Goal: Transaction & Acquisition: Purchase product/service

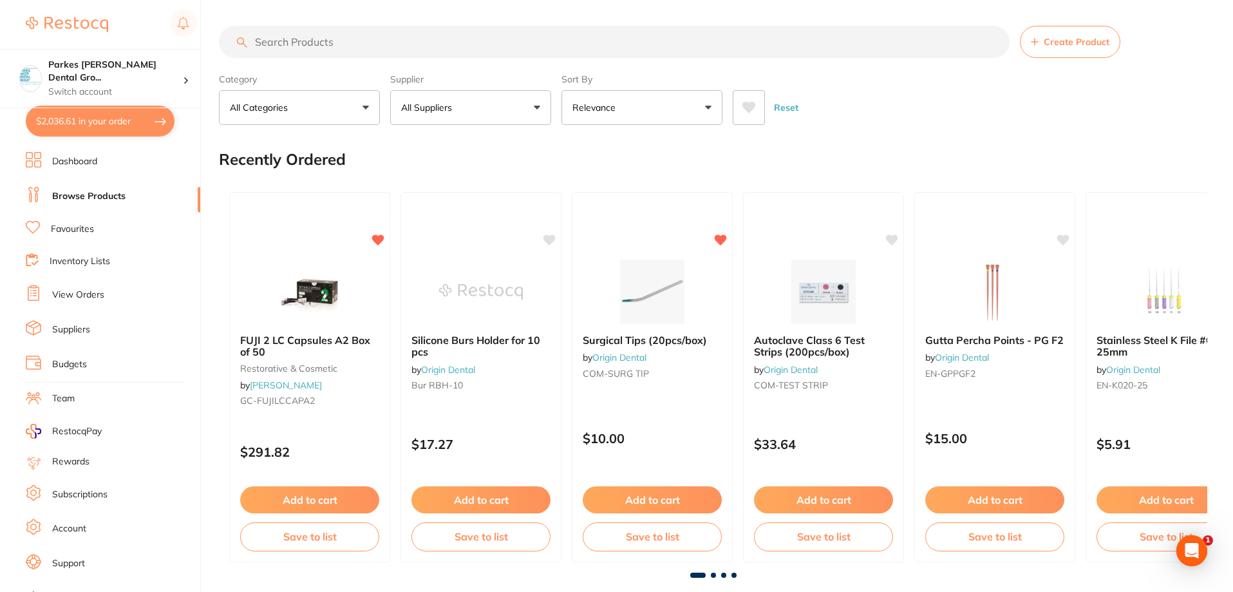
click at [328, 50] on input "search" at bounding box center [614, 42] width 791 height 32
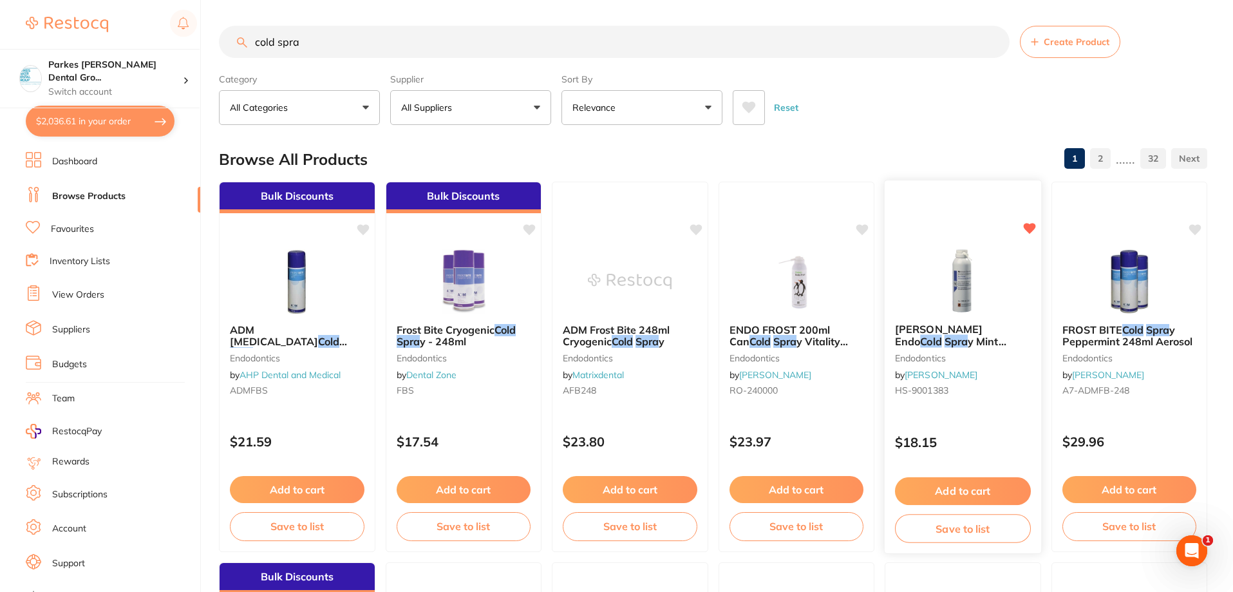
type input "cold spra"
click at [965, 485] on button "Add to cart" at bounding box center [963, 491] width 136 height 28
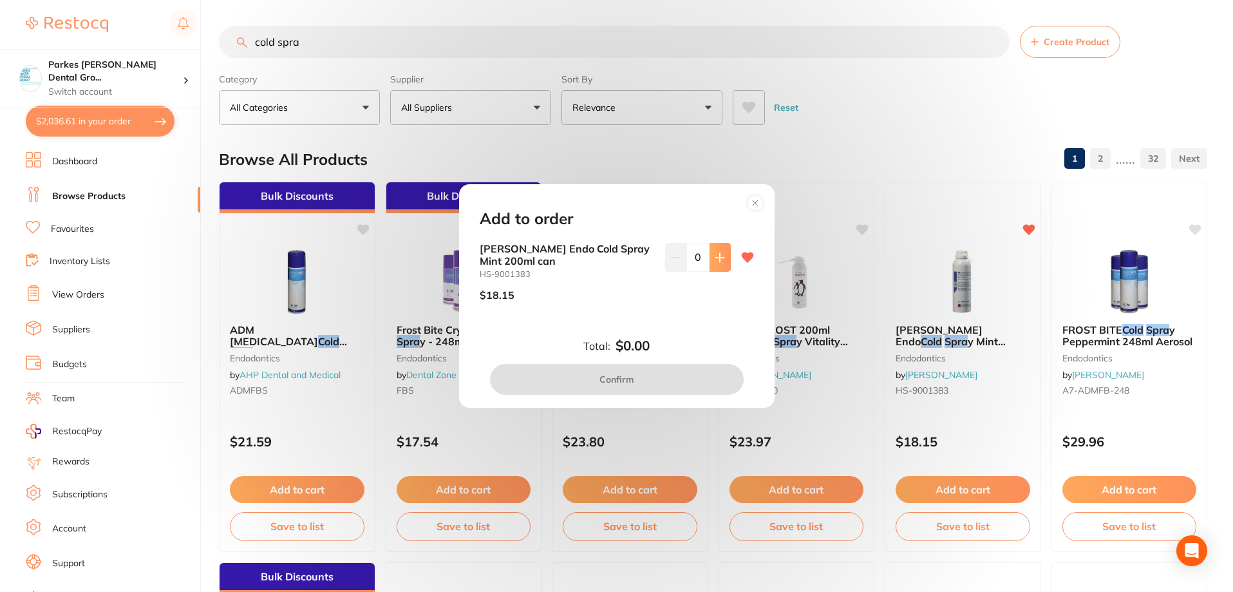
click at [717, 256] on icon at bounding box center [719, 257] width 8 height 8
type input "4"
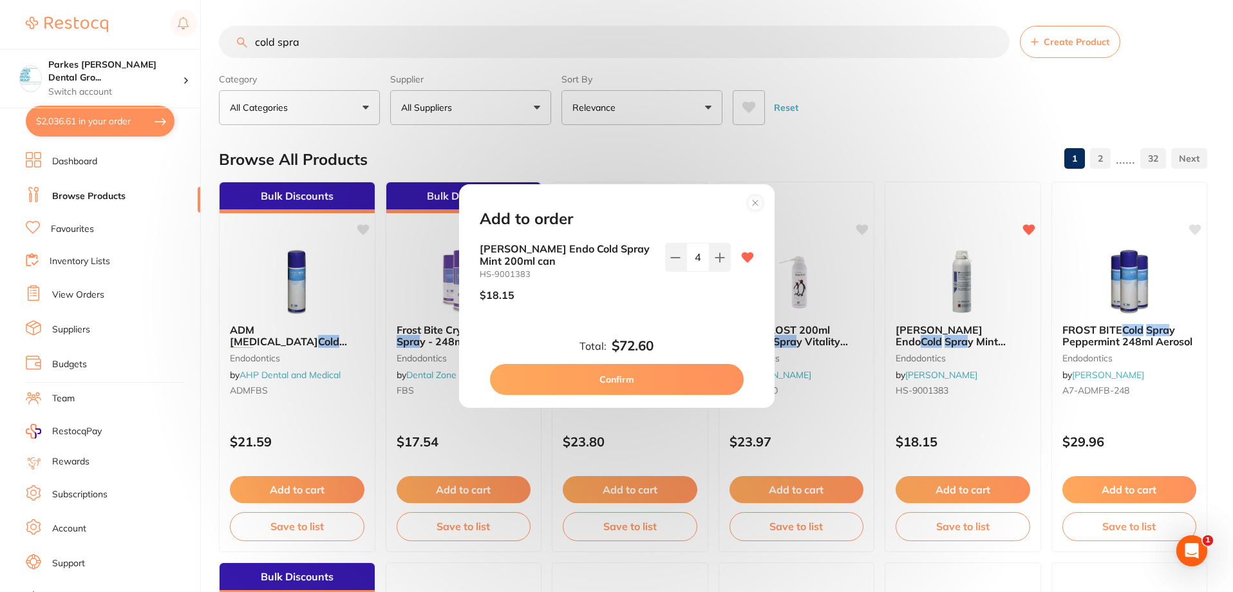
click at [645, 384] on button "Confirm" at bounding box center [617, 379] width 254 height 31
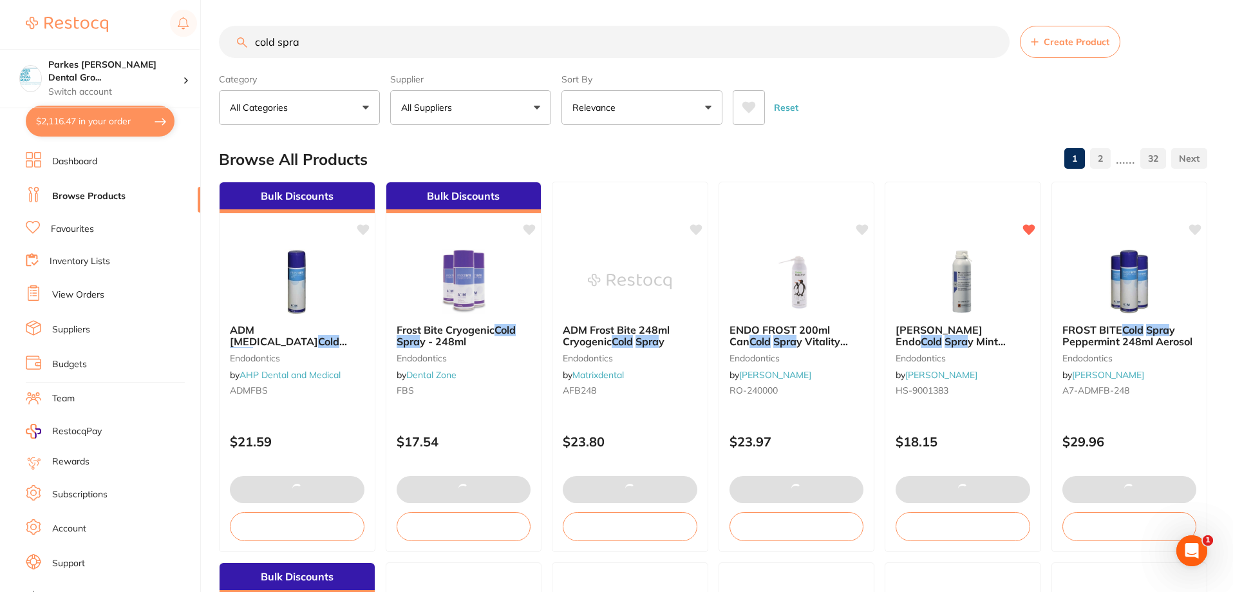
click at [151, 124] on button "$2,116.47 in your order" at bounding box center [100, 121] width 149 height 31
checkbox input "true"
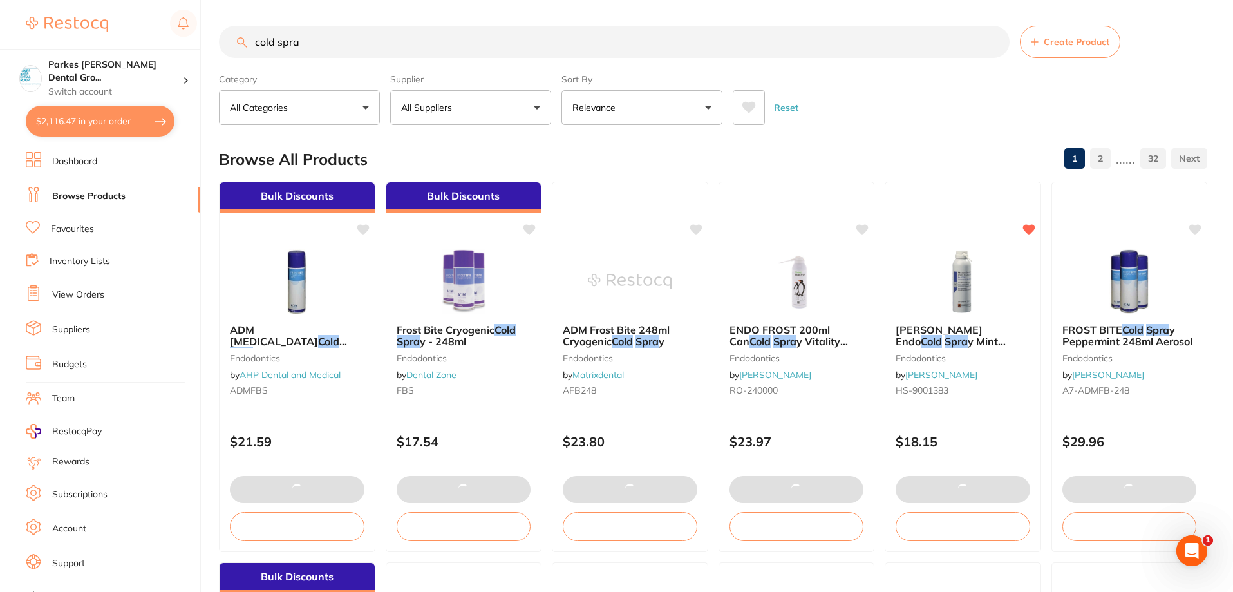
checkbox input "true"
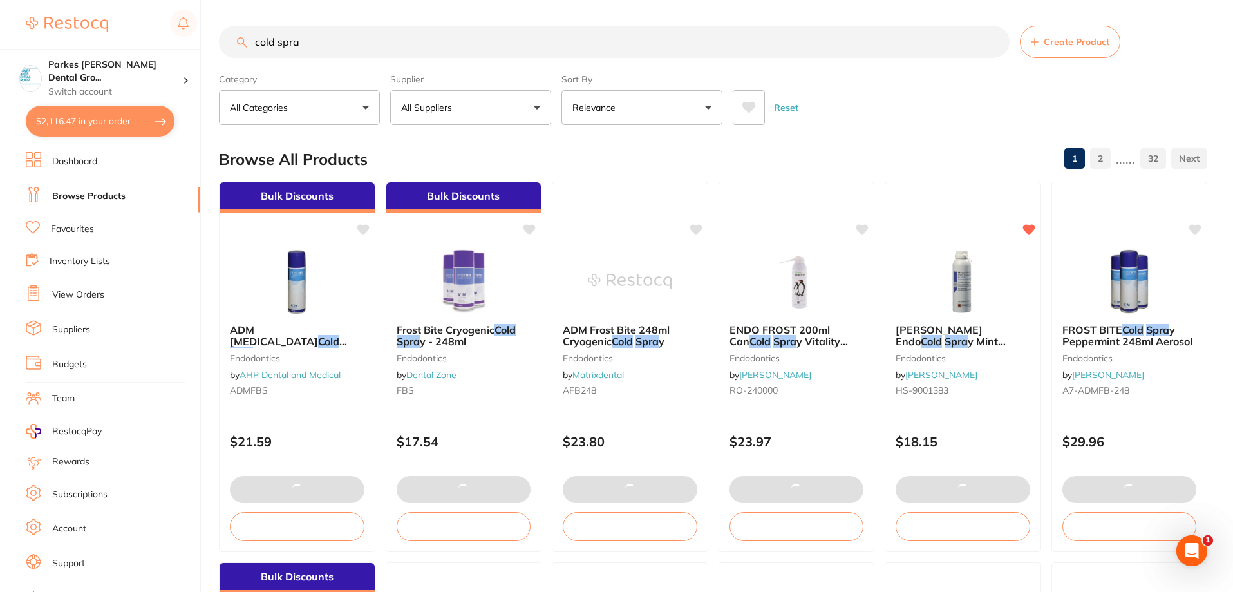
checkbox input "true"
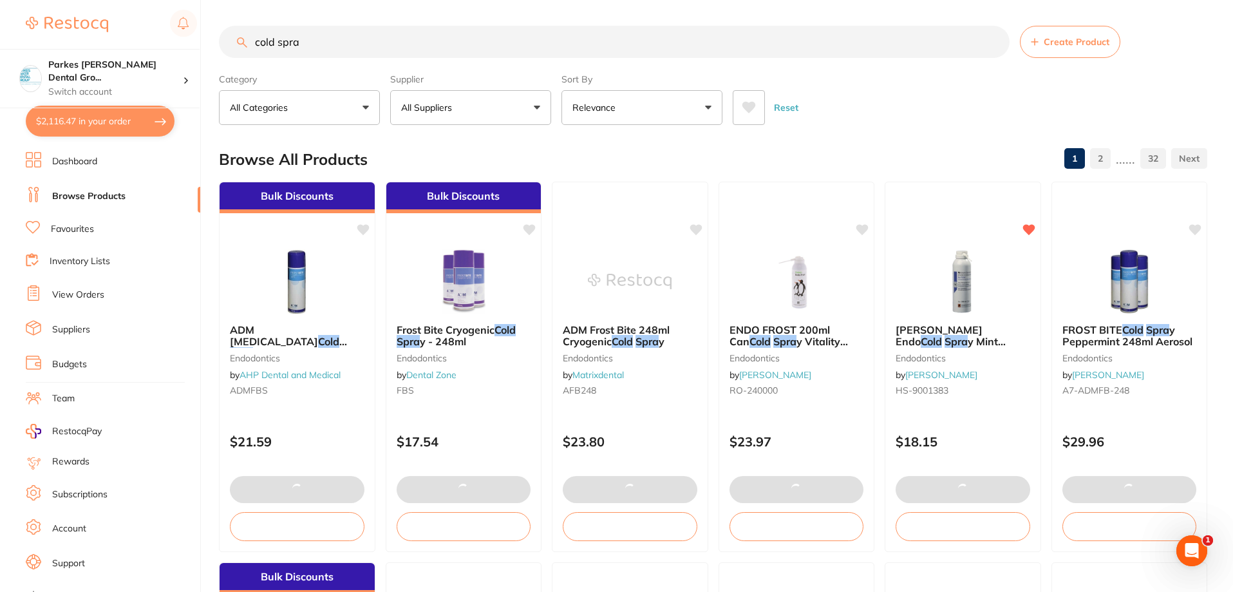
checkbox input "true"
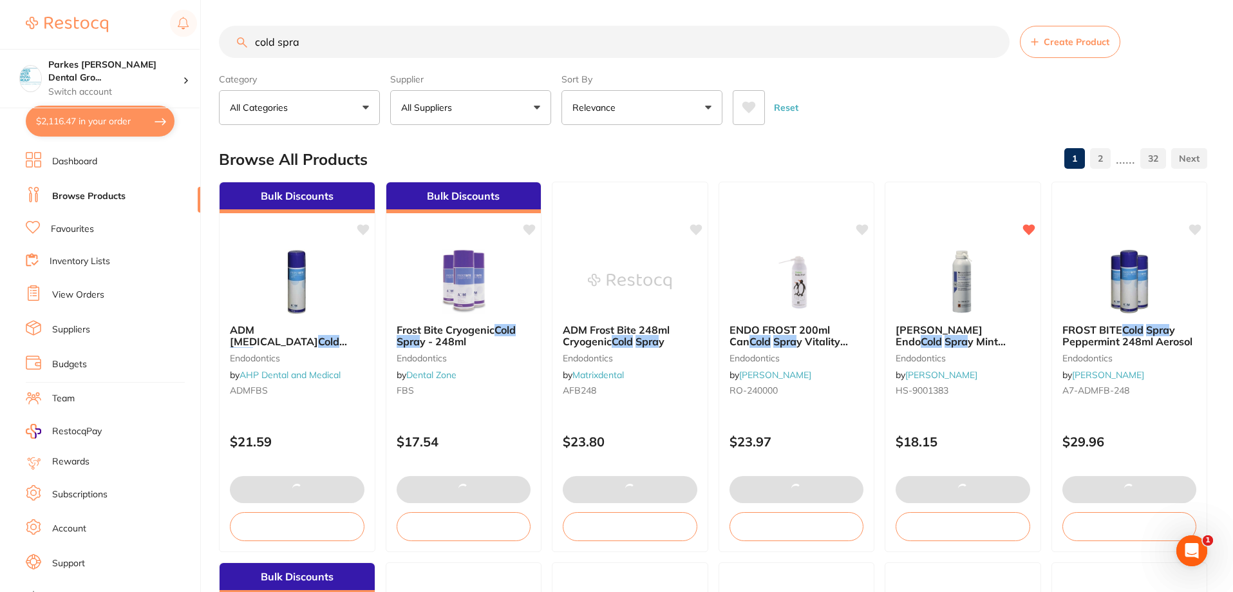
checkbox input "true"
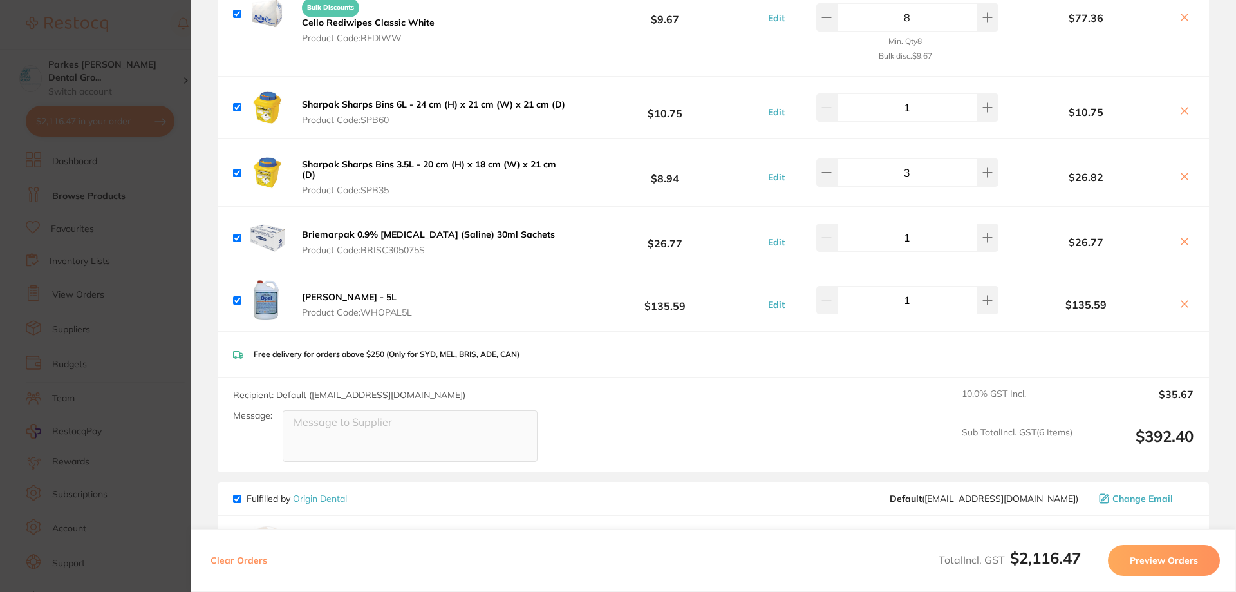
scroll to position [451, 0]
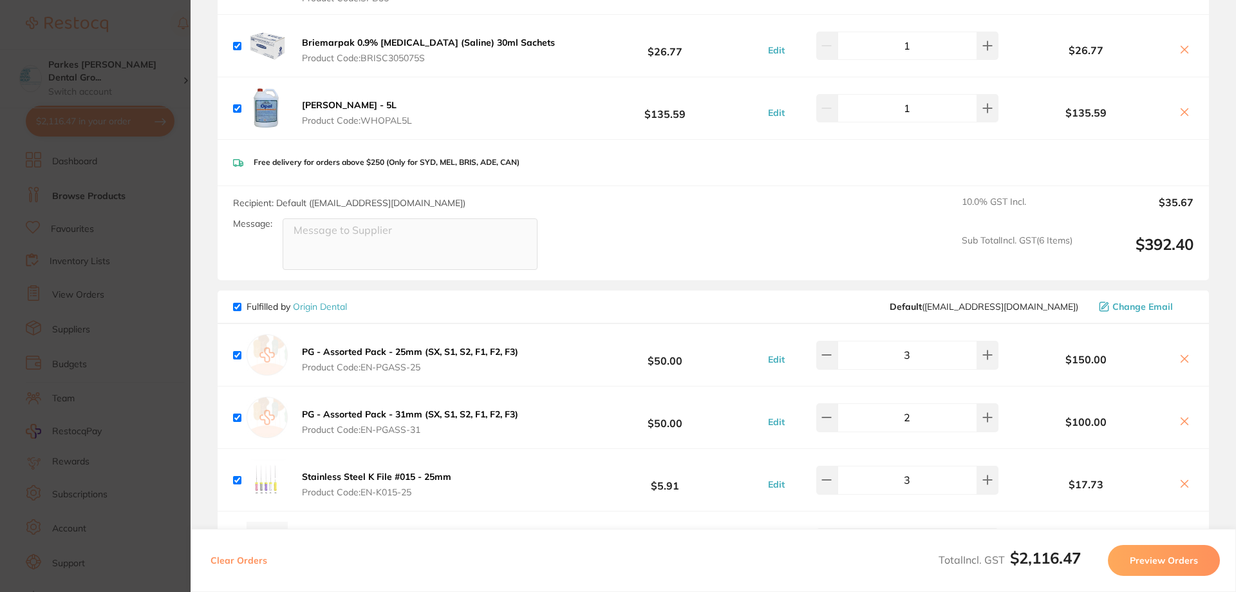
click at [149, 26] on section "Update RRP Set your pre negotiated price for this item. Item Agreed RRP (excl. …" at bounding box center [618, 296] width 1236 height 592
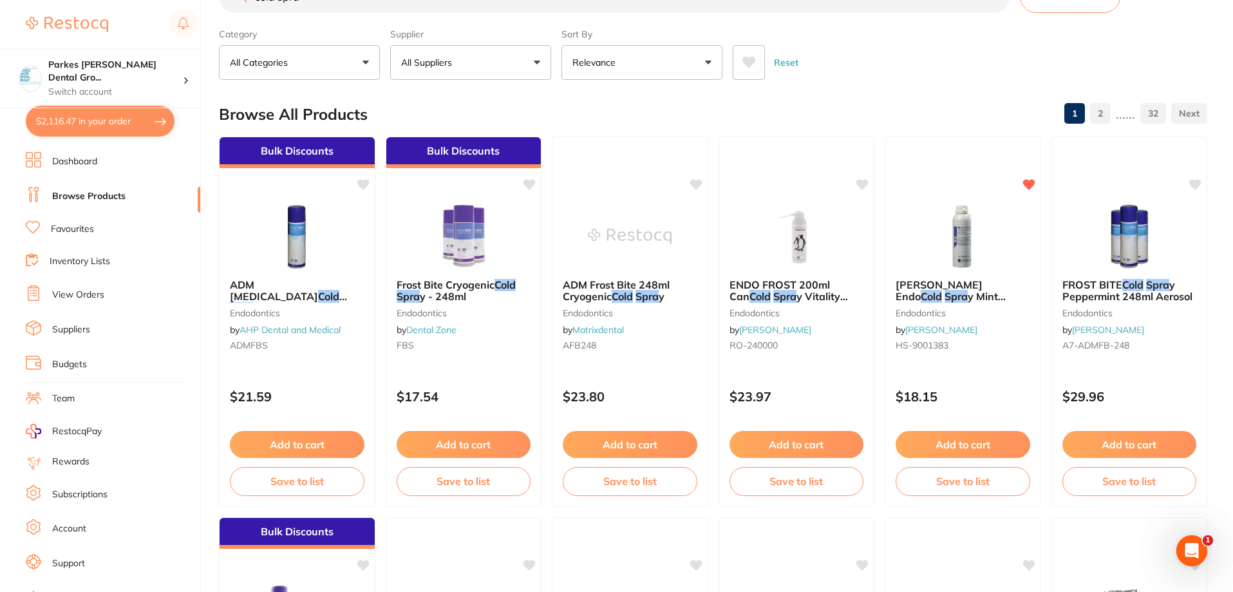
scroll to position [0, 0]
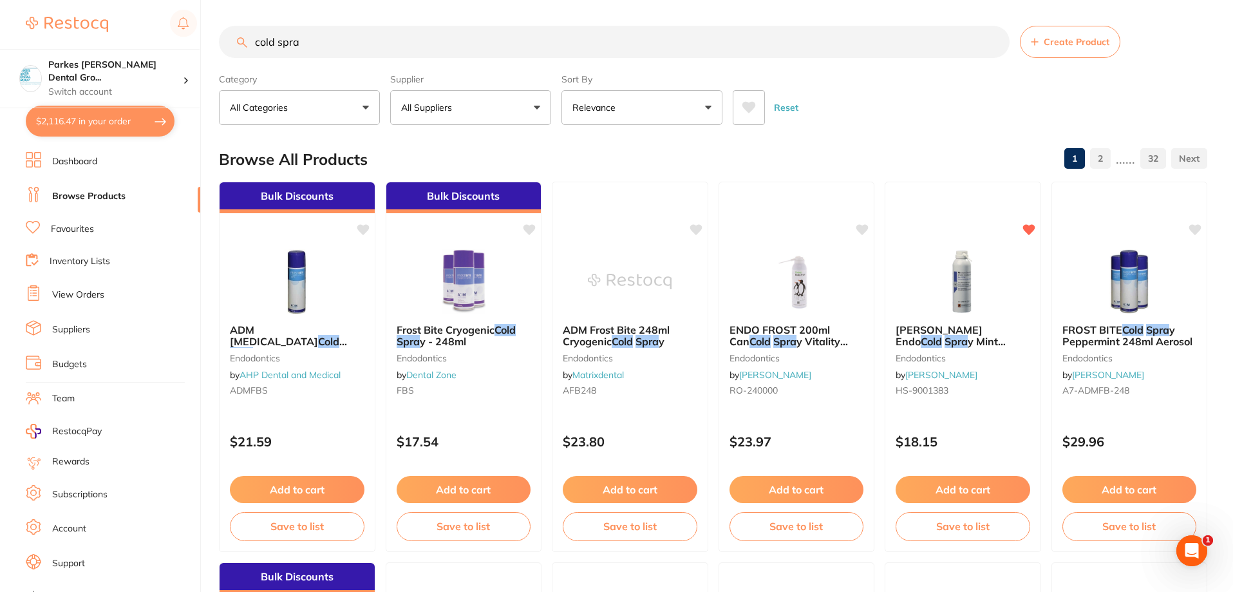
drag, startPoint x: 361, startPoint y: 26, endPoint x: 167, endPoint y: 29, distance: 193.9
click at [167, 29] on div "$2,116.47 Parkes Baker Dental Gro... Switch account Parkes Baker Dental Group $…" at bounding box center [616, 296] width 1233 height 592
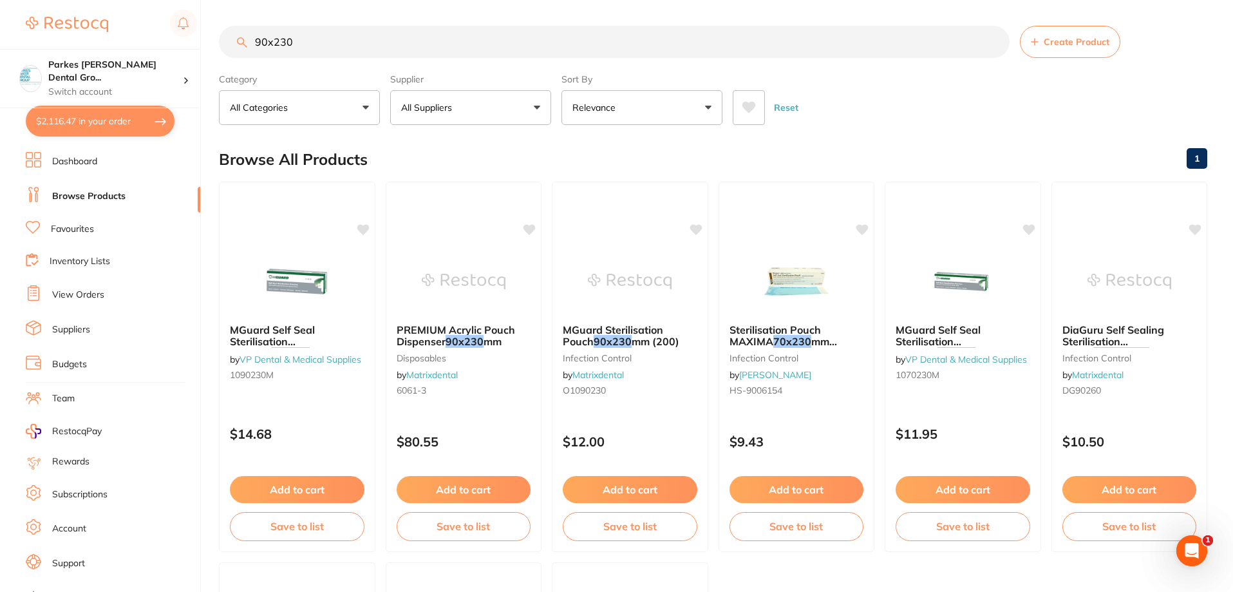
click at [487, 97] on button "All Suppliers" at bounding box center [470, 107] width 161 height 35
drag, startPoint x: 364, startPoint y: 49, endPoint x: 214, endPoint y: 44, distance: 150.1
click at [214, 44] on div "$2,116.47 Parkes Baker Dental Gro... Switch account Parkes Baker Dental Group $…" at bounding box center [616, 296] width 1233 height 592
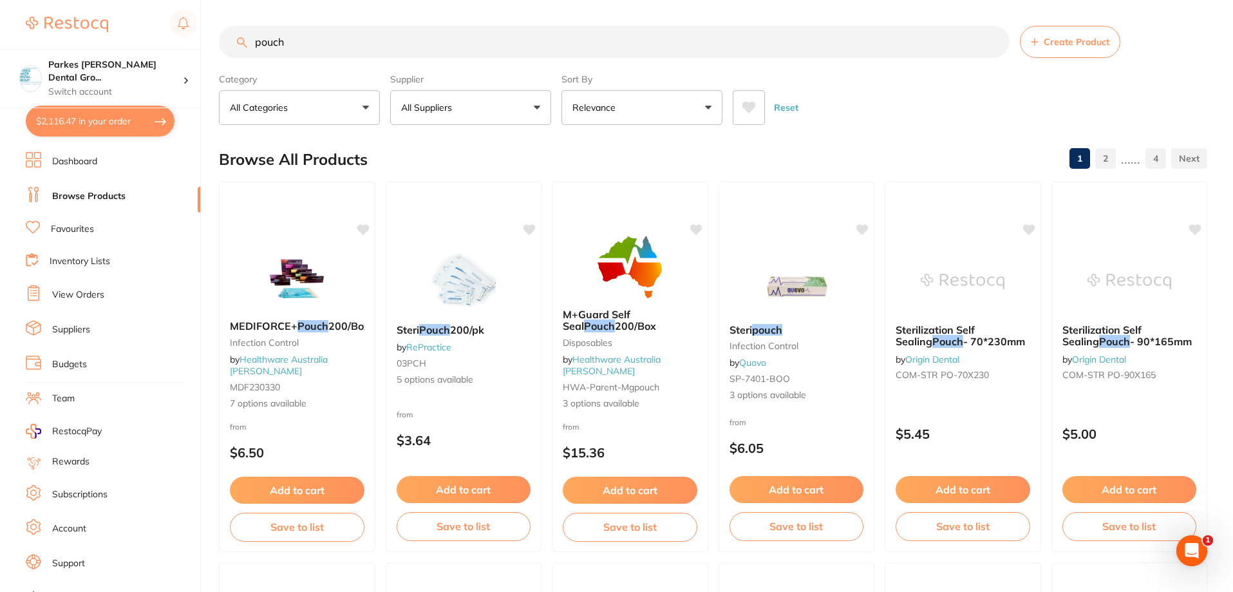
type input "pouch"
click at [473, 111] on button "All Suppliers" at bounding box center [470, 107] width 161 height 35
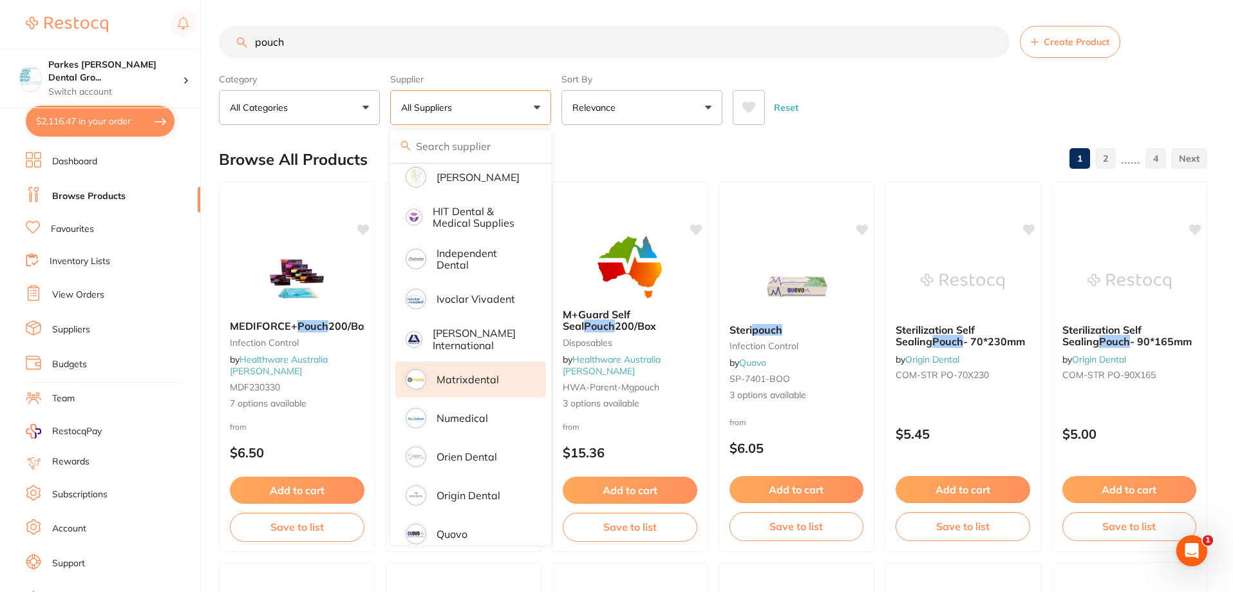
scroll to position [451, 0]
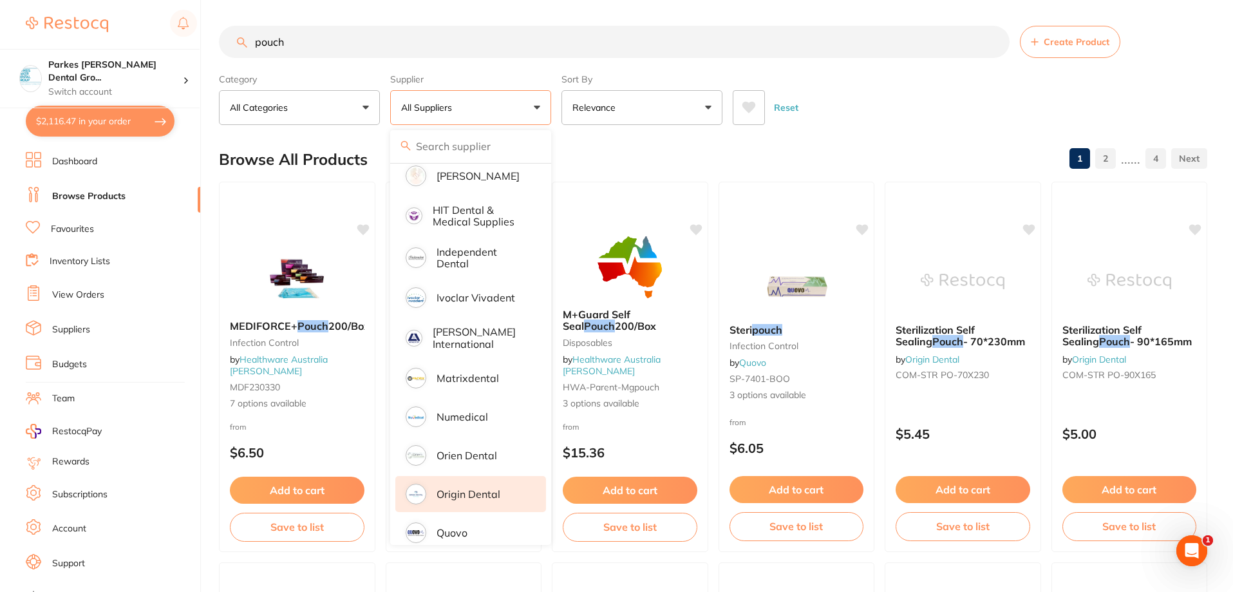
click at [478, 494] on li "Origin Dental" at bounding box center [470, 494] width 151 height 36
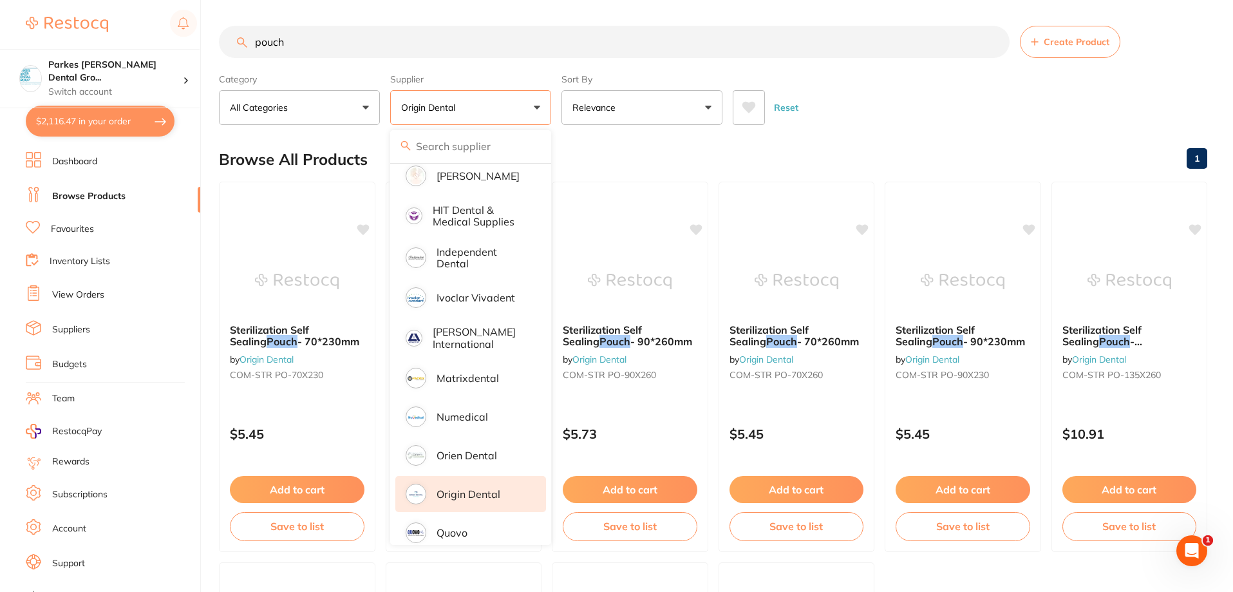
click at [877, 90] on div "Reset" at bounding box center [965, 102] width 464 height 45
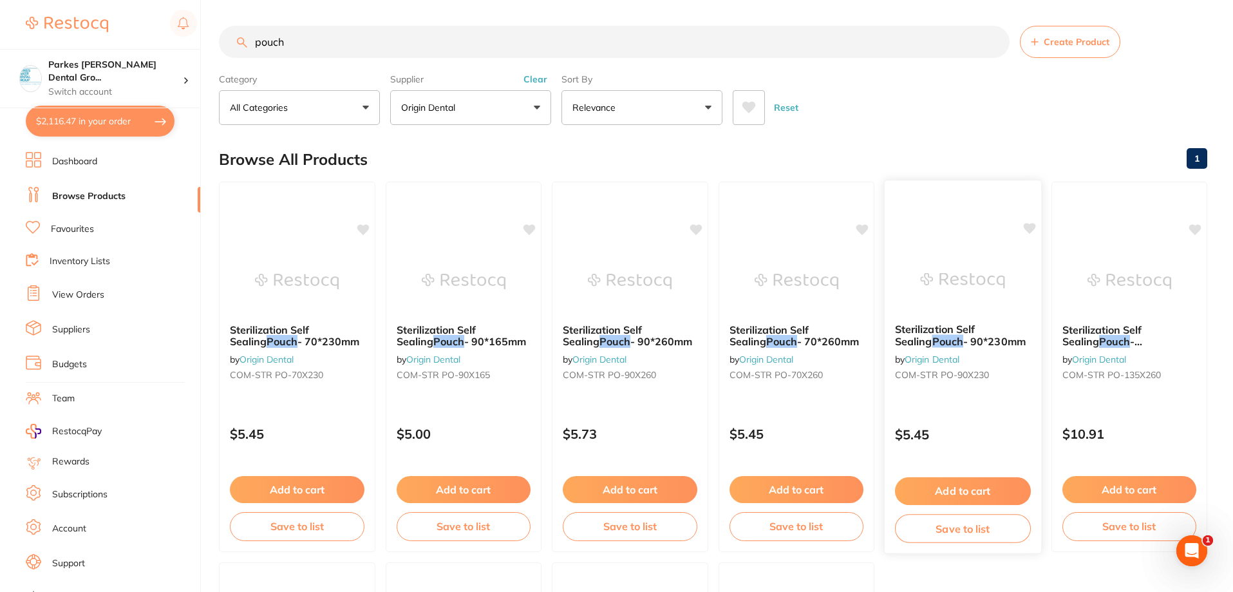
click at [979, 490] on button "Add to cart" at bounding box center [963, 491] width 136 height 28
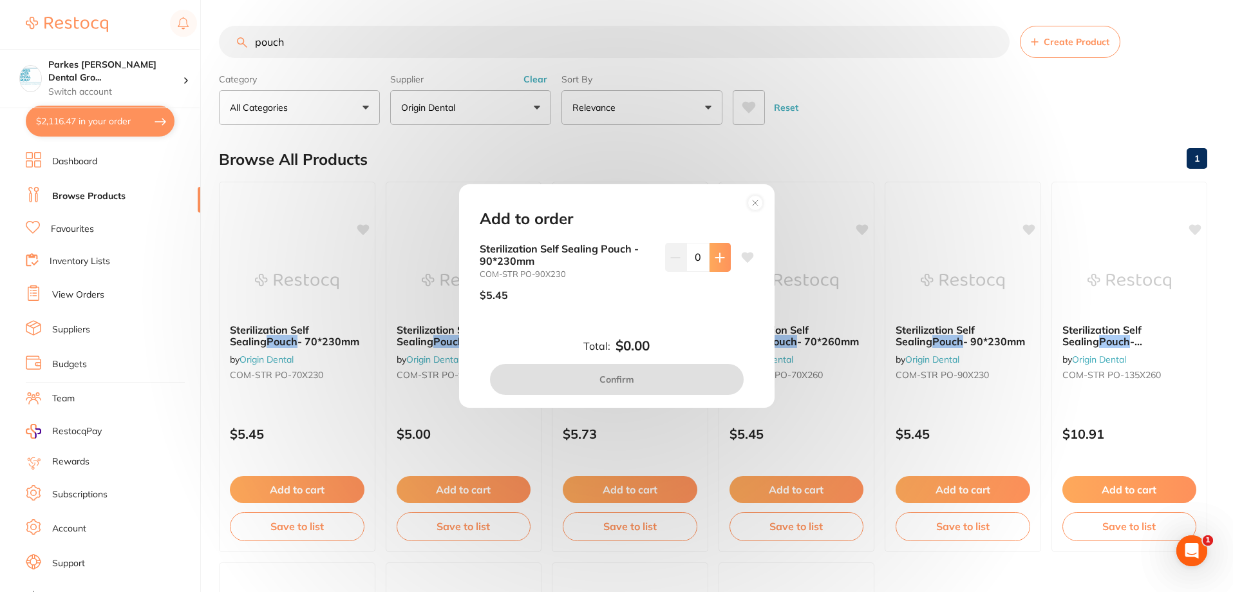
click at [725, 259] on button at bounding box center [720, 257] width 21 height 28
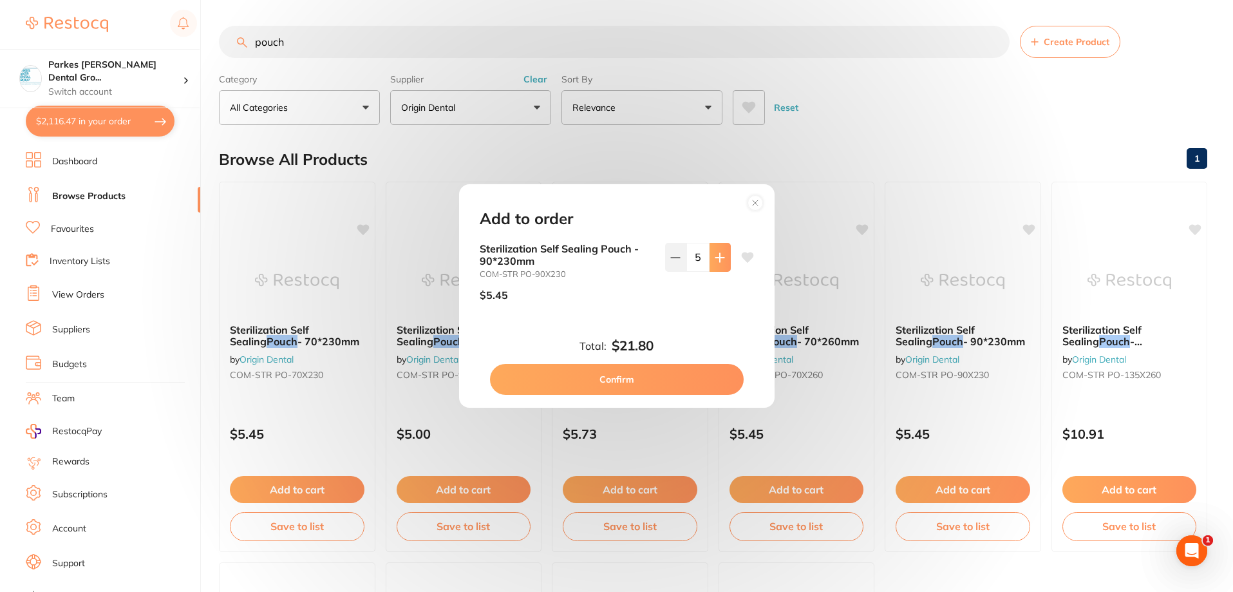
click at [725, 259] on button at bounding box center [720, 257] width 21 height 28
type input "9"
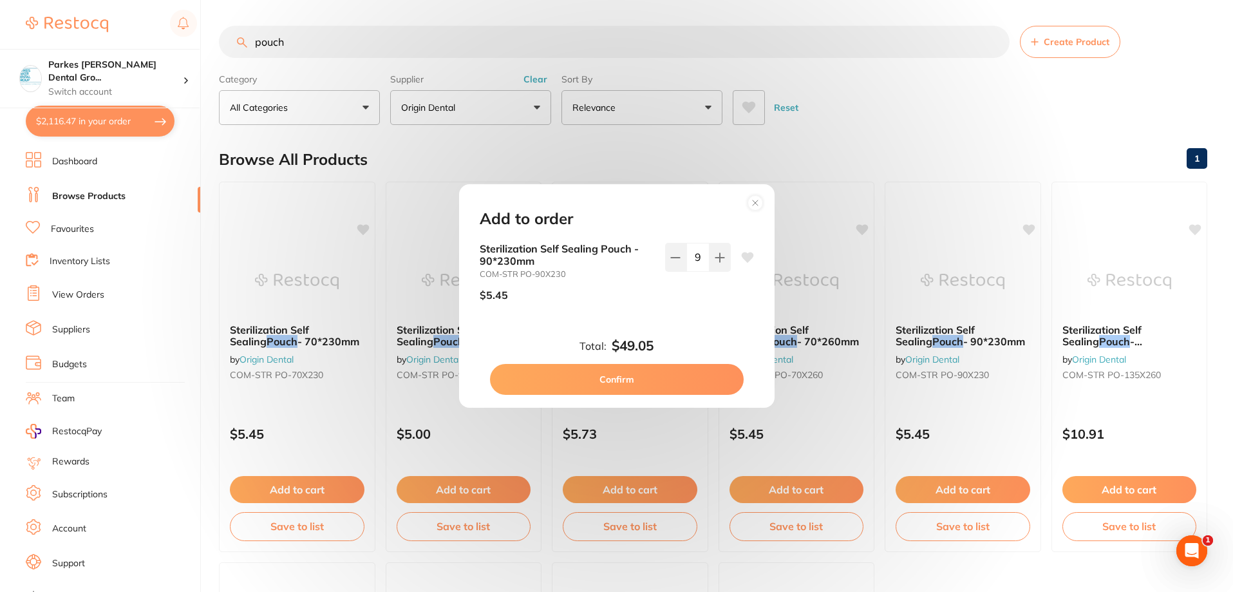
click at [667, 383] on button "Confirm" at bounding box center [617, 379] width 254 height 31
checkbox input "false"
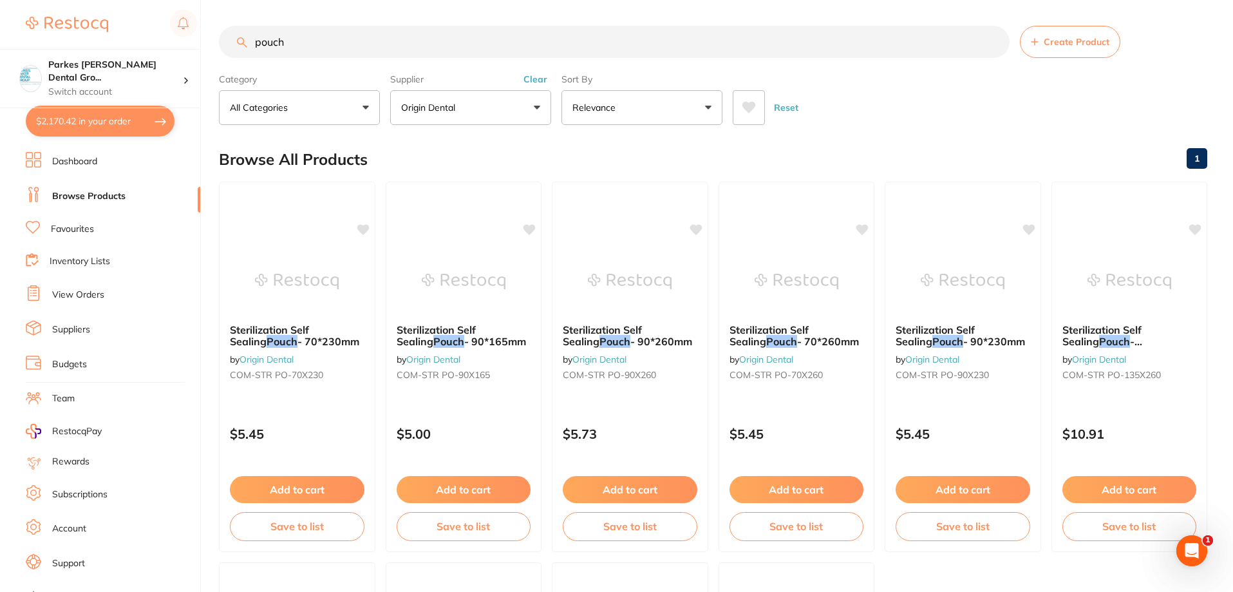
drag, startPoint x: 422, startPoint y: 39, endPoint x: 135, endPoint y: 45, distance: 287.9
click at [138, 38] on div "$2,170.42 Parkes Baker Dental Gro... Switch account Parkes Baker Dental Group $…" at bounding box center [616, 296] width 1233 height 592
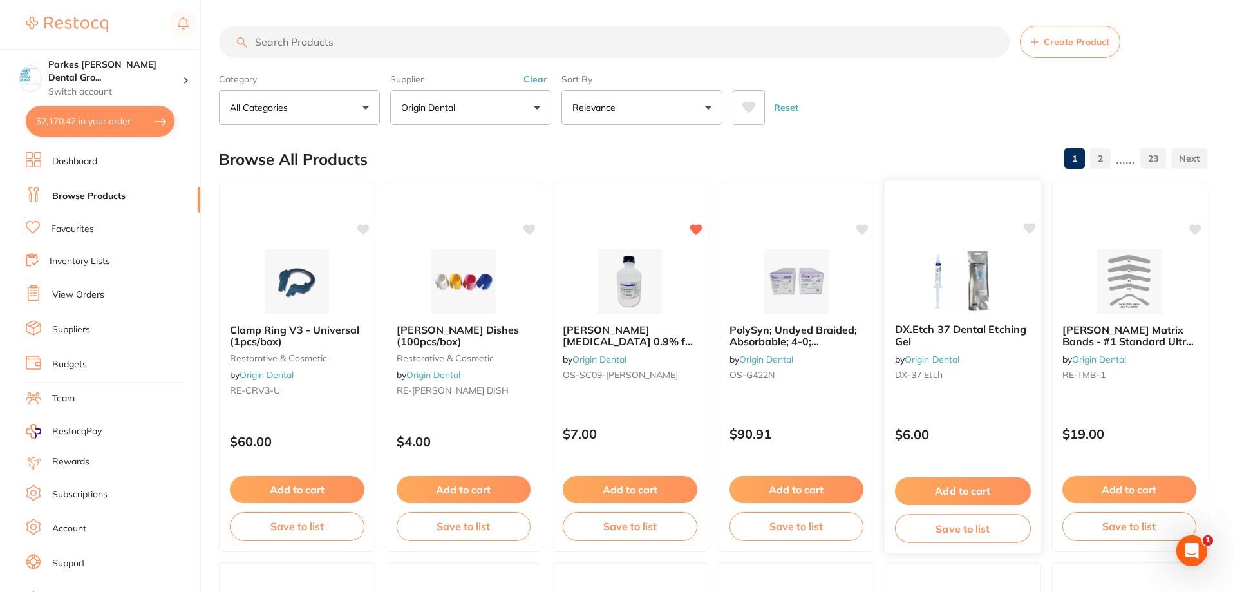
click at [944, 288] on img at bounding box center [963, 280] width 84 height 65
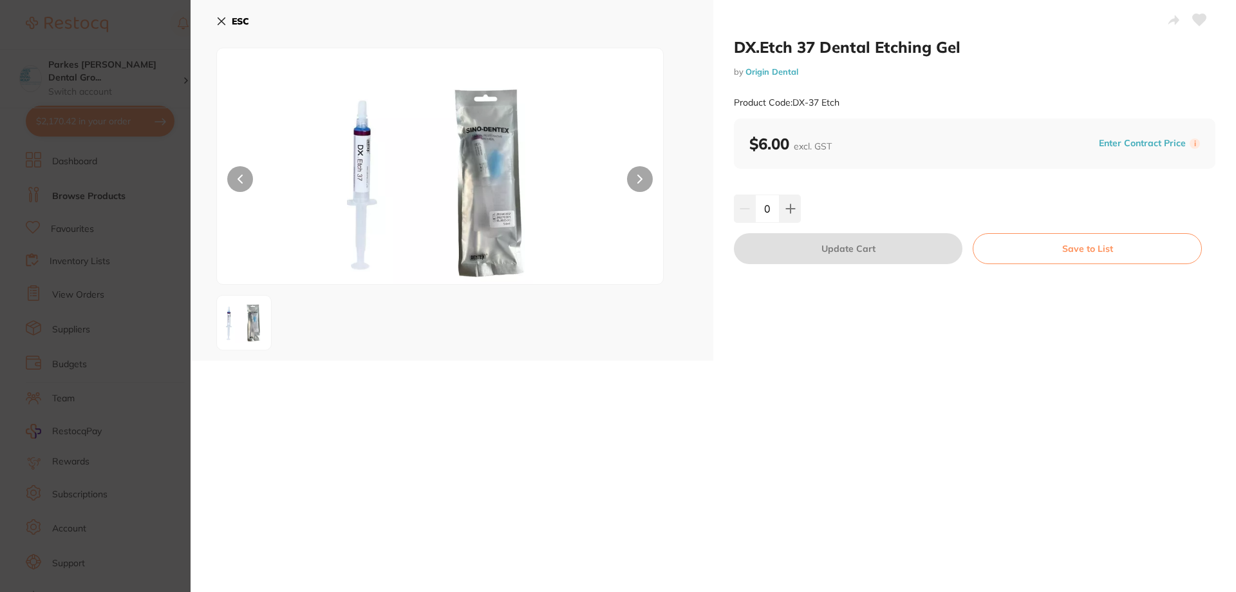
click at [233, 24] on b "ESC" at bounding box center [240, 21] width 17 height 12
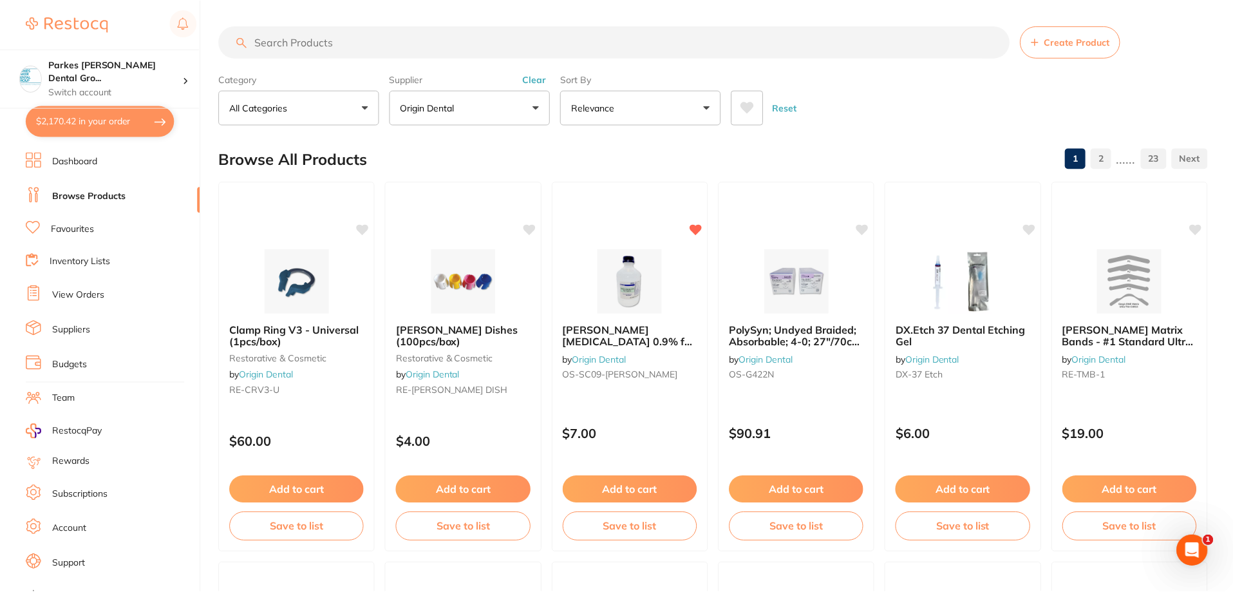
scroll to position [1, 0]
click at [321, 46] on input "search" at bounding box center [614, 41] width 791 height 32
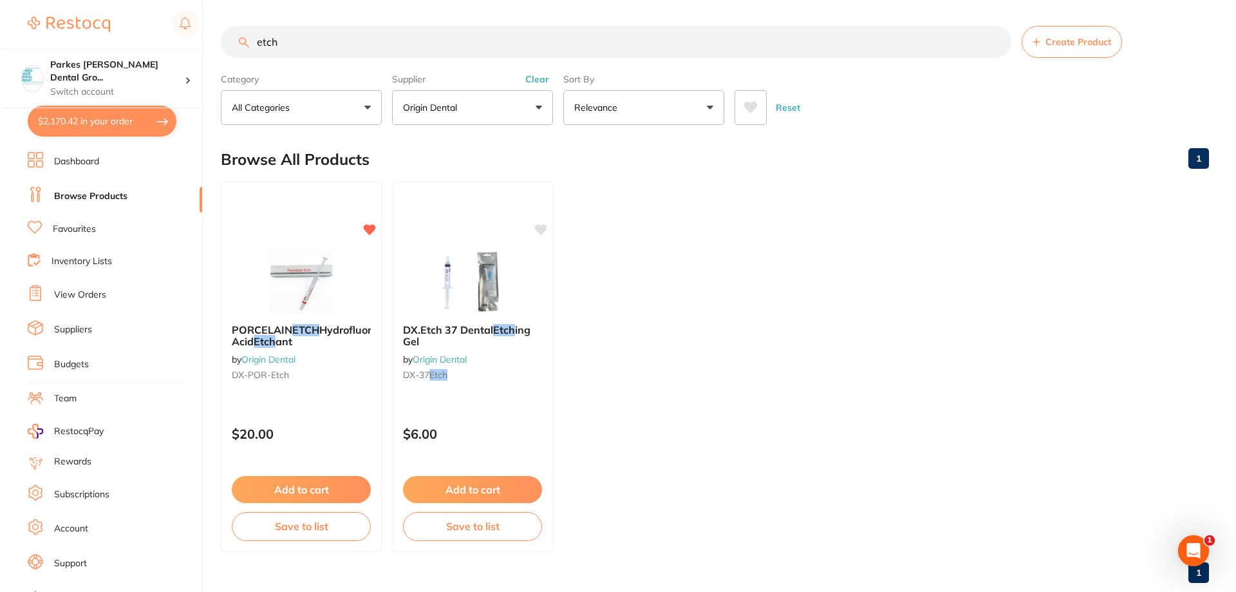
scroll to position [0, 0]
type input "etch"
click at [496, 260] on img at bounding box center [470, 280] width 84 height 65
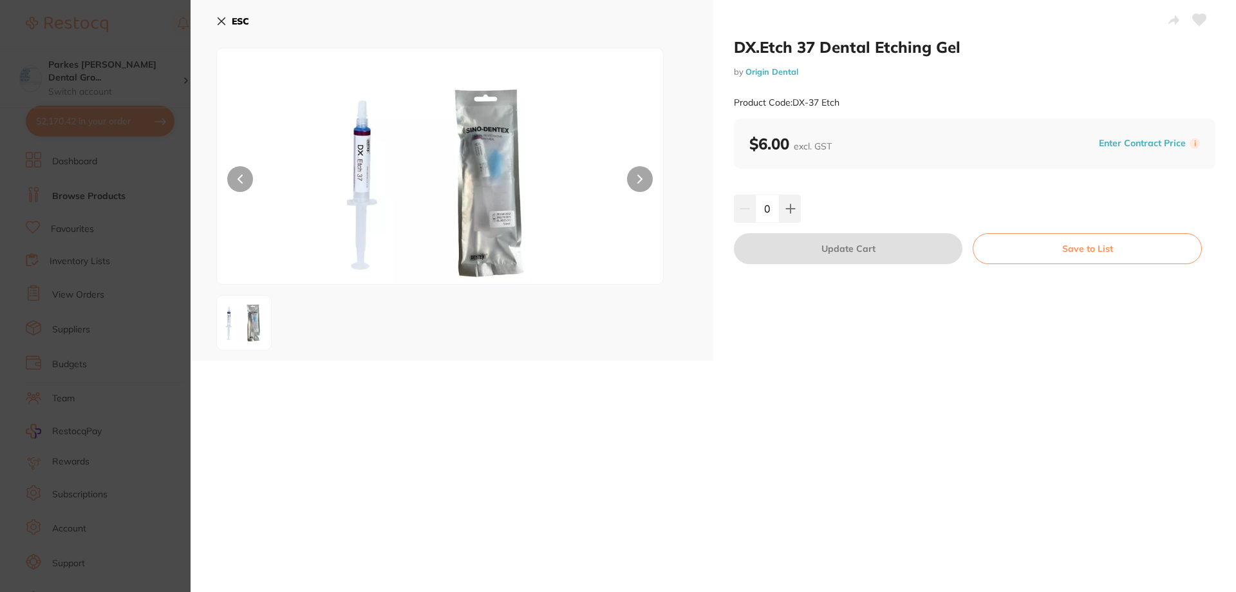
click at [240, 17] on b "ESC" at bounding box center [240, 21] width 17 height 12
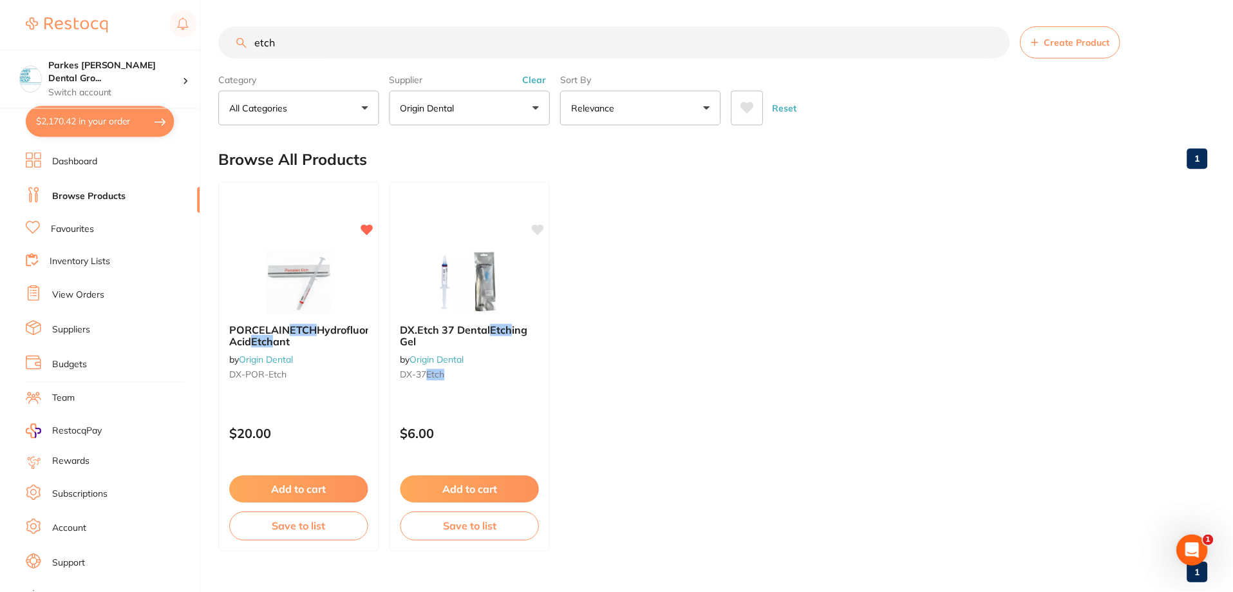
scroll to position [1, 0]
click at [487, 482] on button "Add to cart" at bounding box center [470, 488] width 139 height 27
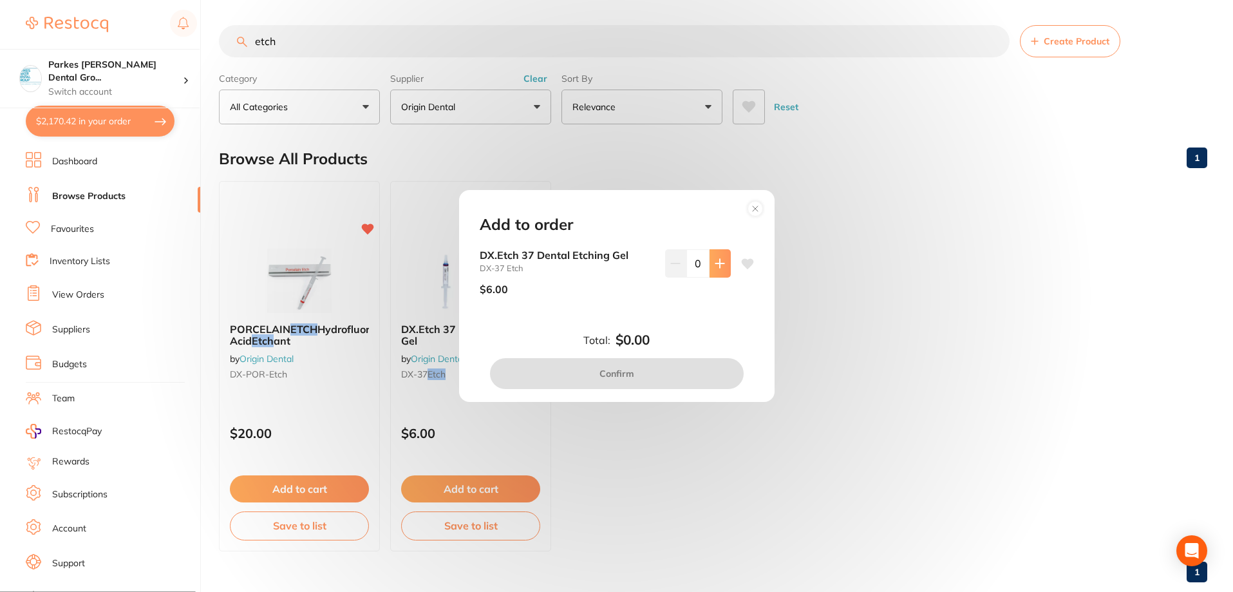
click at [719, 275] on button at bounding box center [720, 263] width 21 height 28
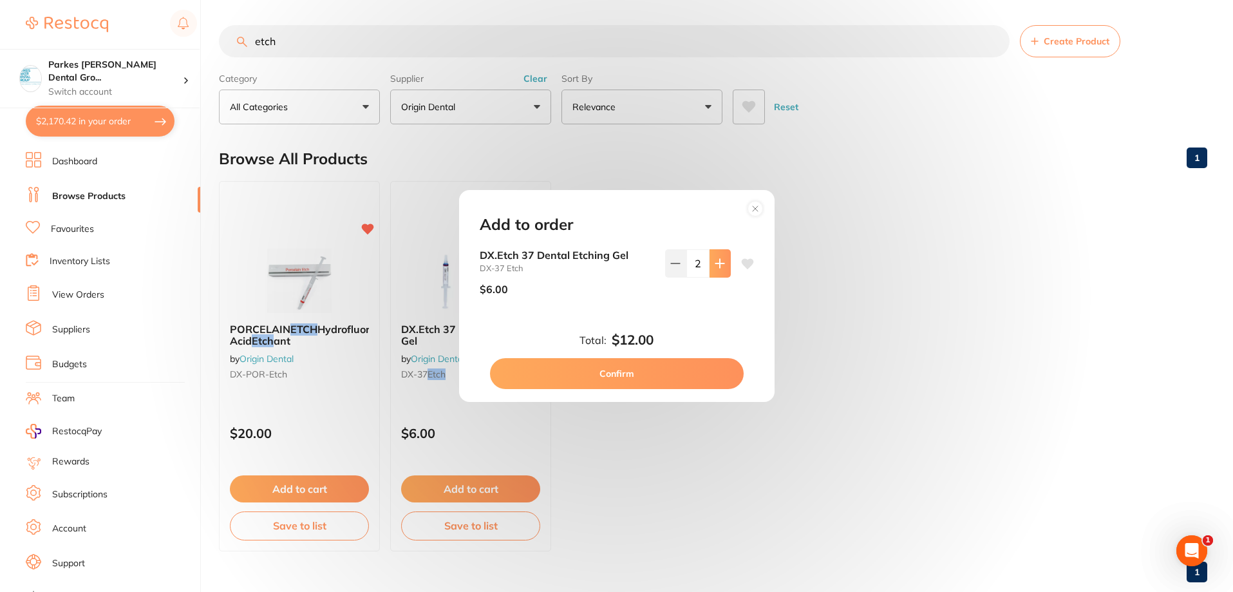
scroll to position [0, 0]
click at [719, 275] on button at bounding box center [720, 263] width 21 height 28
type input "4"
click at [678, 366] on button "Confirm" at bounding box center [617, 373] width 254 height 31
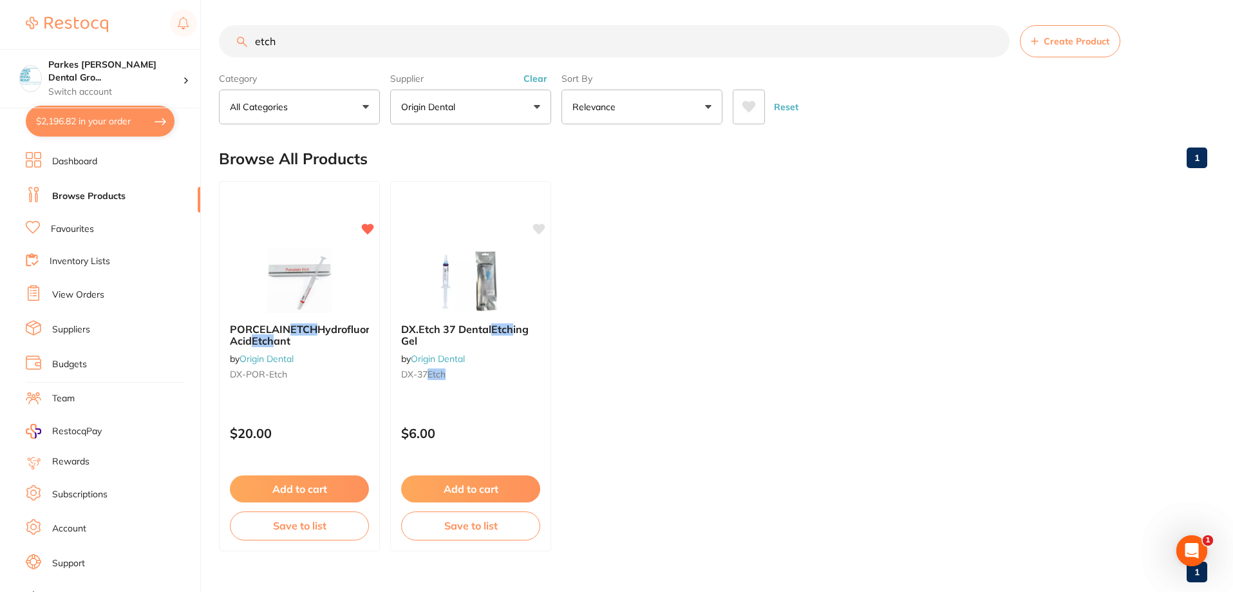
scroll to position [1, 0]
drag, startPoint x: 535, startPoint y: 52, endPoint x: 203, endPoint y: 49, distance: 331.6
click at [203, 49] on div "$2,196.82 Parkes Baker Dental Gro... Switch account Parkes Baker Dental Group $…" at bounding box center [616, 295] width 1233 height 592
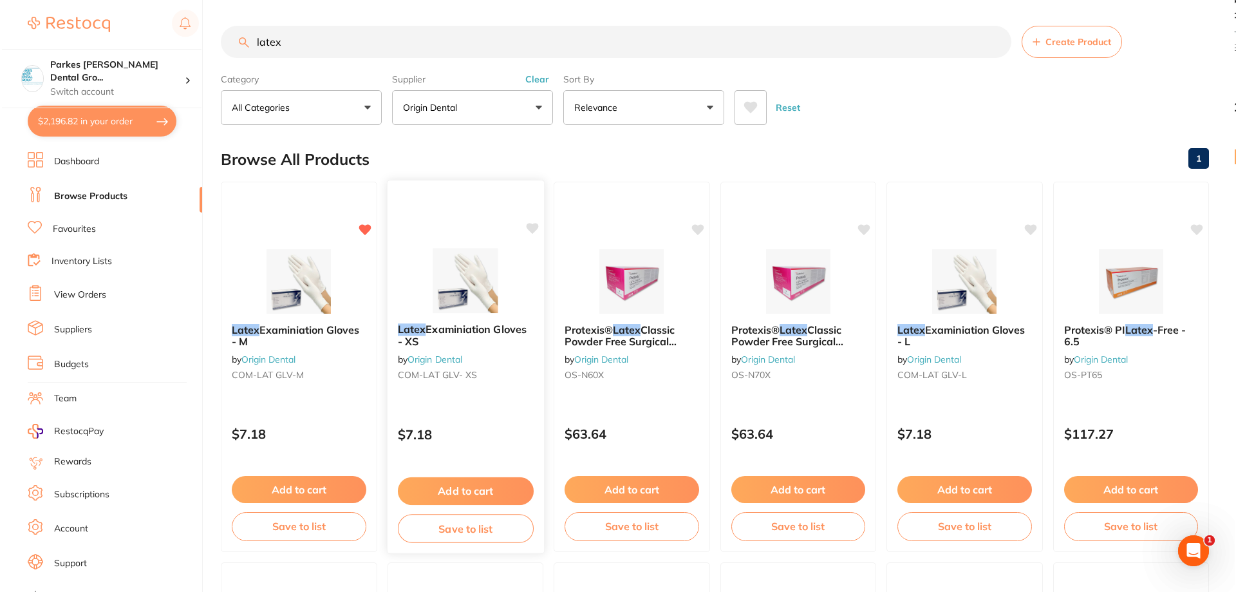
scroll to position [0, 0]
type input "latex"
click at [460, 285] on img at bounding box center [463, 280] width 84 height 65
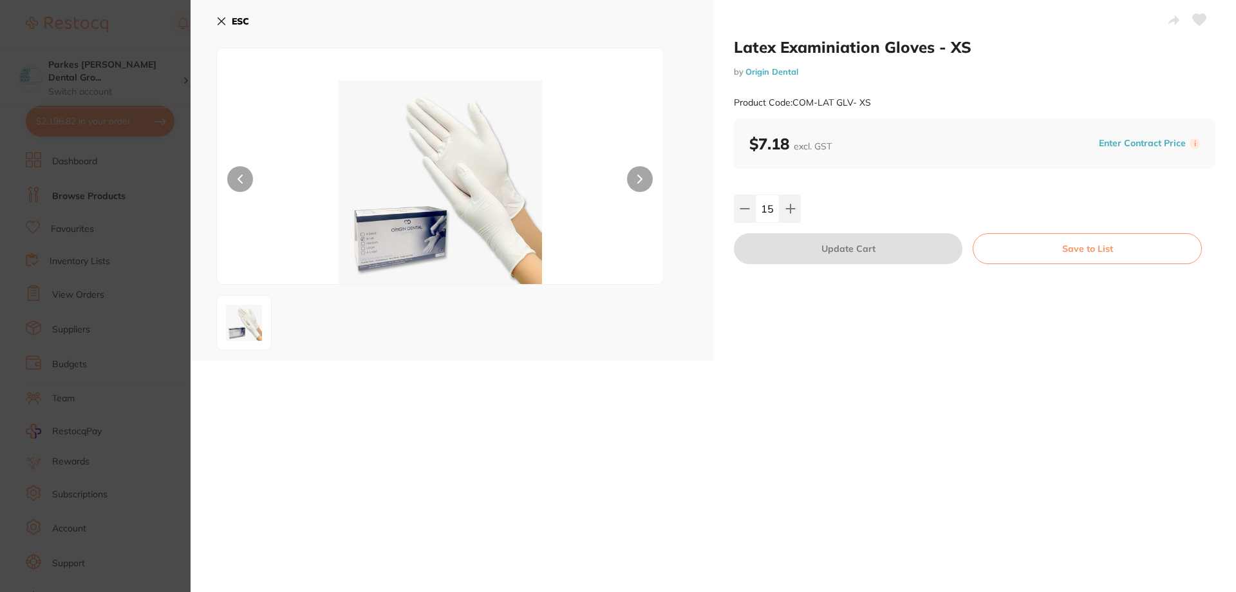
click at [216, 18] on div "ESC" at bounding box center [452, 180] width 523 height 361
click at [218, 19] on icon at bounding box center [221, 21] width 7 height 7
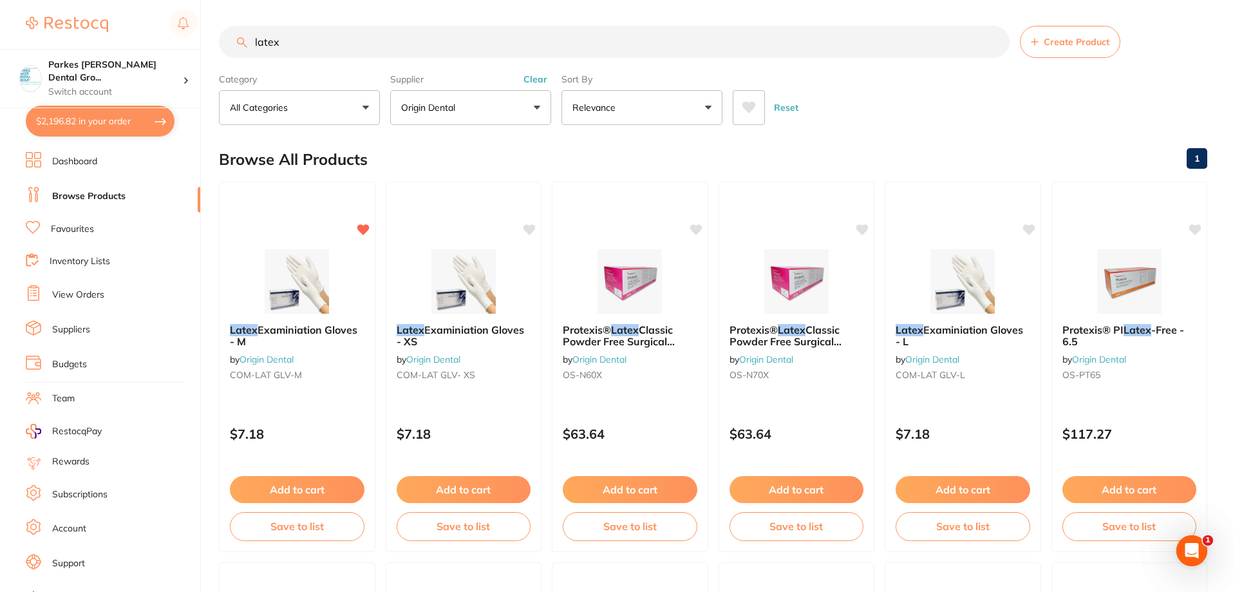
drag, startPoint x: 395, startPoint y: 46, endPoint x: 116, endPoint y: 52, distance: 279.5
click at [118, 48] on div "$2,196.82 Parkes Baker Dental Gro... Switch account Parkes Baker Dental Group $…" at bounding box center [616, 296] width 1233 height 592
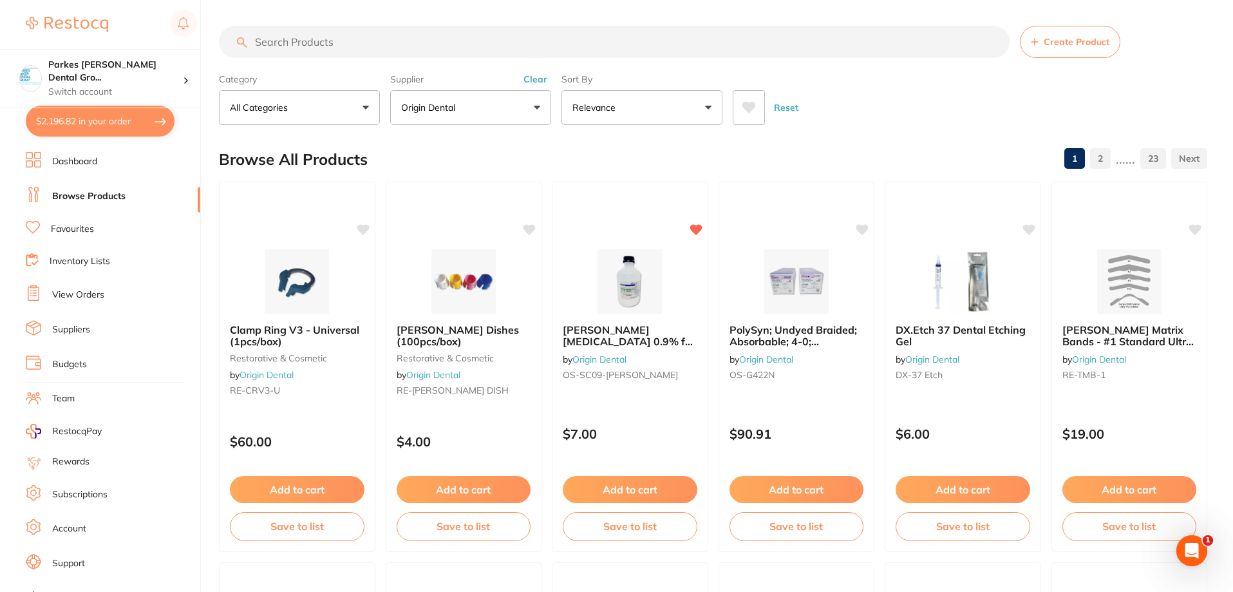
click at [528, 80] on button "Clear" at bounding box center [536, 79] width 32 height 12
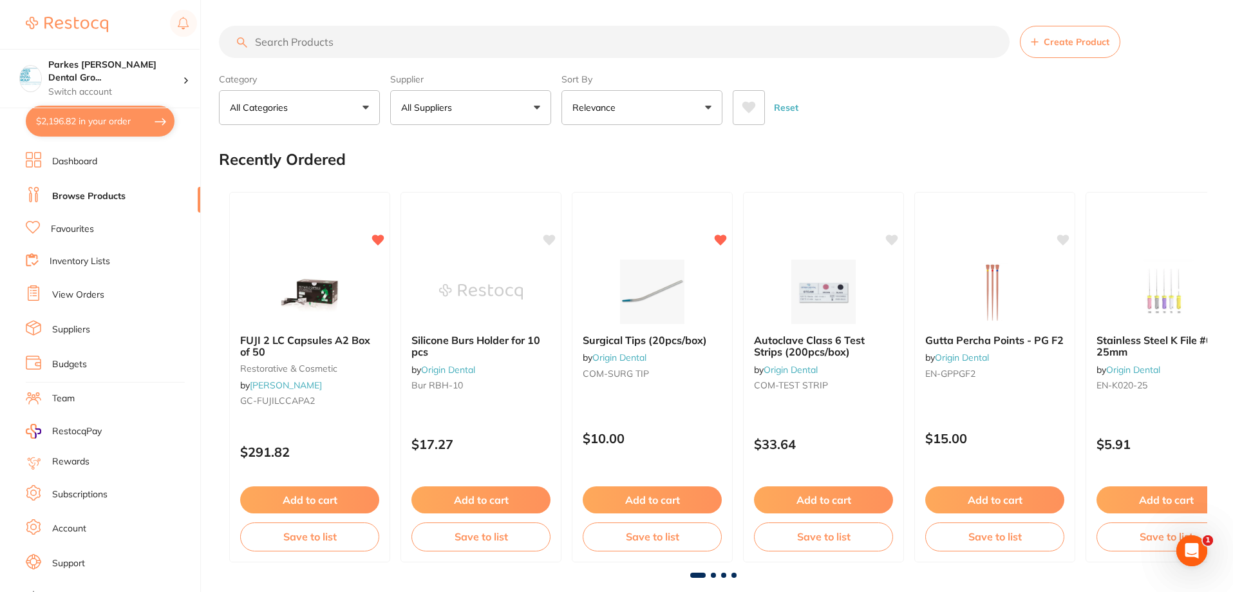
click at [395, 42] on input "search" at bounding box center [614, 42] width 791 height 32
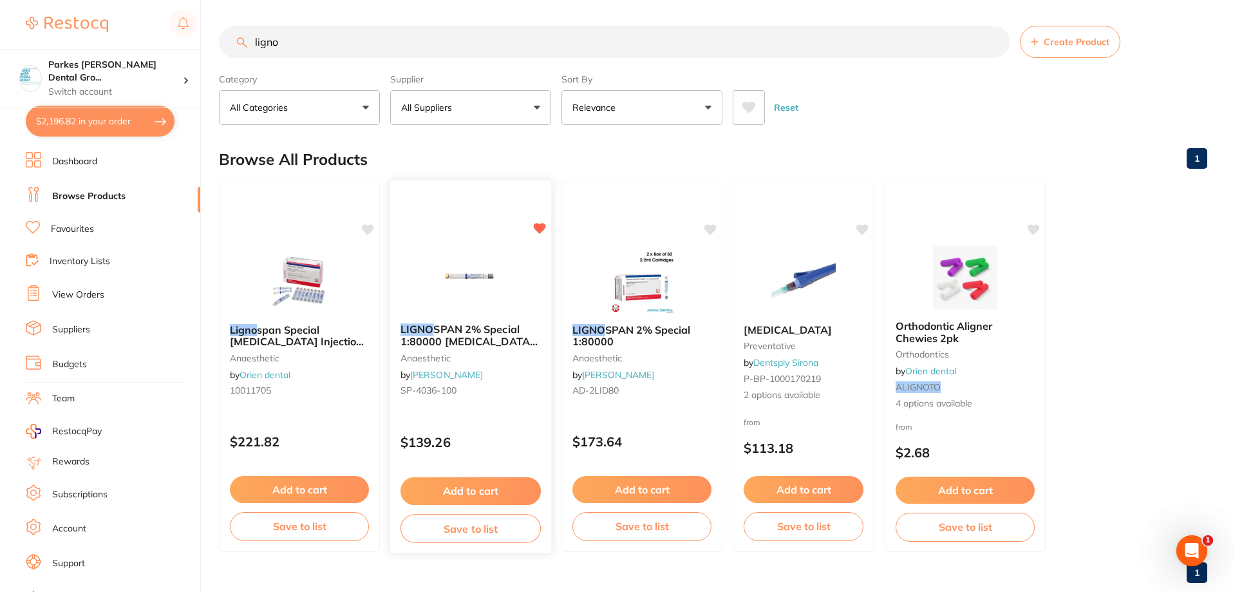
type input "ligno"
click at [484, 271] on img at bounding box center [470, 280] width 84 height 65
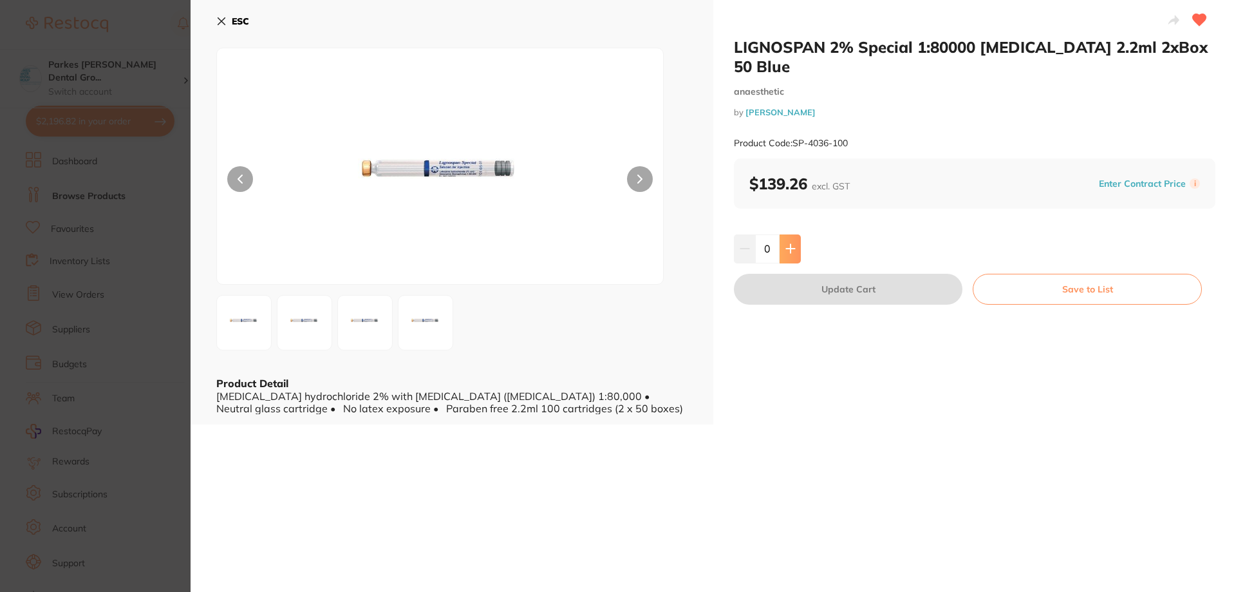
click at [786, 234] on button at bounding box center [790, 248] width 21 height 28
type input "1"
click at [878, 274] on button "Update Cart" at bounding box center [848, 289] width 229 height 31
checkbox input "false"
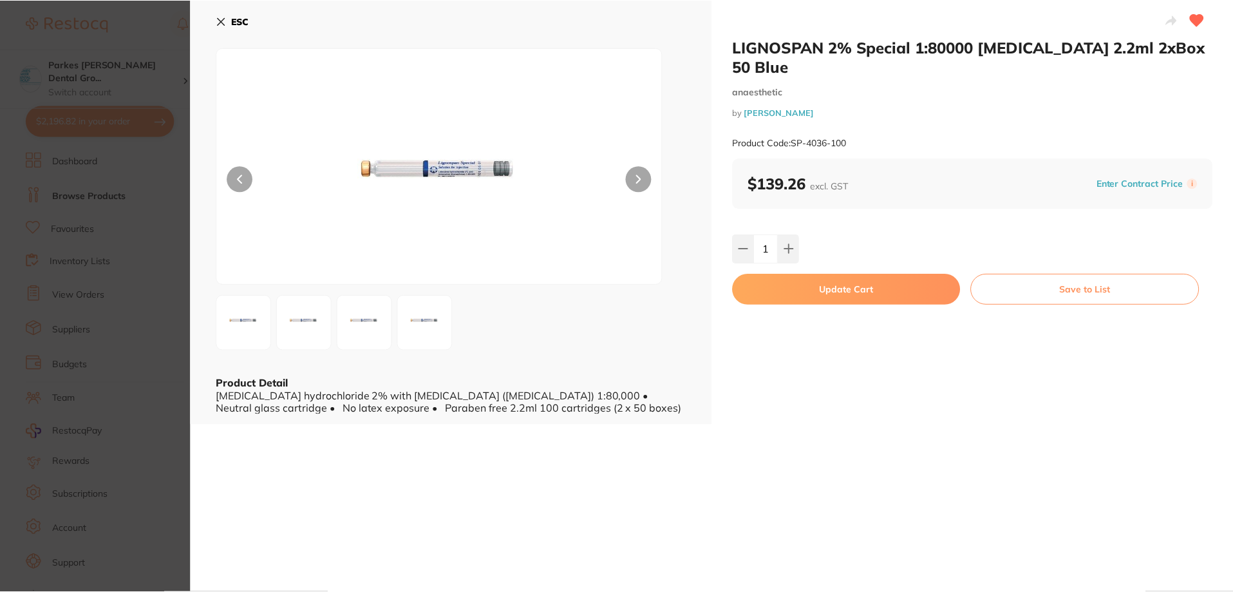
scroll to position [6, 0]
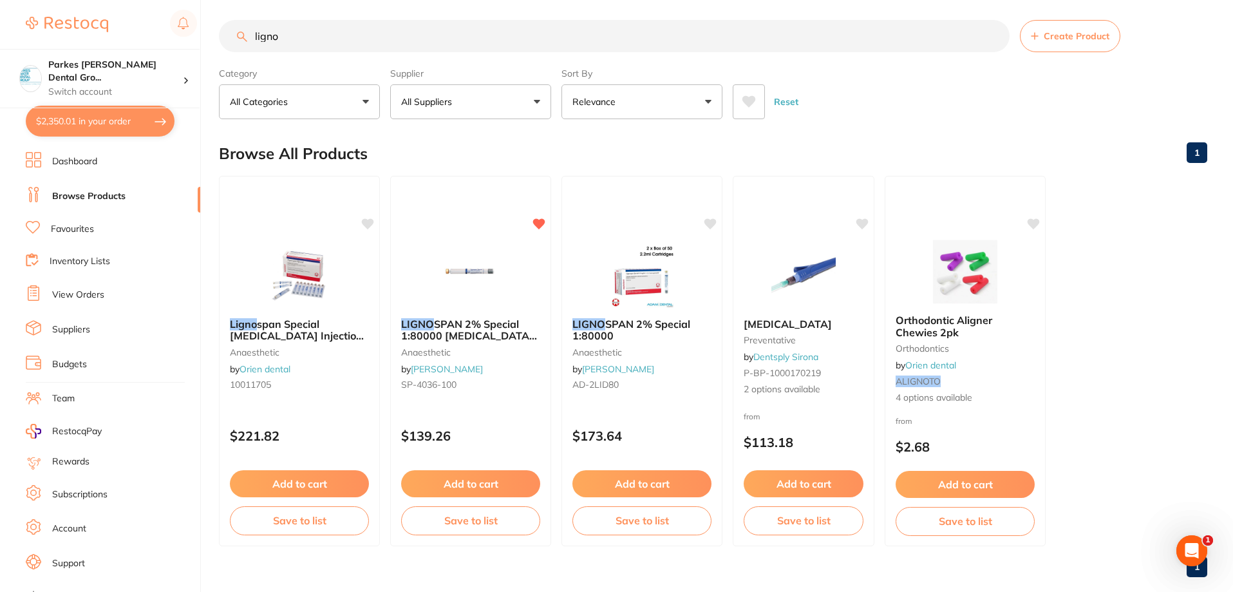
drag, startPoint x: 397, startPoint y: 37, endPoint x: 136, endPoint y: 37, distance: 261.4
click at [136, 37] on div "$2,350.01 Parkes Baker Dental Gro... Switch account Parkes Baker Dental Group $…" at bounding box center [616, 290] width 1233 height 592
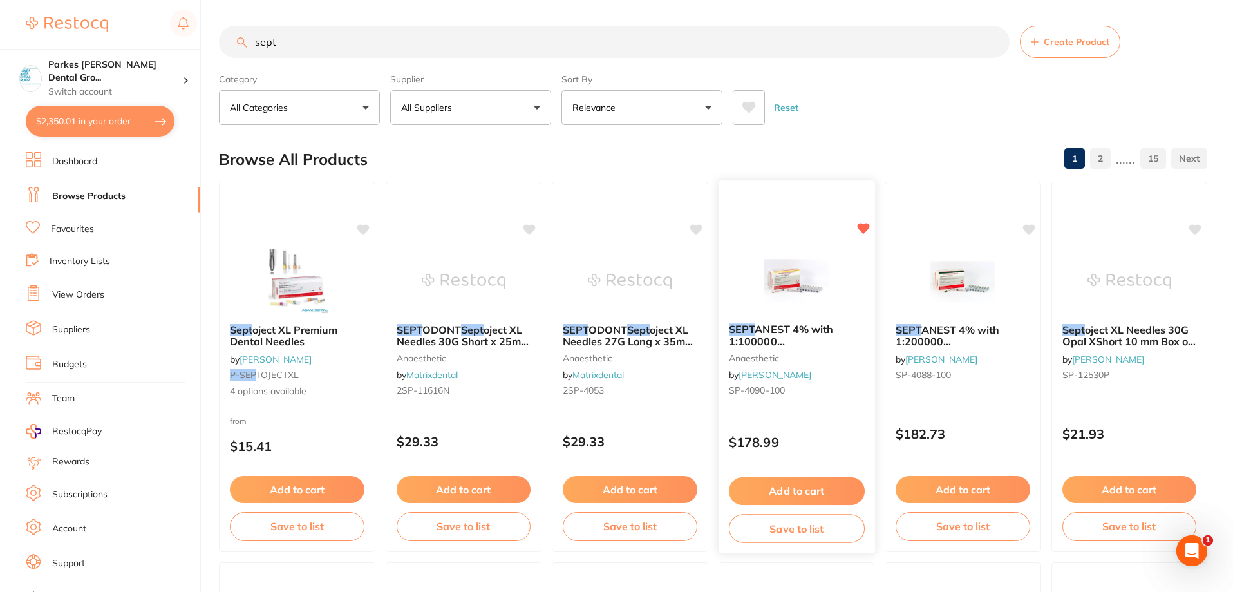
scroll to position [0, 0]
type input "sept"
click at [811, 494] on button "Add to cart" at bounding box center [796, 491] width 136 height 28
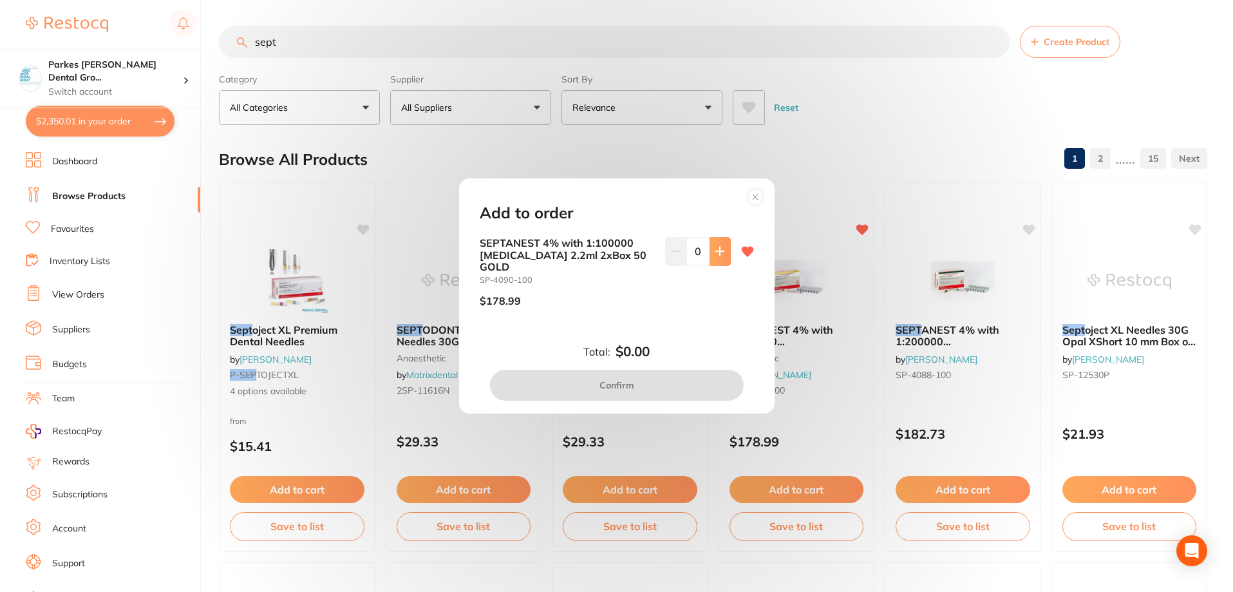
click at [722, 257] on button at bounding box center [720, 251] width 21 height 28
type input "1"
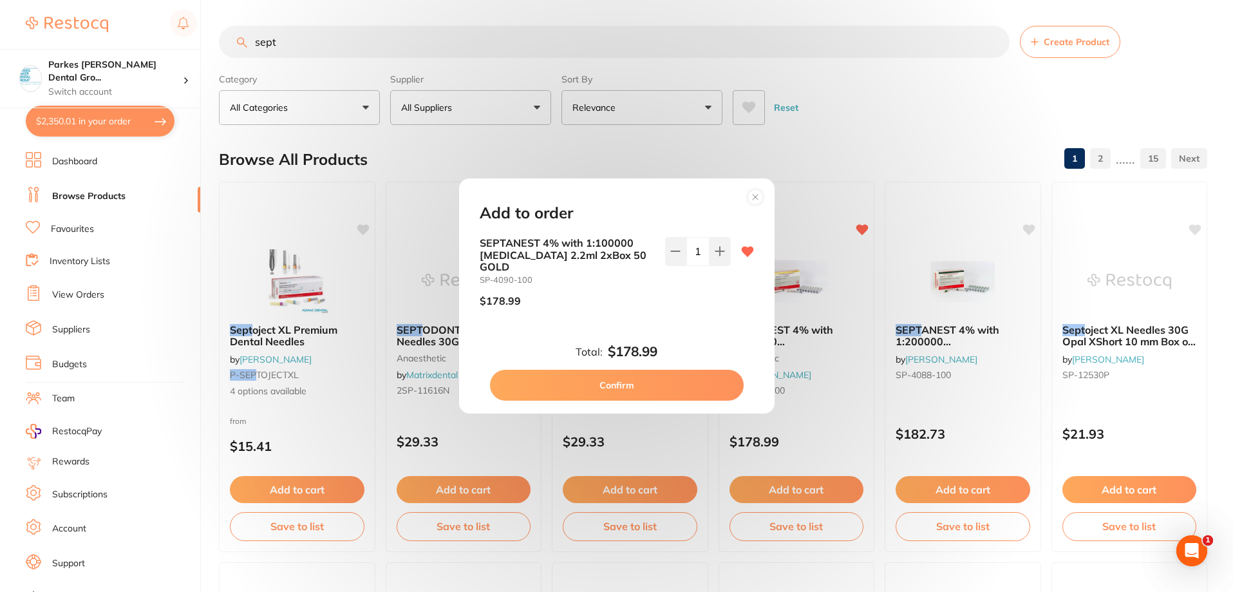
click at [666, 377] on button "Confirm" at bounding box center [617, 385] width 254 height 31
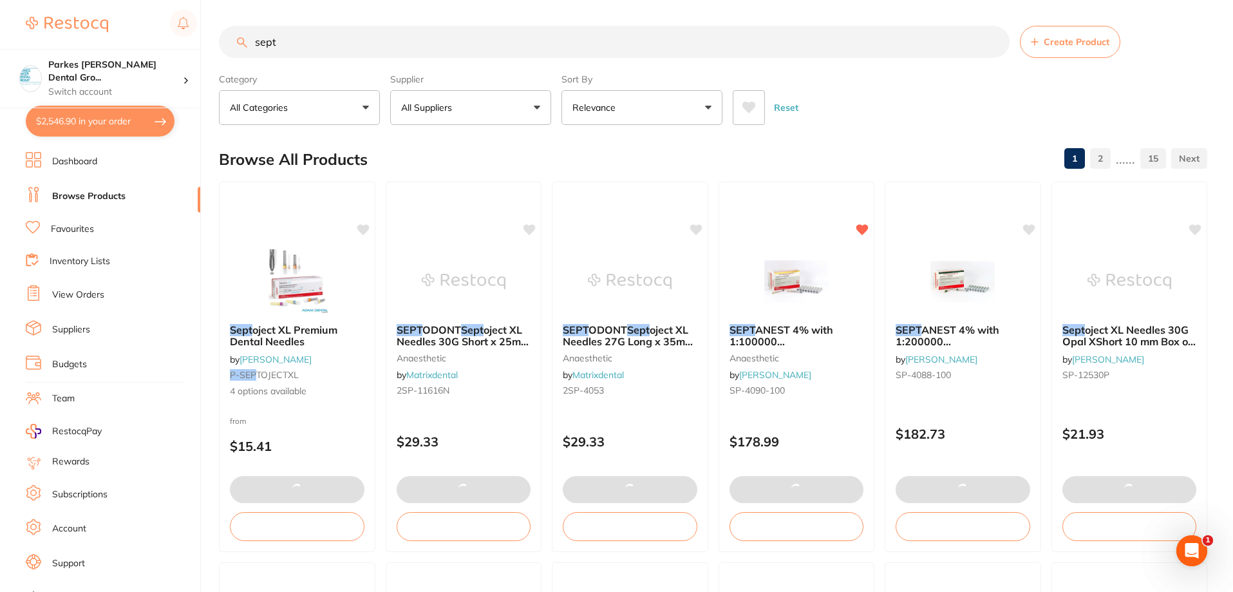
click at [434, 45] on input "sept" at bounding box center [614, 42] width 791 height 32
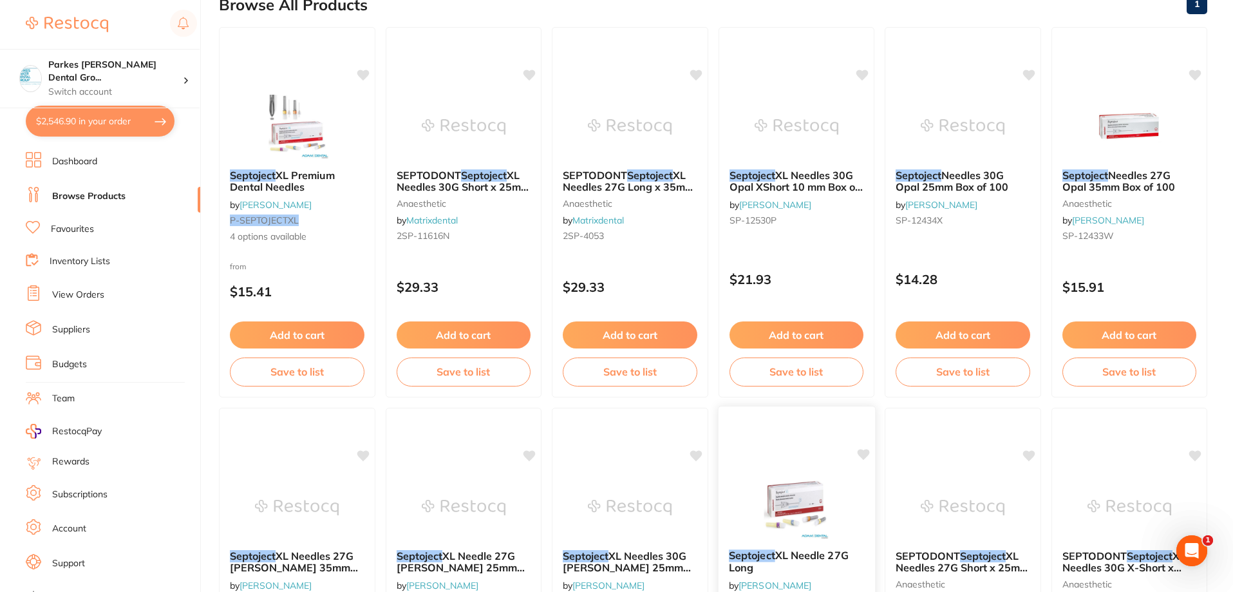
scroll to position [21, 0]
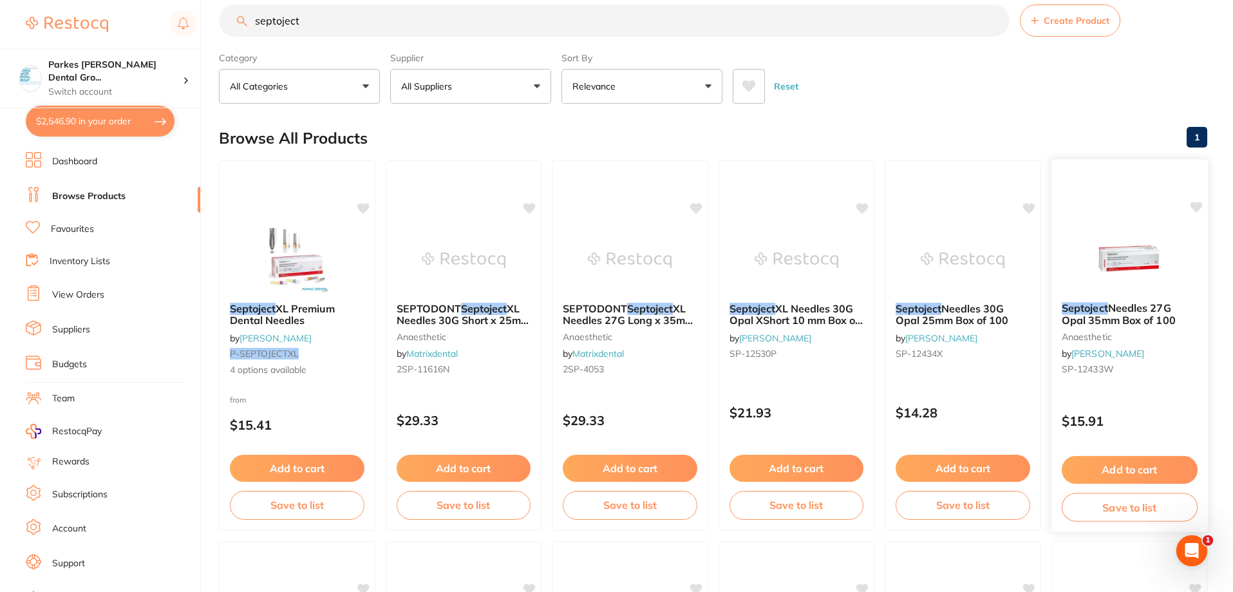
type input "septoject"
click at [1166, 398] on div "Septoject Needles 27G Opal 35mm Box of 100 anaesthetic by Henry Schein Halas SP…" at bounding box center [1129, 345] width 158 height 374
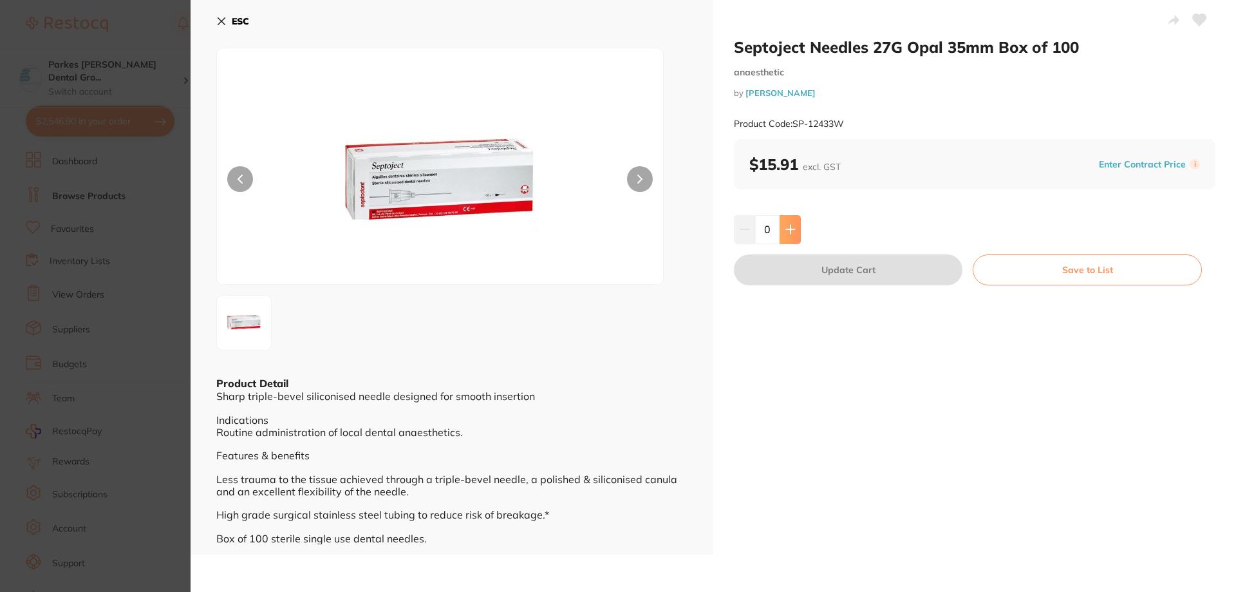
click at [788, 227] on icon at bounding box center [790, 229] width 8 height 8
type input "1"
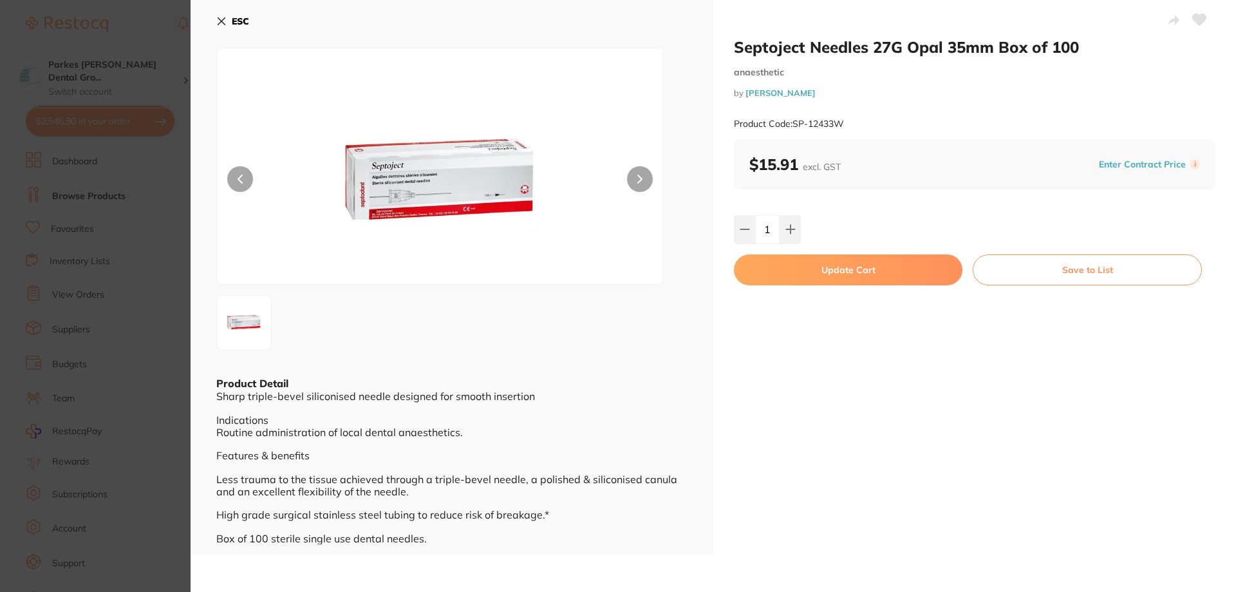
click at [830, 274] on button "Update Cart" at bounding box center [848, 269] width 229 height 31
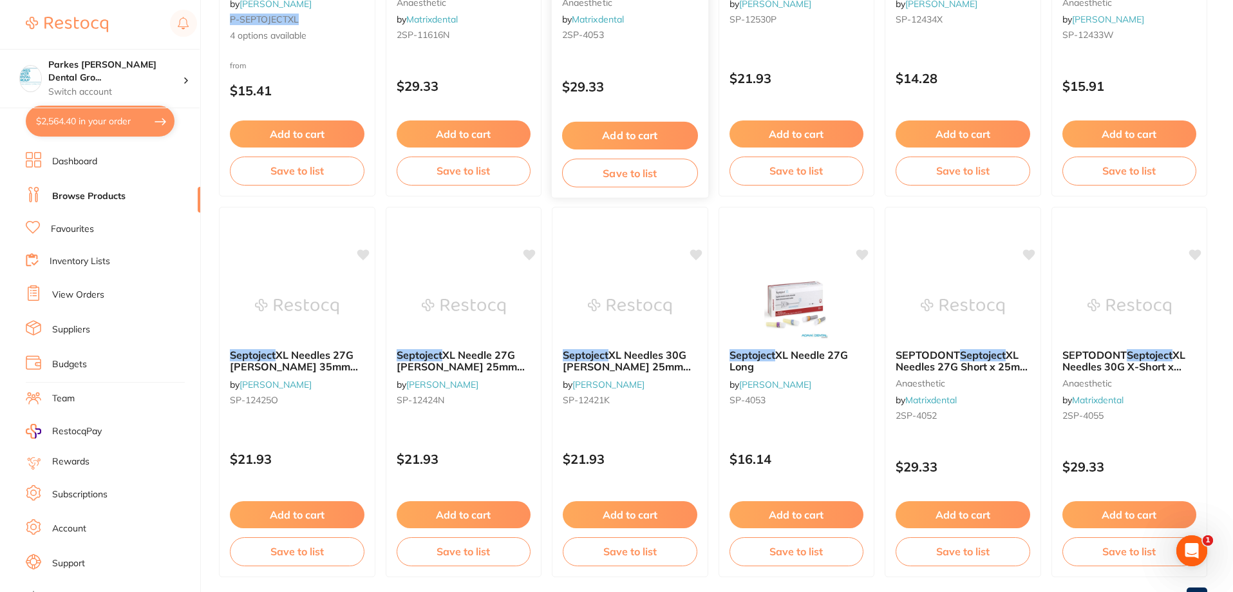
scroll to position [408, 0]
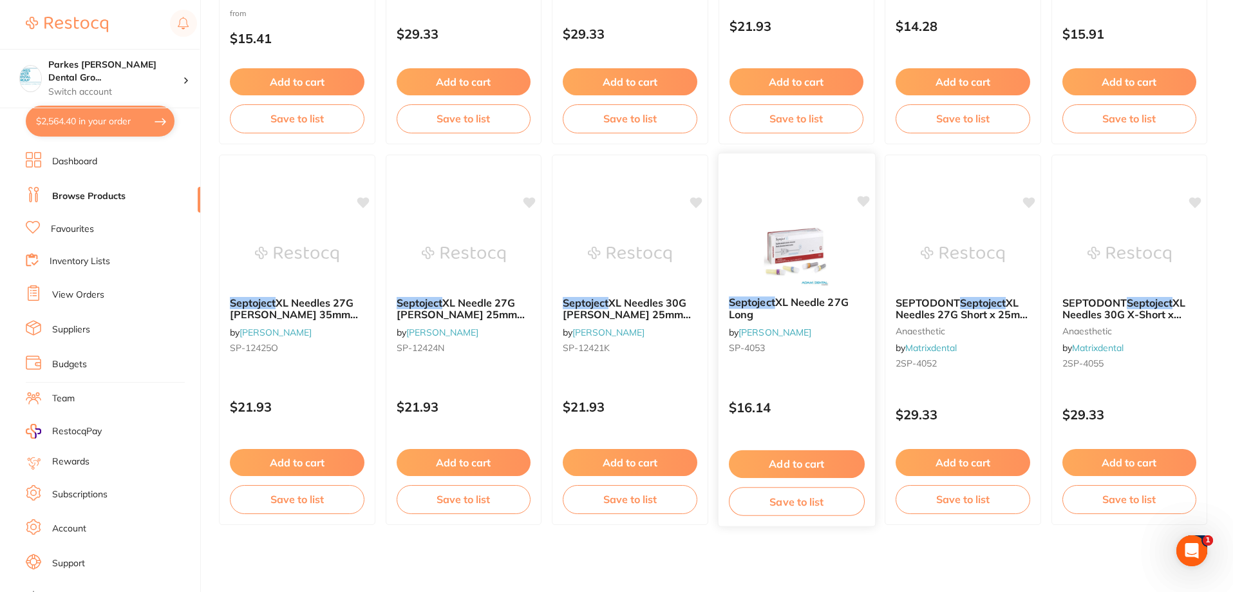
click at [827, 368] on div "Septoject XL Needle 27G Long by Adam Dental SP-4053" at bounding box center [796, 327] width 156 height 83
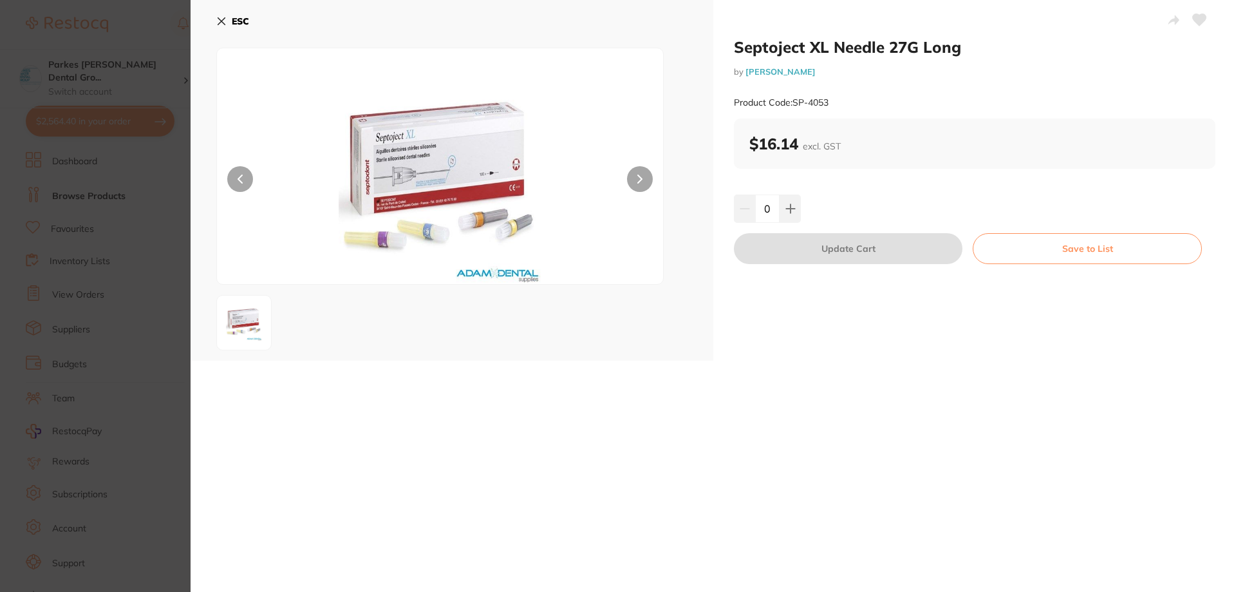
click at [227, 18] on button "ESC" at bounding box center [232, 21] width 33 height 22
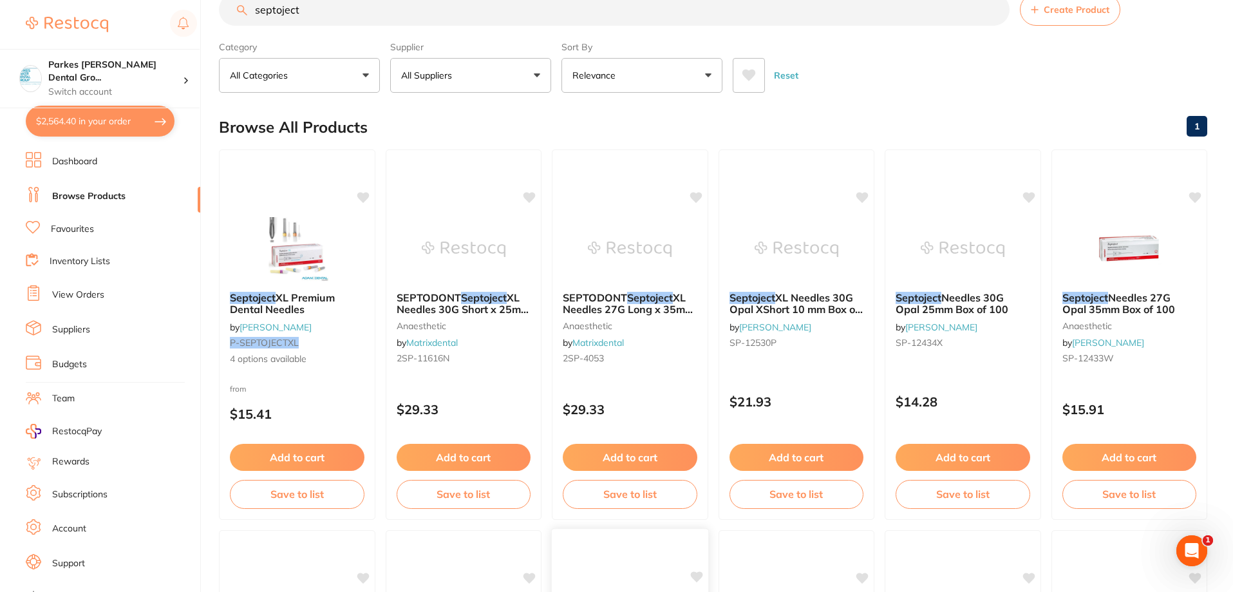
scroll to position [21, 0]
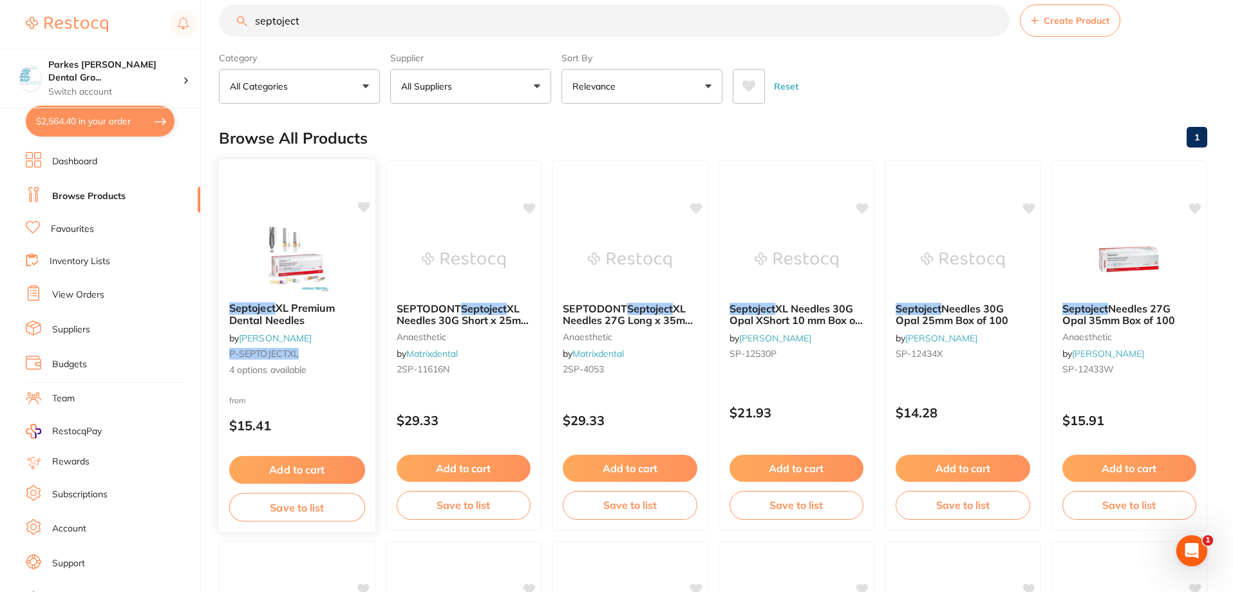
click at [327, 368] on span "4 options available" at bounding box center [297, 370] width 136 height 13
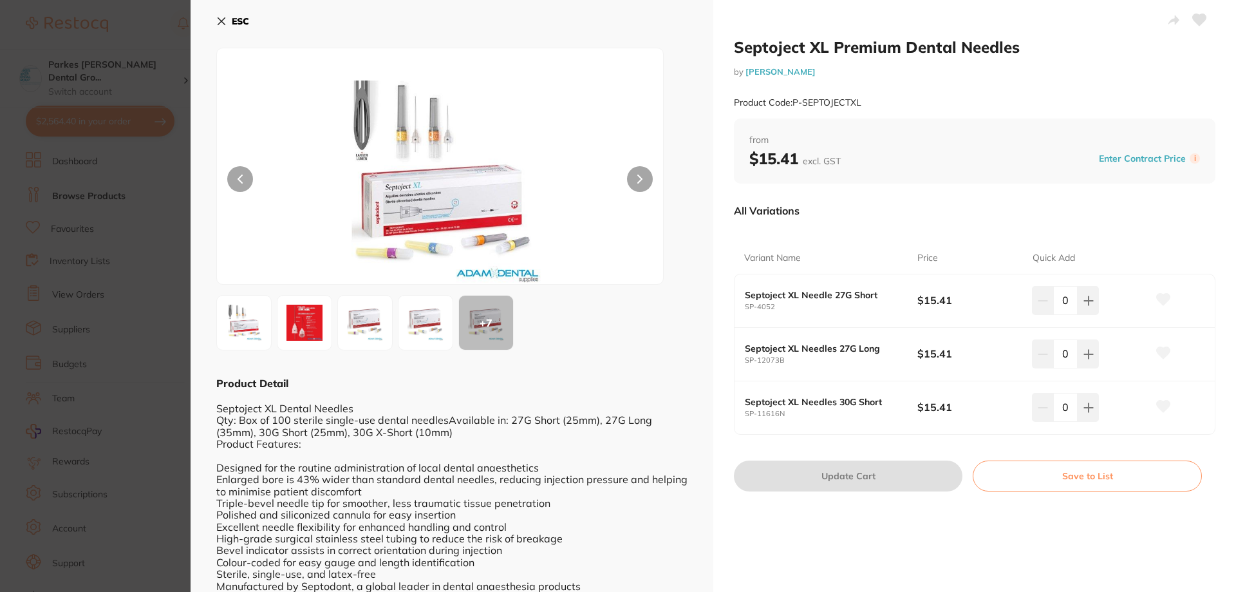
click at [224, 18] on icon at bounding box center [221, 21] width 7 height 7
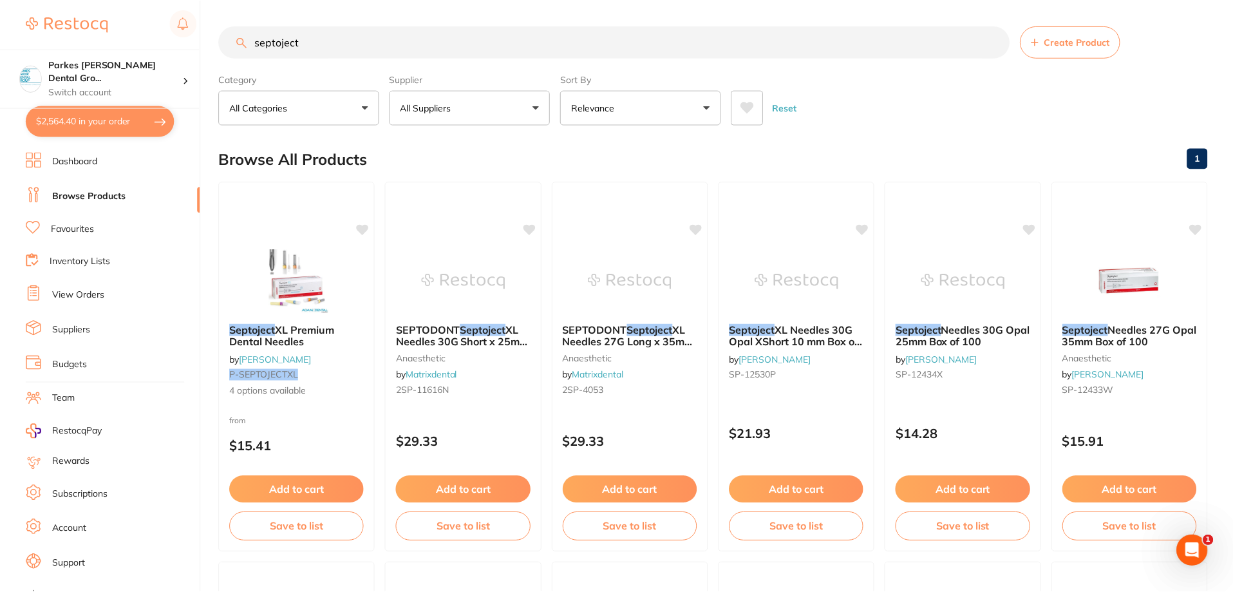
scroll to position [21, 0]
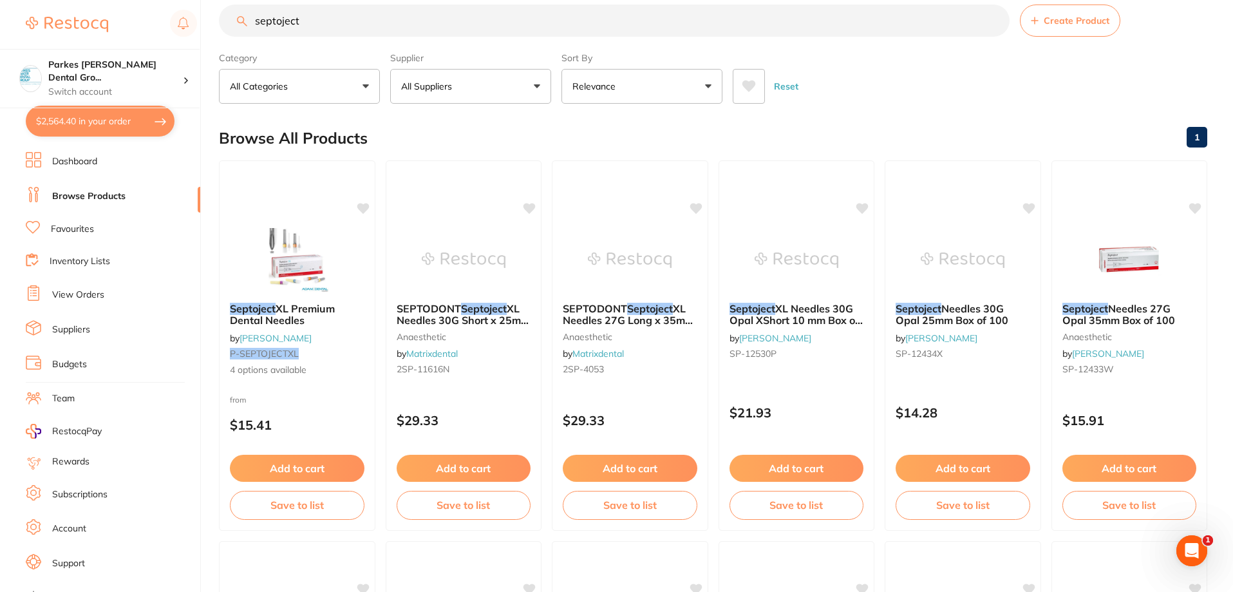
click at [912, 99] on div "Reset" at bounding box center [965, 81] width 464 height 45
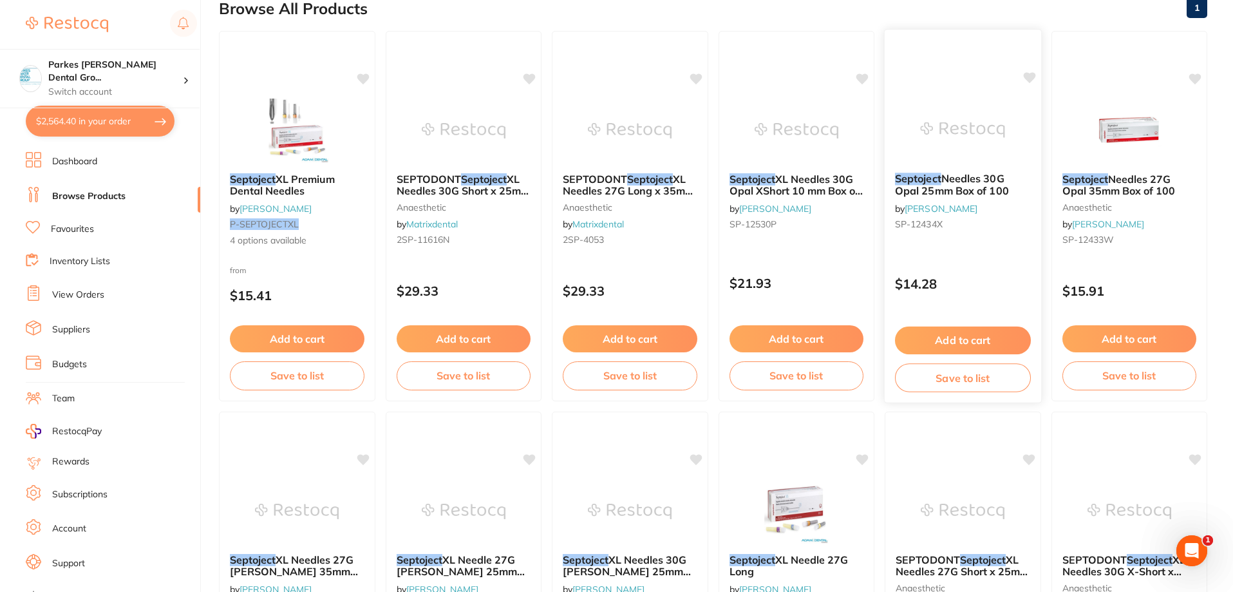
scroll to position [150, 0]
click at [303, 263] on div "Septoject XL Premium Dental Needles by Adam Dental P-SEPTOJECTXL 4 options avai…" at bounding box center [297, 217] width 158 height 374
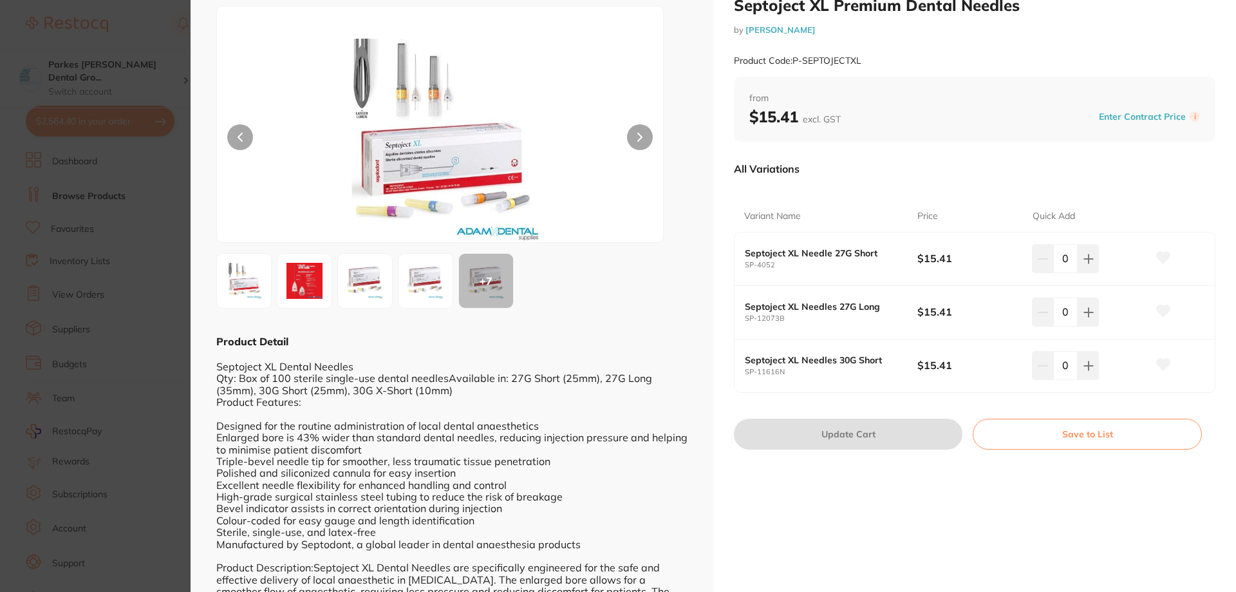
scroll to position [64, 0]
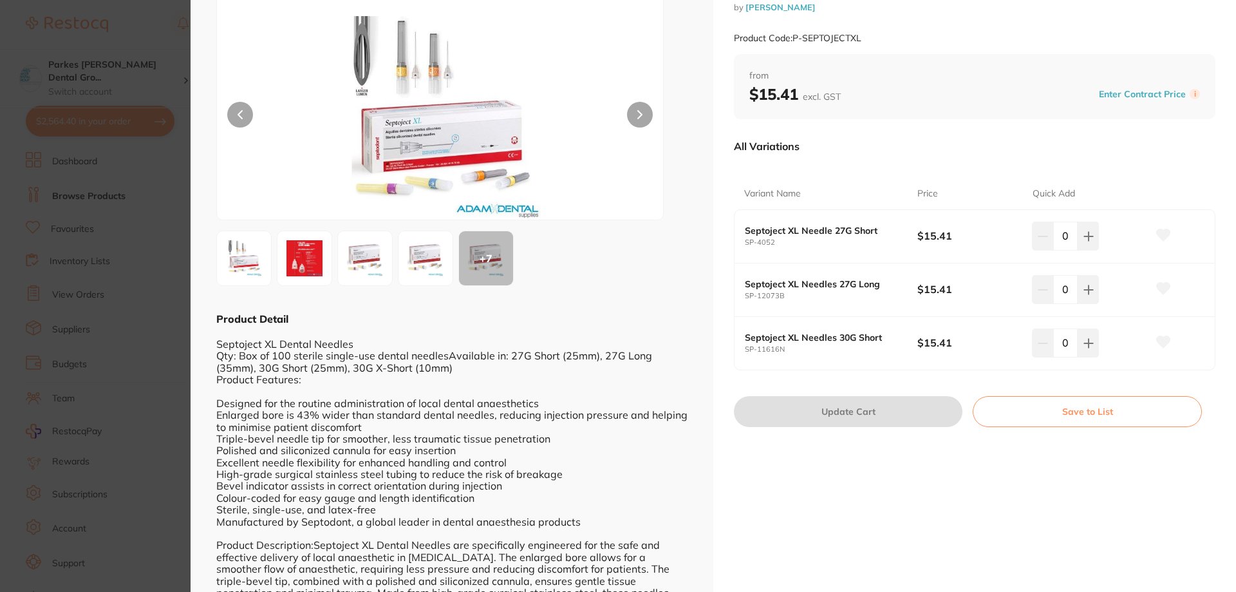
click at [159, 36] on section "Septoject XL Premium Dental Needles by Adam Dental Product Code: P-SEPTOJECTXL …" at bounding box center [618, 296] width 1236 height 592
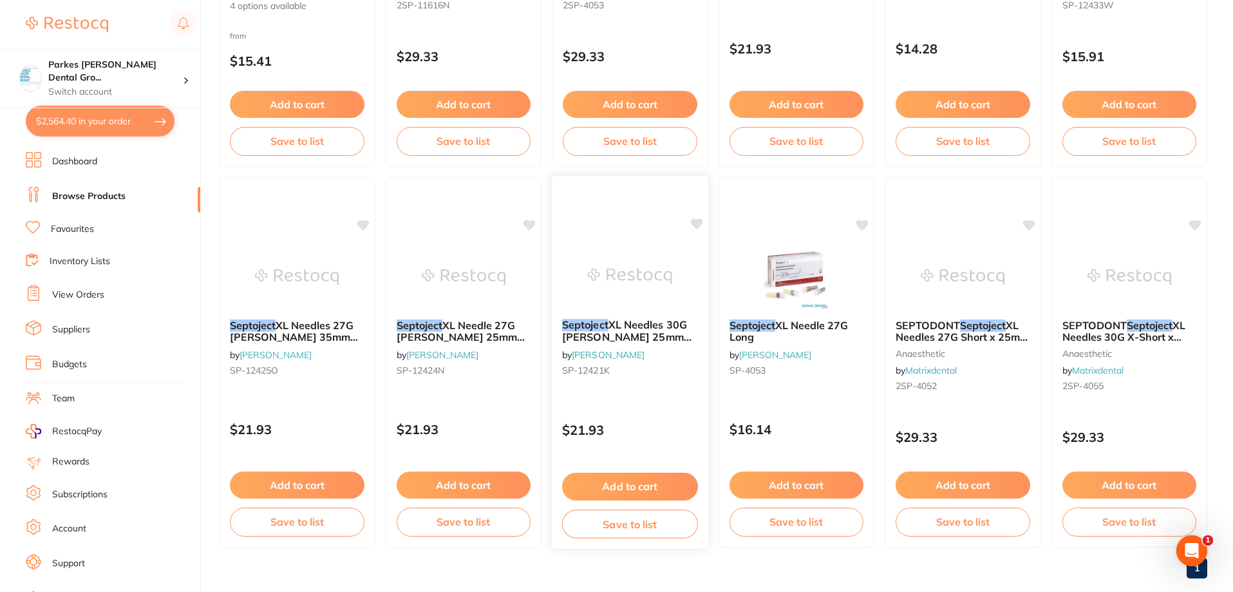
scroll to position [408, 0]
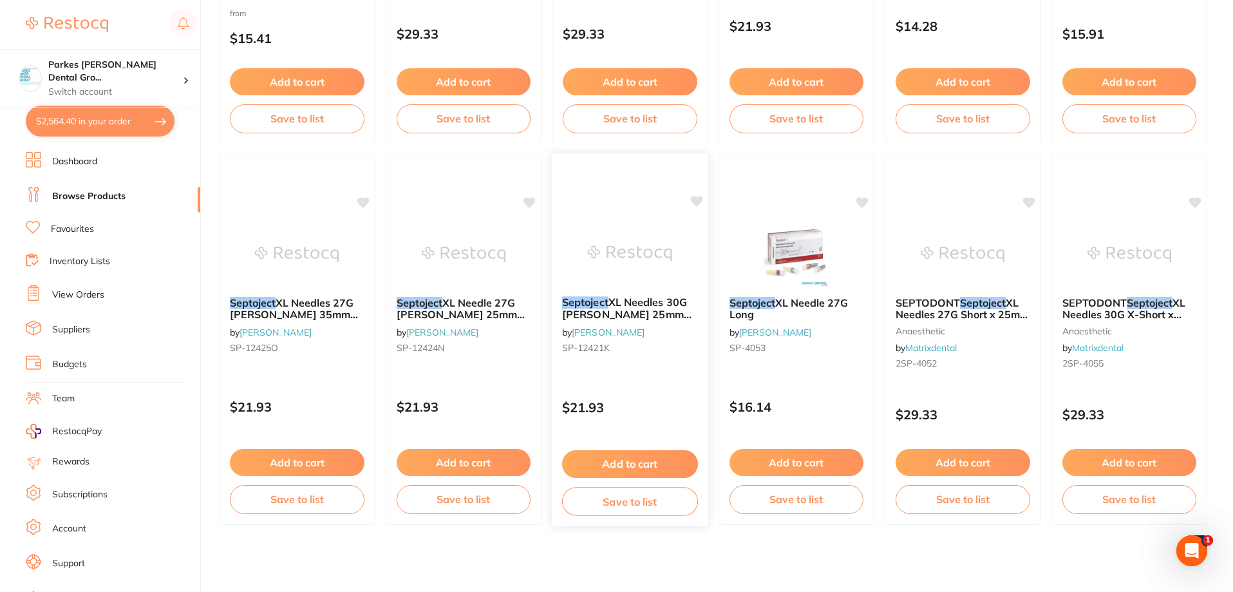
click at [633, 464] on button "Add to cart" at bounding box center [630, 464] width 136 height 28
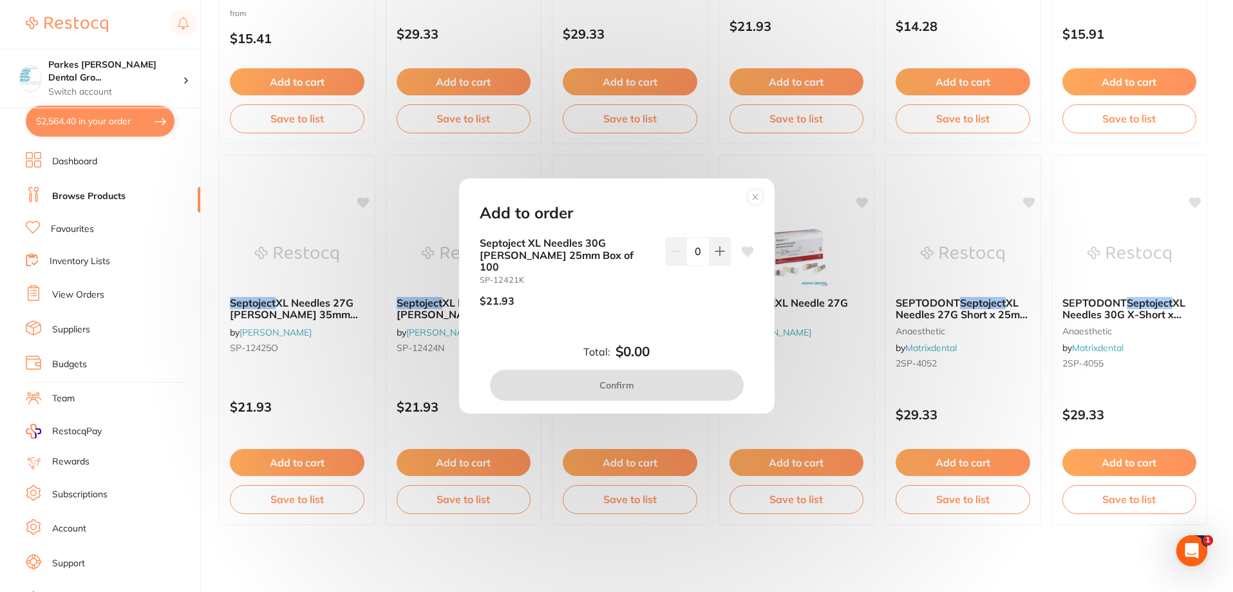
scroll to position [0, 0]
click at [748, 203] on circle at bounding box center [755, 196] width 15 height 15
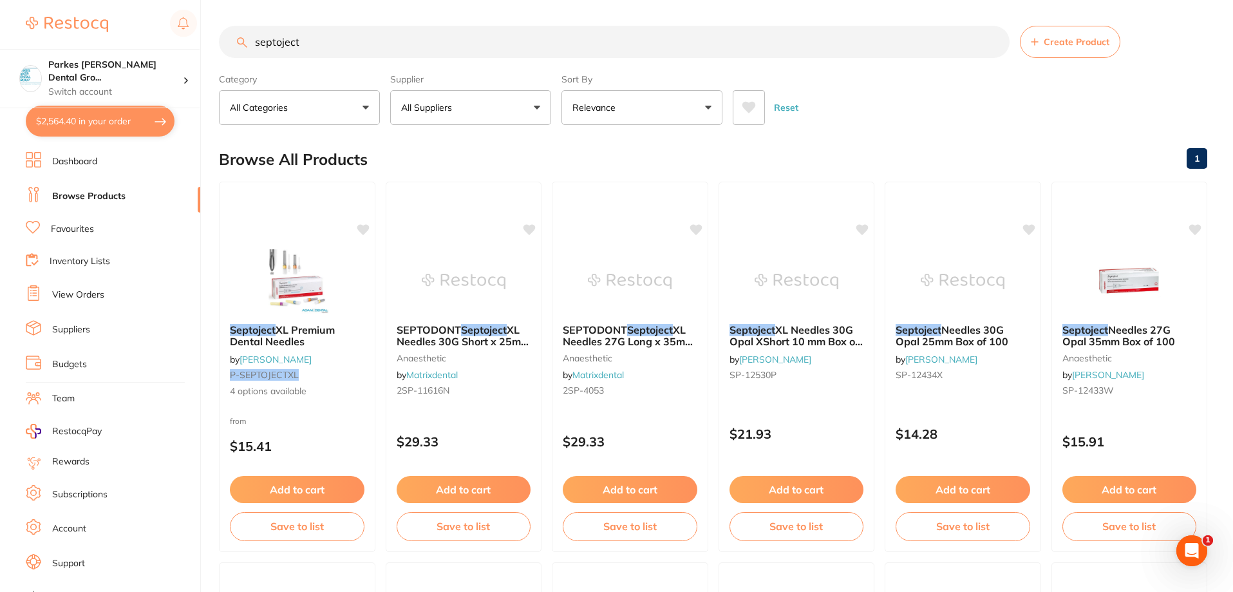
drag, startPoint x: 388, startPoint y: 48, endPoint x: 245, endPoint y: 44, distance: 143.6
click at [245, 44] on div "septoject Create Product" at bounding box center [713, 42] width 988 height 32
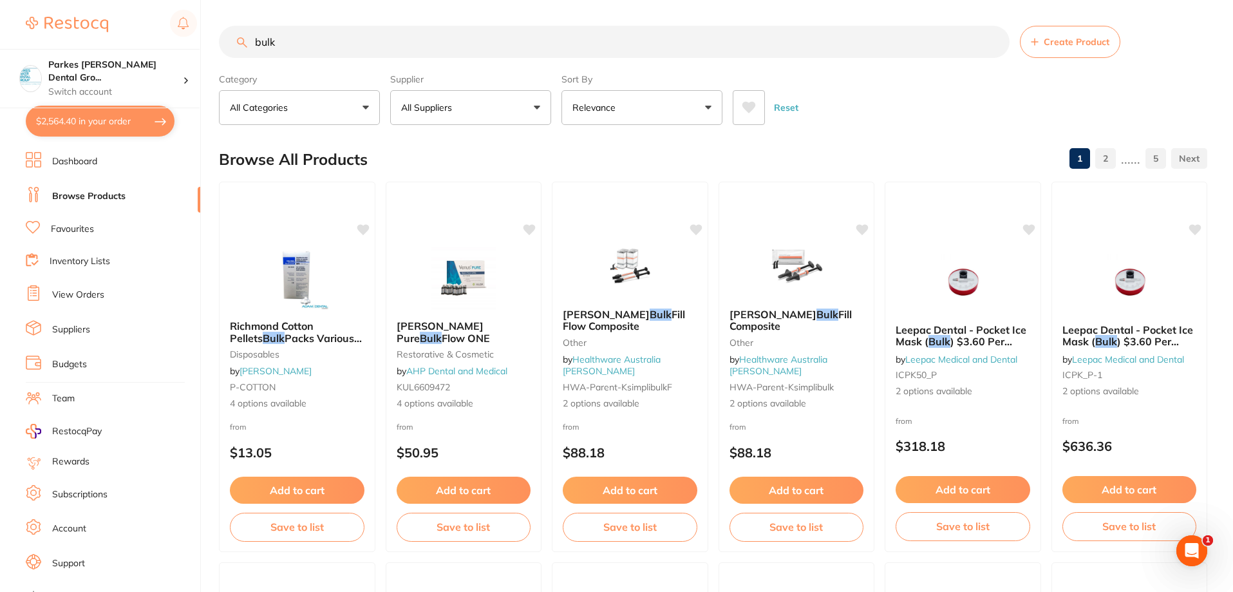
drag, startPoint x: 411, startPoint y: 41, endPoint x: 224, endPoint y: 41, distance: 186.7
click at [224, 41] on input "bulk" at bounding box center [614, 42] width 791 height 32
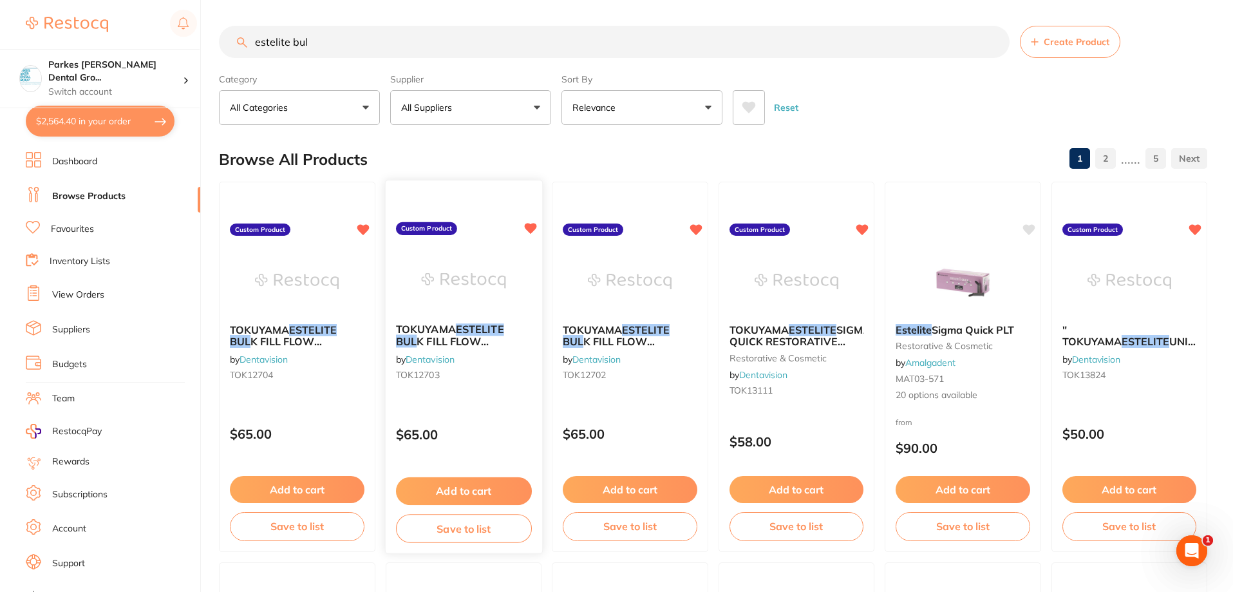
type input "estelite bul"
click at [502, 392] on div "TOKUYAMA ESTELITE BUL K FILL FLOW RESTORATIVE SYRINGE A2 3g by Dentavision TOK1…" at bounding box center [463, 354] width 156 height 83
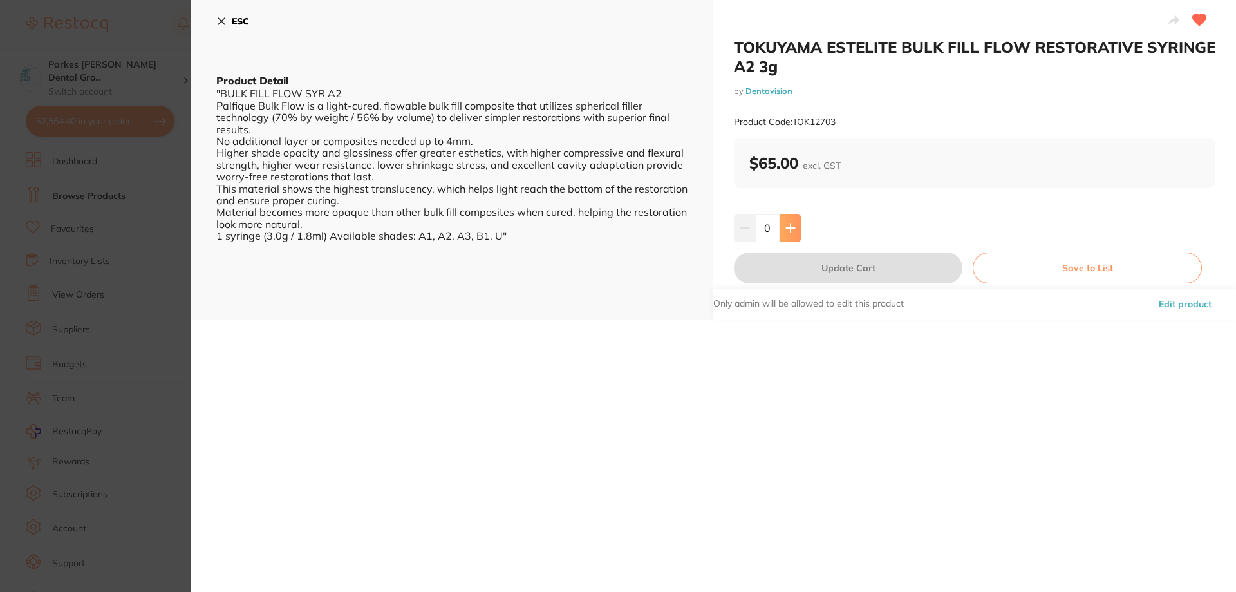
click at [789, 231] on icon at bounding box center [790, 227] width 8 height 8
type input "1"
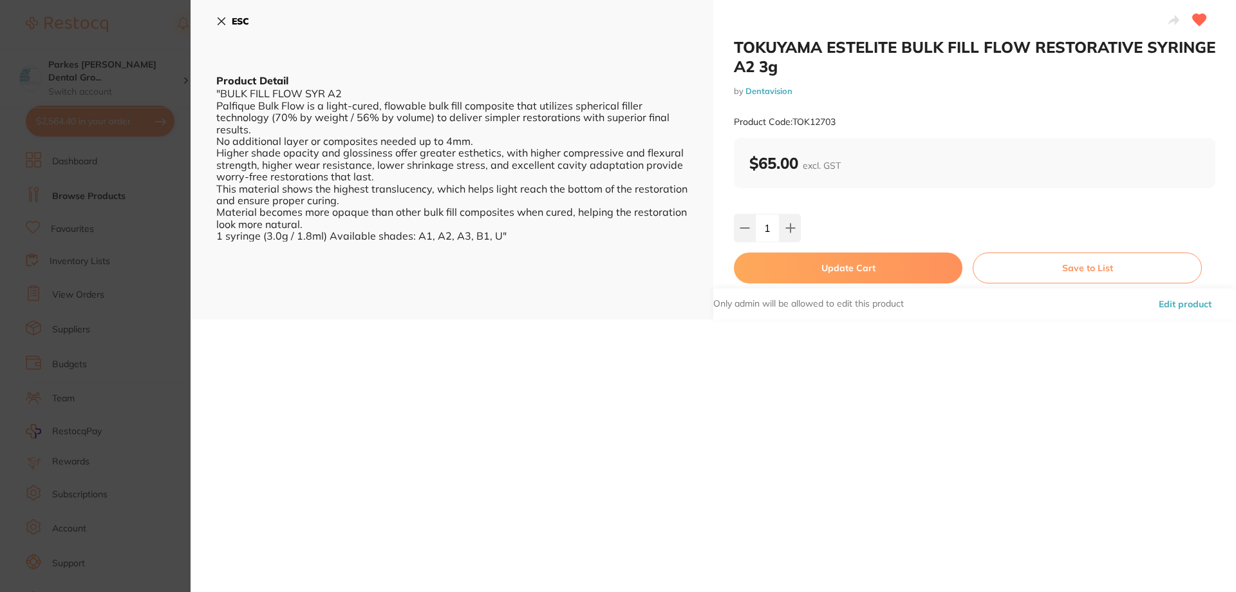
click at [882, 264] on button "Update Cart" at bounding box center [848, 267] width 229 height 31
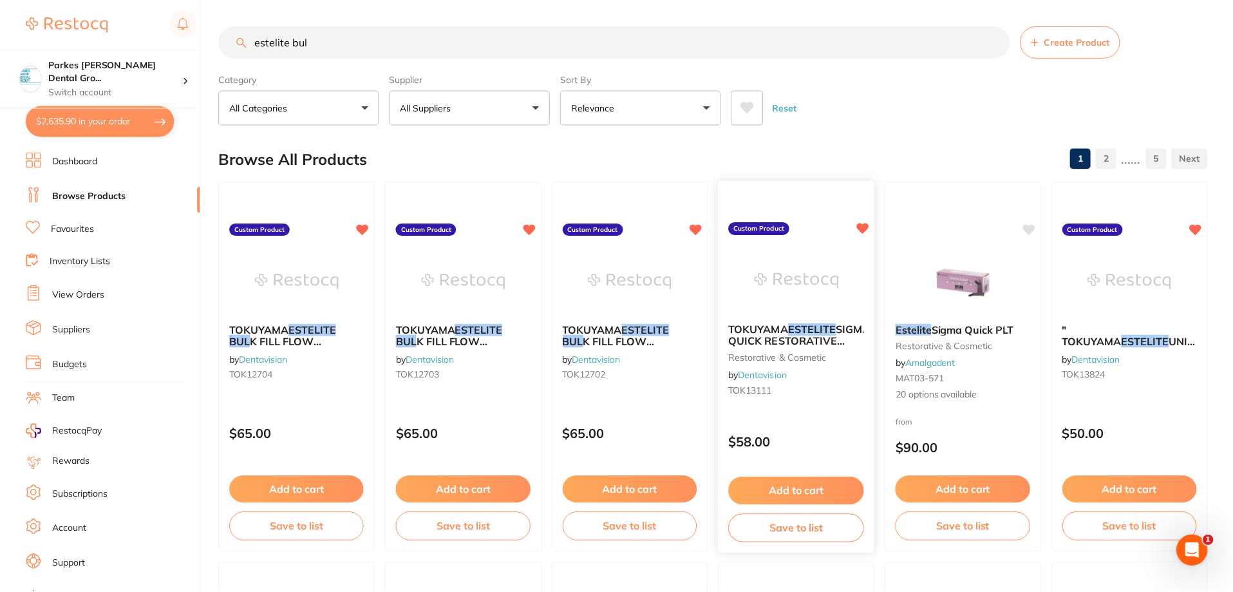
scroll to position [1, 0]
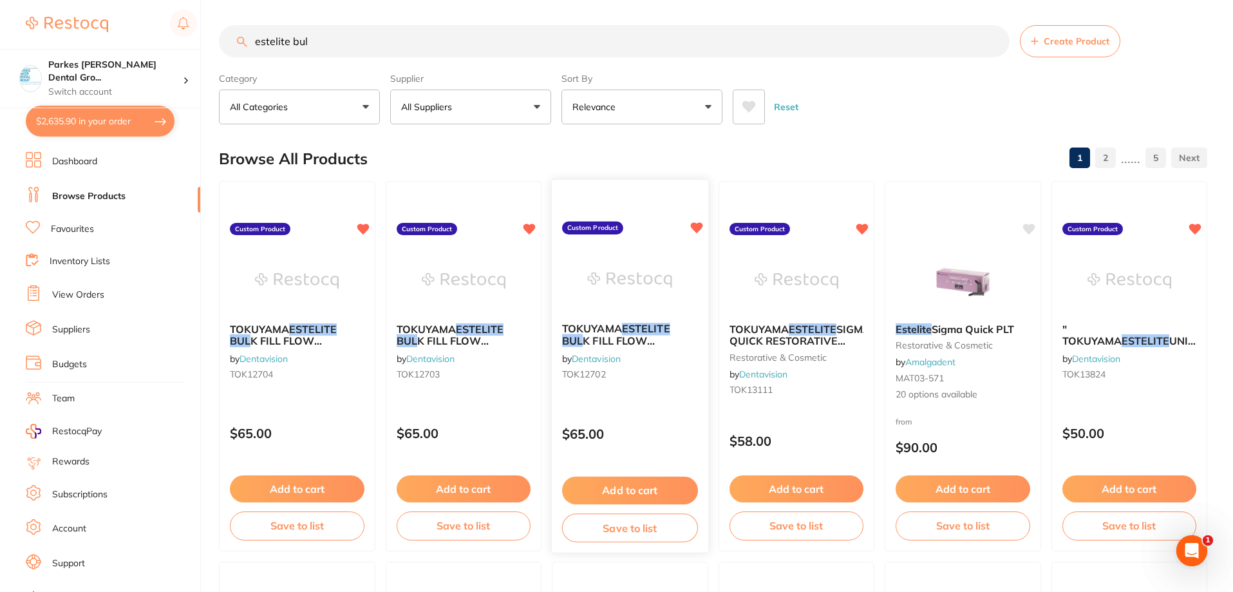
click at [650, 388] on div "TOKUYAMA ESTELITE BUL K FILL FLOW RESTORATIVE SYRINGE A1 3g by Dentavision TOK1…" at bounding box center [630, 353] width 156 height 83
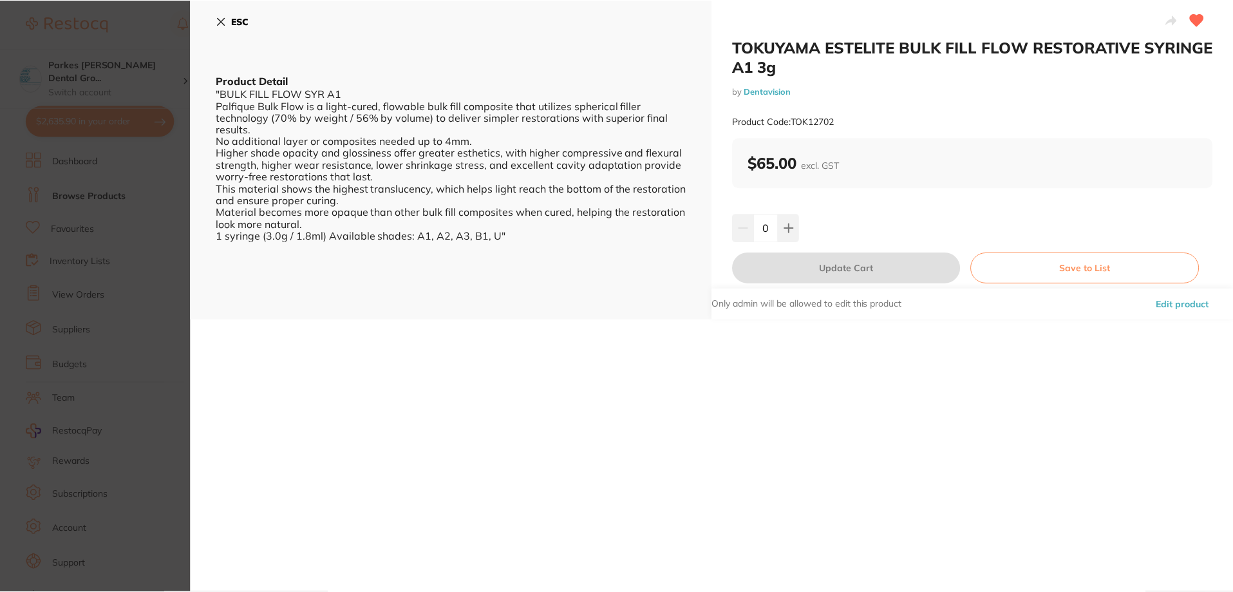
scroll to position [1, 0]
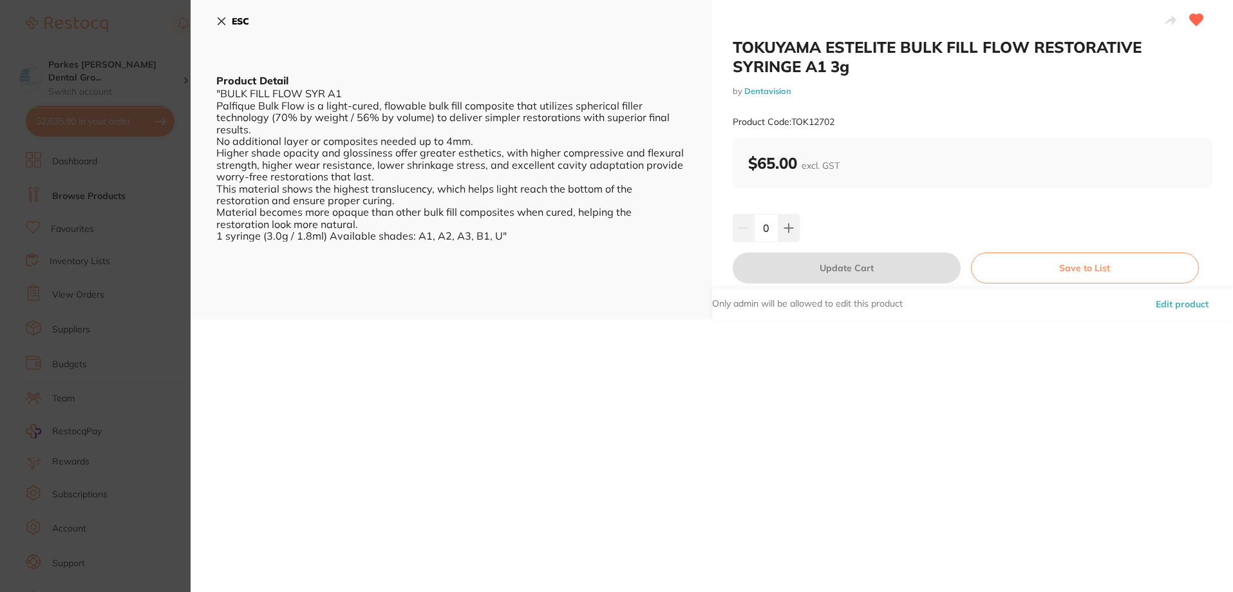
click at [216, 19] on icon at bounding box center [221, 21] width 10 height 10
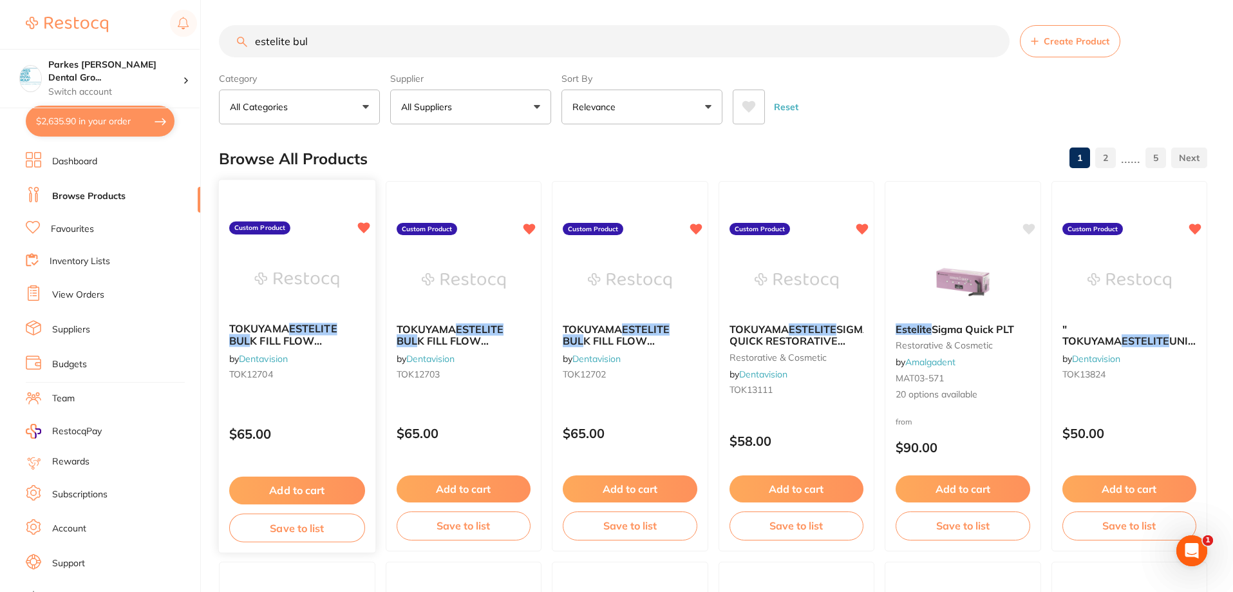
click at [330, 406] on div "TOKUYAMA ESTELITE BUL K FILL FLOW RESTORATIVE SYRINGE A3 3g by Dentavision TOK1…" at bounding box center [297, 366] width 158 height 374
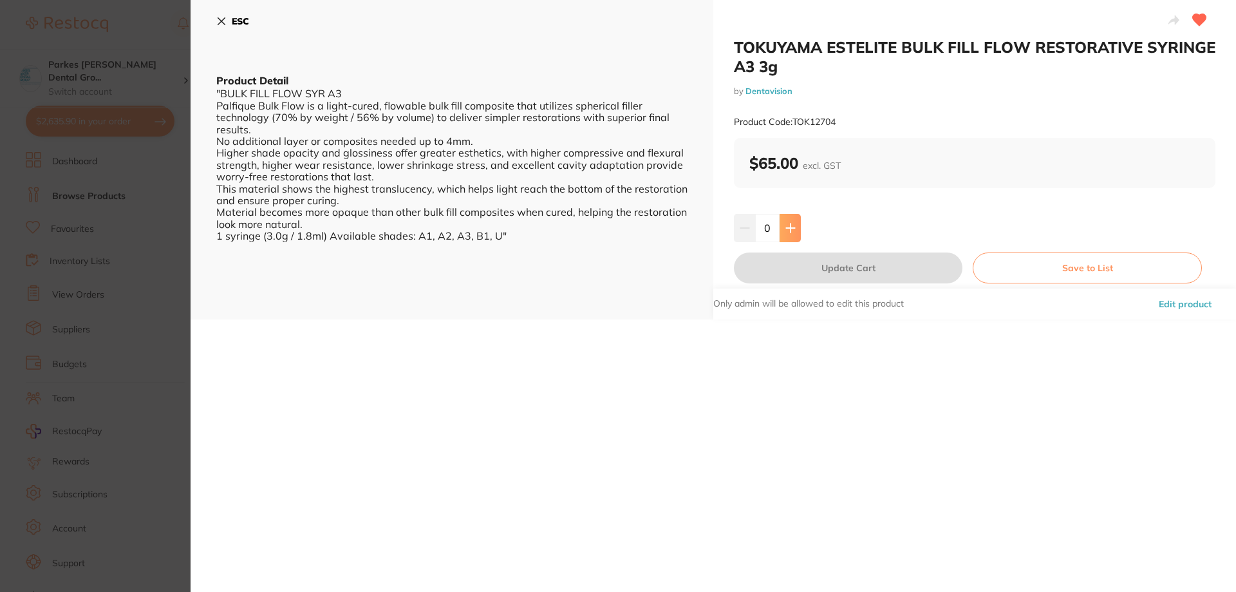
click at [790, 229] on icon at bounding box center [791, 228] width 10 height 10
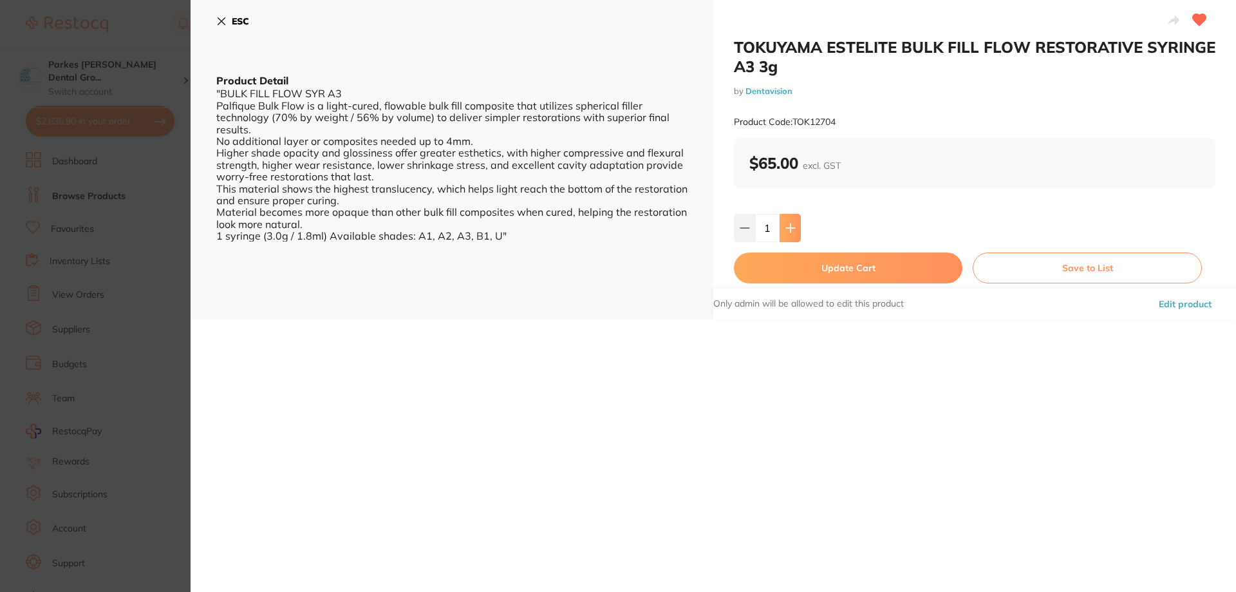
click at [790, 229] on icon at bounding box center [791, 228] width 10 height 10
type input "2"
click at [847, 269] on button "Update Cart" at bounding box center [848, 267] width 229 height 31
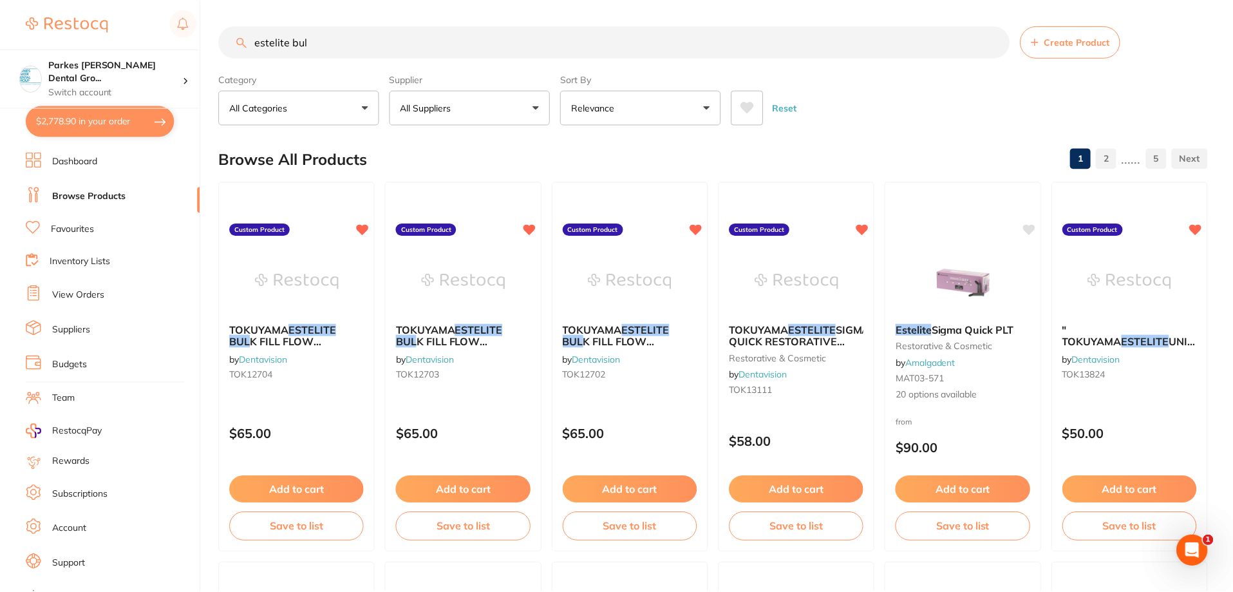
scroll to position [1, 0]
click at [515, 47] on input "estelite bul" at bounding box center [614, 41] width 791 height 32
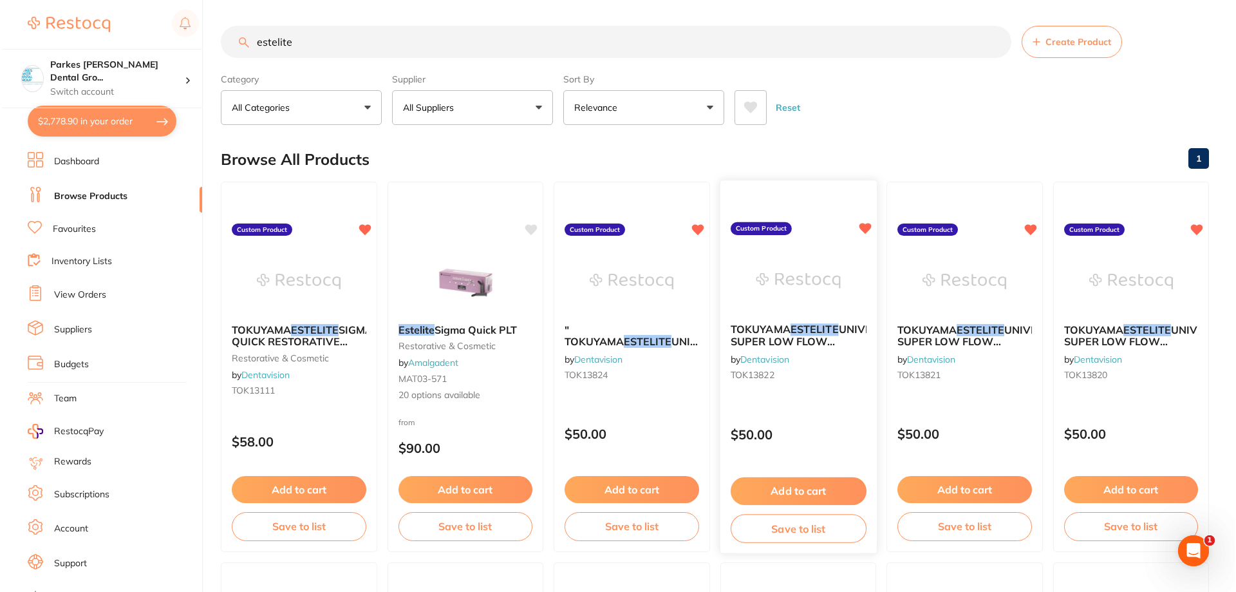
scroll to position [0, 0]
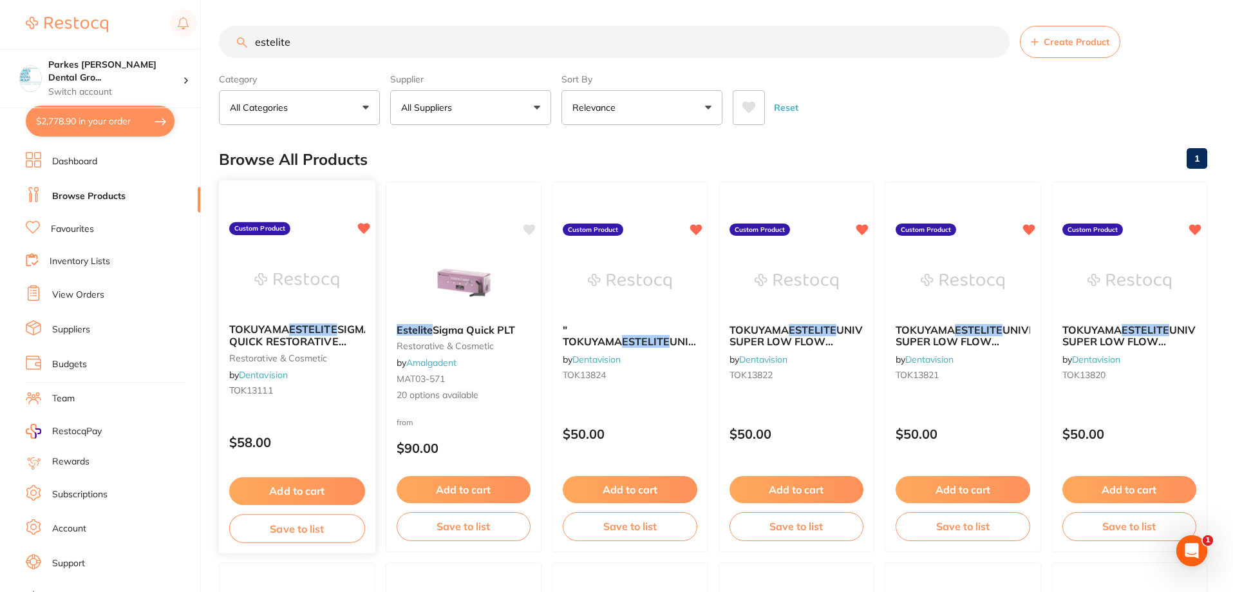
type input "estelite"
click at [305, 411] on div "TOKUYAMA ESTELITE SIGMA QUICK RESTORATIVE SYRINGE A2 3.8G restorative & cosmeti…" at bounding box center [297, 362] width 156 height 99
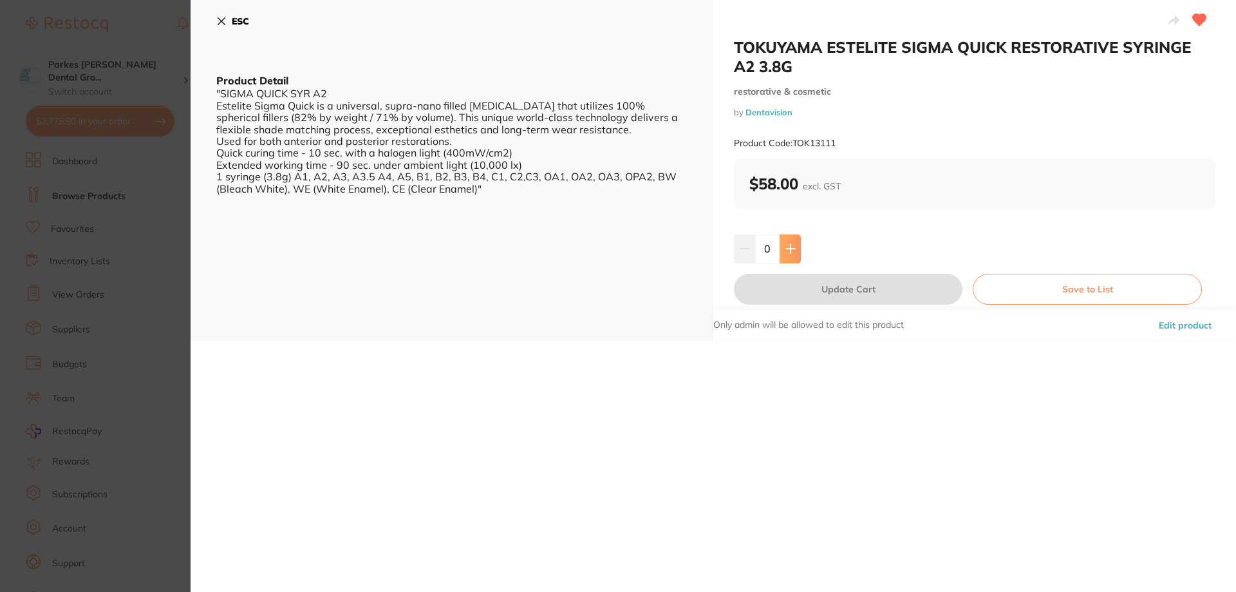
click at [794, 249] on button at bounding box center [790, 248] width 21 height 28
type input "2"
click at [822, 294] on button "Update Cart" at bounding box center [848, 289] width 229 height 31
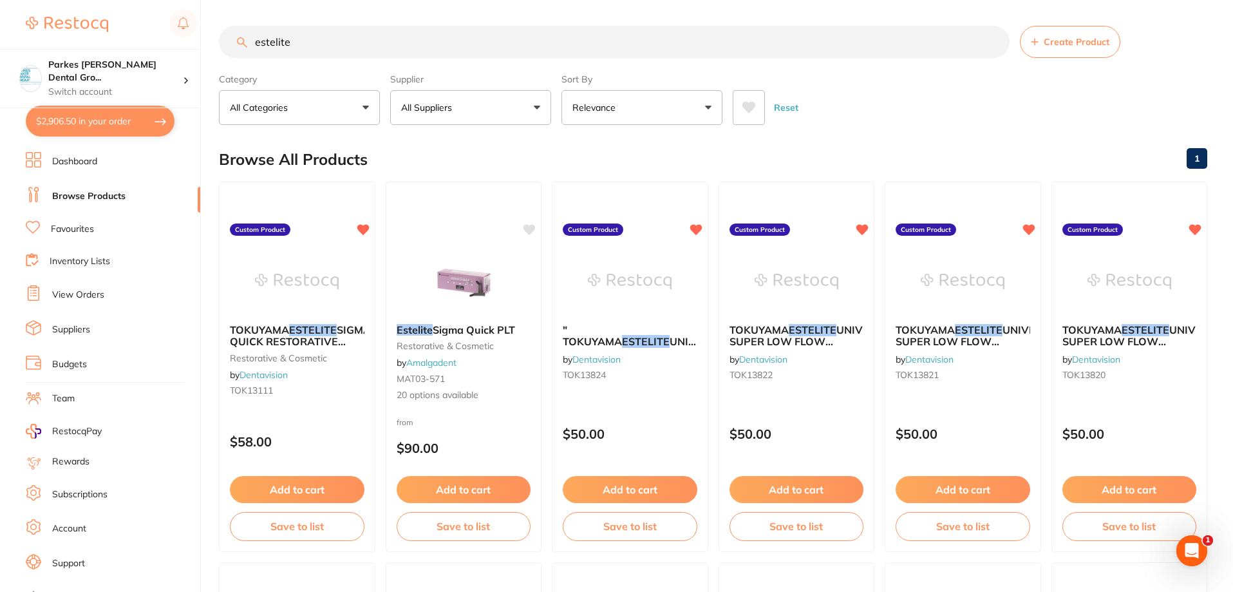
click at [419, 34] on input "estelite" at bounding box center [614, 42] width 791 height 32
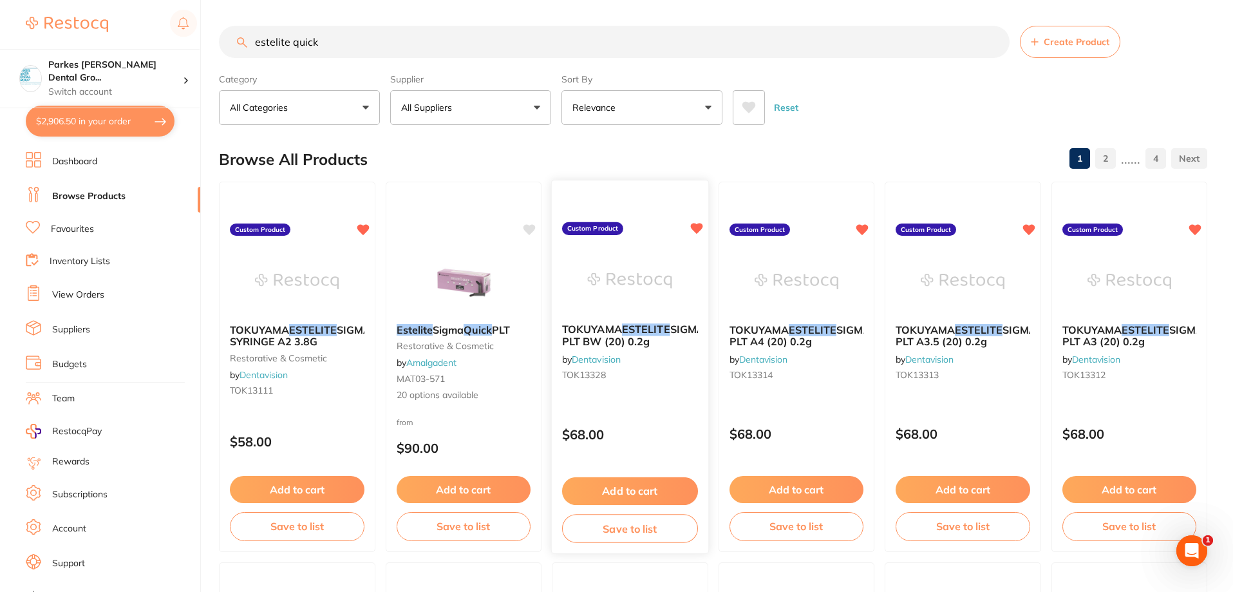
click at [660, 410] on div "TOKUYAMA ESTELITE SIGMA QUICK RESTORATIVE PLT BW (20) 0.2g by Dentavision TOK13…" at bounding box center [630, 367] width 158 height 374
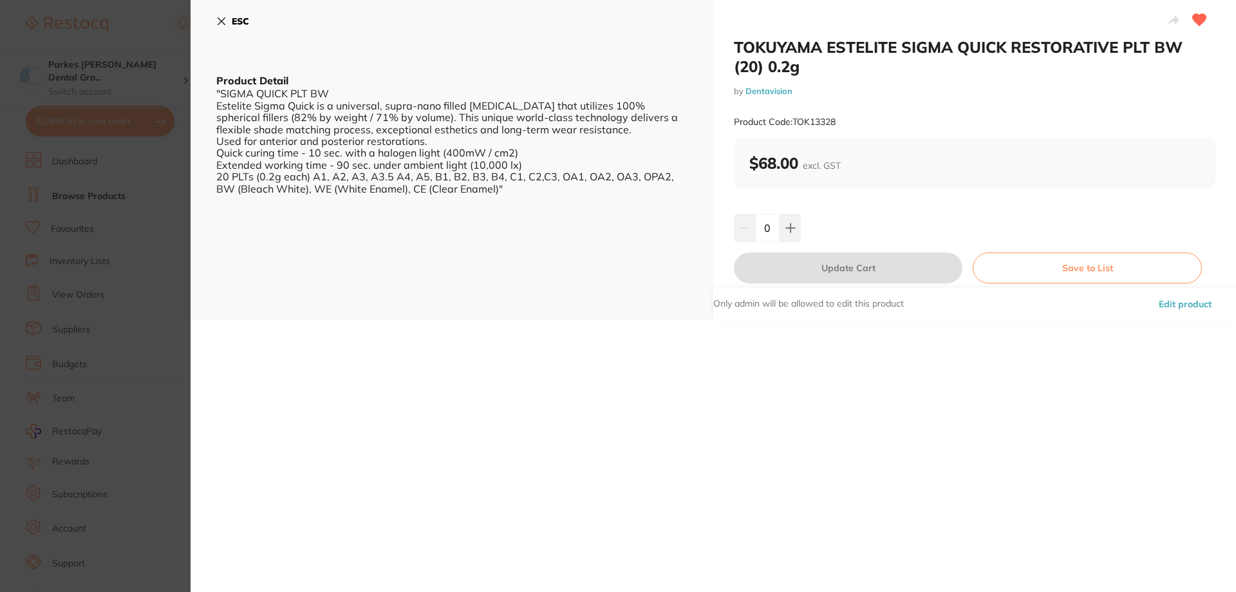
click at [223, 23] on icon at bounding box center [221, 21] width 7 height 7
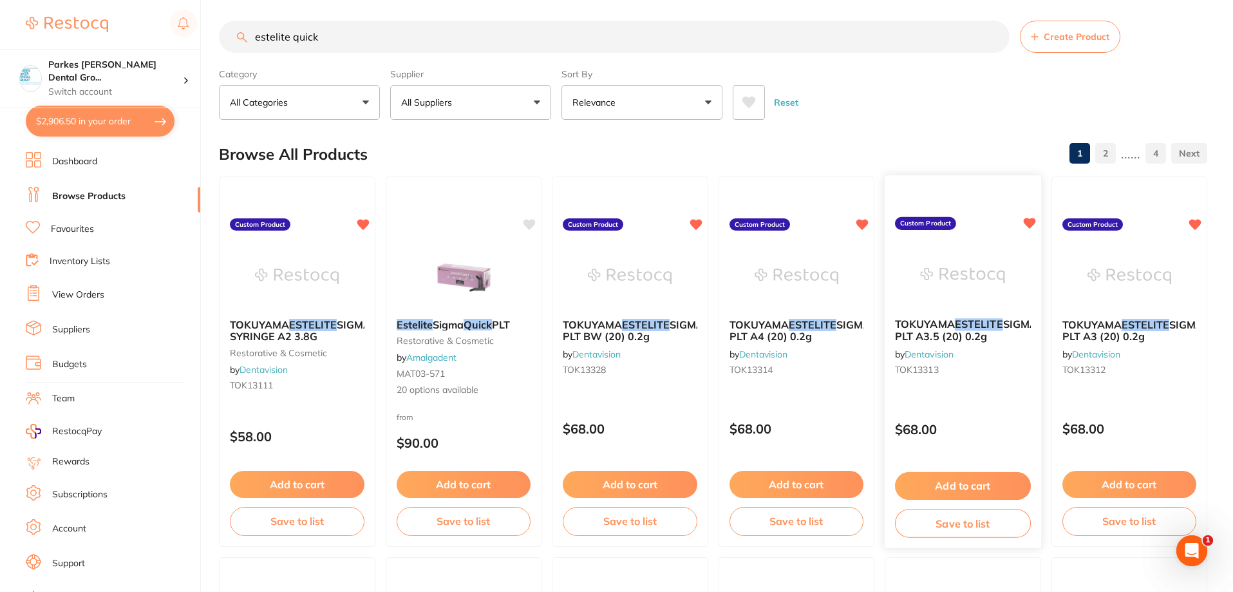
click at [980, 393] on div "TOKUYAMA ESTELITE SIGMA QUICK RESTORATIVE PLT A3.5 (20) 0.2g by Dentavision TOK…" at bounding box center [963, 362] width 158 height 374
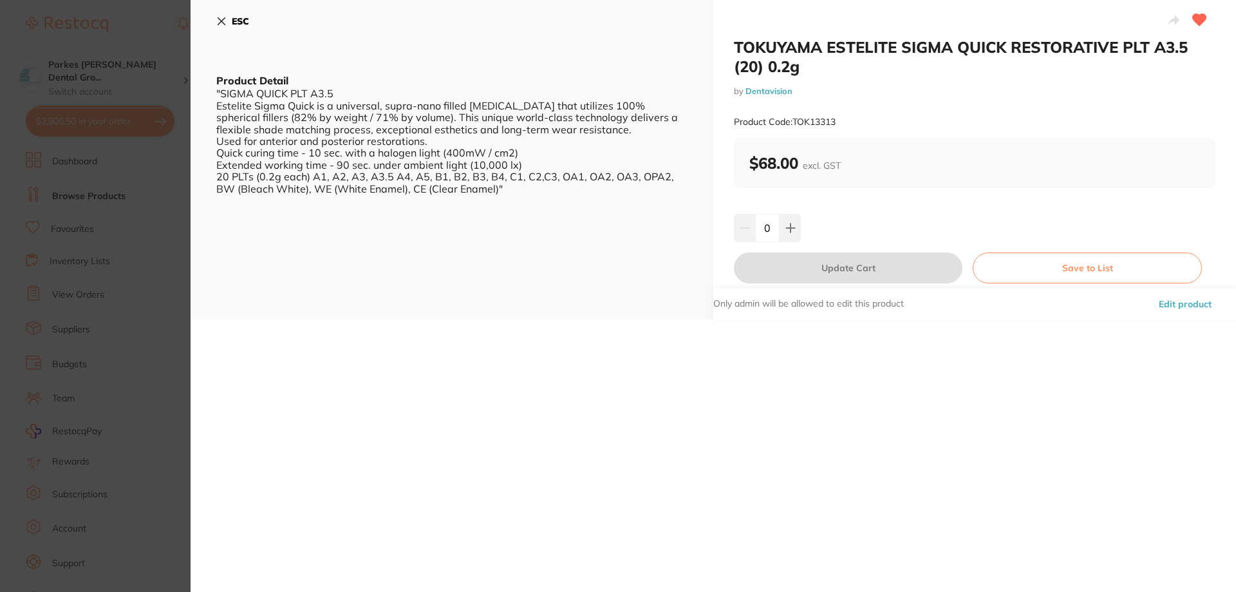
click at [222, 18] on icon at bounding box center [221, 21] width 10 height 10
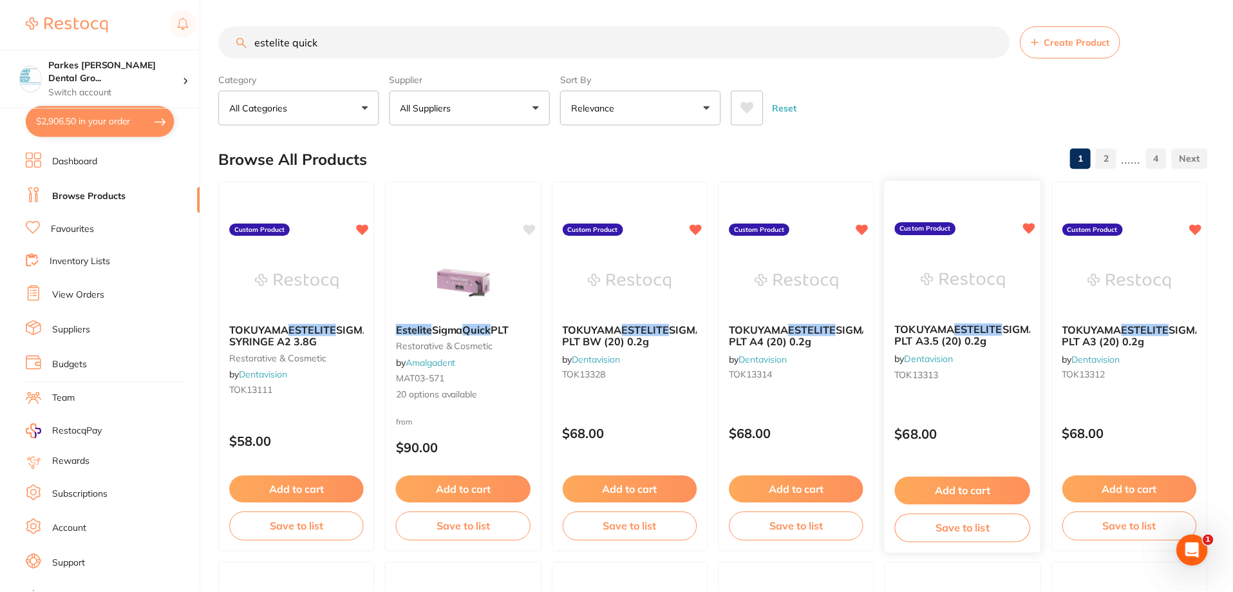
scroll to position [5, 0]
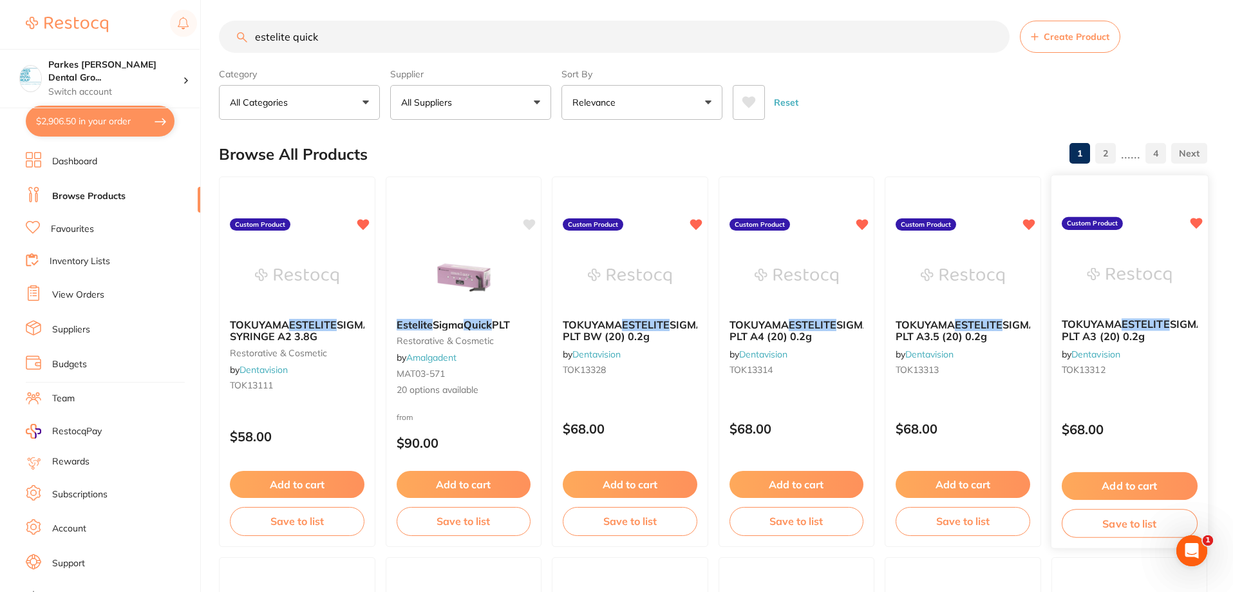
click at [1149, 383] on div "TOKUYAMA ESTELITE SIGMA QUICK RESTORATIVE PLT A3 (20) 0.2g by Dentavision TOK13…" at bounding box center [1129, 349] width 156 height 83
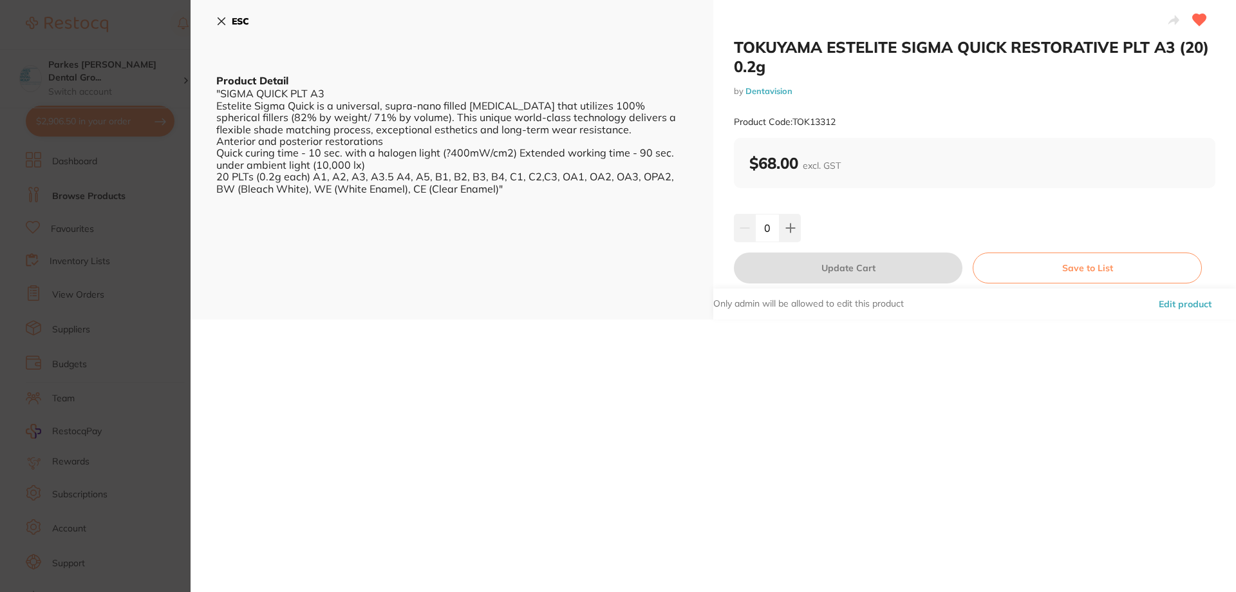
click at [231, 17] on button "ESC" at bounding box center [232, 21] width 33 height 22
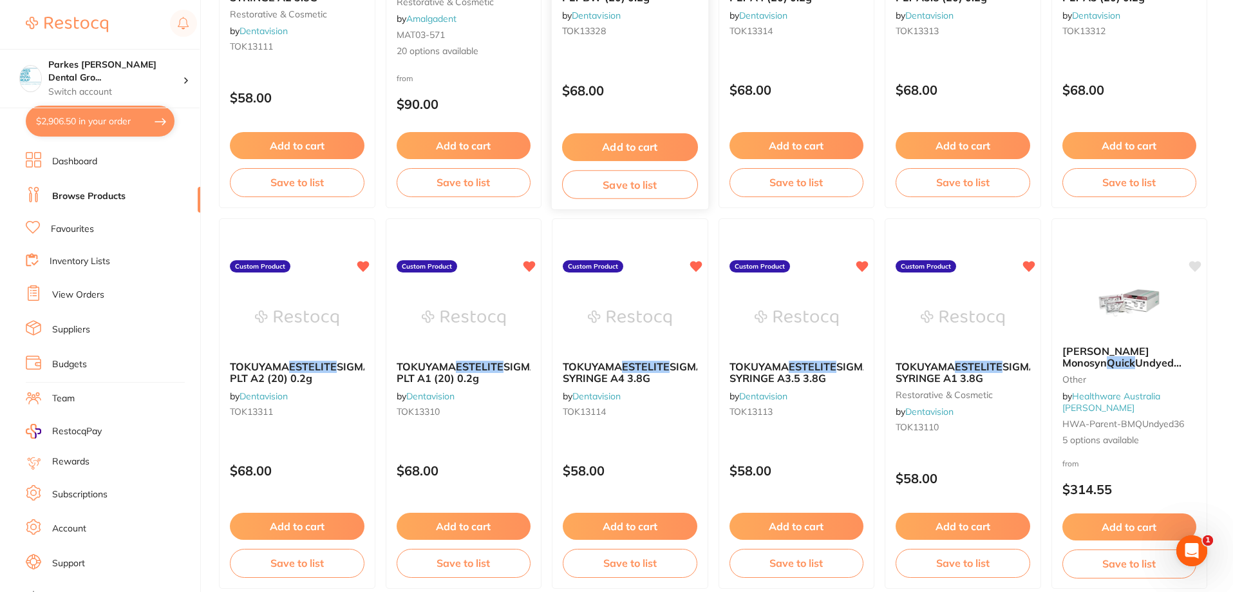
scroll to position [392, 0]
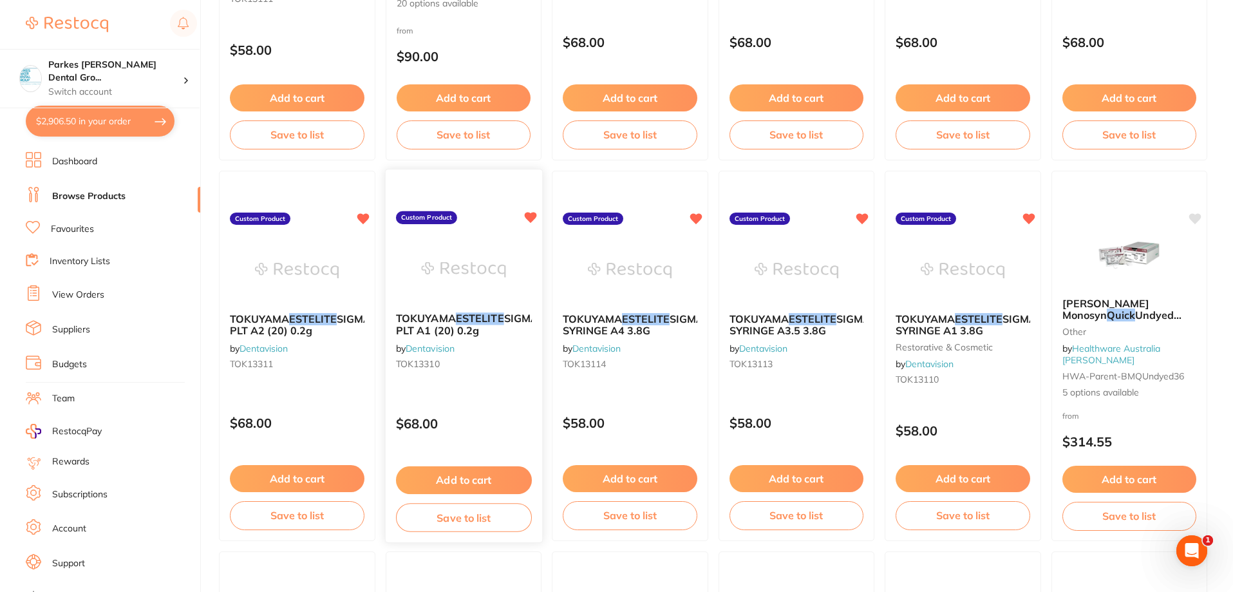
click at [495, 377] on div "TOKUYAMA ESTELITE SIGMA QUICK RESTORATIVE PLT A1 (20) 0.2g by Dentavision TOK13…" at bounding box center [463, 343] width 156 height 83
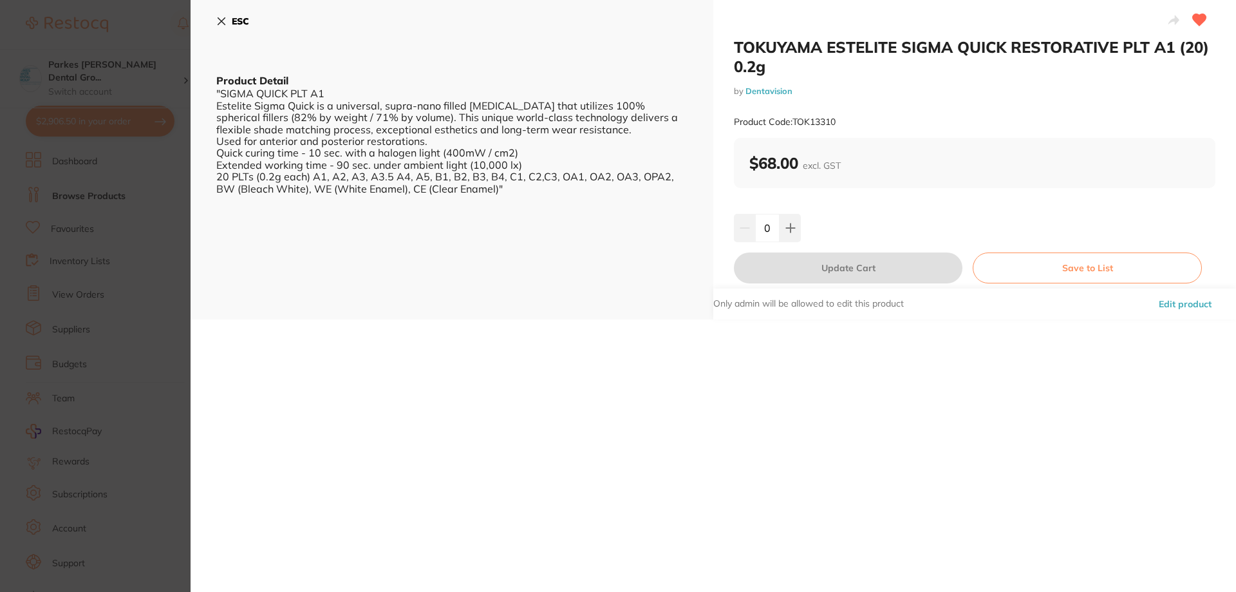
click at [226, 29] on button "ESC" at bounding box center [232, 21] width 33 height 22
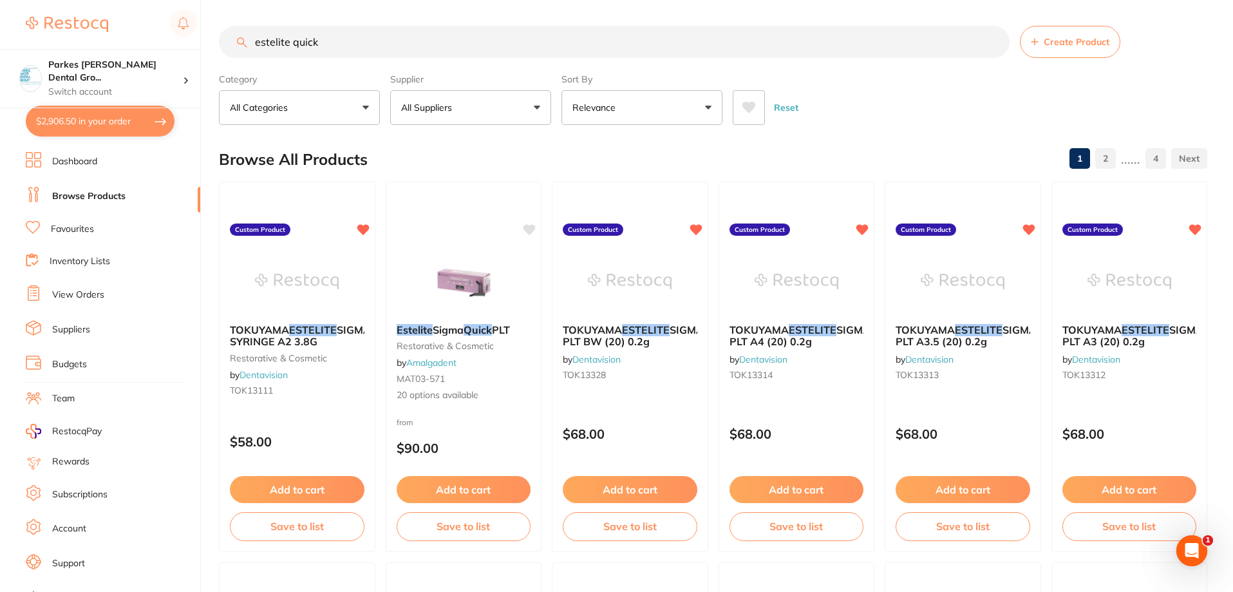
click at [355, 39] on input "estelite quick" at bounding box center [614, 42] width 791 height 32
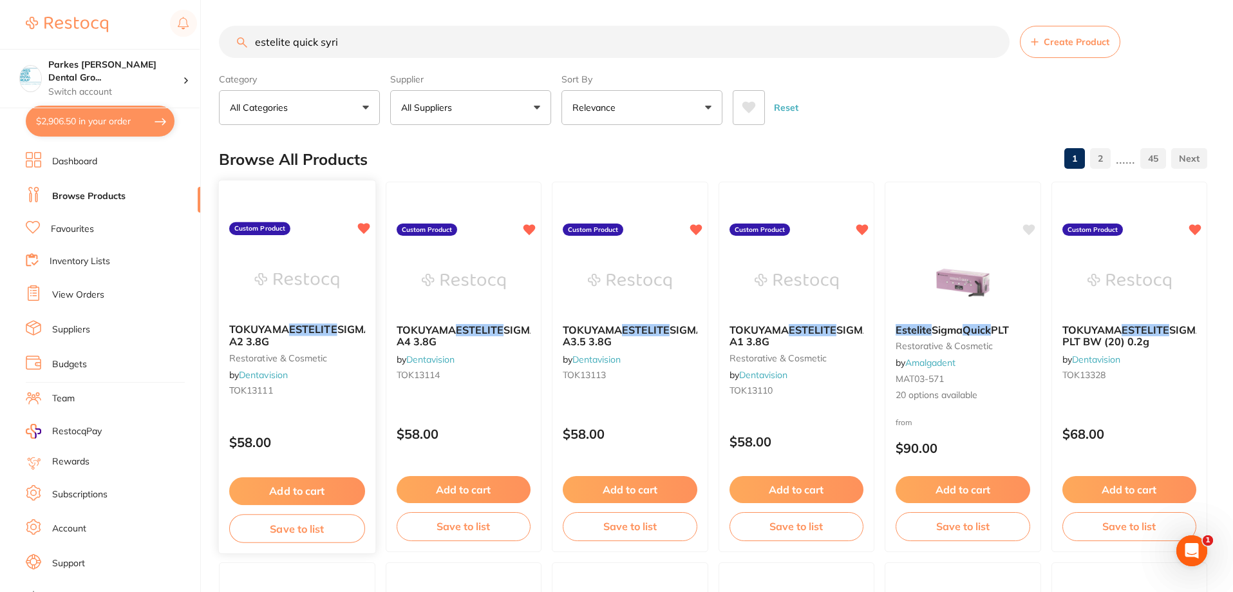
click at [323, 408] on div "TOKUYAMA ESTELITE SIGMA QUICK RESTORATIVE SYRI NGE A2 3.8G restorative & cosmet…" at bounding box center [297, 362] width 156 height 99
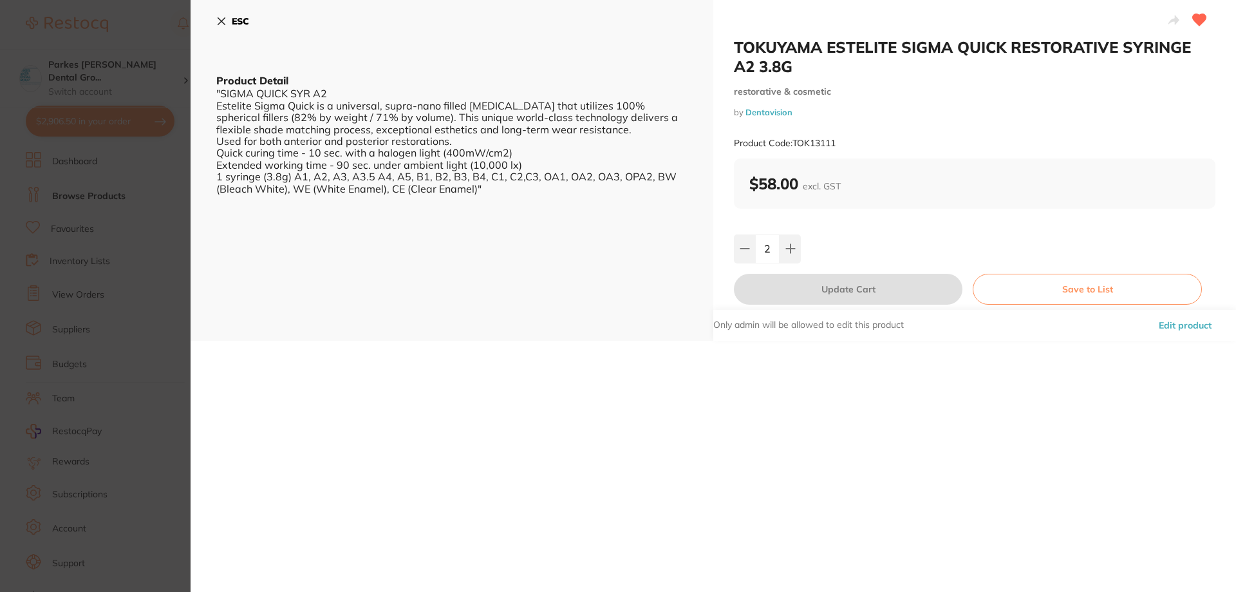
click at [225, 24] on icon at bounding box center [221, 21] width 7 height 7
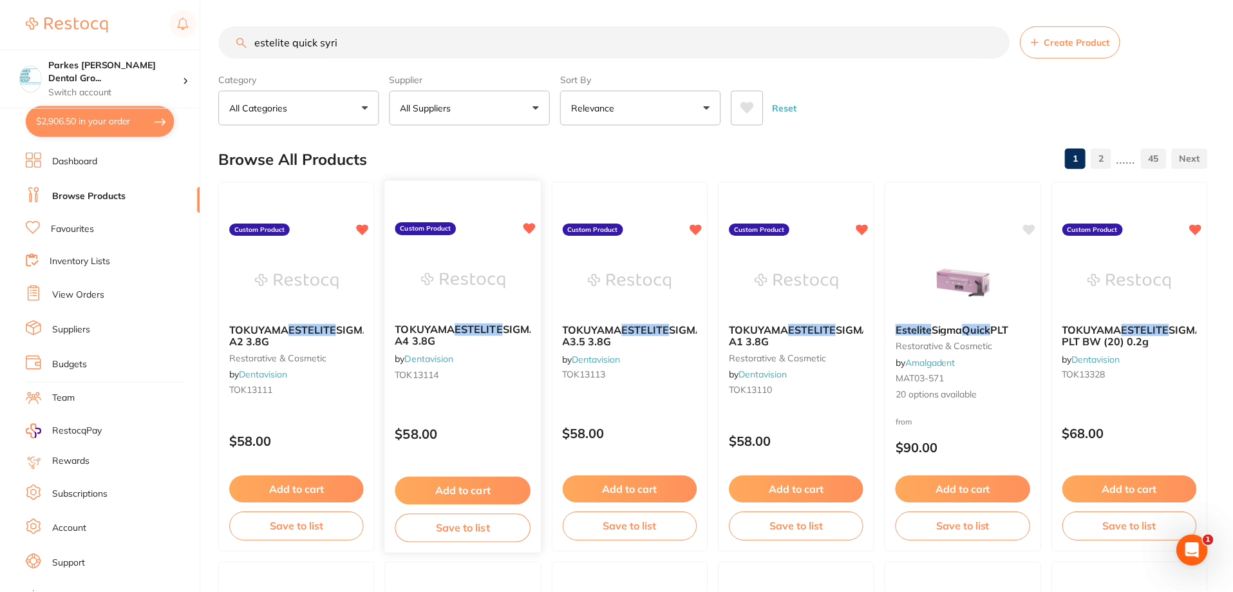
scroll to position [10, 0]
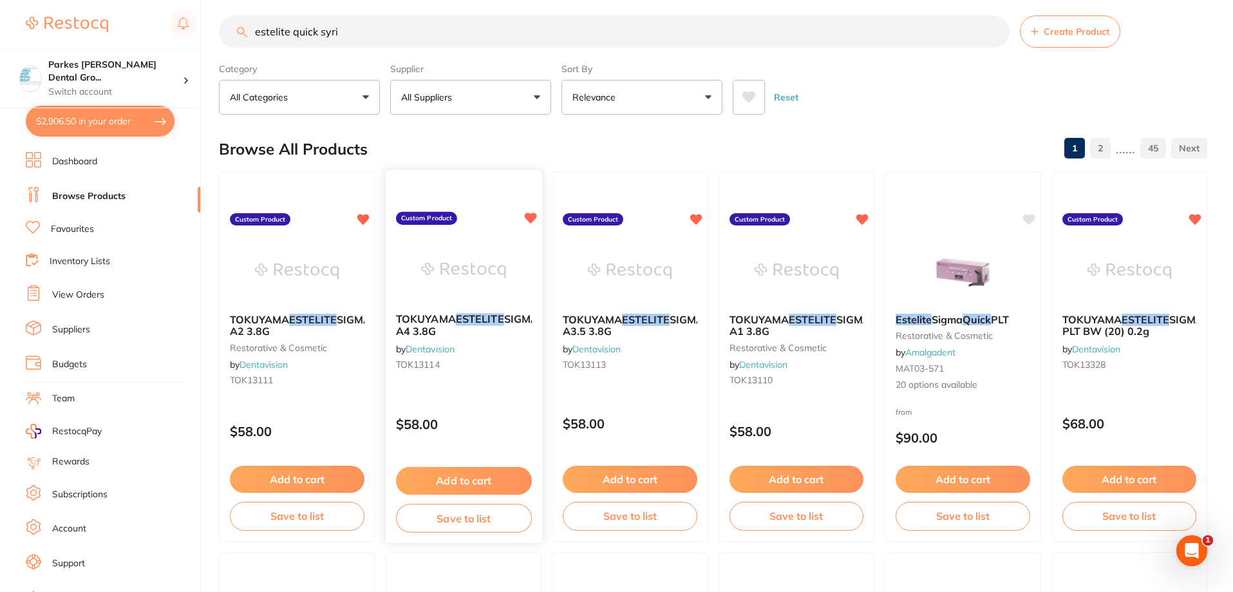
click at [462, 384] on div "TOKUYAMA ESTELITE SIGMA QUICK RESTORATIVE SYRI NGE A4 3.8G by Dentavision TOK13…" at bounding box center [463, 344] width 156 height 83
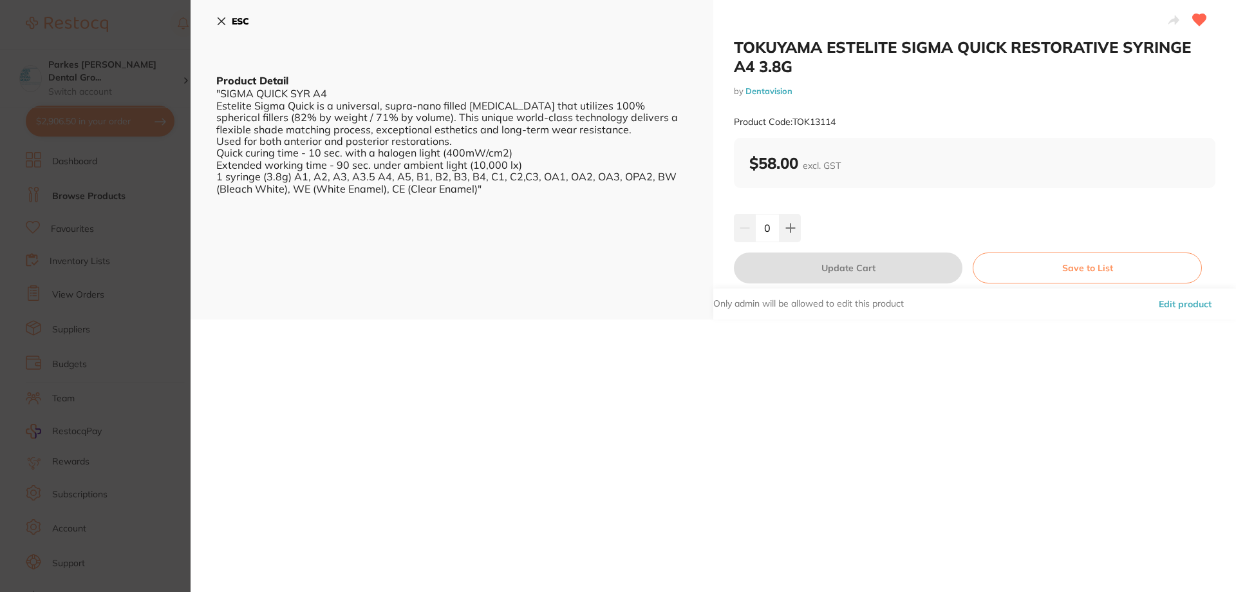
click at [223, 23] on icon at bounding box center [221, 21] width 7 height 7
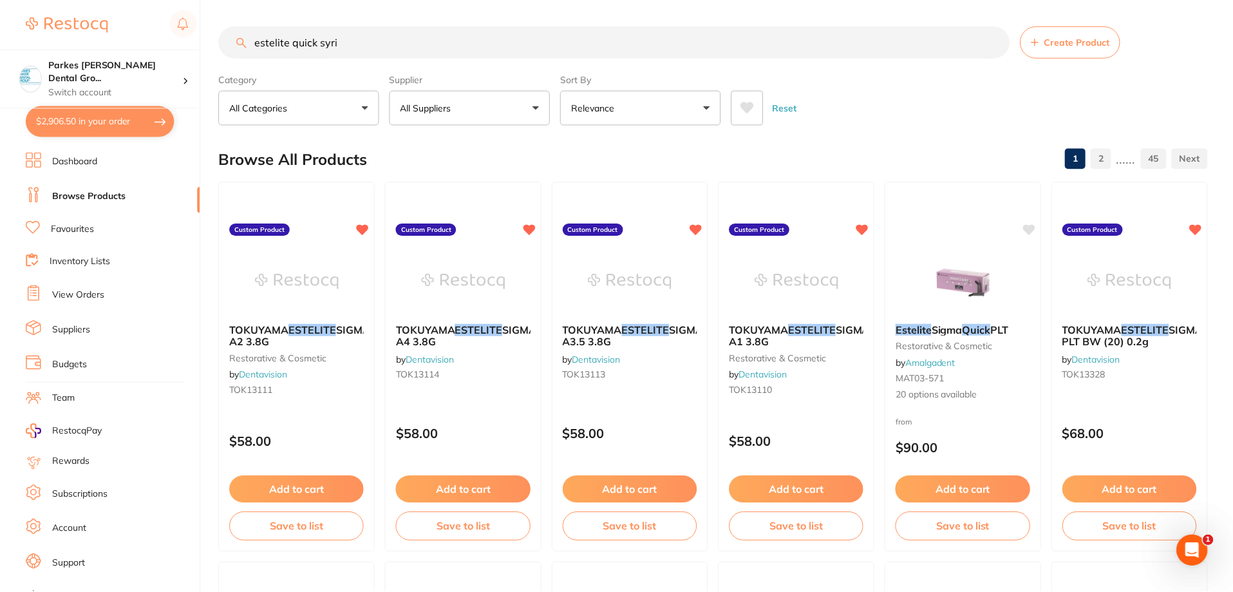
scroll to position [10, 0]
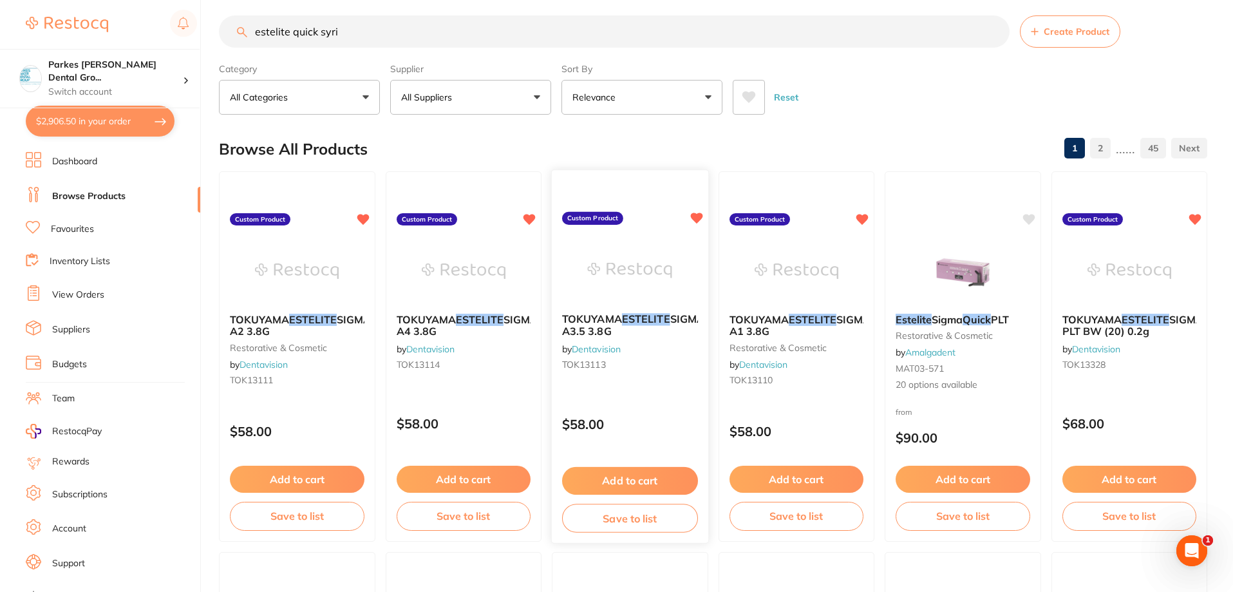
click at [652, 377] on div "TOKUYAMA ESTELITE SIGMA QUICK RESTORATIVE SYRI NGE A3.5 3.8G by Dentavision TOK…" at bounding box center [630, 344] width 156 height 83
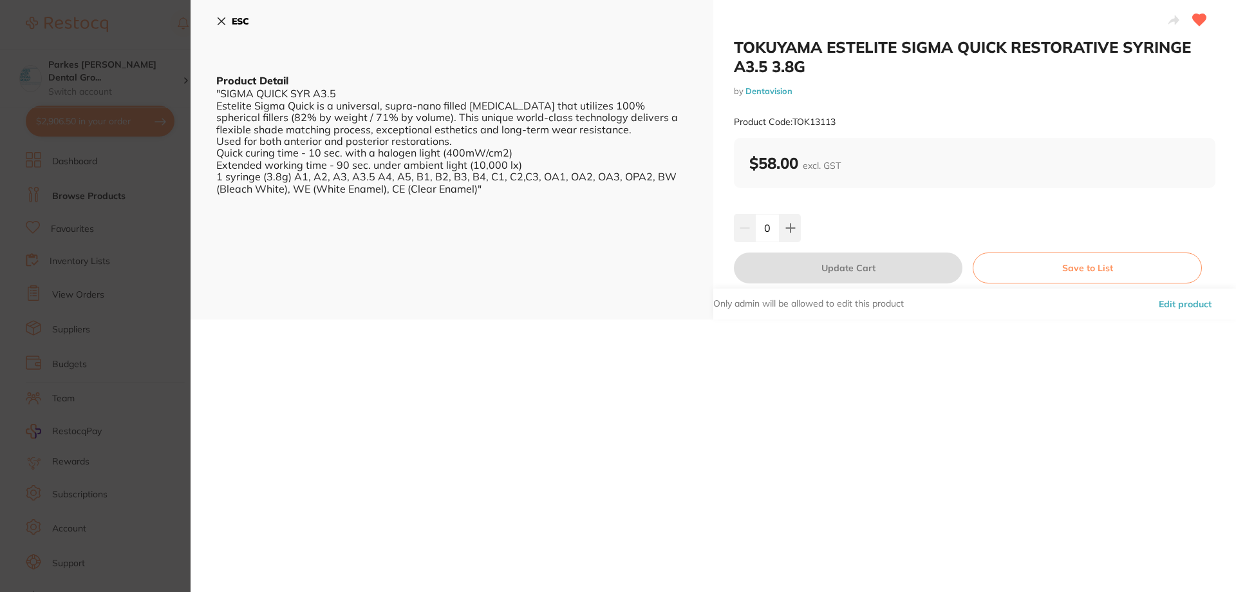
click at [226, 26] on icon at bounding box center [221, 21] width 10 height 10
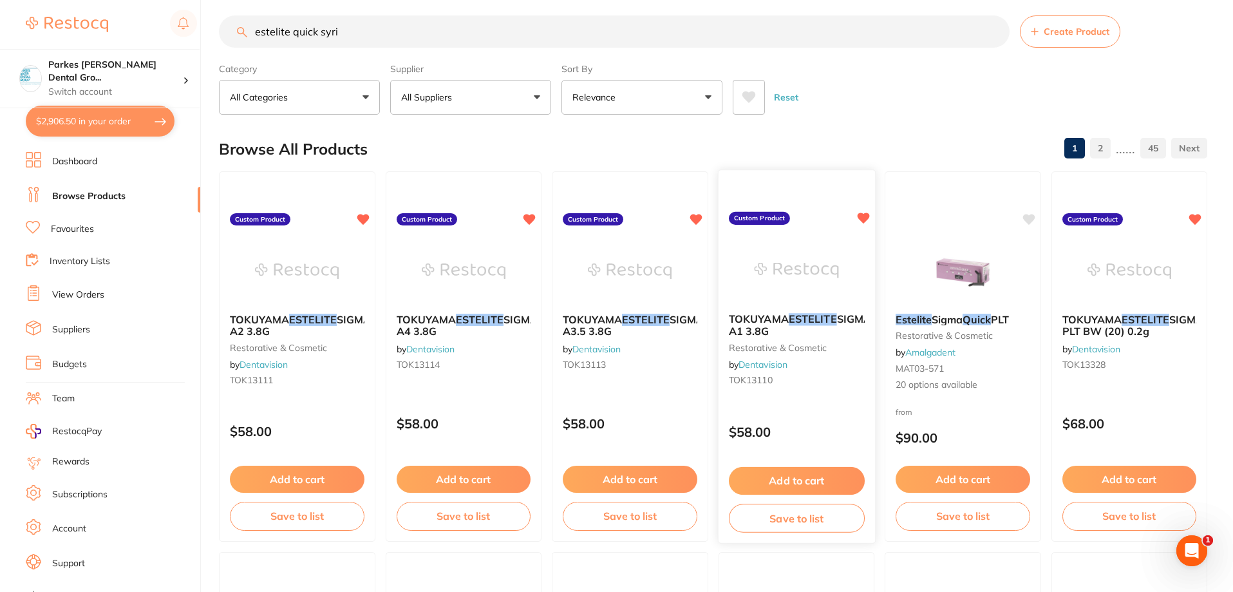
click at [780, 392] on div "TOKUYAMA ESTELITE SIGMA QUICK RESTORATIVE SYRI NGE A1 3.8G restorative & cosmet…" at bounding box center [796, 352] width 156 height 99
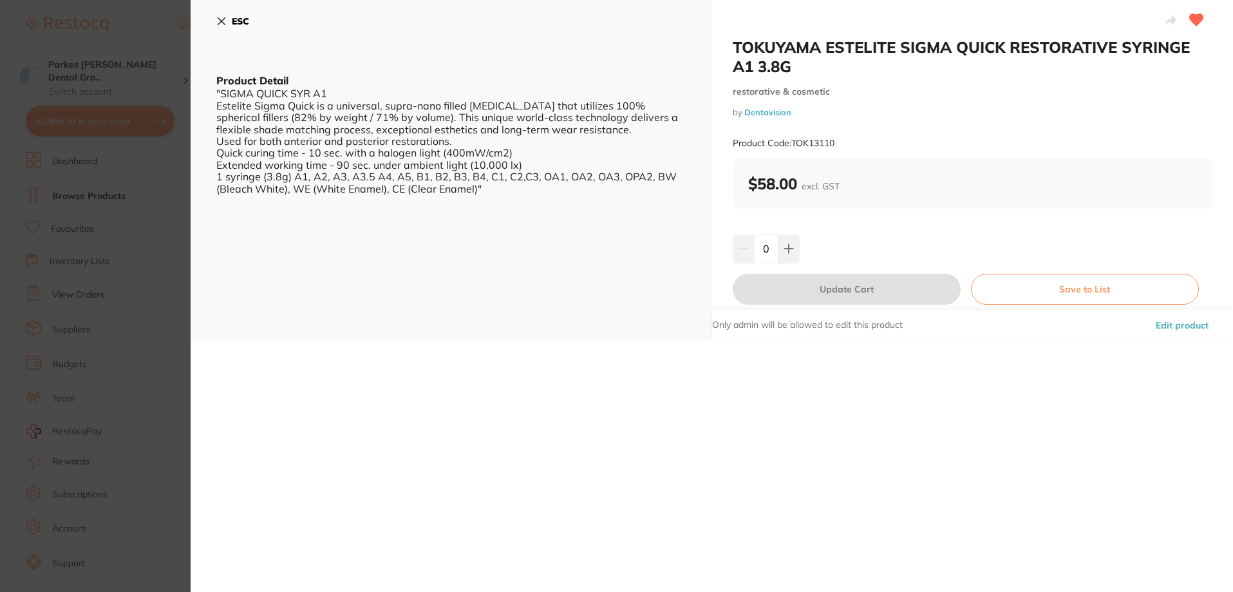
click at [222, 15] on button "ESC" at bounding box center [232, 21] width 33 height 22
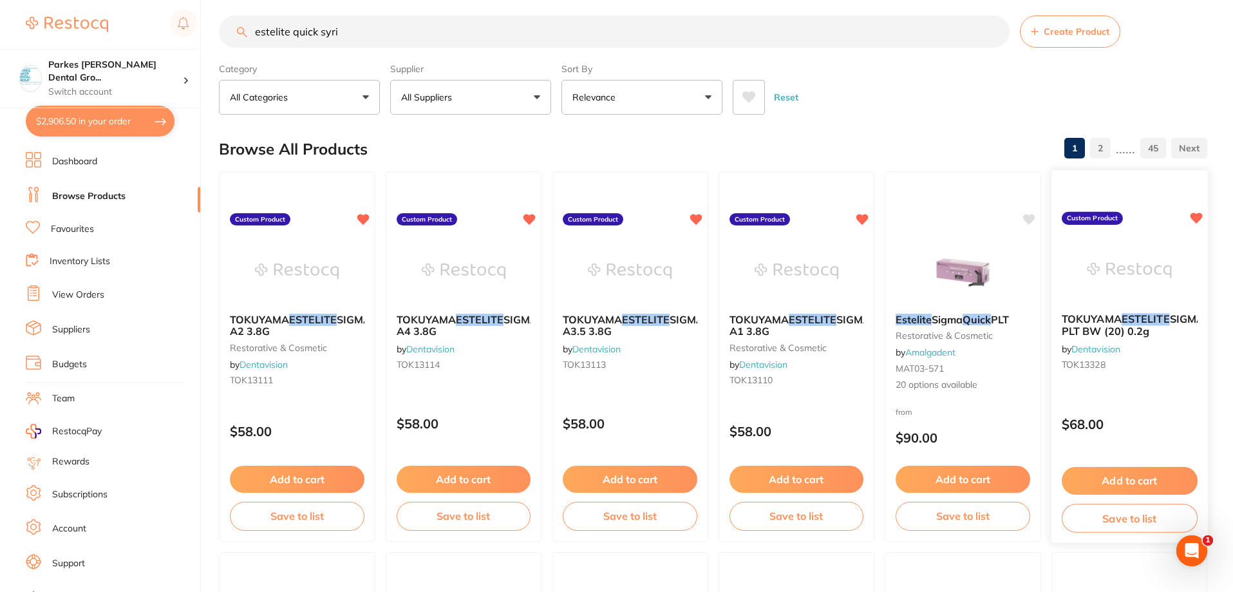
click at [1171, 386] on div "TOKUYAMA ESTELITE SIGMA QUICK RESTORATIVE PLT BW (20) 0.2g by Dentavision TOK13…" at bounding box center [1129, 356] width 158 height 374
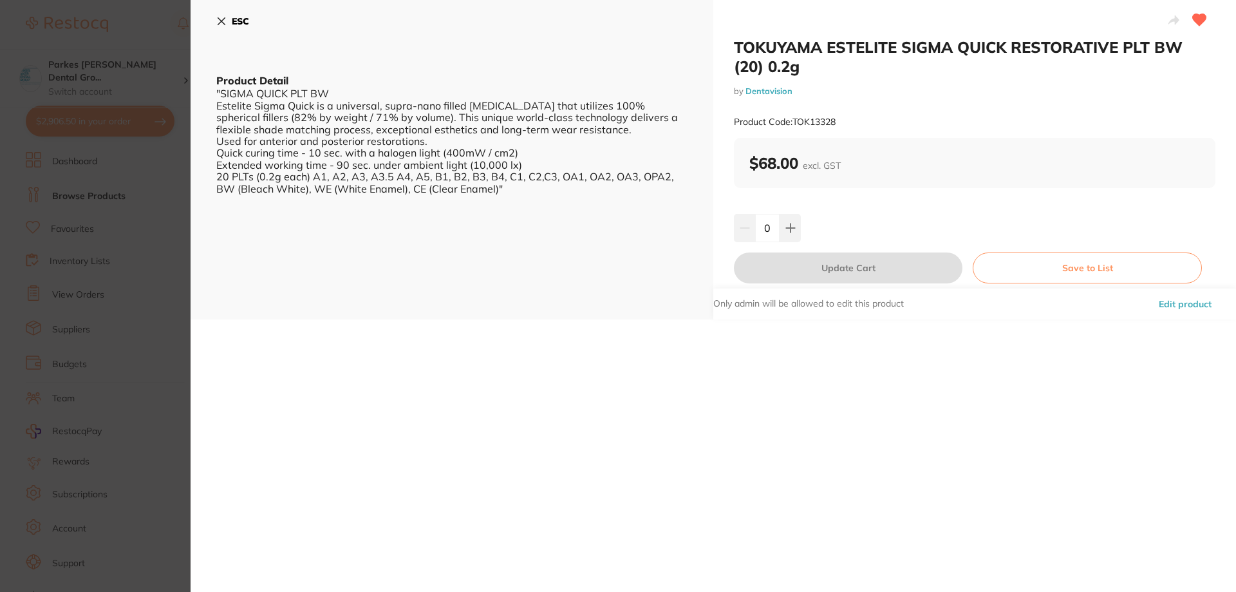
click at [224, 23] on icon at bounding box center [221, 21] width 10 height 10
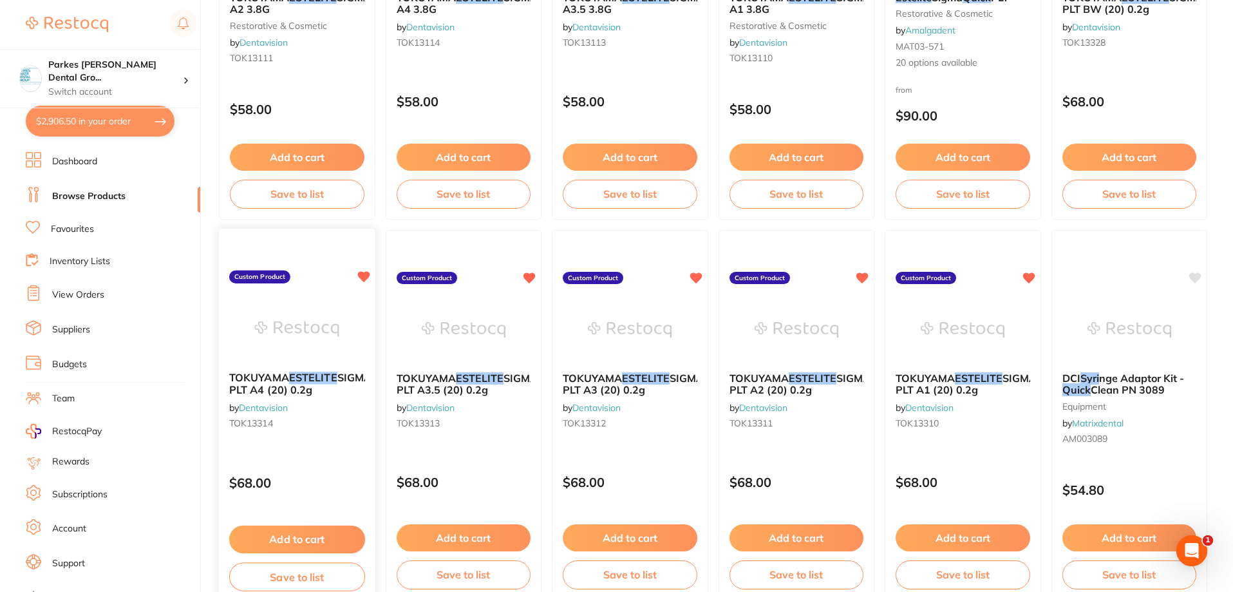
click at [309, 437] on div "TOKUYAMA ESTELITE SIGMA QUICK RESTORATIVE PLT A4 (20) 0.2g by Dentavision TOK13…" at bounding box center [297, 402] width 156 height 83
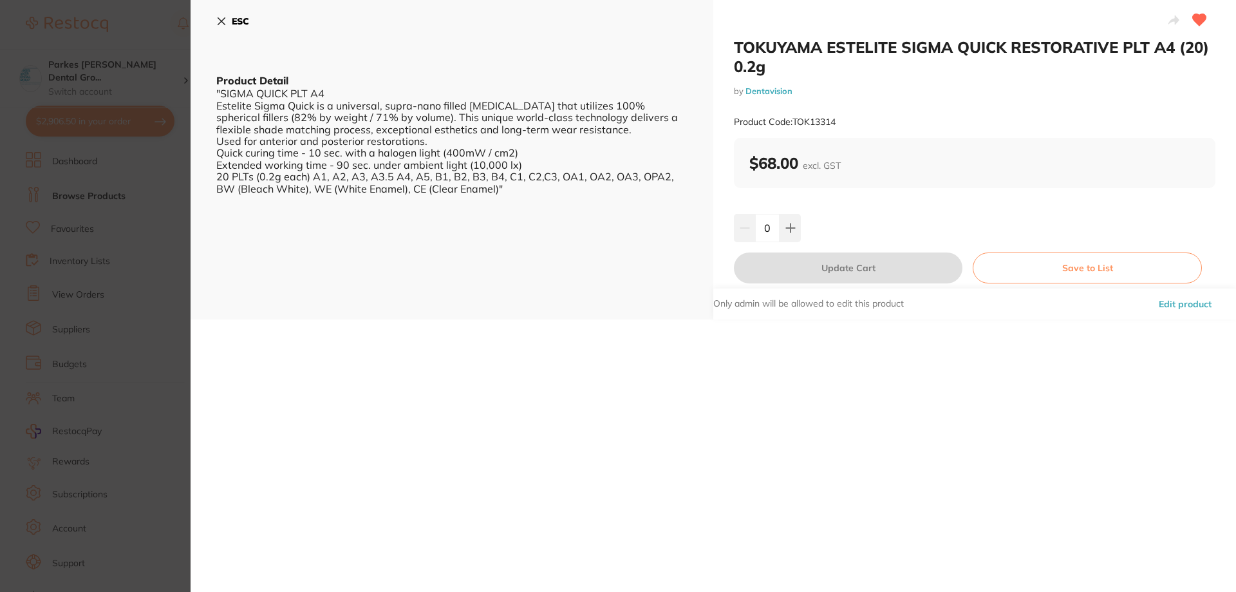
click at [223, 19] on icon at bounding box center [221, 21] width 7 height 7
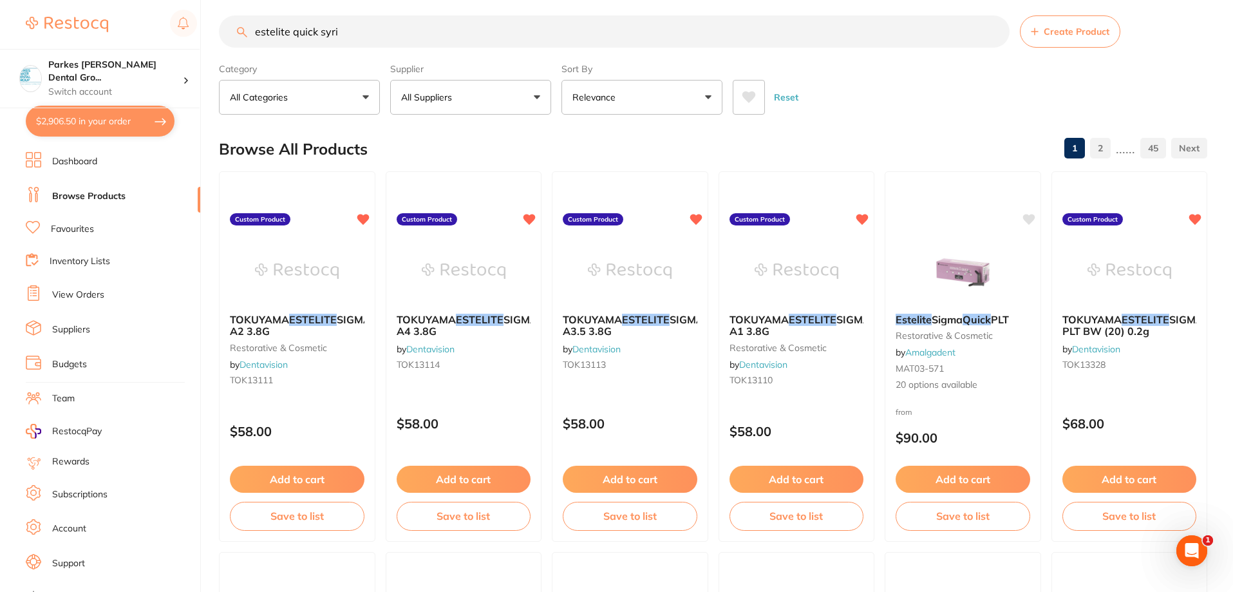
click at [366, 31] on input "estelite quick syri" at bounding box center [614, 31] width 791 height 32
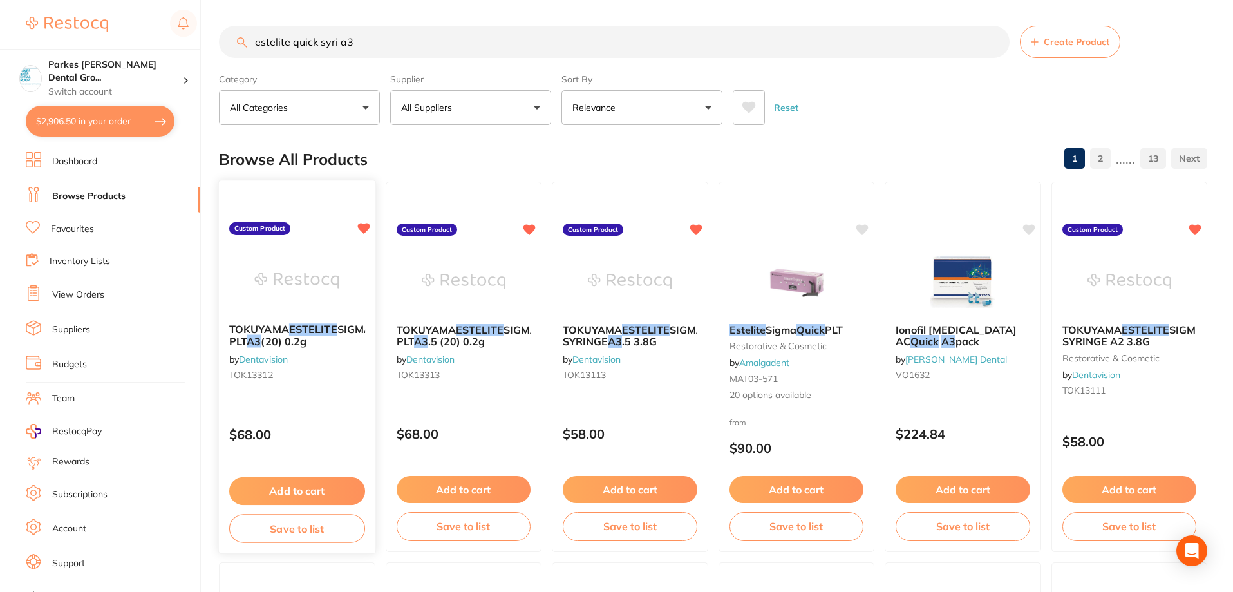
click at [307, 431] on p "$68.00" at bounding box center [297, 434] width 136 height 15
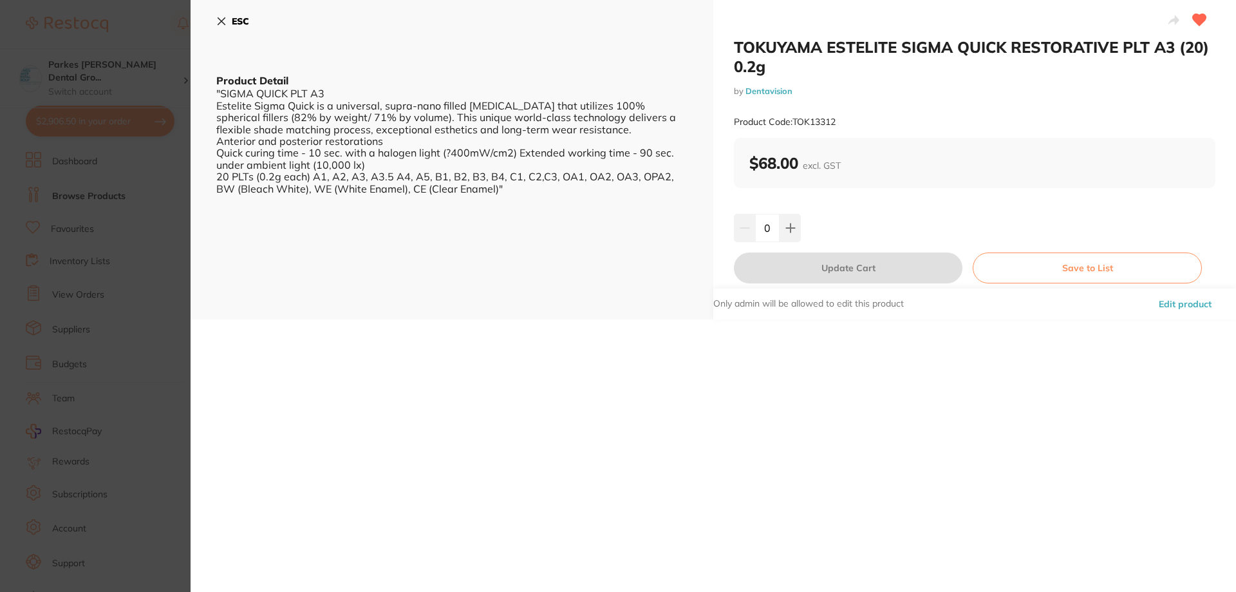
click at [225, 18] on icon at bounding box center [221, 21] width 7 height 7
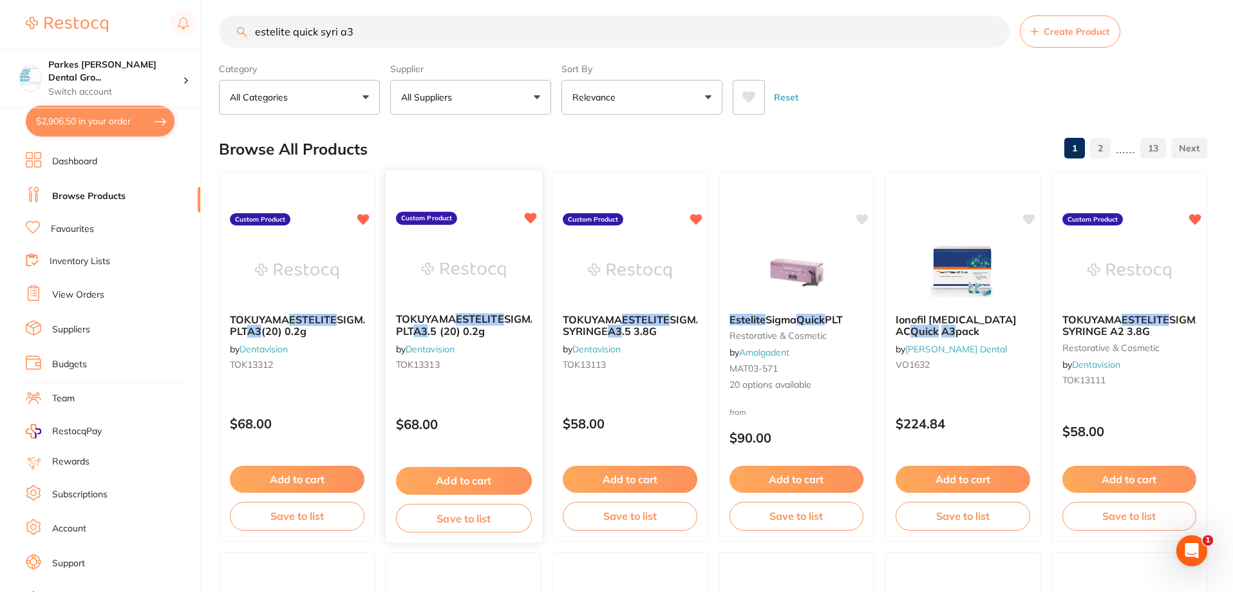
click at [472, 371] on div "TOKUYAMA ESTELITE SIGMA QUICK RESTORATIVE PLT A3 .5 (20) 0.2g by Dentavision TO…" at bounding box center [463, 344] width 156 height 83
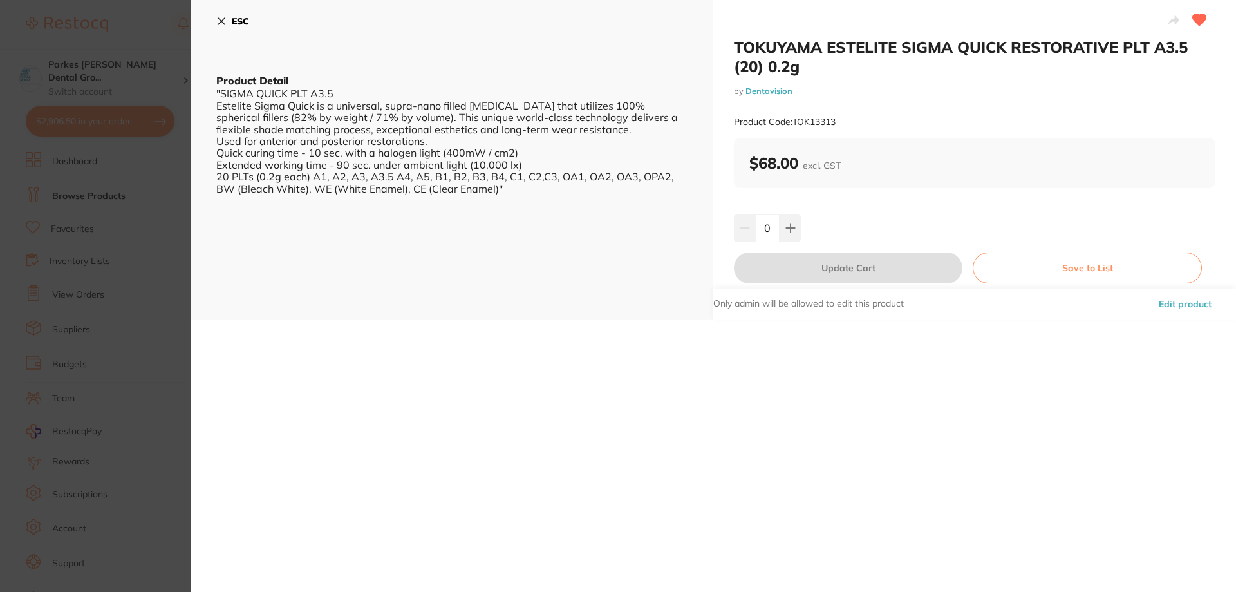
click at [231, 19] on button "ESC" at bounding box center [232, 21] width 33 height 22
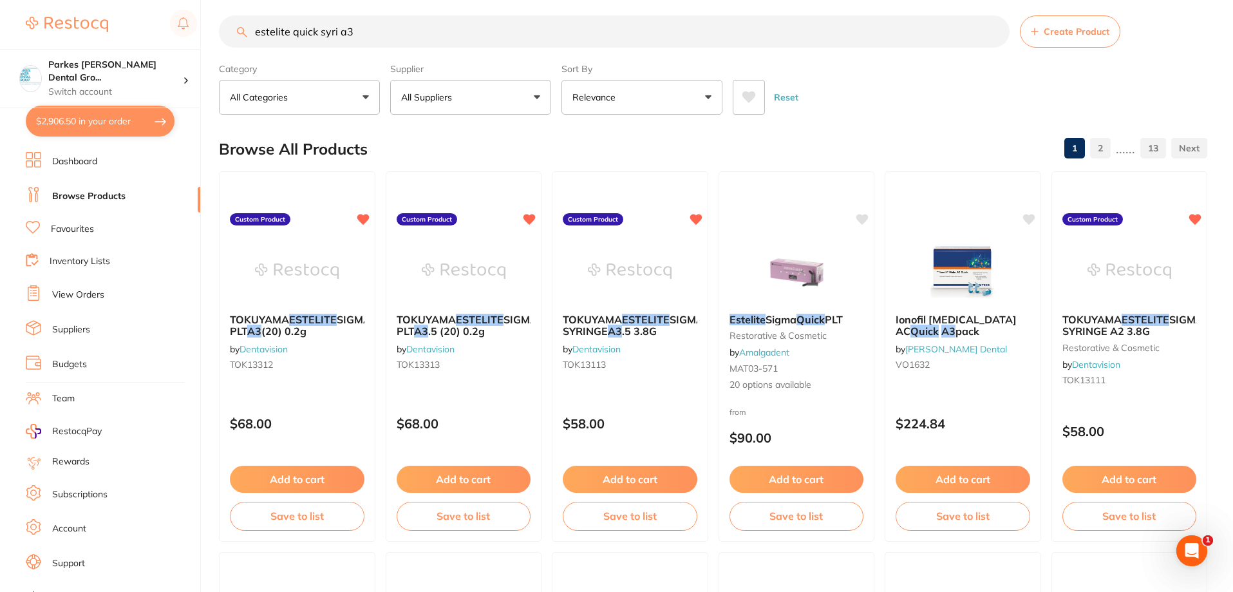
click at [335, 33] on input "estelite quick syri a3" at bounding box center [614, 31] width 791 height 32
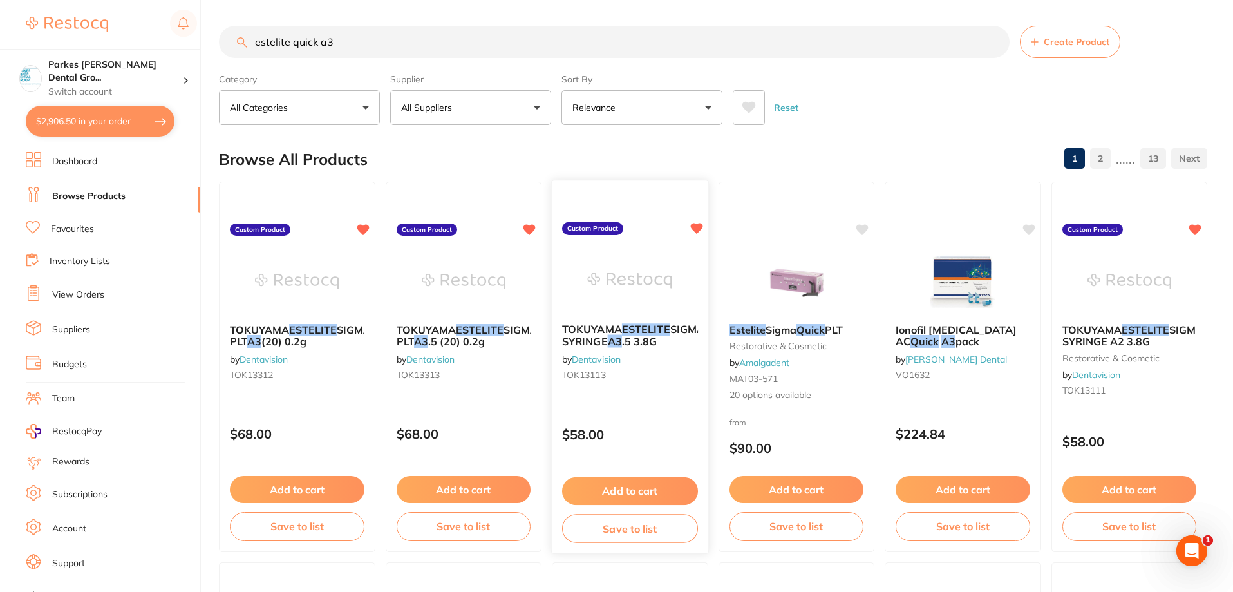
click at [652, 397] on div "TOKUYAMA ESTELITE SIGMA QUICK RESTORATIVE SYRINGE A3 .5 3.8G by Dentavision TOK…" at bounding box center [630, 367] width 158 height 374
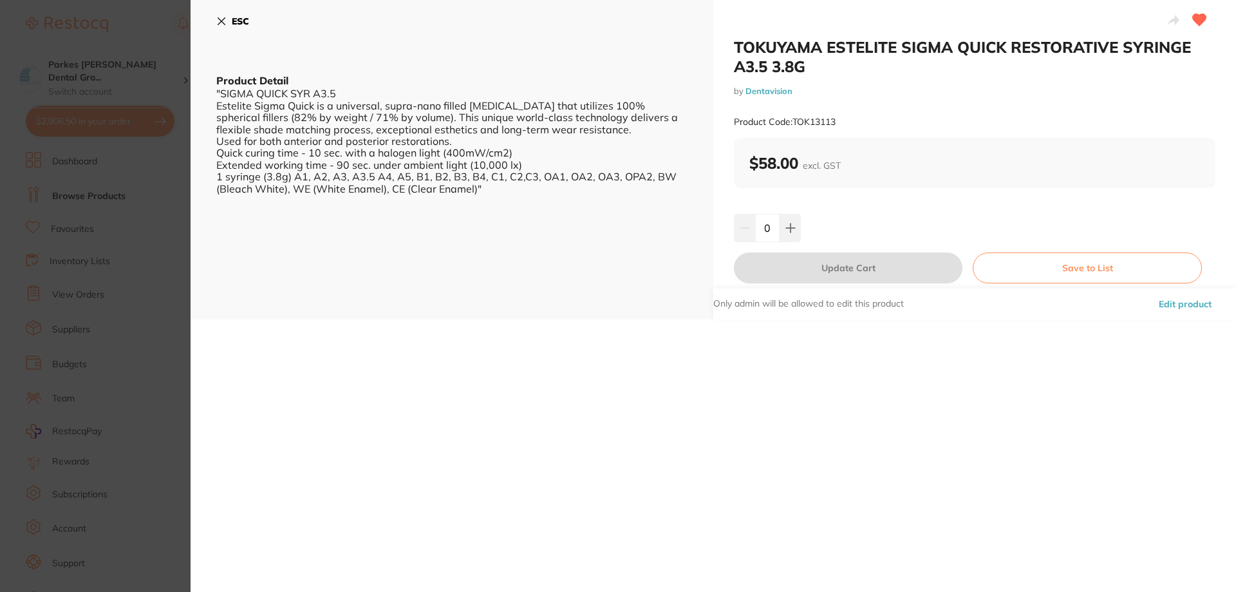
click at [225, 23] on icon at bounding box center [221, 21] width 10 height 10
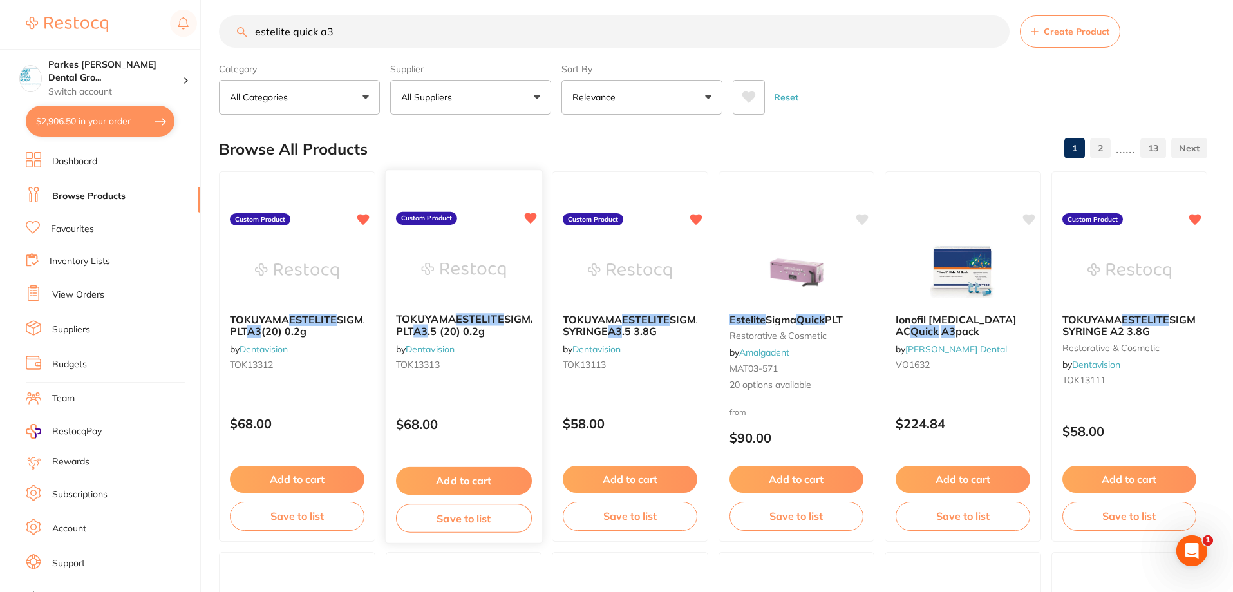
click at [499, 402] on div "TOKUYAMA ESTELITE SIGMA QUICK RESTORATIVE PLT A3 .5 (20) 0.2g by Dentavision TO…" at bounding box center [463, 356] width 158 height 374
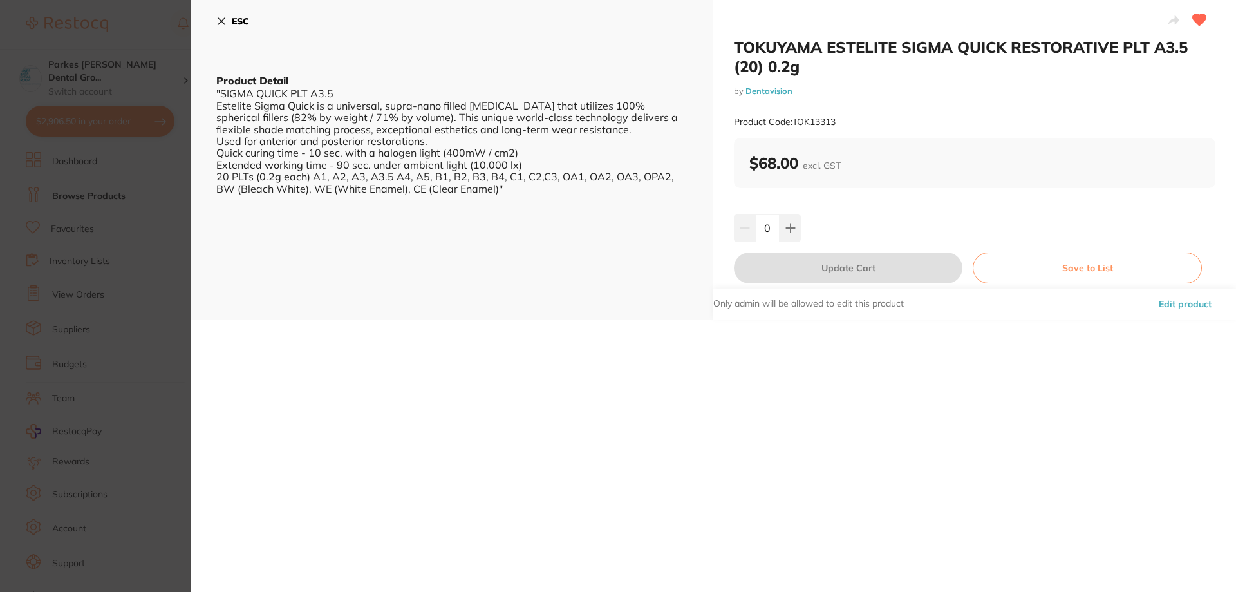
click at [222, 14] on button "ESC" at bounding box center [232, 21] width 33 height 22
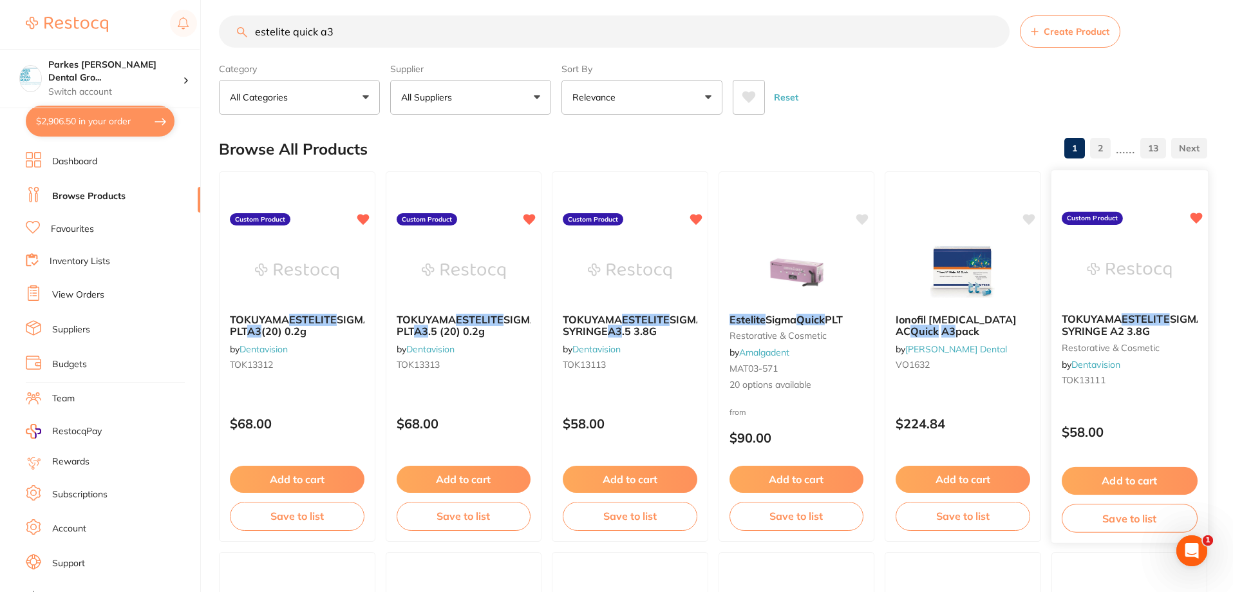
click at [1159, 387] on div "TOKUYAMA ESTELITE SIGMA QUICK RESTORATIVE SYRINGE A2 3.8G restorative & cosmeti…" at bounding box center [1129, 352] width 156 height 99
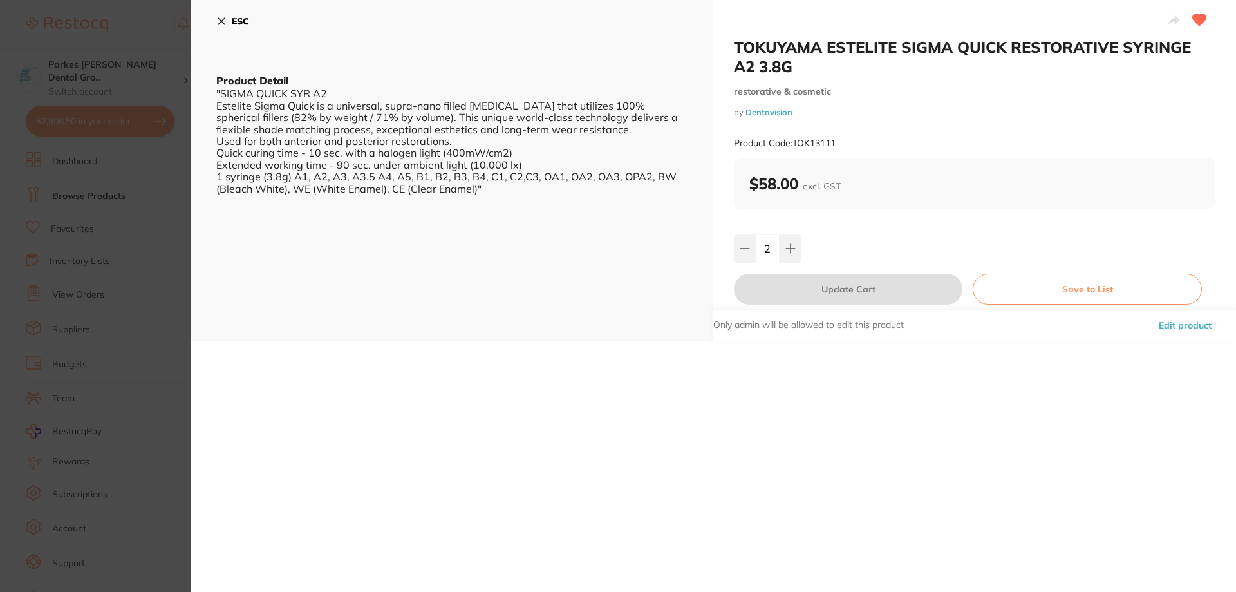
click at [228, 24] on button "ESC" at bounding box center [232, 21] width 33 height 22
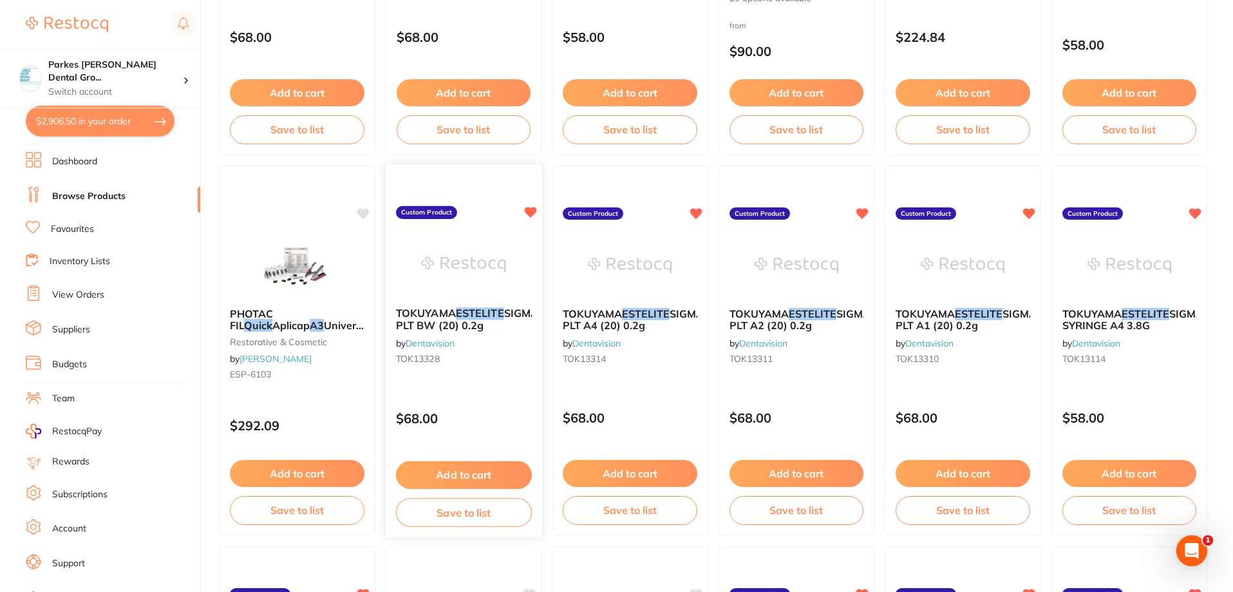
click at [504, 392] on div "TOKUYAMA ESTELITE SIGMA QUICK RESTORATIVE PLT BW (20) 0.2g by Dentavision TOK13…" at bounding box center [463, 351] width 158 height 374
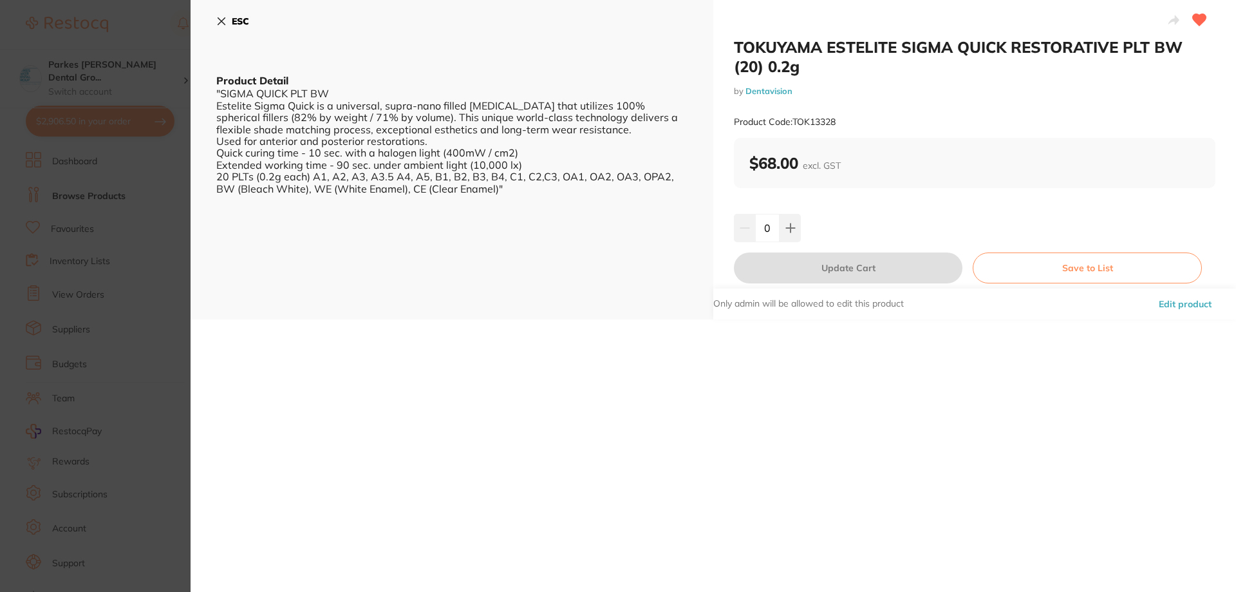
click at [219, 18] on icon at bounding box center [221, 21] width 7 height 7
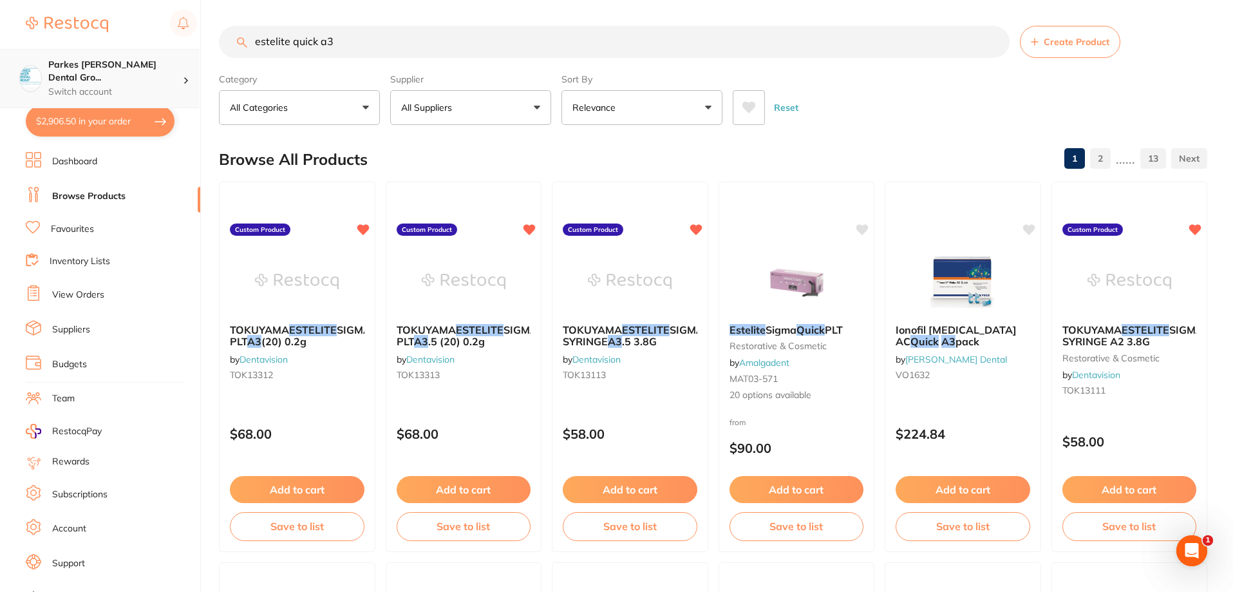
drag, startPoint x: 363, startPoint y: 48, endPoint x: 140, endPoint y: 94, distance: 226.8
click at [166, 70] on div "$2,906.50 Parkes Baker Dental Gro... Switch account Parkes Baker Dental Group $…" at bounding box center [616, 296] width 1233 height 592
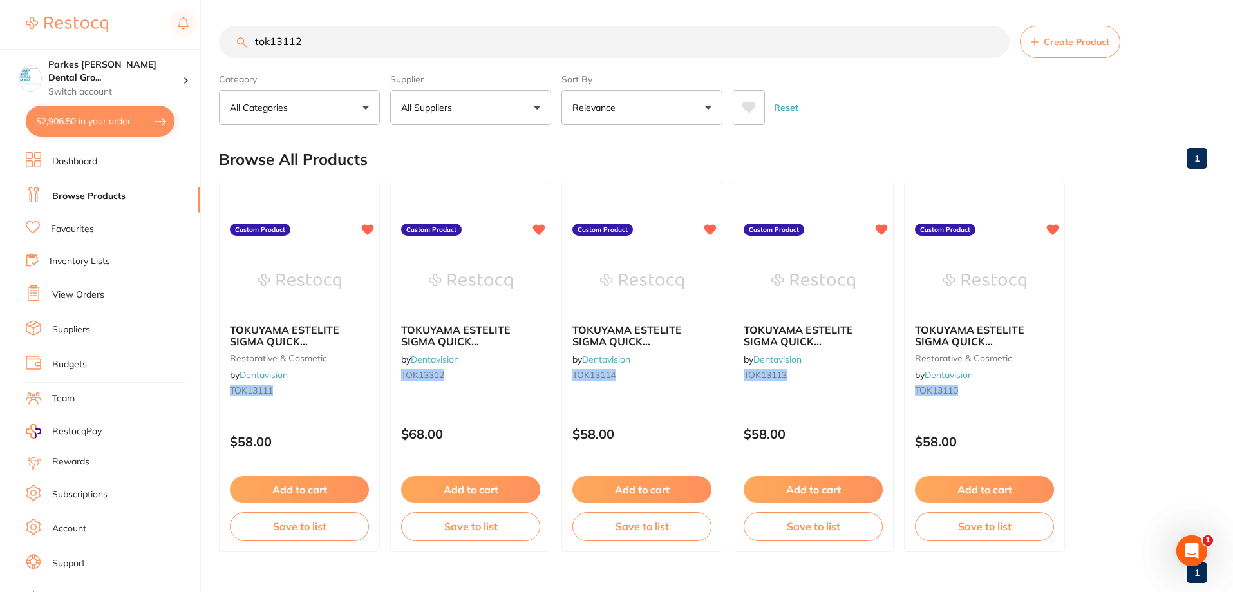
type input "tok13112"
click at [556, 406] on ul "TOKUYAMA ESTELITE SIGMA QUICK RESTORATIVE SYRINGE A2 3.8G restorative & cosmeti…" at bounding box center [713, 367] width 988 height 370
click at [496, 398] on div "TOKUYAMA ESTELITE SIGMA QUICK RESTORATIVE PLT A3 (20) 0.2g by Dentavision TOK13…" at bounding box center [471, 367] width 163 height 374
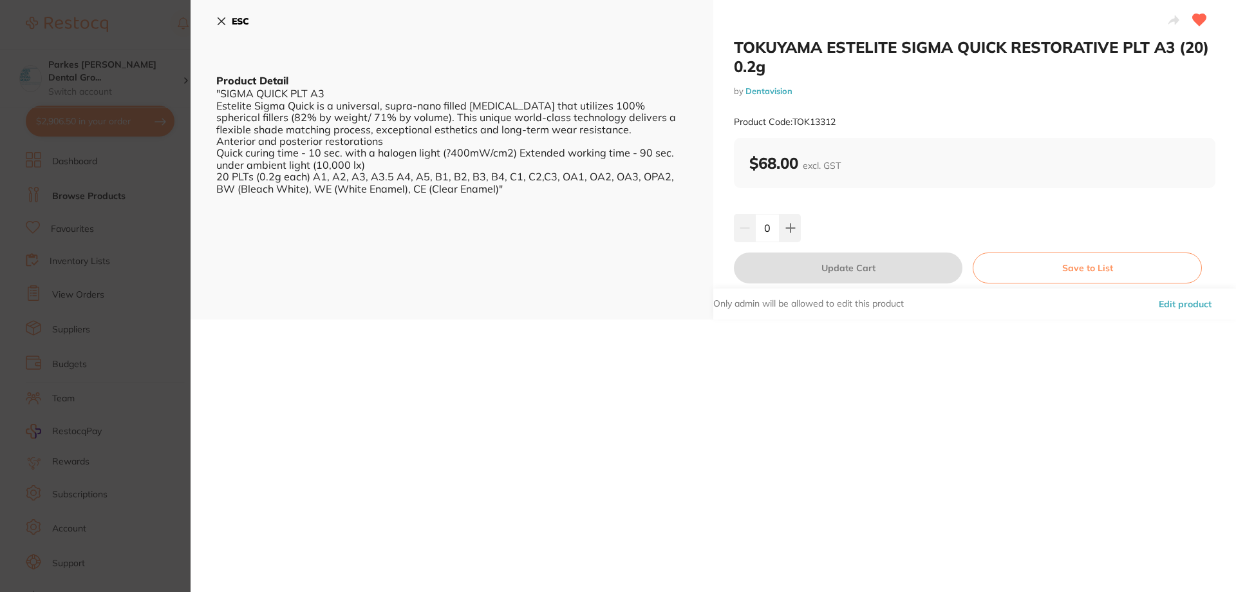
click at [226, 21] on icon at bounding box center [221, 21] width 10 height 10
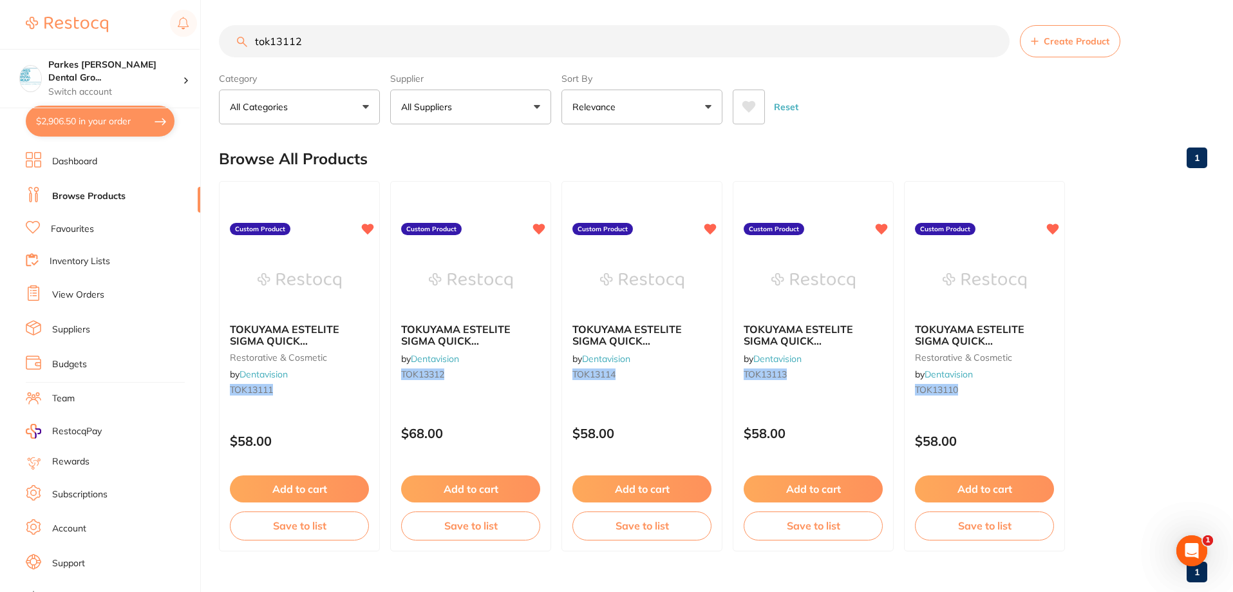
drag, startPoint x: 354, startPoint y: 52, endPoint x: 141, endPoint y: 46, distance: 212.6
click at [146, 46] on div "$2,906.50 Parkes Baker Dental Gro... Switch account Parkes Baker Dental Group $…" at bounding box center [616, 295] width 1233 height 592
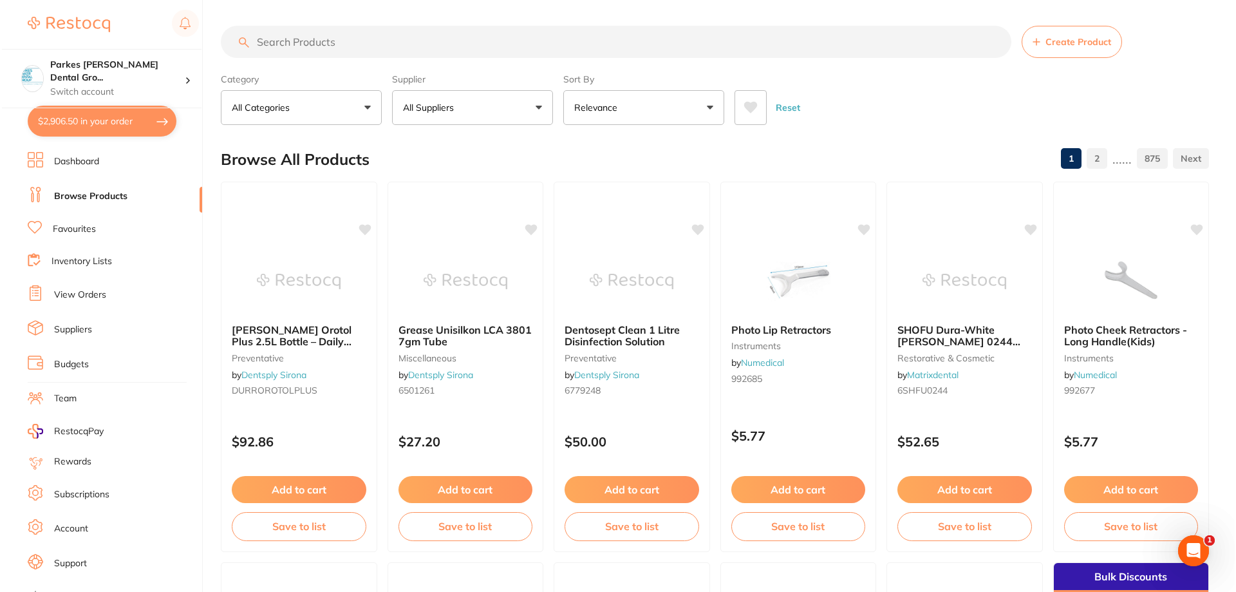
scroll to position [0, 0]
click at [124, 112] on button "$2,906.50 in your order" at bounding box center [100, 121] width 149 height 31
checkbox input "true"
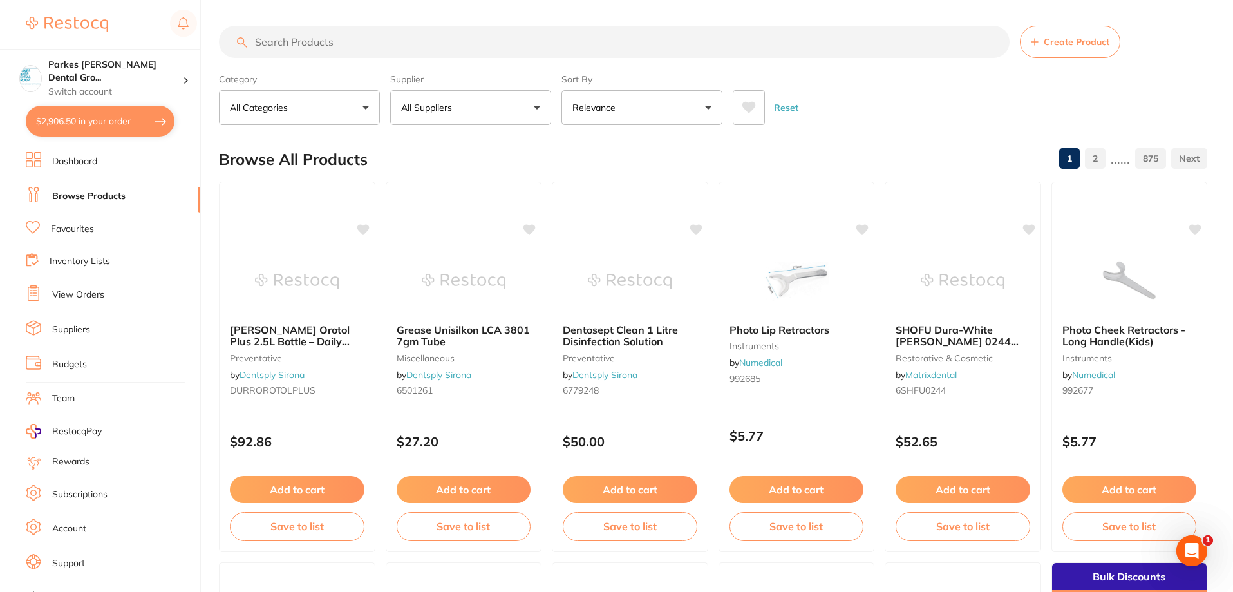
checkbox input "true"
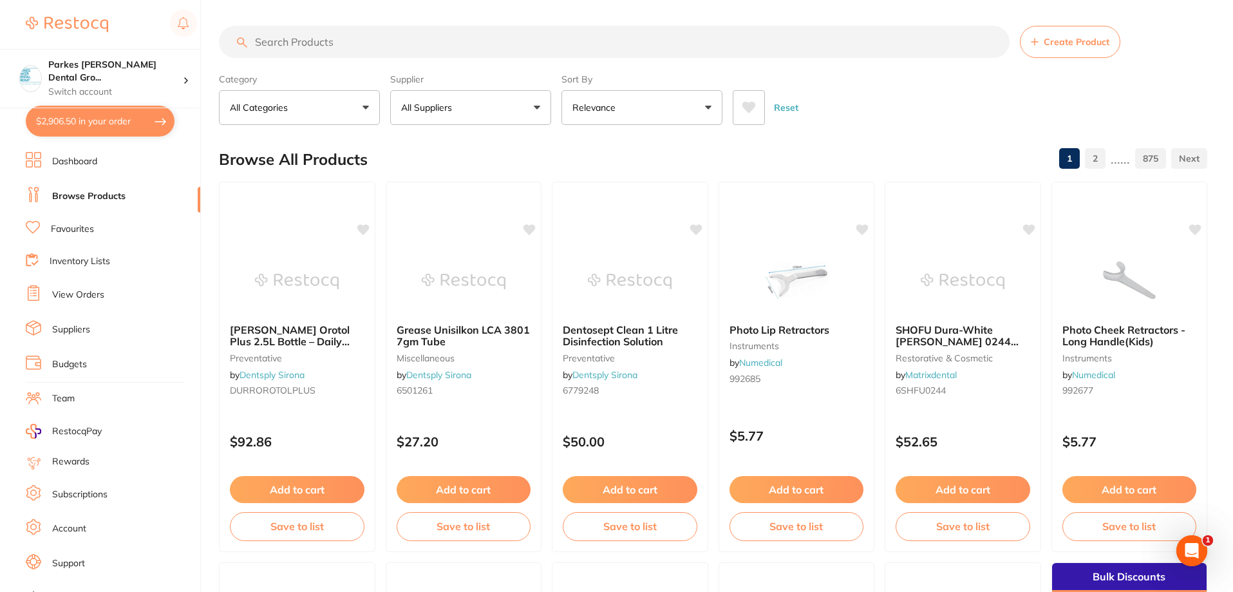
checkbox input "true"
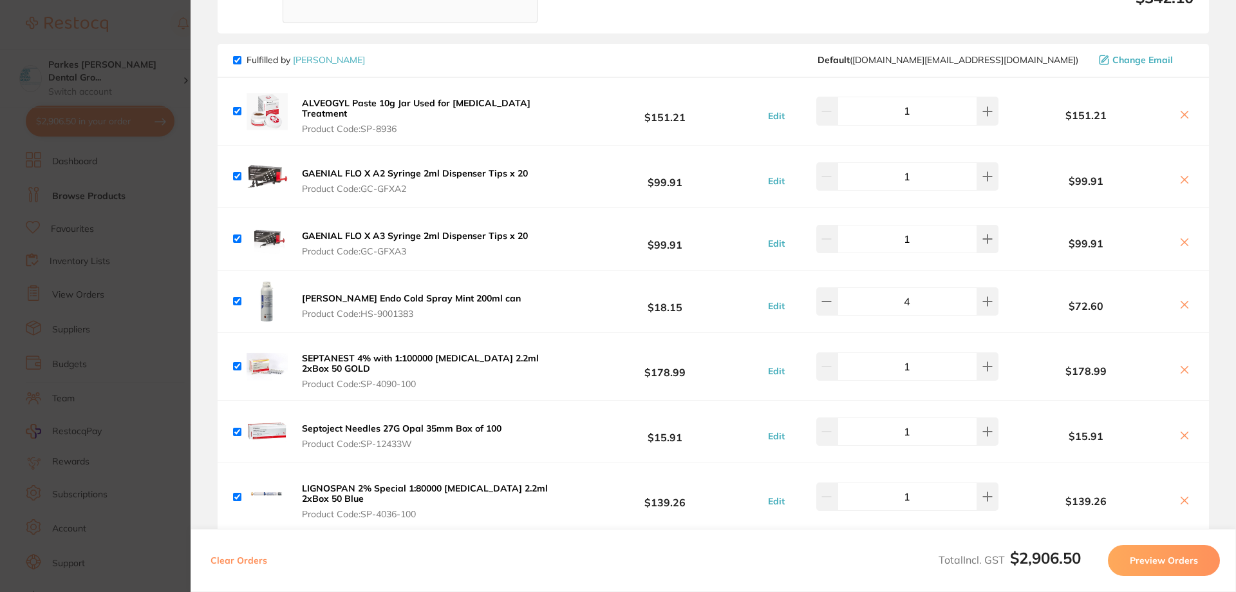
scroll to position [1867, 0]
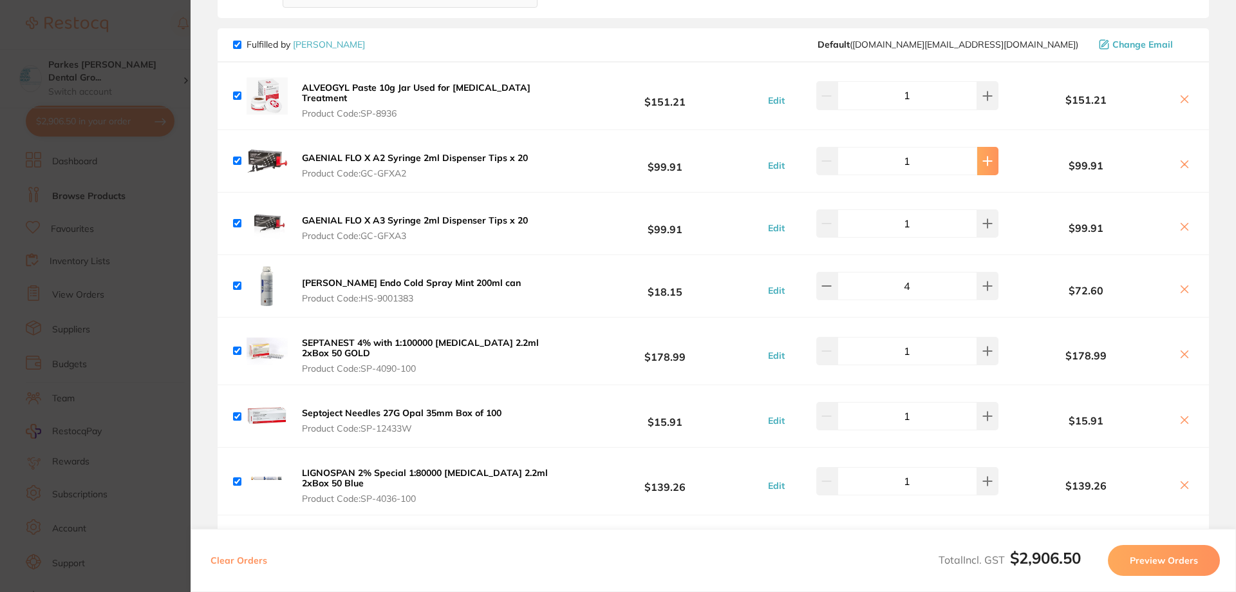
click at [984, 156] on icon at bounding box center [988, 160] width 8 height 8
type input "2"
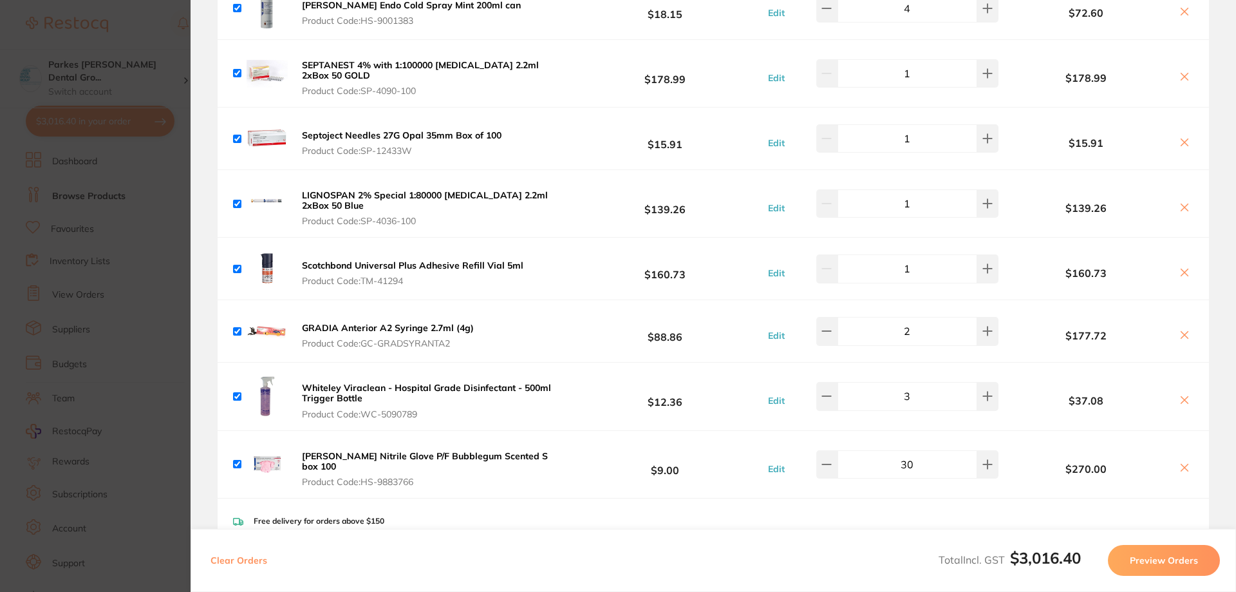
scroll to position [2189, 0]
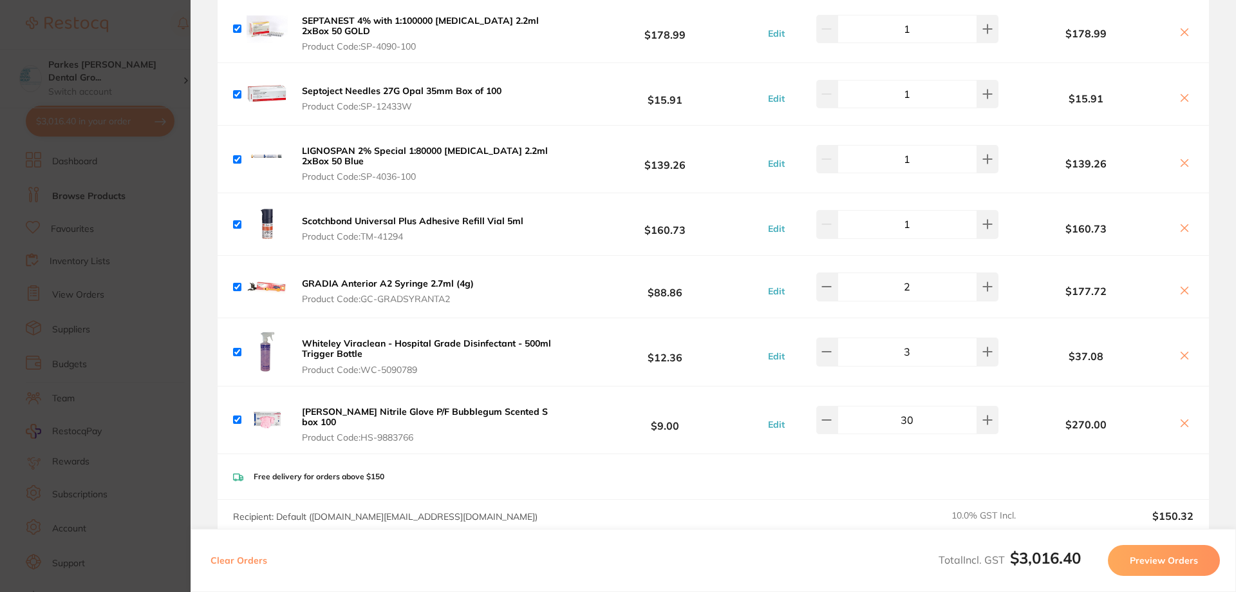
click at [151, 23] on section "Update RRP Set your pre negotiated price for this item. Item Agreed RRP (excl. …" at bounding box center [618, 296] width 1236 height 592
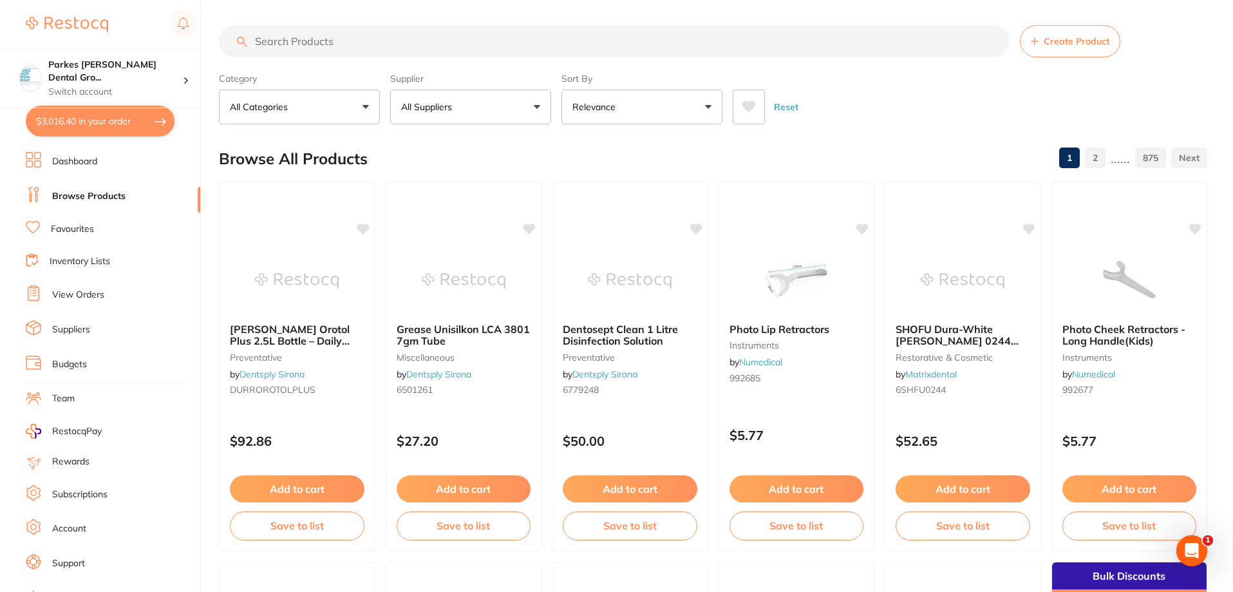
click at [359, 39] on input "search" at bounding box center [614, 41] width 791 height 32
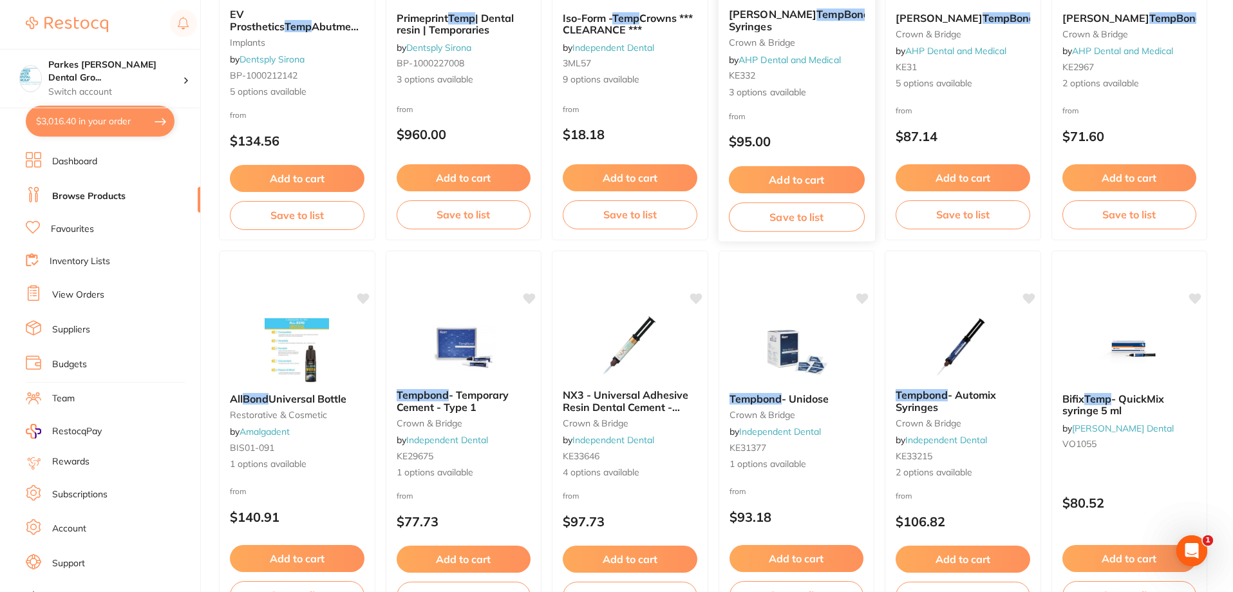
scroll to position [708, 0]
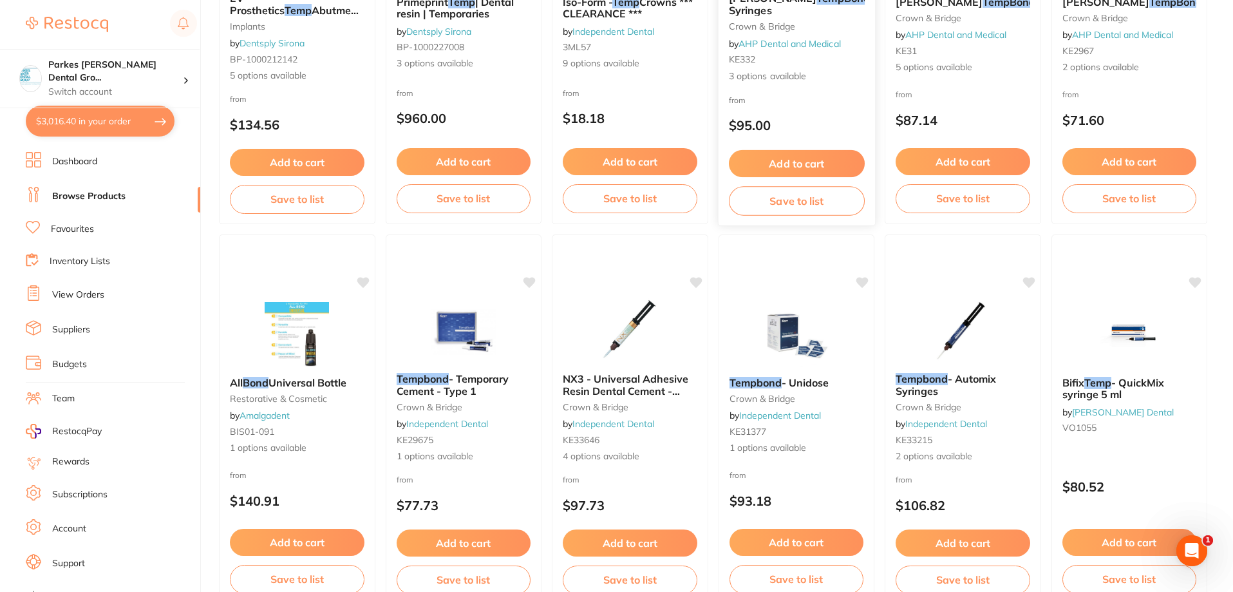
click at [803, 99] on div "from $95.00" at bounding box center [796, 116] width 156 height 46
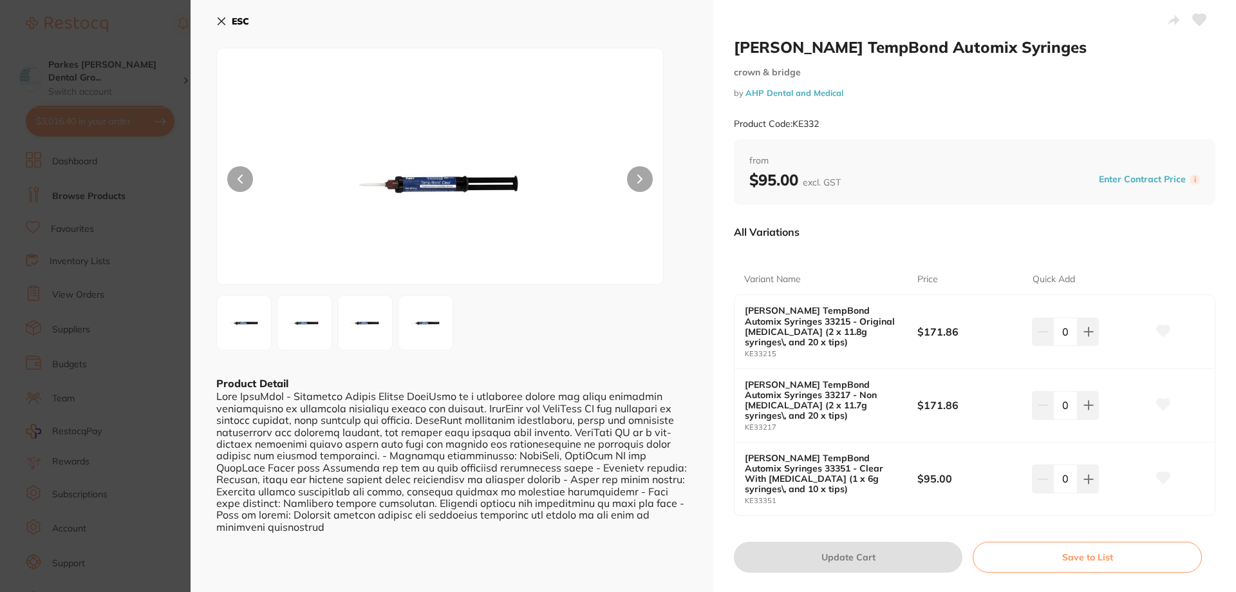
click at [213, 19] on div "ESC Product Detail" at bounding box center [452, 304] width 523 height 609
click at [223, 24] on icon at bounding box center [221, 21] width 10 height 10
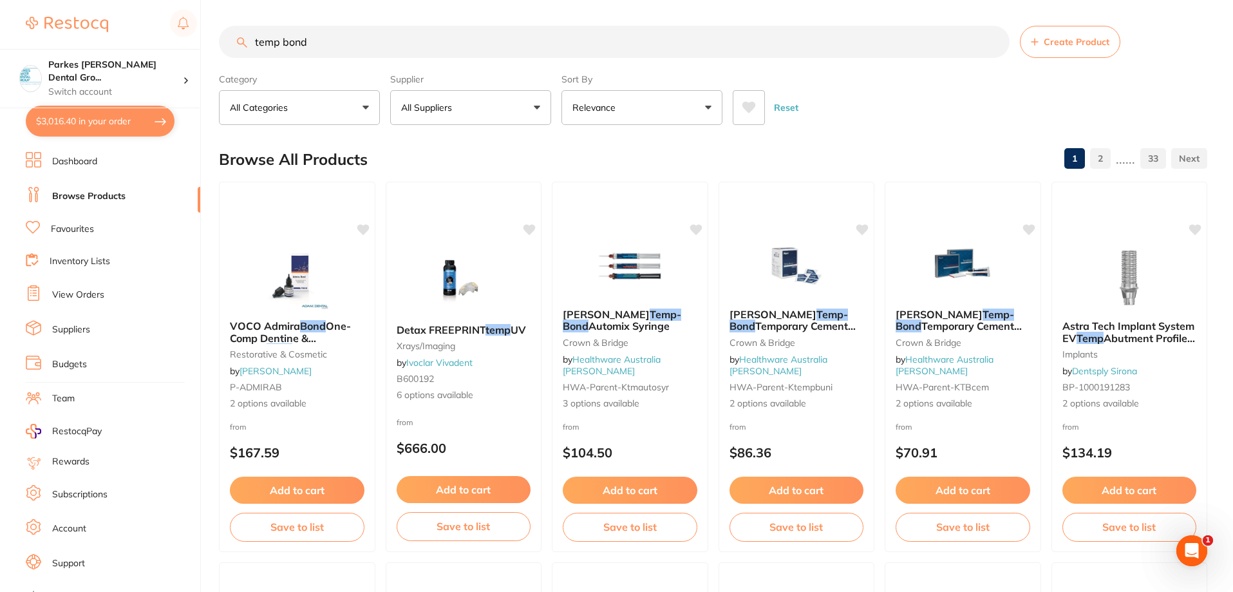
click at [281, 45] on input "temp bond" at bounding box center [614, 42] width 791 height 32
type input "tempbond"
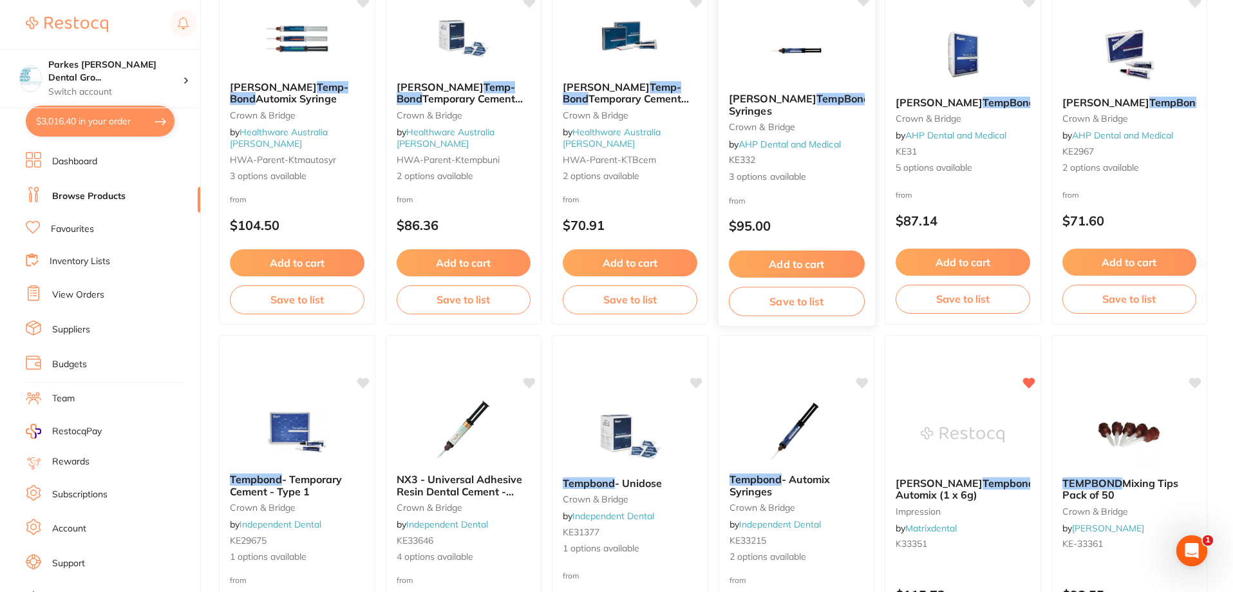
scroll to position [386, 0]
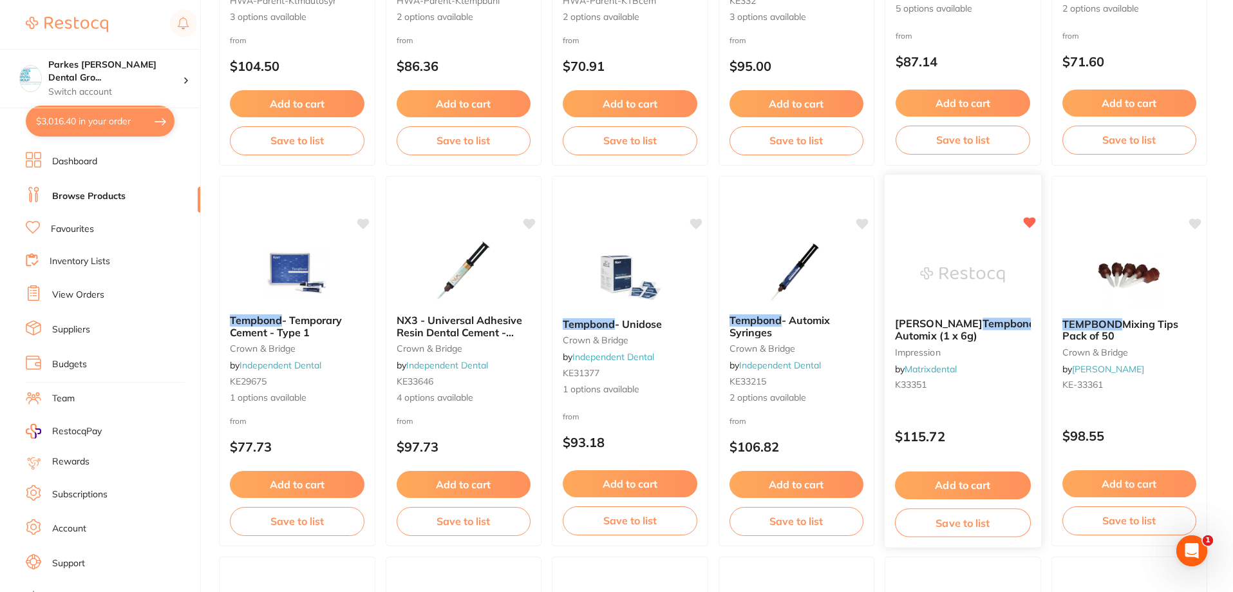
click at [985, 477] on button "Add to cart" at bounding box center [963, 485] width 136 height 28
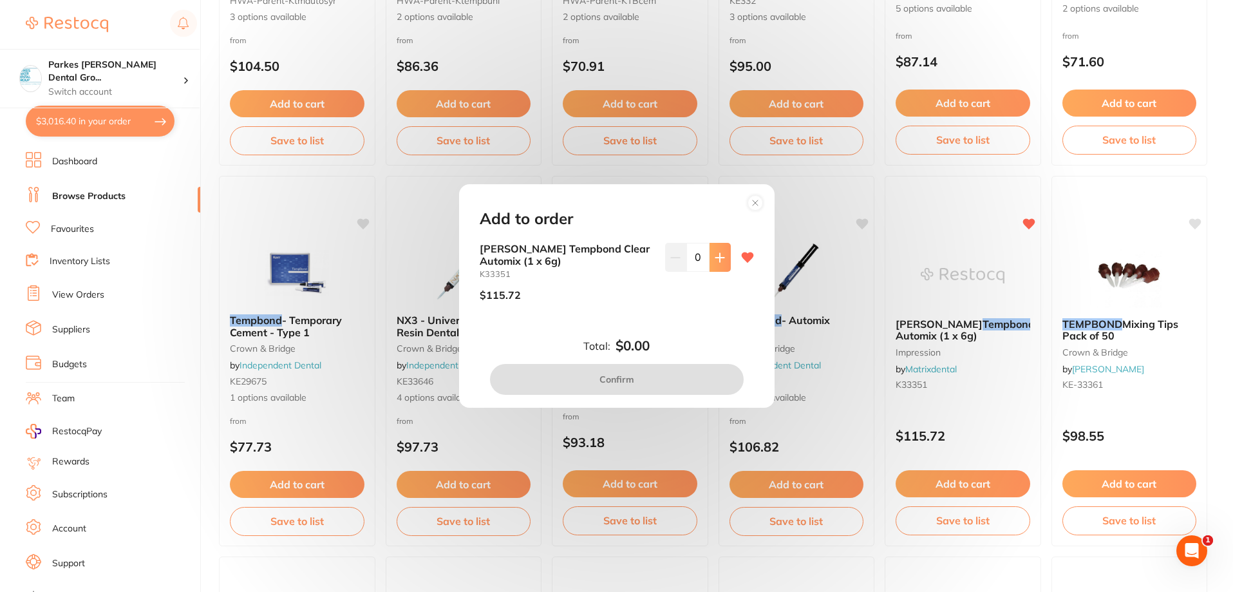
click at [717, 254] on icon at bounding box center [719, 257] width 8 height 8
type input "1"
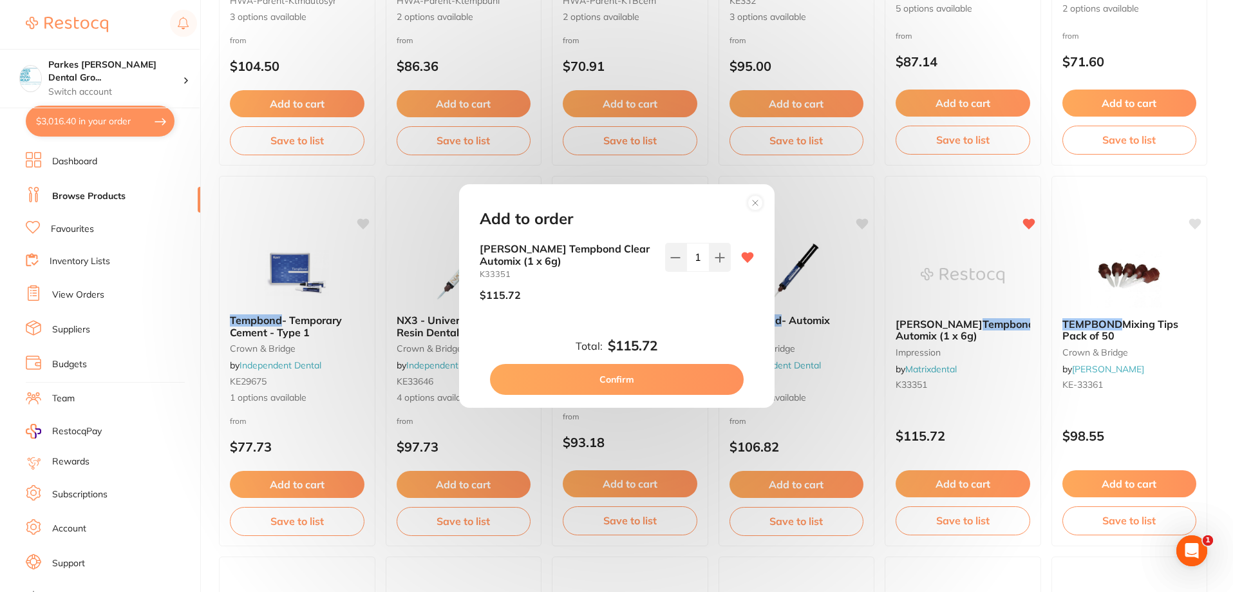
click at [695, 381] on button "Confirm" at bounding box center [617, 379] width 254 height 31
checkbox input "false"
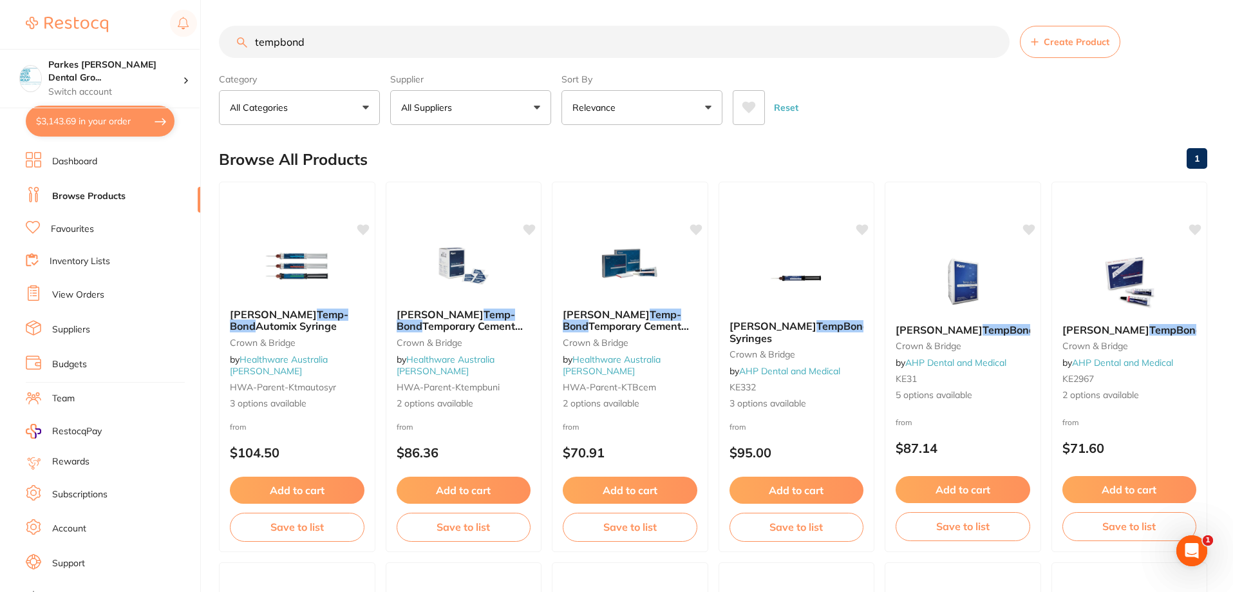
drag, startPoint x: 370, startPoint y: 47, endPoint x: 203, endPoint y: 44, distance: 166.8
click at [203, 44] on div "$3,143.69 Parkes Baker Dental Gro... Switch account Parkes Baker Dental Group $…" at bounding box center [616, 296] width 1233 height 592
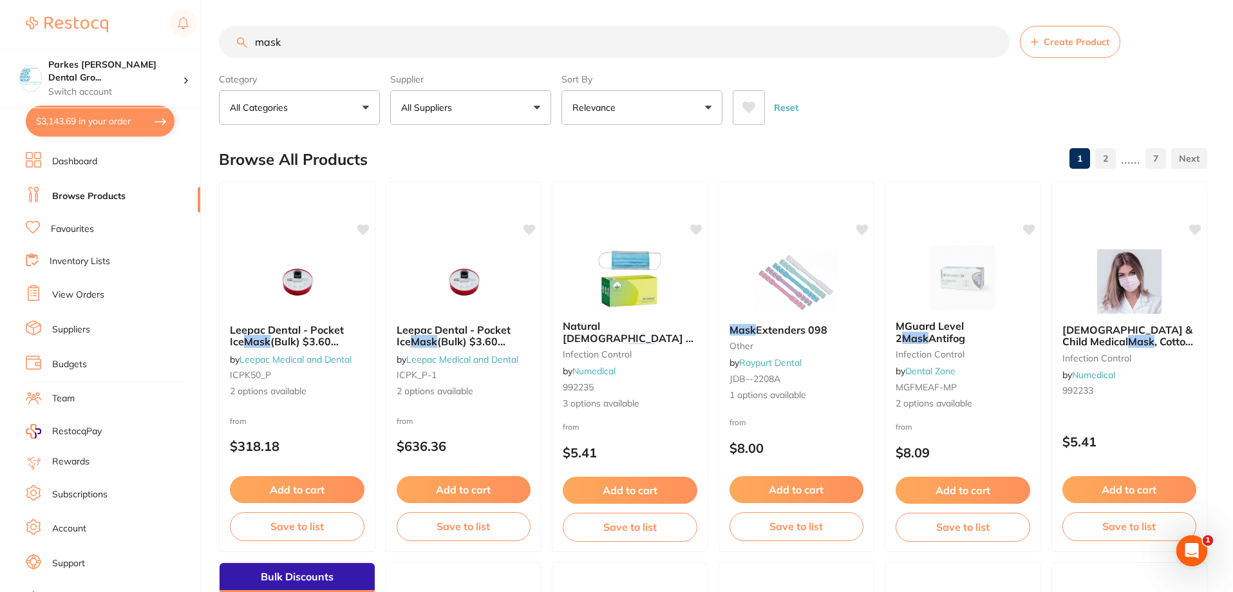
type input "mask"
click at [493, 106] on button "All Suppliers" at bounding box center [470, 107] width 161 height 35
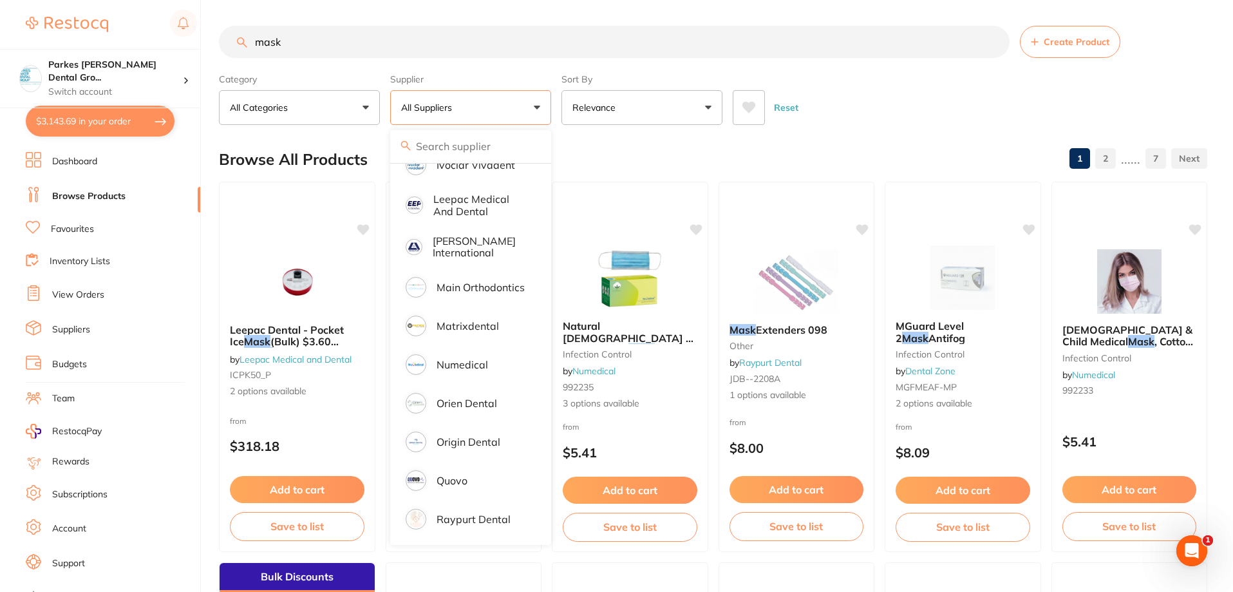
scroll to position [773, 0]
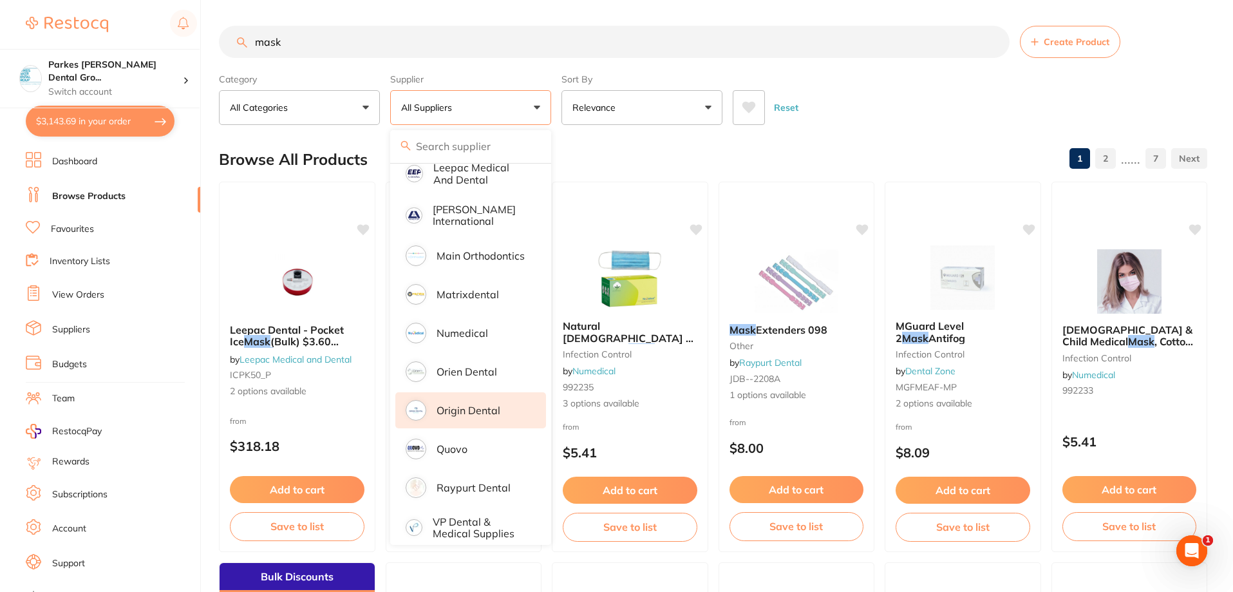
click at [465, 404] on p "Origin Dental" at bounding box center [469, 410] width 64 height 12
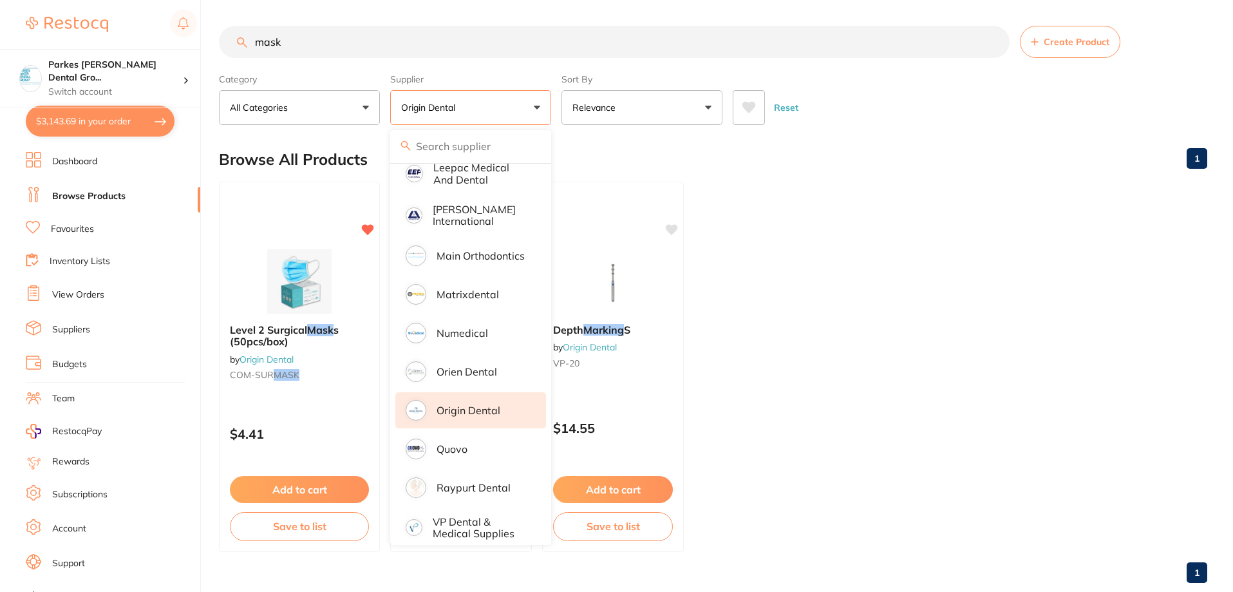
click at [885, 270] on ul "Level 2 Surgical Mask s (50pcs/box) by Origin Dental COM-SUR MASK $4.41 Add to …" at bounding box center [713, 367] width 988 height 370
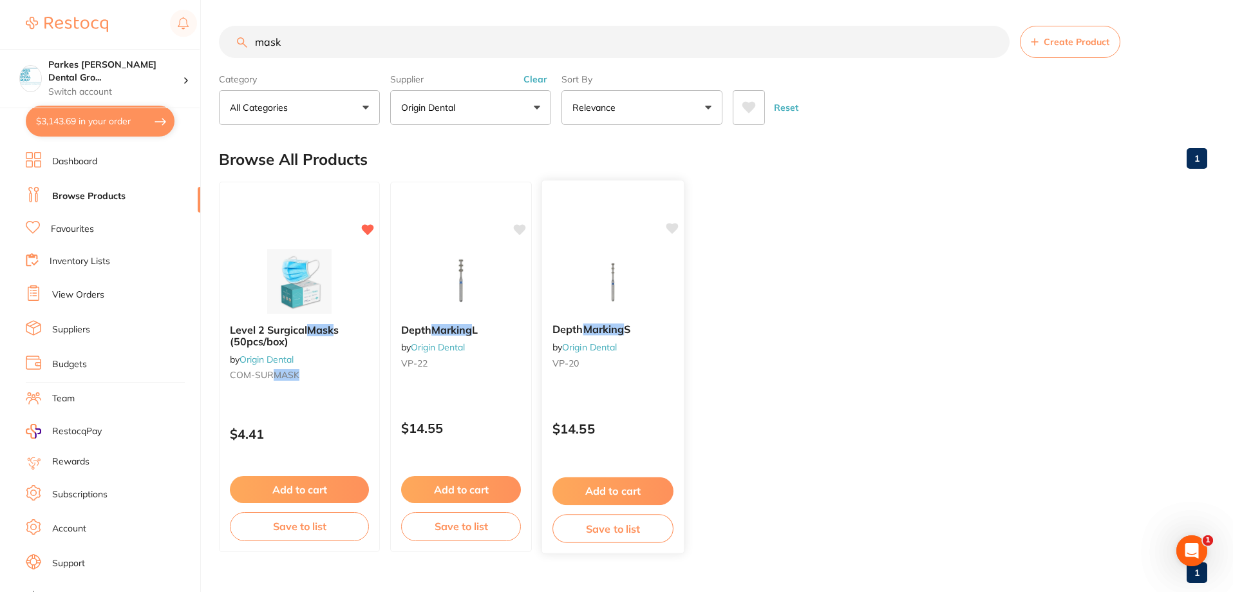
scroll to position [0, 0]
click at [323, 497] on button "Add to cart" at bounding box center [299, 491] width 140 height 28
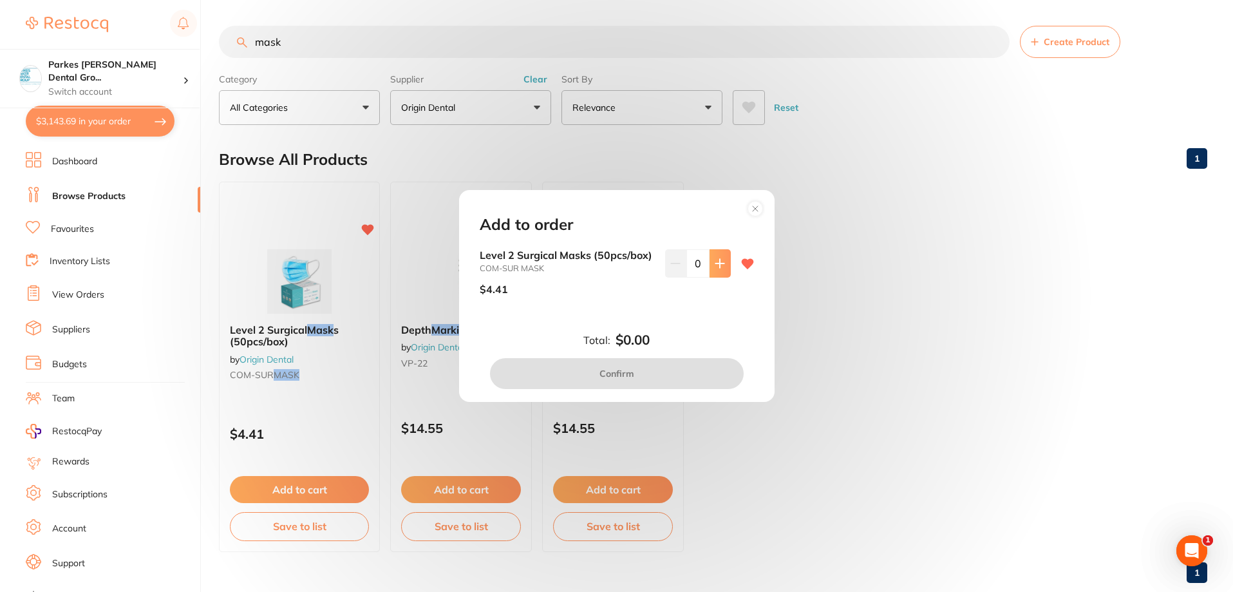
click at [716, 262] on icon at bounding box center [719, 263] width 8 height 8
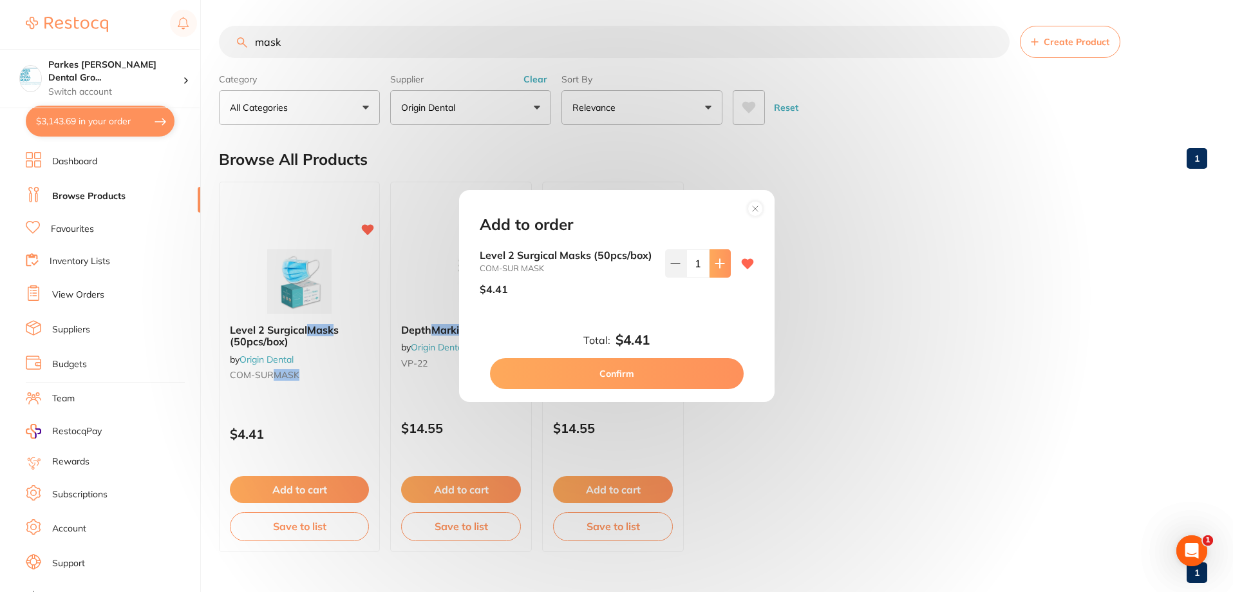
click at [716, 262] on icon at bounding box center [719, 263] width 8 height 8
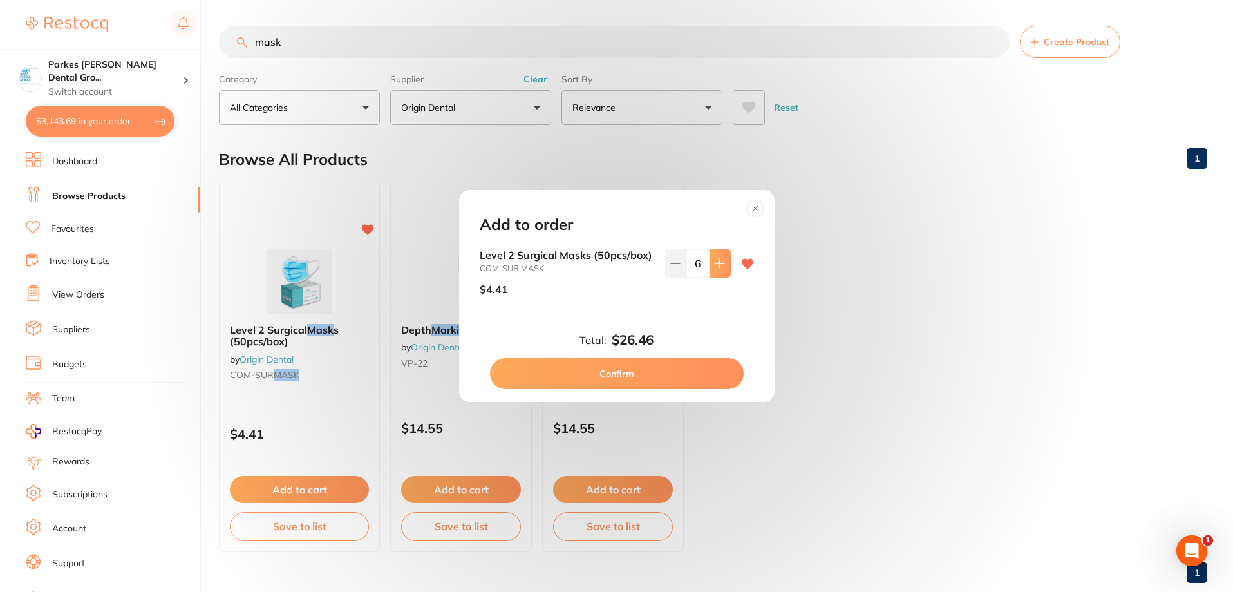
click at [716, 262] on icon at bounding box center [719, 263] width 8 height 8
type input "8"
click at [651, 366] on button "Confirm" at bounding box center [617, 373] width 254 height 31
checkbox input "false"
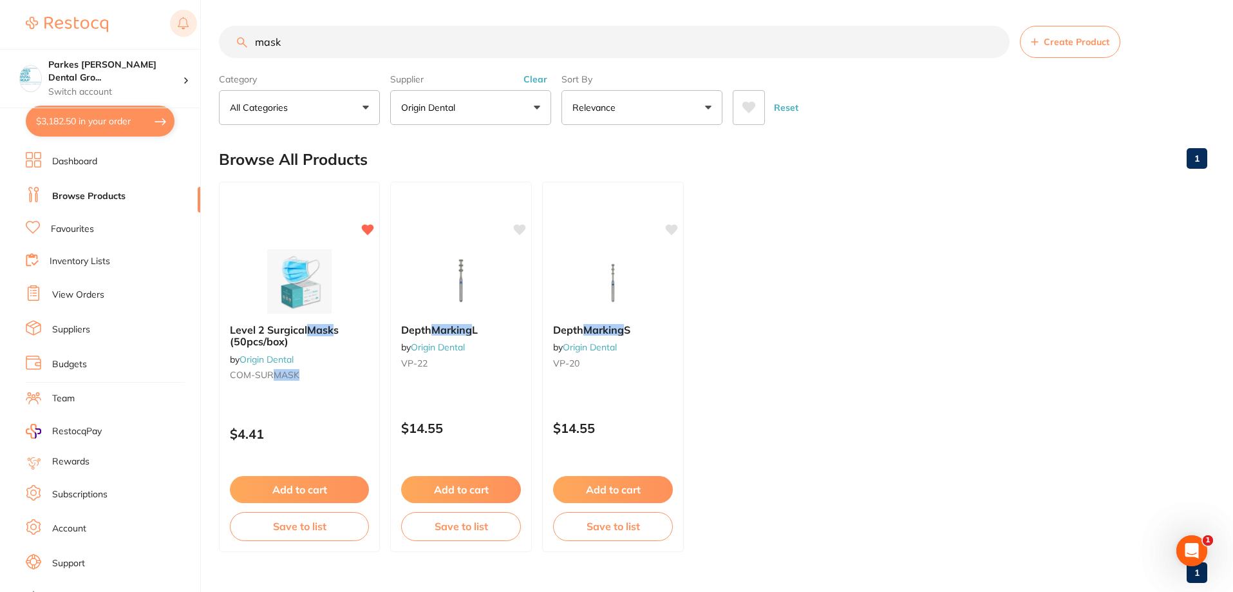
drag, startPoint x: 534, startPoint y: 33, endPoint x: 176, endPoint y: 33, distance: 357.4
click at [180, 32] on div "$3,182.50 Parkes Baker Dental Gro... Switch account Parkes Baker Dental Group $…" at bounding box center [616, 296] width 1233 height 592
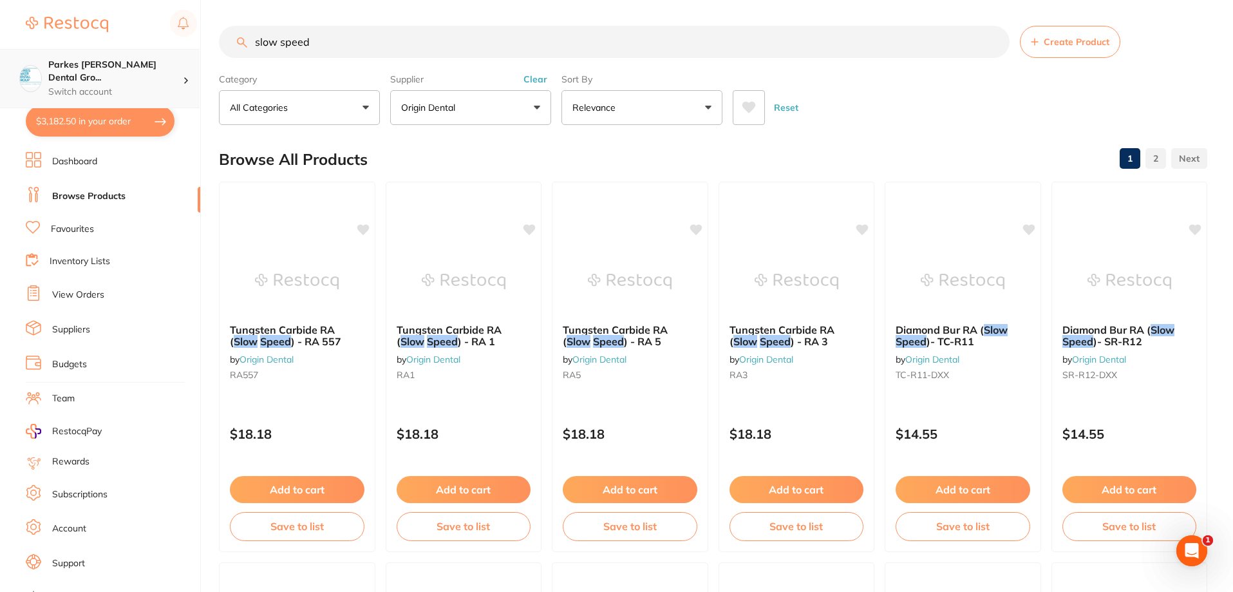
drag, startPoint x: 381, startPoint y: 39, endPoint x: 27, endPoint y: 63, distance: 354.4
click at [91, 48] on div "$3,182.50 Parkes Baker Dental Gro... Switch account Parkes Baker Dental Group $…" at bounding box center [616, 296] width 1233 height 592
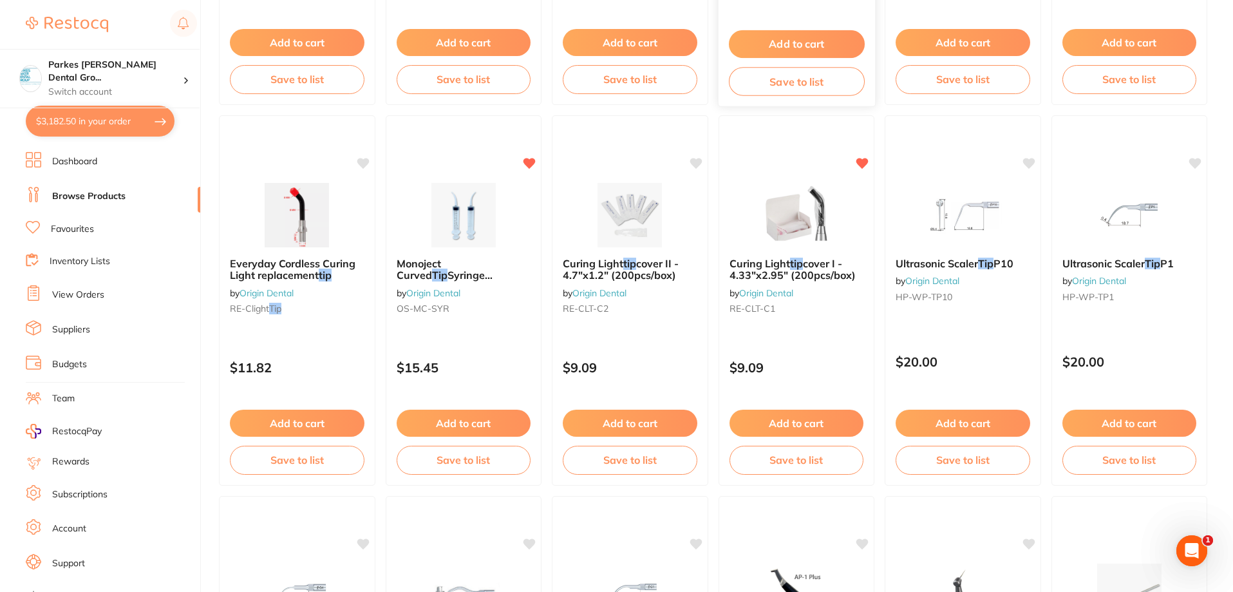
scroll to position [515, 0]
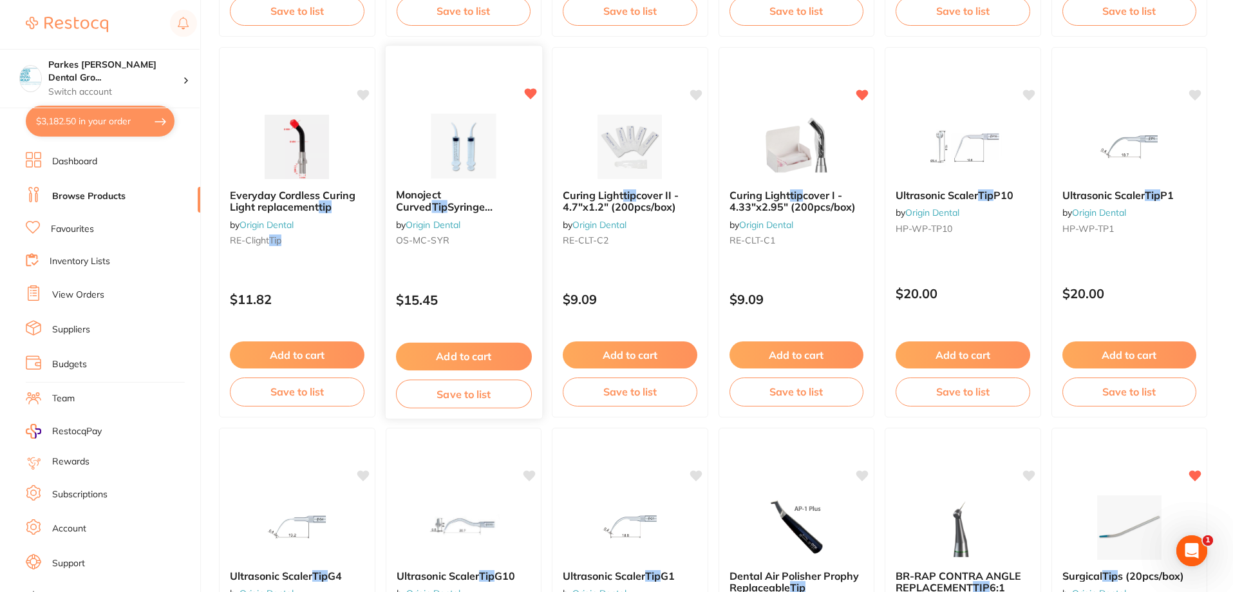
type input "suction tip"
click at [455, 354] on button "Add to cart" at bounding box center [463, 357] width 136 height 28
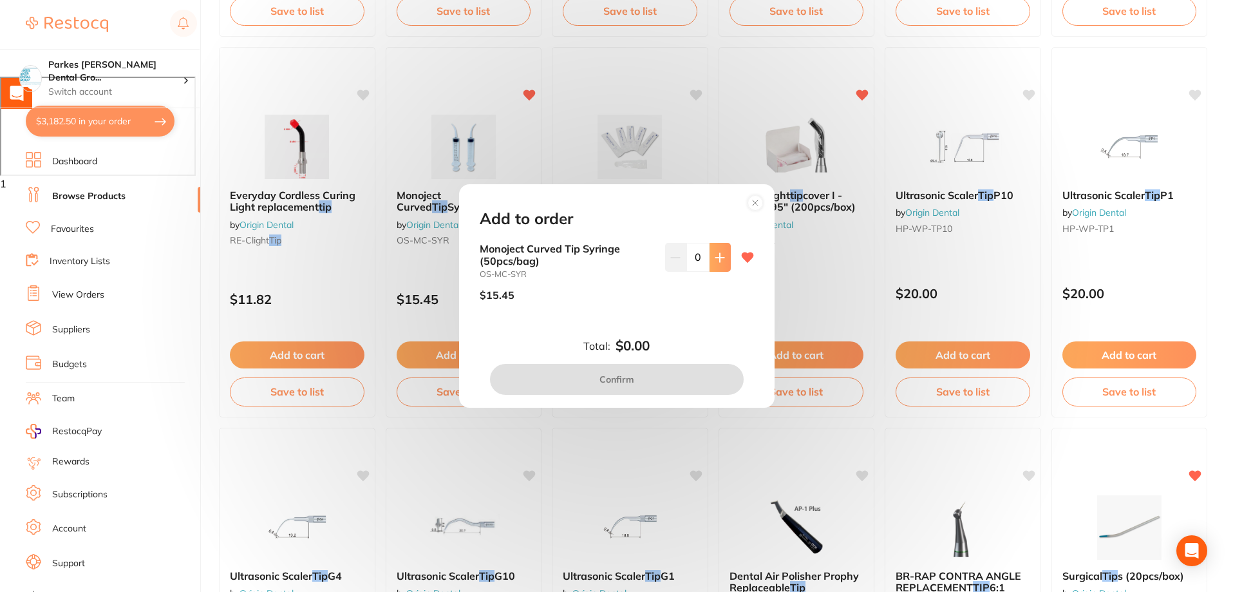
click at [715, 253] on icon at bounding box center [720, 257] width 10 height 10
type input "1"
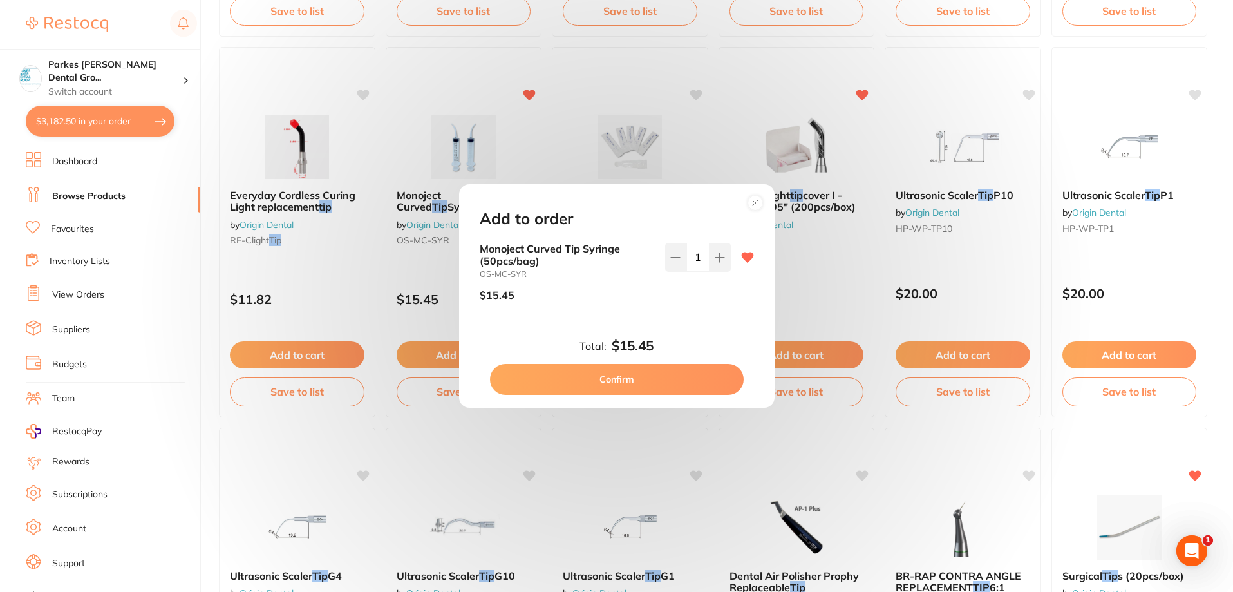
scroll to position [0, 0]
click at [651, 373] on button "Confirm" at bounding box center [617, 379] width 254 height 31
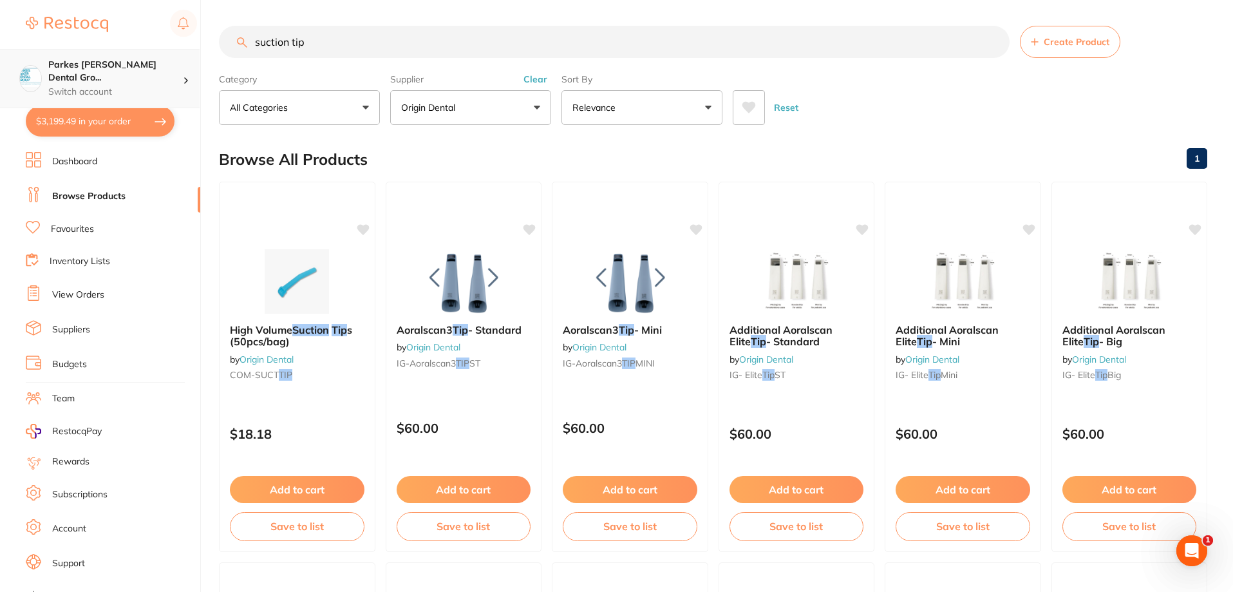
scroll to position [1, 0]
drag, startPoint x: 374, startPoint y: 34, endPoint x: 91, endPoint y: 88, distance: 288.3
click at [142, 62] on div "$3,199.49 Parkes Baker Dental Gro... Switch account Parkes Baker Dental Group $…" at bounding box center [616, 296] width 1233 height 592
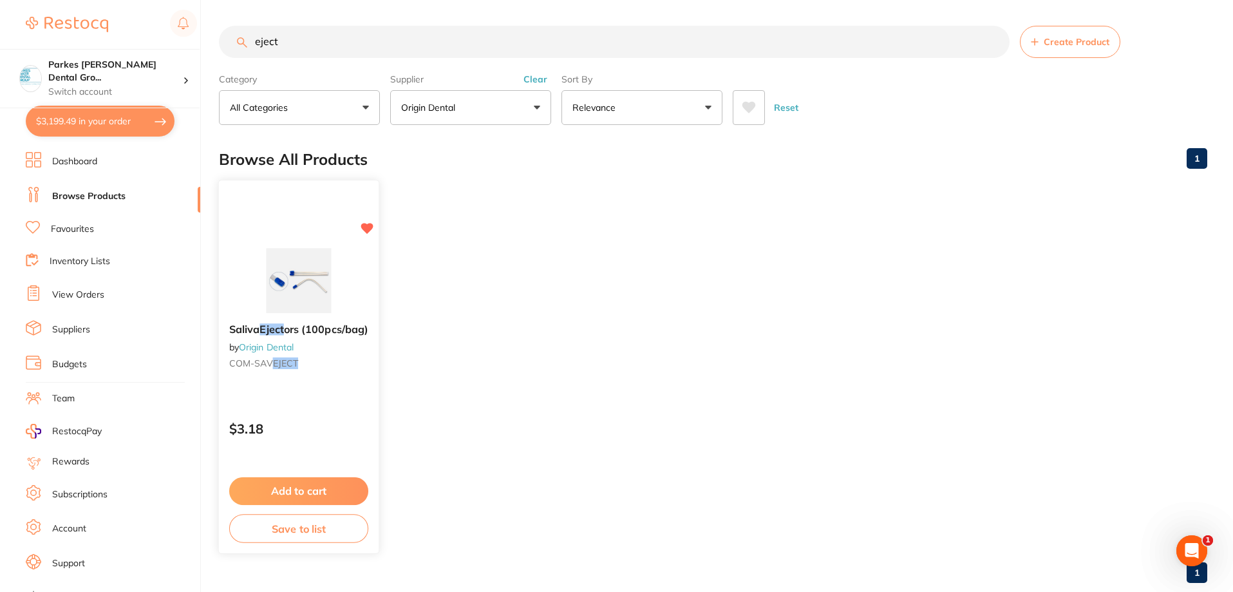
scroll to position [0, 0]
type input "eject"
click at [300, 482] on button "Add to cart" at bounding box center [298, 491] width 139 height 28
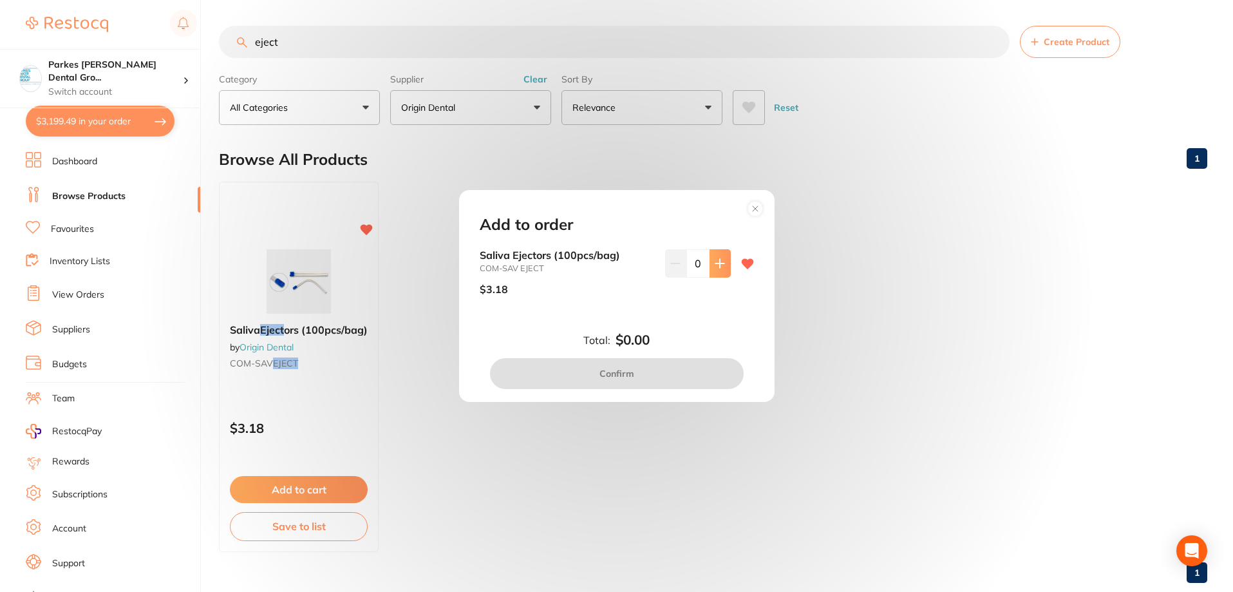
click at [722, 270] on button at bounding box center [720, 263] width 21 height 28
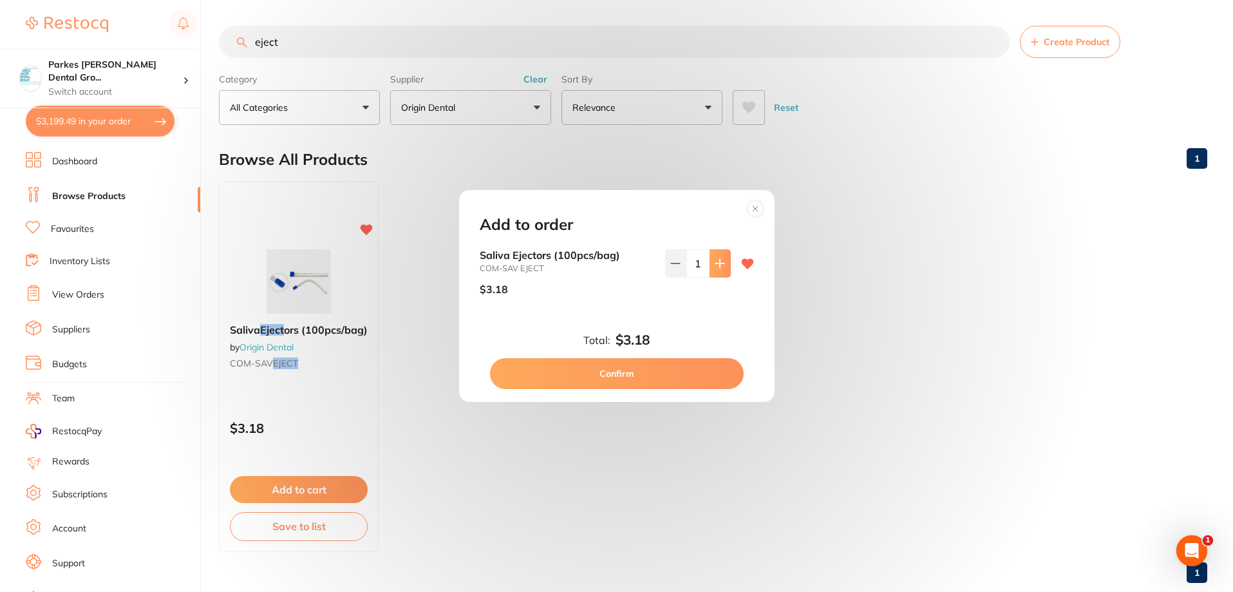
click at [722, 270] on button at bounding box center [720, 263] width 21 height 28
click at [718, 261] on icon at bounding box center [720, 263] width 10 height 10
type input "3"
click at [659, 375] on button "Confirm" at bounding box center [617, 373] width 254 height 31
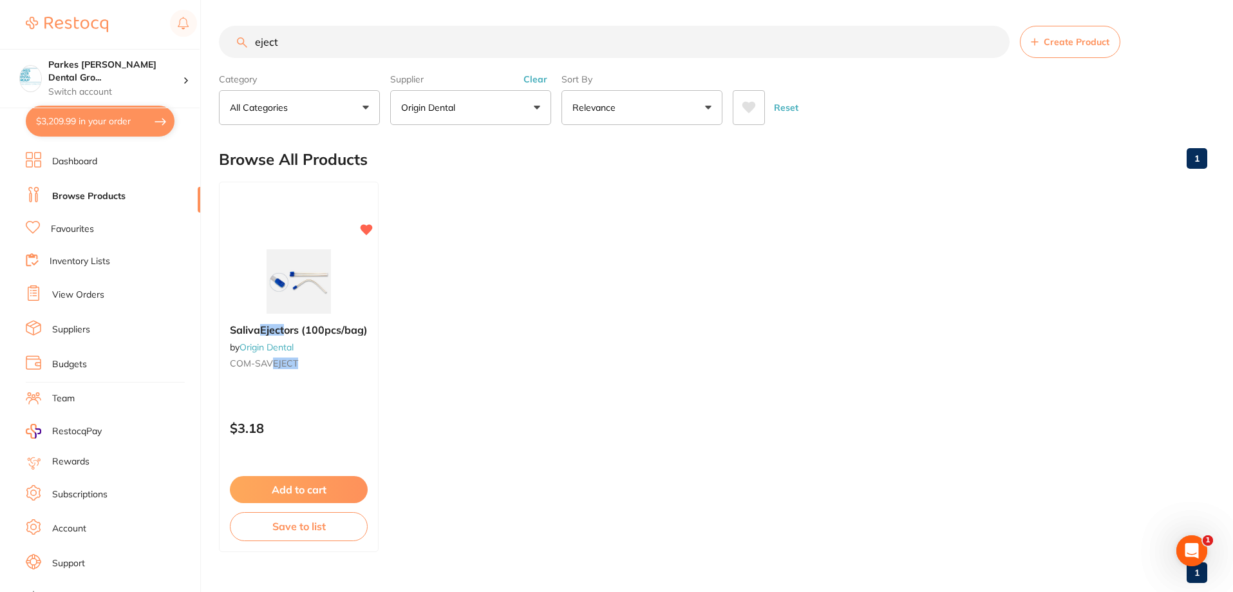
scroll to position [1, 0]
drag, startPoint x: 460, startPoint y: 56, endPoint x: 220, endPoint y: 53, distance: 240.2
click at [220, 52] on div "eject Create Product" at bounding box center [713, 42] width 988 height 32
click at [540, 80] on button "Clear" at bounding box center [536, 79] width 32 height 12
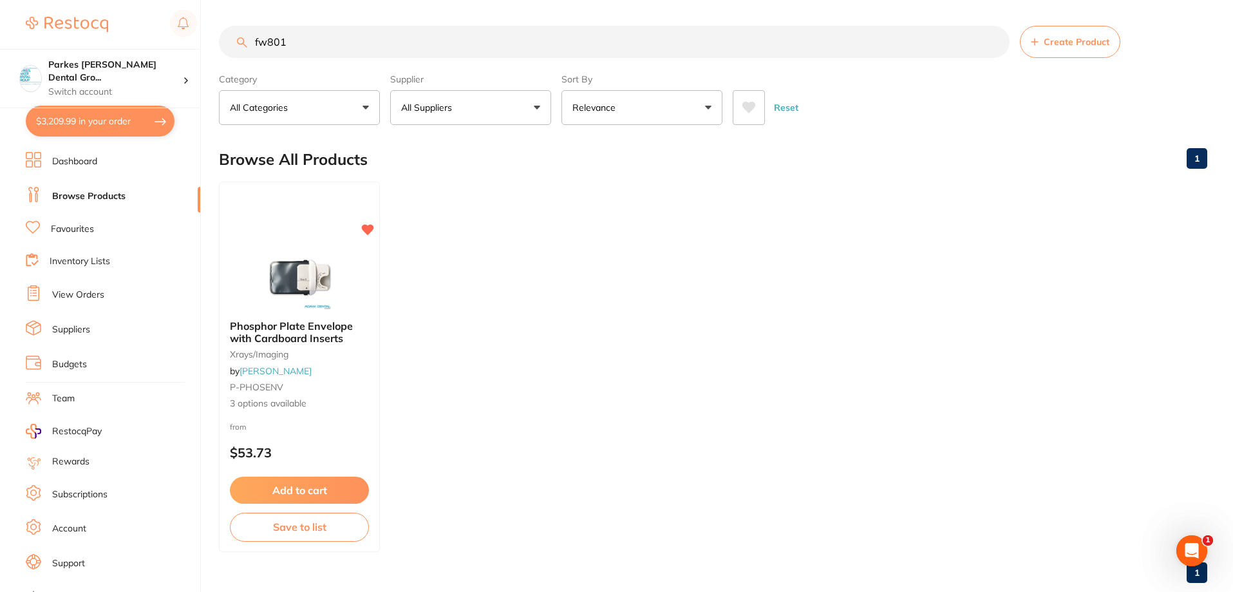
scroll to position [0, 0]
type input "fw80161"
click at [308, 487] on button "Add to cart" at bounding box center [299, 492] width 140 height 28
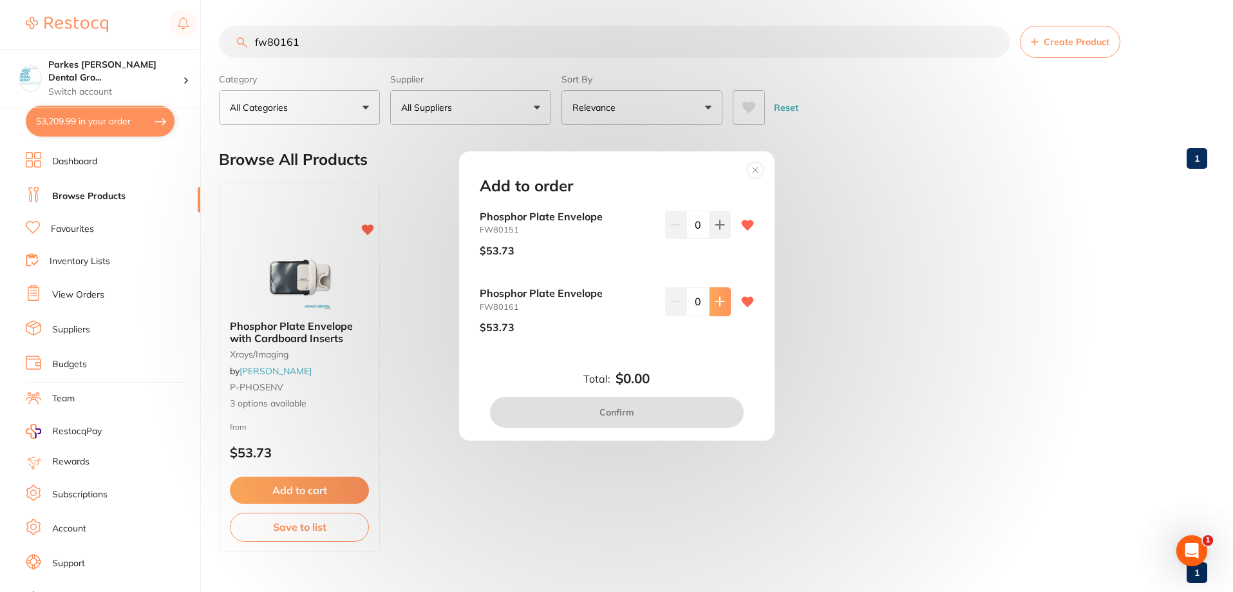
click at [723, 305] on button at bounding box center [720, 301] width 21 height 28
type input "1"
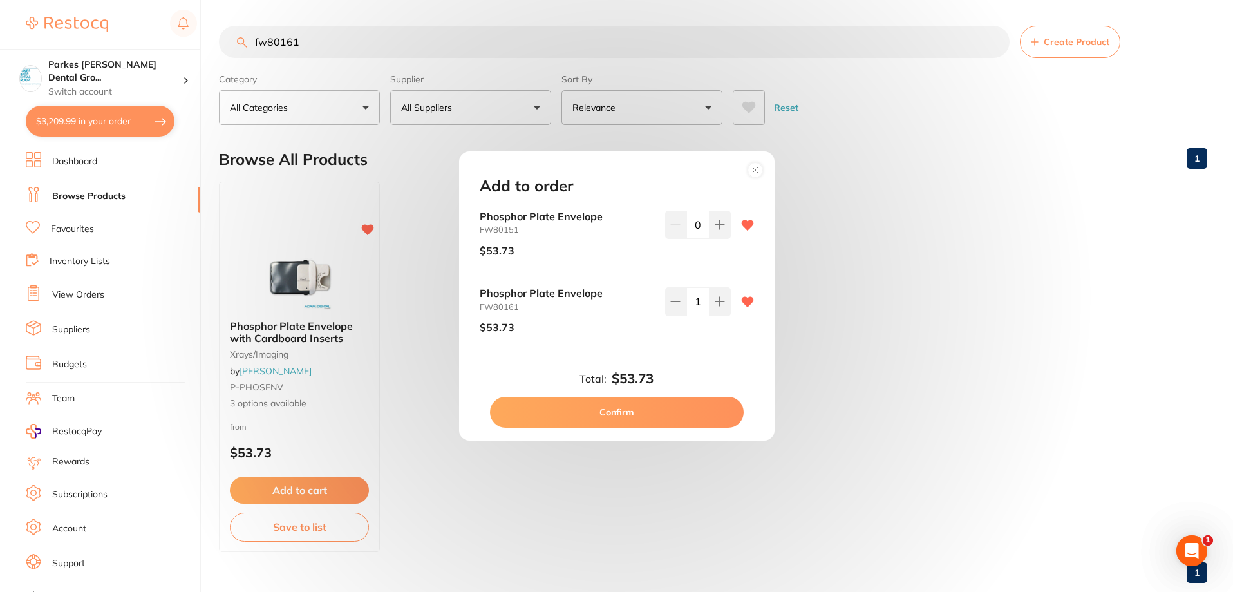
click at [662, 416] on button "Confirm" at bounding box center [617, 412] width 254 height 31
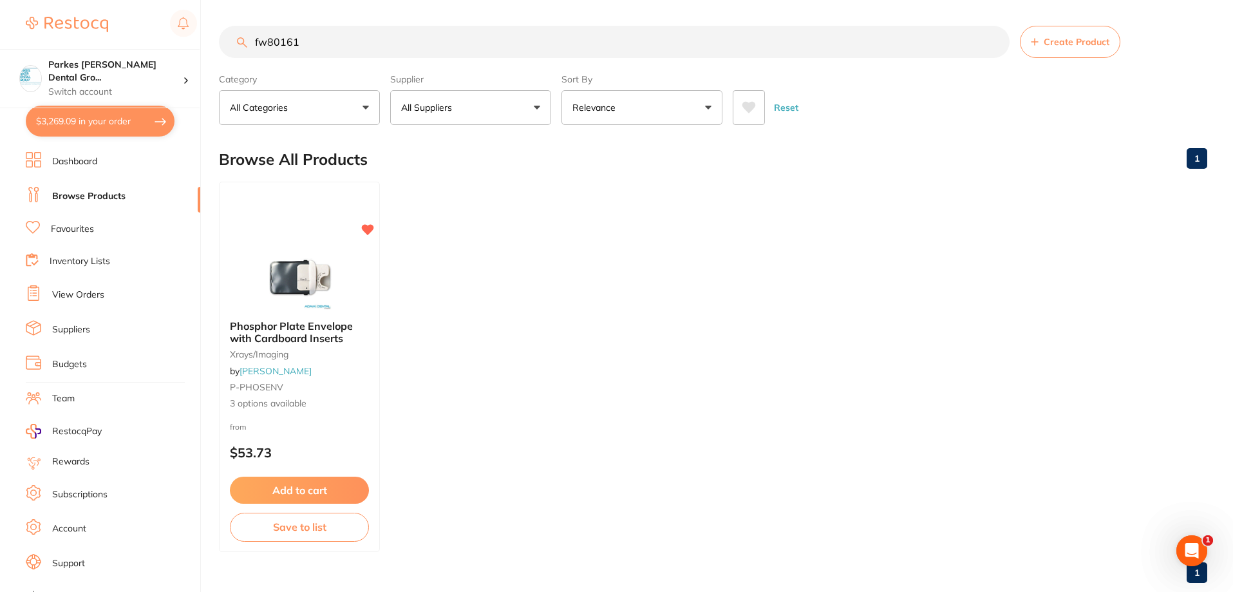
drag, startPoint x: 352, startPoint y: 41, endPoint x: 164, endPoint y: 35, distance: 187.5
click at [180, 28] on div "$3,269.09 Parkes Baker Dental Gro... Switch account Parkes Baker Dental Group $…" at bounding box center [616, 296] width 1233 height 592
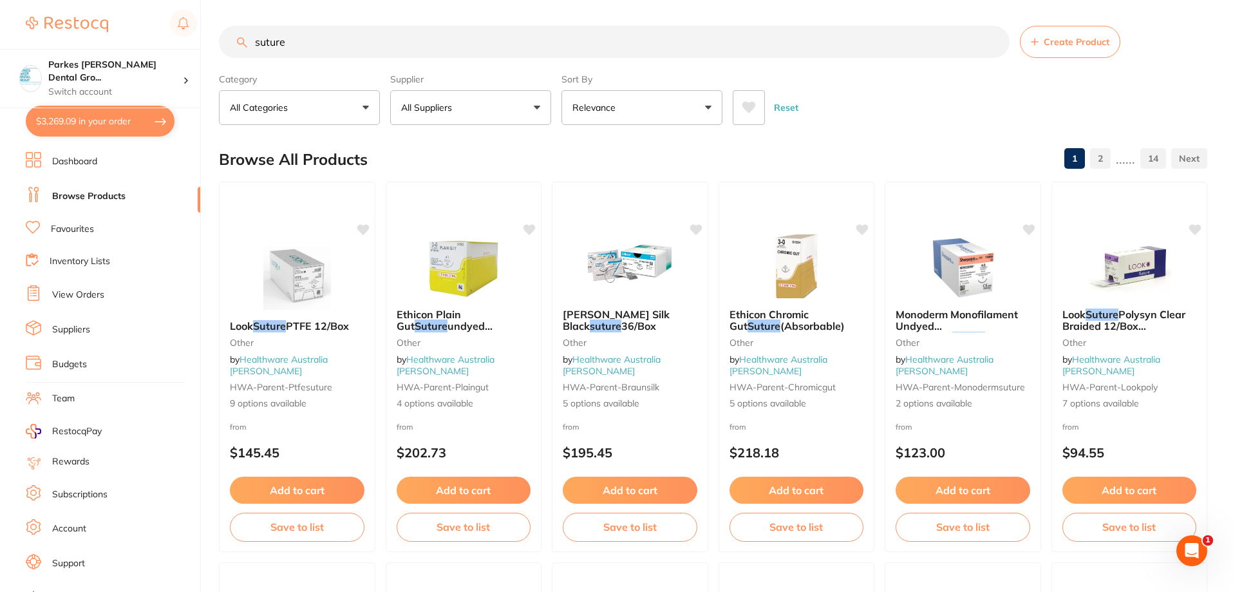
type input "suture"
click at [520, 106] on button "All Suppliers" at bounding box center [470, 107] width 161 height 35
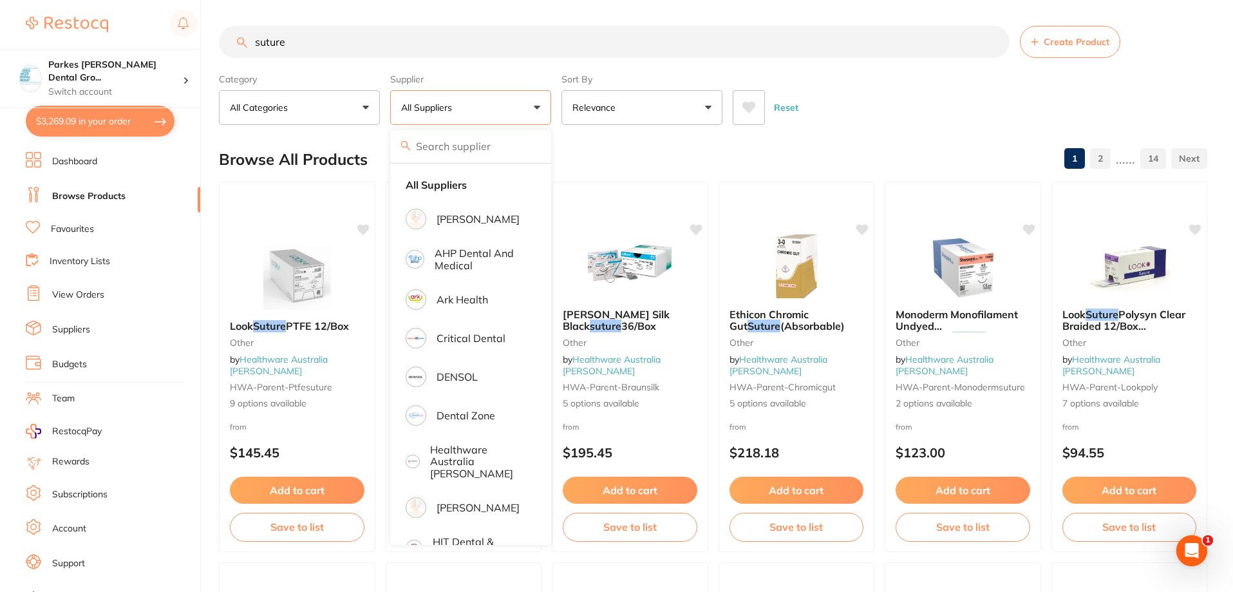
click at [748, 106] on icon at bounding box center [749, 108] width 14 height 12
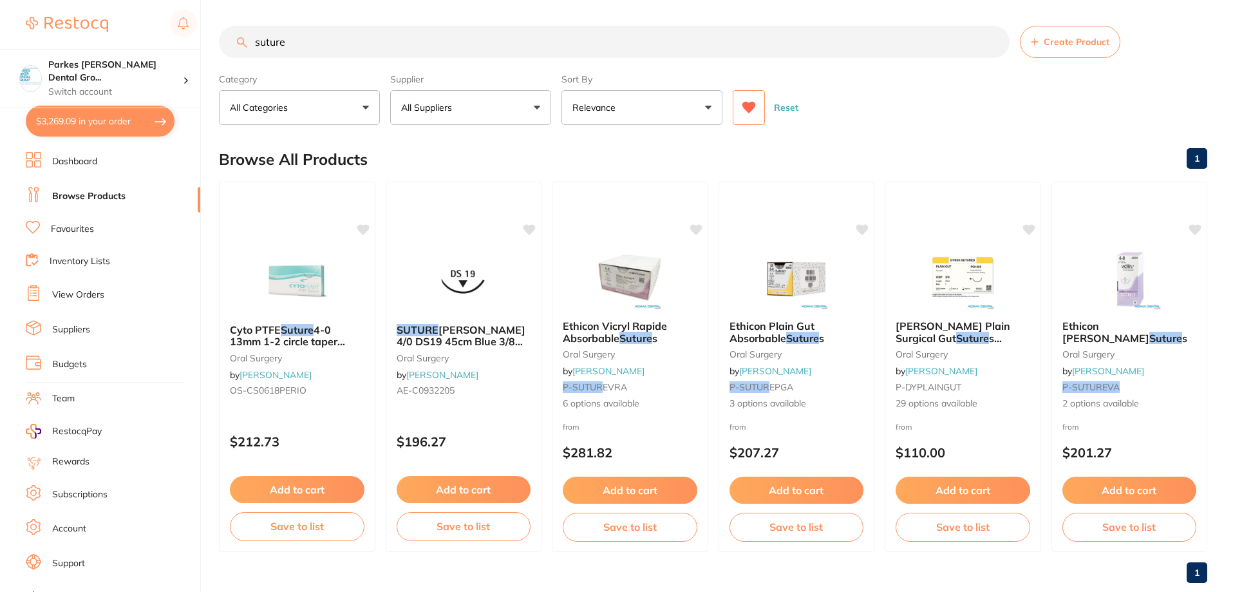
click at [923, 116] on div "Reset" at bounding box center [965, 102] width 464 height 45
click at [109, 117] on button "$3,269.09 in your order" at bounding box center [100, 121] width 149 height 31
checkbox input "true"
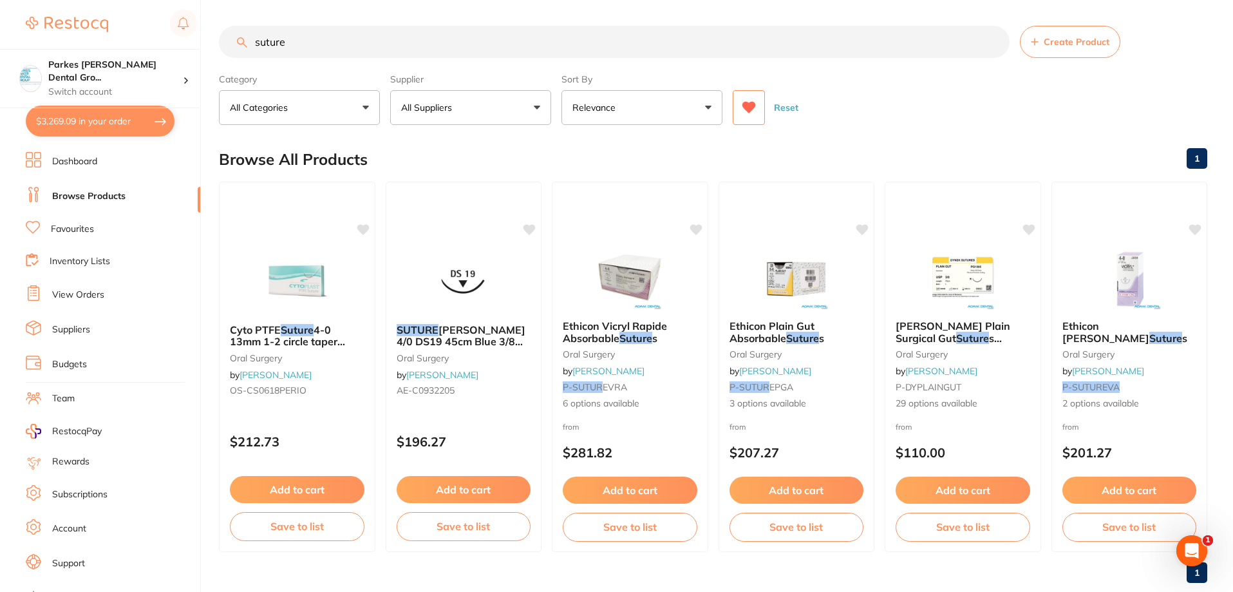
checkbox input "true"
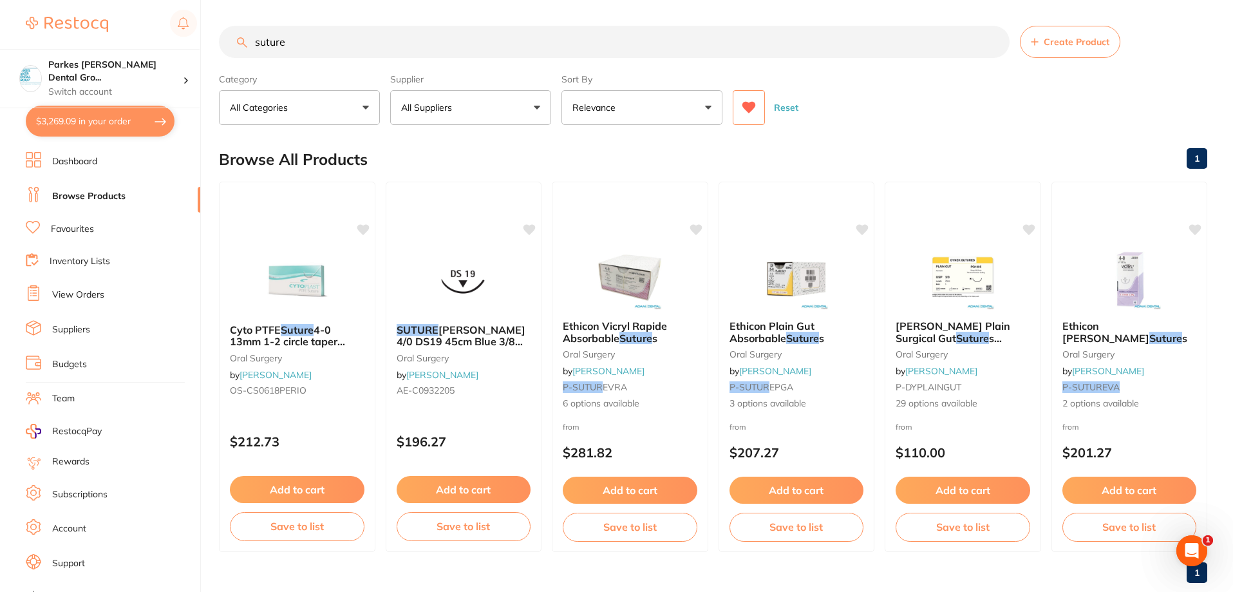
checkbox input "true"
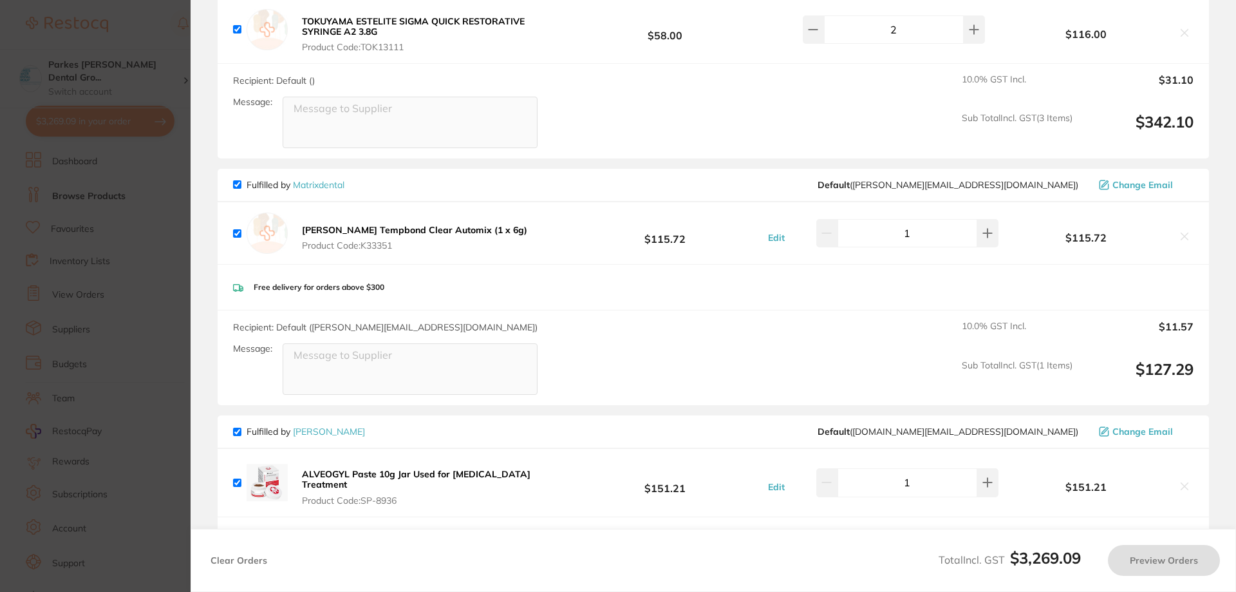
click at [152, 41] on section "Update RRP Set your pre negotiated price for this item. Item Agreed RRP (excl. …" at bounding box center [618, 296] width 1236 height 592
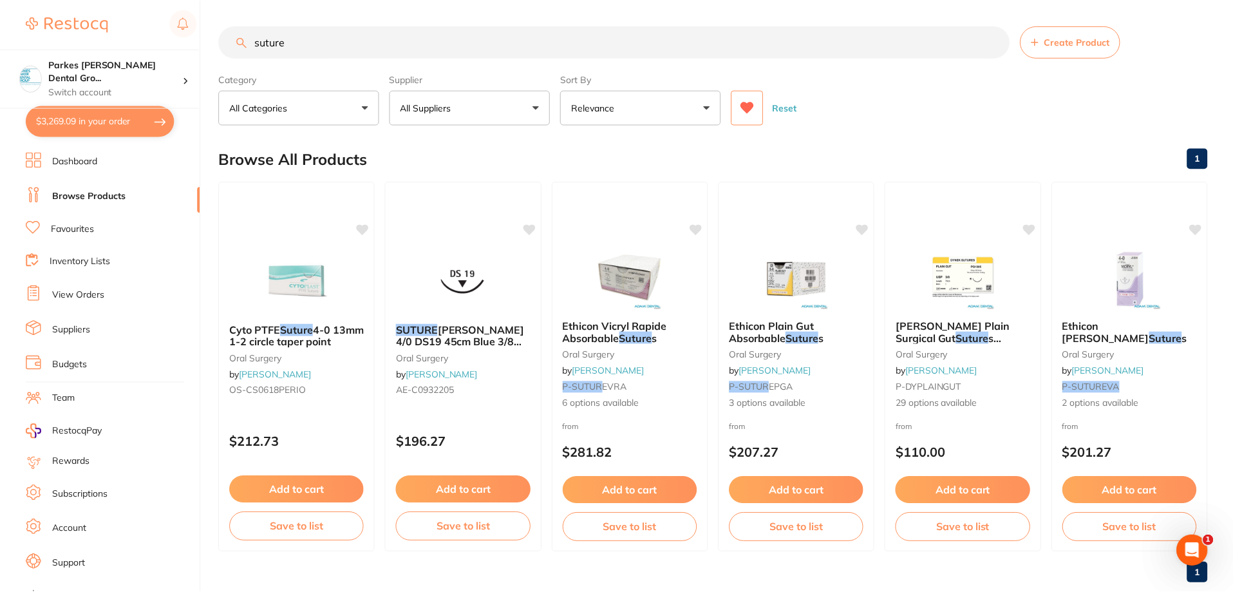
scroll to position [1, 0]
click at [82, 294] on link "View Orders" at bounding box center [78, 294] width 52 height 13
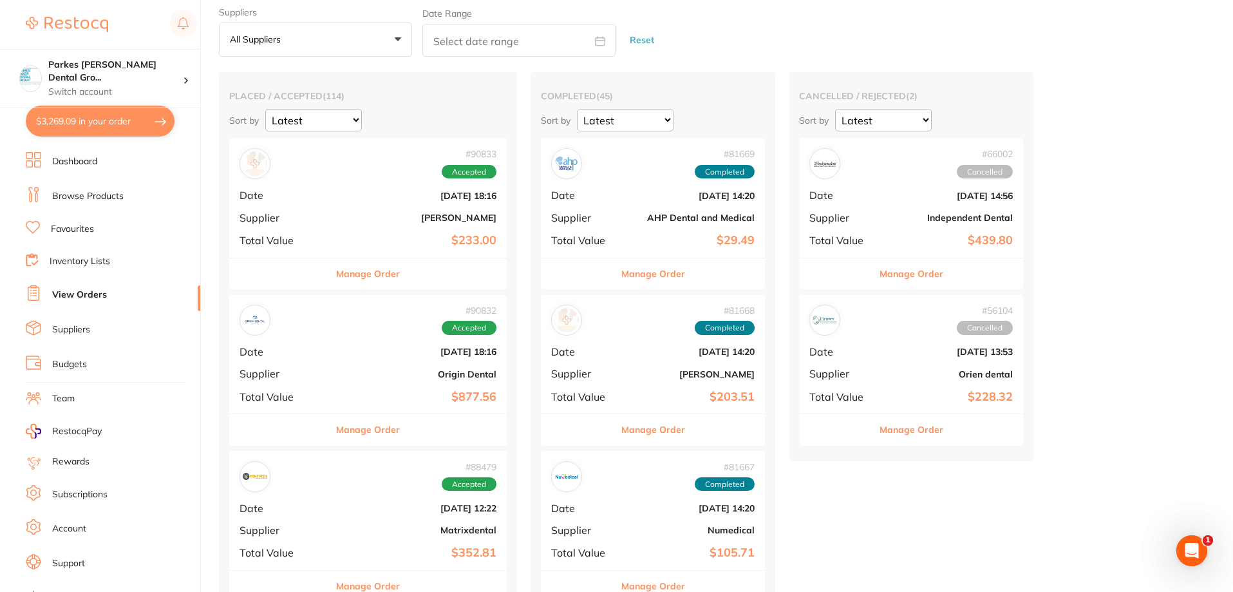
scroll to position [64, 0]
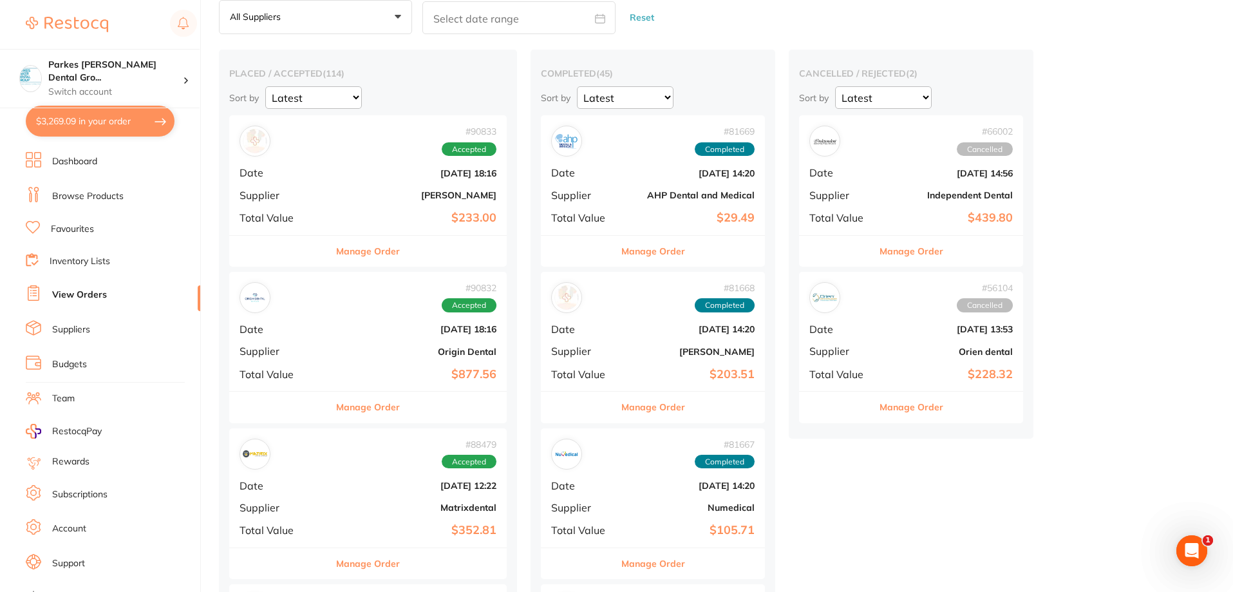
click at [385, 213] on b "$233.00" at bounding box center [414, 218] width 164 height 14
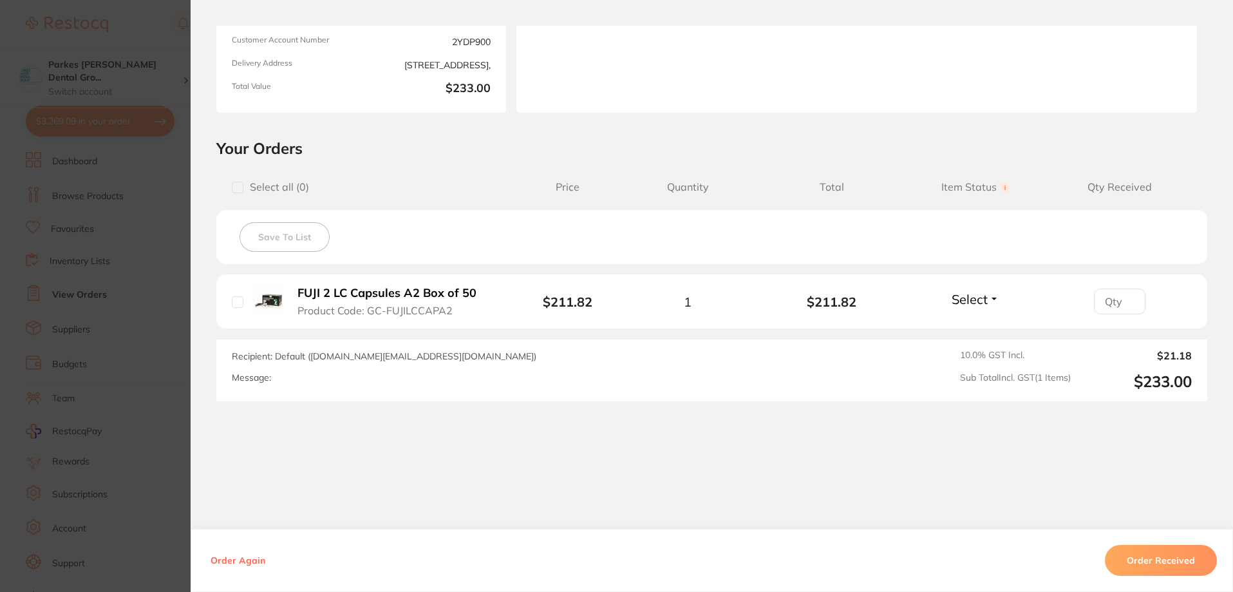
scroll to position [179, 0]
click at [170, 27] on section "Order ID: Restocq- 90833 Order Information Accepted Order Order Date Aug 20 202…" at bounding box center [616, 296] width 1233 height 592
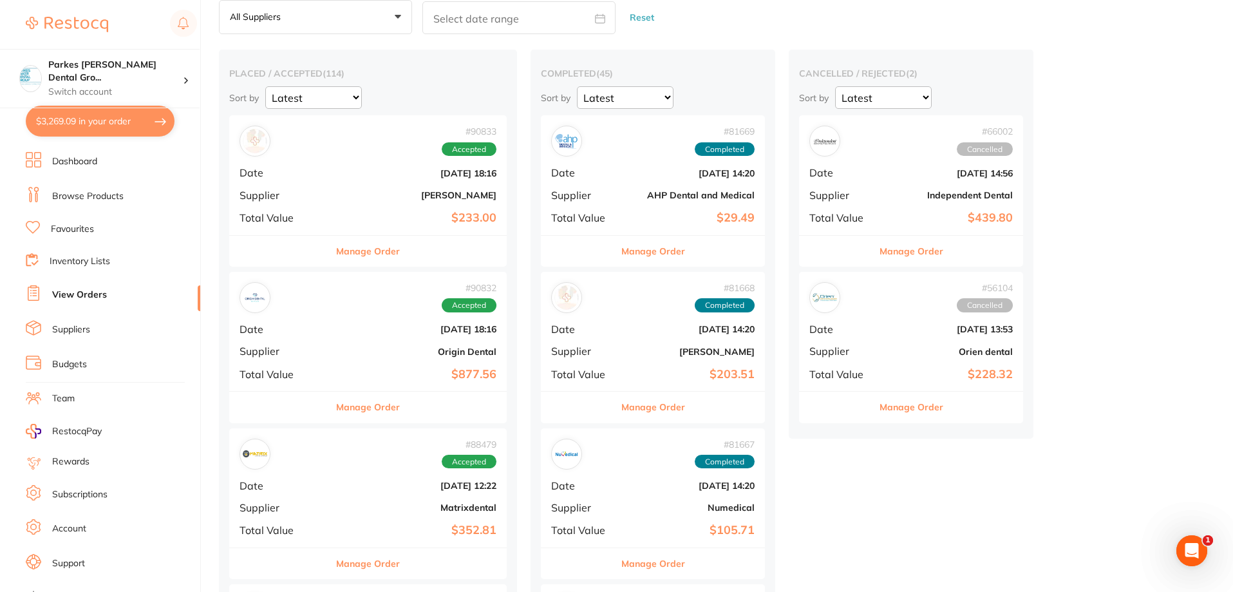
click at [366, 356] on b "Origin Dental" at bounding box center [414, 351] width 164 height 10
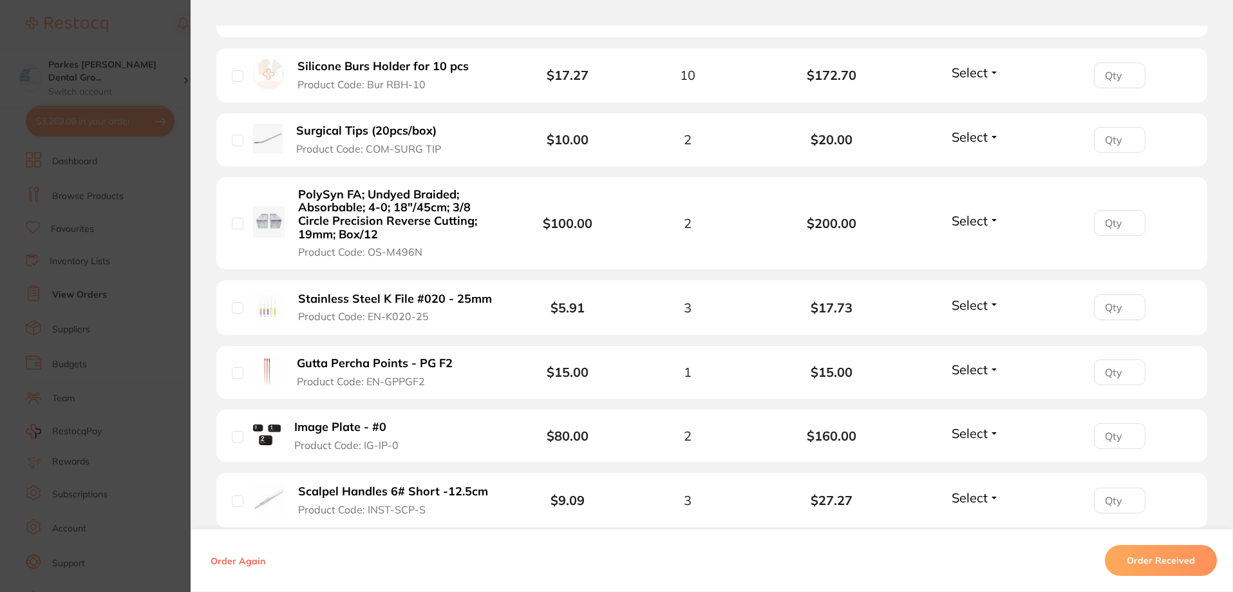
scroll to position [644, 0]
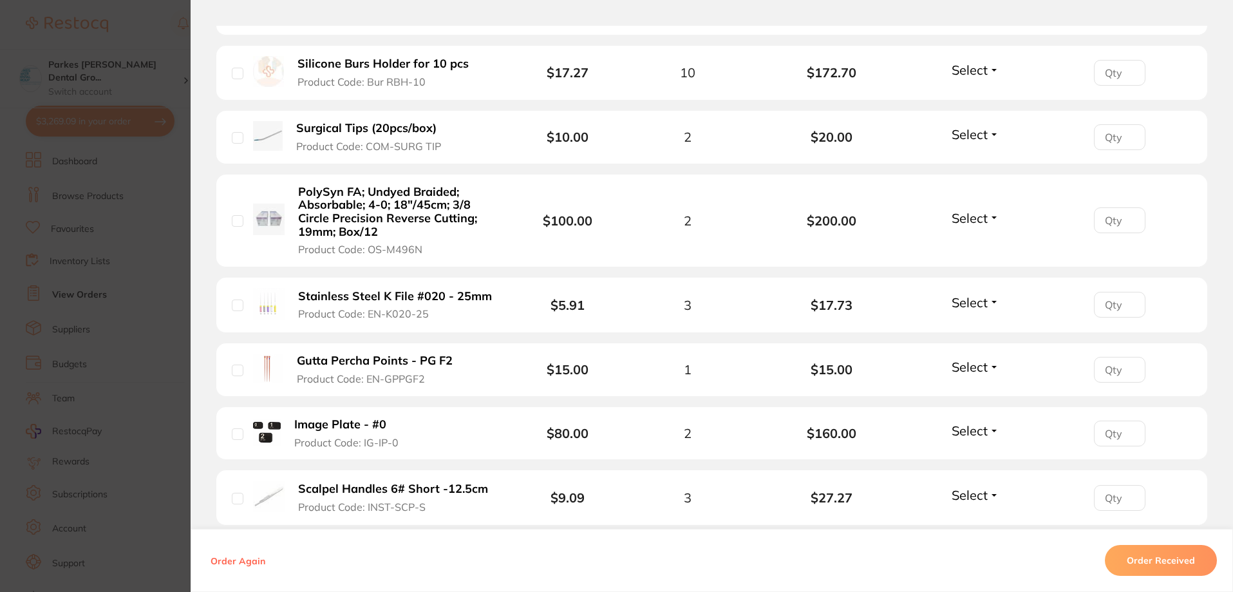
click at [423, 254] on button "PolySyn FA; Undyed Braided; Absorbable; 4-0; 18″/45cm; 3/8 Circle Precision Rev…" at bounding box center [397, 220] width 207 height 71
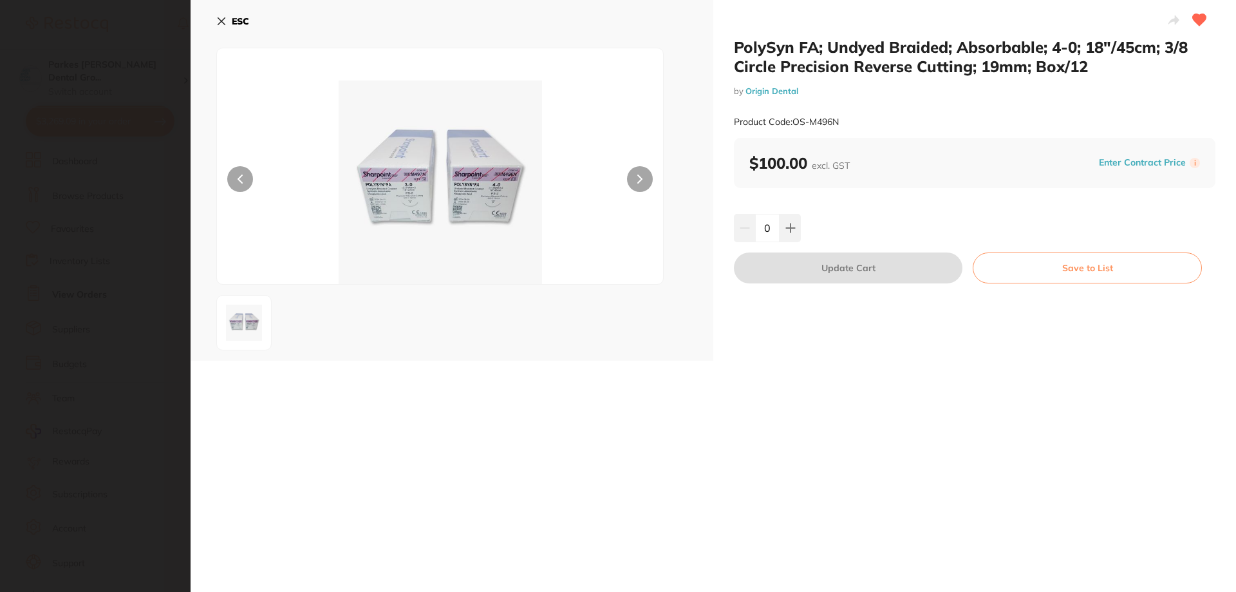
scroll to position [0, 0]
click at [791, 227] on icon at bounding box center [790, 227] width 8 height 8
type input "1"
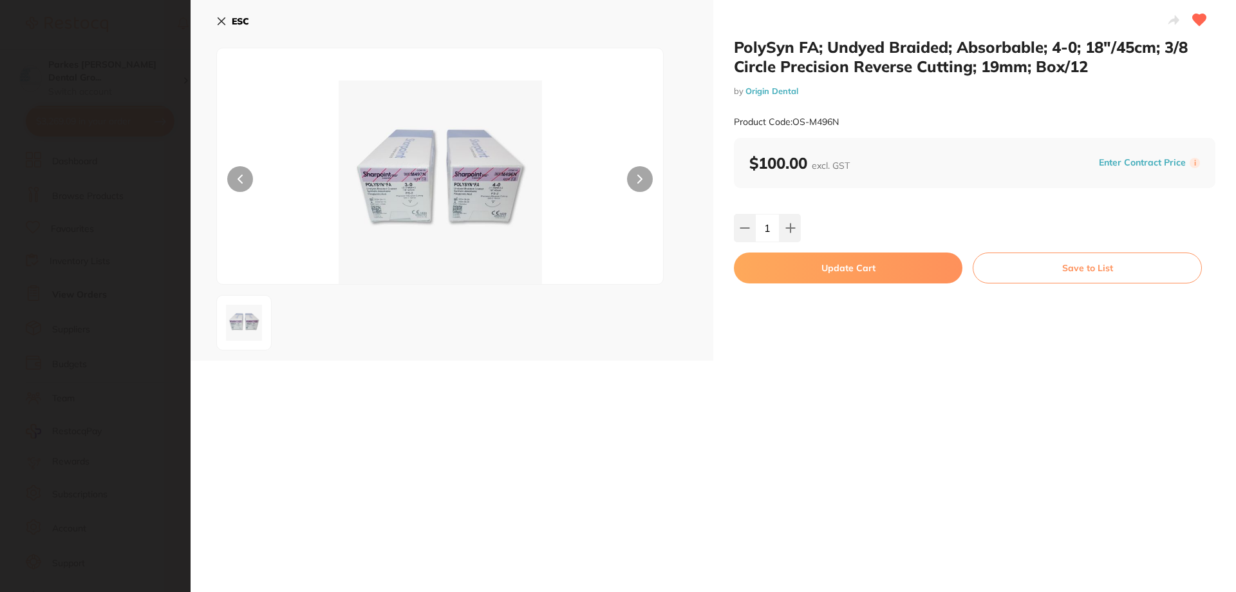
click at [833, 264] on button "Update Cart" at bounding box center [848, 267] width 229 height 31
checkbox input "false"
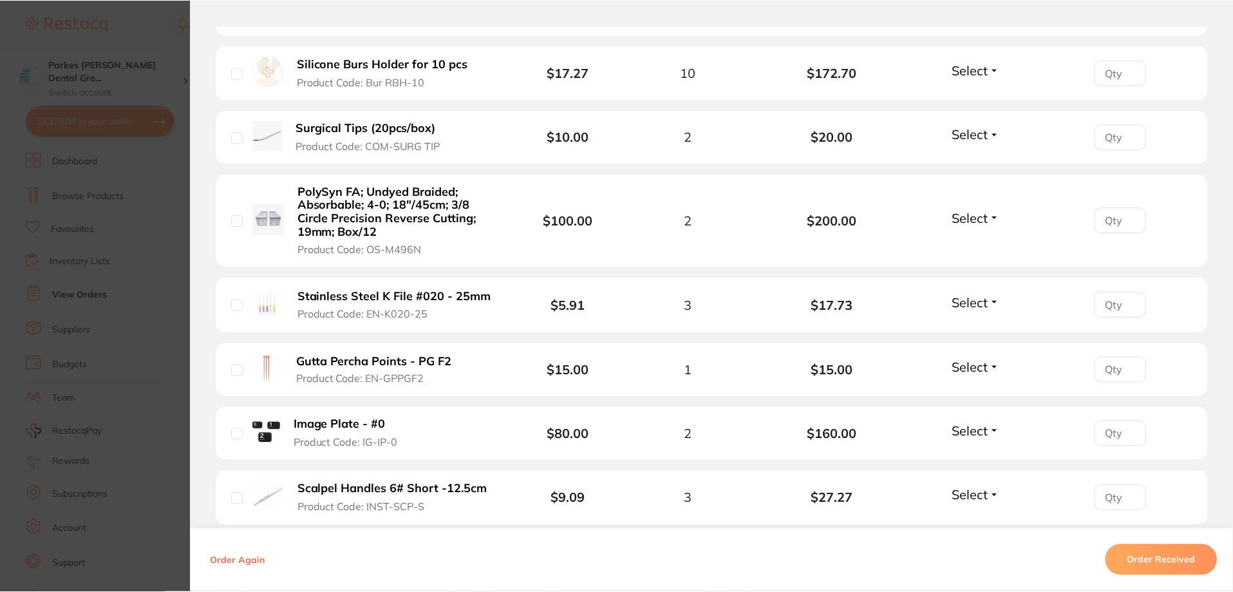
scroll to position [64, 0]
click at [81, 60] on section "Order ID: Restocq- 90832 Order Information Accepted Order Order Date Aug 20 202…" at bounding box center [616, 296] width 1233 height 592
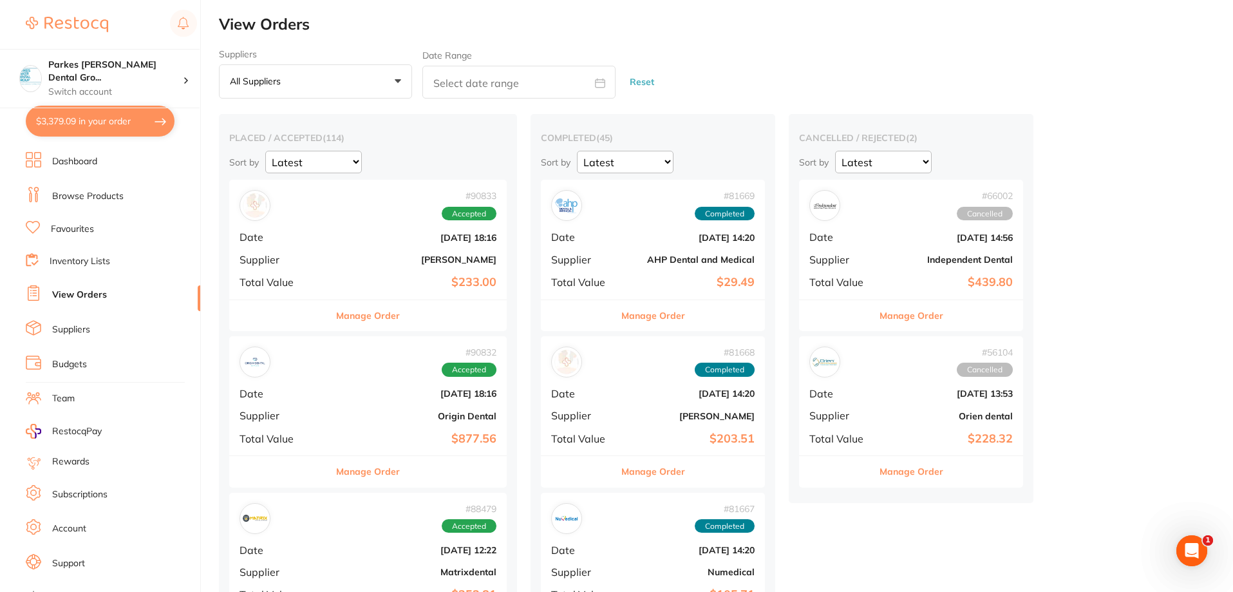
click at [91, 198] on link "Browse Products" at bounding box center [87, 196] width 71 height 13
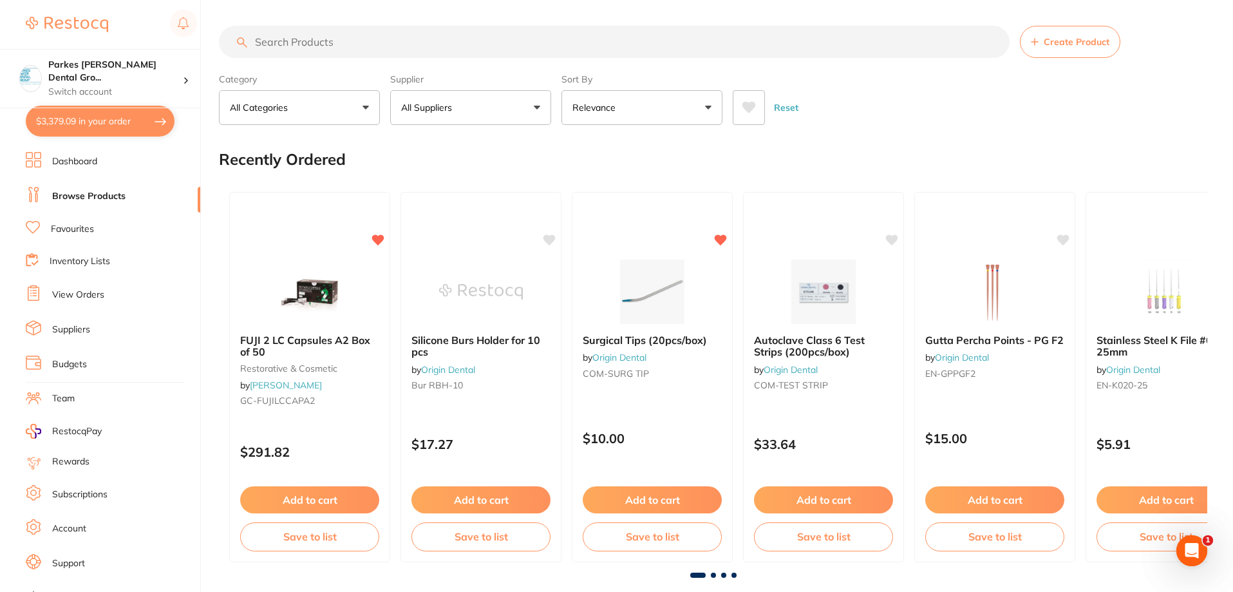
click at [348, 42] on input "search" at bounding box center [614, 42] width 791 height 32
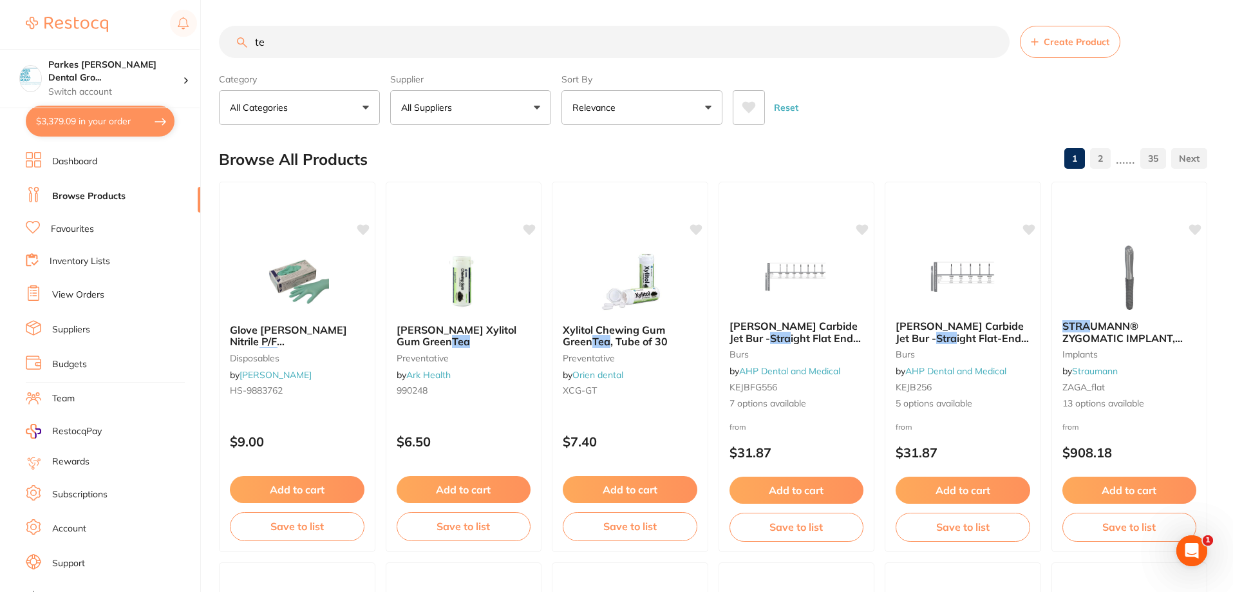
type input "t"
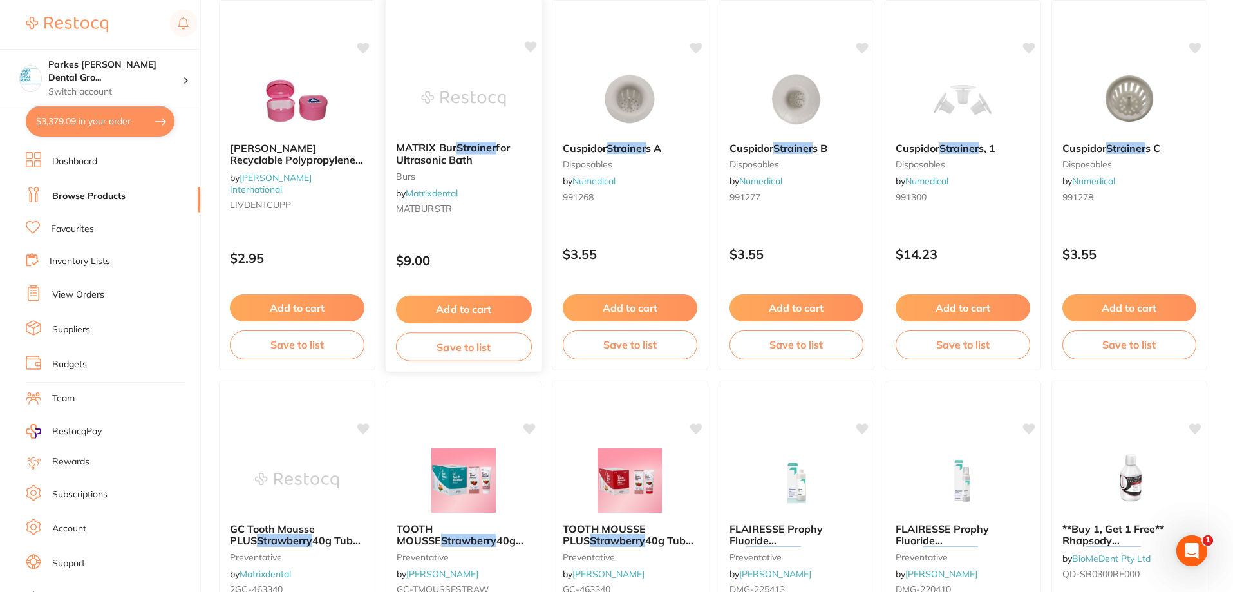
scroll to position [129, 0]
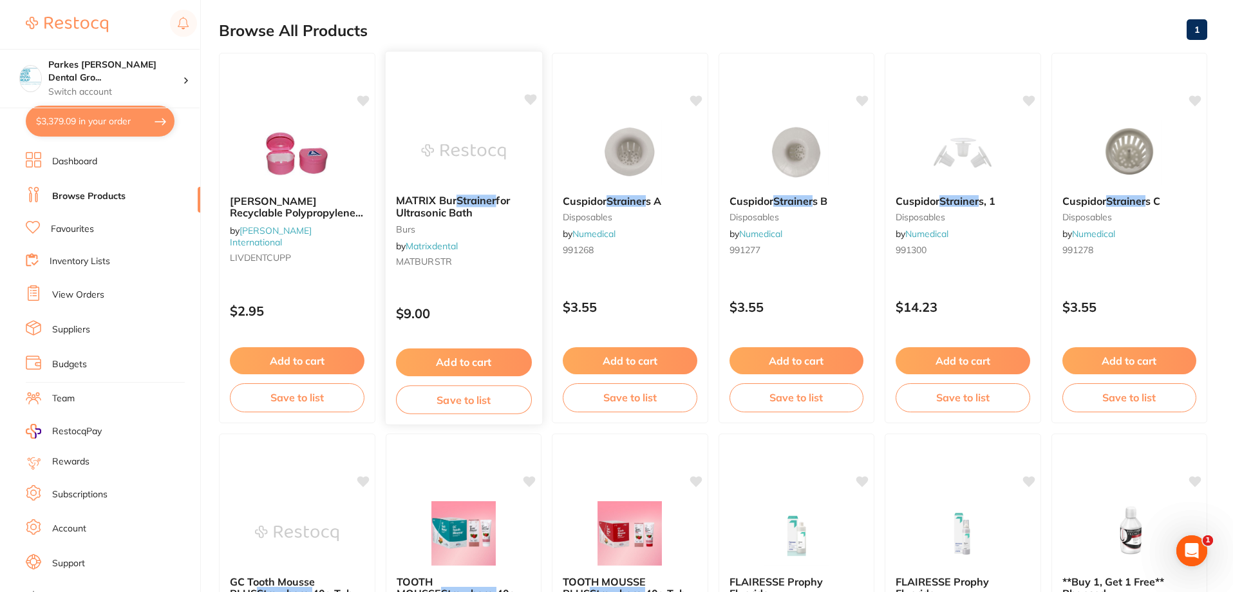
type input "strainer"
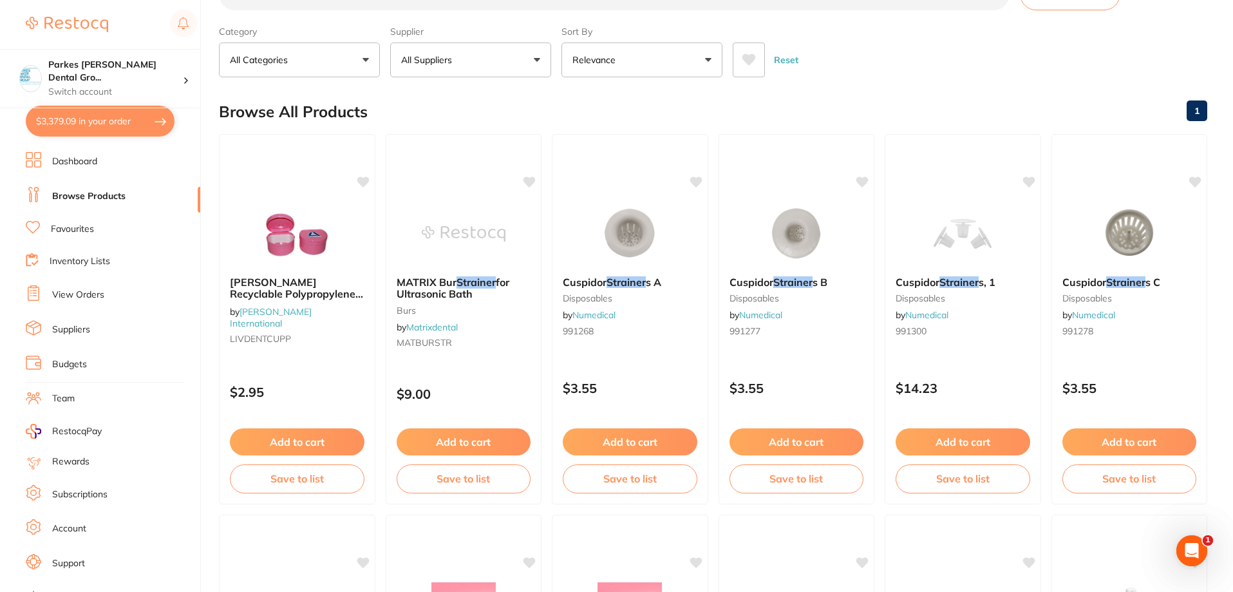
scroll to position [0, 0]
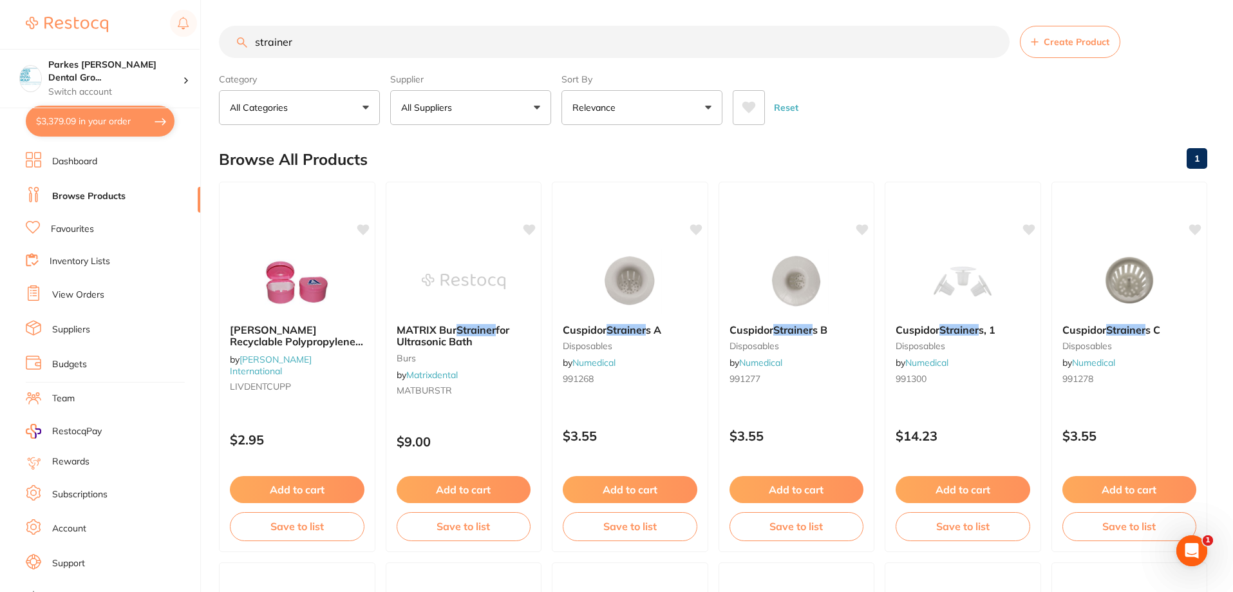
drag, startPoint x: 373, startPoint y: 34, endPoint x: 170, endPoint y: 42, distance: 203.0
click at [170, 42] on div "$3,379.09 Parkes Baker Dental Gro... Switch account Parkes Baker Dental Group $…" at bounding box center [616, 296] width 1233 height 592
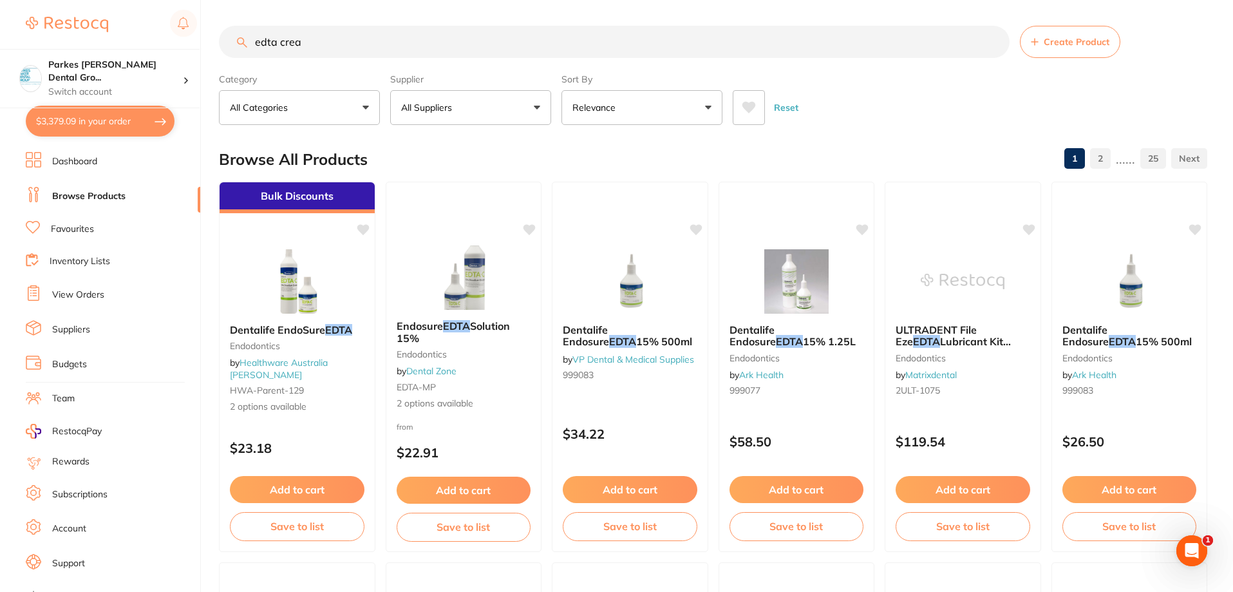
drag, startPoint x: 330, startPoint y: 46, endPoint x: 167, endPoint y: 44, distance: 162.9
click at [171, 43] on div "$3,379.09 Parkes Baker Dental Gro... Switch account Parkes Baker Dental Group $…" at bounding box center [616, 296] width 1233 height 592
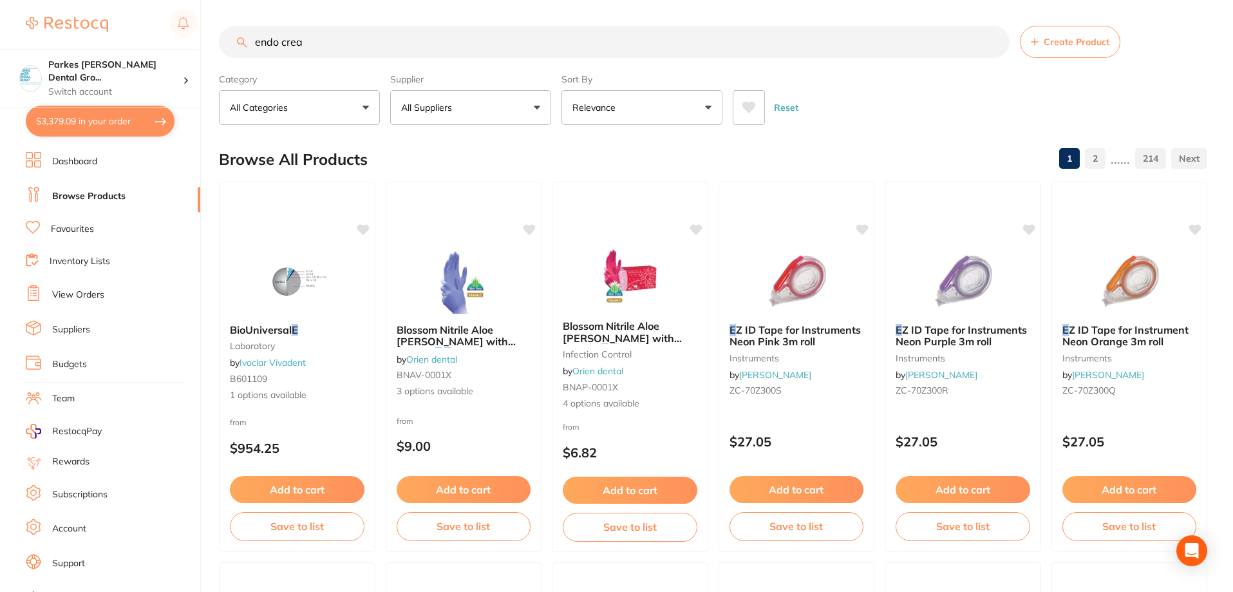
type input "endo cream"
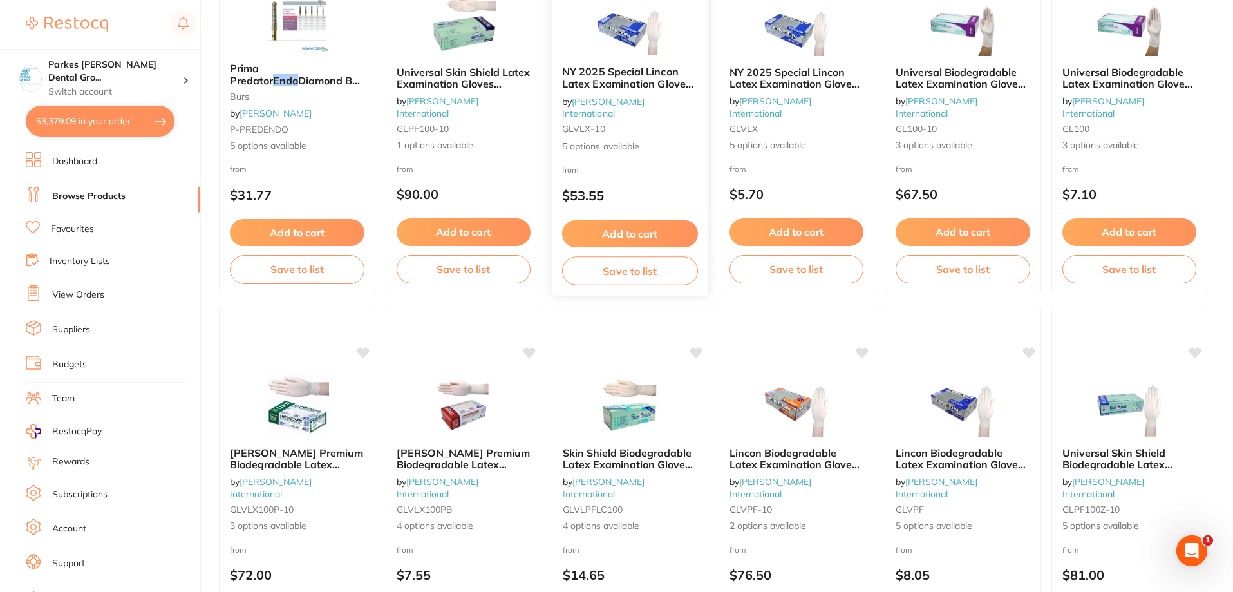
scroll to position [580, 0]
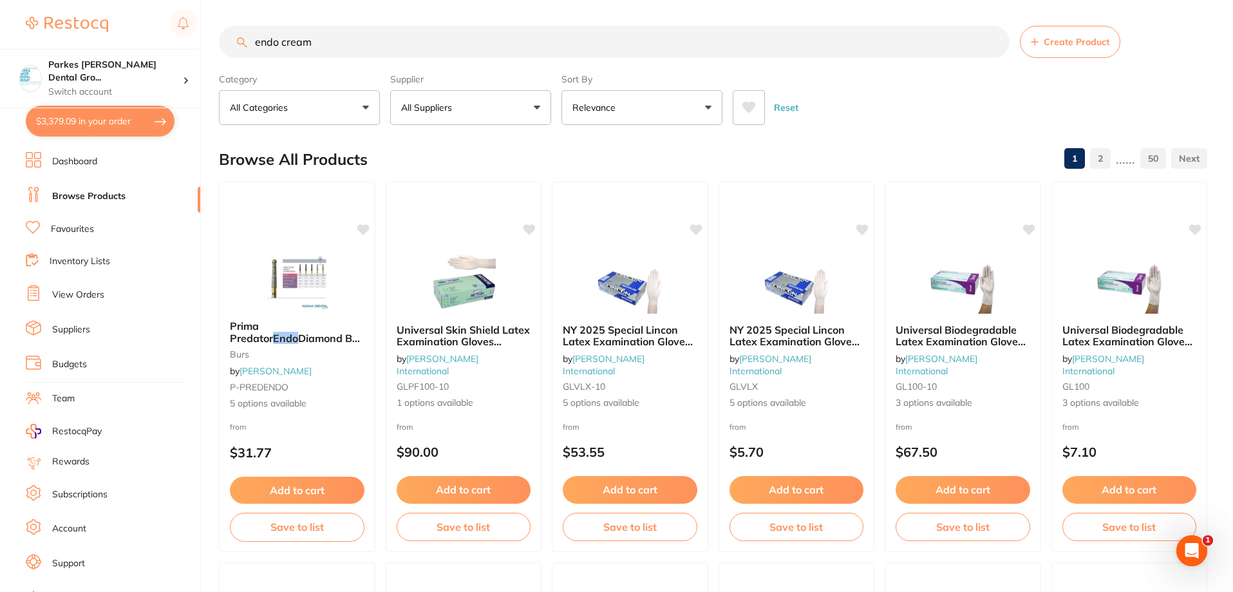
drag, startPoint x: 309, startPoint y: 46, endPoint x: 88, endPoint y: 31, distance: 222.1
click at [119, 33] on div "$3,379.09 Parkes Baker Dental Gro... Switch account Parkes Baker Dental Group $…" at bounding box center [616, 296] width 1233 height 592
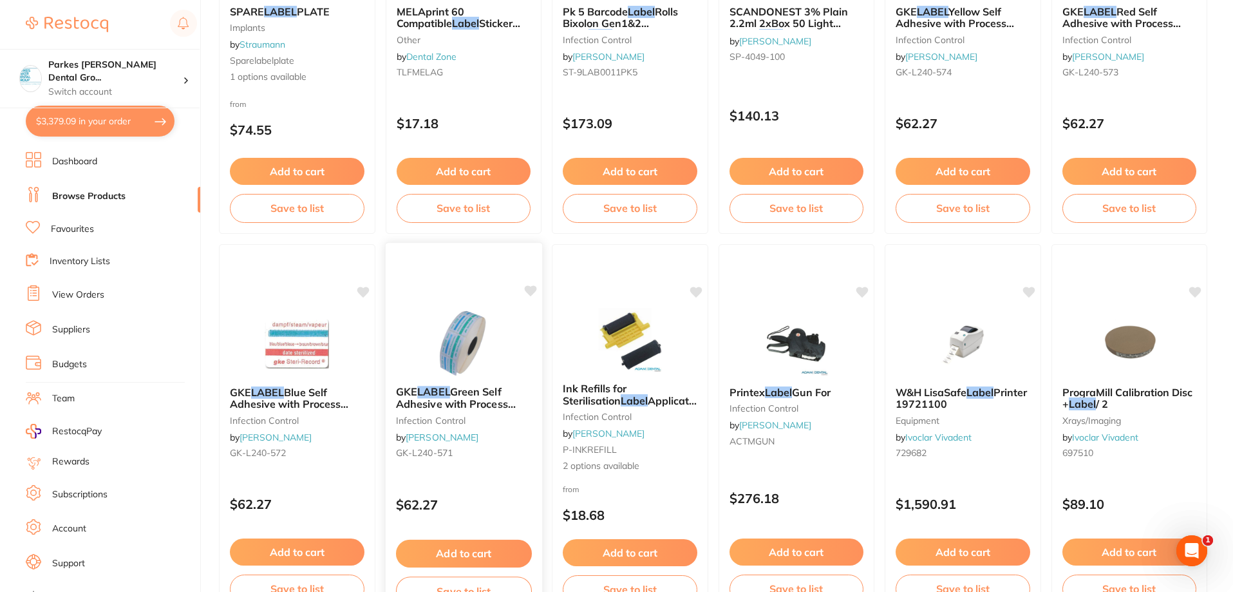
scroll to position [386, 0]
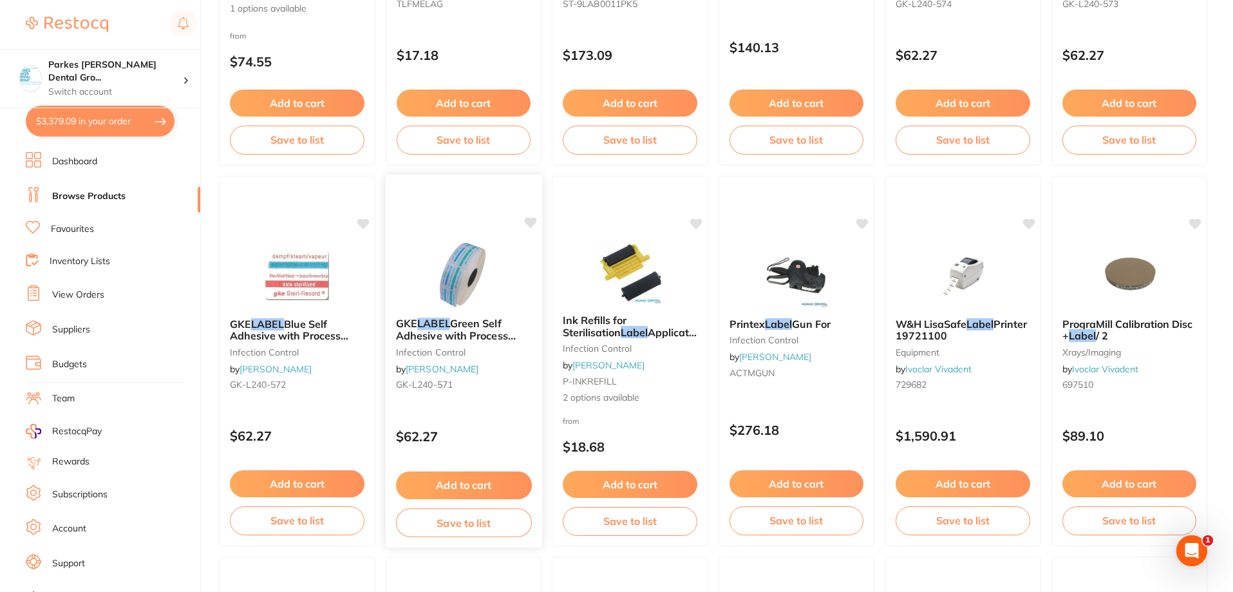
type input "label"
click at [473, 478] on button "Add to cart" at bounding box center [463, 485] width 136 height 28
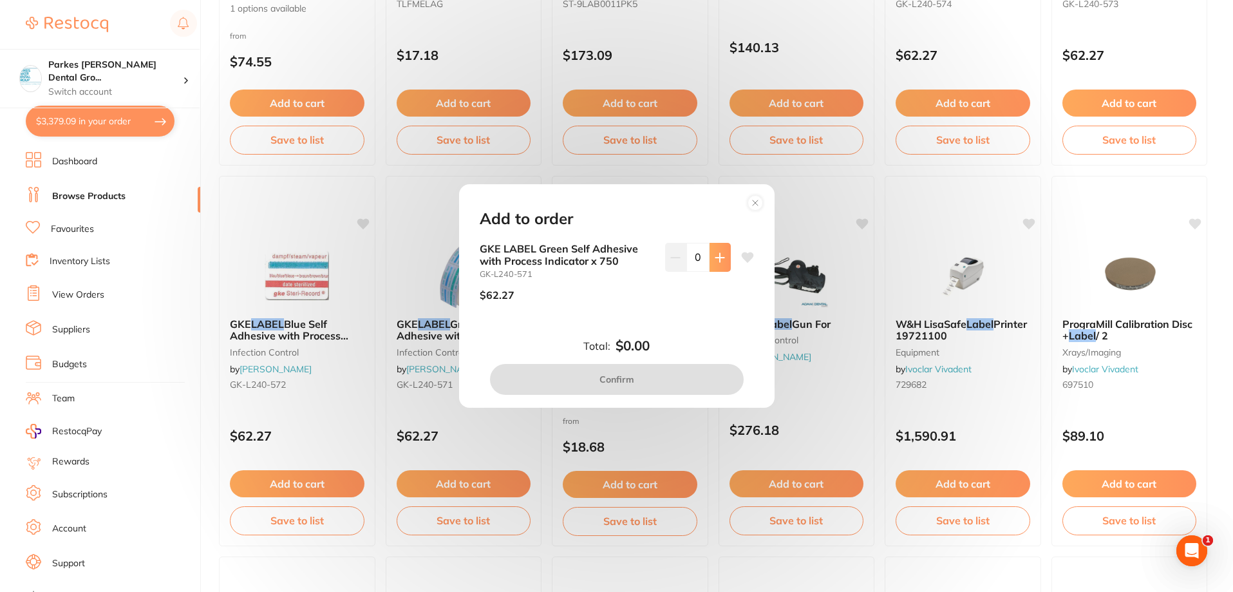
scroll to position [0, 0]
click at [714, 269] on button at bounding box center [720, 257] width 21 height 28
type input "1"
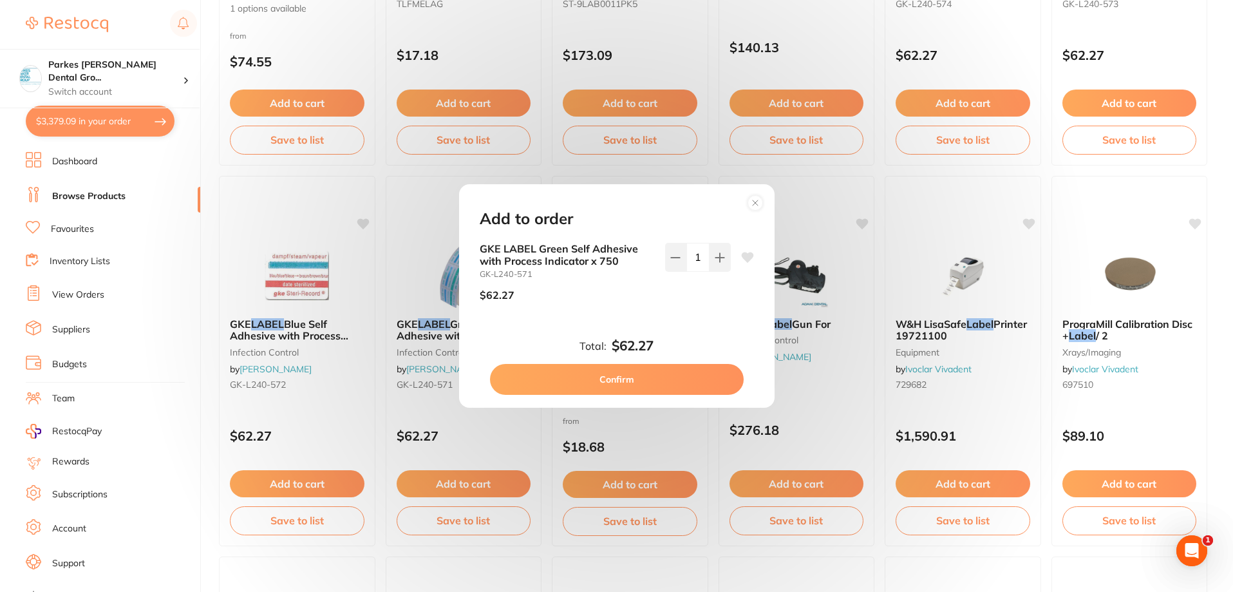
click at [669, 367] on button "Confirm" at bounding box center [617, 379] width 254 height 31
checkbox input "false"
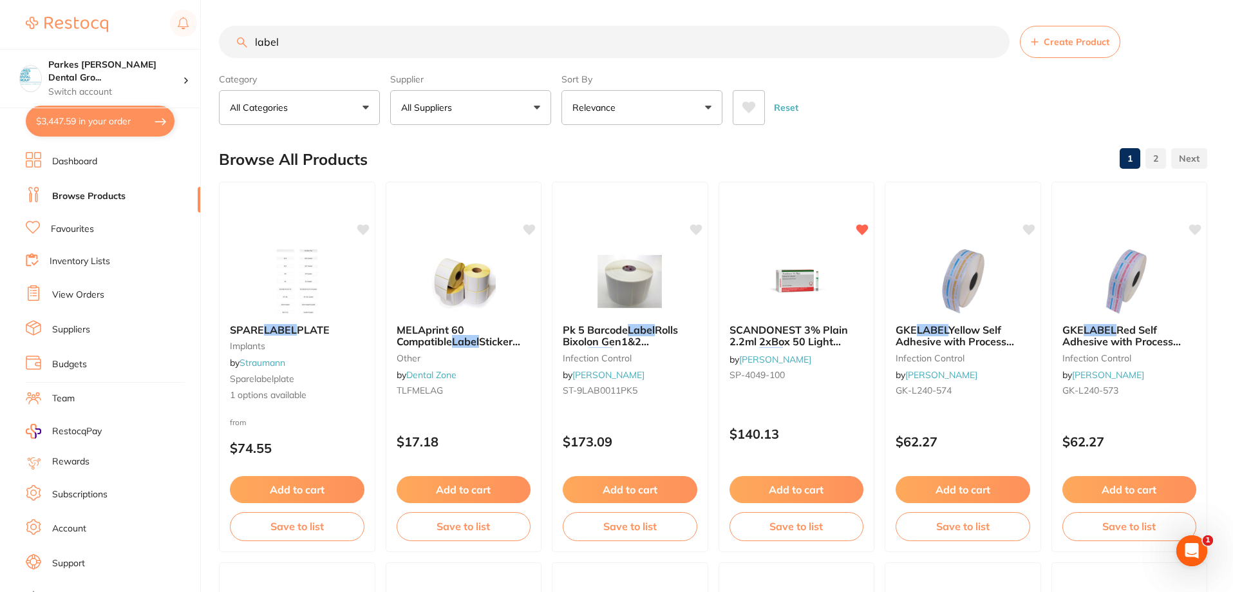
drag, startPoint x: 413, startPoint y: 37, endPoint x: 0, endPoint y: 3, distance: 414.8
click at [0, 3] on div "$3,447.59 Parkes Baker Dental Gro... Switch account Parkes Baker Dental Group $…" at bounding box center [616, 296] width 1233 height 592
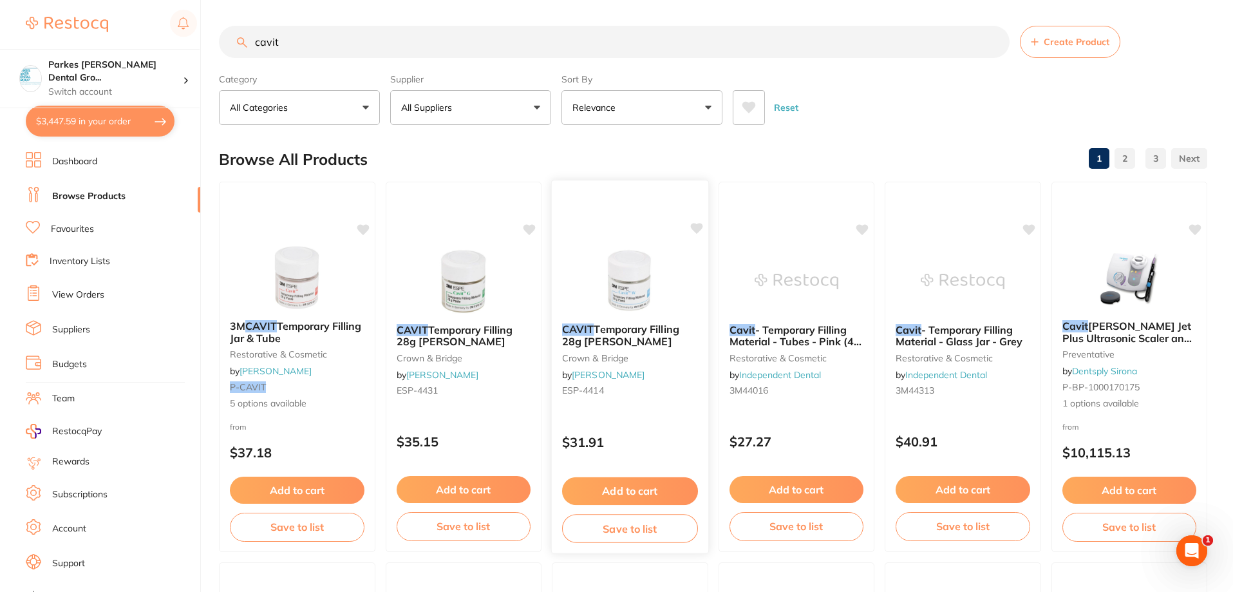
type input "cavit"
click at [636, 480] on button "Add to cart" at bounding box center [630, 491] width 136 height 28
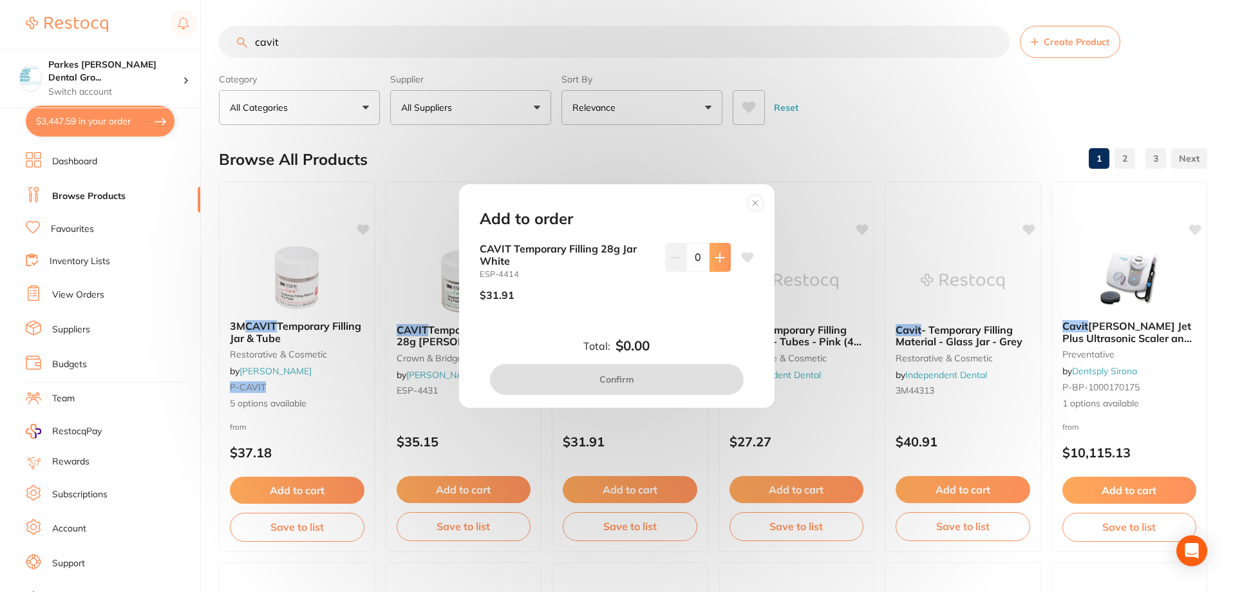
click at [717, 261] on icon at bounding box center [719, 257] width 8 height 8
type input "1"
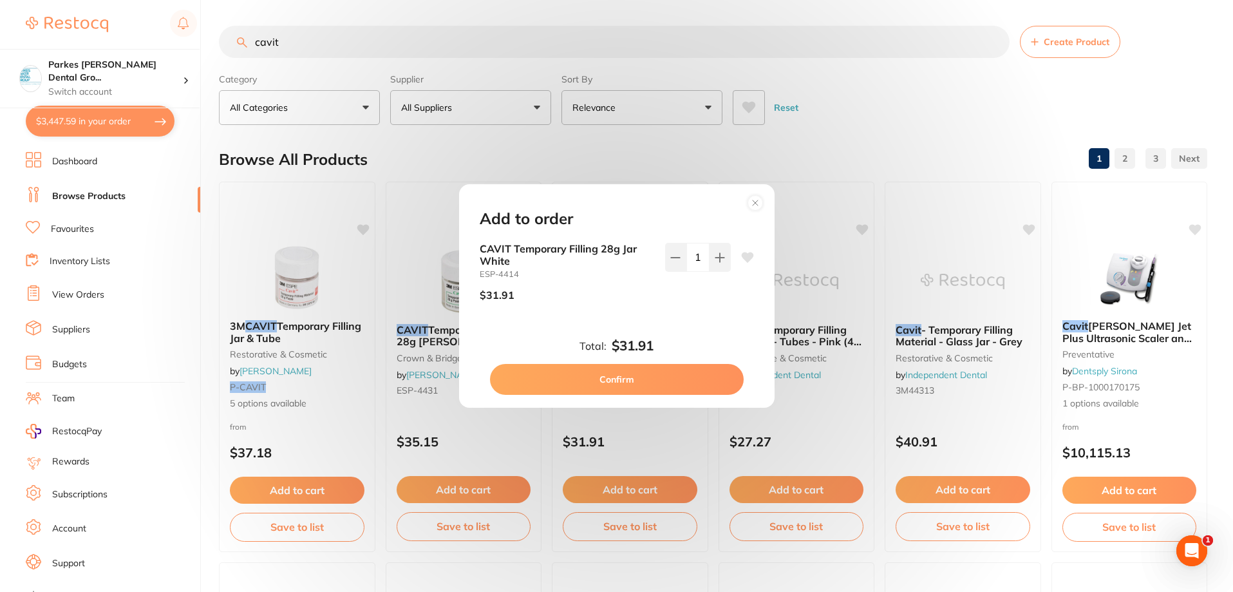
click at [652, 372] on button "Confirm" at bounding box center [617, 379] width 254 height 31
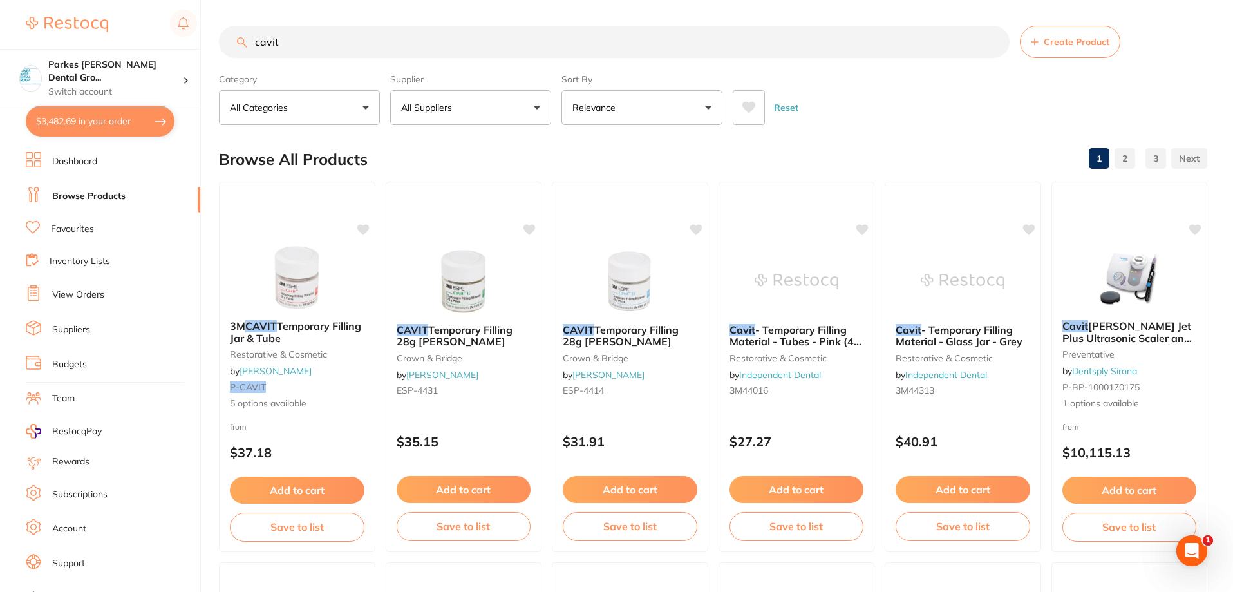
click at [53, 108] on button "$3,482.69 in your order" at bounding box center [100, 121] width 149 height 31
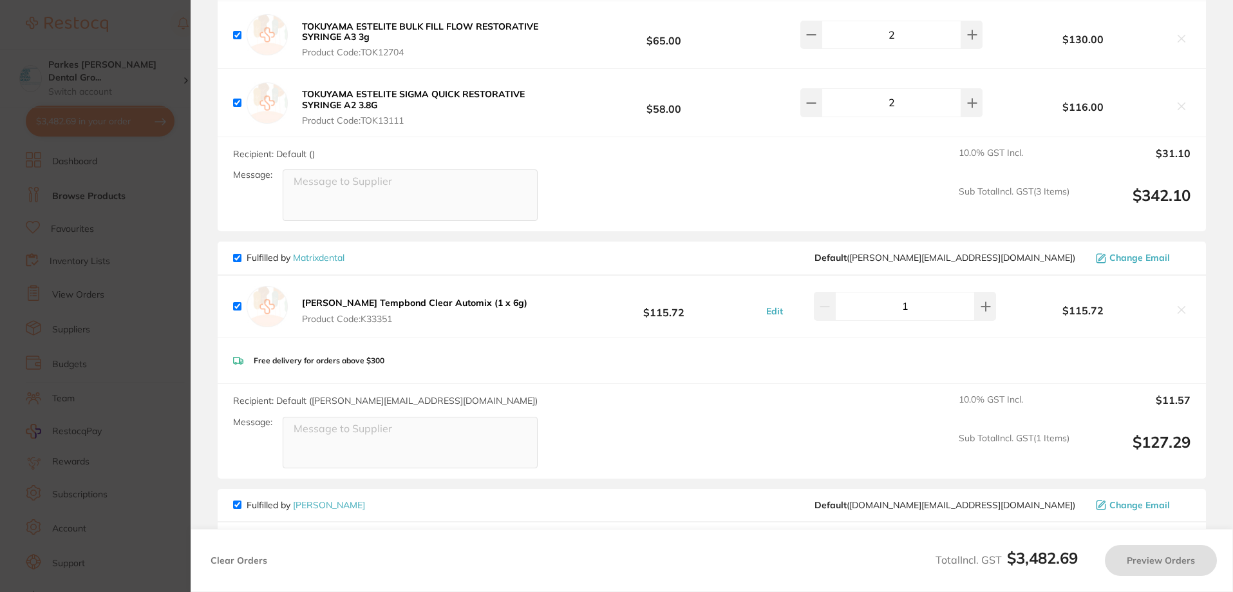
checkbox input "true"
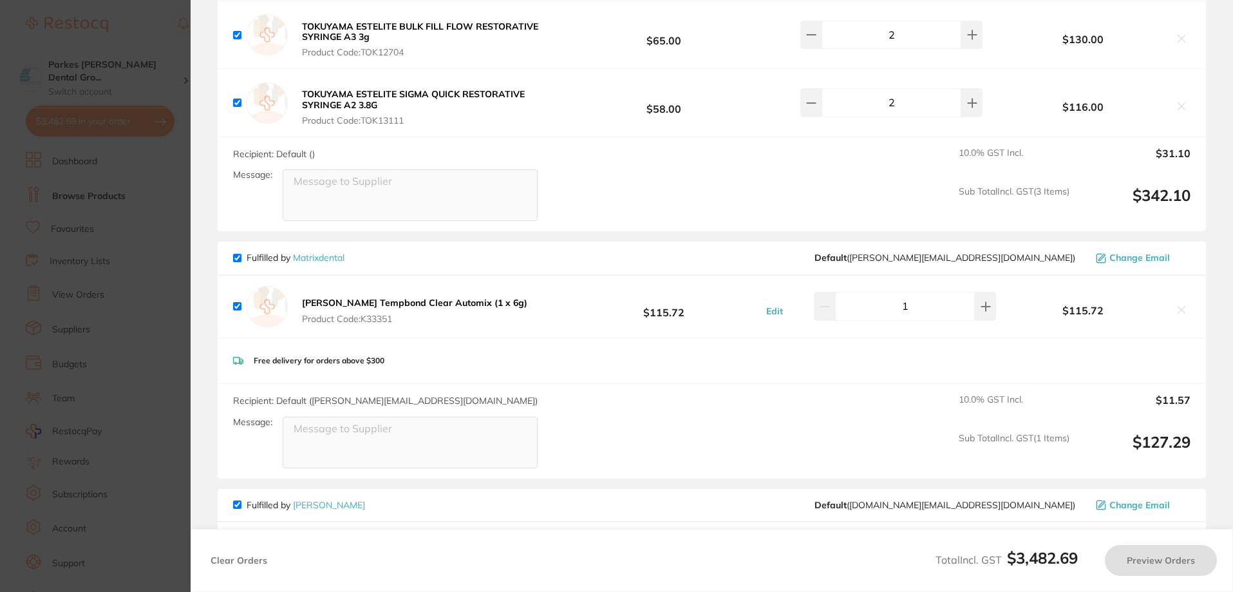
checkbox input "true"
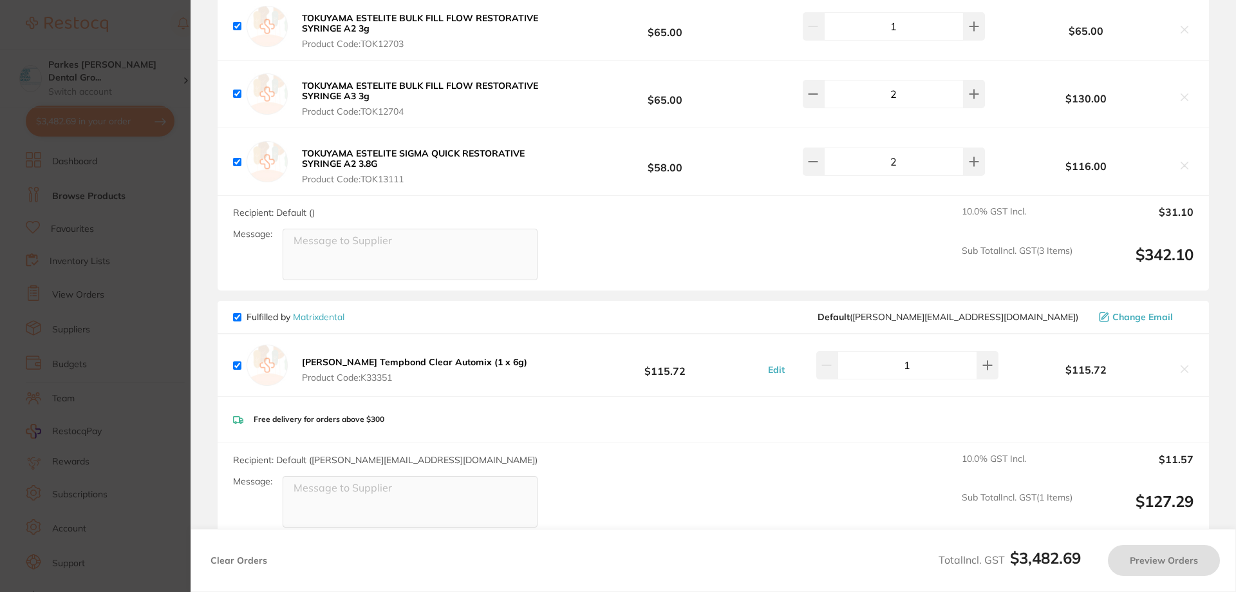
checkbox input "true"
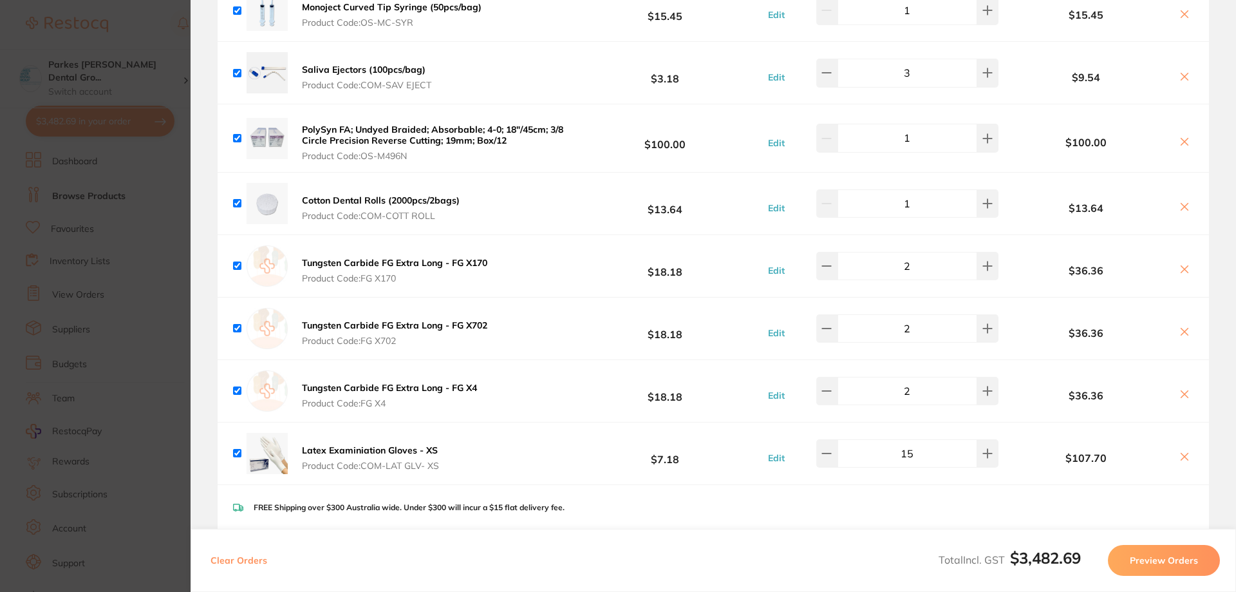
scroll to position [1159, 0]
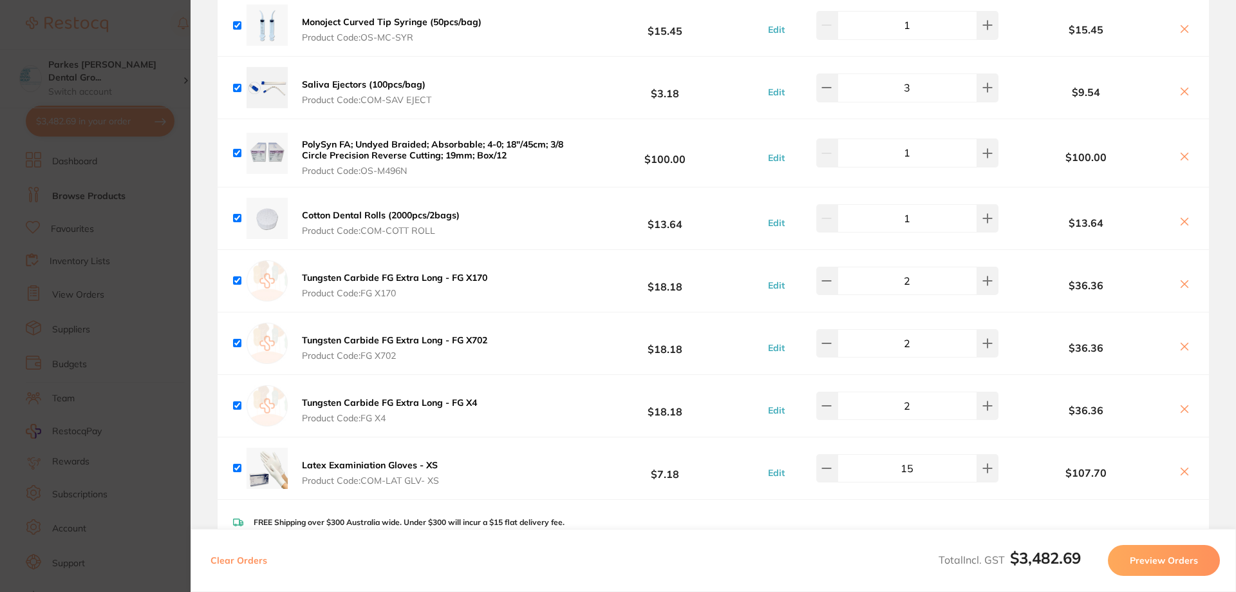
click at [1180, 284] on icon at bounding box center [1185, 284] width 10 height 10
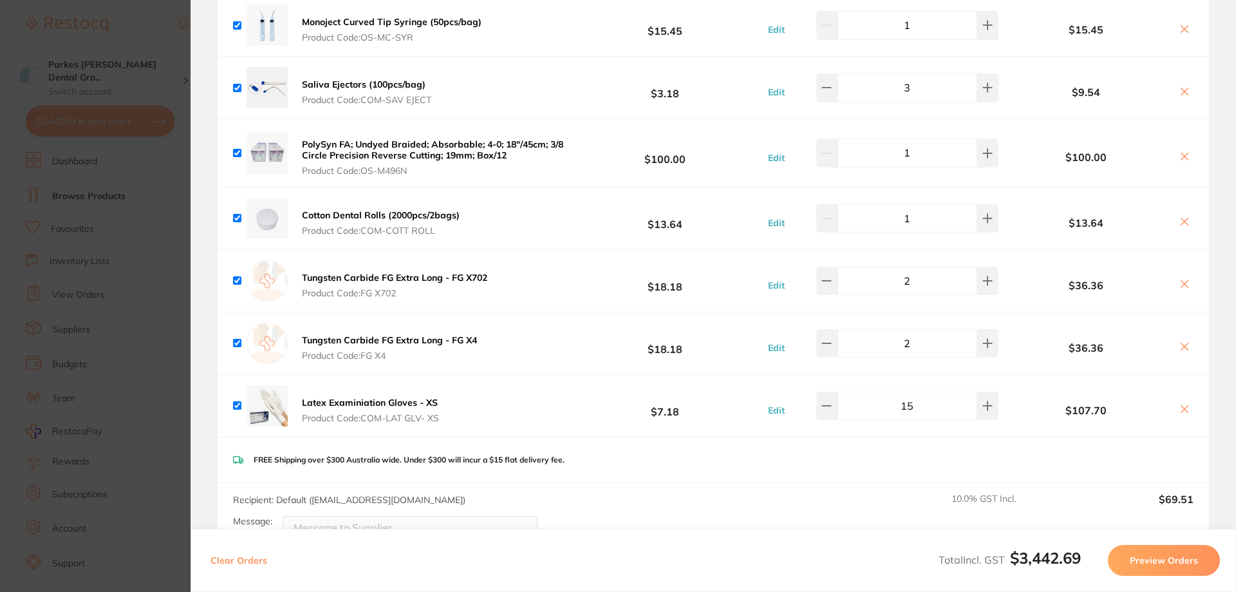
click at [1180, 346] on icon at bounding box center [1185, 346] width 10 height 10
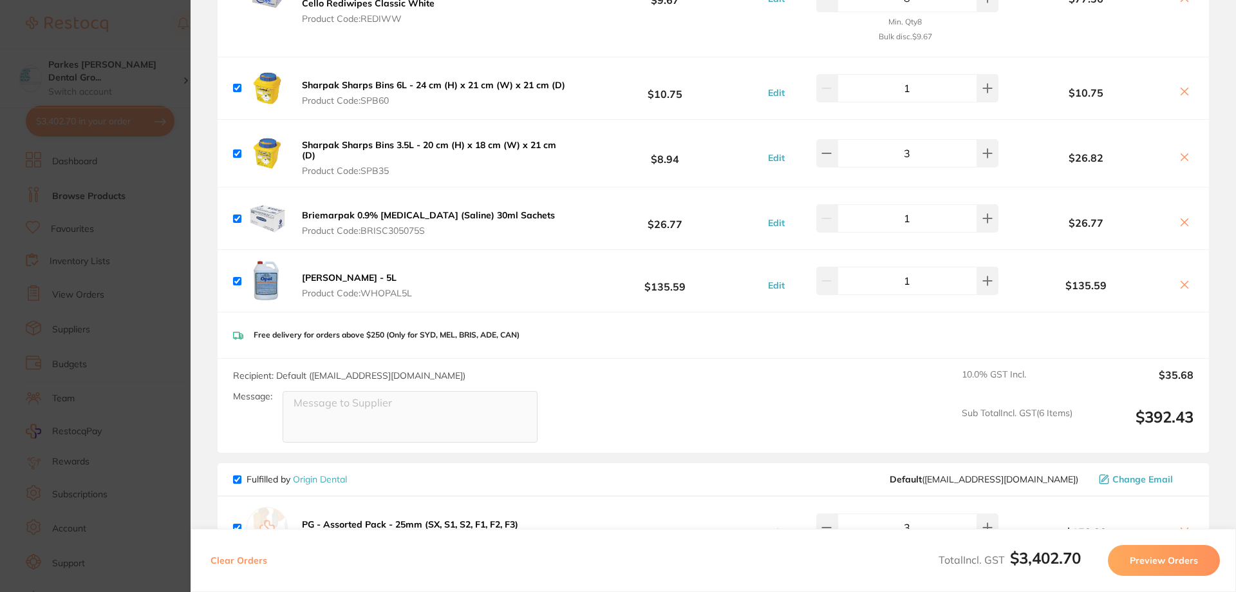
scroll to position [258, 0]
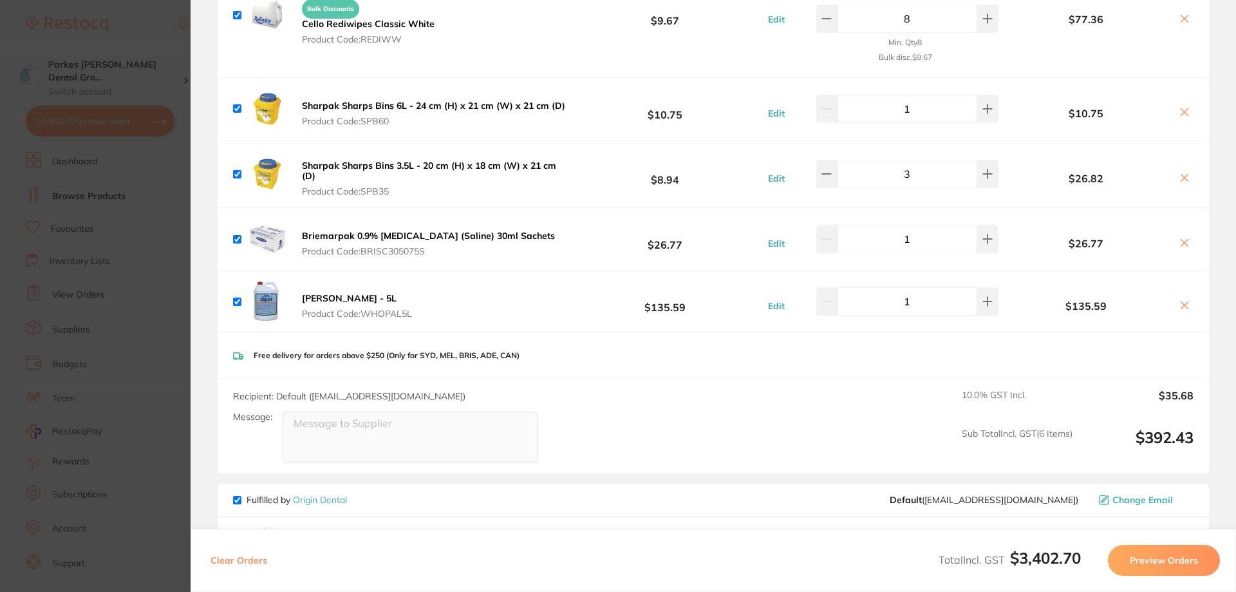
click at [1182, 306] on icon at bounding box center [1185, 304] width 7 height 7
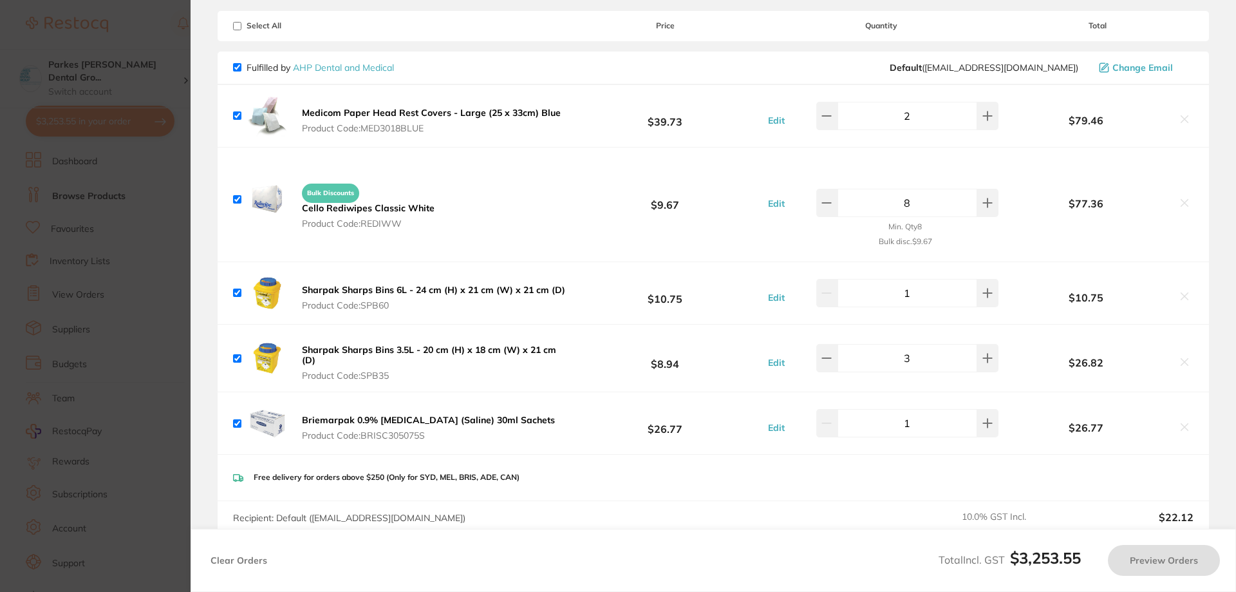
scroll to position [0, 0]
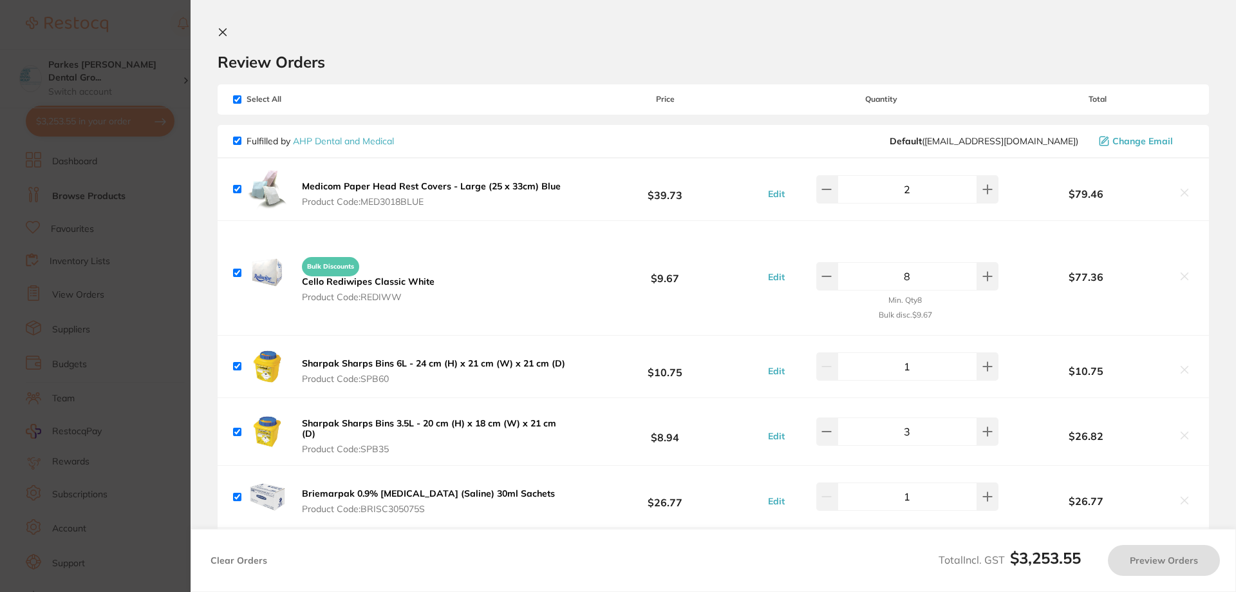
checkbox input "true"
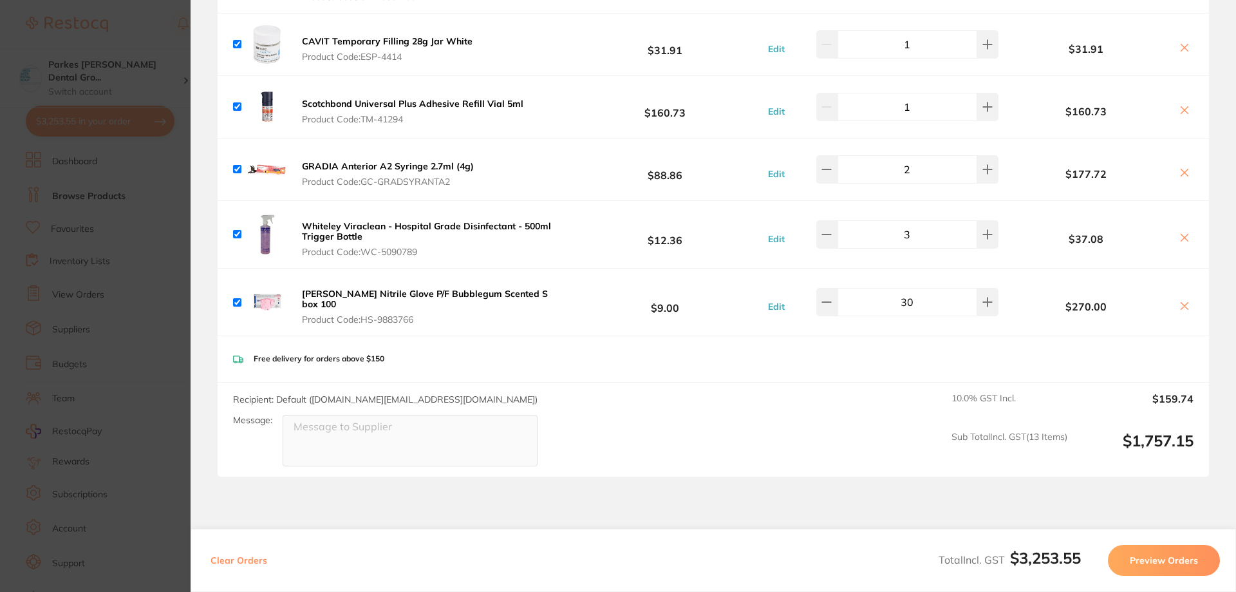
scroll to position [3091, 0]
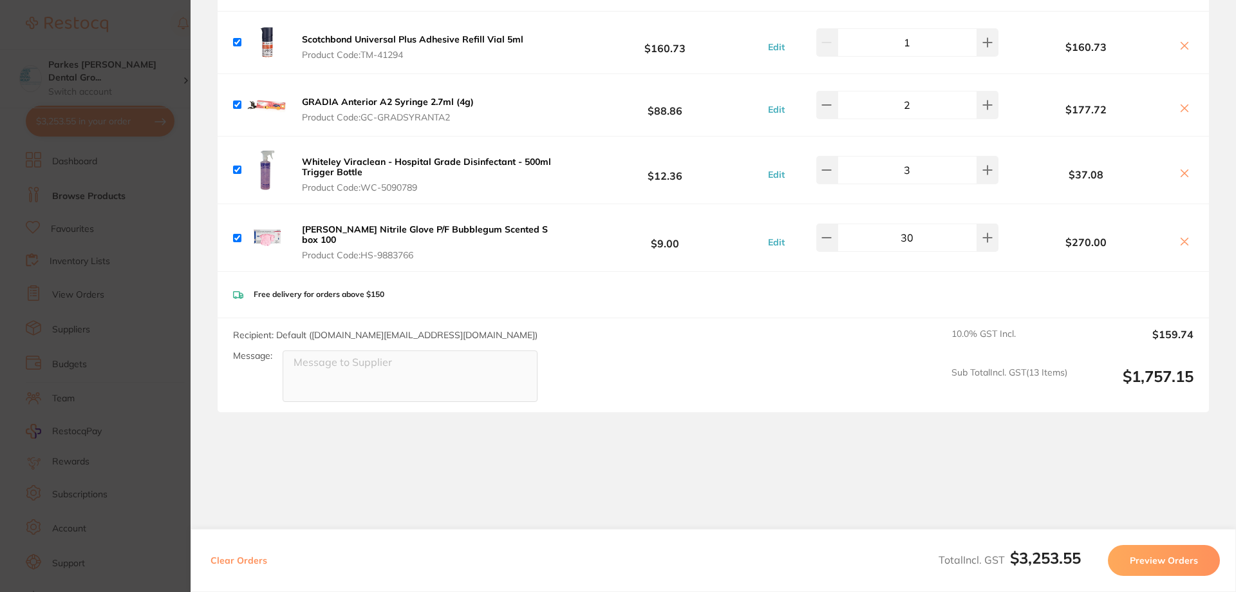
click at [138, 28] on section "Update RRP Set your pre negotiated price for this item. Item Agreed RRP (excl. …" at bounding box center [618, 296] width 1236 height 592
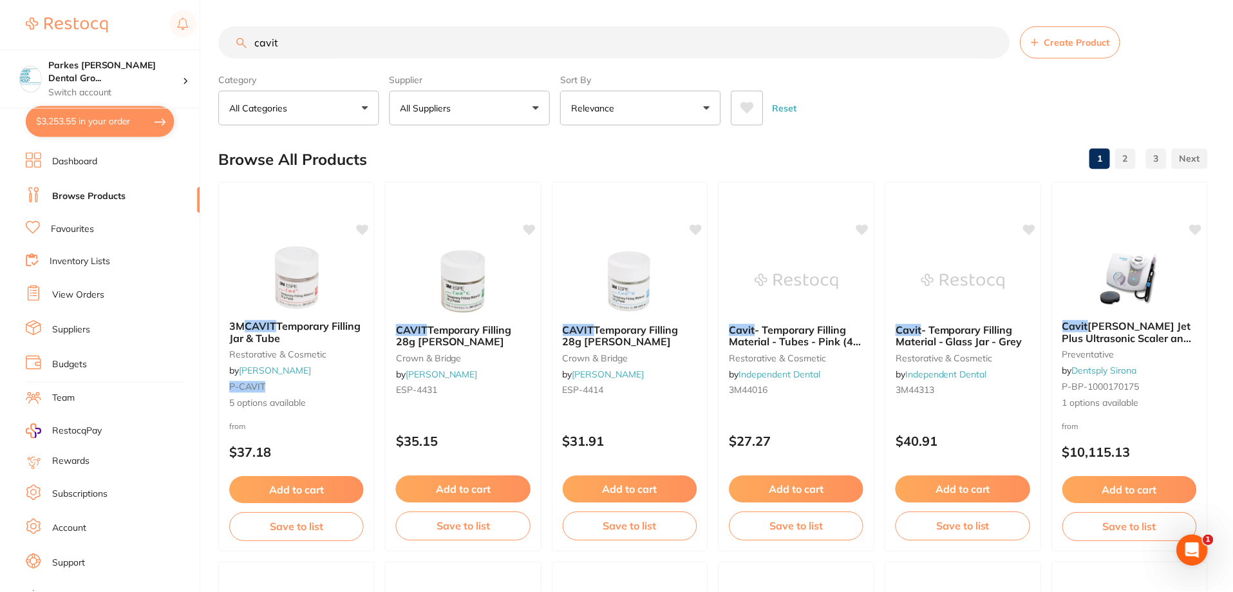
scroll to position [5, 0]
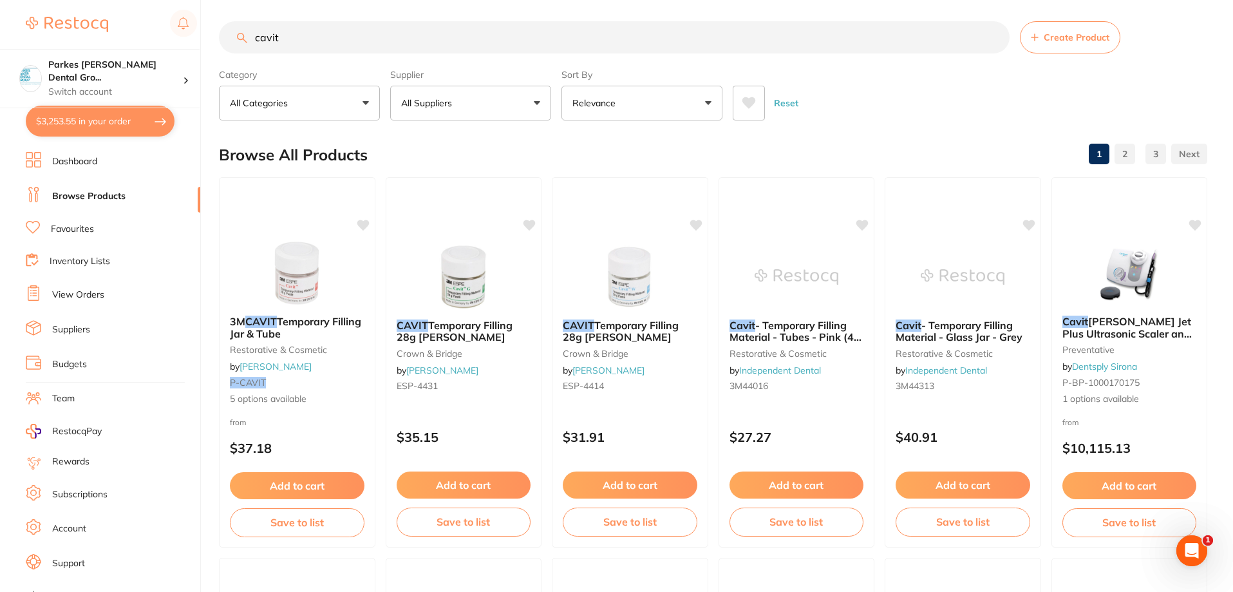
drag, startPoint x: 340, startPoint y: 30, endPoint x: 132, endPoint y: 32, distance: 208.0
click at [132, 32] on div "$3,253.55 Parkes Baker Dental Gro... Switch account Parkes Baker Dental Group $…" at bounding box center [616, 291] width 1233 height 592
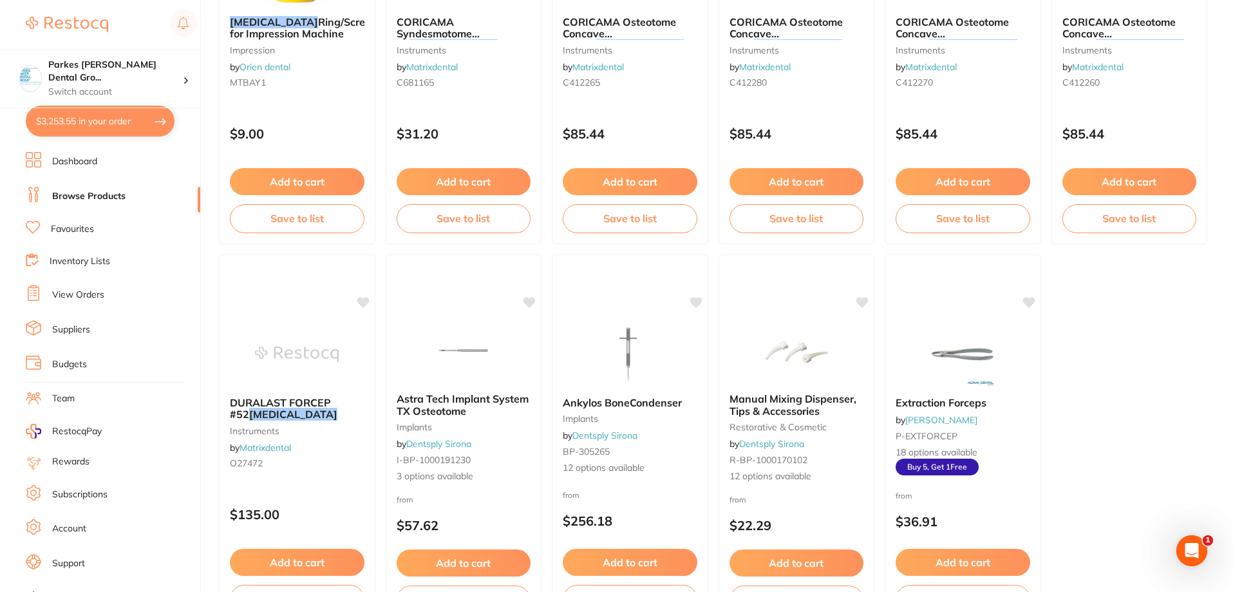
scroll to position [773, 0]
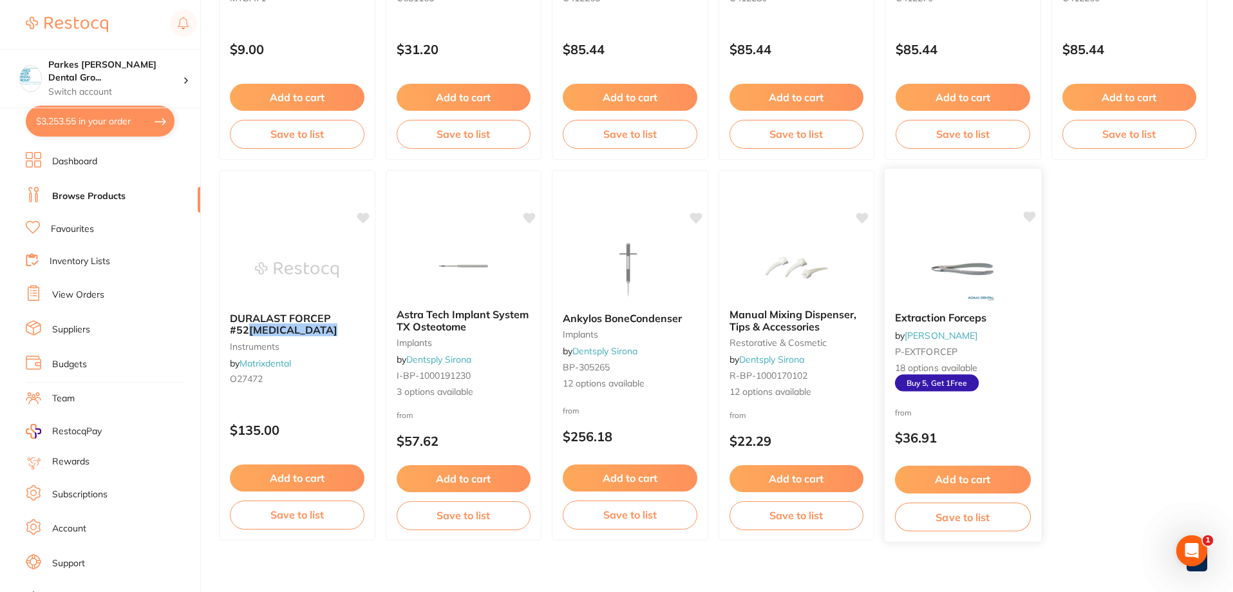
type input "bayonet"
click at [943, 286] on img at bounding box center [963, 268] width 84 height 65
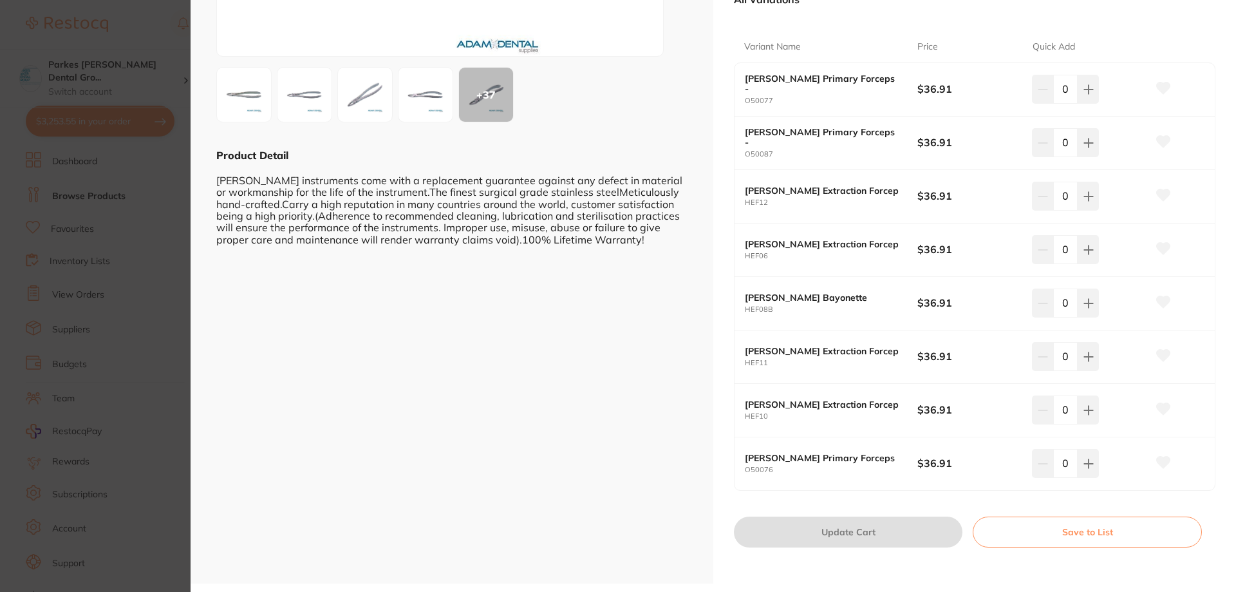
scroll to position [229, 0]
click at [1088, 310] on button at bounding box center [1088, 301] width 21 height 28
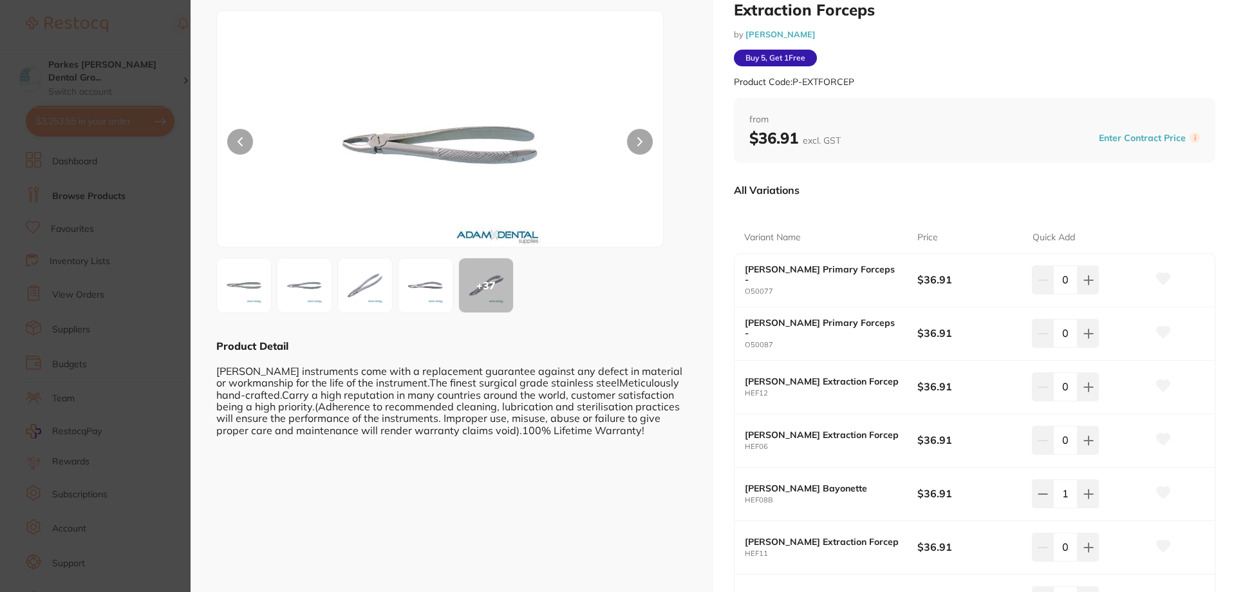
scroll to position [36, 0]
click at [420, 298] on img at bounding box center [425, 286] width 46 height 46
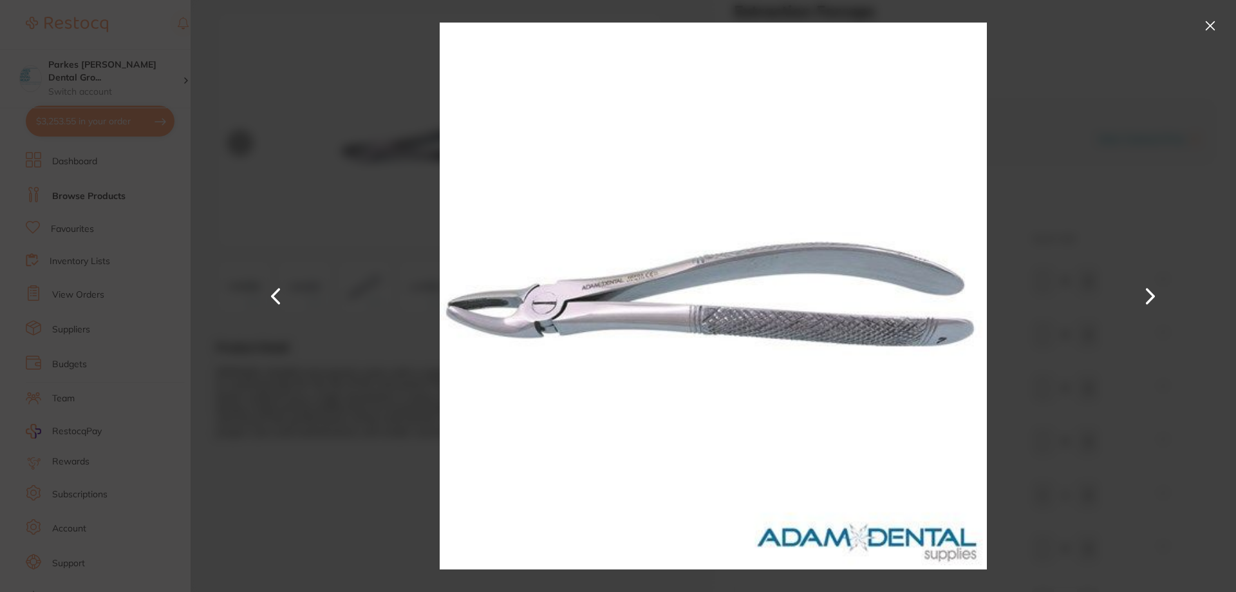
click at [273, 299] on button at bounding box center [276, 296] width 31 height 296
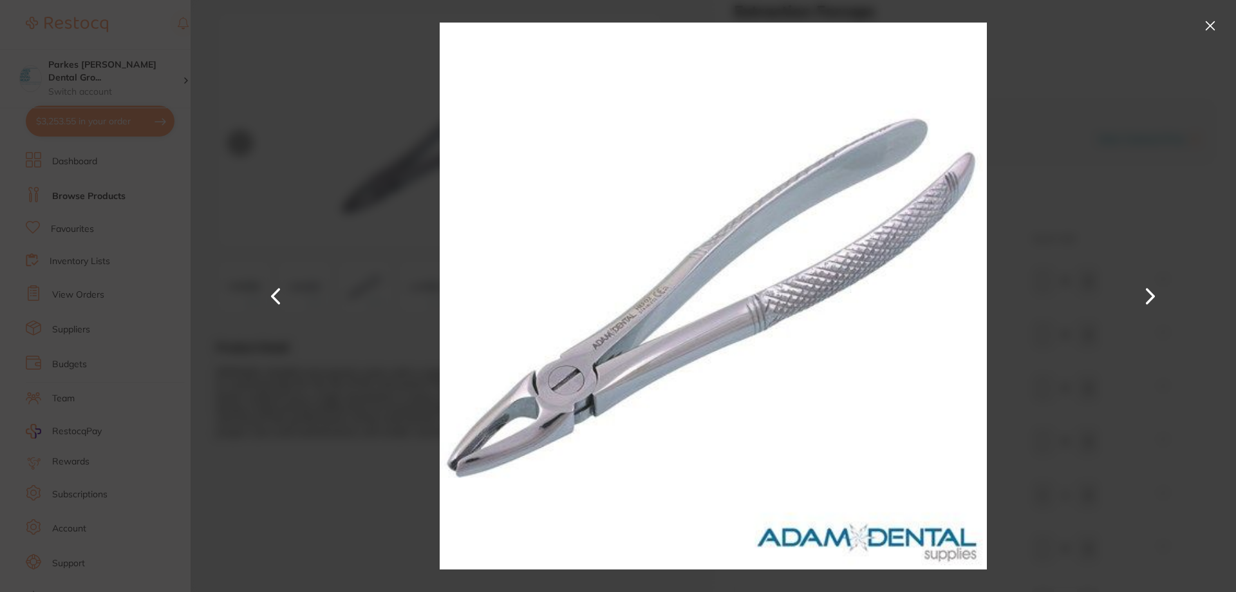
click at [273, 299] on button at bounding box center [276, 296] width 31 height 296
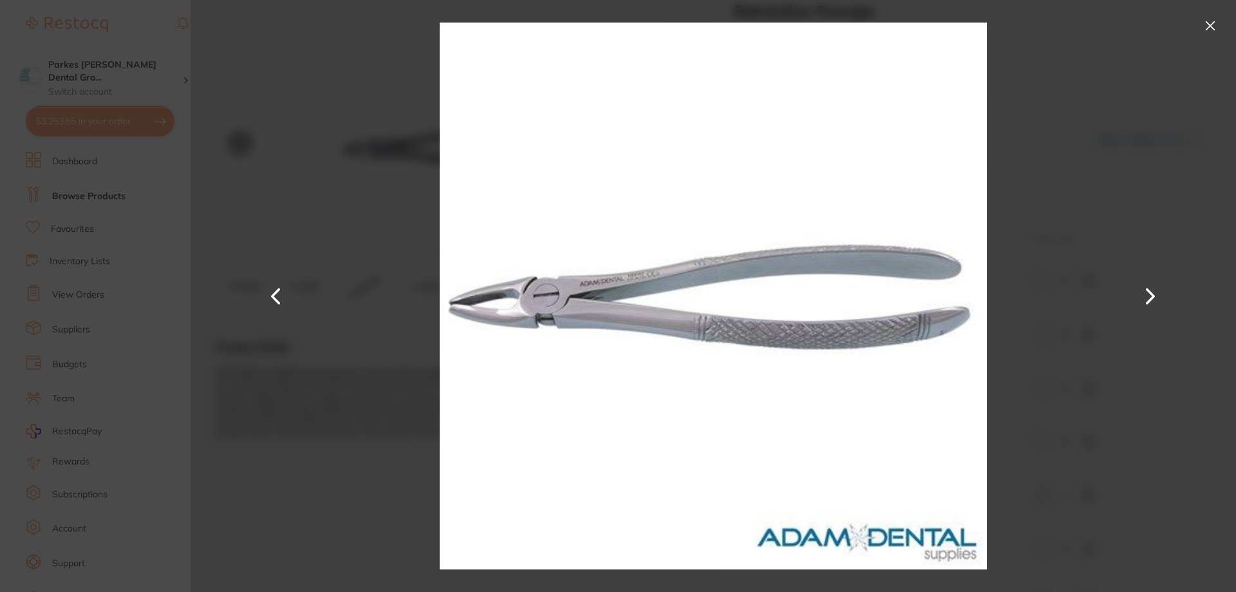
click at [273, 299] on button at bounding box center [276, 296] width 31 height 296
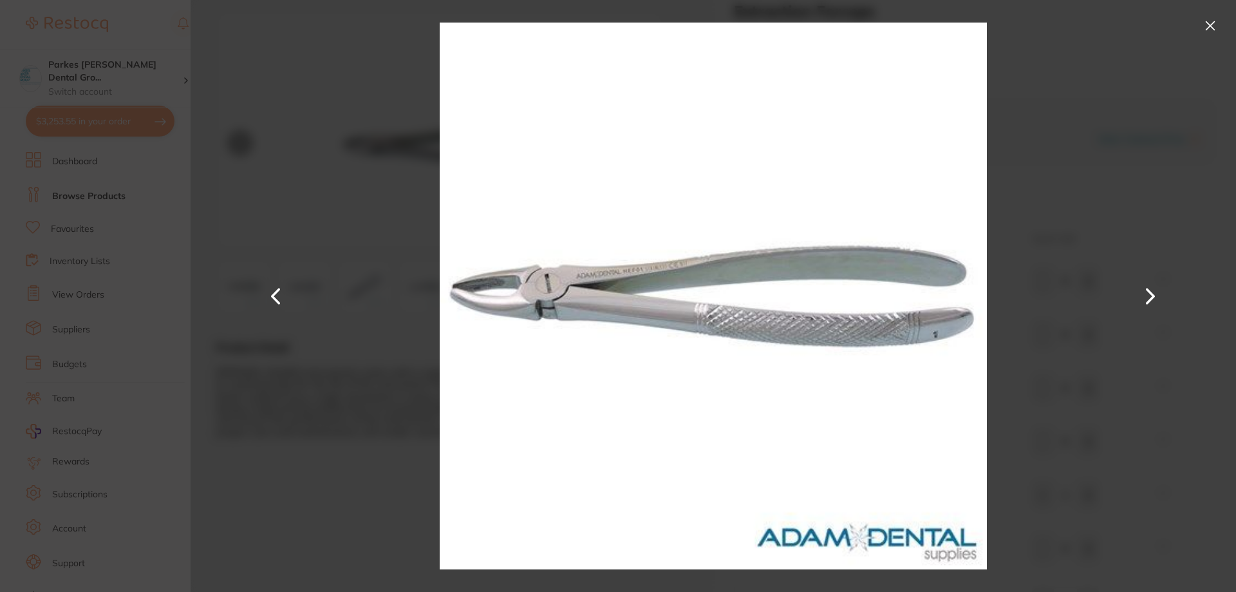
click at [273, 299] on button at bounding box center [276, 296] width 31 height 296
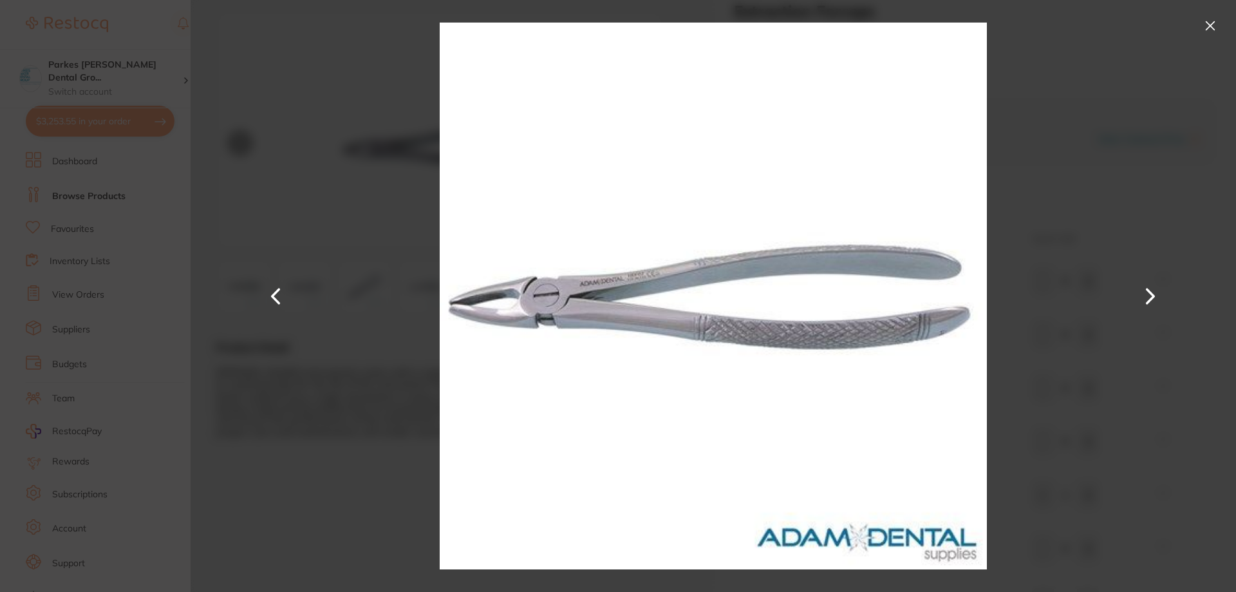
click at [273, 299] on button at bounding box center [276, 296] width 31 height 296
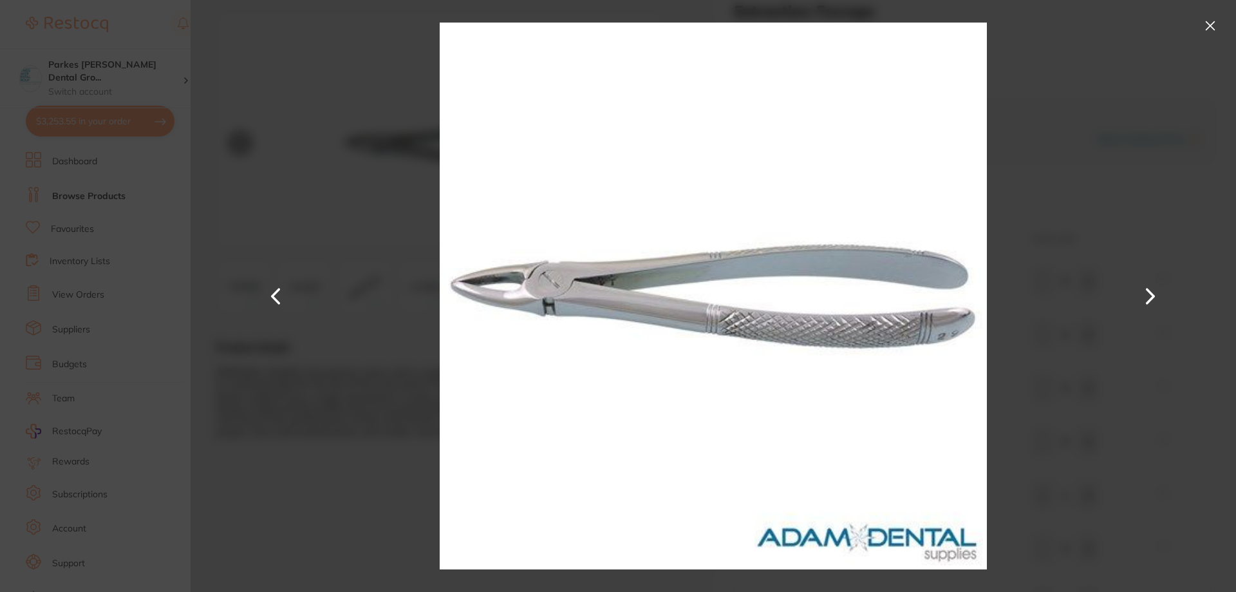
click at [273, 299] on button at bounding box center [276, 296] width 31 height 296
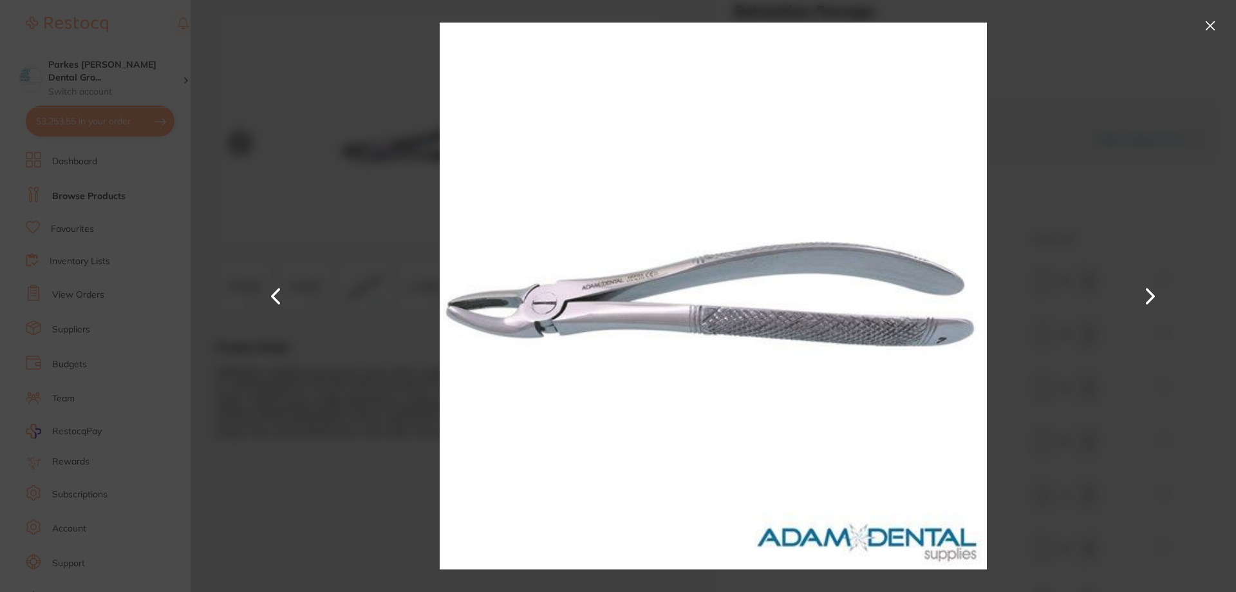
click at [273, 299] on button at bounding box center [276, 296] width 31 height 296
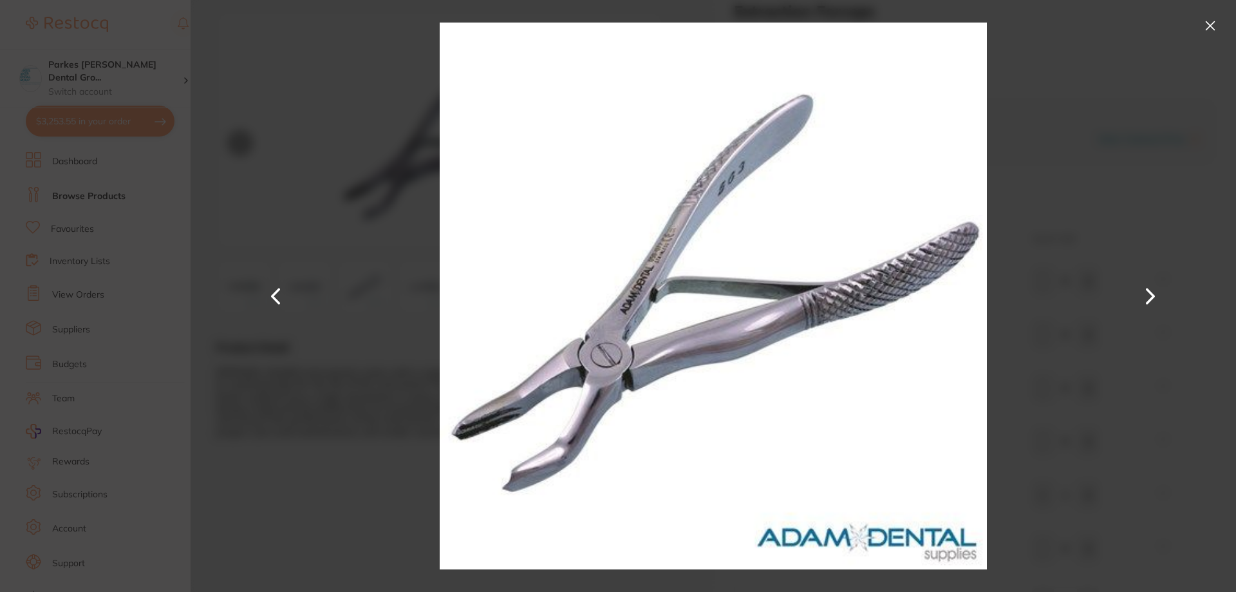
click at [273, 299] on button at bounding box center [276, 296] width 31 height 296
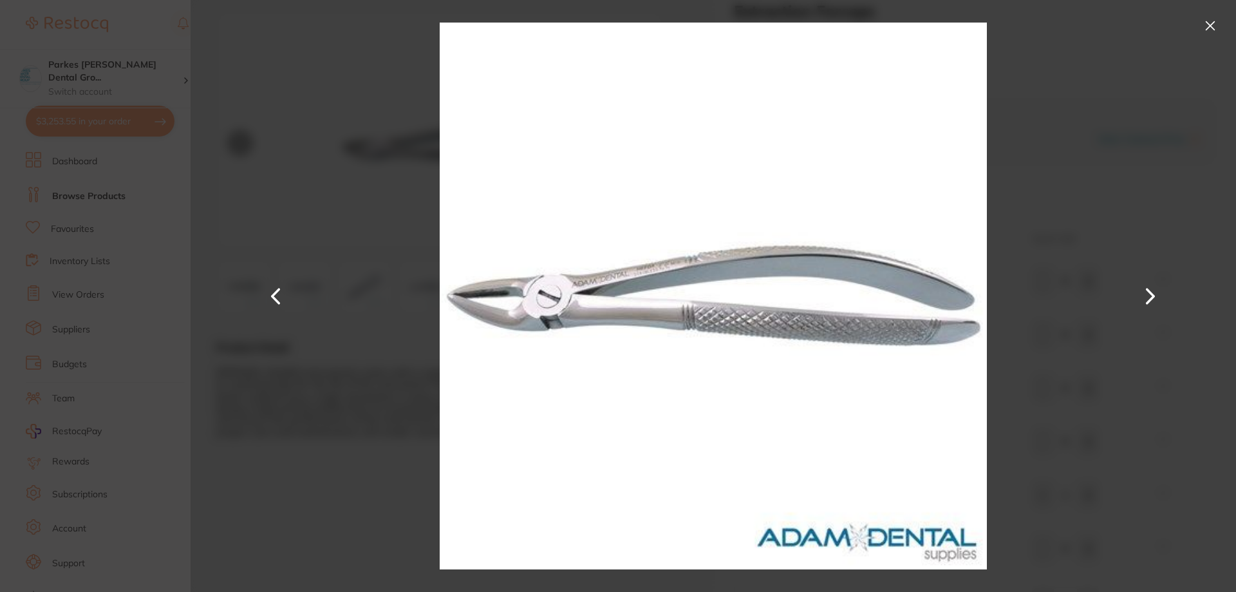
click at [273, 299] on button at bounding box center [276, 296] width 31 height 296
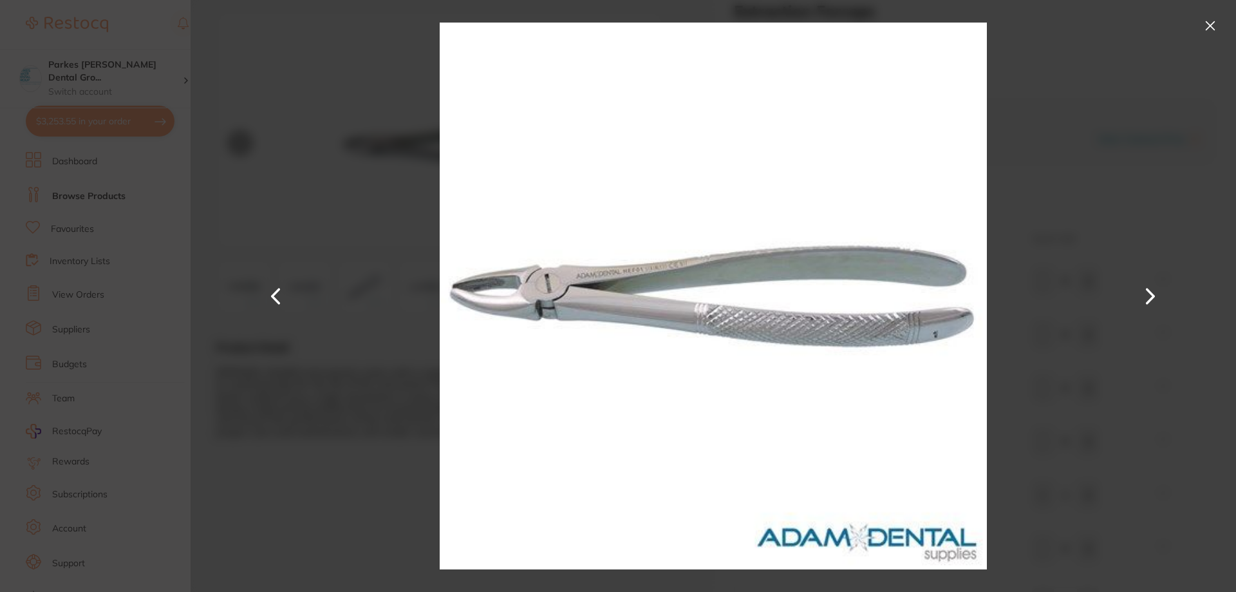
click at [1145, 293] on button at bounding box center [1150, 296] width 31 height 296
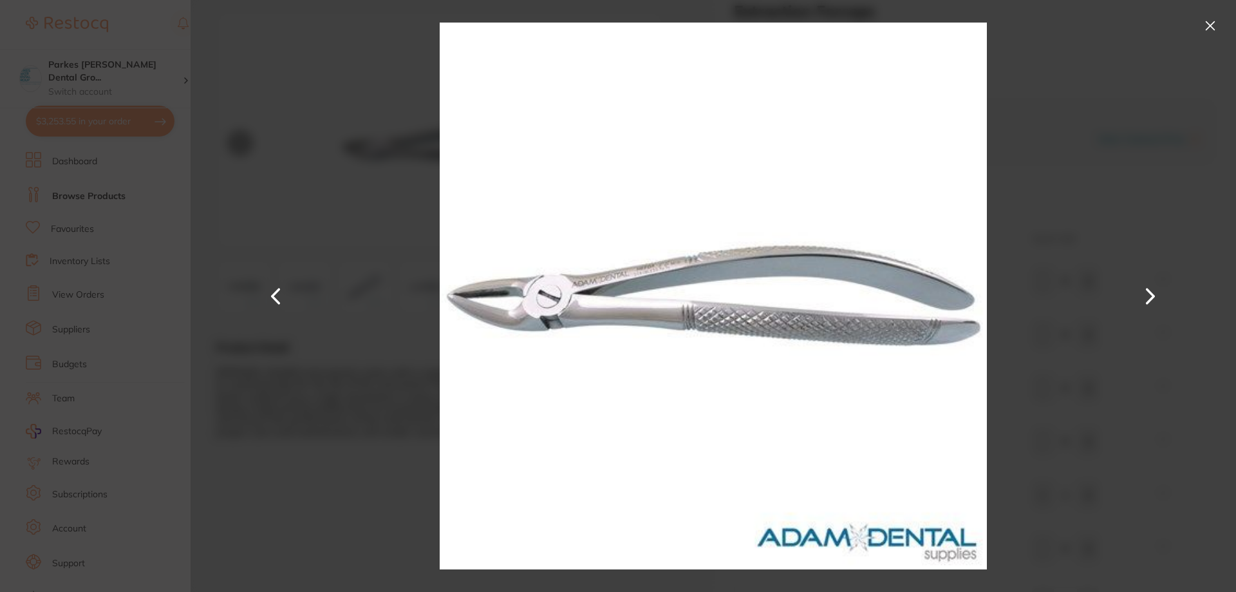
click at [1157, 301] on button at bounding box center [1150, 296] width 31 height 296
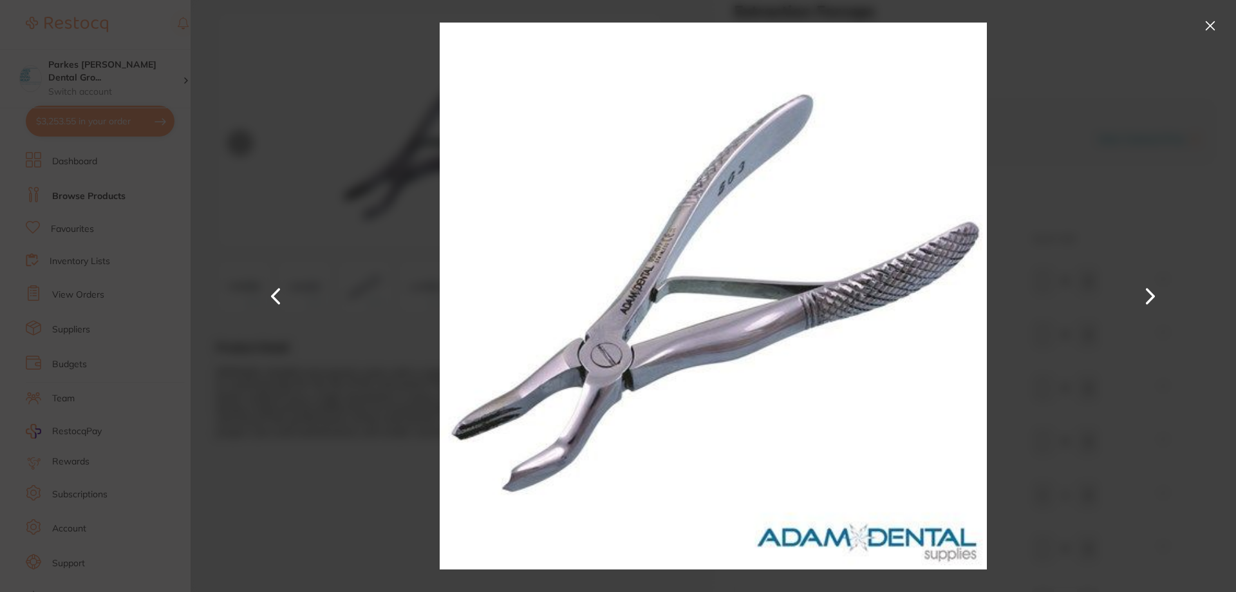
click at [1205, 17] on button at bounding box center [1210, 25] width 21 height 21
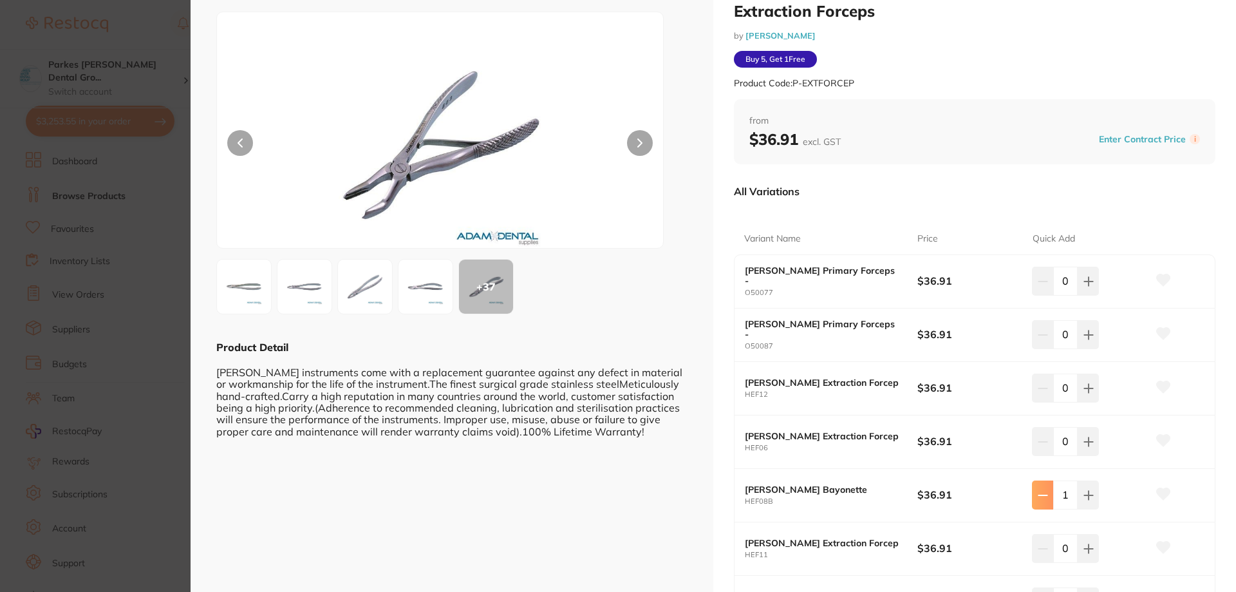
click at [1044, 495] on icon at bounding box center [1043, 495] width 8 height 0
type input "0"
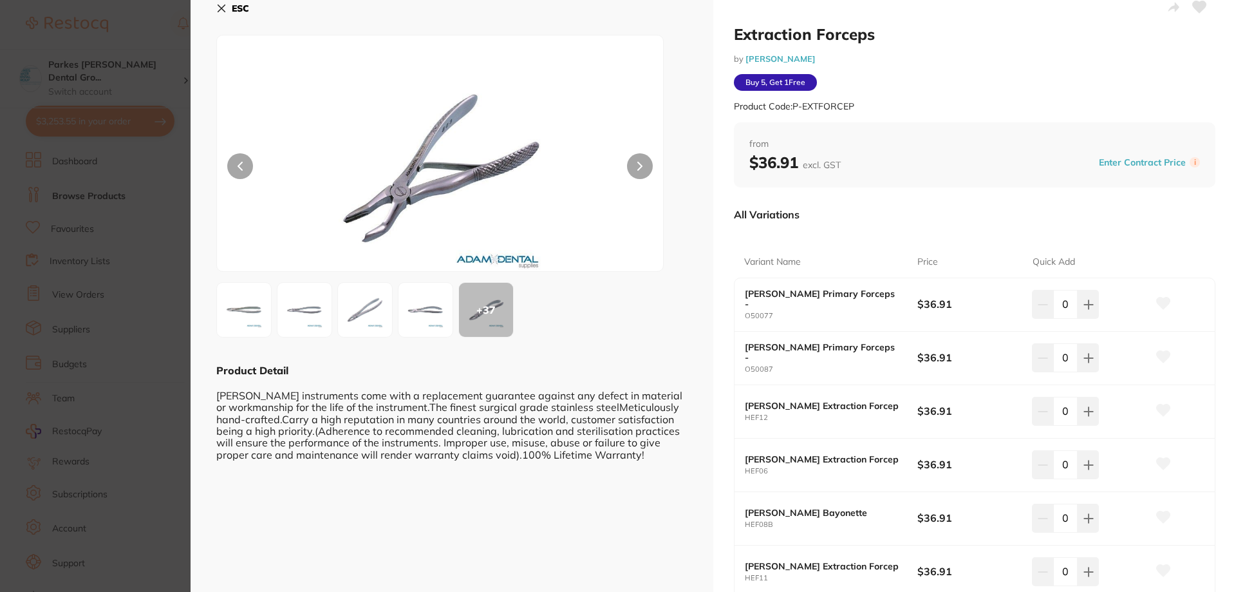
scroll to position [0, 0]
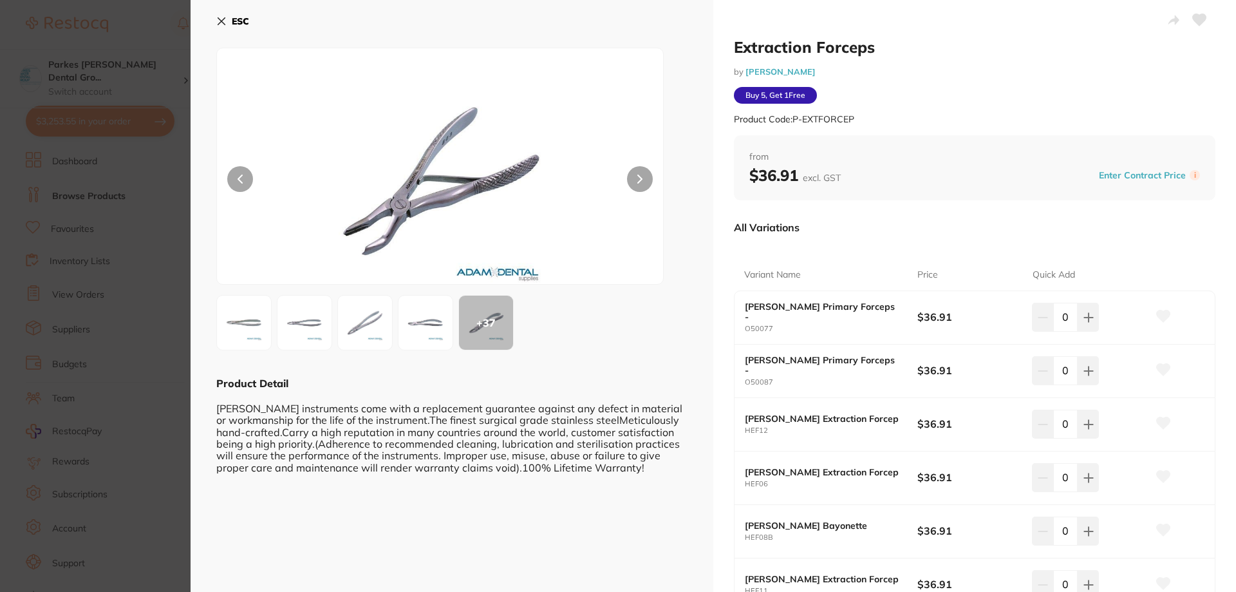
click at [222, 20] on icon at bounding box center [221, 21] width 7 height 7
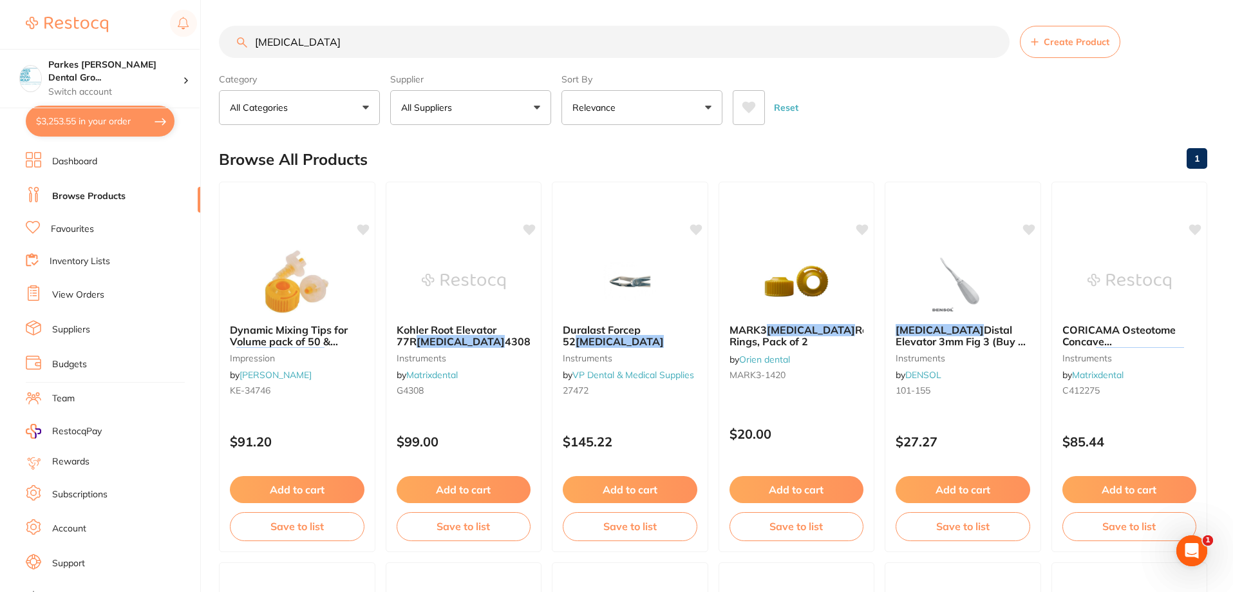
click at [360, 45] on input "bayonet" at bounding box center [614, 42] width 791 height 32
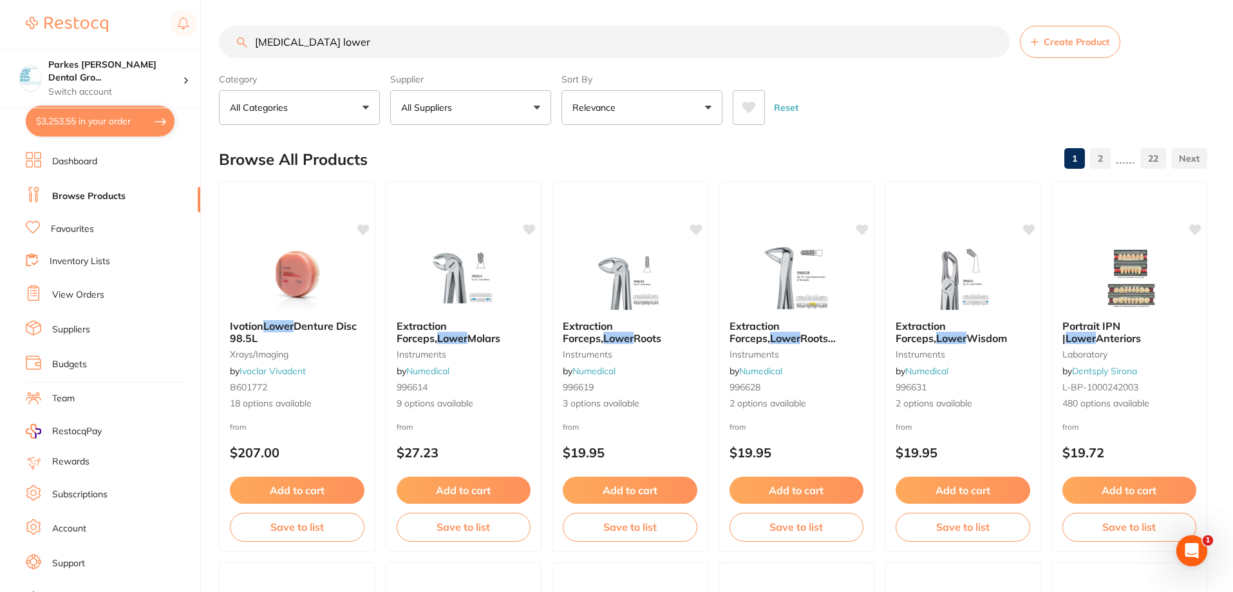
type input "bayonet lower"
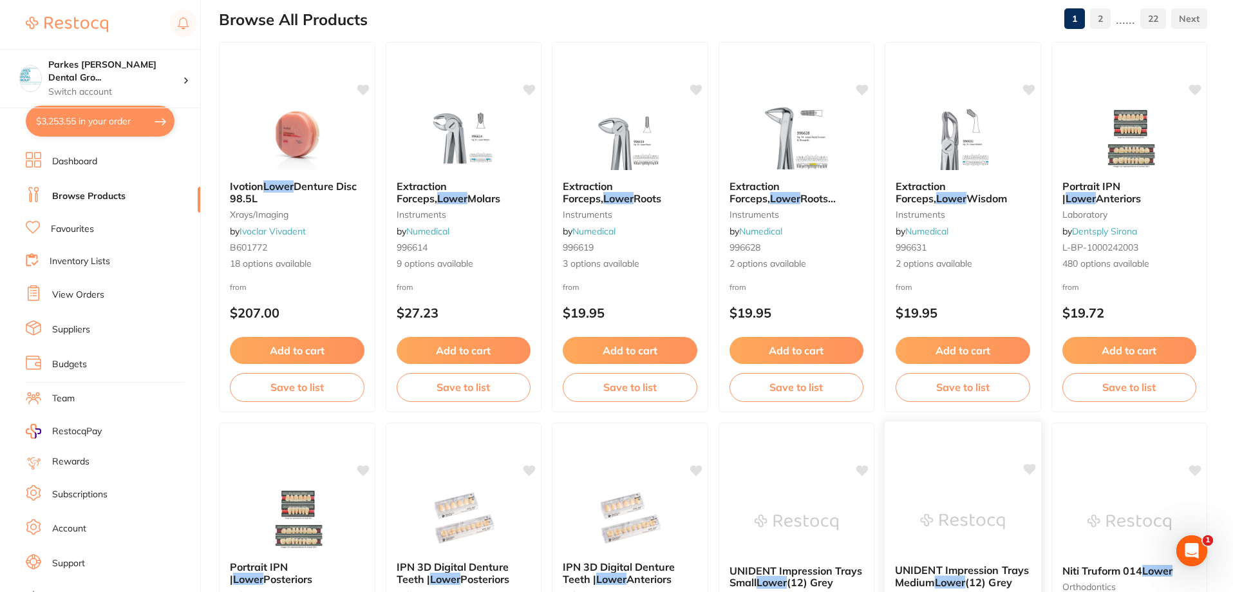
scroll to position [258, 0]
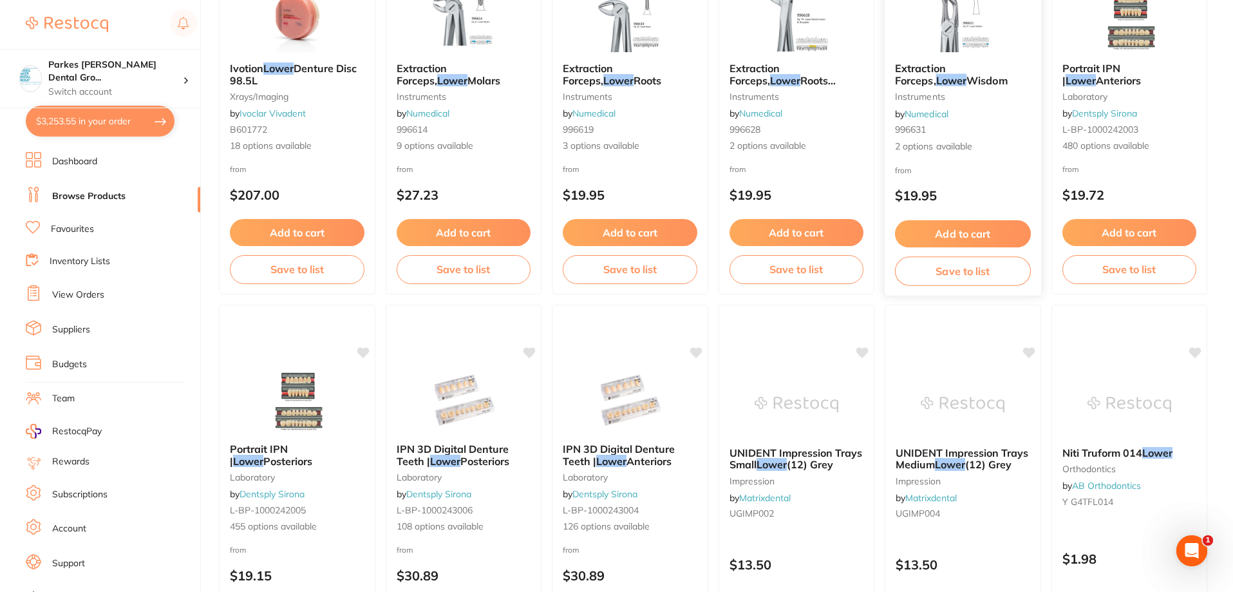
click at [968, 117] on div "Extraction Forceps, Lower Wisdom instruments by Numedical 996631 2 options avai…" at bounding box center [963, 107] width 156 height 111
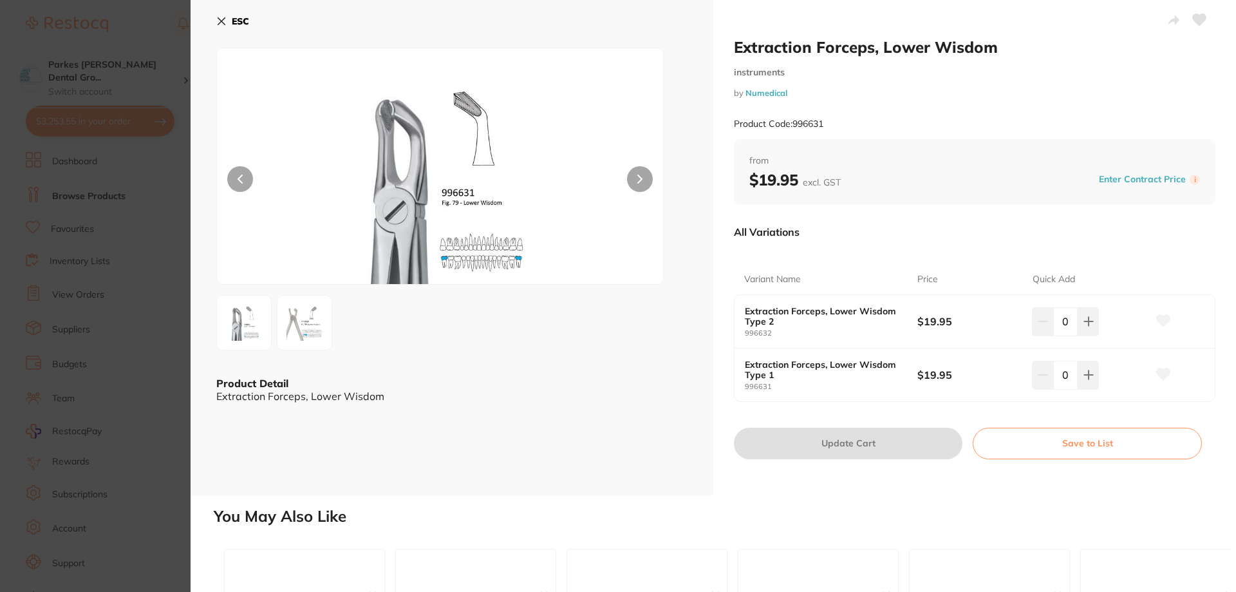
click at [301, 326] on img at bounding box center [304, 322] width 46 height 46
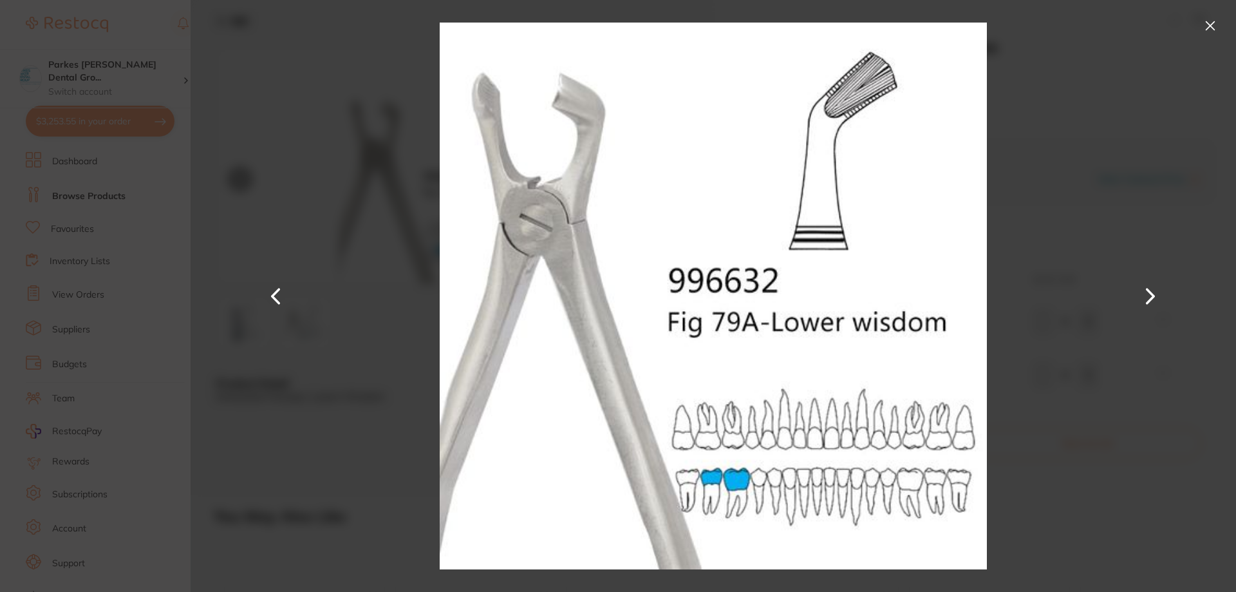
click at [1214, 27] on button at bounding box center [1210, 25] width 21 height 21
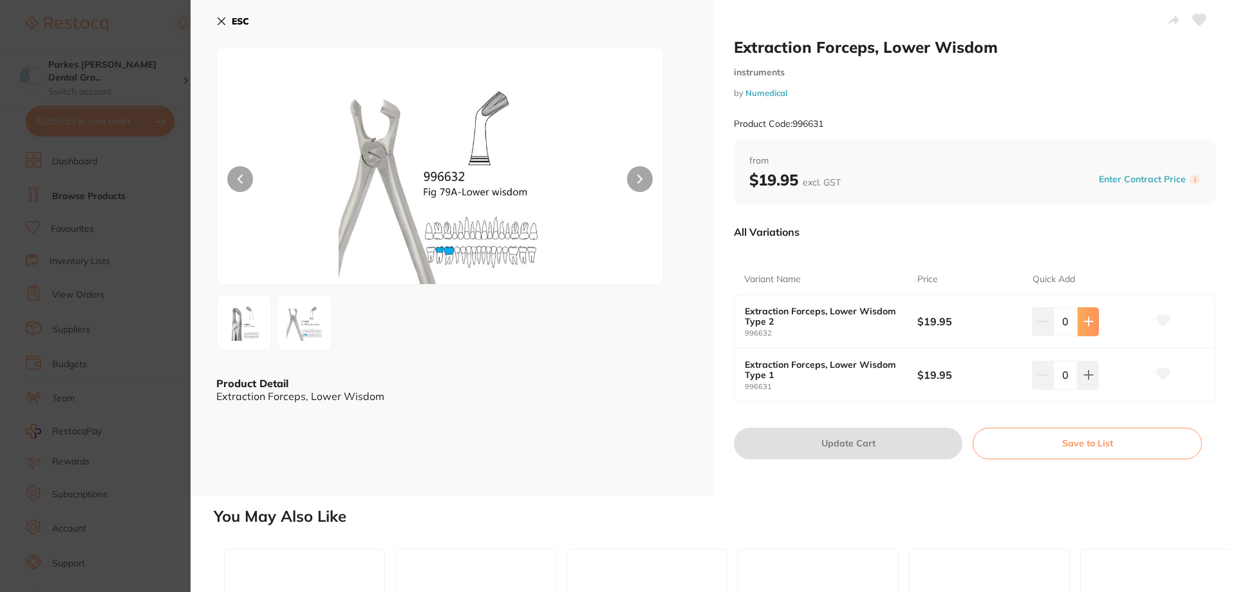
click at [1084, 325] on icon at bounding box center [1089, 321] width 10 height 10
type input "2"
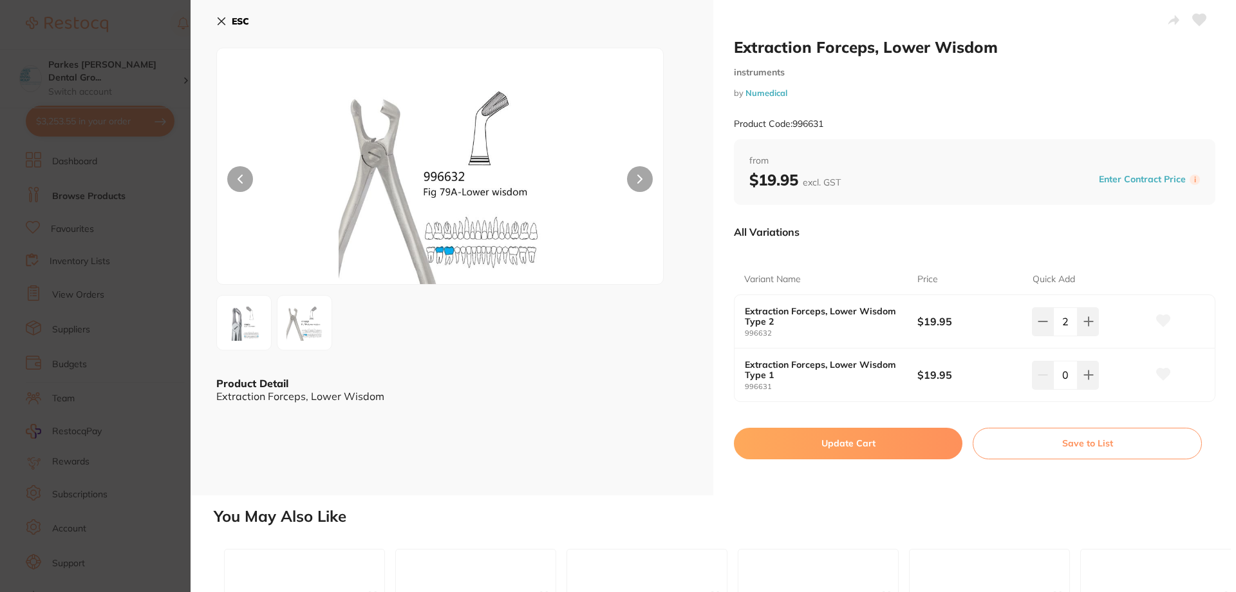
click at [913, 440] on button "Update Cart" at bounding box center [848, 443] width 229 height 31
checkbox input "false"
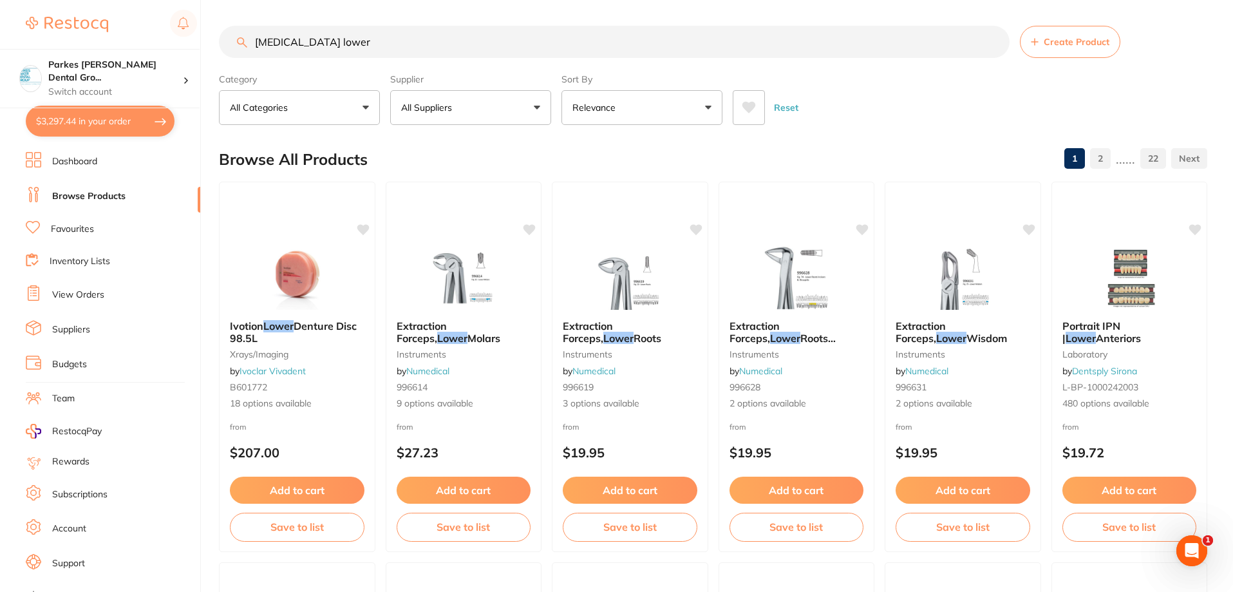
click at [413, 41] on input "bayonet lower" at bounding box center [614, 42] width 791 height 32
type input "bayonet upper"
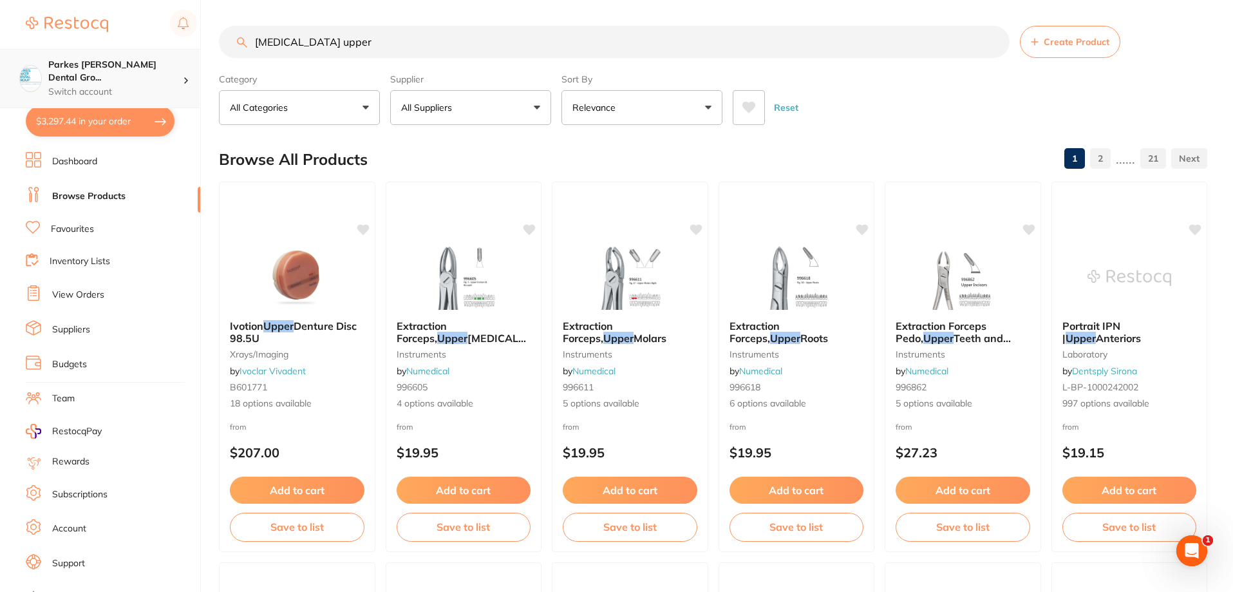
drag, startPoint x: 394, startPoint y: 39, endPoint x: 118, endPoint y: 53, distance: 276.0
click at [123, 55] on div "$3,297.44 Parkes Baker Dental Gro... Switch account Parkes Baker Dental Group $…" at bounding box center [616, 296] width 1233 height 592
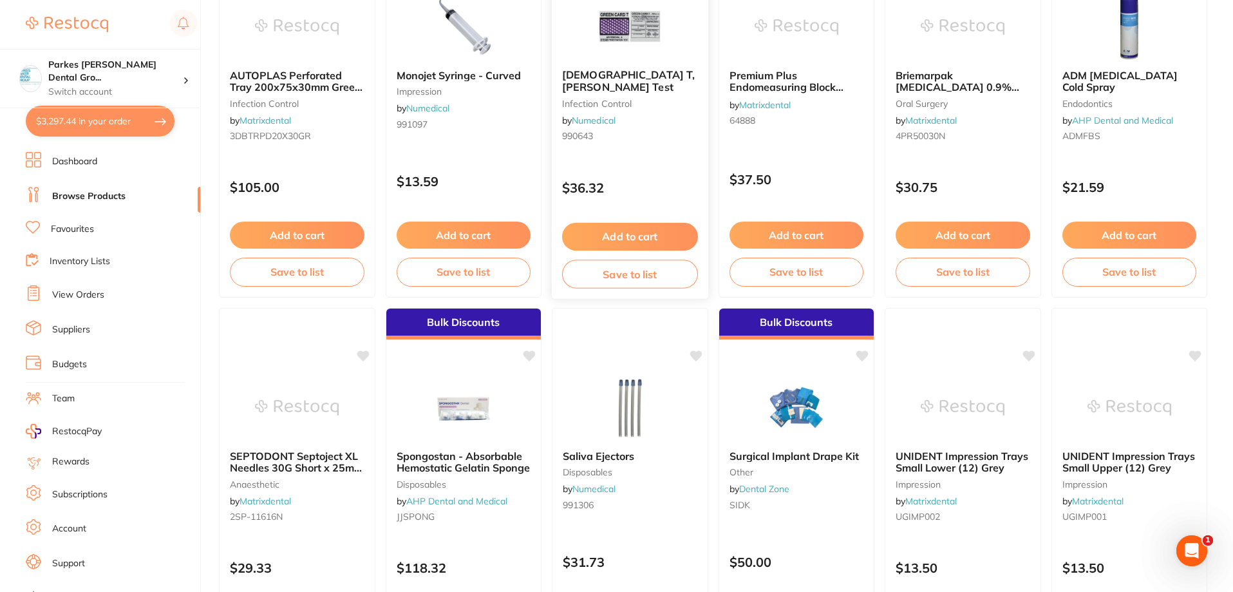
scroll to position [644, 0]
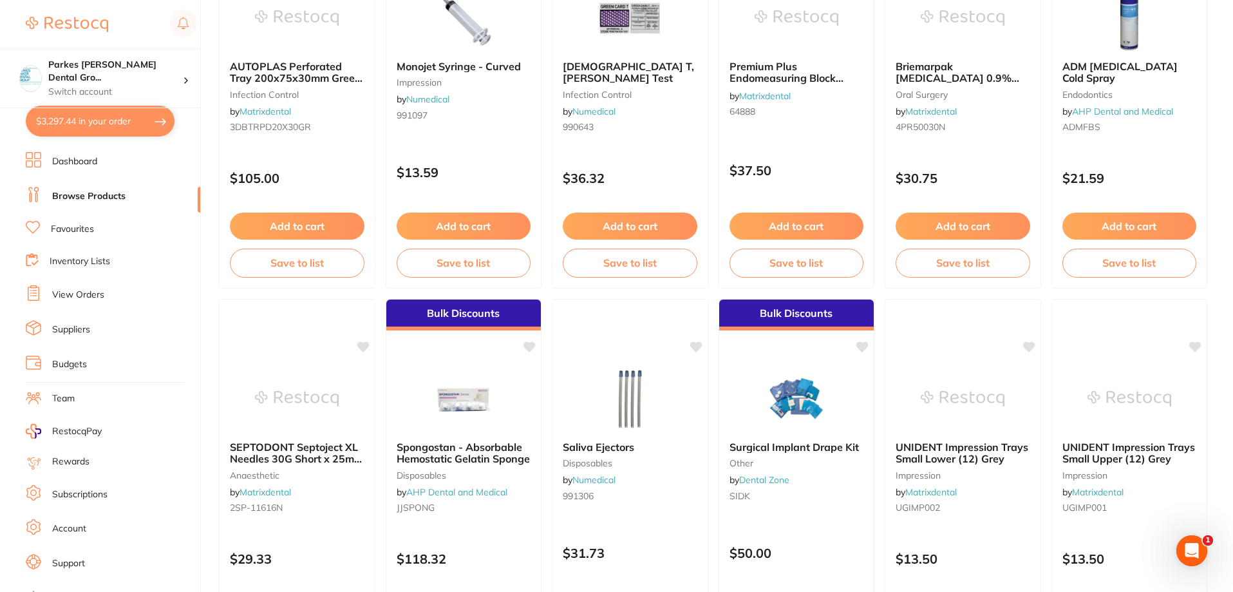
click at [90, 112] on button "$3,297.44 in your order" at bounding box center [100, 121] width 149 height 31
checkbox input "true"
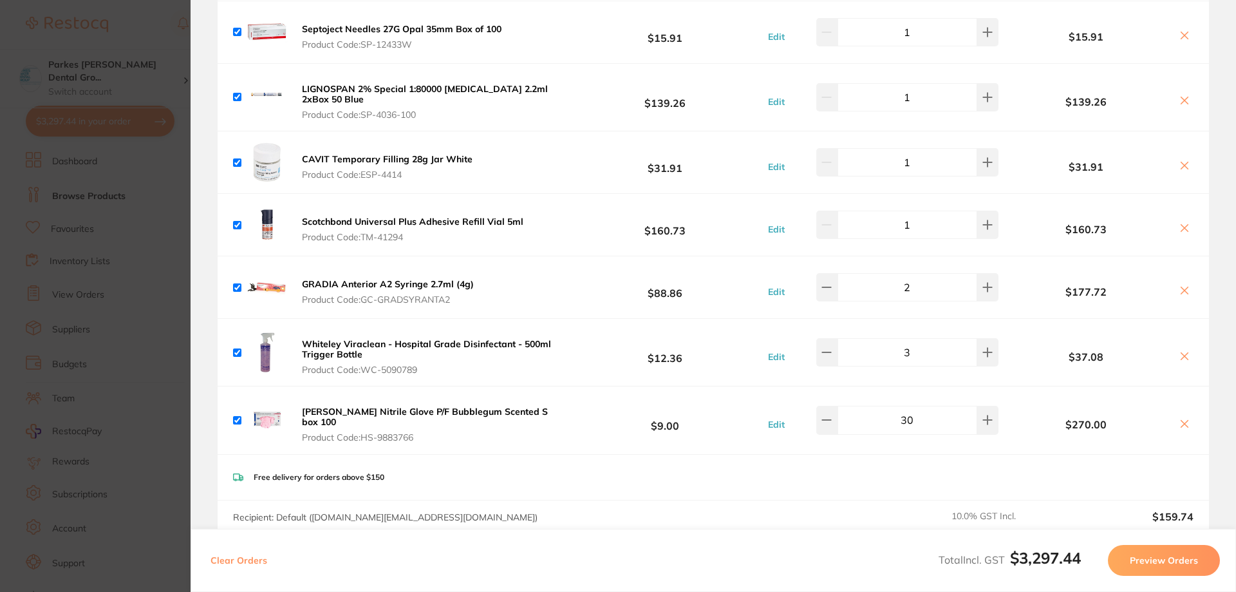
scroll to position [3273, 0]
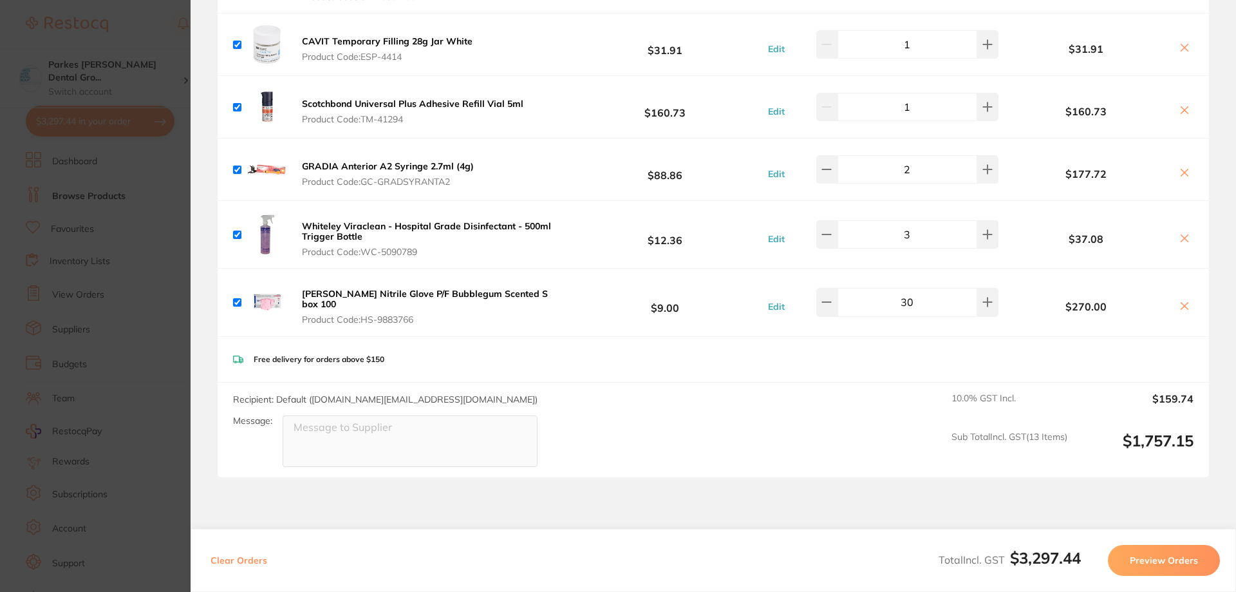
click at [1153, 337] on div "Free delivery for orders above $150" at bounding box center [714, 360] width 992 height 46
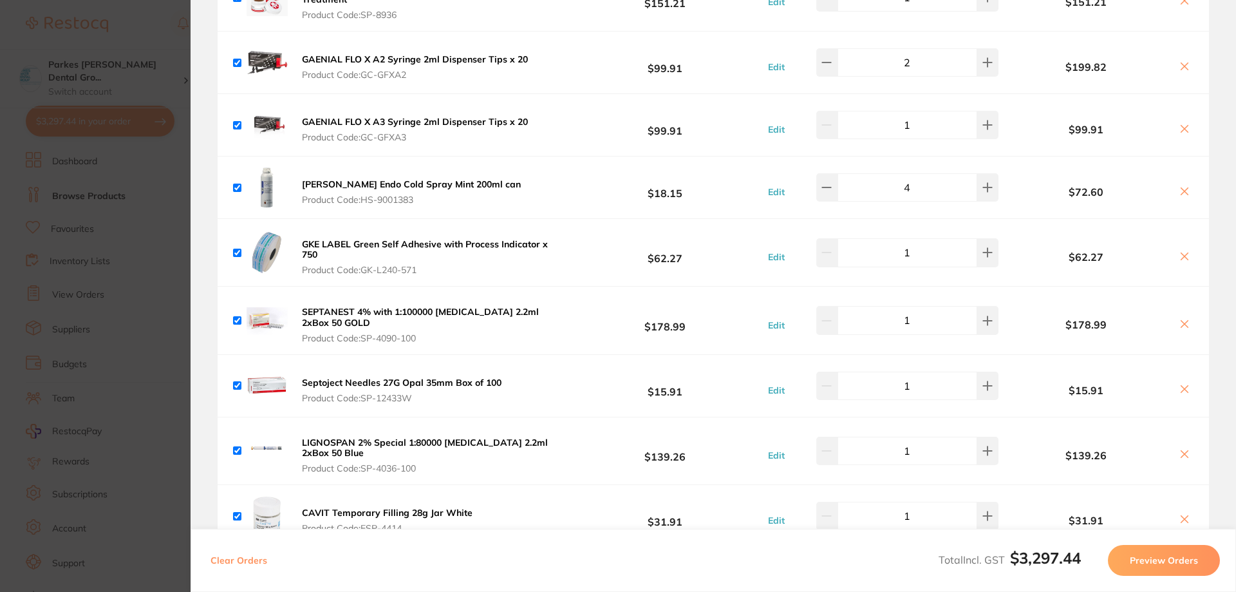
scroll to position [2887, 0]
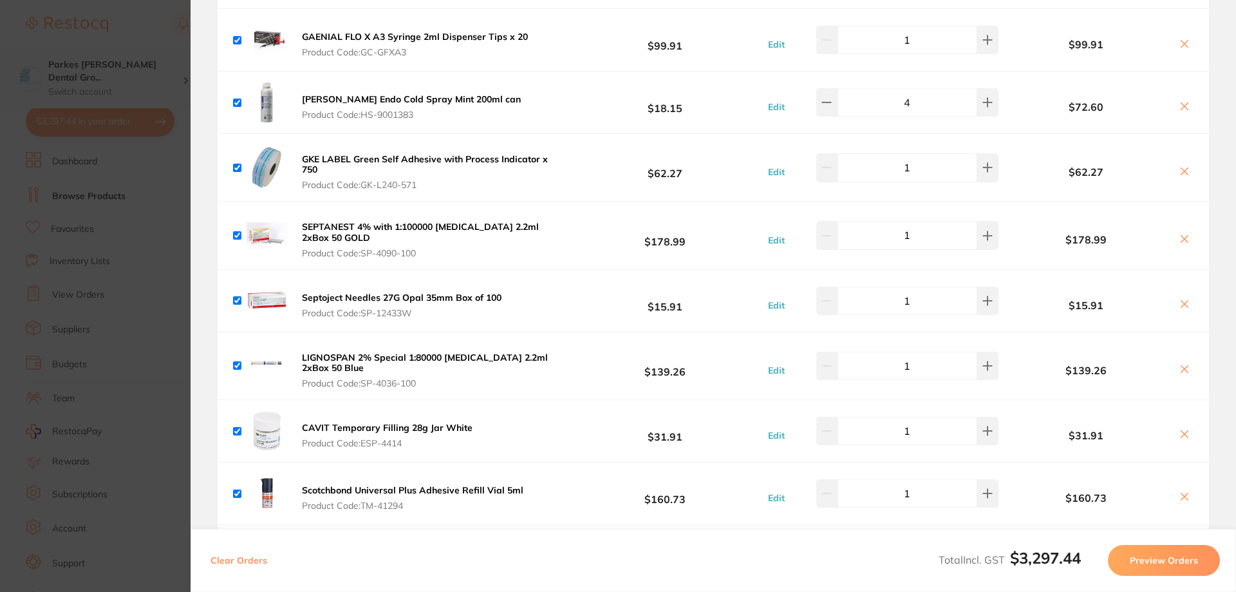
drag, startPoint x: 33, startPoint y: 64, endPoint x: 130, endPoint y: 58, distance: 96.8
click at [36, 62] on section "Update RRP Set your pre negotiated price for this item. Item Agreed RRP (excl. …" at bounding box center [618, 296] width 1236 height 592
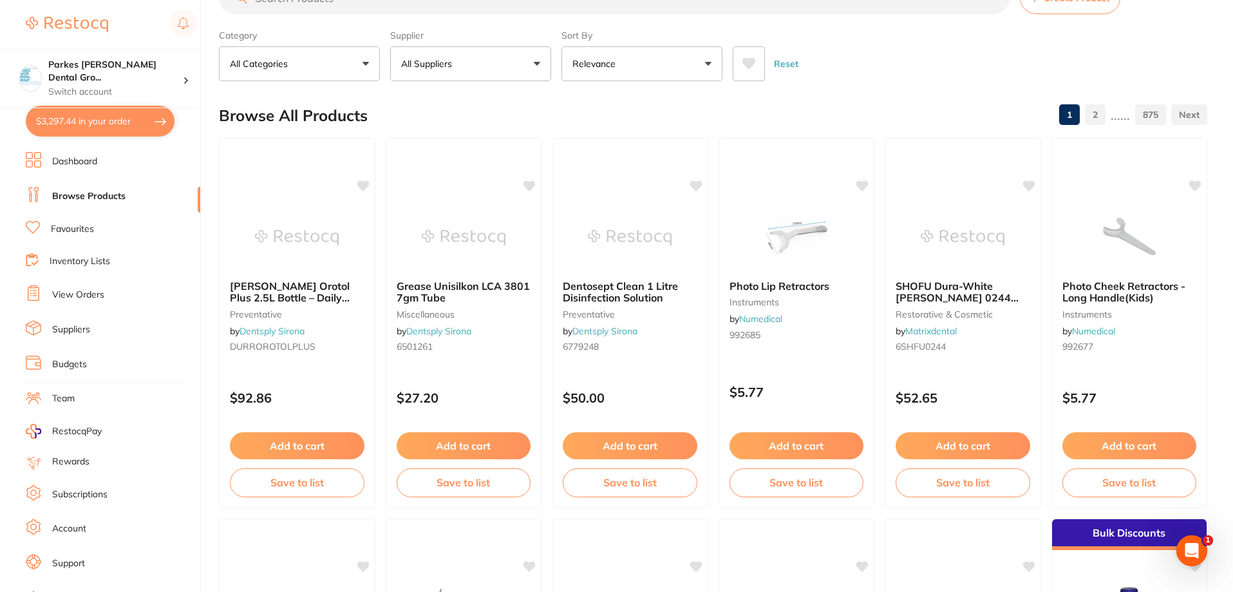
scroll to position [0, 0]
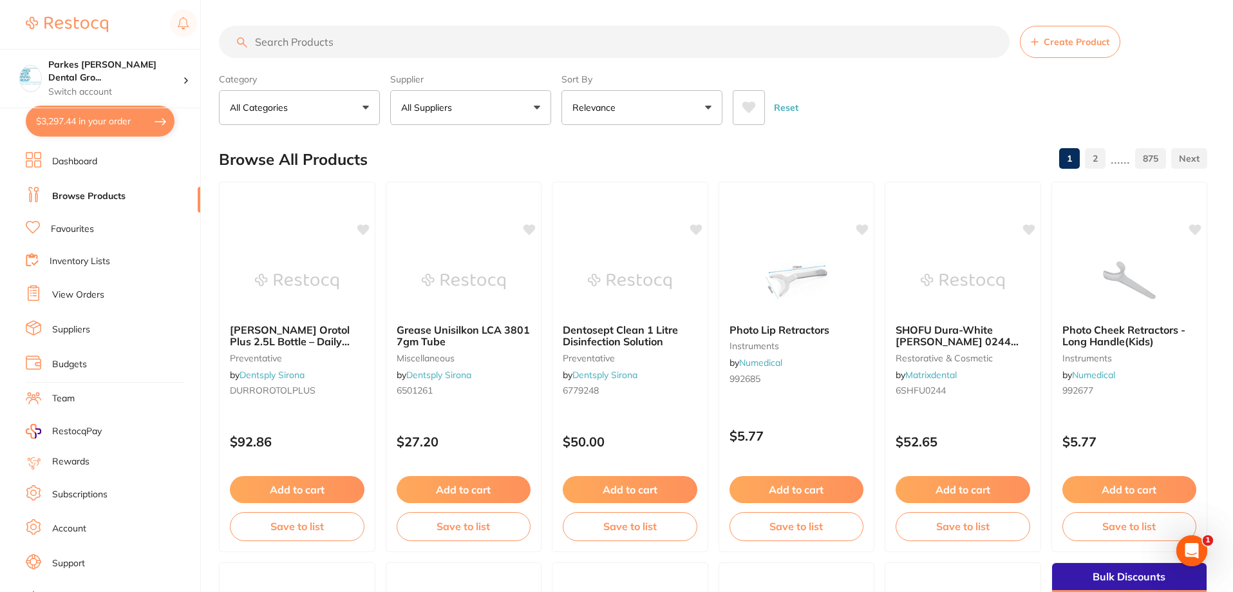
click at [360, 32] on input "search" at bounding box center [614, 42] width 791 height 32
paste input "SP-11625W"
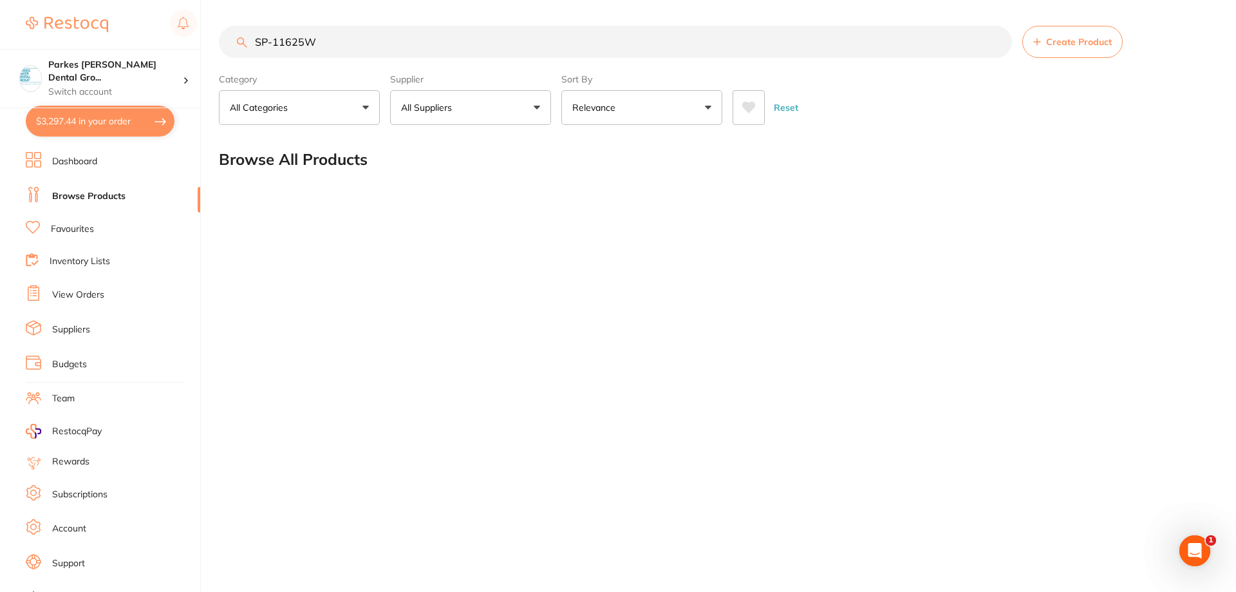
click at [272, 41] on input "SP-11625W" at bounding box center [615, 42] width 793 height 32
type input "SP 11625W"
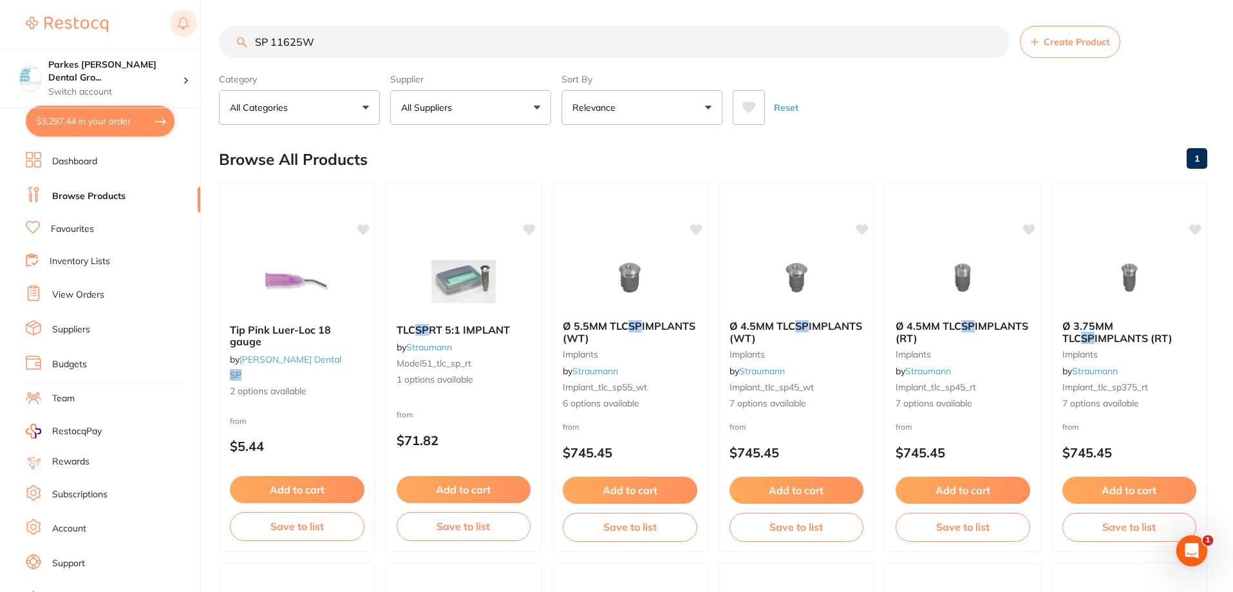
drag, startPoint x: 368, startPoint y: 42, endPoint x: 192, endPoint y: 38, distance: 176.5
click at [192, 38] on div "$3,297.44 Parkes Baker Dental Gro... Switch account Parkes Baker Dental Group $…" at bounding box center [616, 296] width 1233 height 592
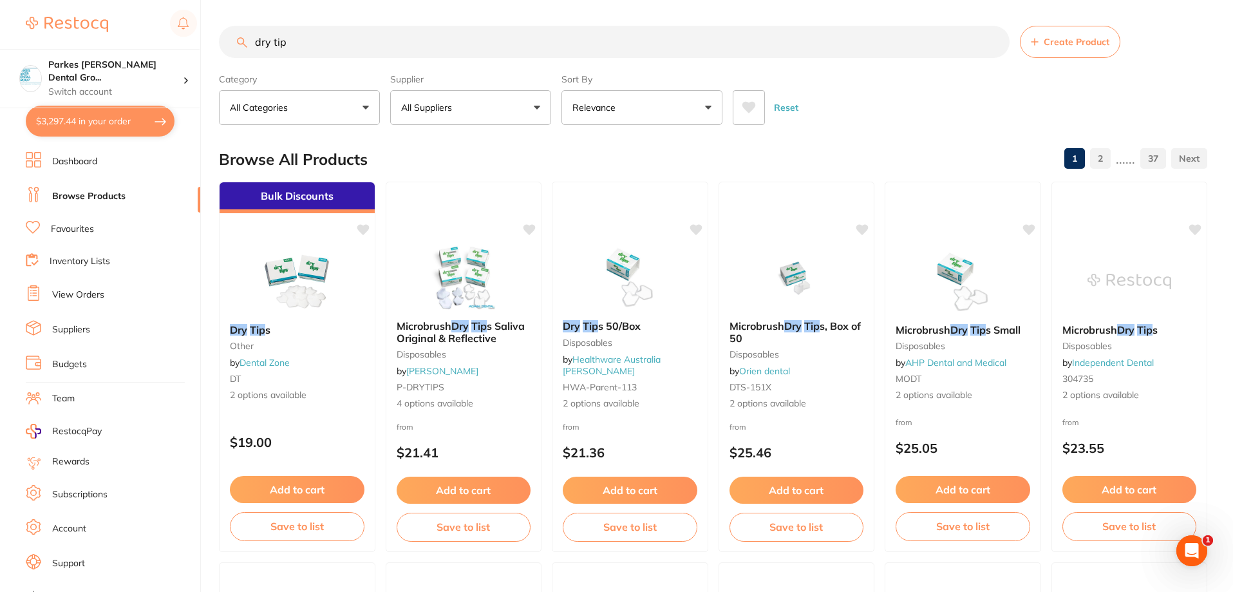
type input "dry tip"
click at [473, 109] on button "All Suppliers" at bounding box center [470, 107] width 161 height 35
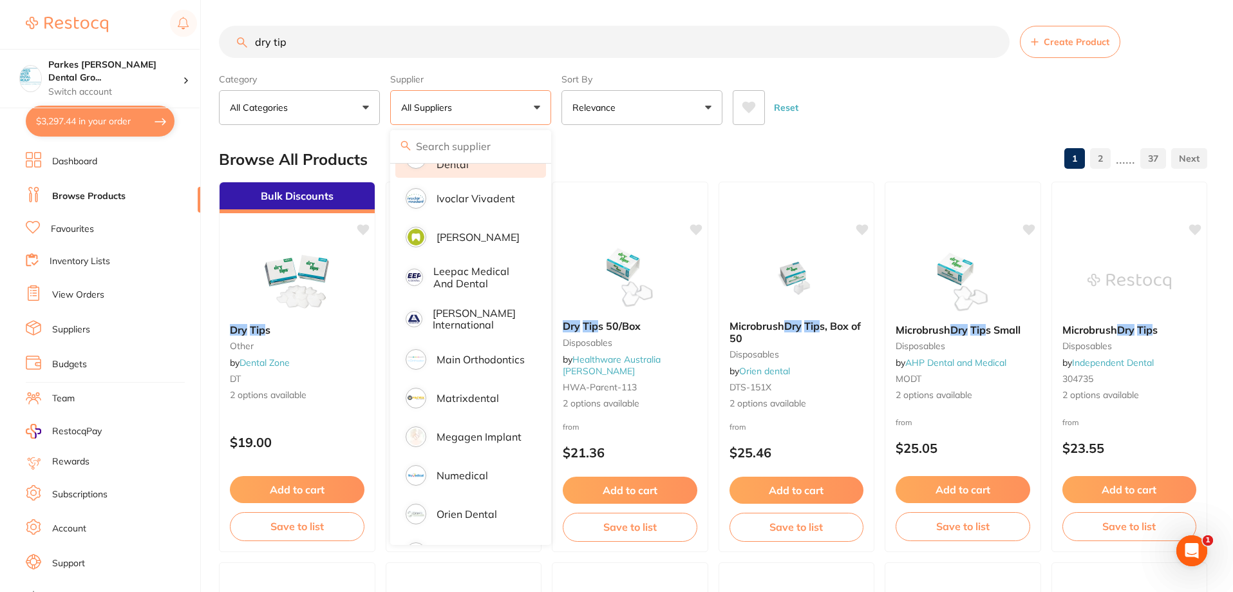
scroll to position [708, 0]
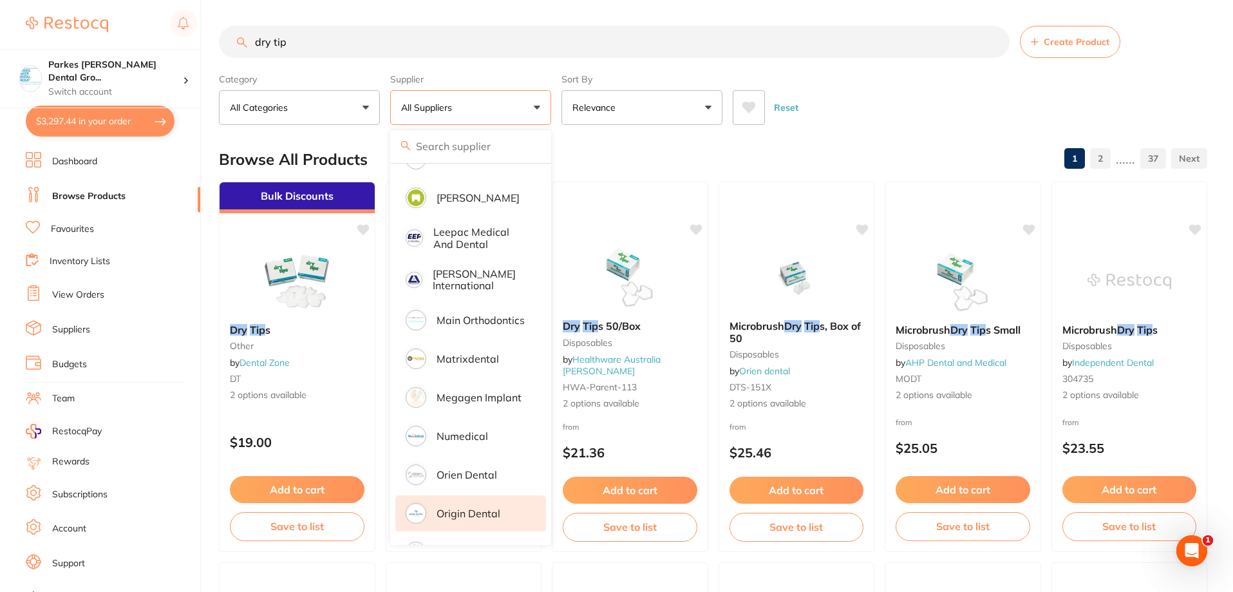
click at [472, 507] on p "Origin Dental" at bounding box center [469, 513] width 64 height 12
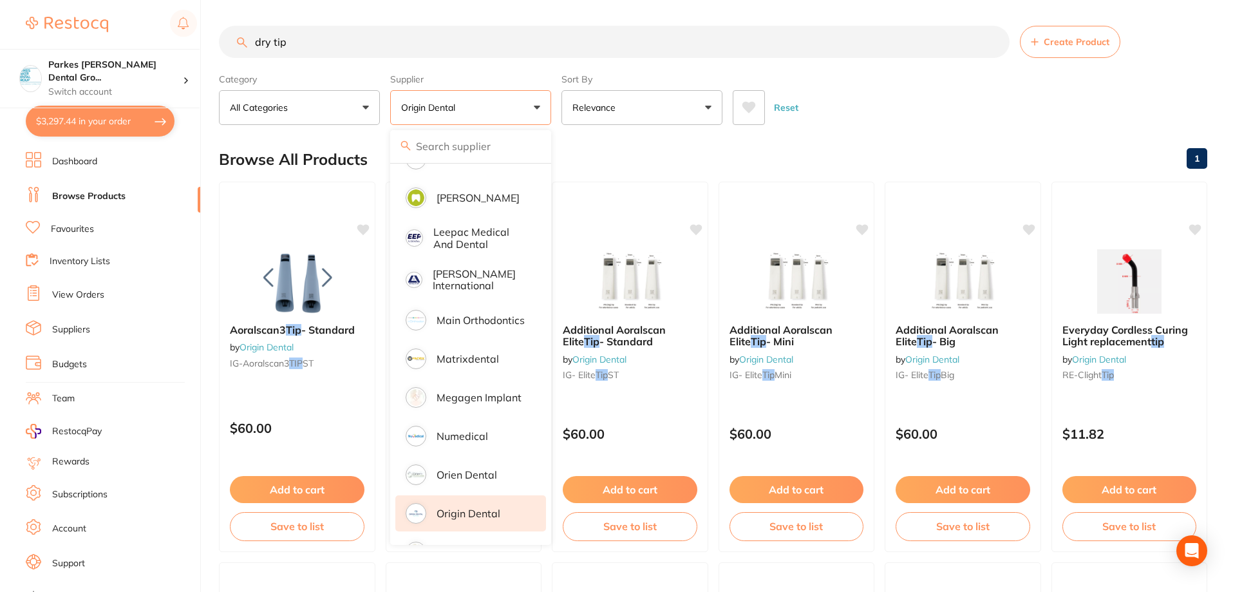
click at [929, 75] on div "Category All Categories All Categories handpieces impression Clear Category fal…" at bounding box center [713, 96] width 988 height 57
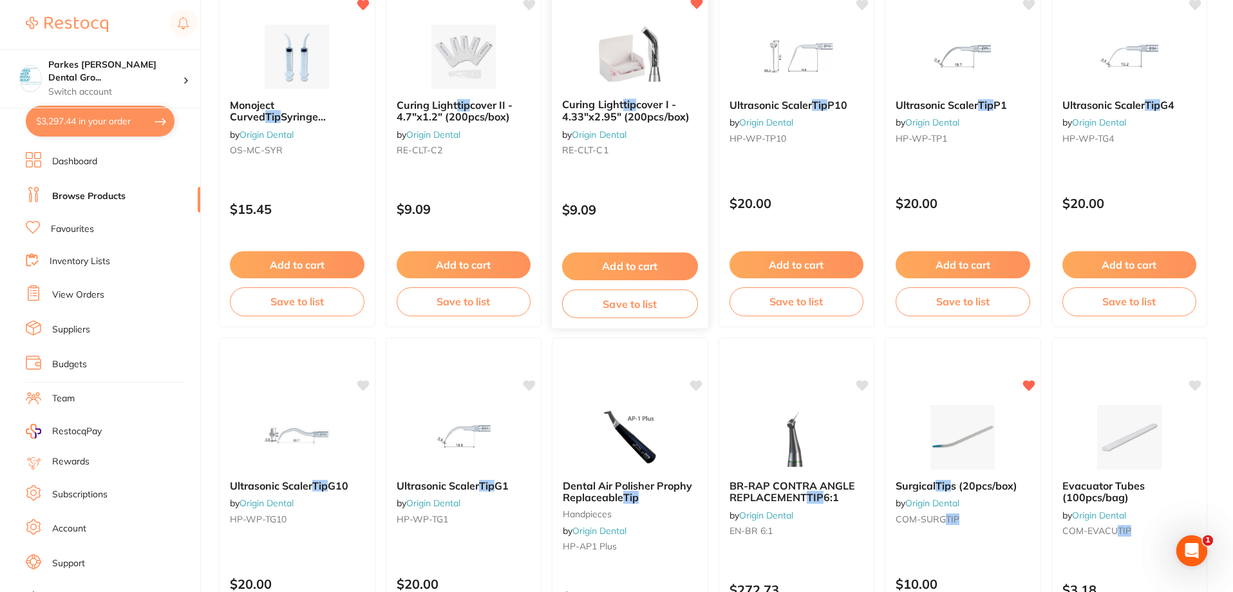
scroll to position [515, 0]
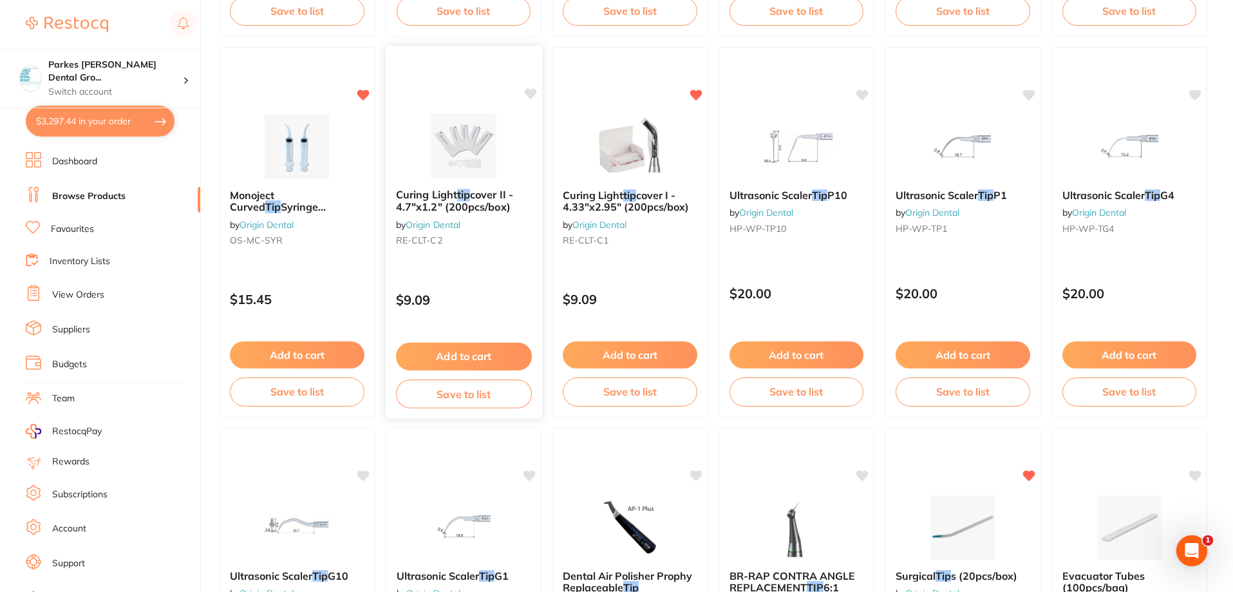
click at [498, 262] on div "Curing Light tip cover II - 4.7"x1.2" (200pcs/box) by Origin Dental RE-CLT-C2 $…" at bounding box center [463, 232] width 158 height 374
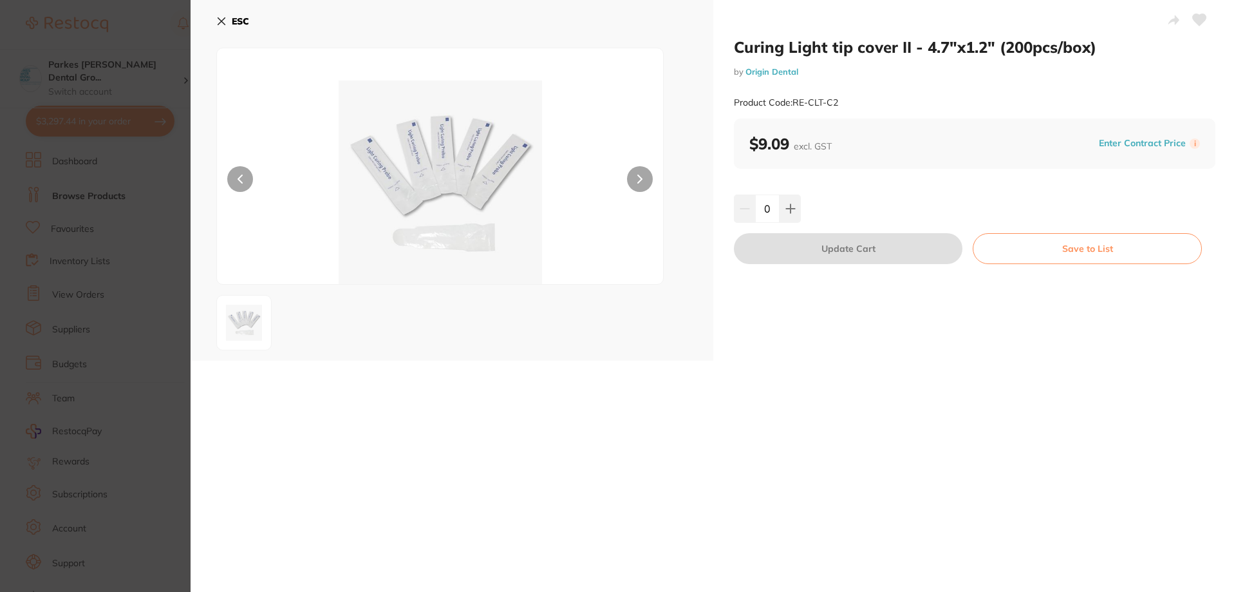
click at [230, 24] on button "ESC" at bounding box center [232, 21] width 33 height 22
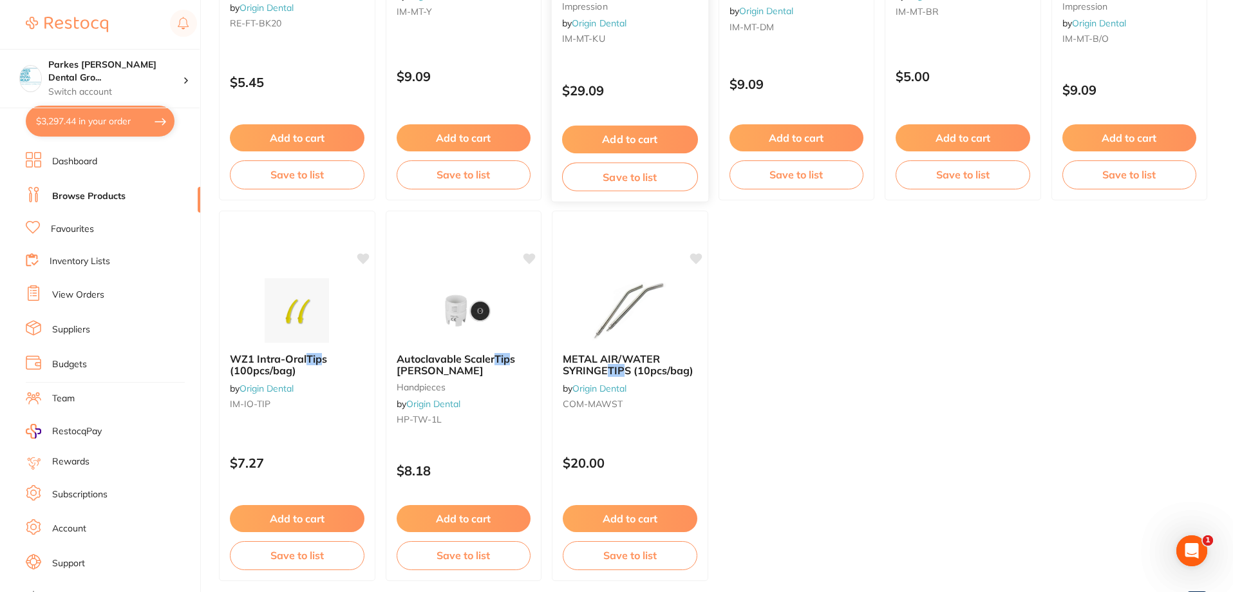
scroll to position [1930, 0]
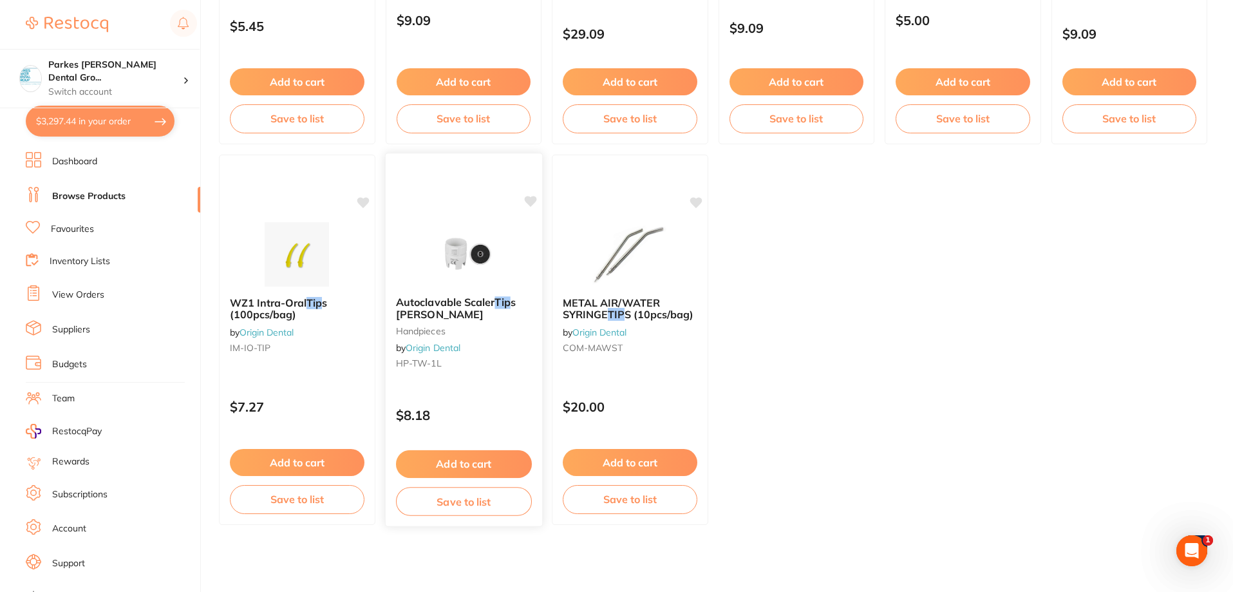
click at [474, 381] on div "Autoclavable Scaler Tip s Torque Wrench handpieces by Origin Dental HP-TW-1L" at bounding box center [463, 335] width 156 height 99
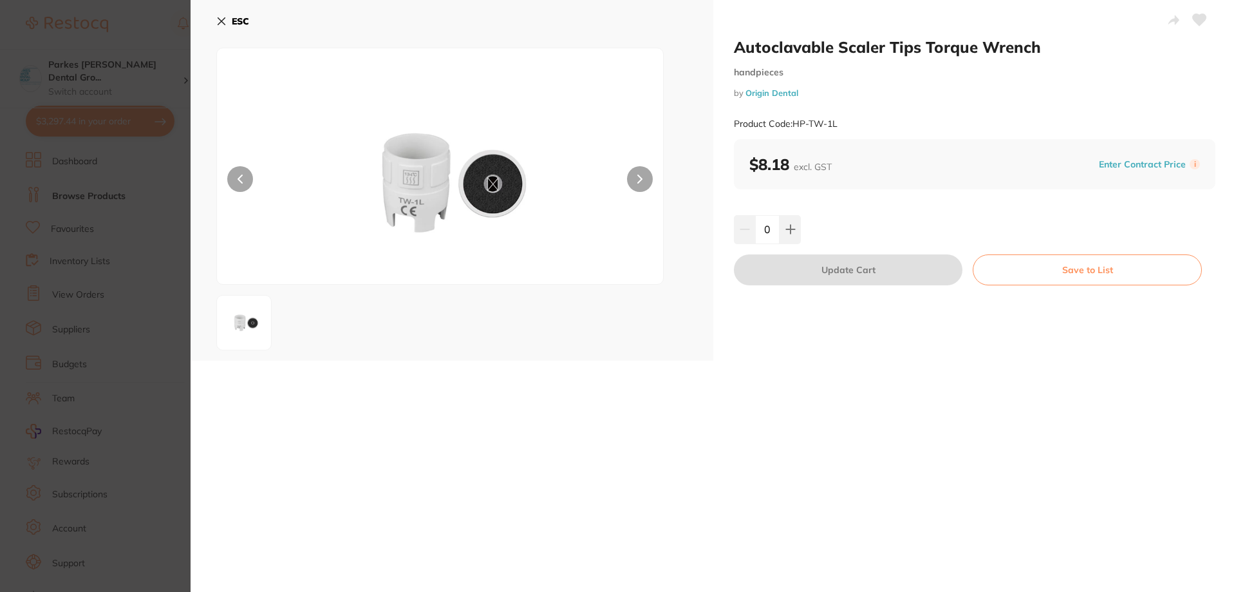
click at [226, 18] on icon at bounding box center [221, 21] width 10 height 10
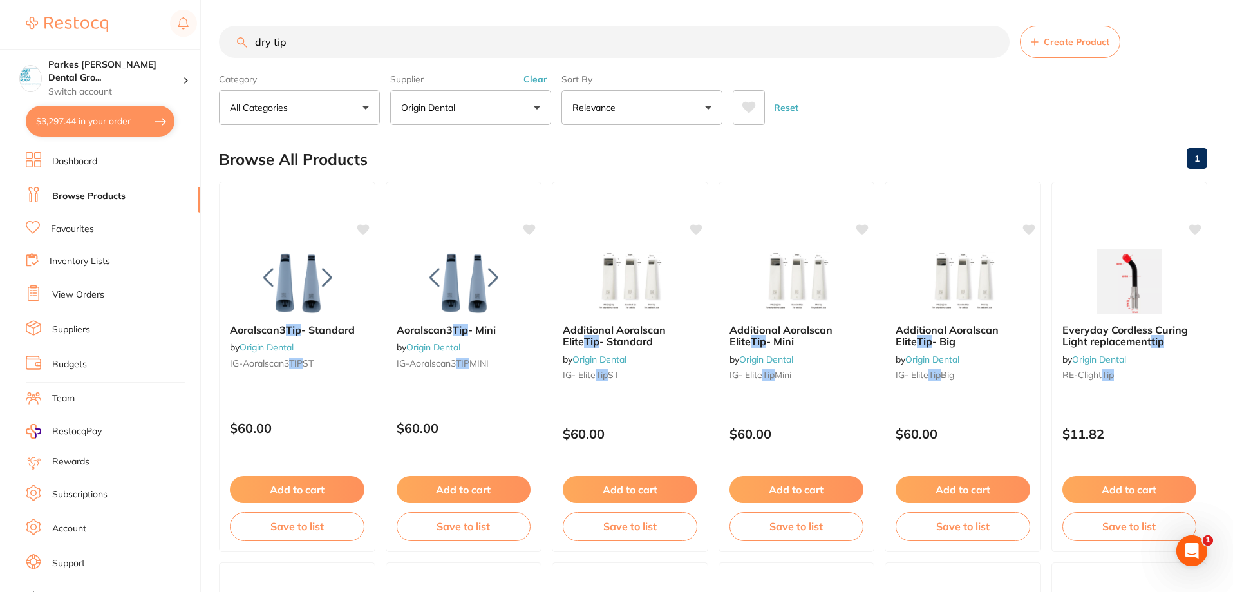
click at [542, 80] on button "Clear" at bounding box center [536, 79] width 32 height 12
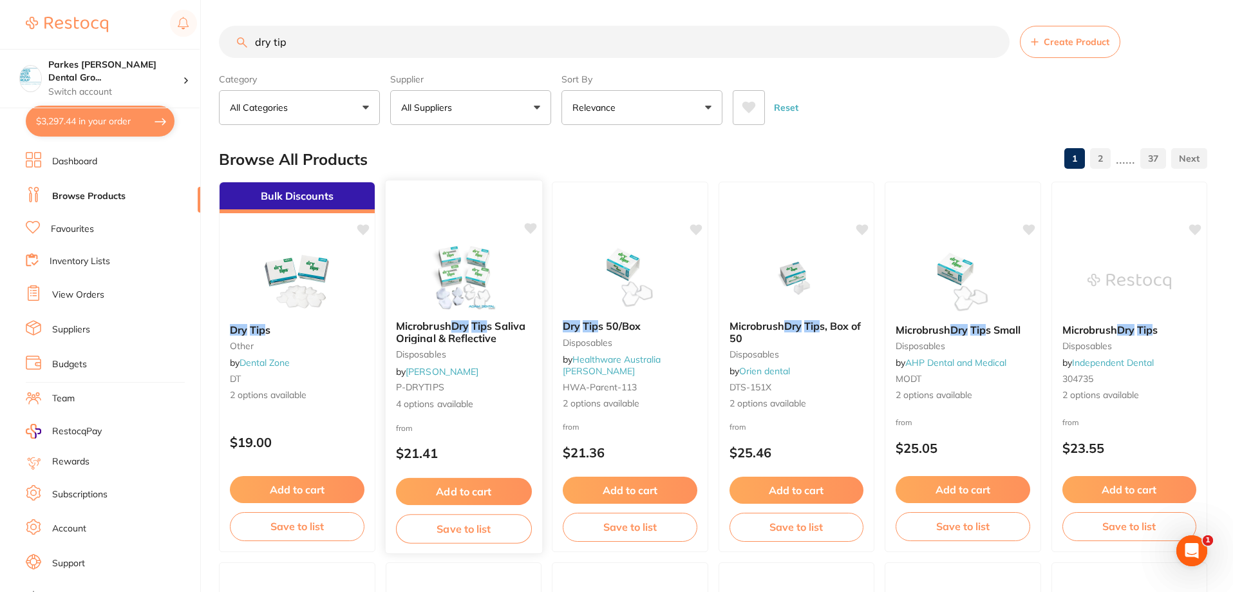
click at [488, 423] on div "from $21.41" at bounding box center [463, 443] width 156 height 46
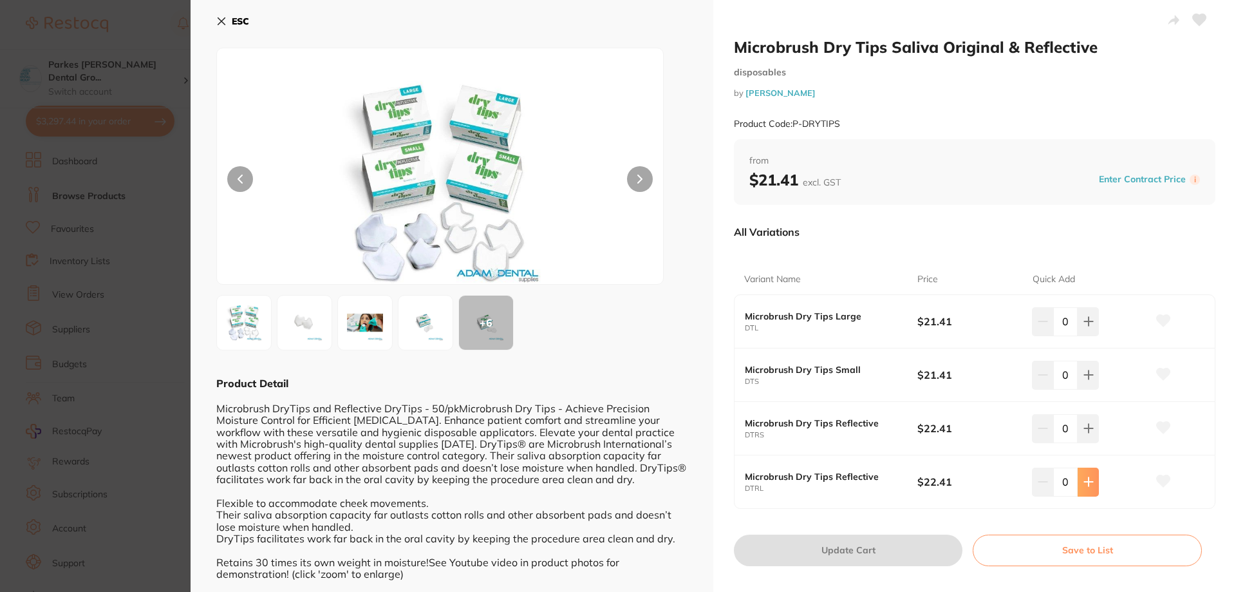
click at [1091, 491] on button at bounding box center [1088, 482] width 21 height 28
type input "1"
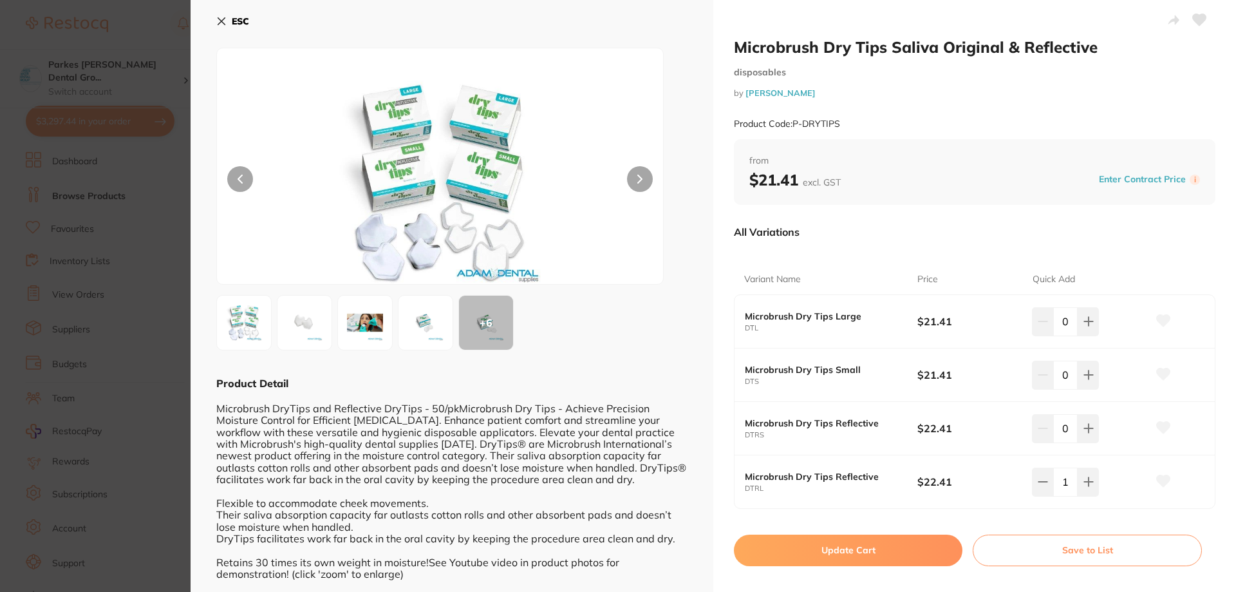
click at [835, 558] on button "Update Cart" at bounding box center [848, 549] width 229 height 31
checkbox input "false"
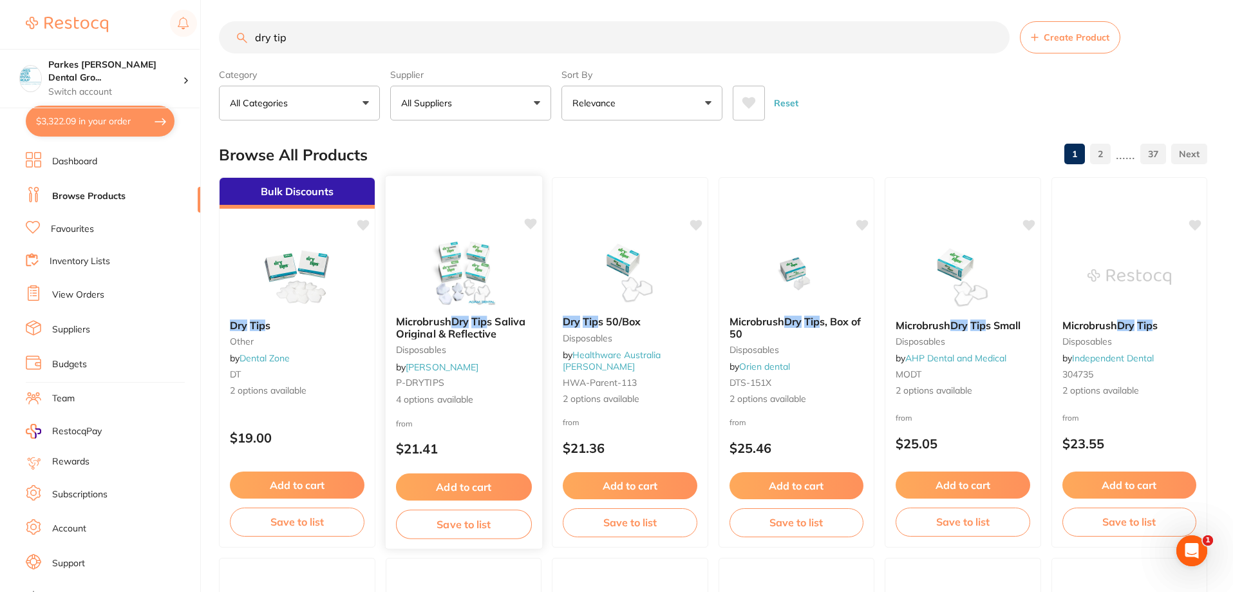
scroll to position [2949, 0]
click at [133, 121] on button "$3,322.09 in your order" at bounding box center [100, 121] width 149 height 31
checkbox input "true"
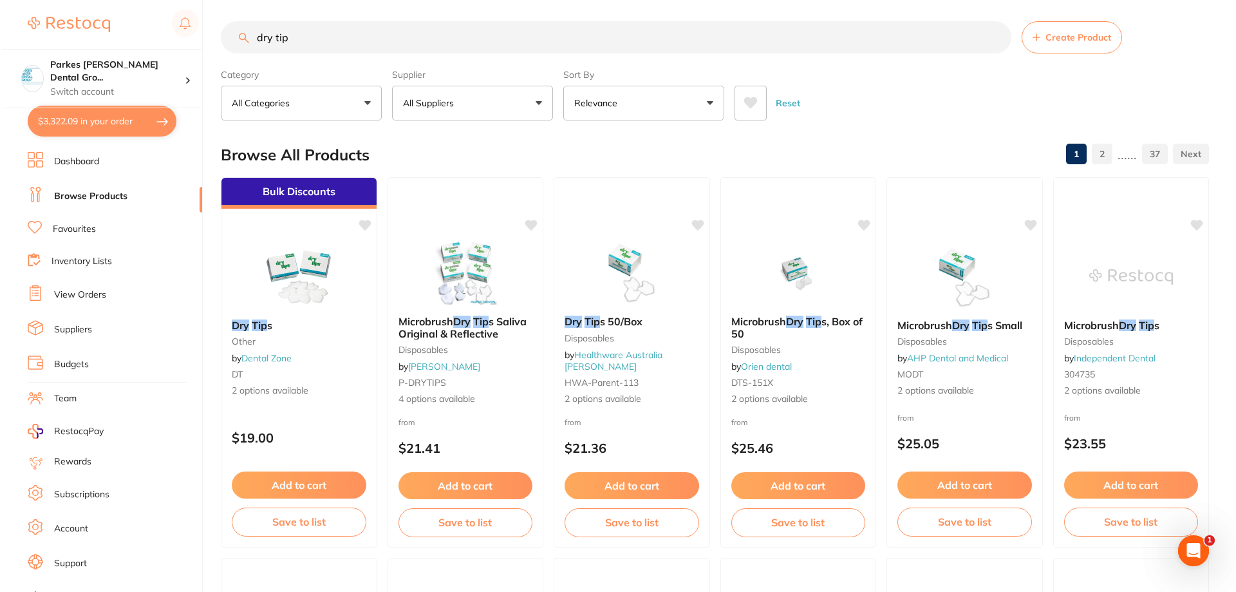
scroll to position [0, 0]
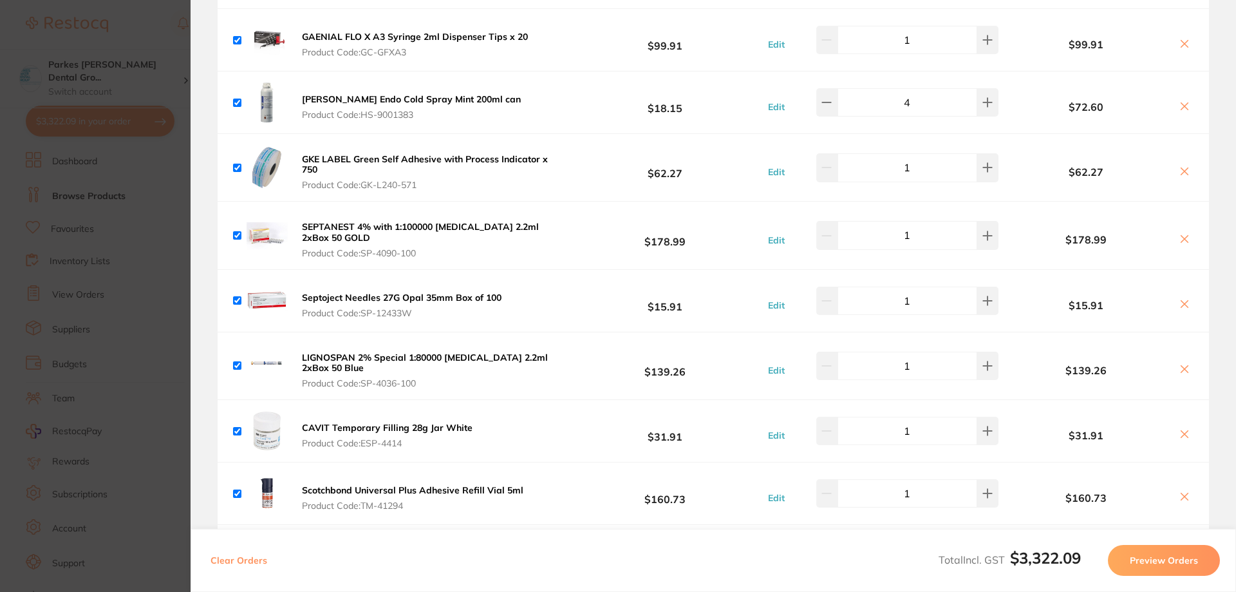
click at [1181, 299] on icon at bounding box center [1185, 304] width 10 height 10
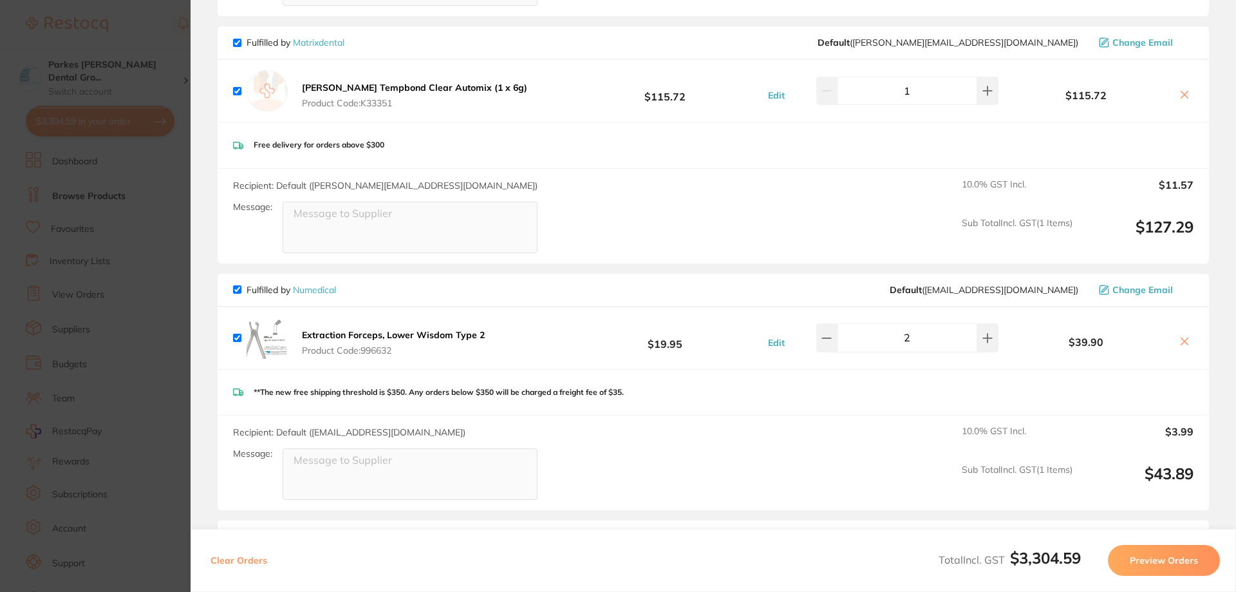
checkbox input "true"
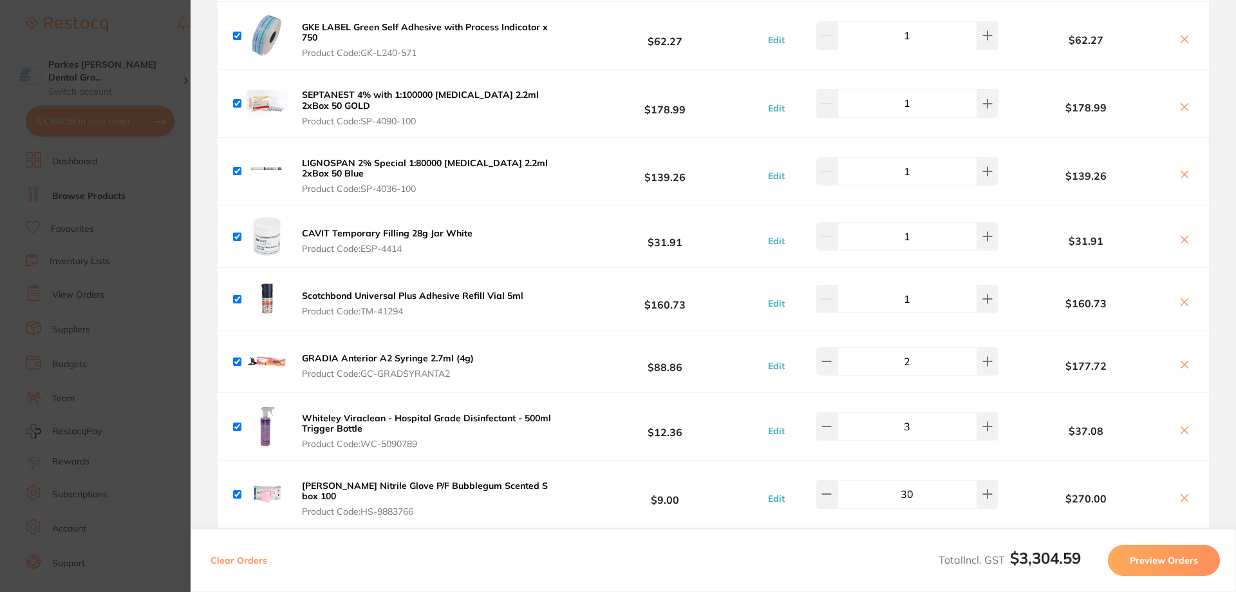
scroll to position [3338, 0]
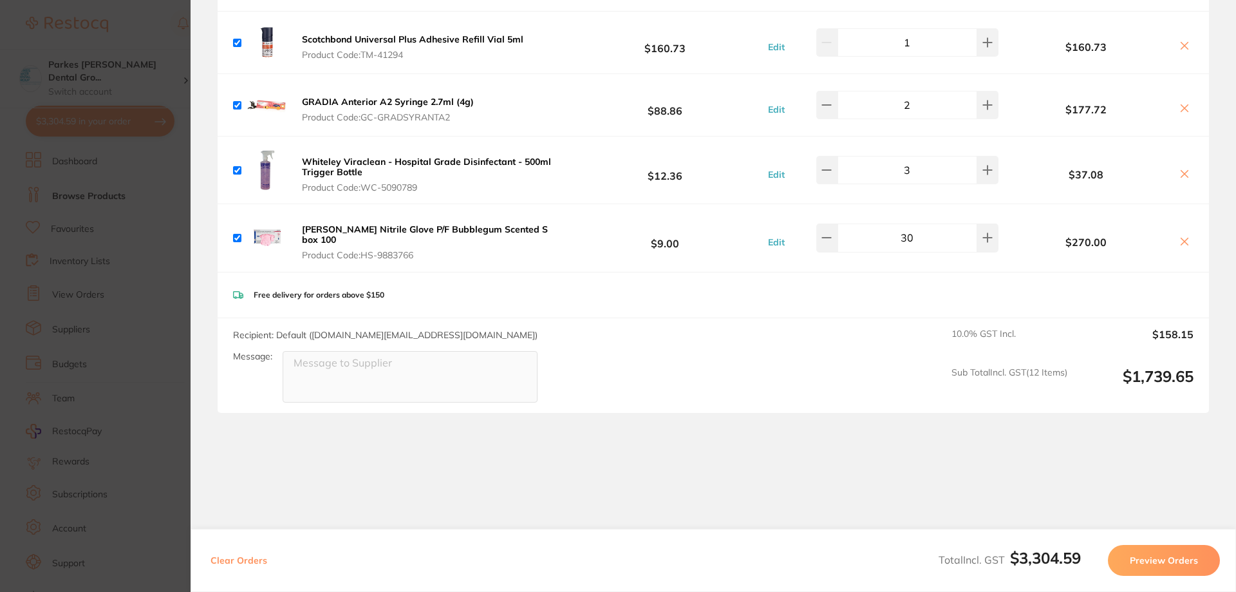
click at [143, 35] on section "Update RRP Set your pre negotiated price for this item. Item Agreed RRP (excl. …" at bounding box center [618, 296] width 1236 height 592
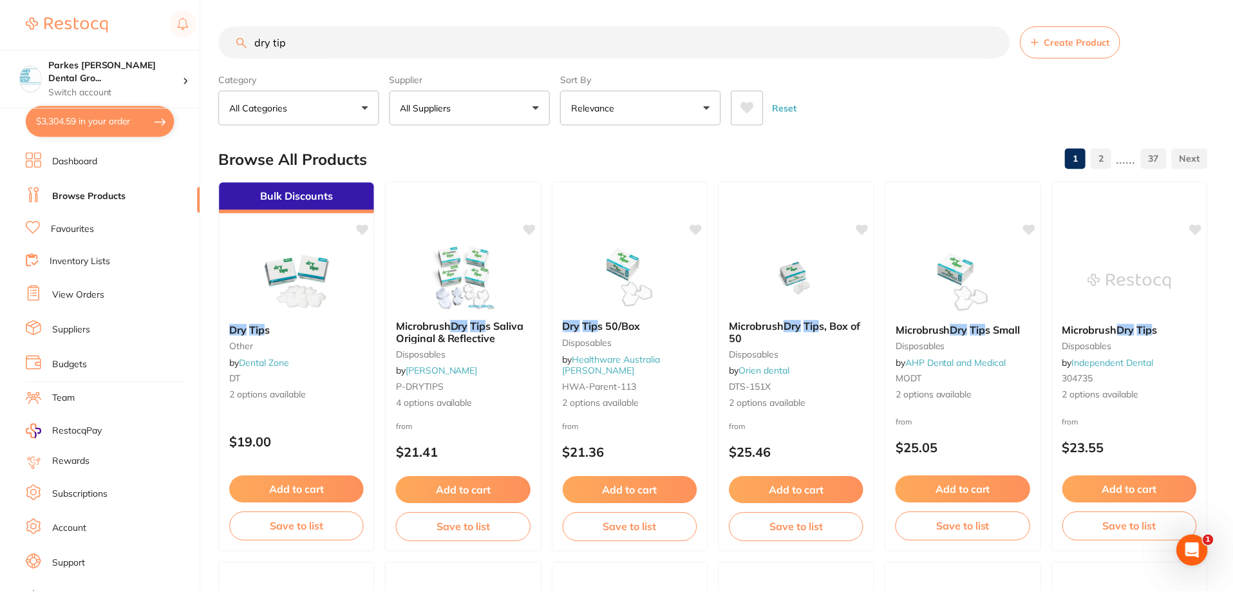
scroll to position [5, 0]
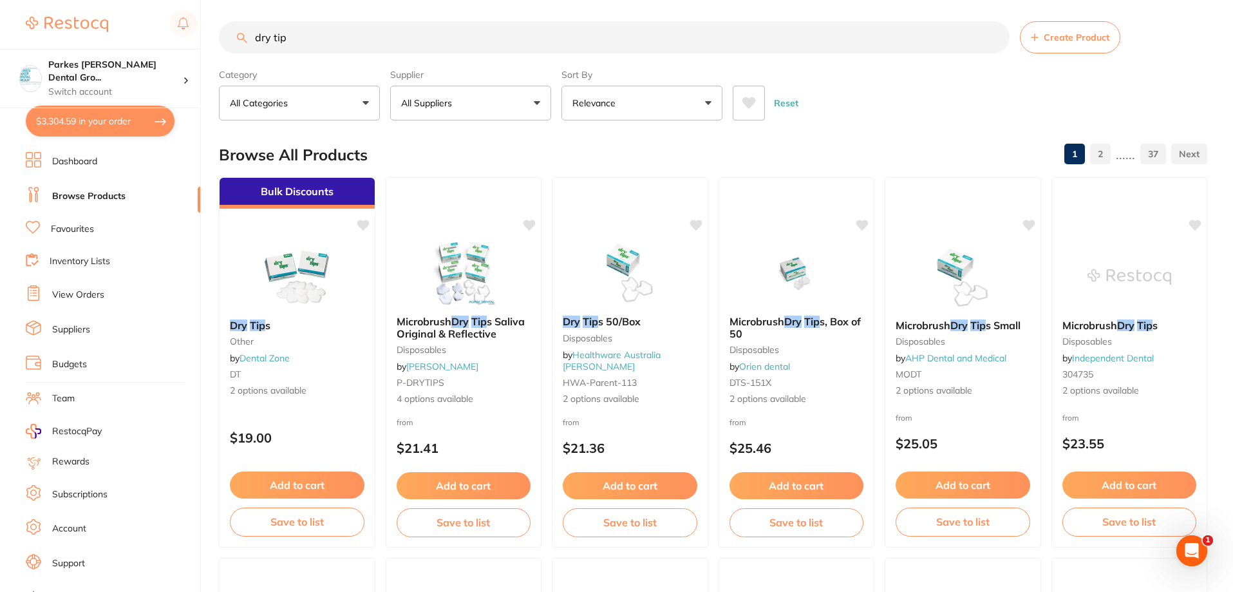
drag, startPoint x: 359, startPoint y: 41, endPoint x: 133, endPoint y: 42, distance: 226.7
click at [133, 42] on div "$3,304.59 Parkes Baker Dental Gro... Switch account Parkes Baker Dental Group $…" at bounding box center [616, 291] width 1233 height 592
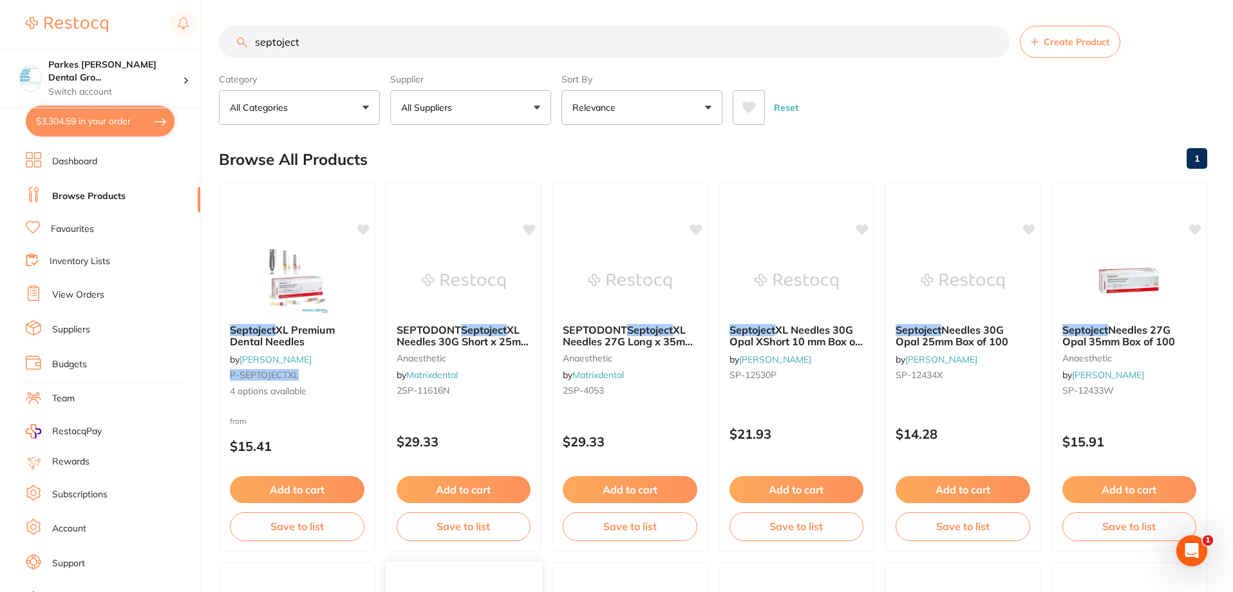
scroll to position [0, 0]
click at [172, 516] on ul "Dashboard Browse Products Favourites Inventory Lists View Orders Suppliers Budg…" at bounding box center [113, 374] width 175 height 444
click at [319, 408] on div "Septoject XL Premium Dental Needles by Adam Dental P-SEPTOJECTXL 4 options avai…" at bounding box center [297, 360] width 156 height 95
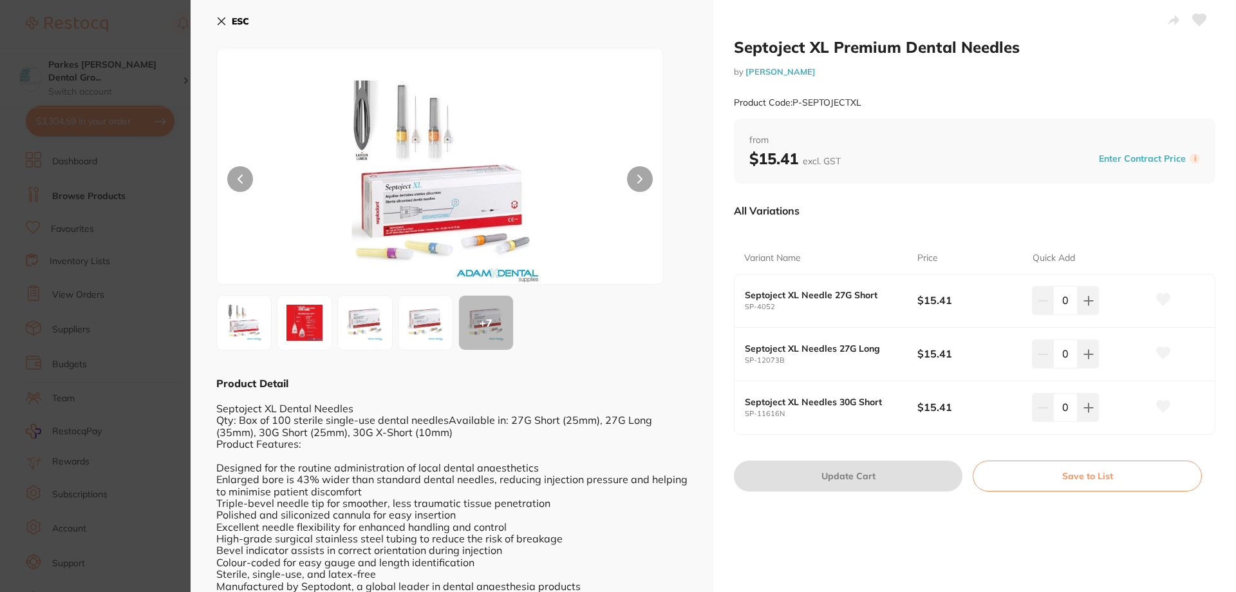
click at [226, 18] on icon at bounding box center [221, 21] width 10 height 10
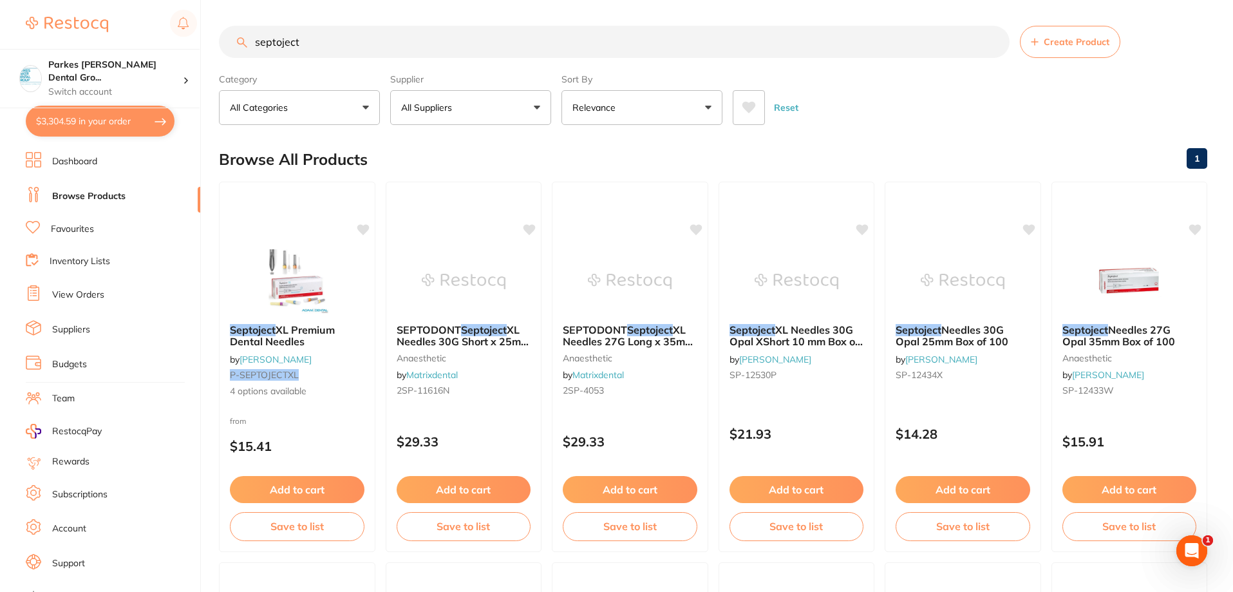
drag, startPoint x: 331, startPoint y: 44, endPoint x: 184, endPoint y: 52, distance: 147.7
click at [185, 44] on div "$3,304.59 Parkes Baker Dental Gro... Switch account Parkes Baker Dental Group $…" at bounding box center [616, 296] width 1233 height 592
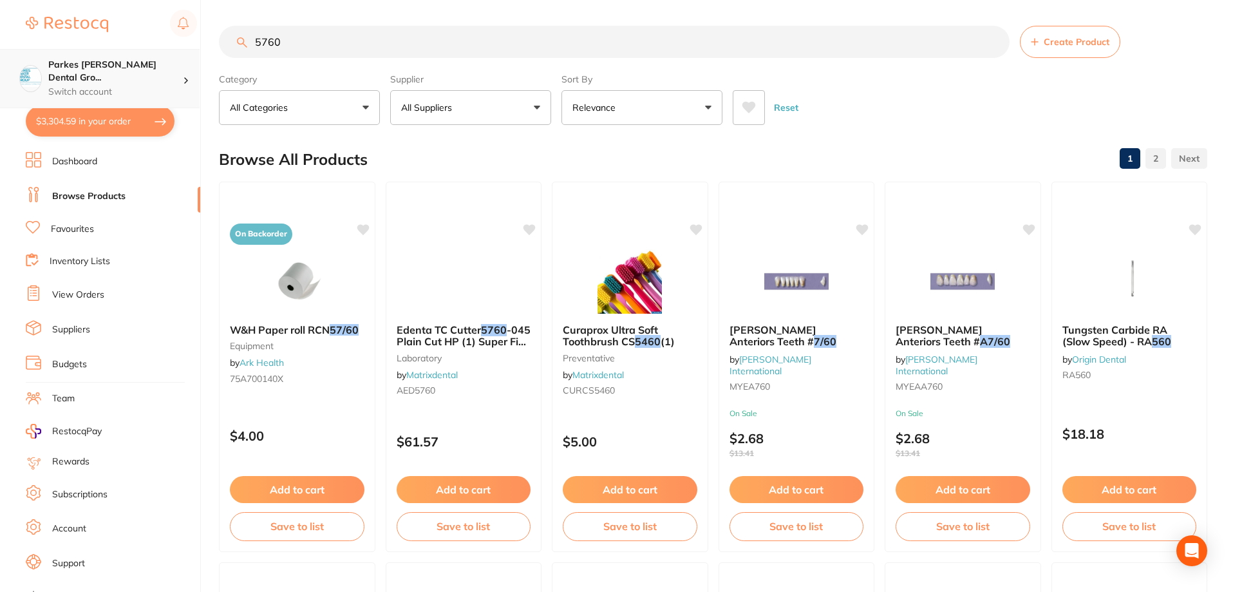
type input "5760q"
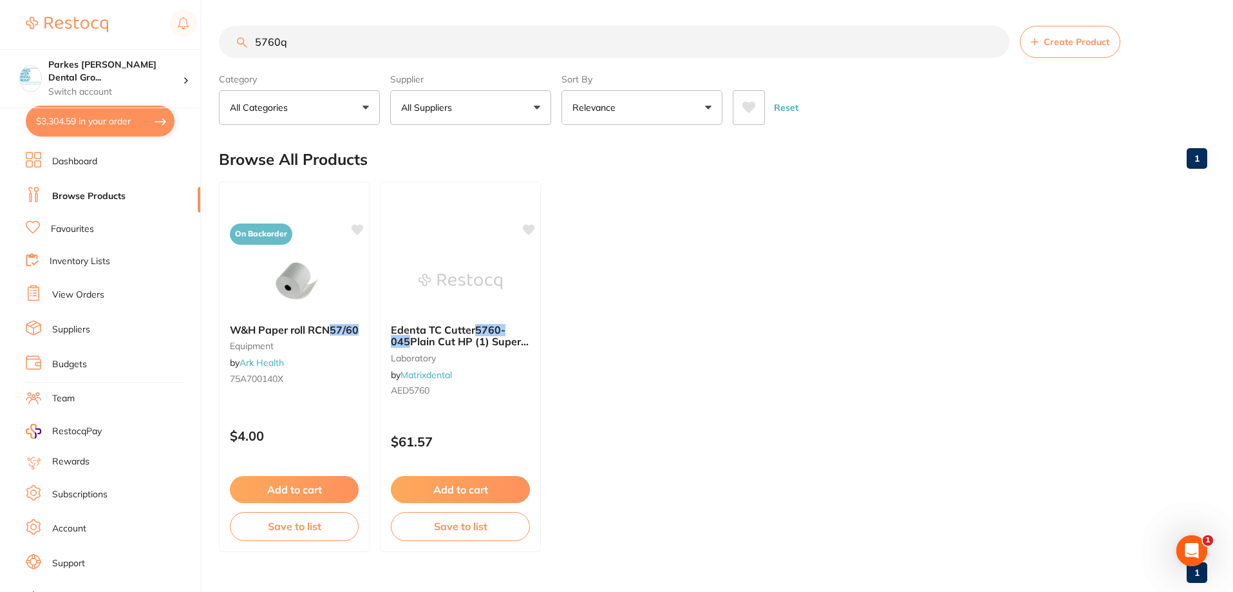
scroll to position [3338, 0]
drag, startPoint x: 330, startPoint y: 52, endPoint x: 216, endPoint y: 41, distance: 114.6
click at [216, 41] on div "$3,304.59 Parkes Baker Dental Gro... Switch account Parkes Baker Dental Group $…" at bounding box center [616, 296] width 1233 height 592
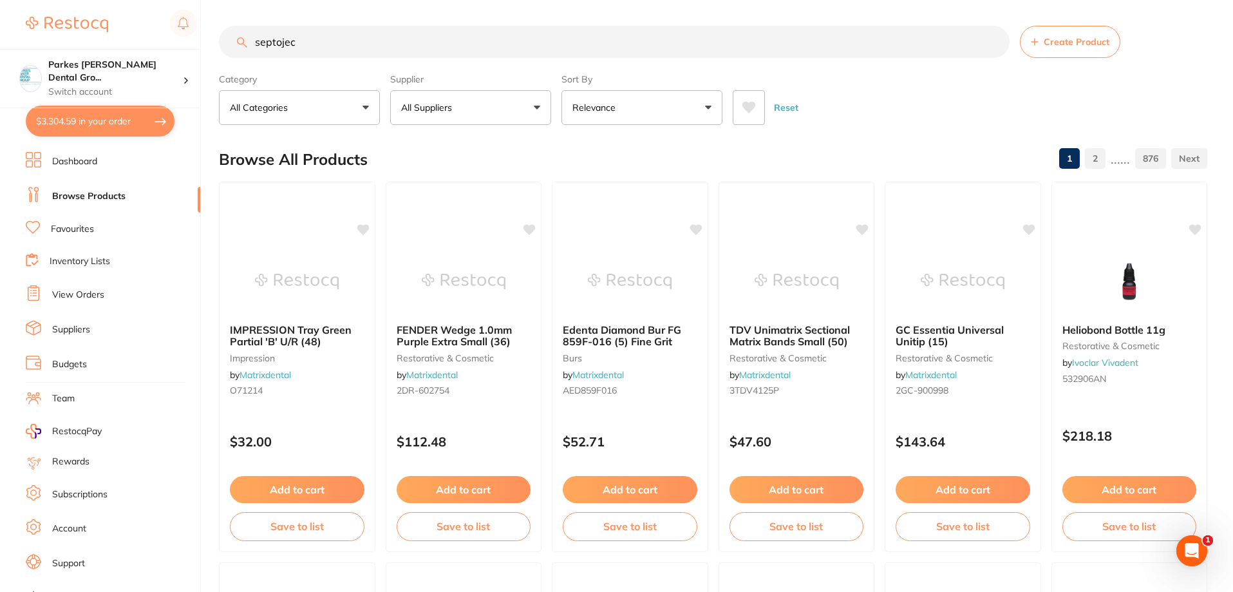
scroll to position [0, 0]
type input "septoject"
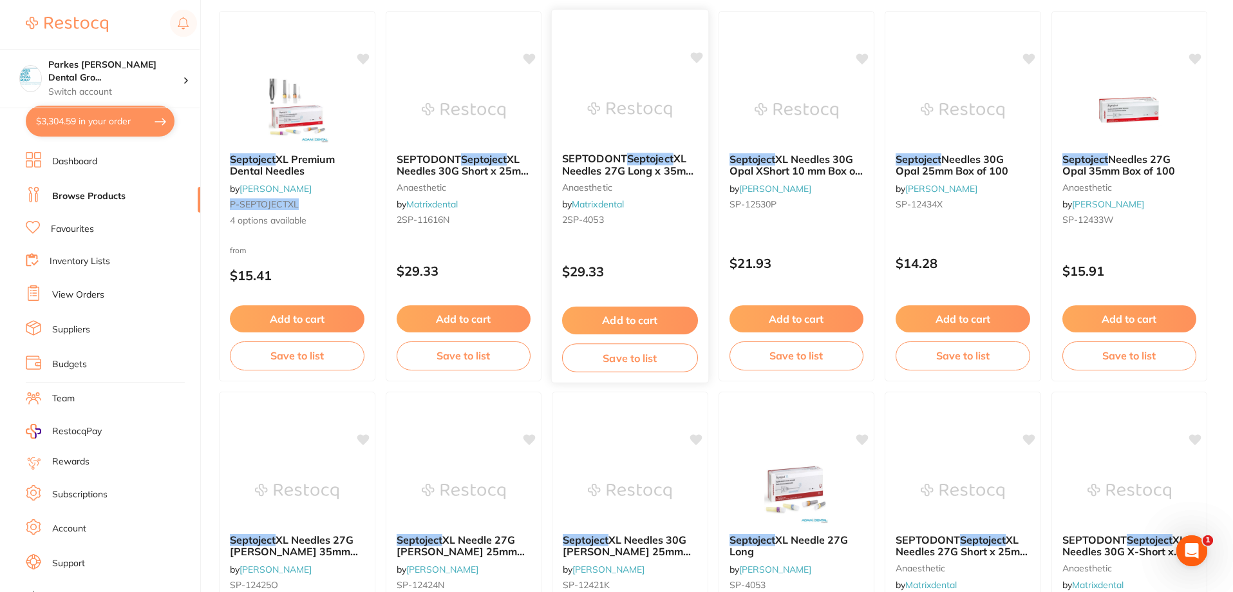
scroll to position [193, 0]
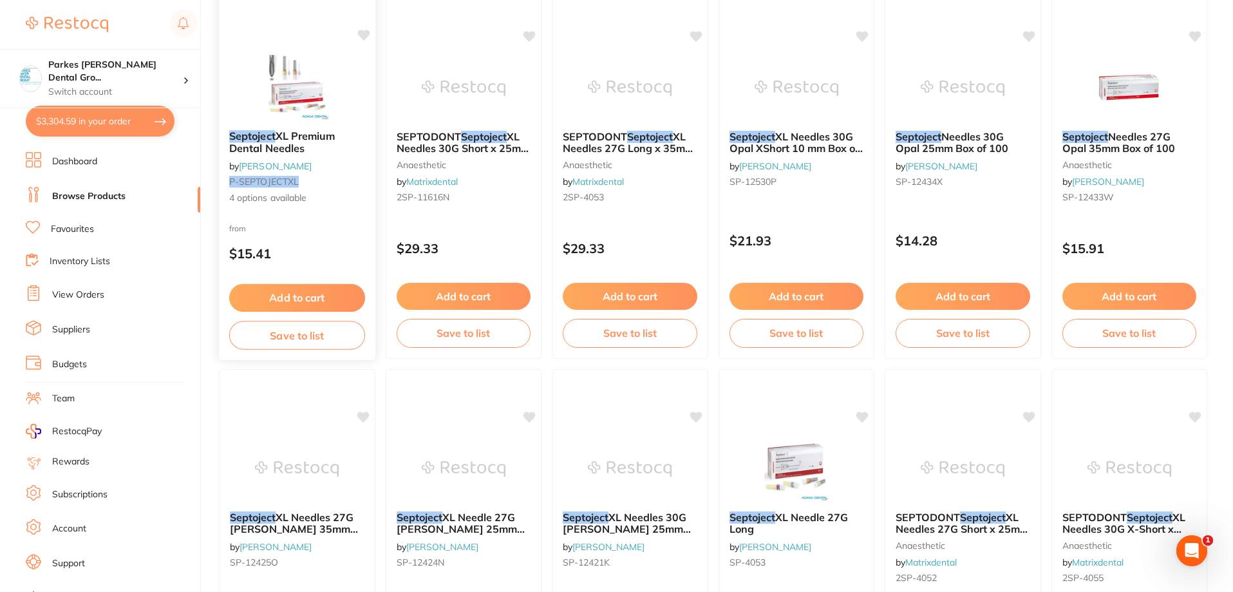
click at [301, 232] on div "from $15.41" at bounding box center [297, 244] width 156 height 46
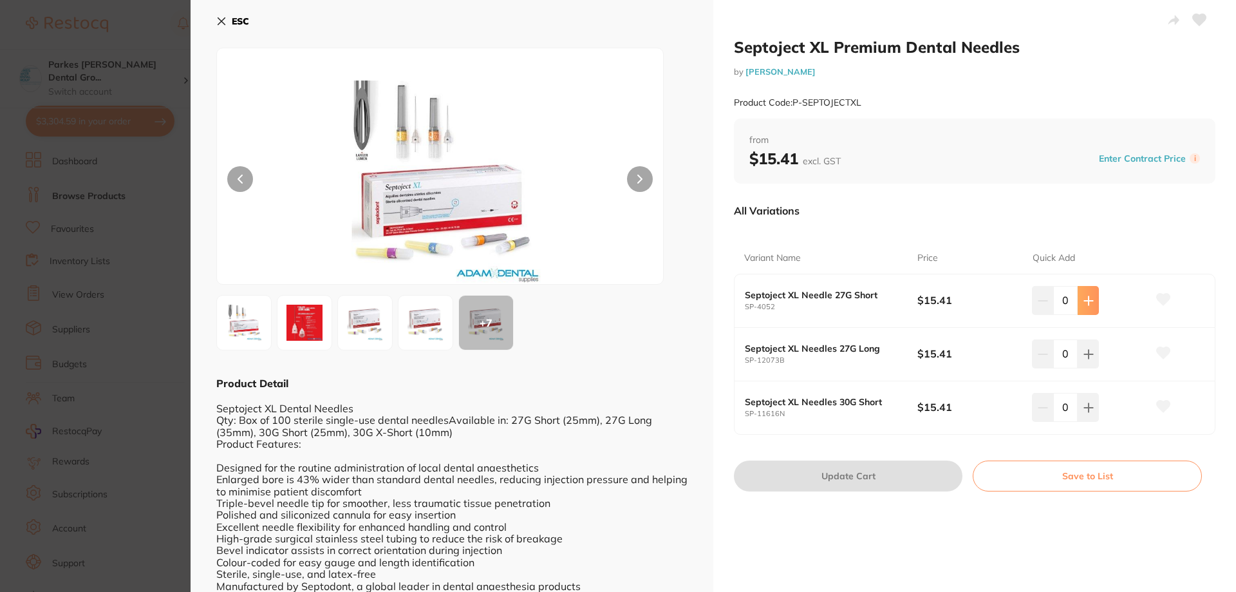
click at [1084, 304] on icon at bounding box center [1089, 301] width 10 height 10
type input "1"
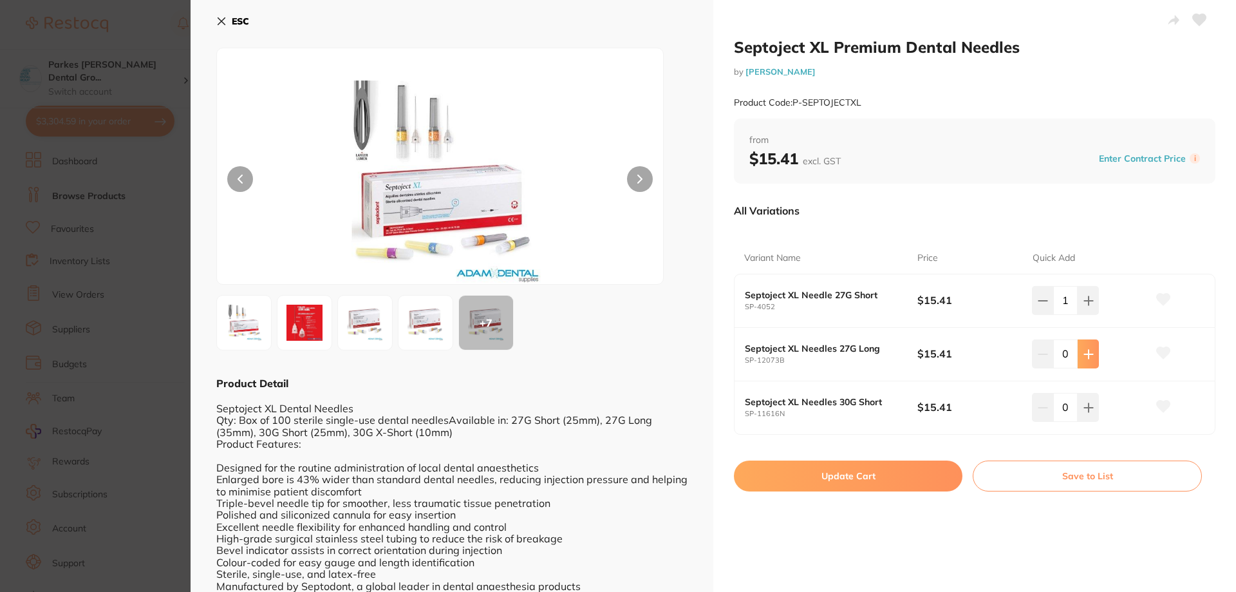
click at [1088, 355] on icon at bounding box center [1089, 354] width 10 height 10
type input "1"
click at [839, 478] on button "Update Cart" at bounding box center [848, 475] width 229 height 31
checkbox input "false"
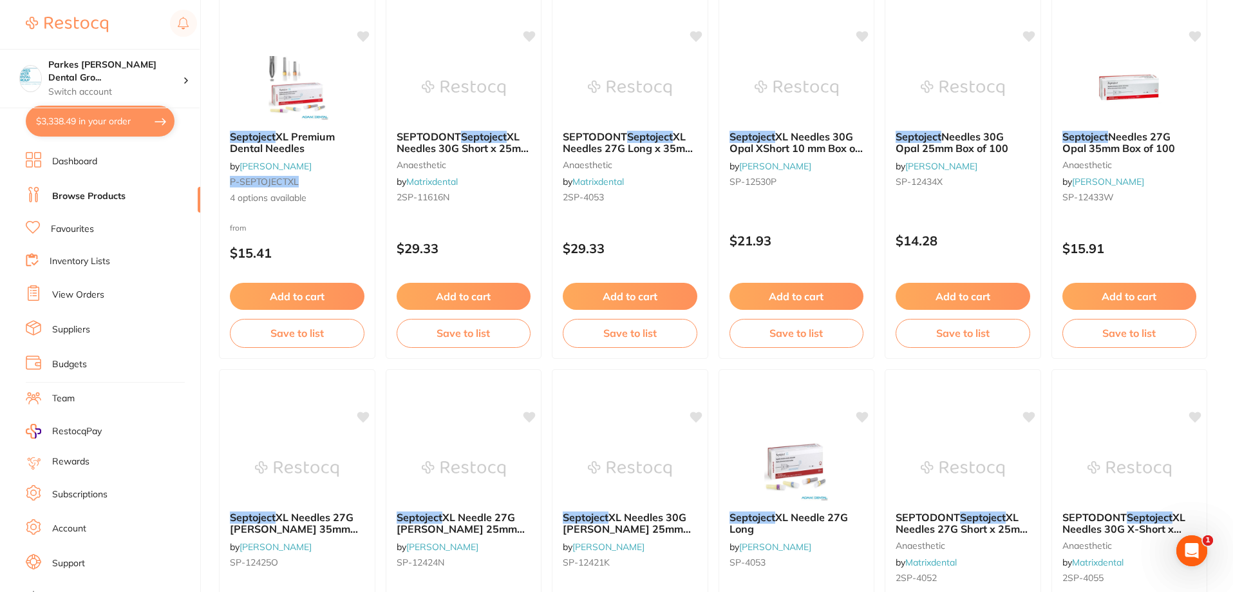
scroll to position [3463, 0]
click at [111, 127] on button "$3,338.49 in your order" at bounding box center [100, 121] width 149 height 31
checkbox input "true"
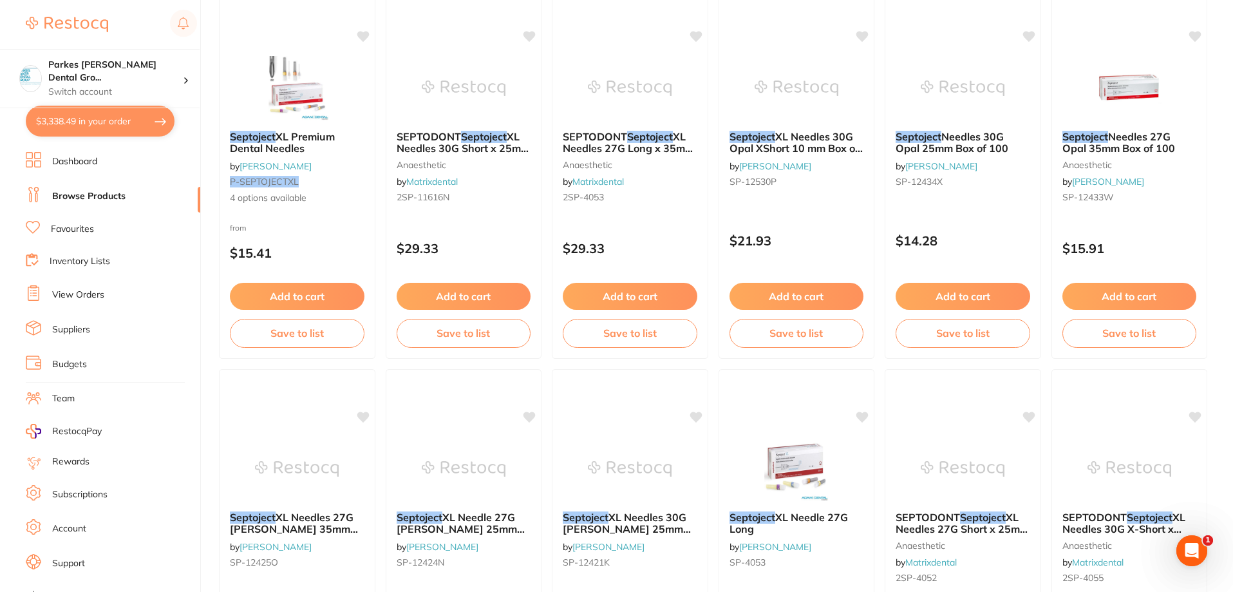
checkbox input "true"
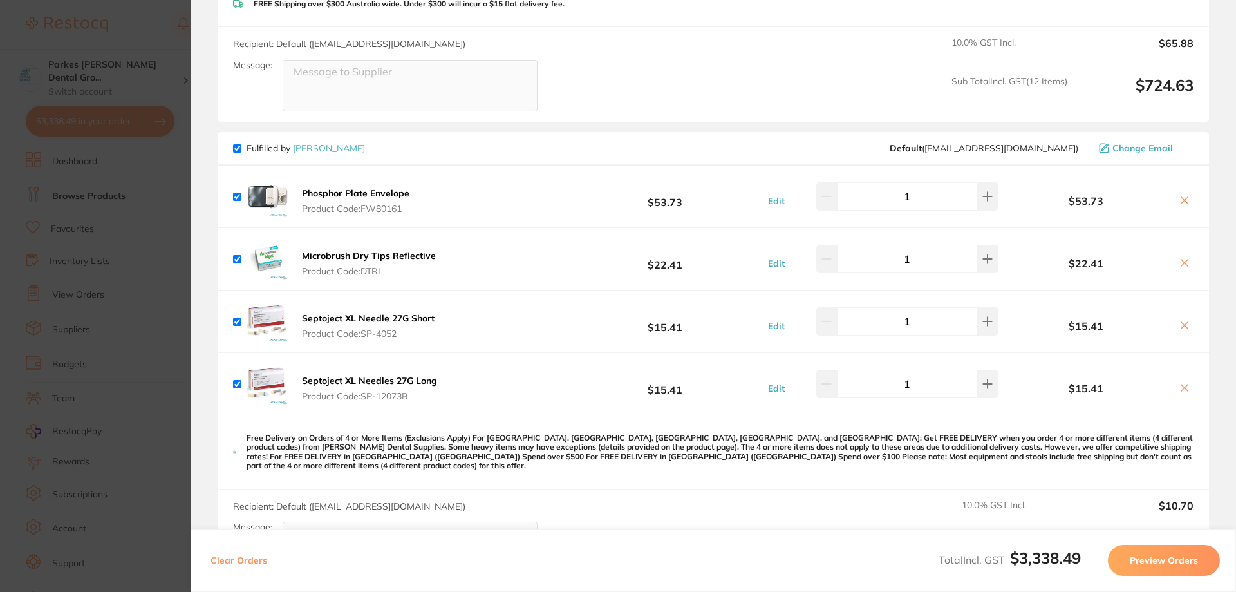
scroll to position [1545, 0]
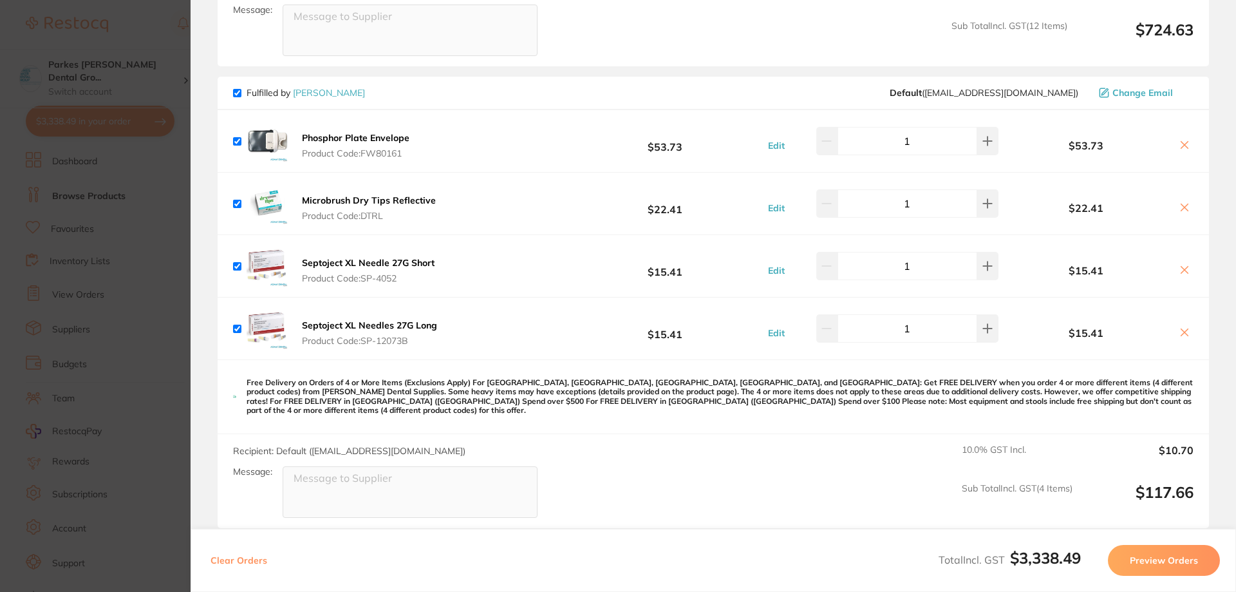
click at [149, 28] on section "Update RRP Set your pre negotiated price for this item. Item Agreed RRP (excl. …" at bounding box center [618, 296] width 1236 height 592
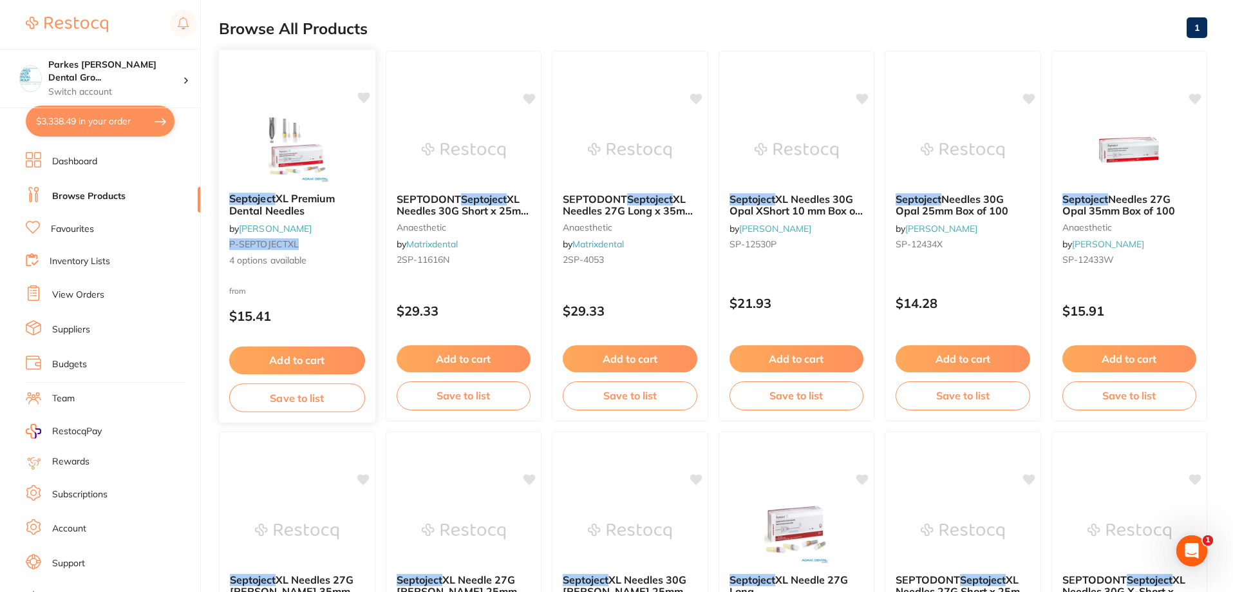
scroll to position [0, 0]
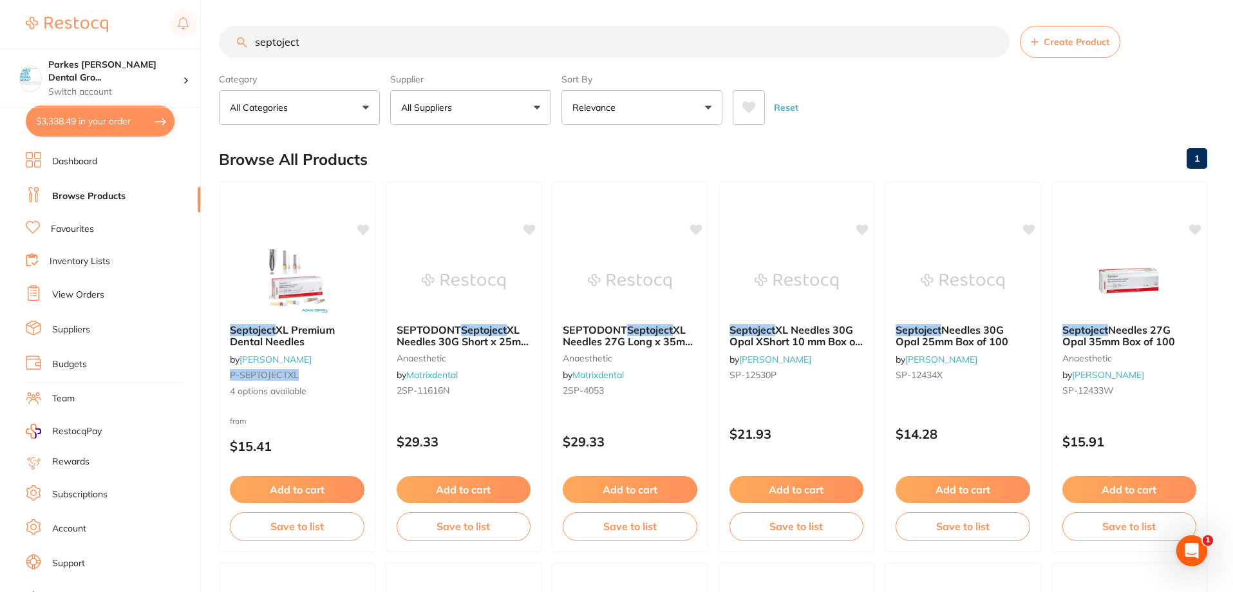
drag, startPoint x: 355, startPoint y: 35, endPoint x: 156, endPoint y: 32, distance: 199.0
click at [158, 32] on div "$3,338.49 Parkes Baker Dental Gro... Switch account Parkes Baker Dental Group $…" at bounding box center [616, 296] width 1233 height 592
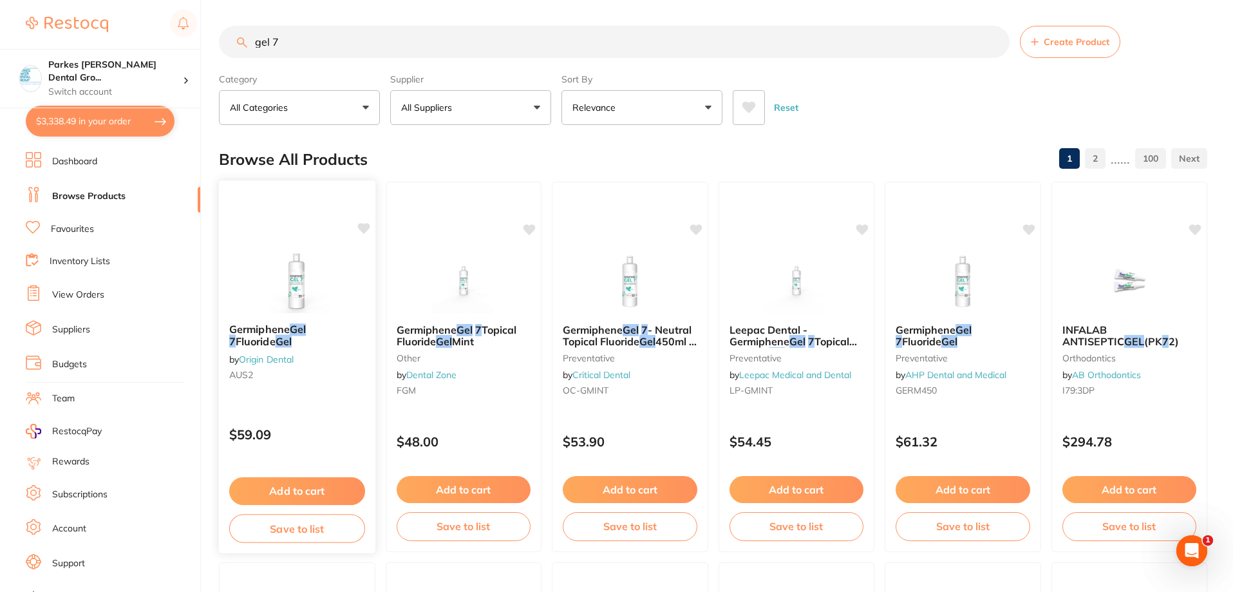
click at [302, 406] on div "Germiphene Gel 7 Fluoride Gel by Origin Dental AUS2 $59.09 Add to cart Save to …" at bounding box center [297, 367] width 158 height 374
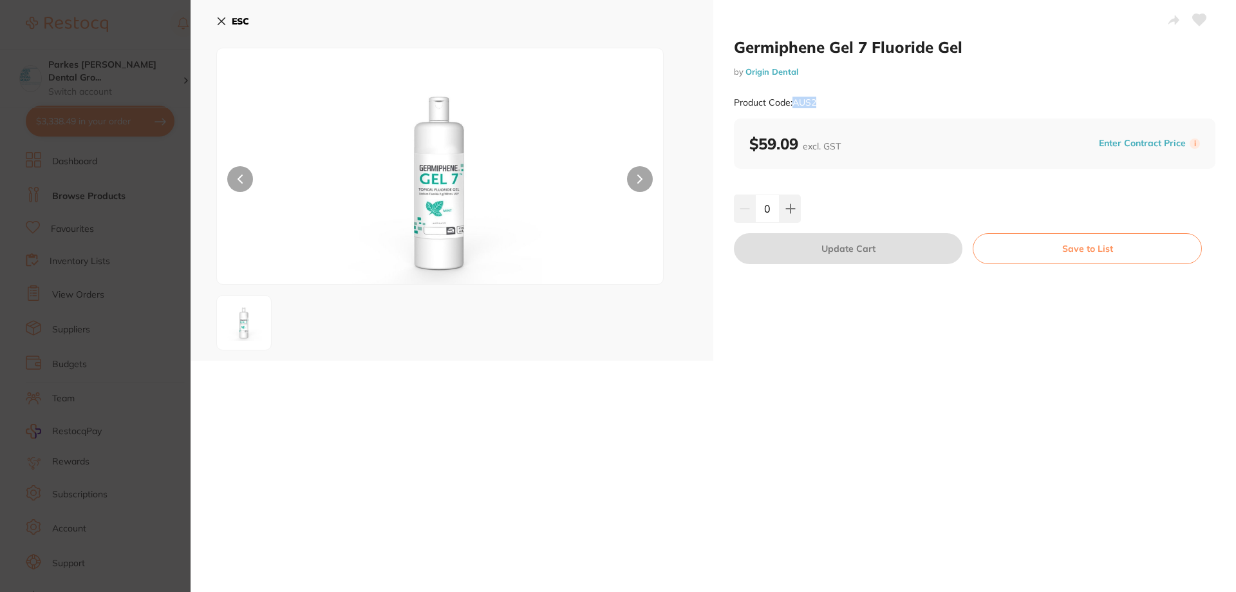
drag, startPoint x: 817, startPoint y: 102, endPoint x: 798, endPoint y: 102, distance: 18.7
click at [795, 100] on small "Product Code: AUS2" at bounding box center [775, 102] width 82 height 11
copy small "AUS2"
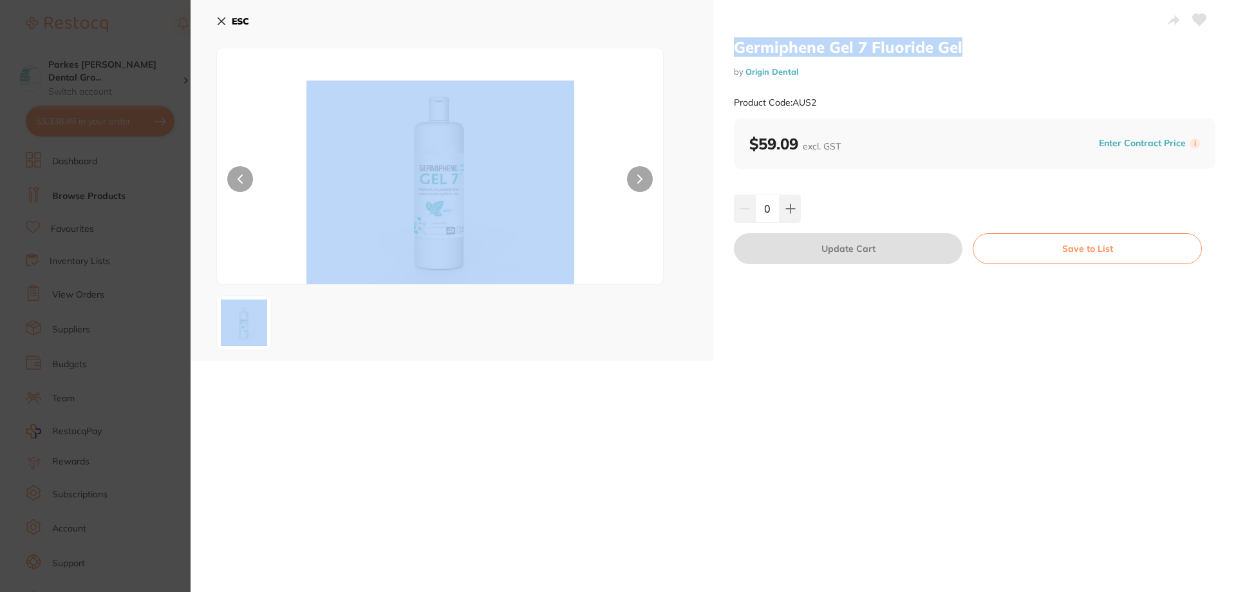
drag, startPoint x: 963, startPoint y: 43, endPoint x: 741, endPoint y: 44, distance: 222.2
click at [707, 44] on div "Germiphene Gel 7 Fluoride Gel by Origin Dental Product Code: AUS2 ESC Germiphen…" at bounding box center [714, 180] width 1046 height 361
drag, startPoint x: 978, startPoint y: 51, endPoint x: 964, endPoint y: 45, distance: 15.3
click at [978, 50] on h2 "Germiphene Gel 7 Fluoride Gel" at bounding box center [975, 46] width 482 height 19
click at [964, 45] on h2 "Germiphene Gel 7 Fluoride Gel" at bounding box center [975, 46] width 482 height 19
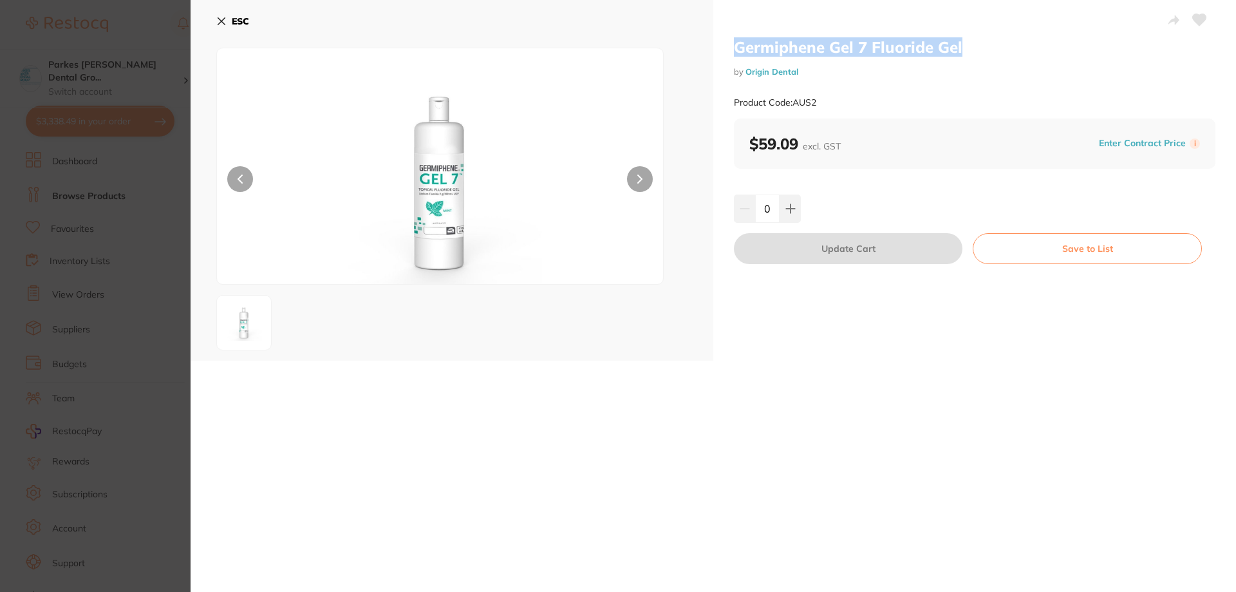
drag, startPoint x: 962, startPoint y: 49, endPoint x: 775, endPoint y: 45, distance: 186.8
click at [737, 44] on h2 "Germiphene Gel 7 Fluoride Gel" at bounding box center [975, 46] width 482 height 19
copy h2 "Germiphene Gel 7 Fluoride Gel"
click at [225, 19] on icon at bounding box center [221, 21] width 7 height 7
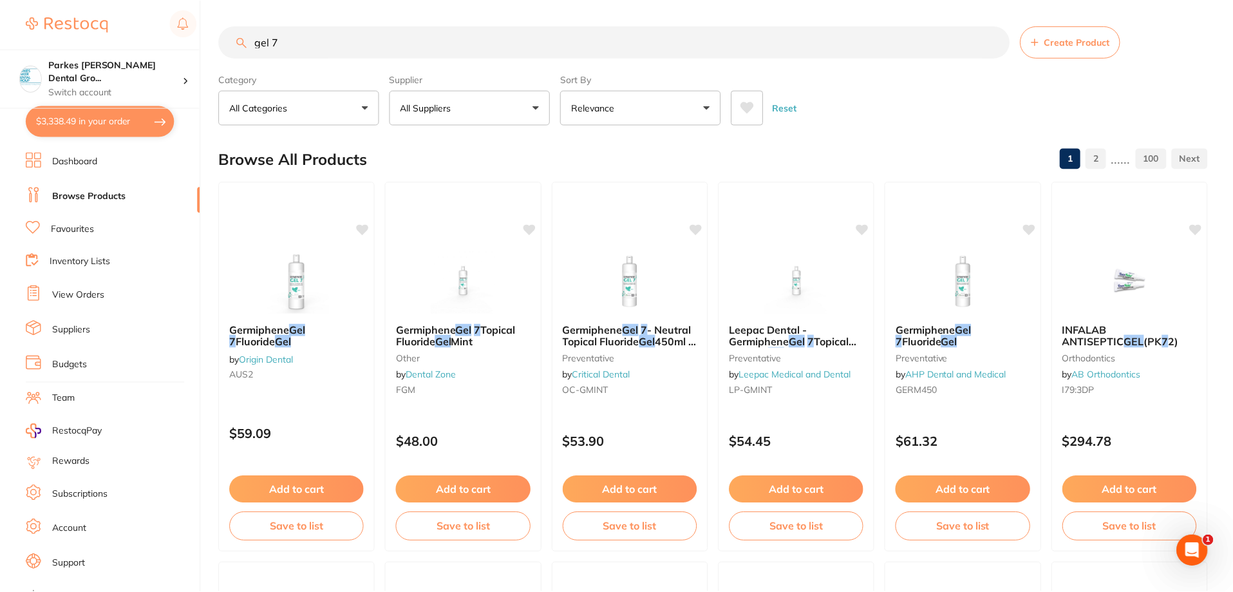
scroll to position [5, 0]
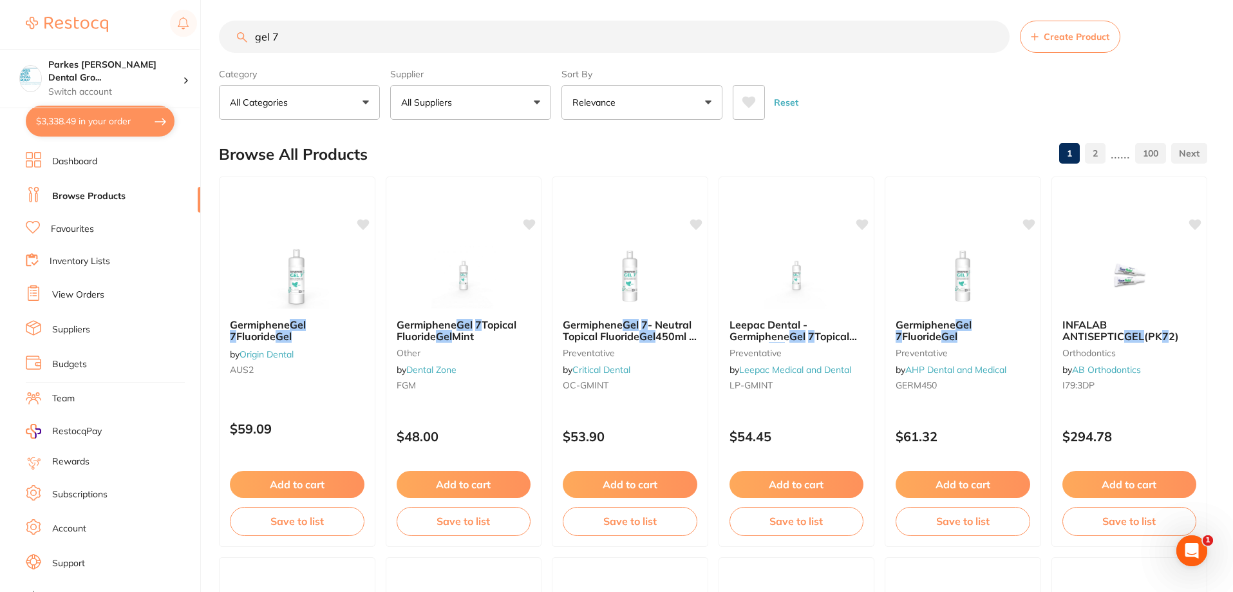
drag, startPoint x: 369, startPoint y: 43, endPoint x: 199, endPoint y: 39, distance: 170.0
click at [203, 39] on div "$3,338.49 Parkes Baker Dental Gro... Switch account Parkes Baker Dental Group $…" at bounding box center [616, 291] width 1233 height 592
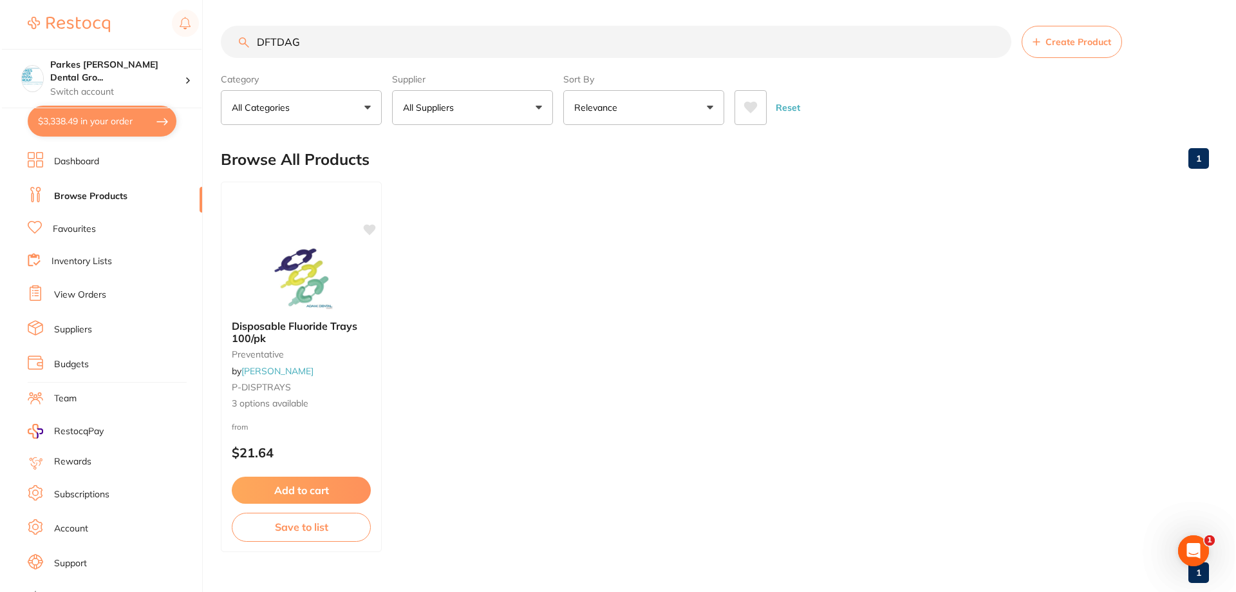
scroll to position [0, 0]
click at [287, 269] on img at bounding box center [299, 277] width 84 height 65
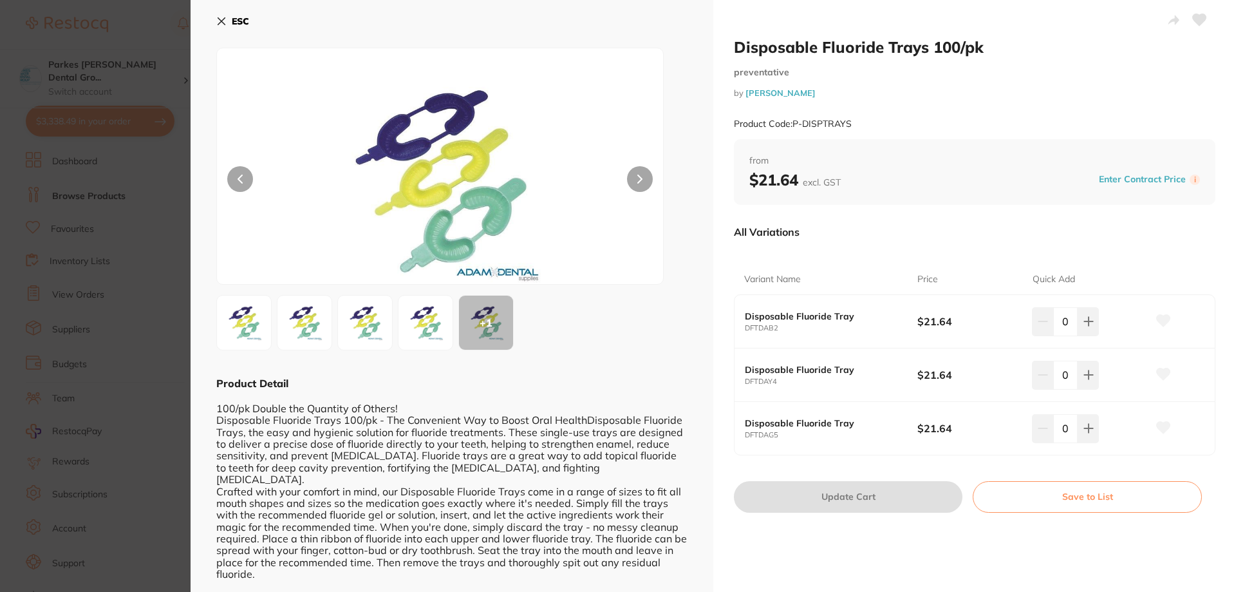
click at [223, 21] on icon at bounding box center [221, 21] width 7 height 7
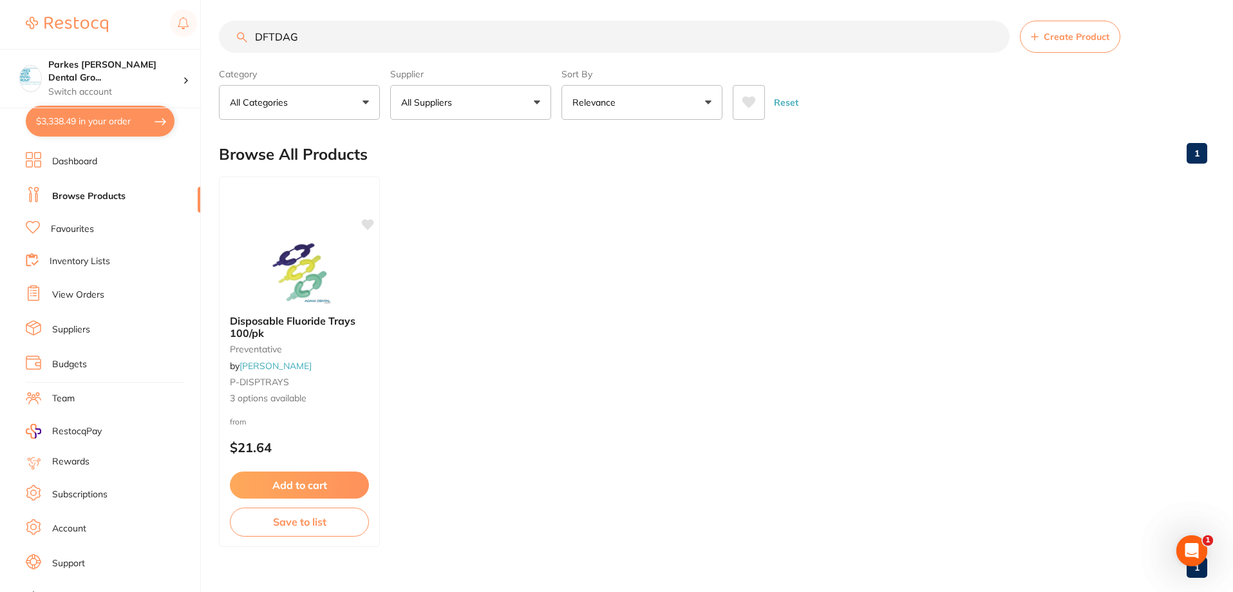
drag, startPoint x: 328, startPoint y: 41, endPoint x: 189, endPoint y: 41, distance: 138.5
click at [207, 41] on div "$3,338.49 Parkes Baker Dental Gro... Switch account Parkes Baker Dental Group $…" at bounding box center [616, 291] width 1233 height 592
type input "d"
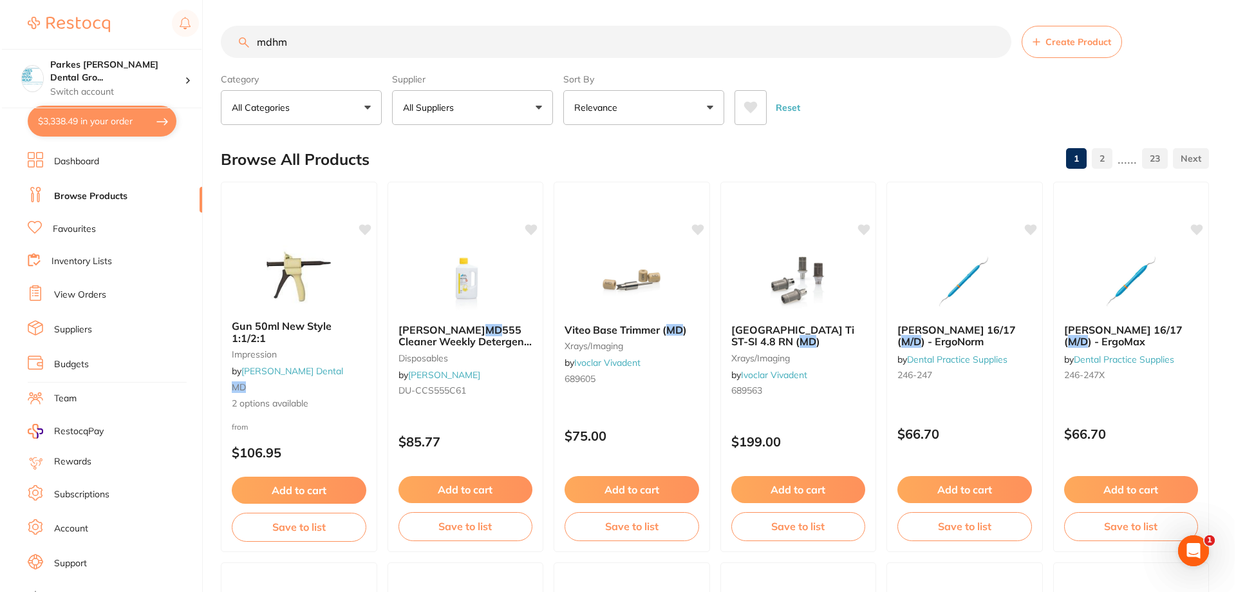
scroll to position [0, 0]
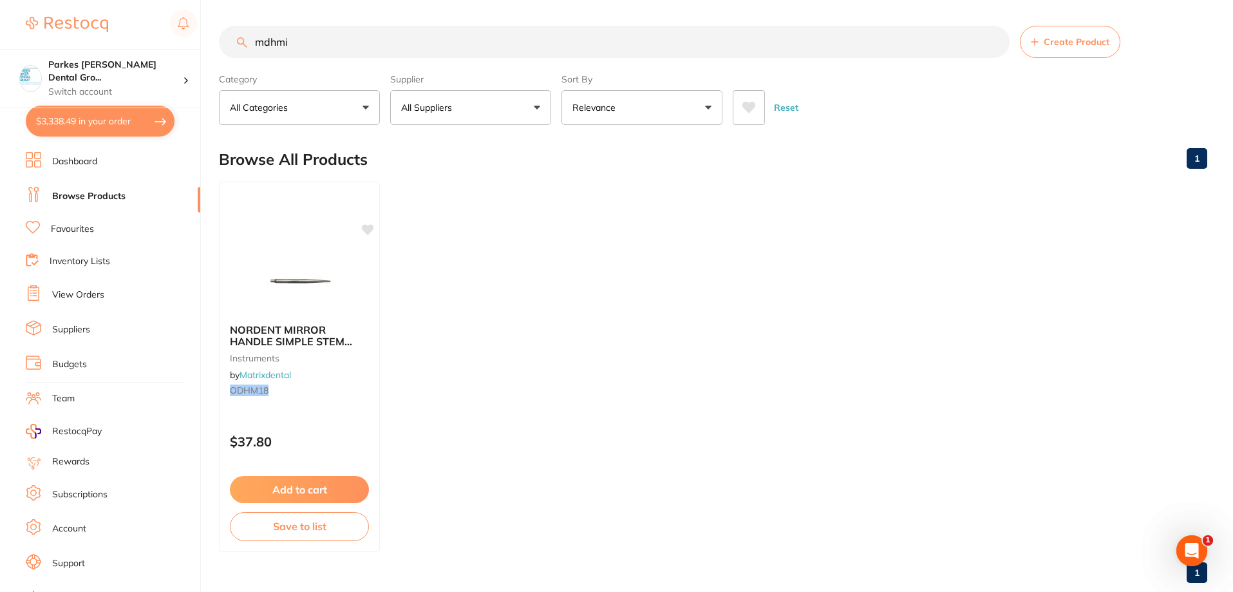
type input "mdhmis"
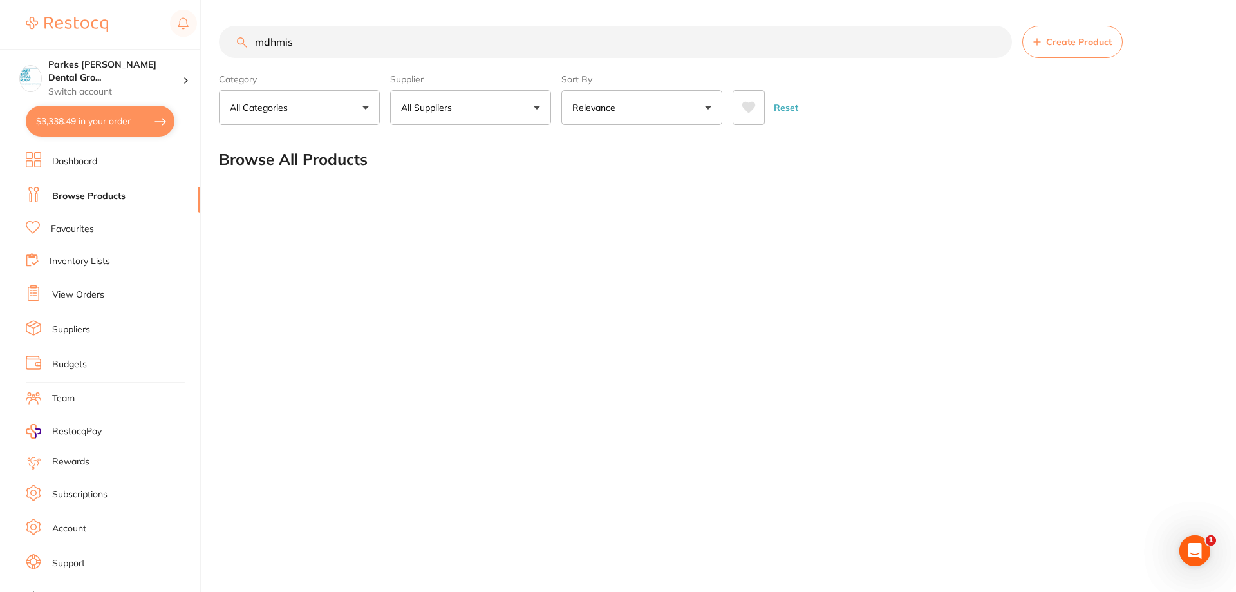
drag, startPoint x: 372, startPoint y: 44, endPoint x: 184, endPoint y: 47, distance: 188.7
click at [184, 47] on div "$3,338.49 Parkes Baker Dental Gro... Switch account Parkes Baker Dental Group $…" at bounding box center [618, 296] width 1236 height 592
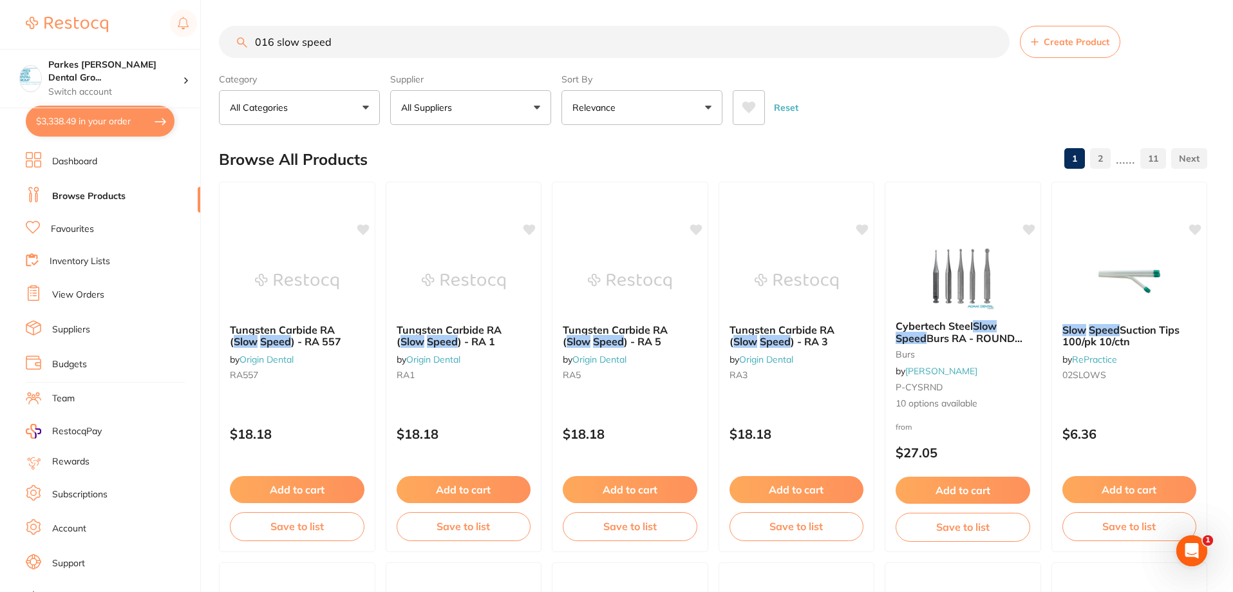
drag, startPoint x: 385, startPoint y: 50, endPoint x: 140, endPoint y: 19, distance: 246.6
click at [157, 29] on div "$3,338.49 Parkes Baker Dental Gro... Switch account Parkes Baker Dental Group $…" at bounding box center [616, 296] width 1233 height 592
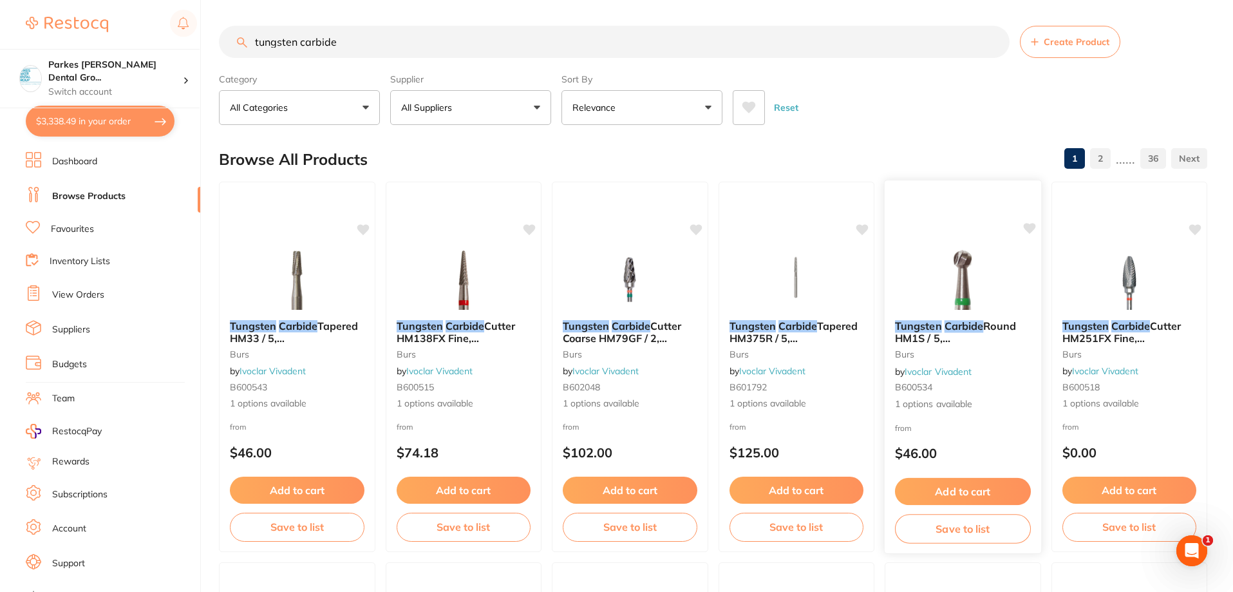
click at [1001, 383] on small "B600534" at bounding box center [963, 387] width 136 height 10
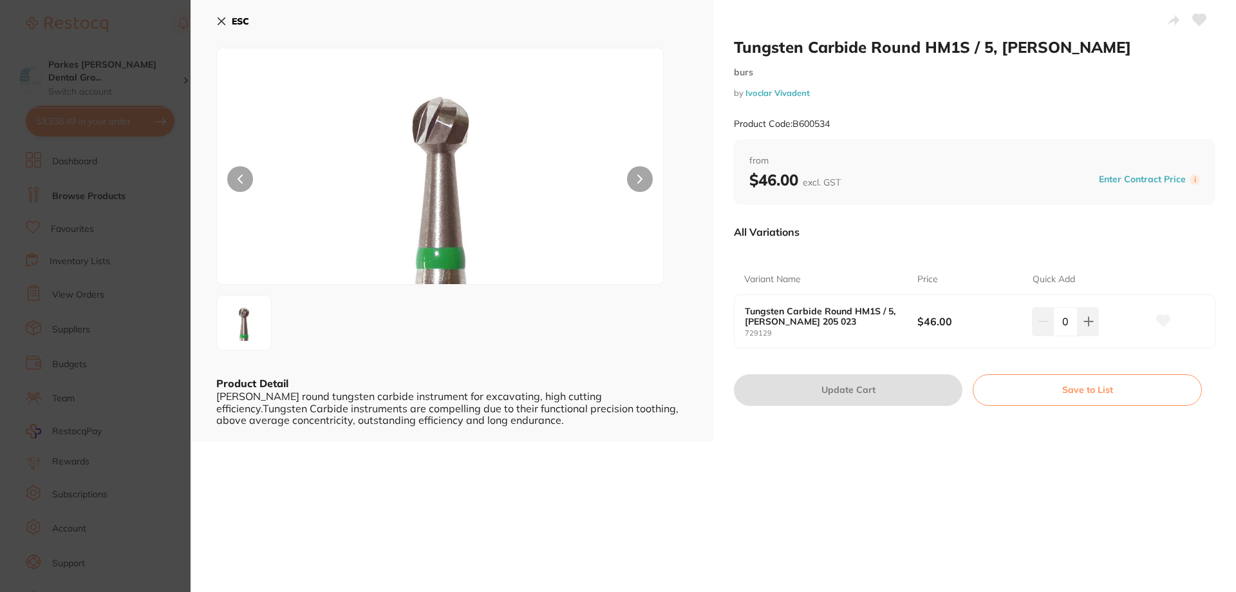
click at [231, 27] on button "ESC" at bounding box center [232, 21] width 33 height 22
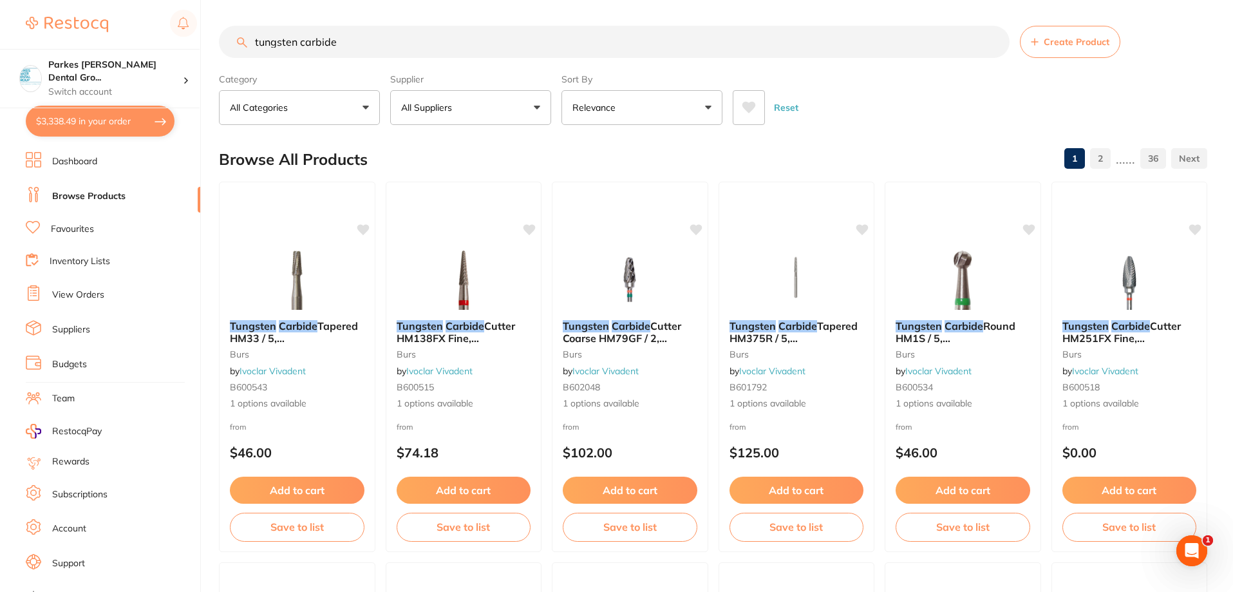
click at [513, 104] on button "All Suppliers" at bounding box center [470, 107] width 161 height 35
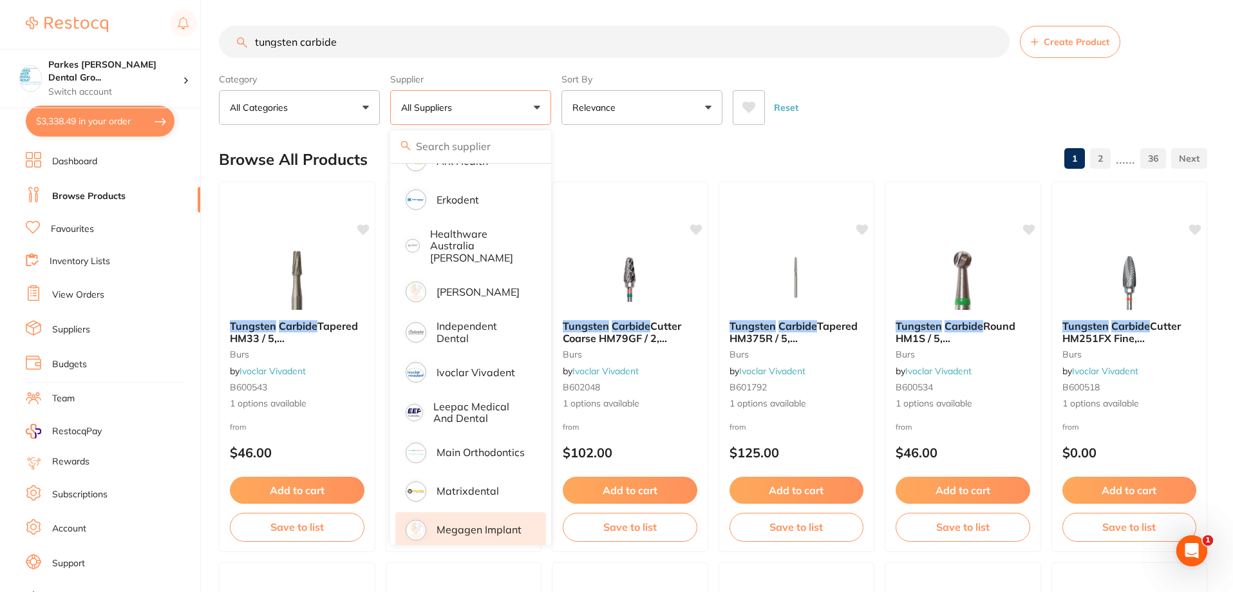
scroll to position [322, 0]
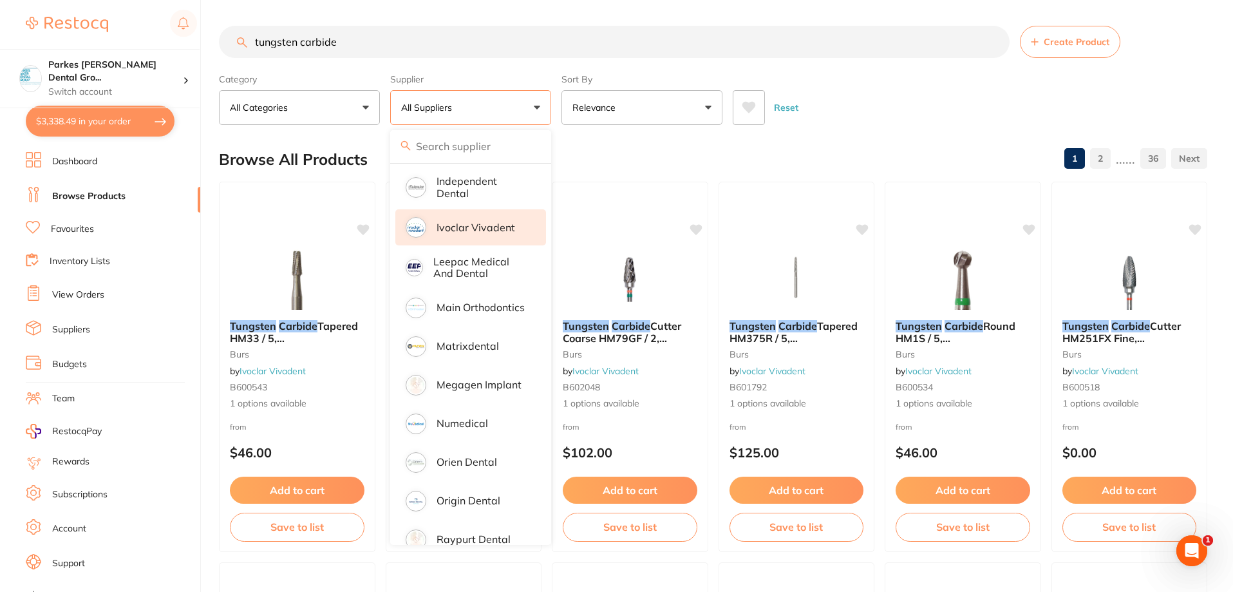
click at [478, 222] on p "Ivoclar Vivadent" at bounding box center [476, 228] width 79 height 12
click at [931, 119] on div "Reset" at bounding box center [965, 102] width 464 height 45
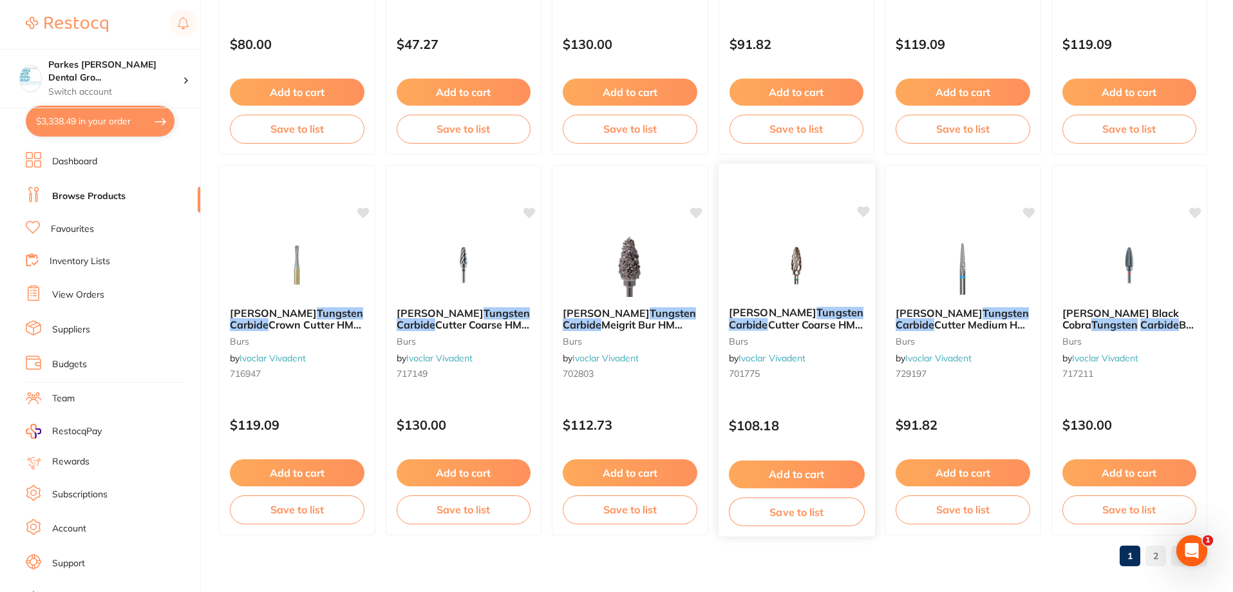
scroll to position [3072, 0]
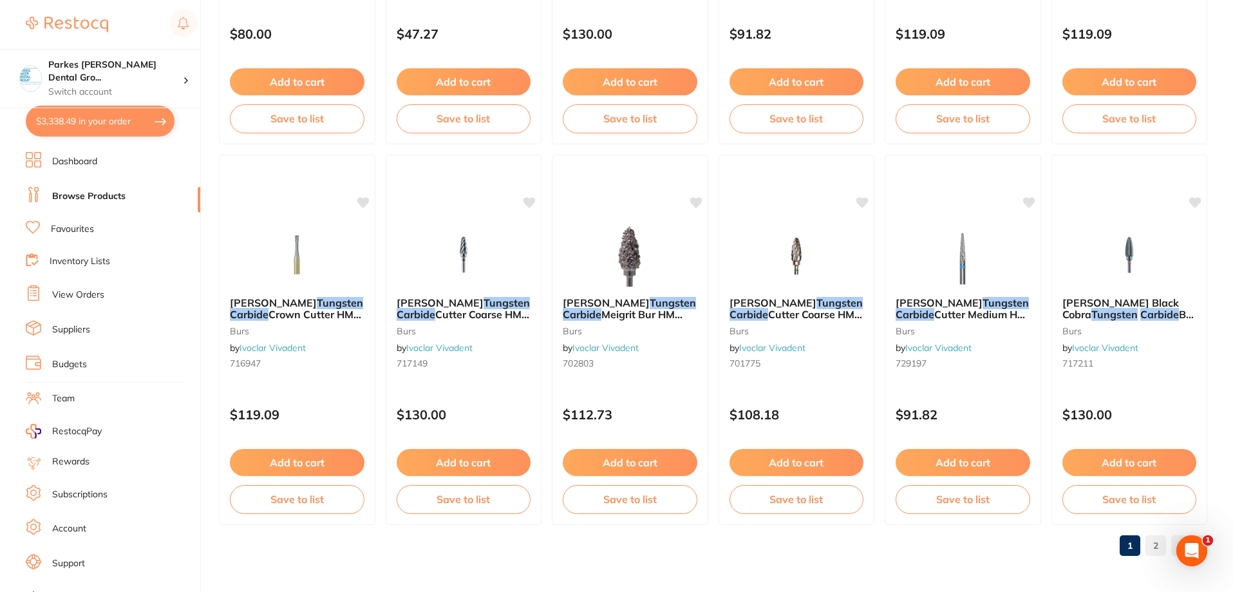
click at [1153, 547] on link "2" at bounding box center [1156, 546] width 21 height 26
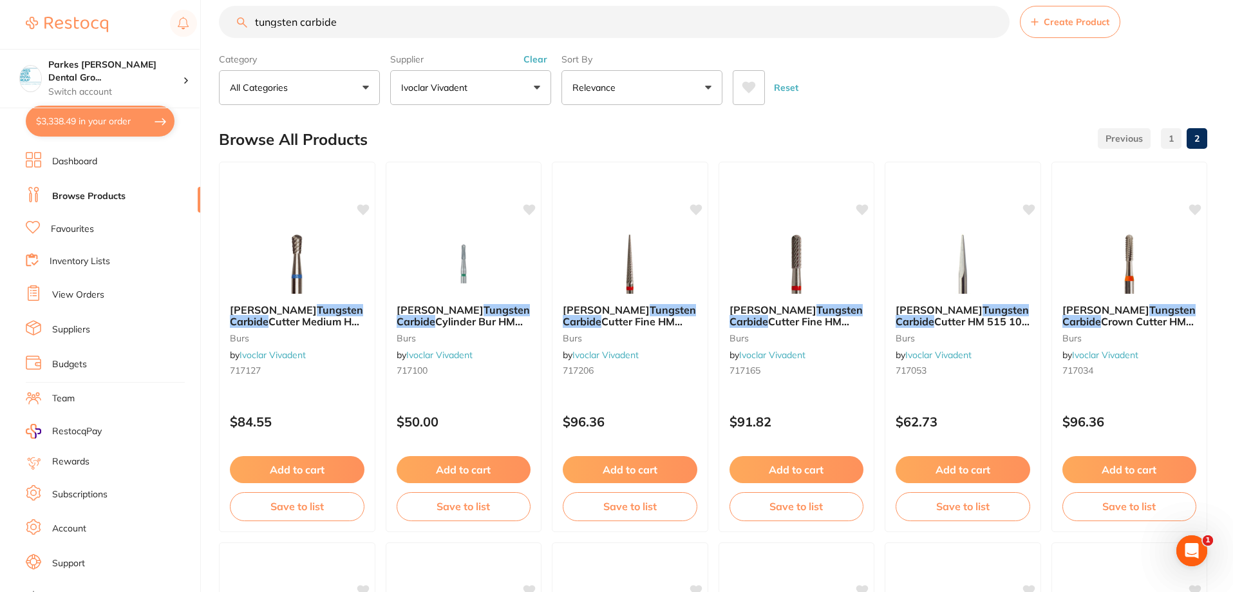
scroll to position [0, 0]
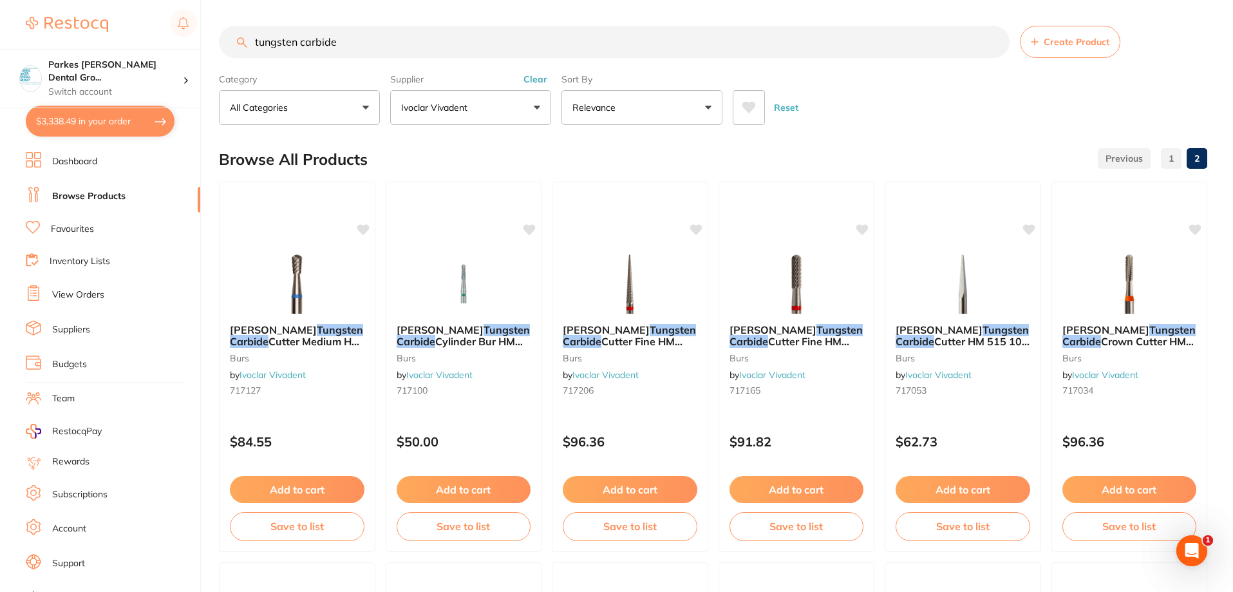
click at [375, 43] on input "tungsten carbide" at bounding box center [614, 42] width 791 height 32
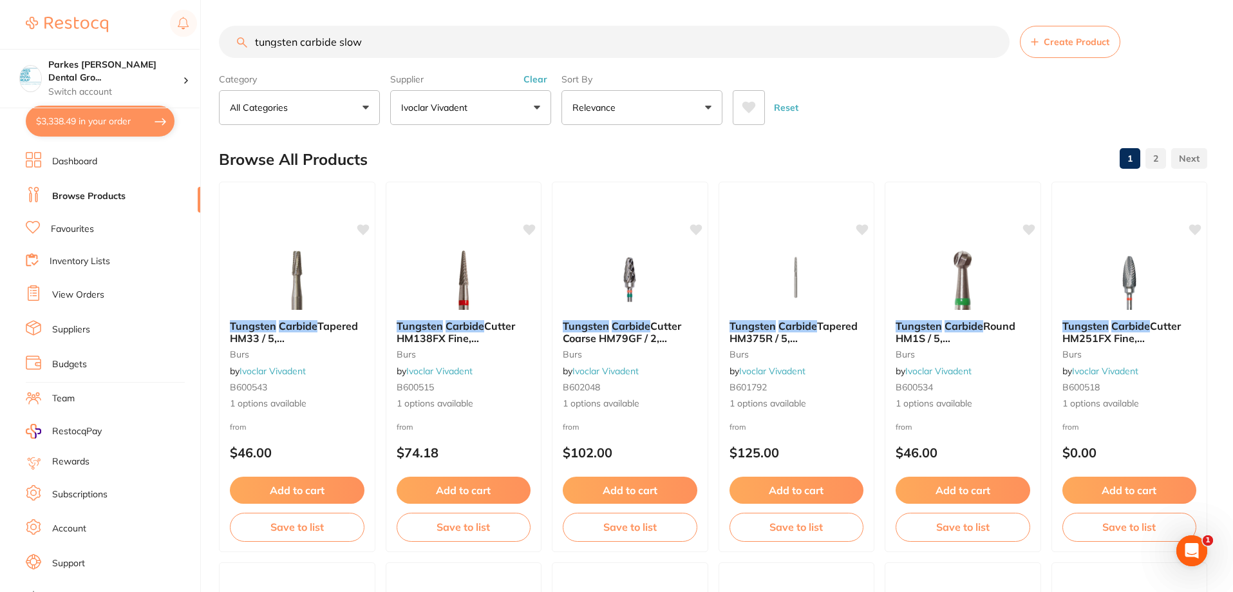
drag, startPoint x: 400, startPoint y: 55, endPoint x: 337, endPoint y: 46, distance: 63.0
click at [337, 46] on input "tungsten carbide slow" at bounding box center [614, 42] width 791 height 32
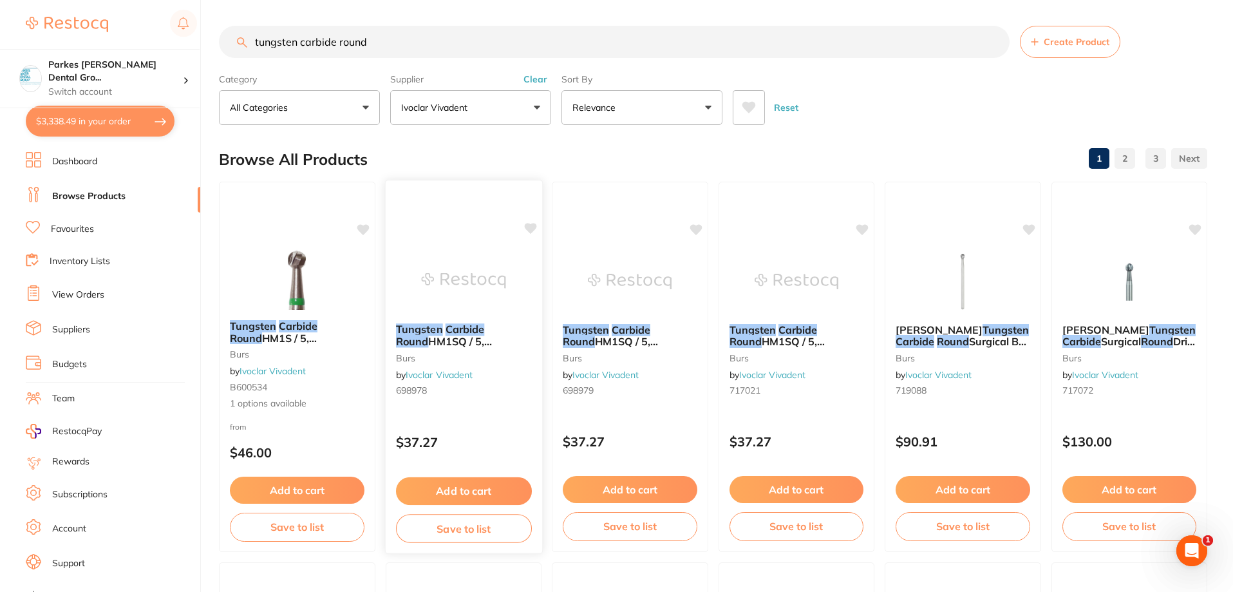
type input "tungsten carbide round"
click at [491, 413] on div "Tungsten Carbide Round HM1SQ / 5, Meisinger 204 021 burs by Ivoclar Vivadent 69…" at bounding box center [463, 367] width 158 height 374
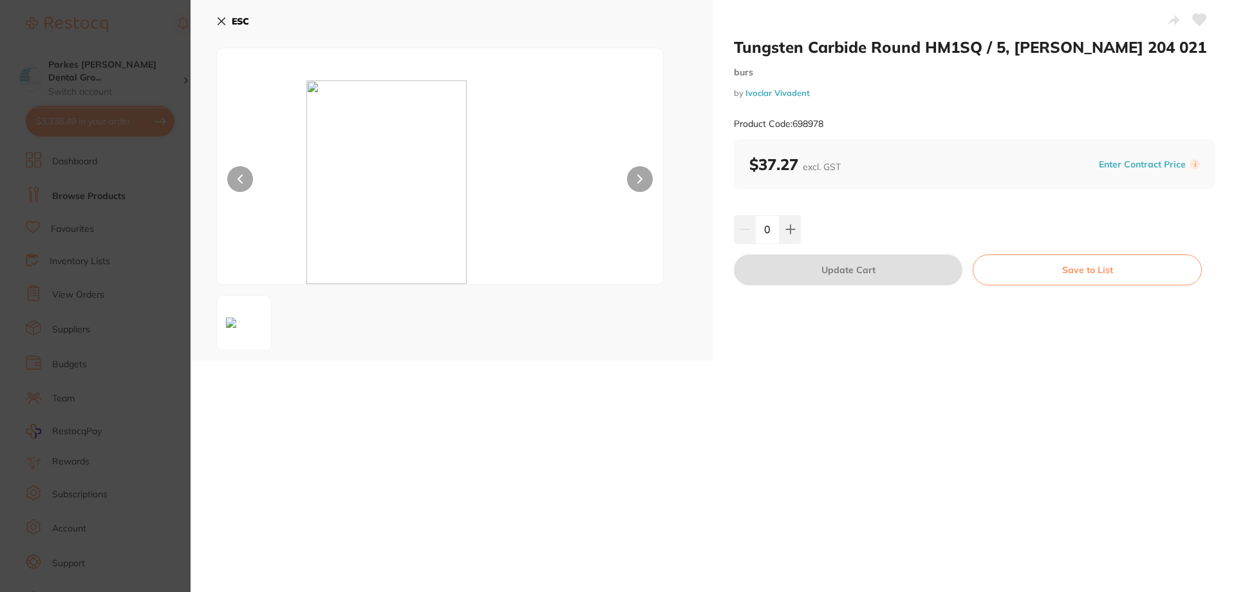
click at [231, 20] on button "ESC" at bounding box center [232, 21] width 33 height 22
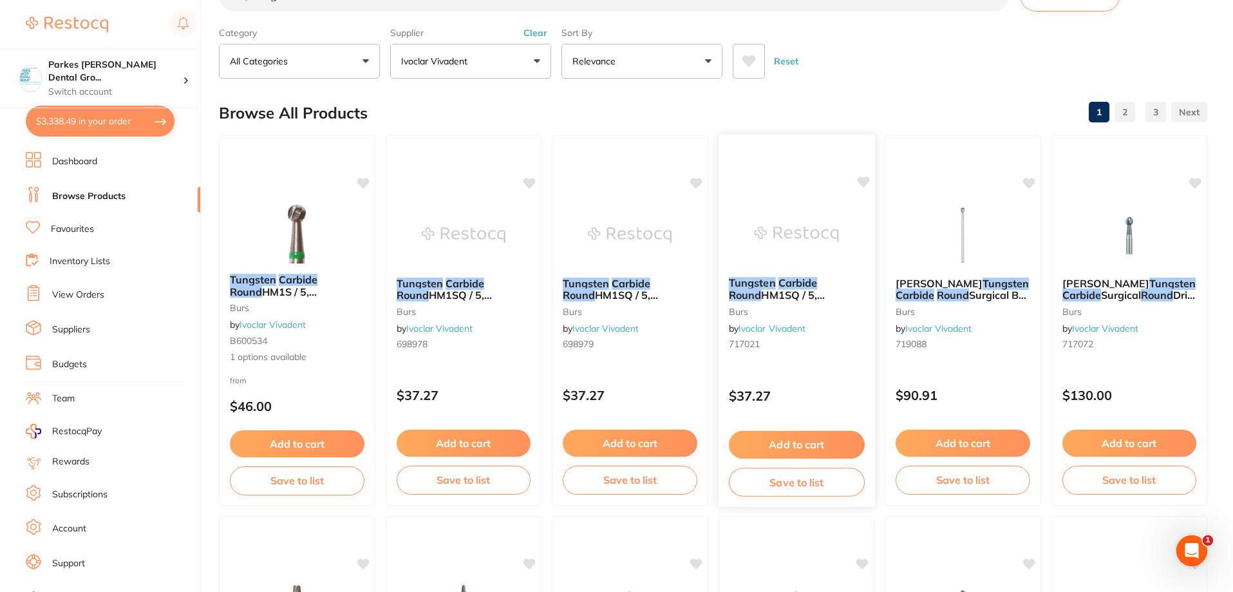
scroll to position [131, 0]
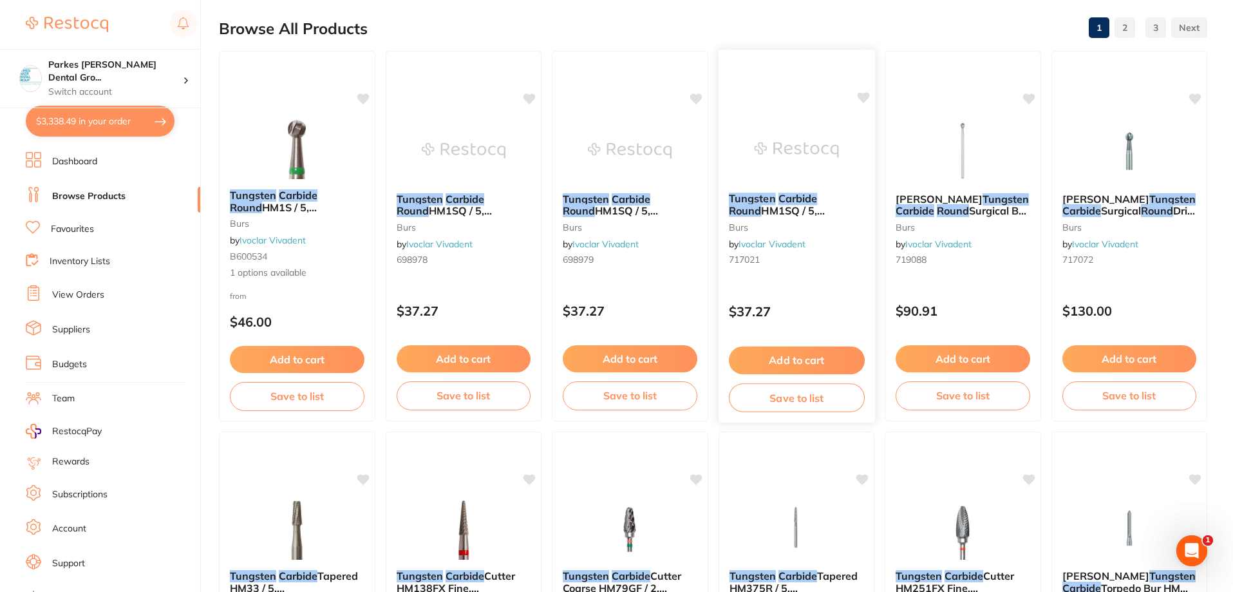
click at [837, 283] on div "Tungsten Carbide Round HM1SQ / 5, Meisinger 204 023 burs by Ivoclar Vivadent 71…" at bounding box center [796, 236] width 158 height 374
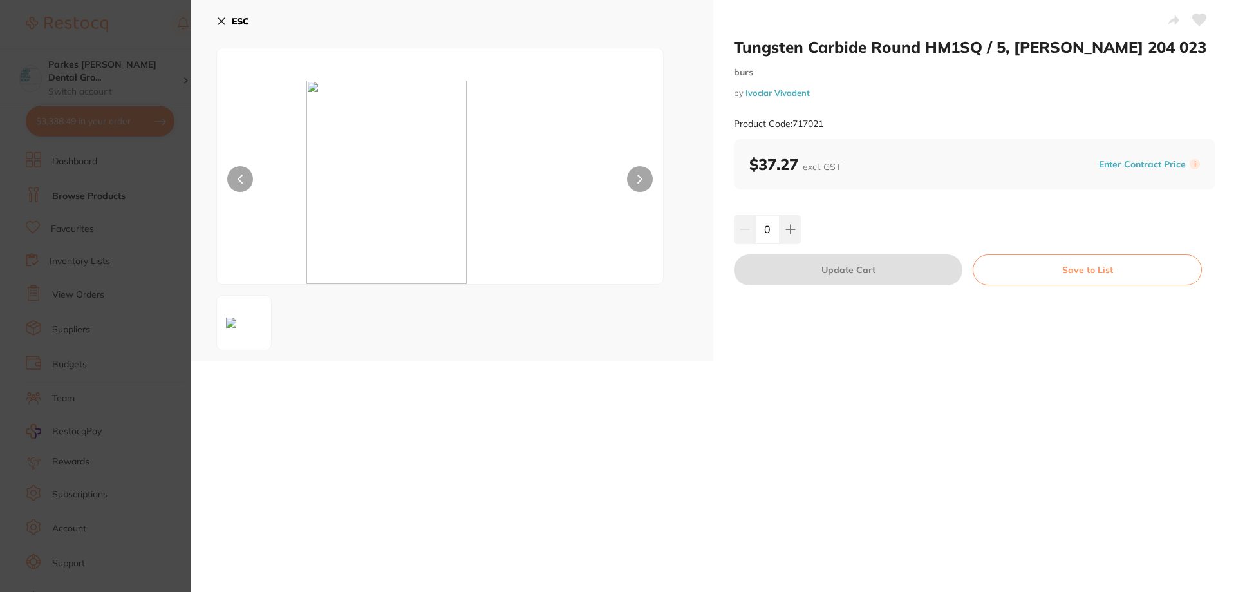
click at [226, 20] on icon at bounding box center [221, 21] width 10 height 10
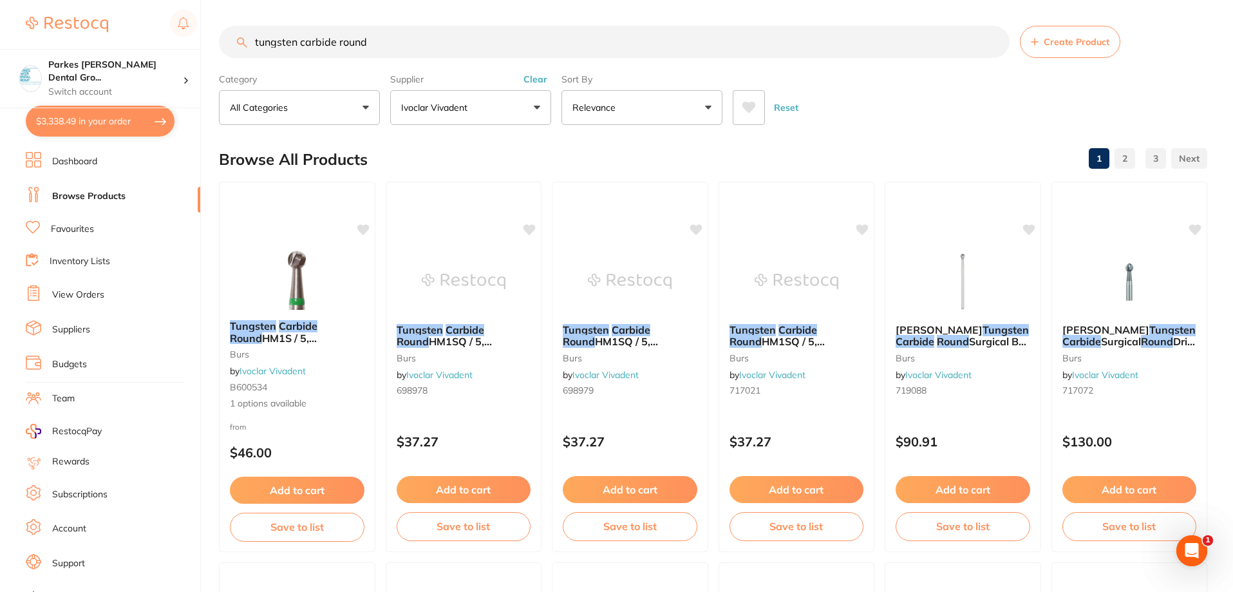
click at [536, 79] on button "Clear" at bounding box center [536, 79] width 32 height 12
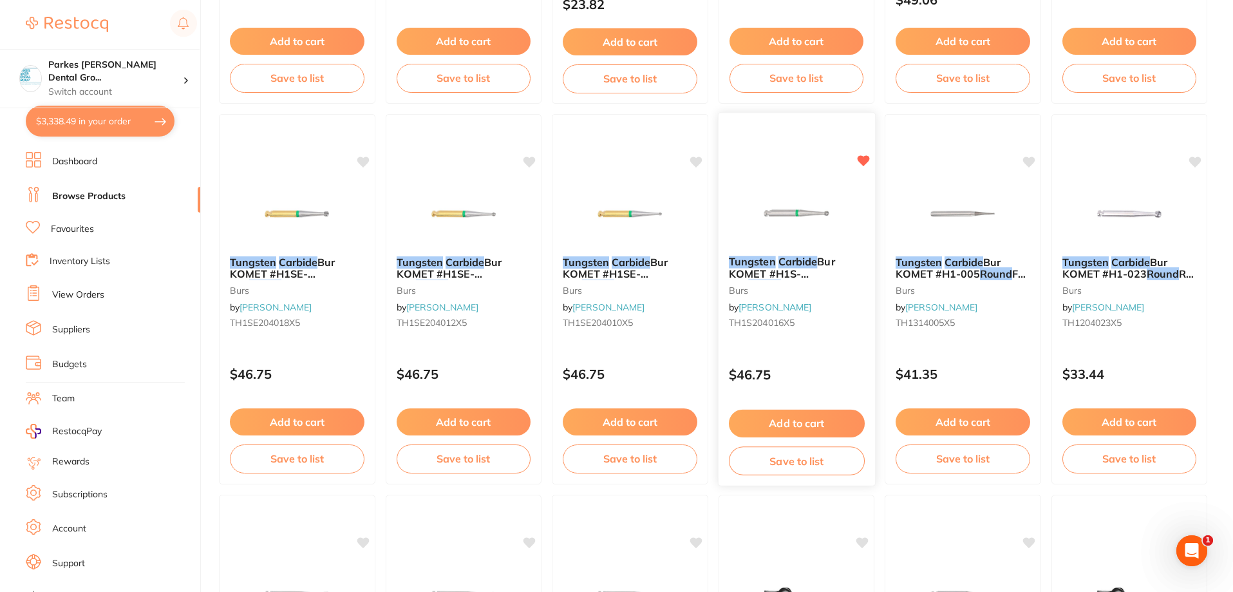
scroll to position [837, 0]
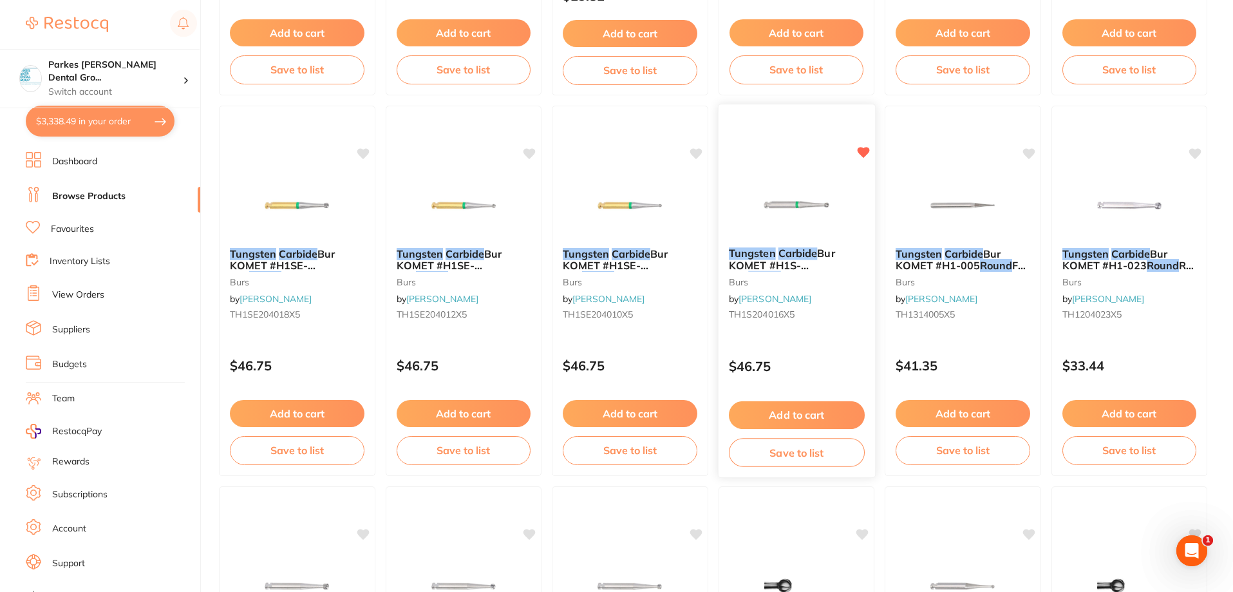
click at [829, 340] on div "Tungsten Carbide Bur KOMET #H1S-016 Round RA Pack of 5 burs by Henry Schein Hal…" at bounding box center [796, 291] width 158 height 374
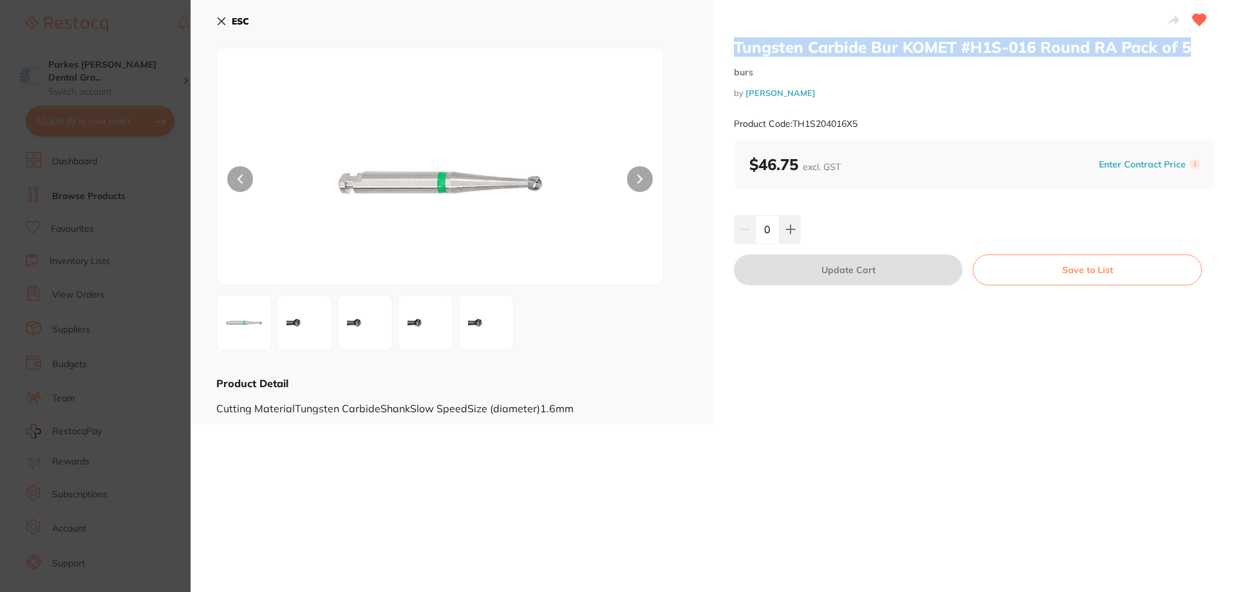
drag, startPoint x: 732, startPoint y: 48, endPoint x: 1201, endPoint y: 50, distance: 469.4
click at [1201, 50] on div "Tungsten Carbide Bur KOMET #H1S-016 Round RA Pack of 5 burs by Henry Schein Hal…" at bounding box center [974, 212] width 523 height 424
copy h2 "Tungsten Carbide Bur KOMET #H1S-016 Round RA Pack of 5"
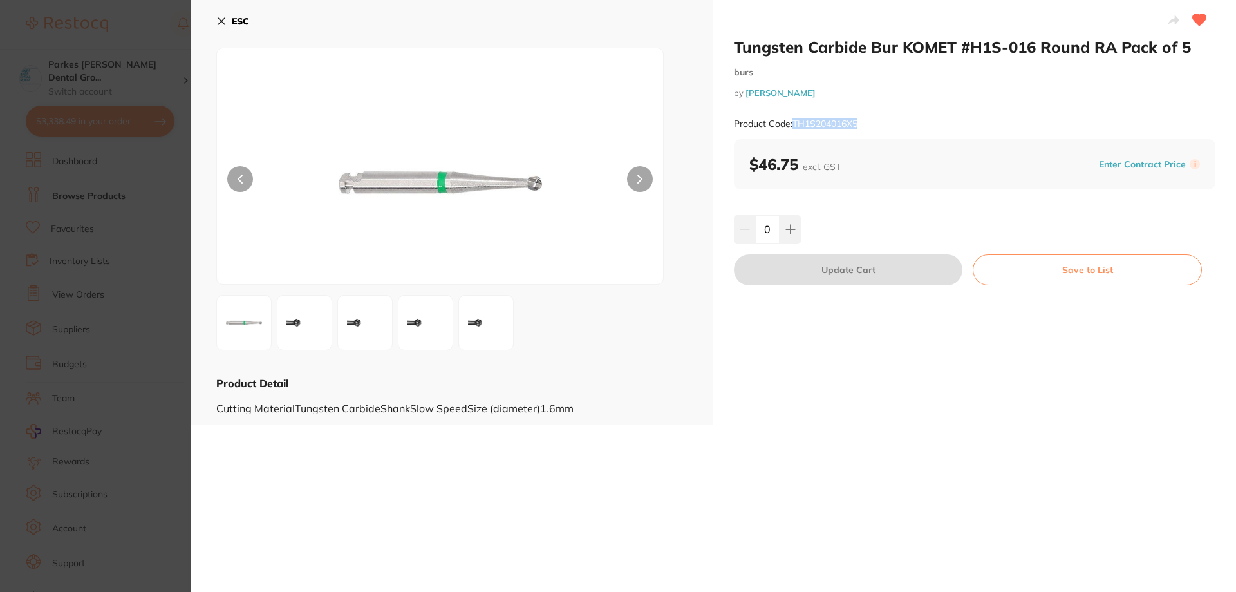
drag, startPoint x: 862, startPoint y: 122, endPoint x: 795, endPoint y: 127, distance: 67.8
click at [795, 127] on div "Product Code: TH1S204016X5" at bounding box center [975, 124] width 482 height 32
copy small "TH1S204016X5"
click at [219, 21] on icon at bounding box center [221, 21] width 10 height 10
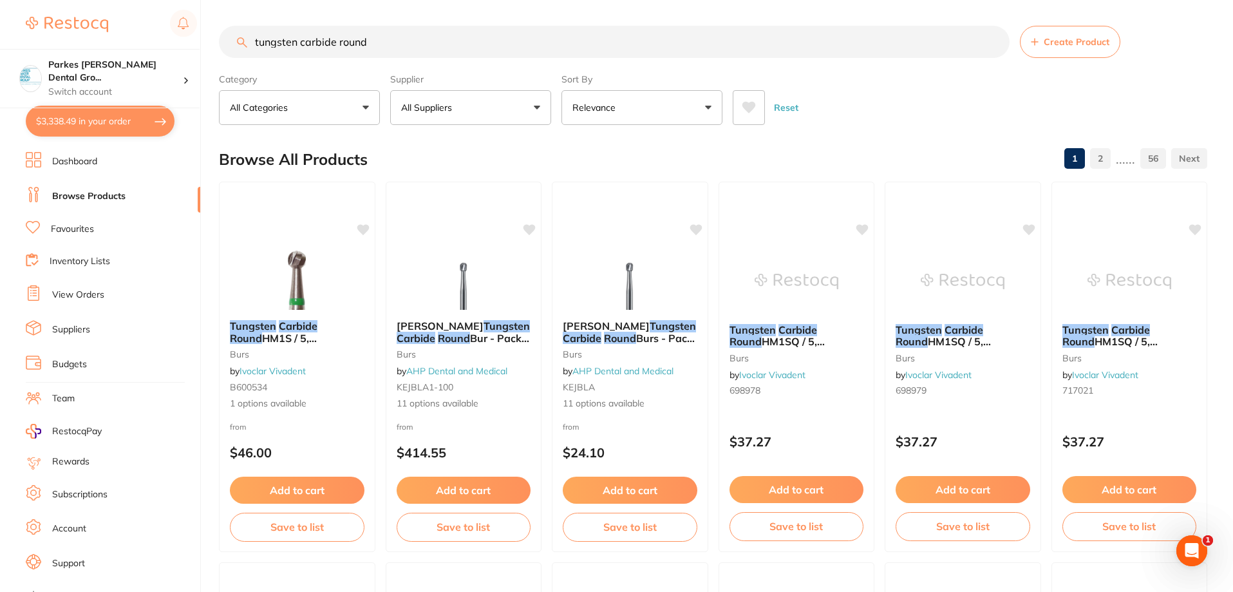
click at [427, 39] on input "tungsten carbide round" at bounding box center [614, 42] width 791 height 32
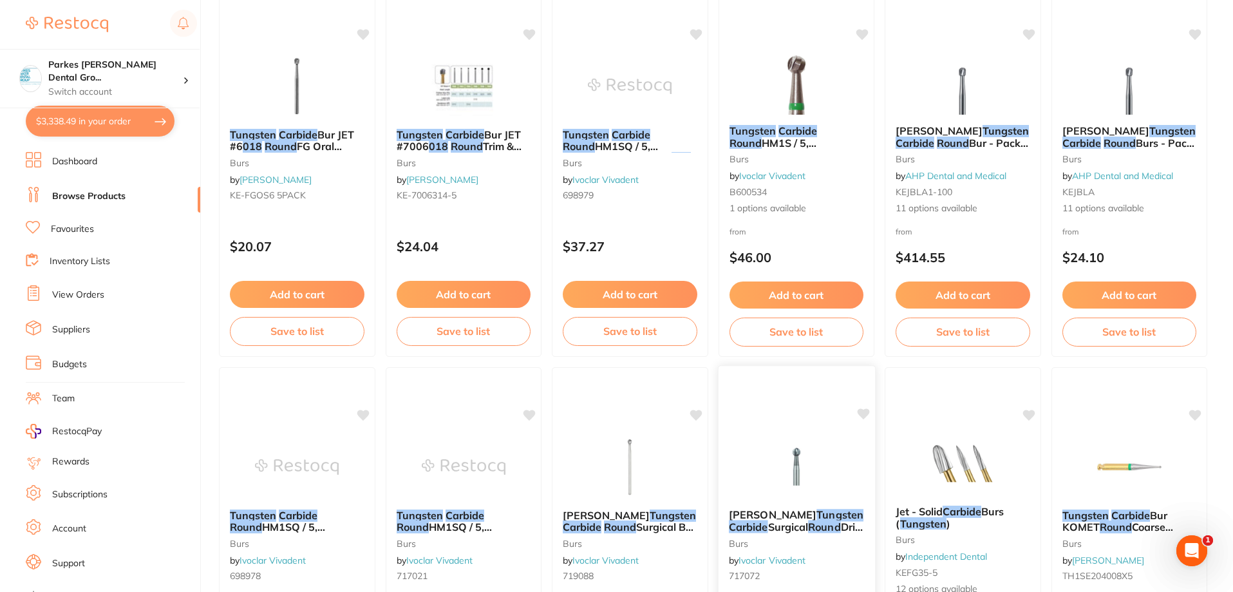
scroll to position [386, 0]
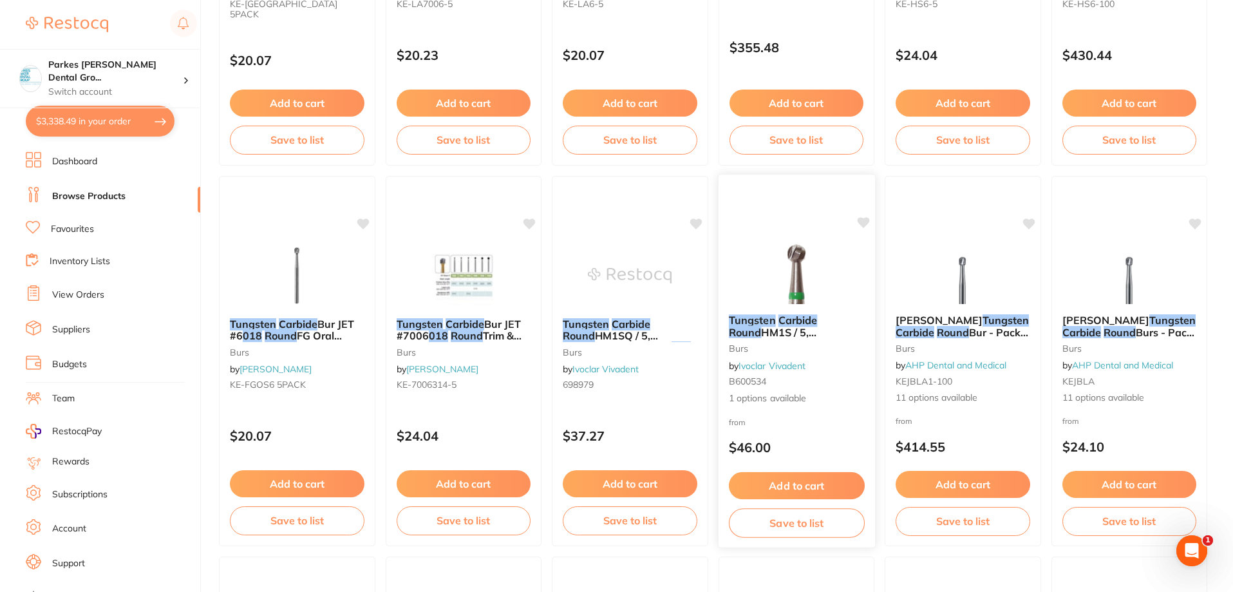
click at [832, 374] on div "Tungsten Carbide Round HM1S / 5, [PERSON_NAME] burs by Ivoclar Vivadent B600534…" at bounding box center [796, 359] width 156 height 111
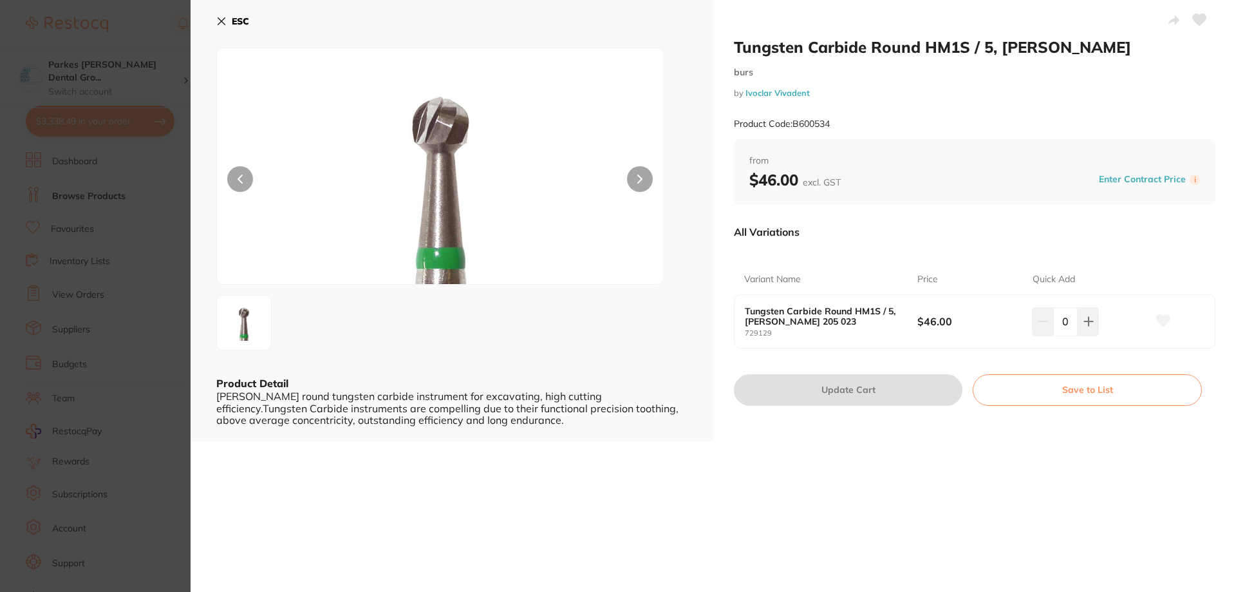
click at [220, 19] on icon at bounding box center [221, 21] width 7 height 7
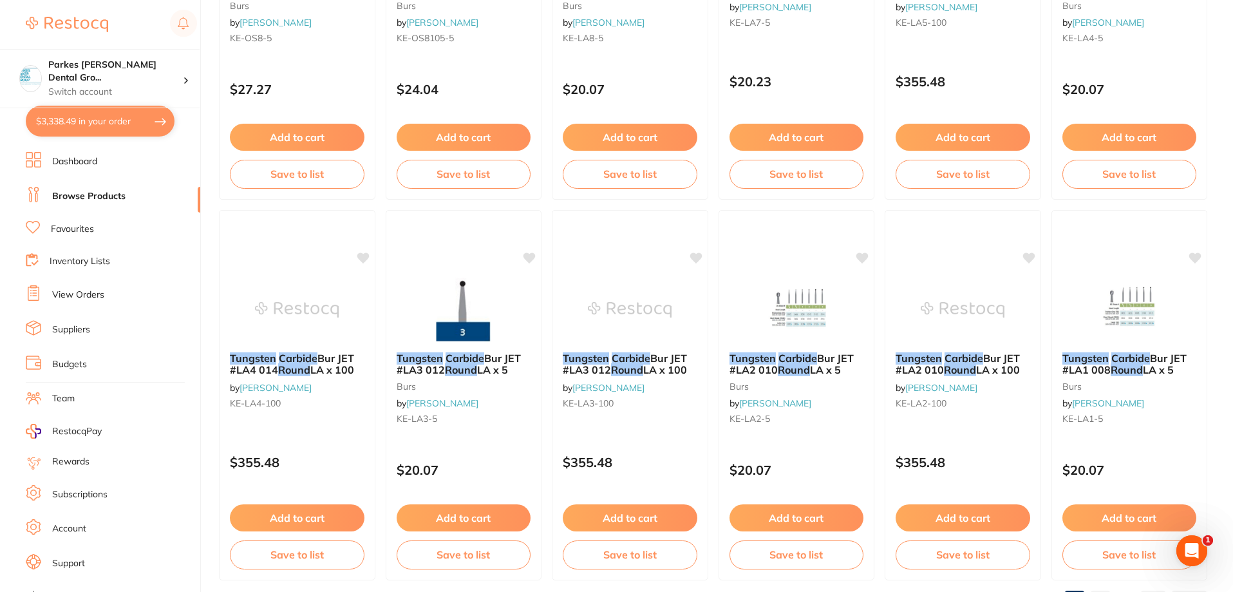
scroll to position [3072, 0]
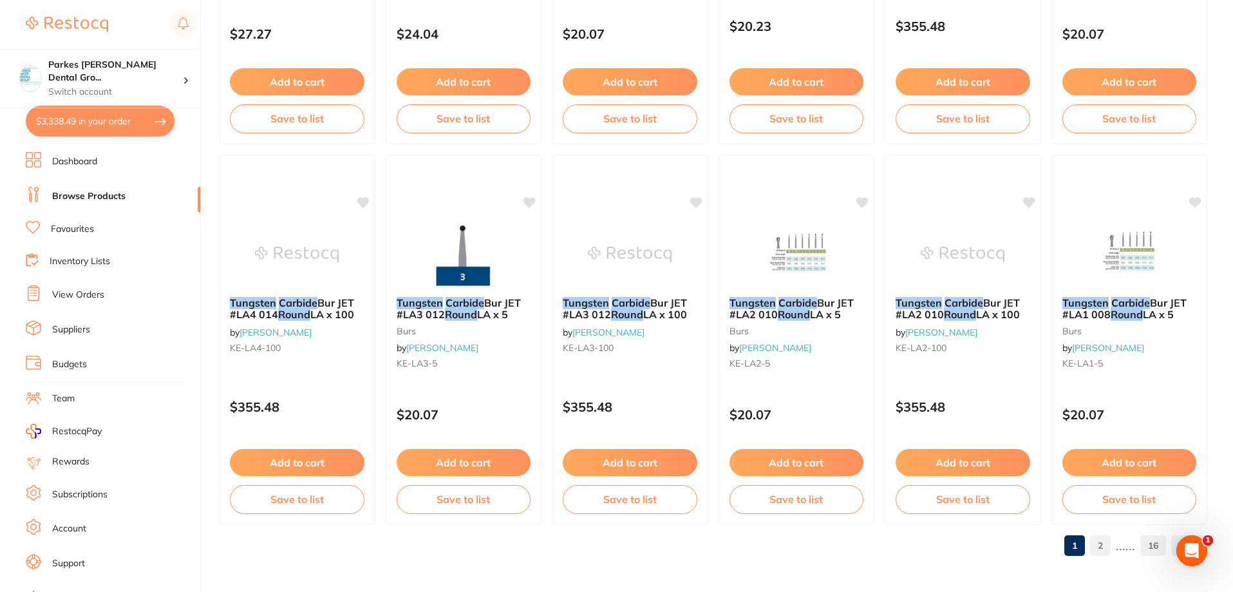
click at [1106, 556] on link "2" at bounding box center [1100, 546] width 21 height 26
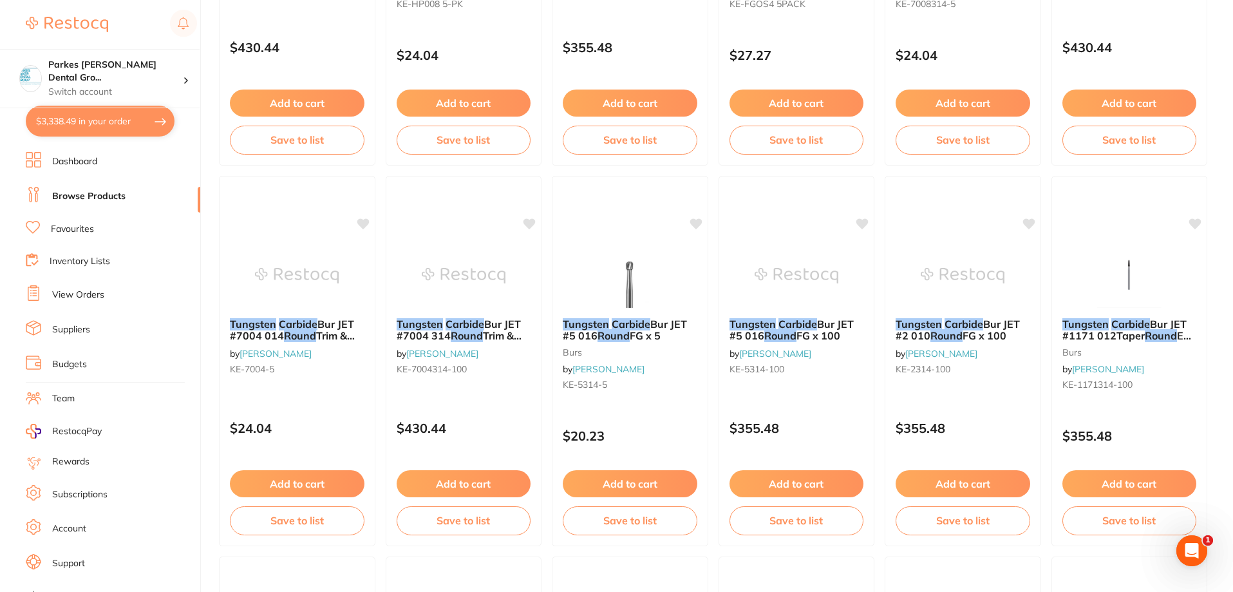
scroll to position [0, 0]
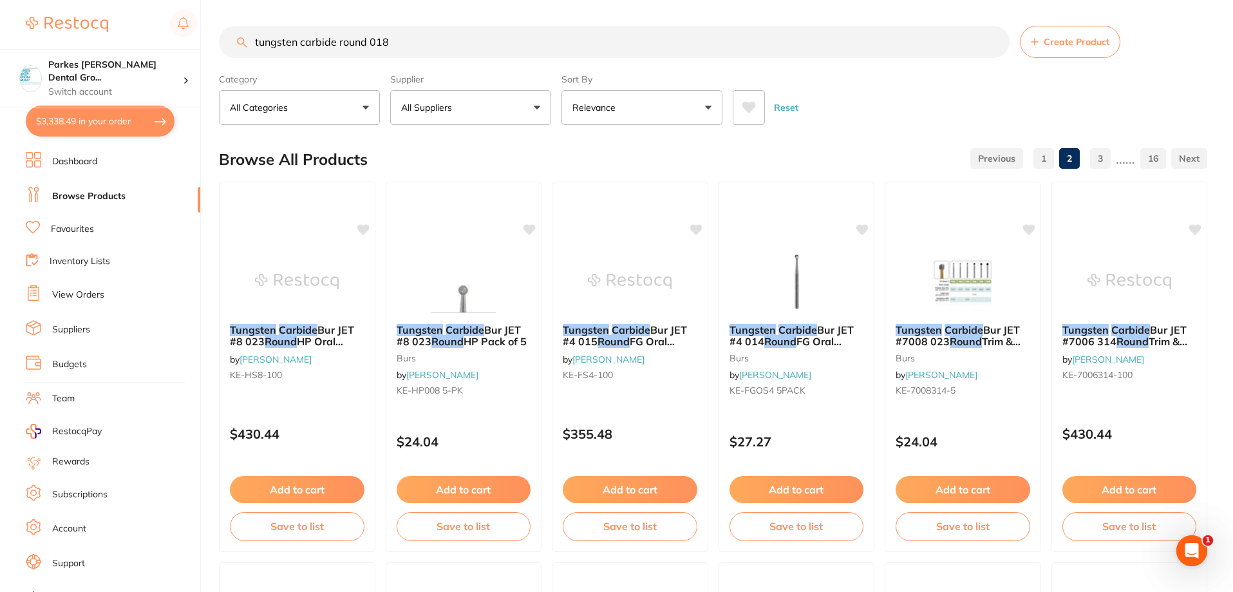
click at [757, 104] on button at bounding box center [749, 107] width 32 height 35
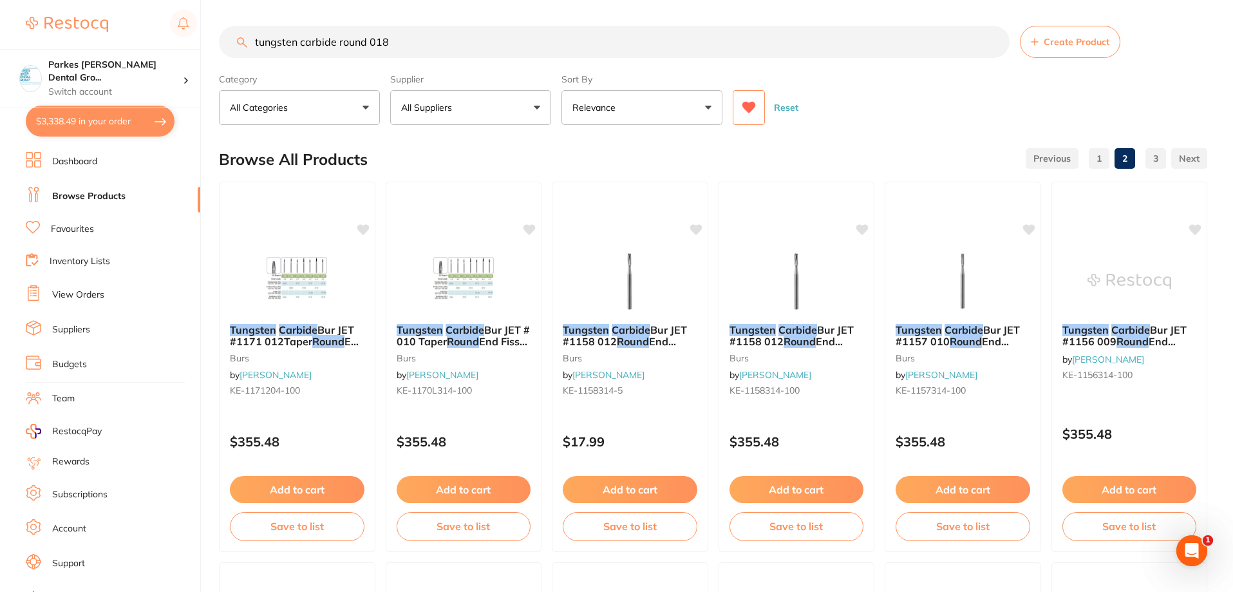
click at [1093, 156] on link "1" at bounding box center [1099, 159] width 21 height 26
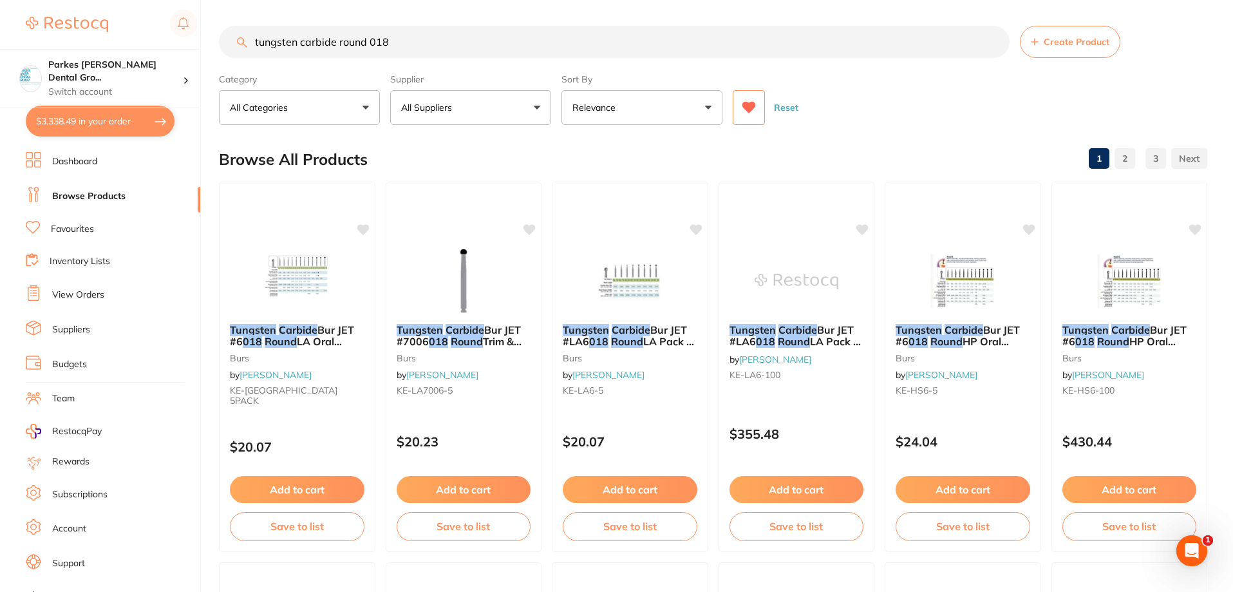
click at [586, 105] on p "Relevance" at bounding box center [596, 107] width 48 height 13
click at [536, 109] on button "All Suppliers" at bounding box center [470, 107] width 161 height 35
click at [336, 110] on button "All Categories" at bounding box center [299, 107] width 161 height 35
click at [1016, 97] on div "Reset" at bounding box center [965, 102] width 464 height 45
click at [746, 108] on icon at bounding box center [749, 108] width 14 height 12
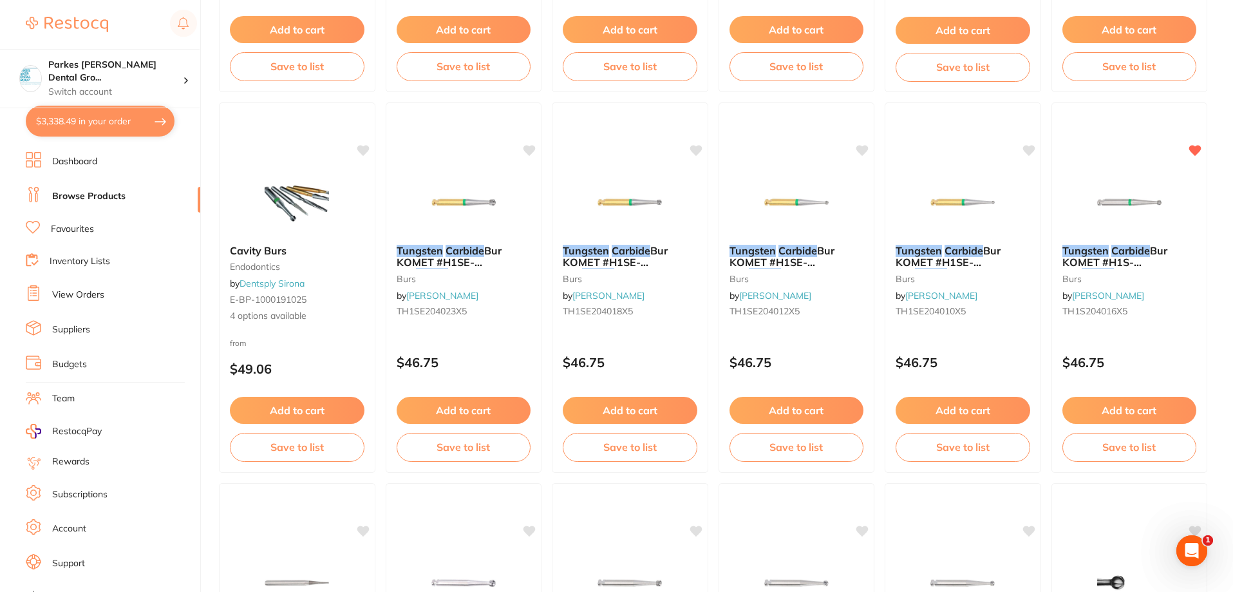
scroll to position [1223, 0]
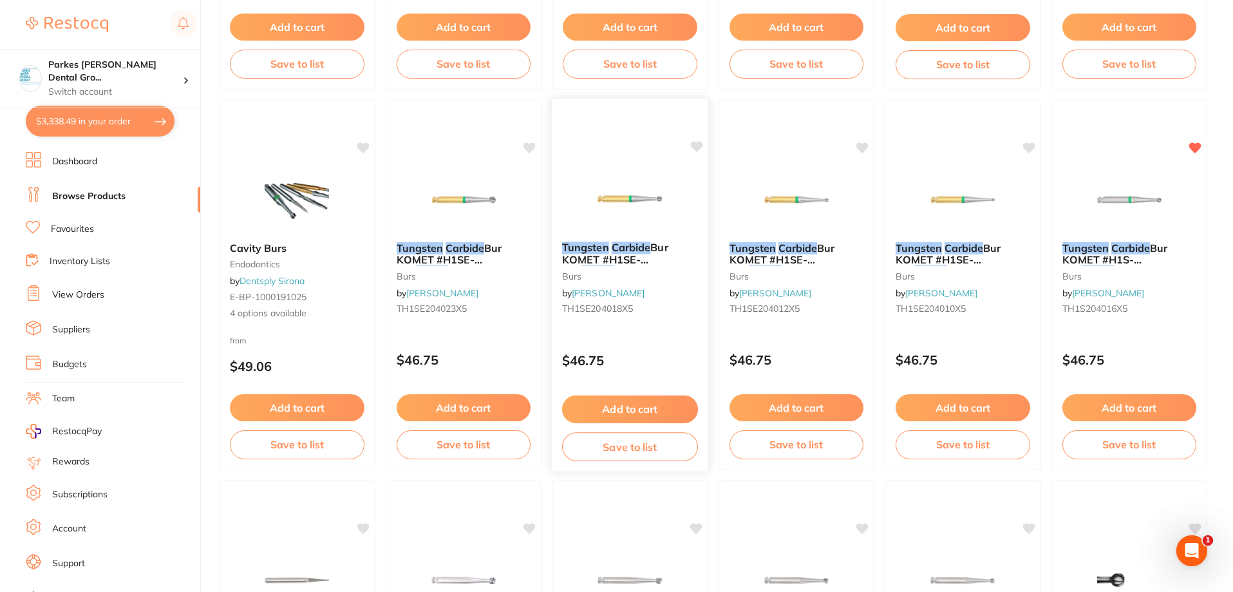
click at [641, 341] on div "$46.75" at bounding box center [630, 357] width 156 height 35
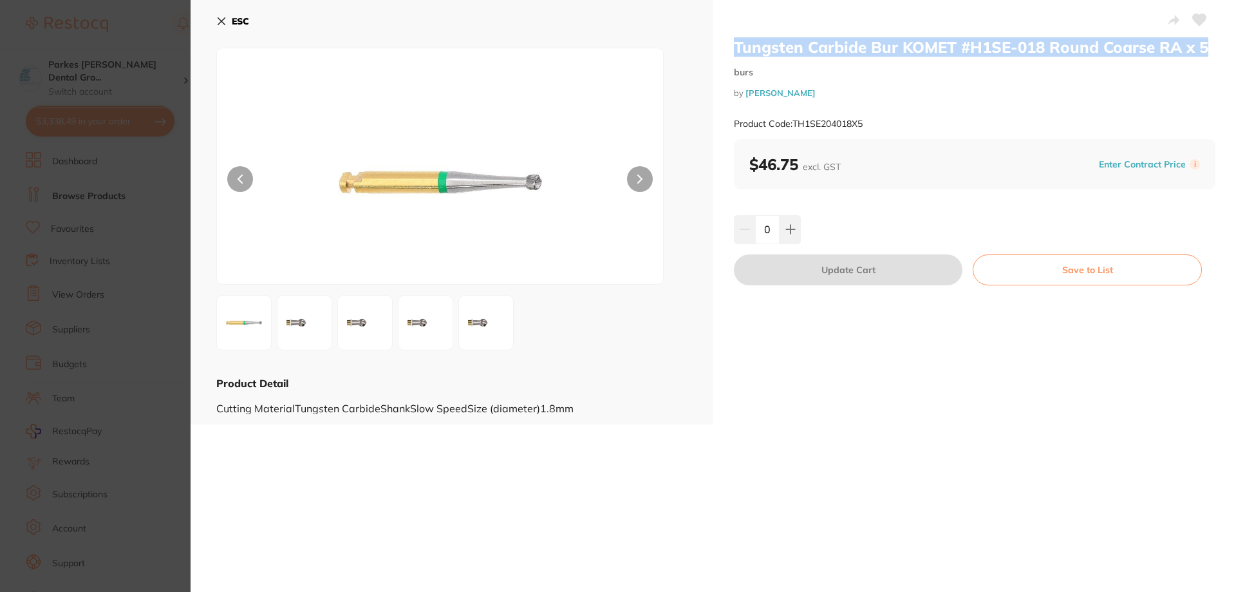
drag, startPoint x: 724, startPoint y: 39, endPoint x: 1206, endPoint y: 50, distance: 482.4
click at [1206, 50] on div "Tungsten Carbide Bur KOMET #H1SE-018 Round Coarse RA x 5 burs by Henry Schein H…" at bounding box center [974, 212] width 523 height 424
copy h2 "Tungsten Carbide Bur KOMET #H1SE-018 Round Coarse RA x 5"
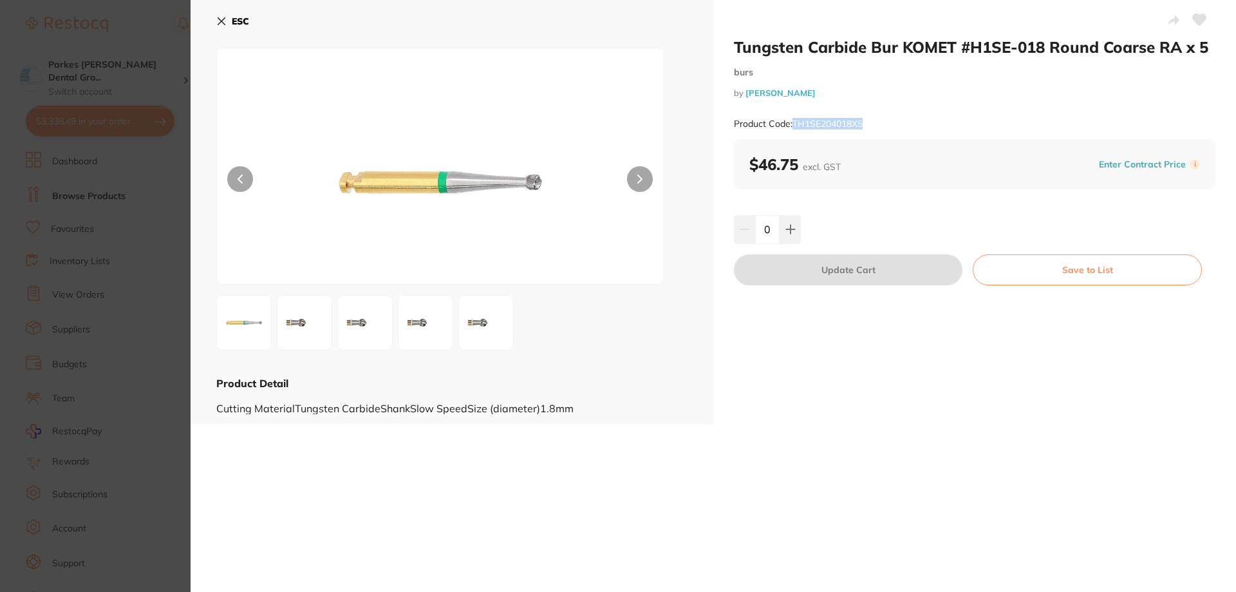
drag, startPoint x: 791, startPoint y: 122, endPoint x: 867, endPoint y: 123, distance: 76.0
click at [867, 123] on div "Product Code: TH1SE204018X5" at bounding box center [975, 124] width 482 height 32
drag, startPoint x: 867, startPoint y: 123, endPoint x: 815, endPoint y: 125, distance: 52.2
click at [815, 125] on div "Product Code: TH1SE204018X5" at bounding box center [975, 124] width 482 height 32
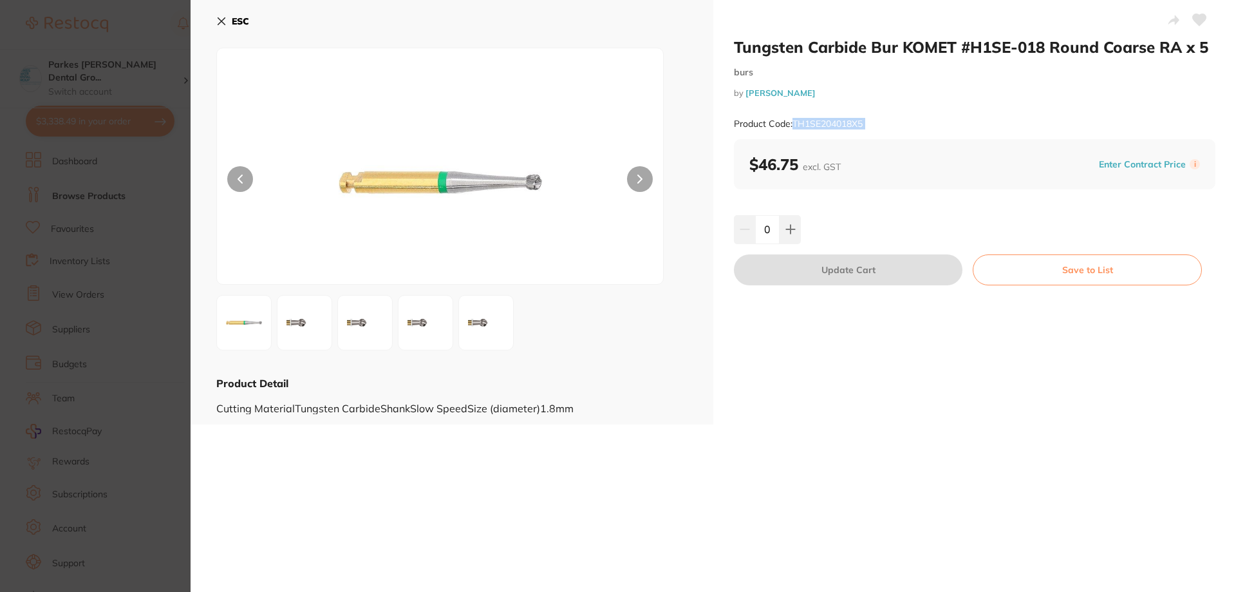
click at [227, 24] on button "ESC" at bounding box center [232, 21] width 33 height 22
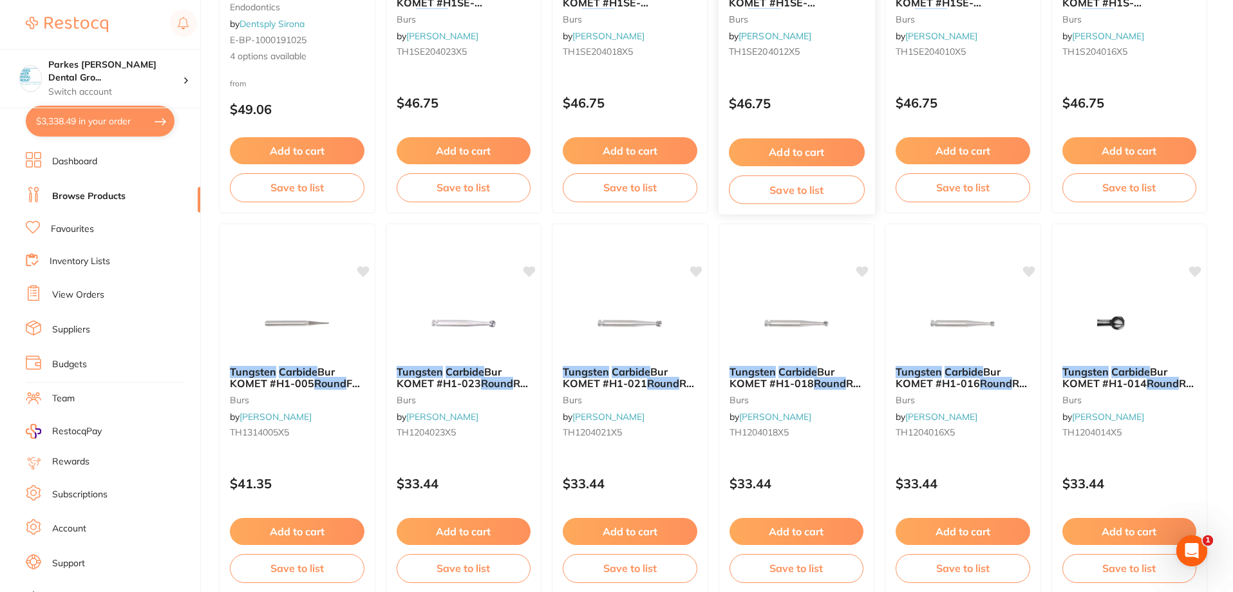
scroll to position [1481, 0]
click at [1131, 334] on img at bounding box center [1129, 321] width 84 height 65
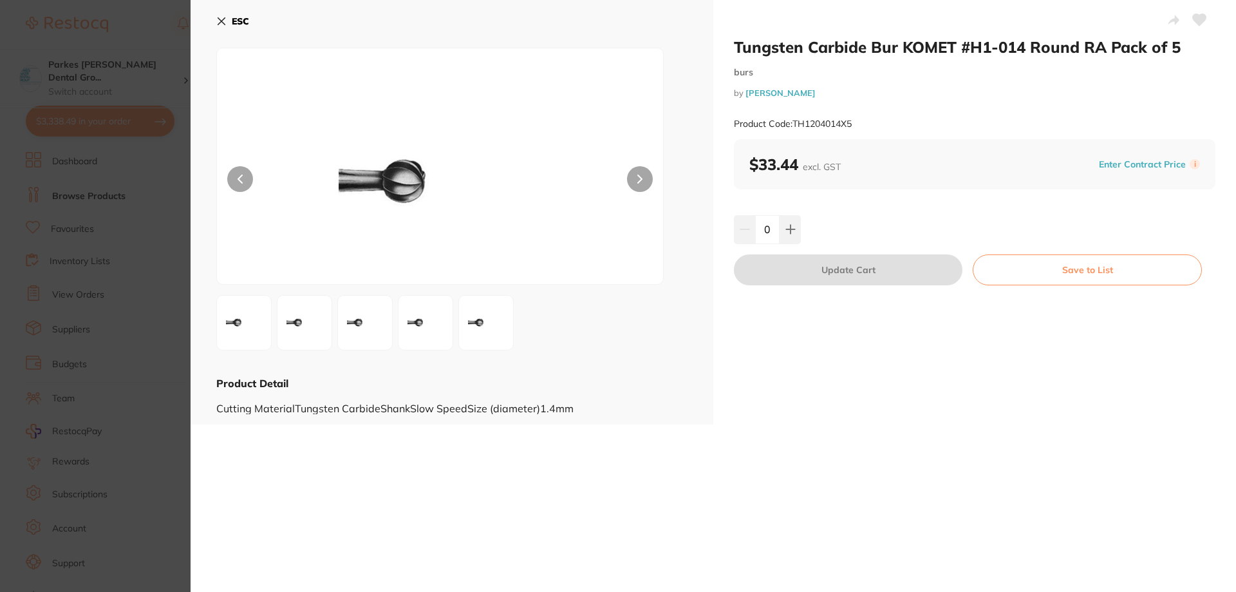
click at [228, 22] on button "ESC" at bounding box center [232, 21] width 33 height 22
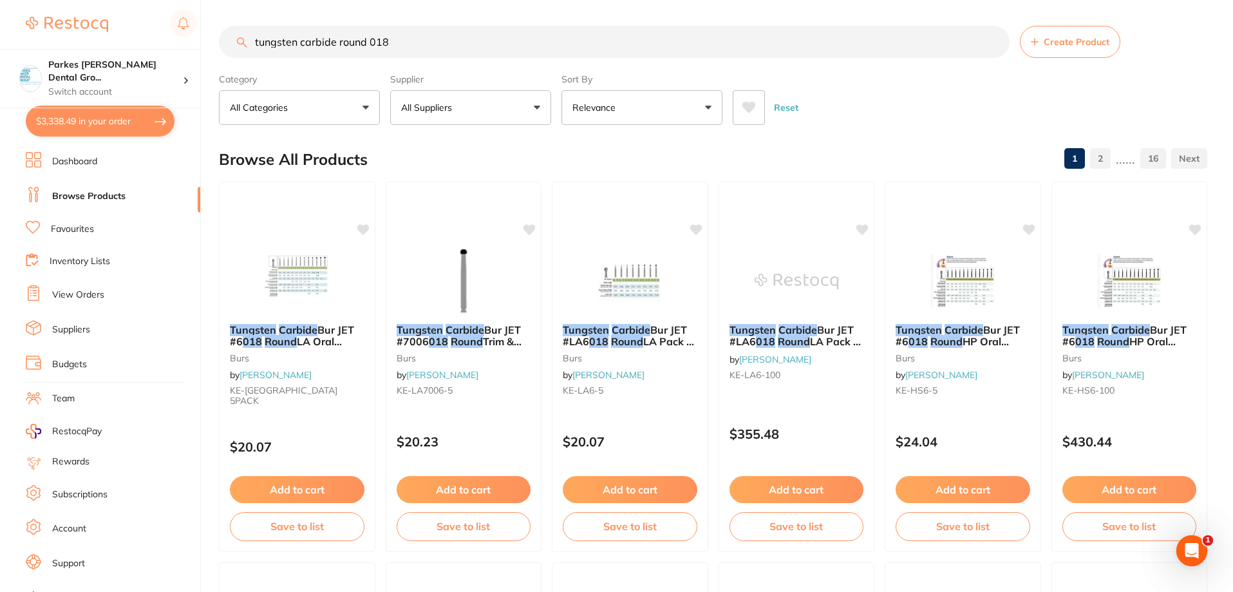
click at [418, 51] on input "tungsten carbide round 018" at bounding box center [614, 42] width 791 height 32
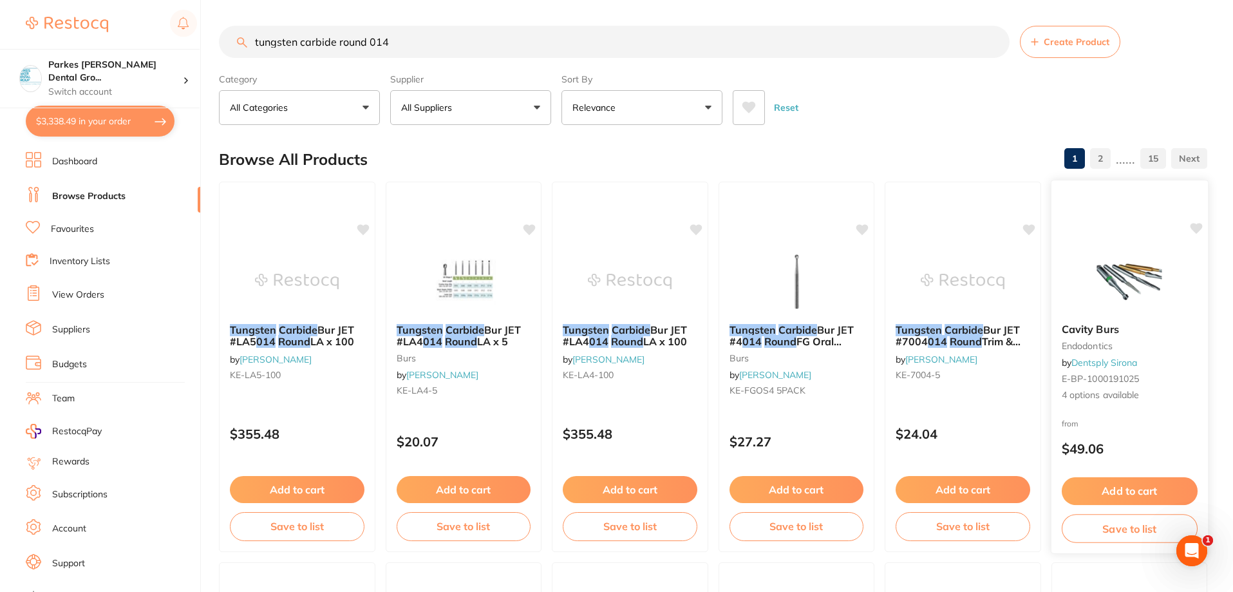
click at [1110, 419] on div "from $49.06" at bounding box center [1129, 439] width 156 height 46
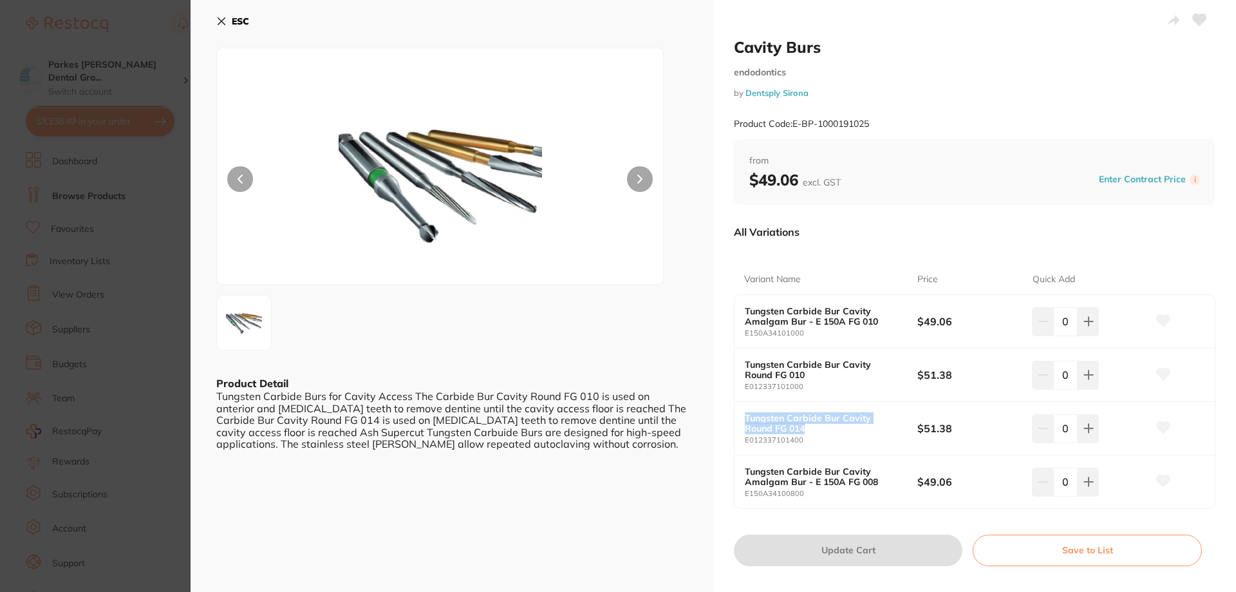
drag, startPoint x: 744, startPoint y: 418, endPoint x: 847, endPoint y: 422, distance: 103.1
click at [900, 427] on div "Tungsten Carbide Bur Cavity Round FG 014 E012337101400" at bounding box center [831, 429] width 173 height 32
copy b "Tungsten Carbide Bur Cavity Round FG 014"
click at [800, 439] on small "E012337101400" at bounding box center [831, 440] width 173 height 8
drag, startPoint x: 800, startPoint y: 439, endPoint x: 764, endPoint y: 443, distance: 36.3
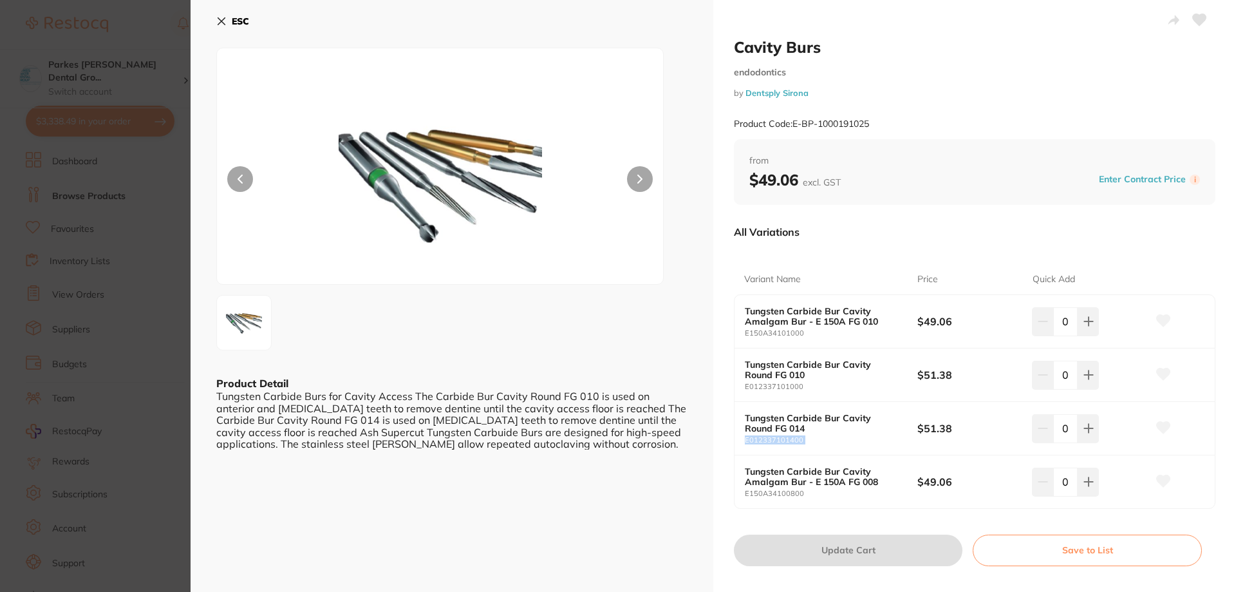
click at [764, 443] on small "E012337101400" at bounding box center [831, 440] width 173 height 8
copy small "E012337101400"
click at [220, 22] on icon at bounding box center [221, 21] width 10 height 10
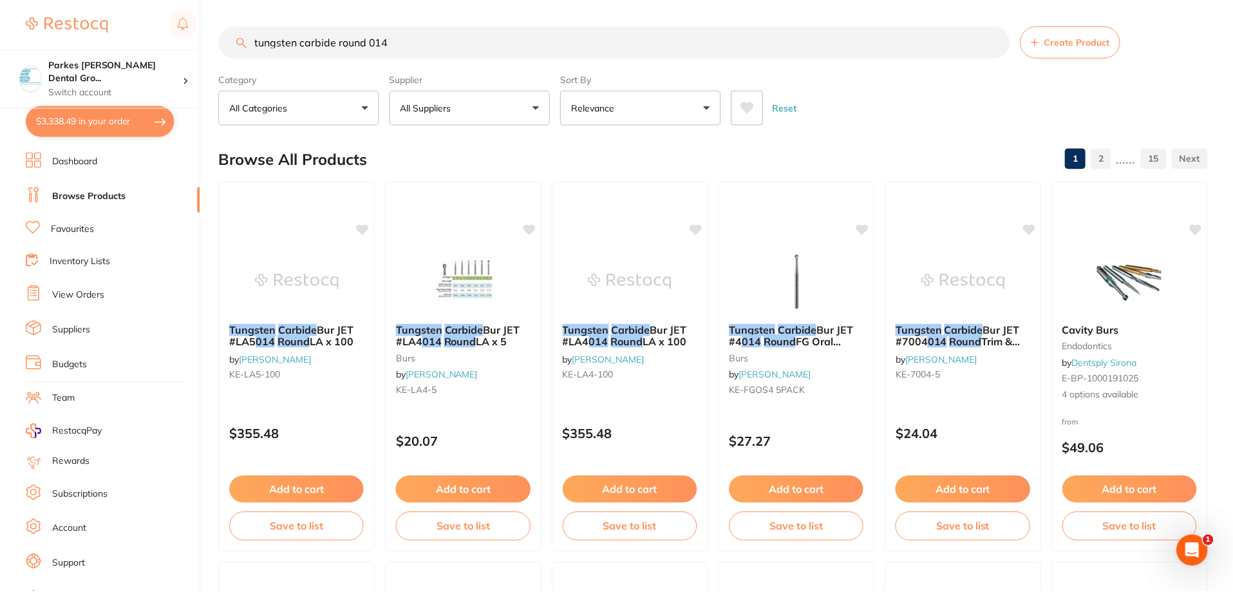
scroll to position [4, 0]
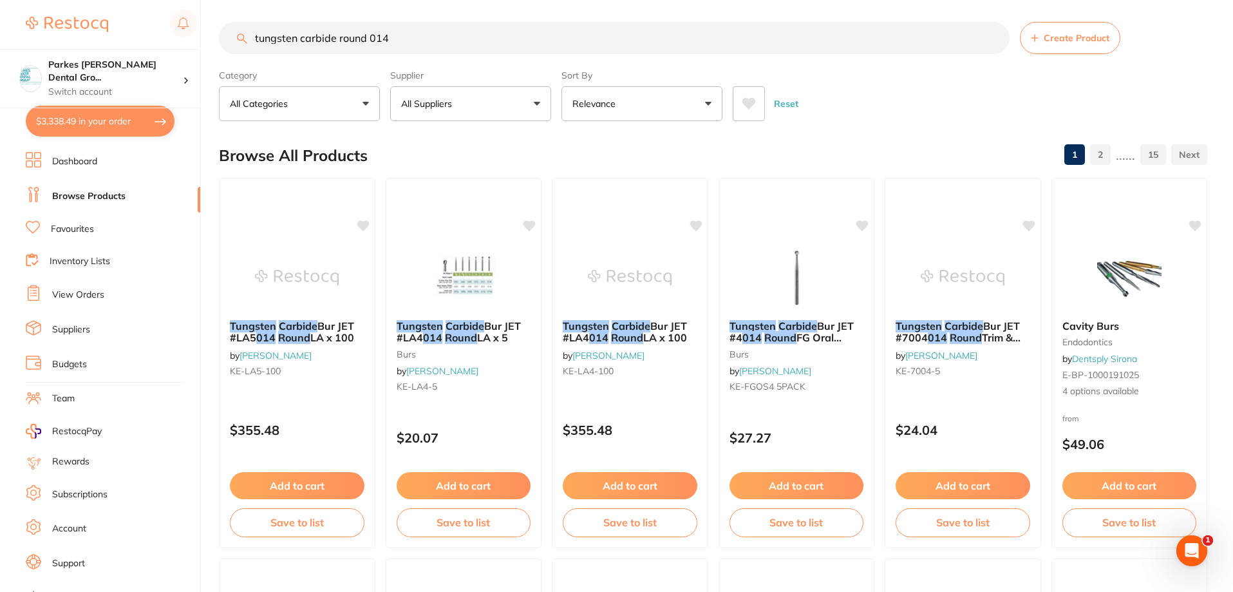
drag, startPoint x: 202, startPoint y: 33, endPoint x: 151, endPoint y: 33, distance: 50.9
click at [153, 33] on div "$3,338.49 Parkes Baker Dental Gro... Switch account Parkes Baker Dental Group $…" at bounding box center [616, 292] width 1233 height 592
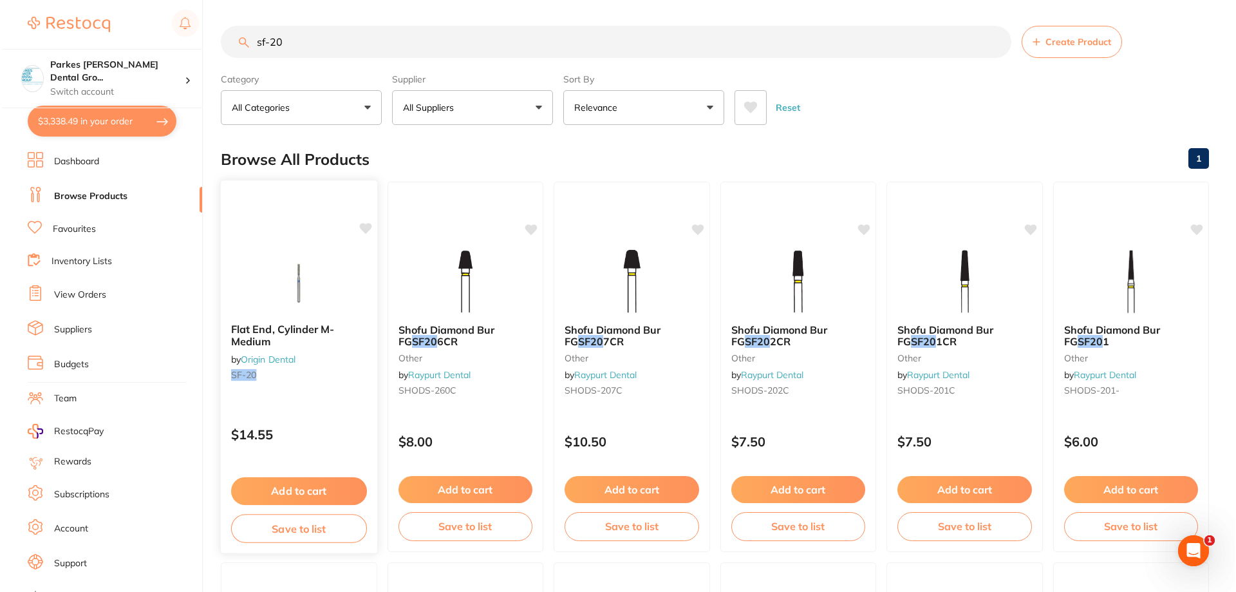
scroll to position [0, 0]
click at [326, 404] on div "Flat End, Cylinder M-Medium by Origin Dental SF-20 $14.55 Add to cart Save to l…" at bounding box center [297, 367] width 158 height 374
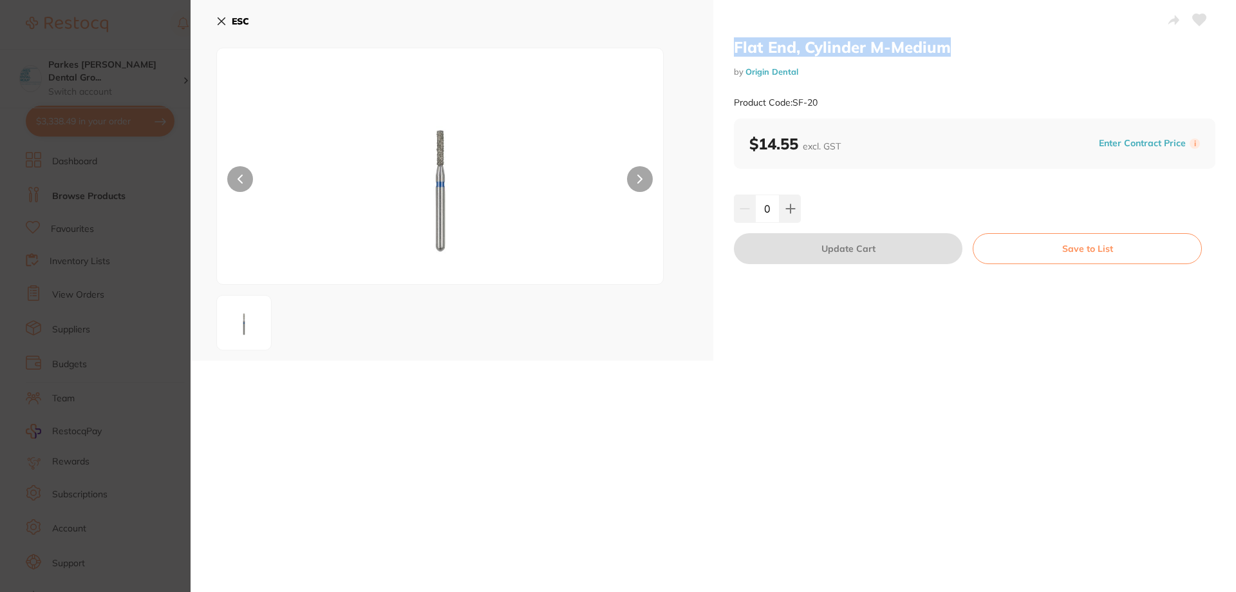
drag, startPoint x: 731, startPoint y: 44, endPoint x: 981, endPoint y: 46, distance: 250.5
click at [981, 46] on div "Flat End, Cylinder M-Medium by Origin Dental Product Code: SF-20 $14.55 excl. G…" at bounding box center [974, 180] width 523 height 361
copy h2 "Flat End, Cylinder M-Medium"
click at [928, 94] on div "Product Code: SF-20" at bounding box center [975, 103] width 482 height 32
click at [236, 19] on b "ESC" at bounding box center [240, 21] width 17 height 12
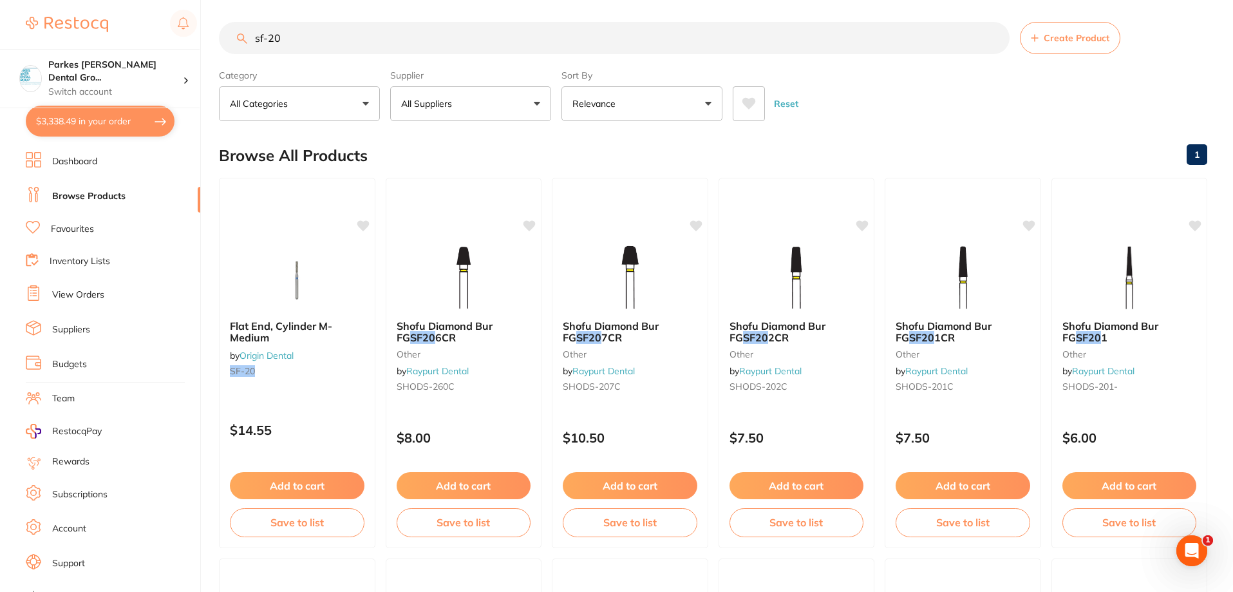
scroll to position [1, 0]
drag, startPoint x: 330, startPoint y: 36, endPoint x: 227, endPoint y: 49, distance: 103.2
click at [227, 49] on input "sf-20" at bounding box center [614, 38] width 791 height 32
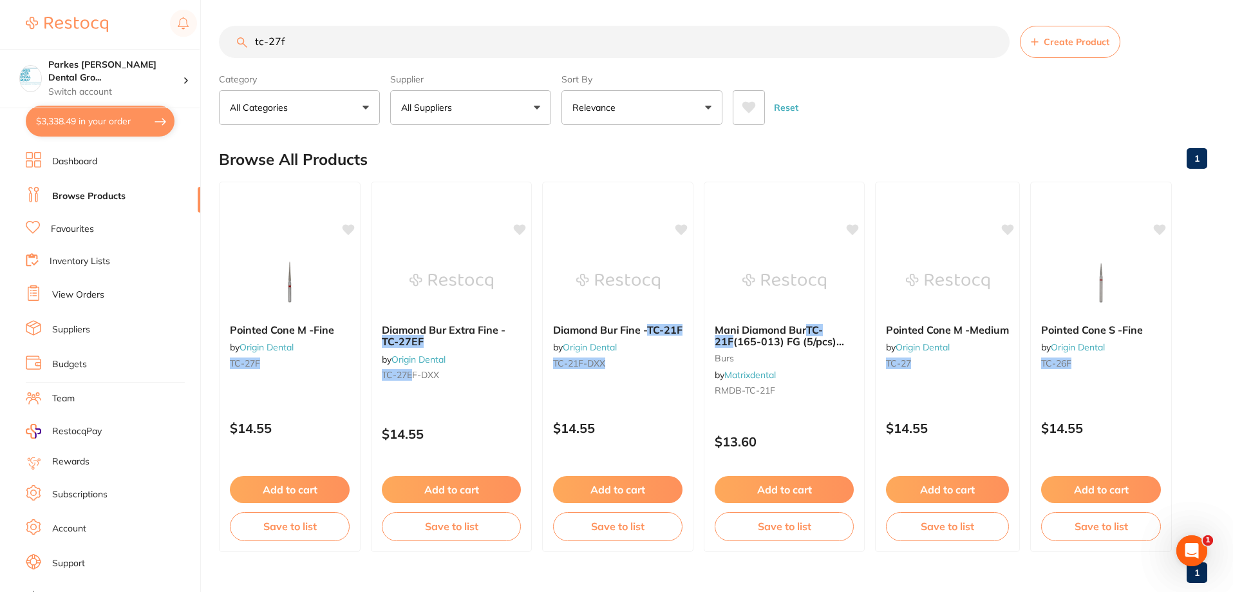
scroll to position [0, 0]
click at [321, 398] on div "Pointed Cone M -Fine by Origin Dental TC-27F $14.55 Add to cart Save to list" at bounding box center [289, 367] width 143 height 374
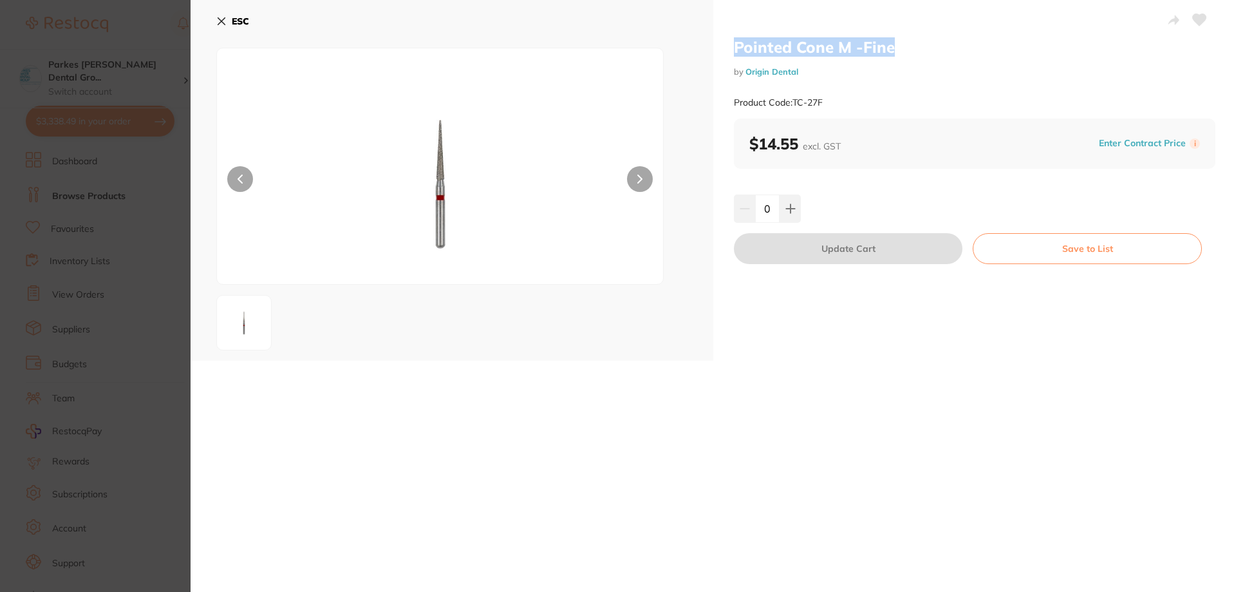
drag, startPoint x: 897, startPoint y: 44, endPoint x: 723, endPoint y: 44, distance: 173.9
click at [722, 44] on div "Pointed Cone M -Fine by Origin Dental Product Code: TC-27F $14.55 excl. GST Ent…" at bounding box center [974, 180] width 523 height 361
copy h2 "Pointed Cone M -Fine"
click at [460, 174] on img at bounding box center [441, 181] width 268 height 203
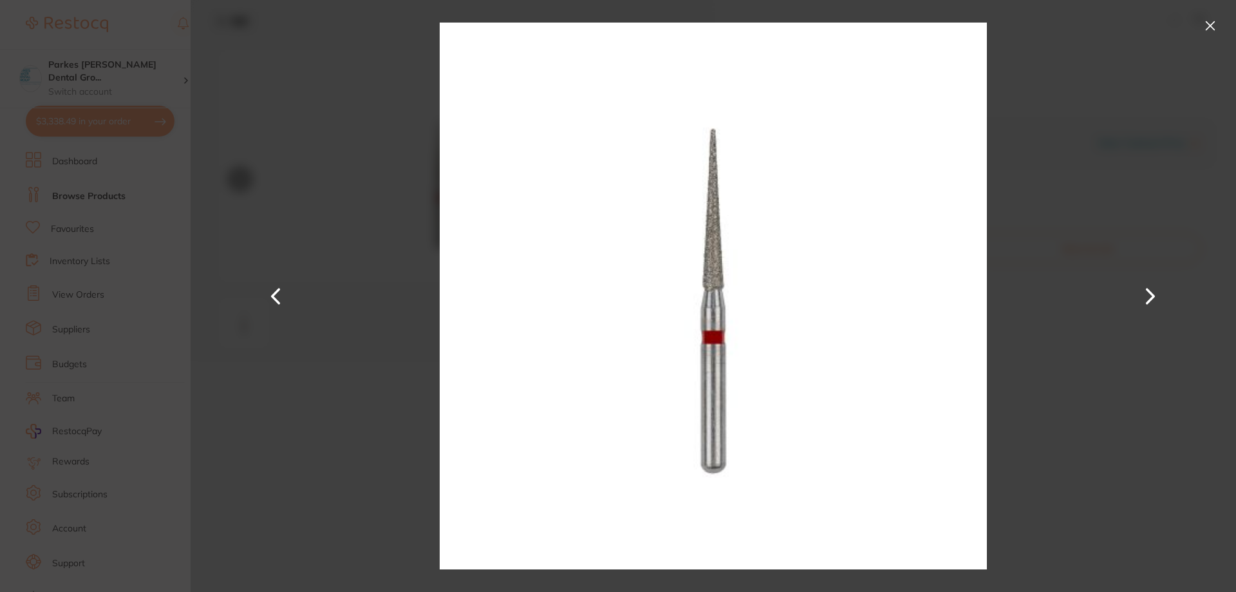
click at [789, 203] on img at bounding box center [713, 296] width 547 height 592
click at [317, 90] on div at bounding box center [714, 296] width 1046 height 592
click at [1218, 24] on button at bounding box center [1210, 25] width 21 height 21
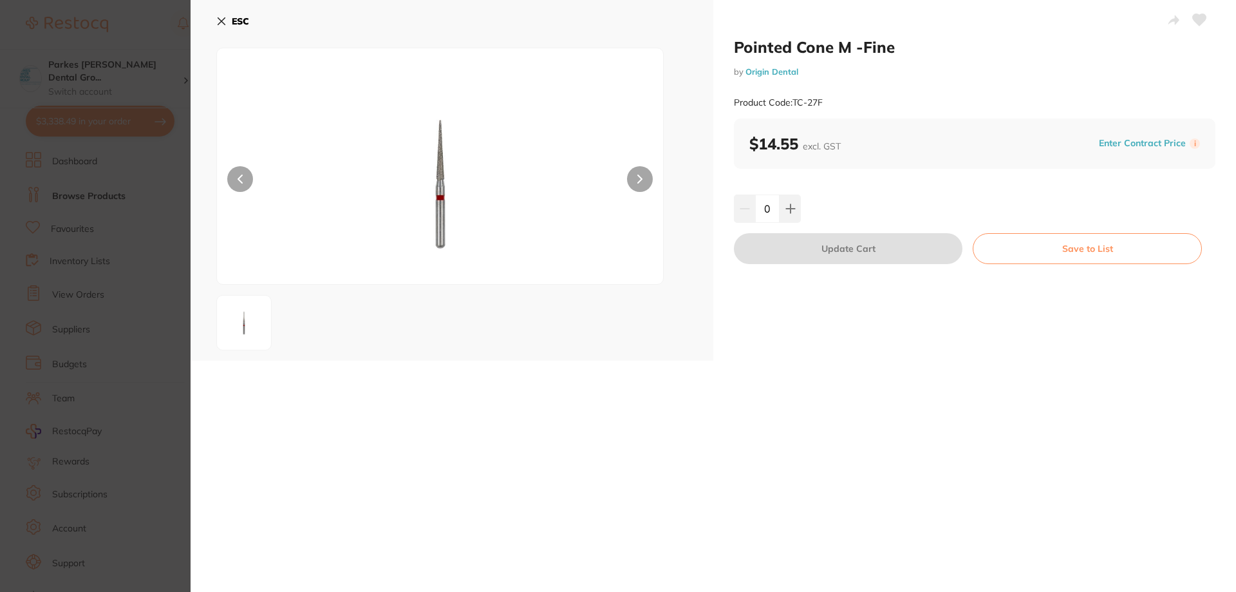
click at [213, 21] on div "ESC" at bounding box center [452, 180] width 523 height 361
click at [227, 19] on button "ESC" at bounding box center [232, 21] width 33 height 22
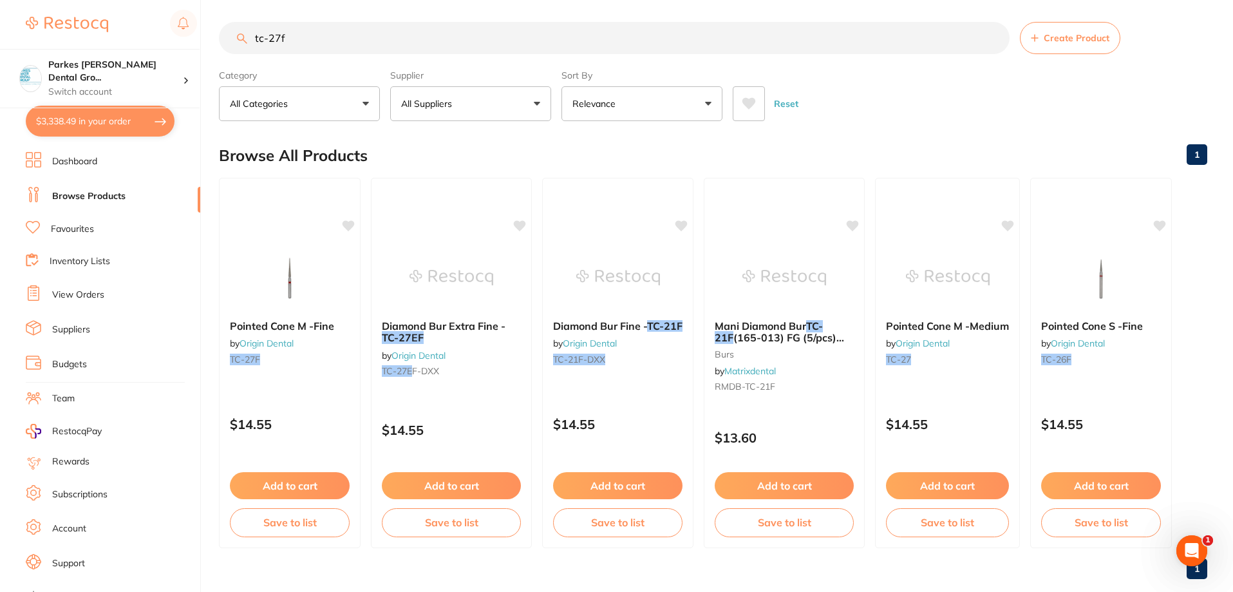
drag, startPoint x: 368, startPoint y: 38, endPoint x: 183, endPoint y: 40, distance: 185.5
click at [183, 40] on div "$3,338.49 Parkes Baker Dental Gro... Switch account Parkes Baker Dental Group $…" at bounding box center [616, 292] width 1233 height 592
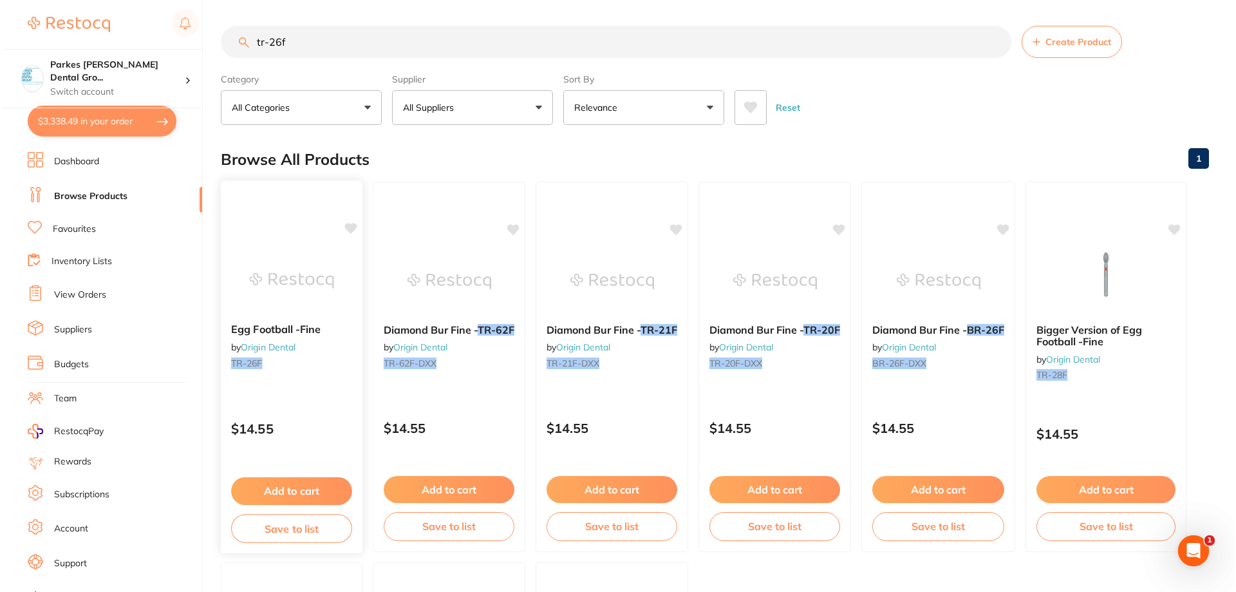
scroll to position [0, 0]
type input "tr-26f"
click at [299, 386] on div "Egg Football -Fine by Origin Dental TR-26F $14.55 Add to cart Save to list" at bounding box center [289, 367] width 143 height 374
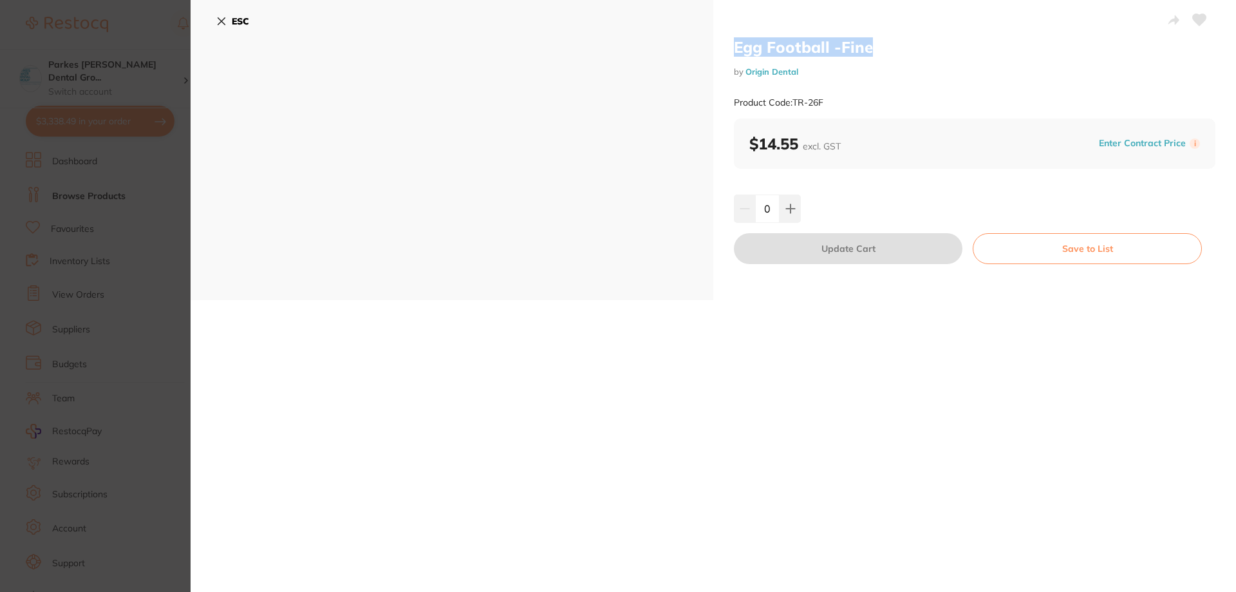
drag, startPoint x: 894, startPoint y: 48, endPoint x: 706, endPoint y: 48, distance: 187.4
click at [706, 48] on div "Egg Football -Fine by Origin Dental Product Code: TR-26F ESC Egg Football -Fine…" at bounding box center [714, 150] width 1046 height 300
copy div "Egg Football -Fine"
click at [233, 21] on b "ESC" at bounding box center [240, 21] width 17 height 12
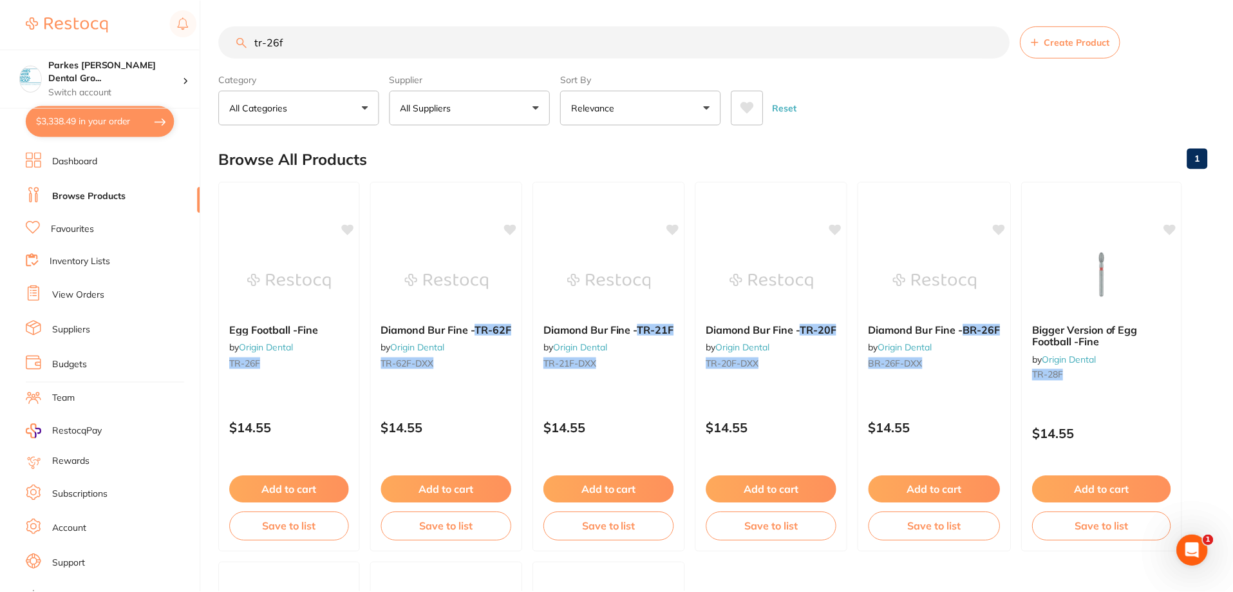
scroll to position [4, 0]
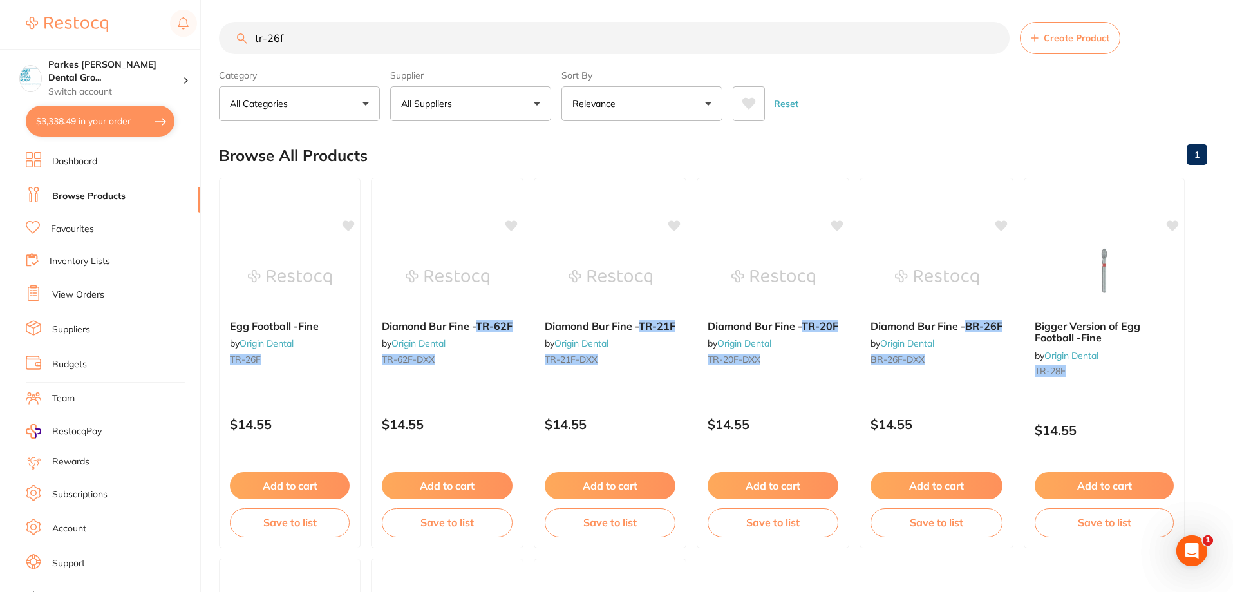
drag, startPoint x: 323, startPoint y: 39, endPoint x: 220, endPoint y: 28, distance: 102.9
click at [220, 28] on div "tr-26f Create Product" at bounding box center [713, 38] width 988 height 32
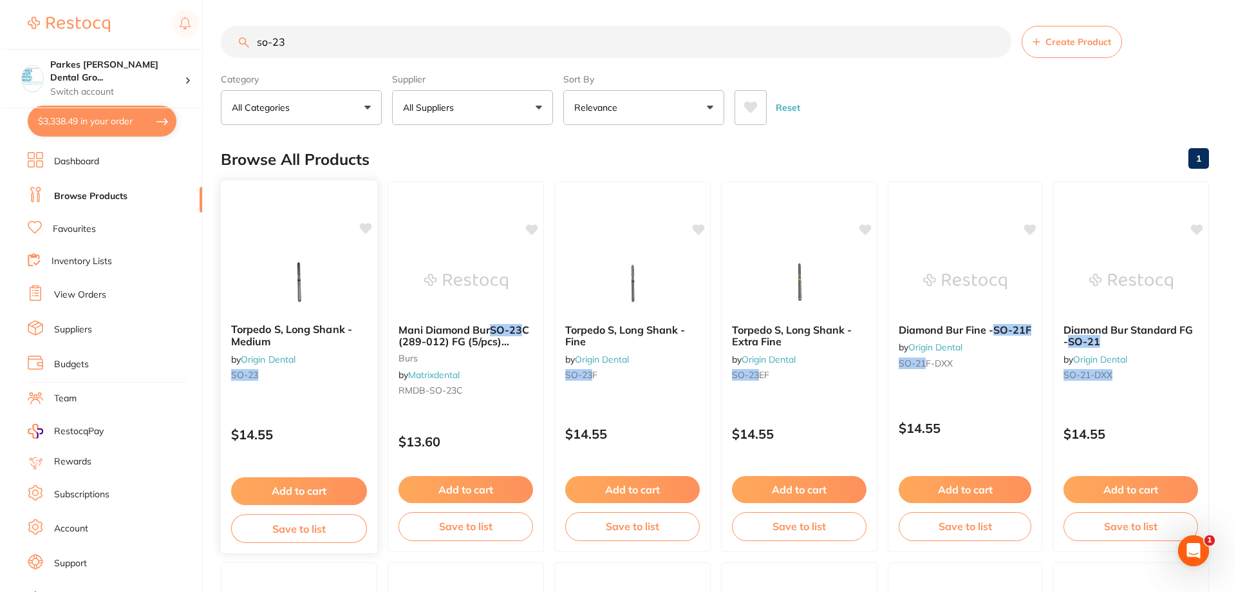
scroll to position [0, 0]
click at [324, 386] on div "Torpedo S, Long Shank -Medium by Origin Dental SO-23" at bounding box center [297, 354] width 156 height 83
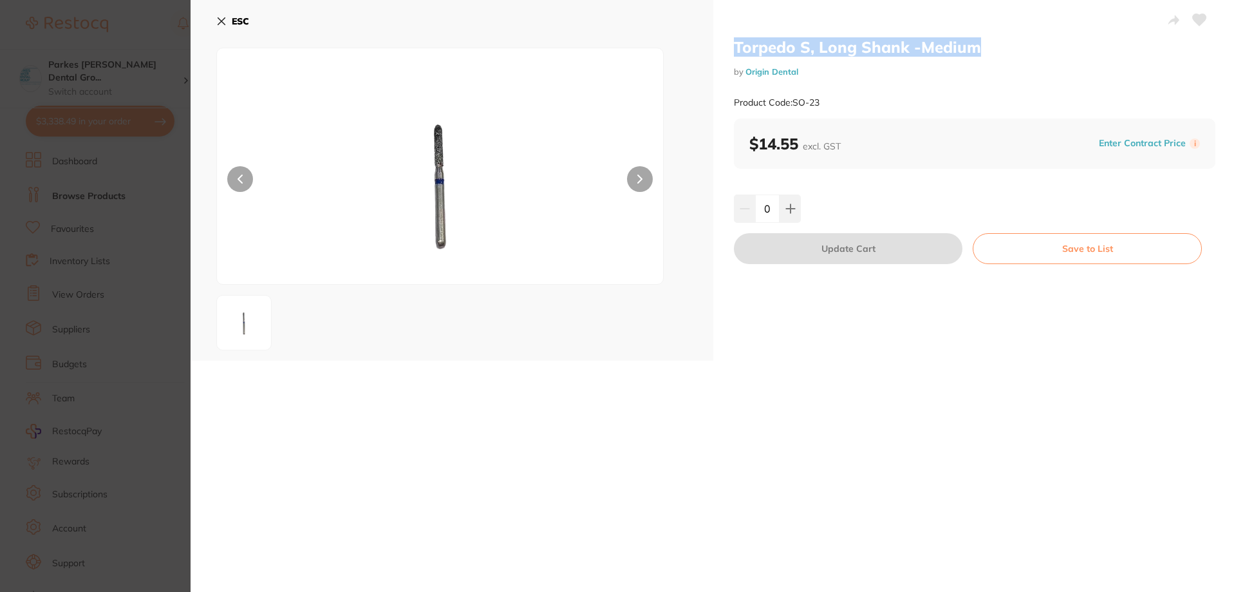
drag, startPoint x: 733, startPoint y: 48, endPoint x: 976, endPoint y: 50, distance: 242.8
click at [976, 50] on h2 "Torpedo S, Long Shank -Medium" at bounding box center [975, 46] width 482 height 19
copy h2 "Torpedo S, Long Shank -Medium"
click at [220, 19] on icon at bounding box center [221, 21] width 7 height 7
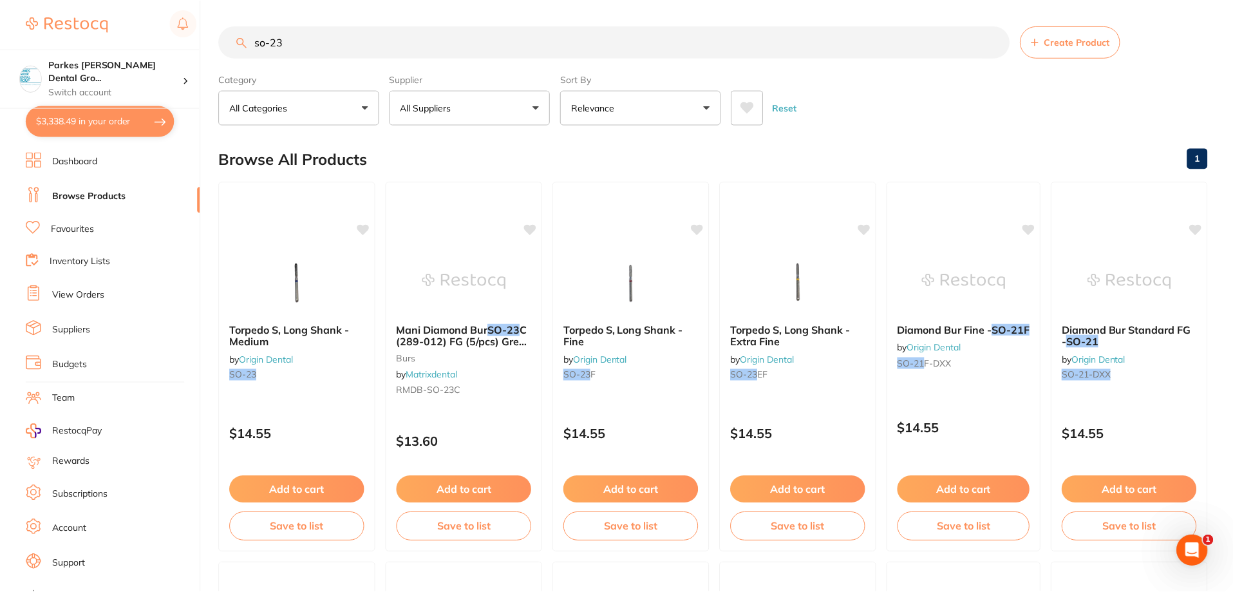
scroll to position [4, 0]
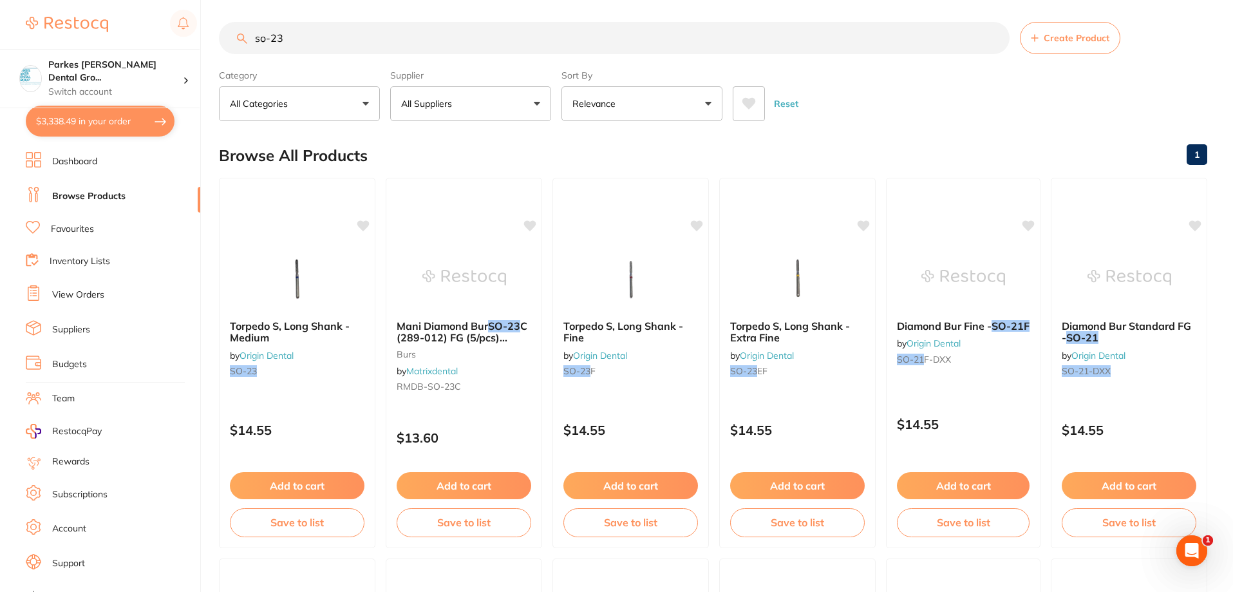
drag, startPoint x: 388, startPoint y: 32, endPoint x: 134, endPoint y: 33, distance: 253.7
click at [141, 32] on div "$3,338.49 Parkes [PERSON_NAME] Dental Gro... Switch account Parkes [PERSON_NAME…" at bounding box center [616, 292] width 1233 height 592
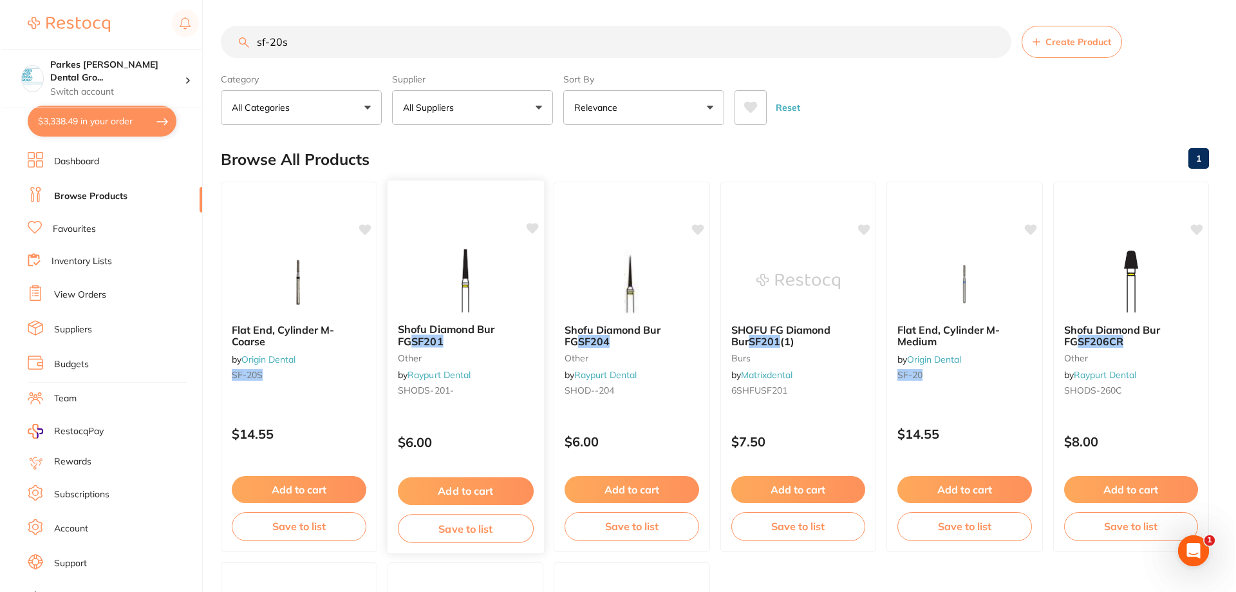
scroll to position [0, 0]
click at [315, 392] on div "Flat End, Cylinder M-Coarse by Origin Dental SF-20S" at bounding box center [297, 354] width 156 height 83
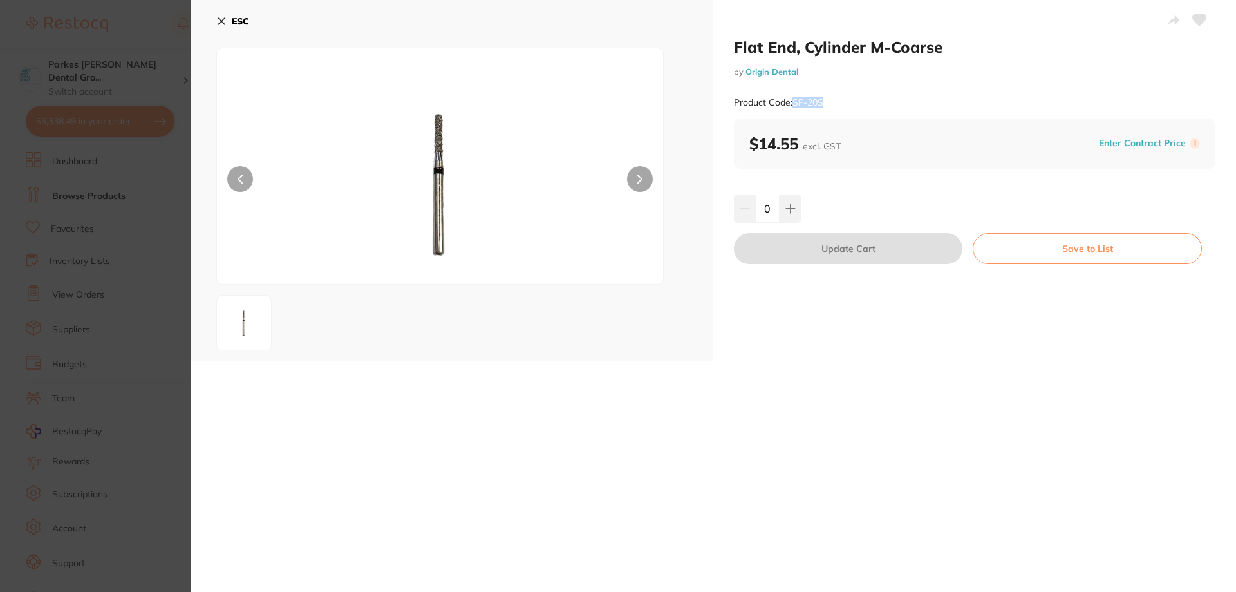
drag, startPoint x: 794, startPoint y: 102, endPoint x: 826, endPoint y: 102, distance: 31.6
click at [826, 102] on div "Product Code: SF-20S" at bounding box center [975, 103] width 482 height 32
drag, startPoint x: 811, startPoint y: 102, endPoint x: 975, endPoint y: 44, distance: 174.3
click at [975, 44] on h2 "Flat End, Cylinder M-Coarse" at bounding box center [975, 46] width 482 height 19
drag, startPoint x: 959, startPoint y: 41, endPoint x: 715, endPoint y: 50, distance: 244.8
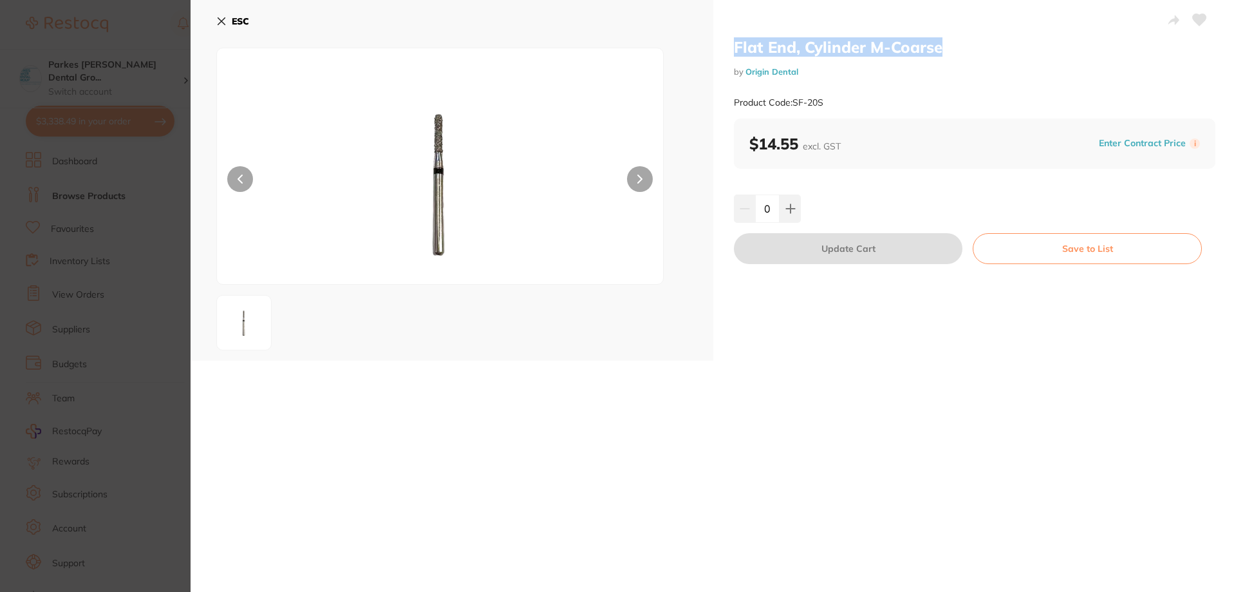
click at [715, 50] on div "Flat End, Cylinder M-Coarse by Origin Dental Product Code: SF-20S $14.55 excl. …" at bounding box center [974, 180] width 523 height 361
copy h2 "Flat End, Cylinder M-Coarse"
click at [220, 19] on icon at bounding box center [221, 21] width 7 height 7
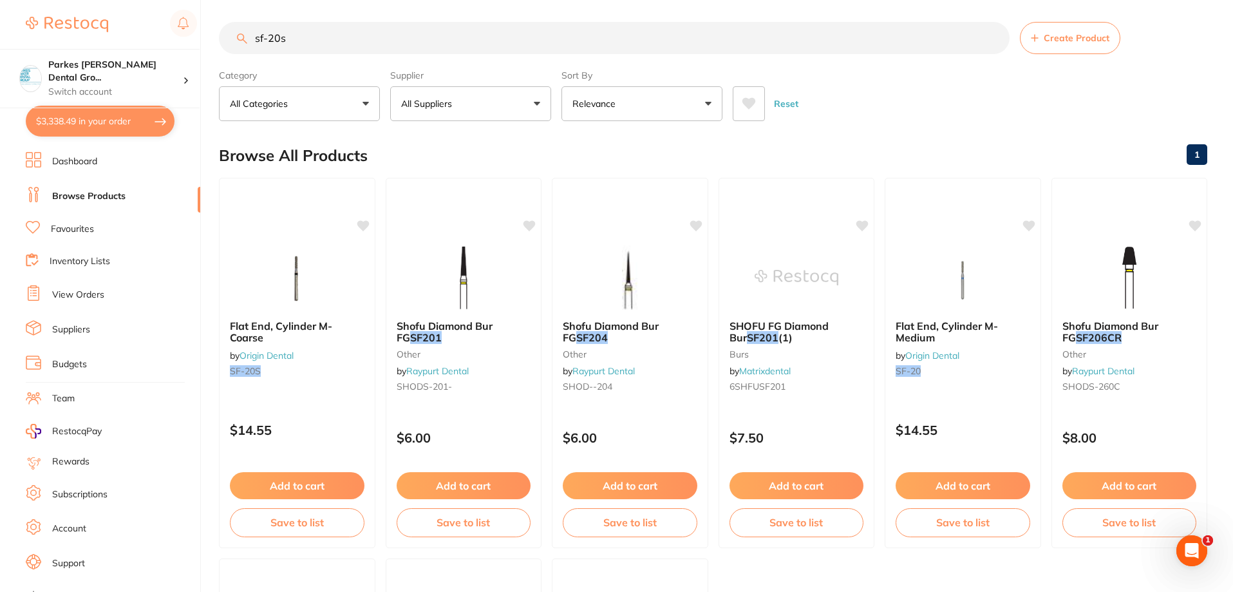
drag, startPoint x: 155, startPoint y: 19, endPoint x: 148, endPoint y: 19, distance: 7.1
click at [148, 19] on div "$3,338.49 Parkes [PERSON_NAME] Dental Gro... Switch account Parkes [PERSON_NAME…" at bounding box center [616, 292] width 1233 height 592
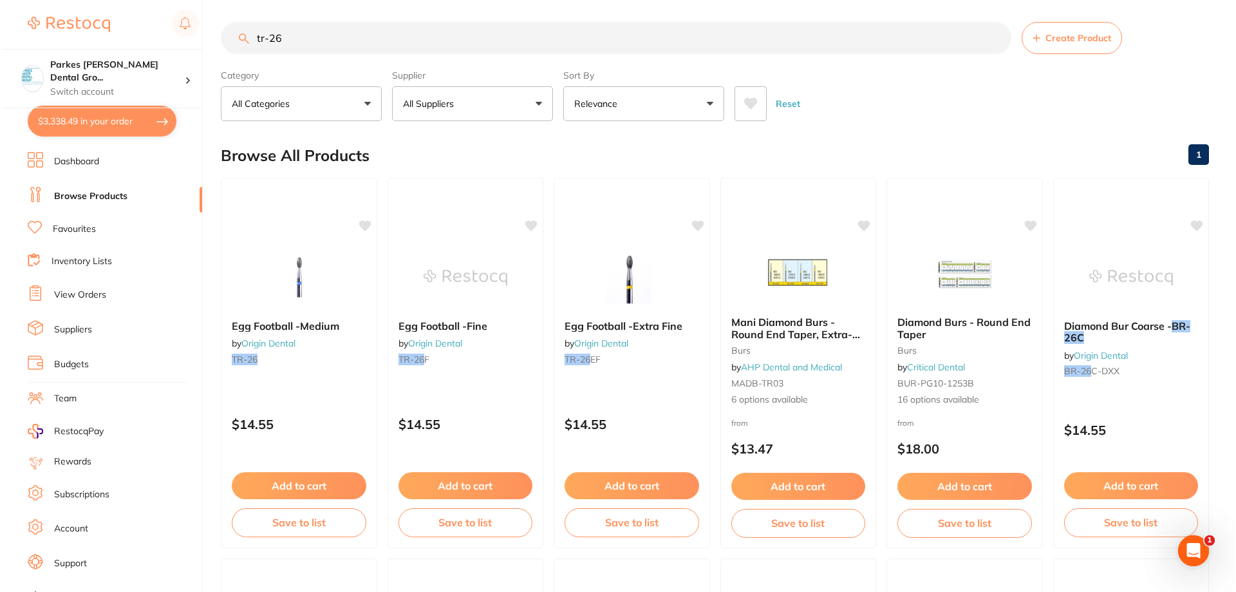
scroll to position [0, 0]
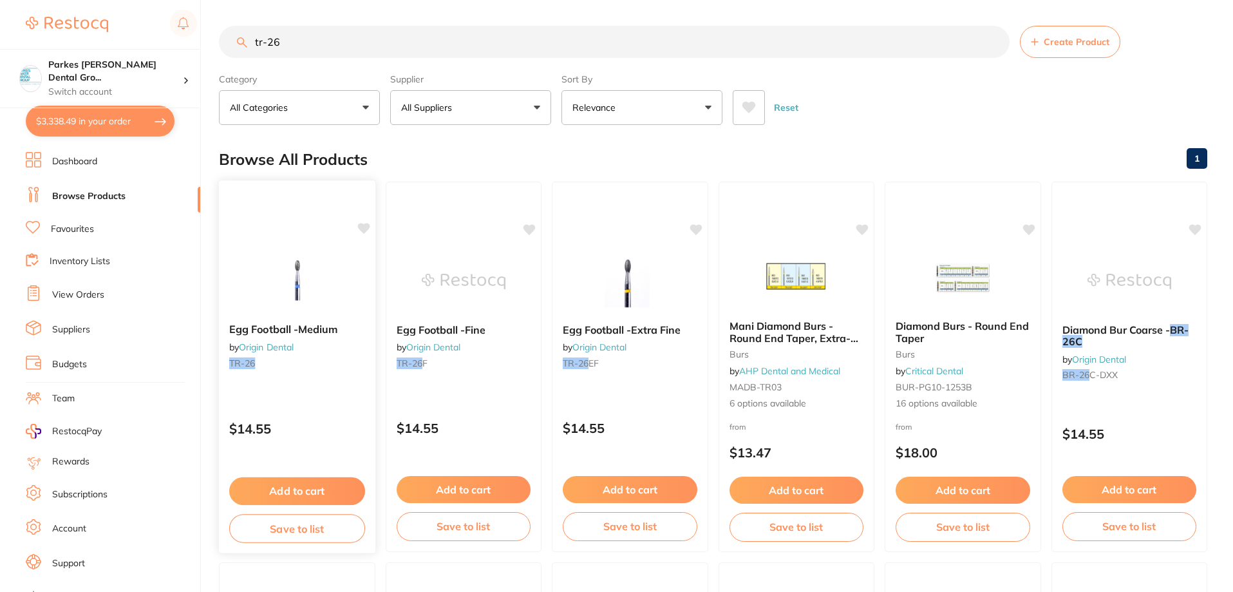
click at [306, 263] on img at bounding box center [297, 280] width 84 height 65
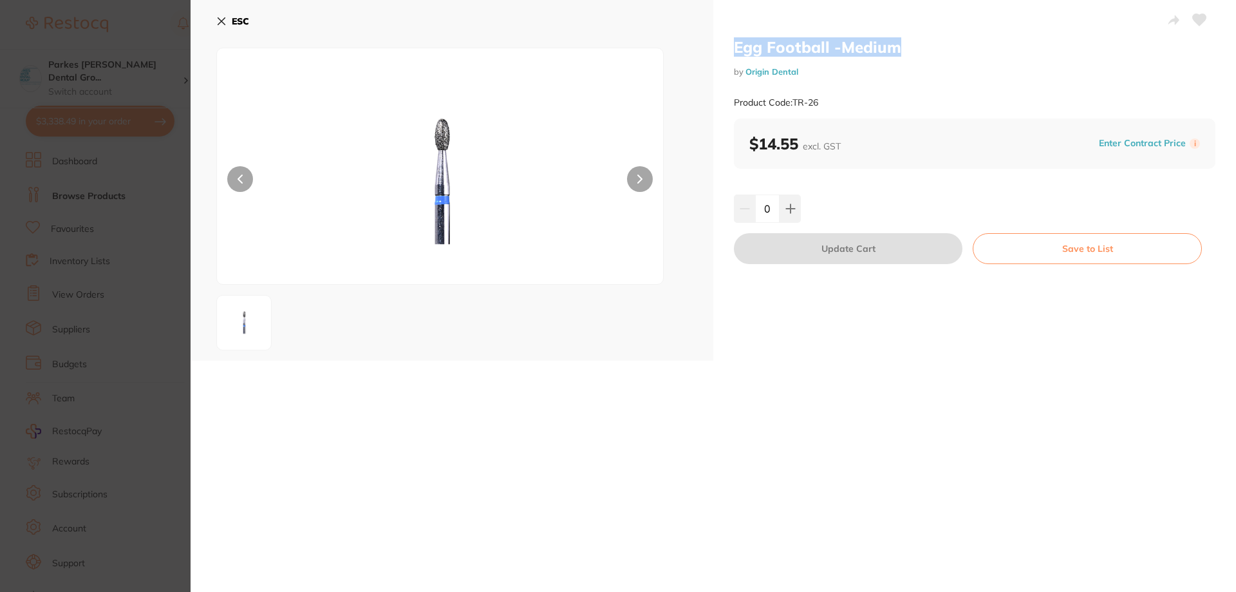
drag, startPoint x: 918, startPoint y: 39, endPoint x: 782, endPoint y: 50, distance: 136.3
click at [715, 41] on div "Egg Football -Medium by Origin Dental Product Code: TR-26 $14.55 excl. GST Ente…" at bounding box center [974, 180] width 523 height 361
copy h2 "Egg Football -Medium"
click at [225, 23] on icon at bounding box center [221, 21] width 10 height 10
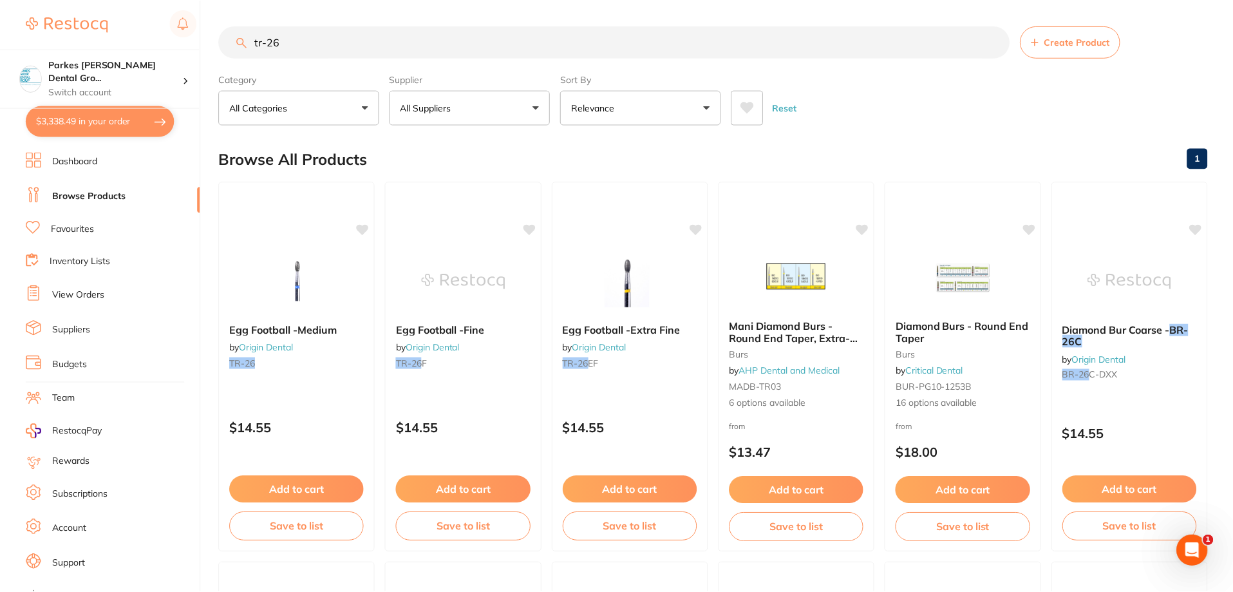
scroll to position [4, 0]
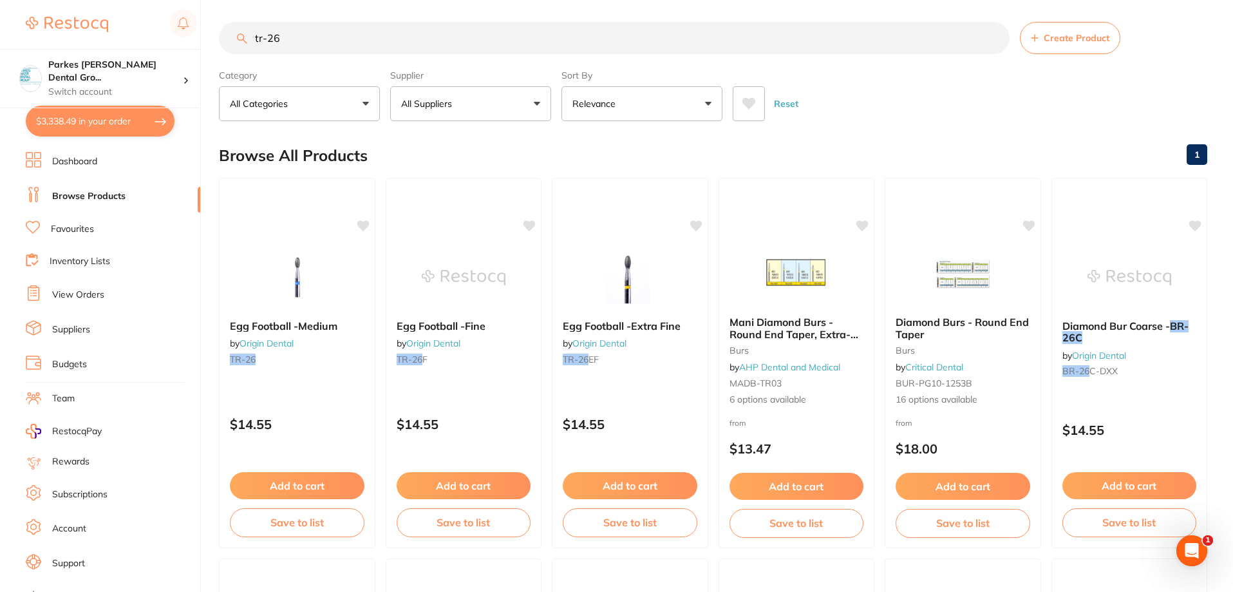
click at [319, 28] on input "tr-26" at bounding box center [614, 38] width 791 height 32
type input "t"
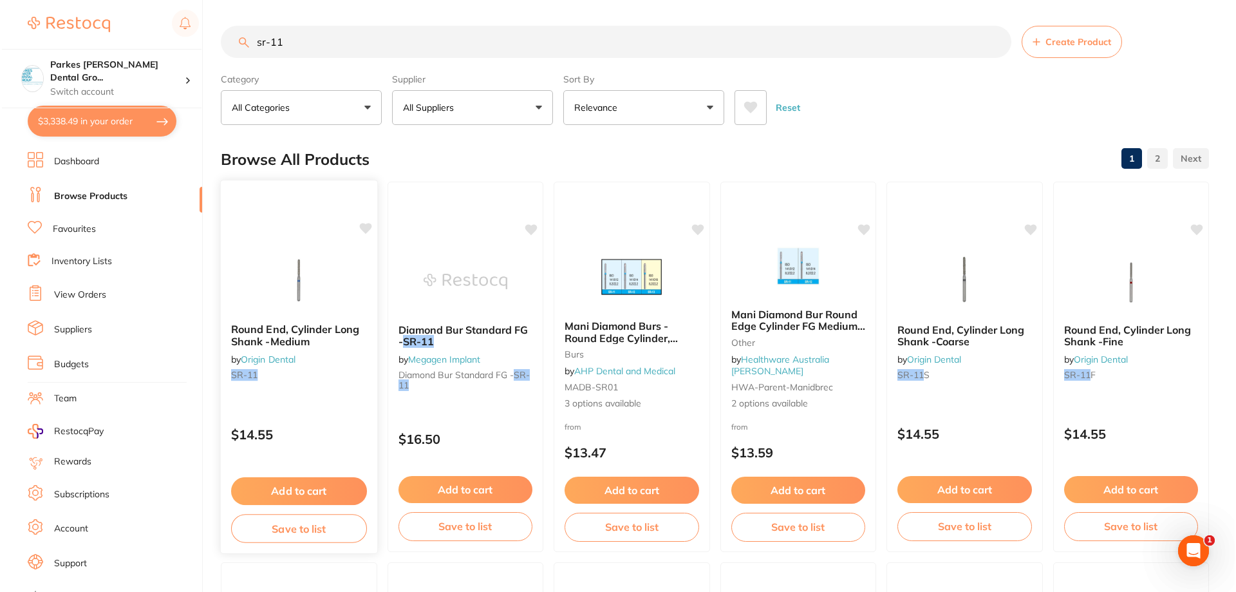
scroll to position [0, 0]
click at [312, 390] on div "Round End, Cylinder Long Shank -Medium by Origin Dental SR-11" at bounding box center [297, 354] width 156 height 83
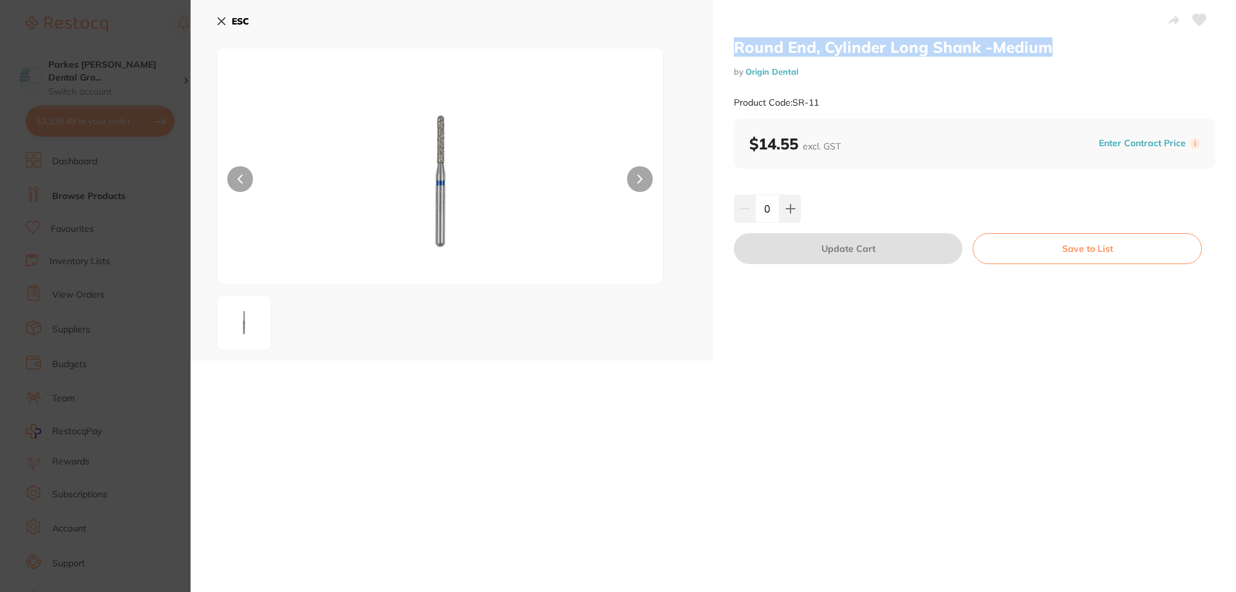
drag, startPoint x: 827, startPoint y: 32, endPoint x: 774, endPoint y: 44, distance: 54.7
click at [730, 34] on div "Round End, Cylinder Long Shank -Medium by Origin Dental Product Code: SR-11 $14…" at bounding box center [974, 180] width 523 height 361
copy h2 "Round End, Cylinder Long Shank -Medium"
click at [235, 26] on b "ESC" at bounding box center [240, 21] width 17 height 12
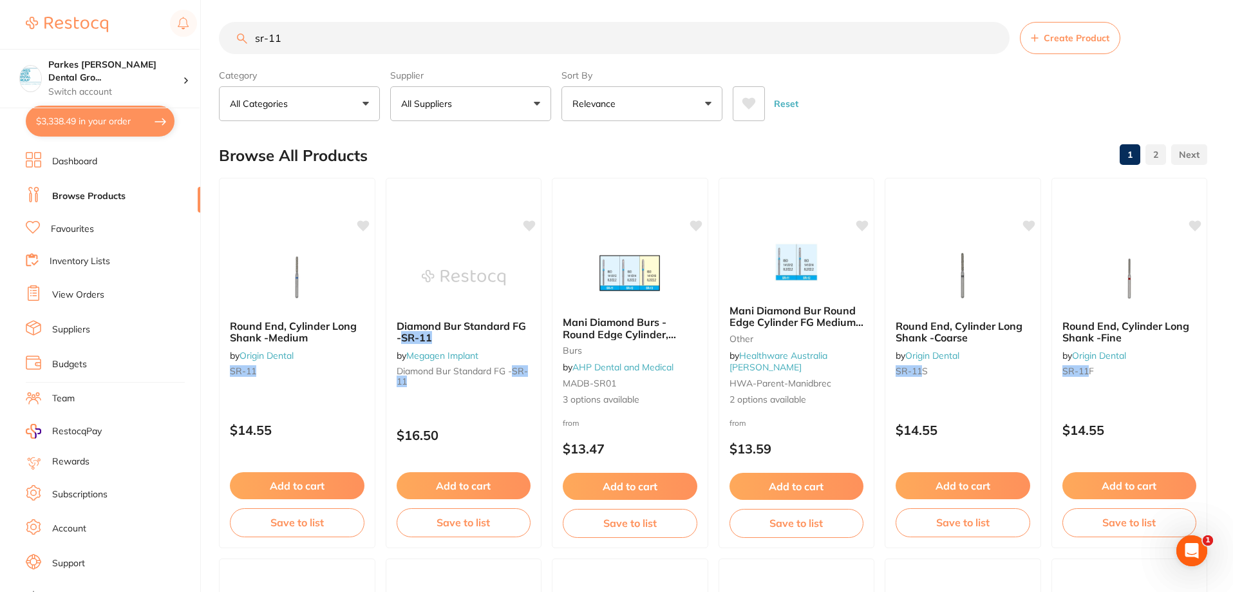
drag, startPoint x: 334, startPoint y: 38, endPoint x: 217, endPoint y: 38, distance: 116.6
click at [217, 38] on div "$3,338.49 Parkes Baker Dental Gro... Switch account Parkes Baker Dental Group $…" at bounding box center [616, 292] width 1233 height 592
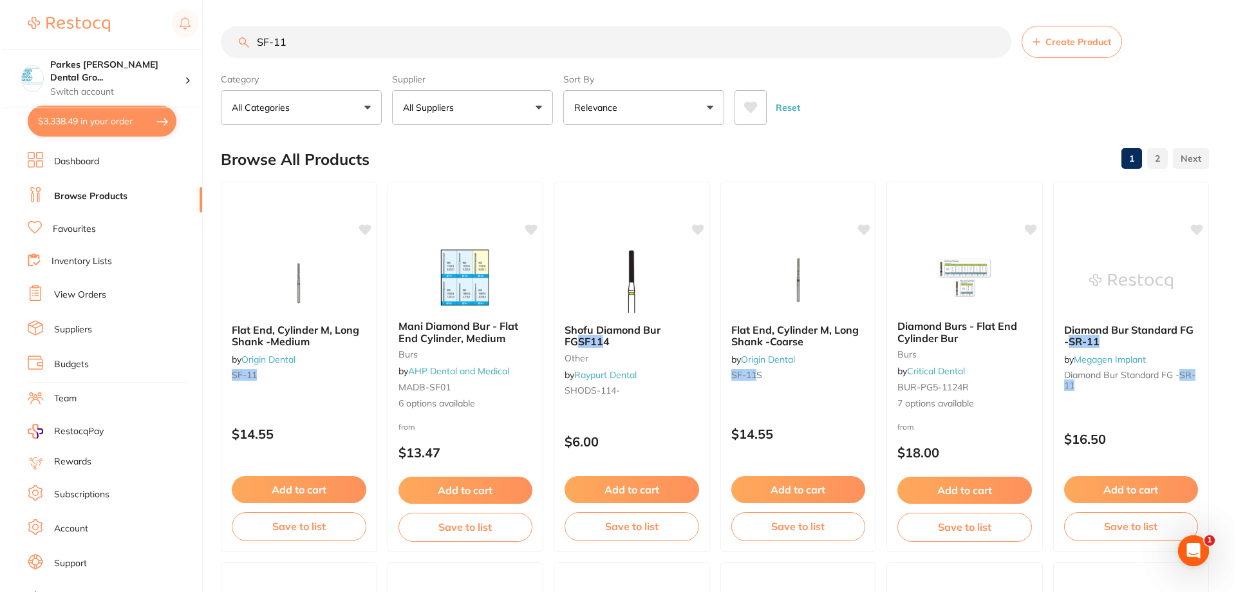
scroll to position [0, 0]
click at [300, 277] on img at bounding box center [297, 280] width 84 height 65
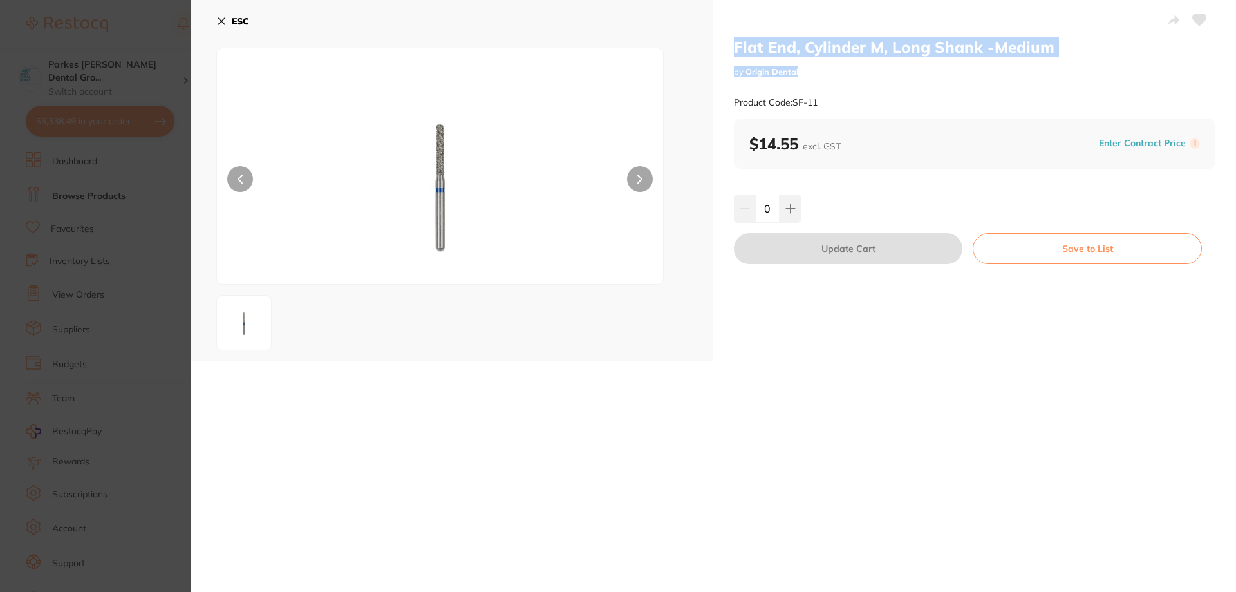
drag, startPoint x: 754, startPoint y: 44, endPoint x: 1126, endPoint y: 57, distance: 371.8
click at [1126, 57] on div "Flat End, Cylinder M, Long Shank -Medium by Origin Dental Product Code: SF-11 $…" at bounding box center [974, 180] width 523 height 361
click at [1083, 56] on h2 "Flat End, Cylinder M, Long Shank -Medium" at bounding box center [975, 46] width 482 height 19
drag, startPoint x: 1057, startPoint y: 44, endPoint x: 723, endPoint y: 48, distance: 333.6
click at [723, 48] on div "Flat End, Cylinder M, Long Shank -Medium by Origin Dental Product Code: SF-11 $…" at bounding box center [974, 180] width 523 height 361
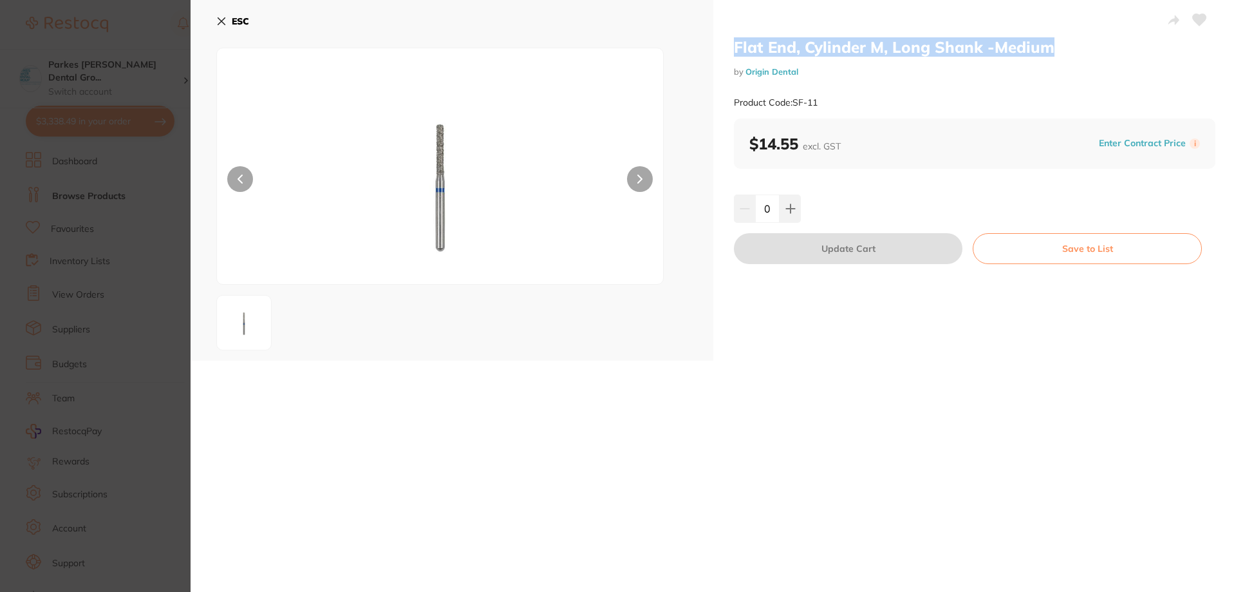
copy h2 "Flat End, Cylinder M, Long Shank -Medium"
click at [218, 26] on icon at bounding box center [221, 21] width 10 height 10
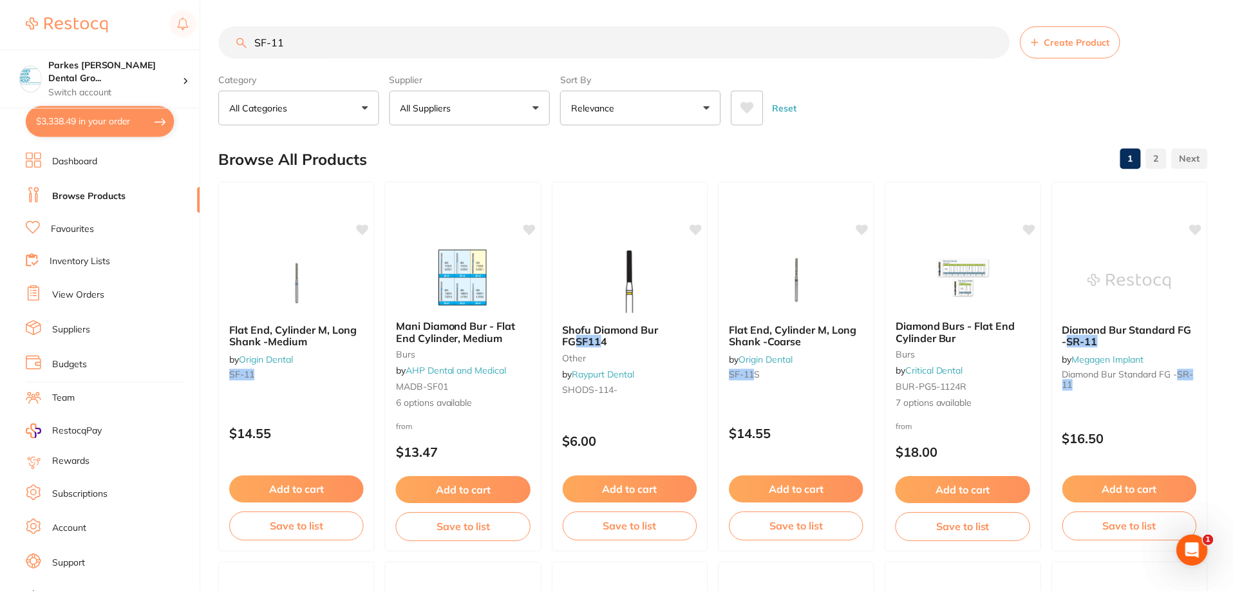
scroll to position [4, 0]
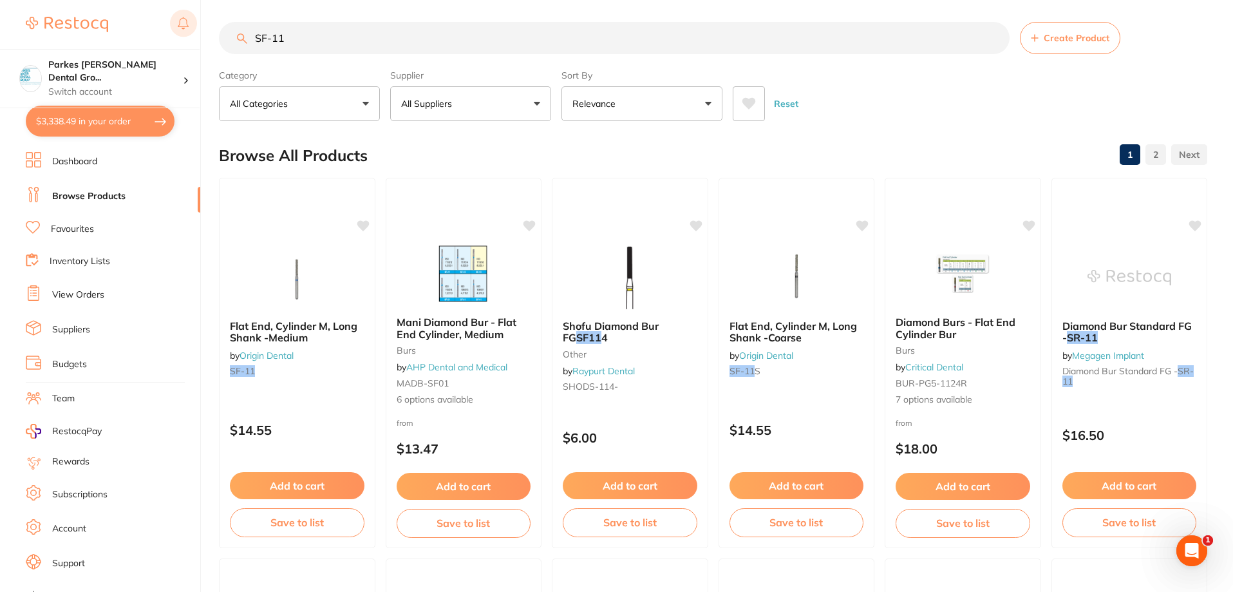
drag, startPoint x: 299, startPoint y: 30, endPoint x: 185, endPoint y: 35, distance: 114.1
click at [188, 34] on div "$3,338.49 Parkes Baker Dental Gro... Switch account Parkes Baker Dental Group $…" at bounding box center [616, 292] width 1233 height 592
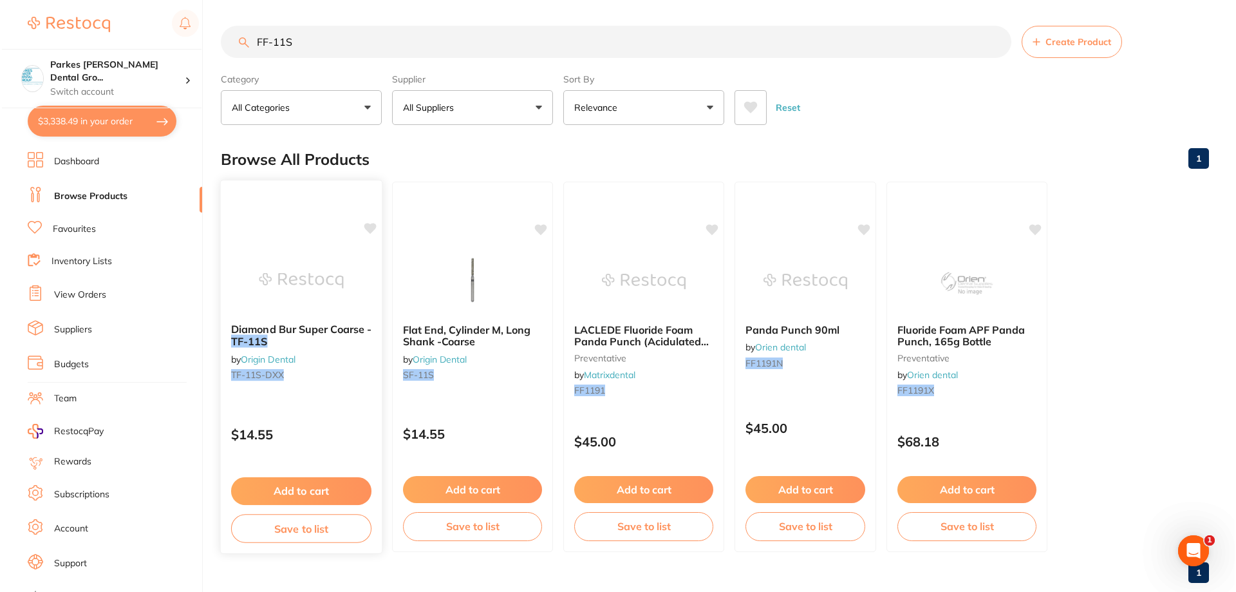
scroll to position [0, 0]
click at [484, 402] on div "Flat End, Cylinder M, Long Shank -Coarse by Origin Dental SF-11S $14.55 Add to …" at bounding box center [471, 367] width 163 height 374
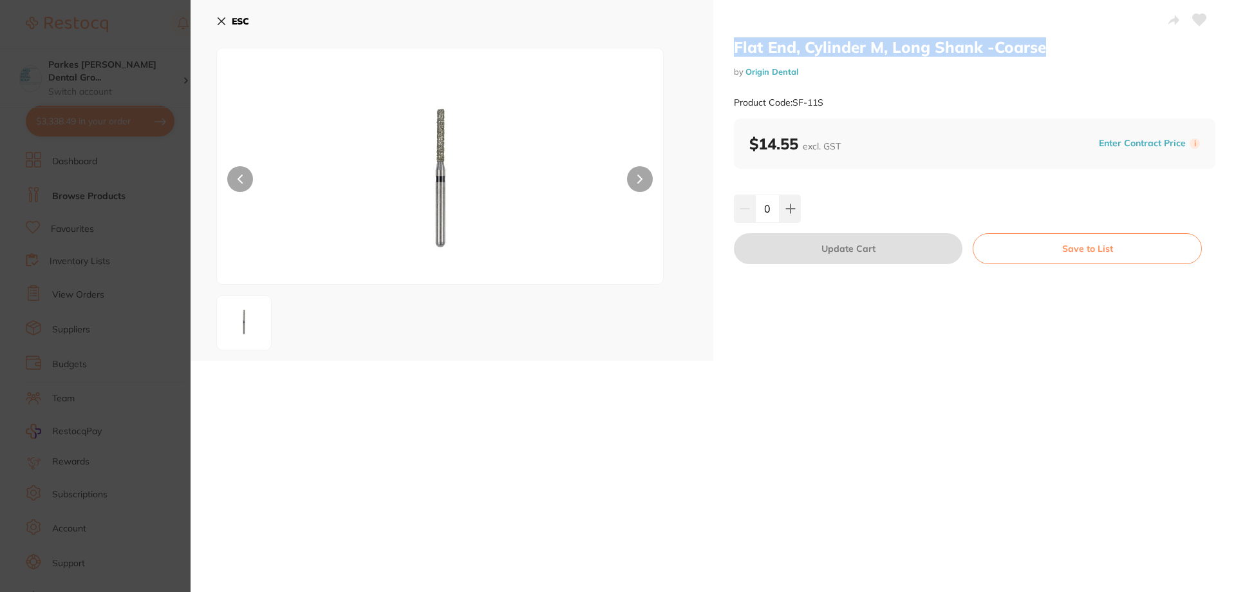
drag, startPoint x: 733, startPoint y: 46, endPoint x: 1039, endPoint y: 46, distance: 306.5
click at [1039, 46] on div "Flat End, Cylinder M, Long Shank -Coarse by Origin Dental Product Code: SF-11S …" at bounding box center [974, 180] width 523 height 361
copy h2 "Flat End, Cylinder M, Long Shank -Coarse"
click at [222, 26] on icon at bounding box center [221, 21] width 10 height 10
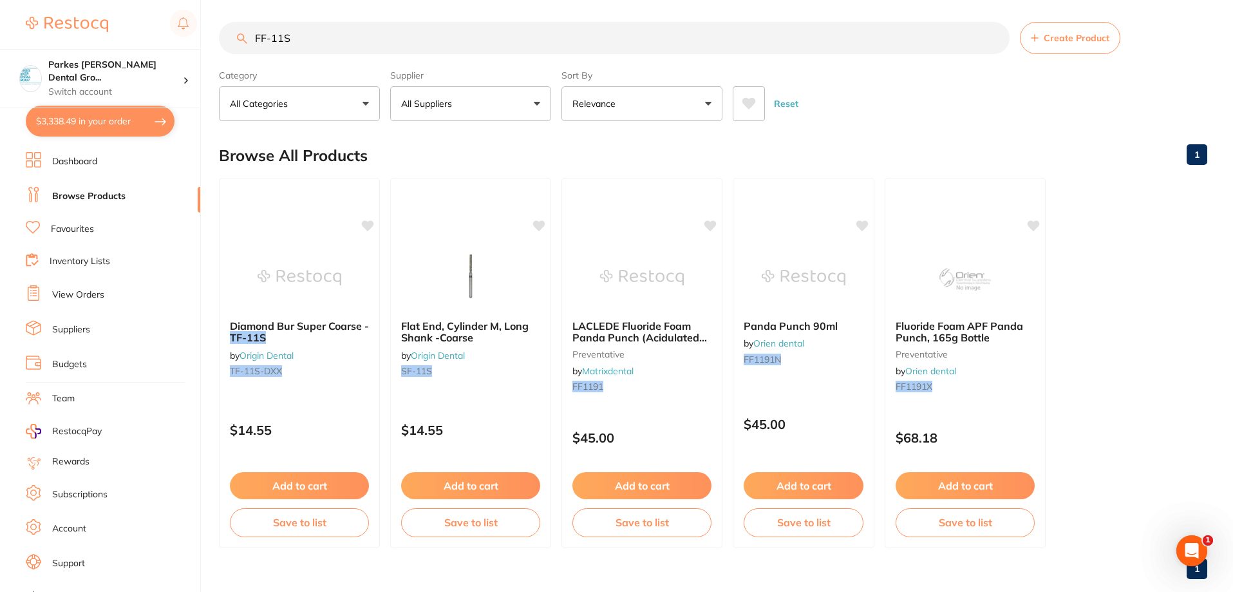
drag, startPoint x: 362, startPoint y: 50, endPoint x: 222, endPoint y: 30, distance: 141.9
click at [222, 30] on input "FF-11S" at bounding box center [614, 38] width 791 height 32
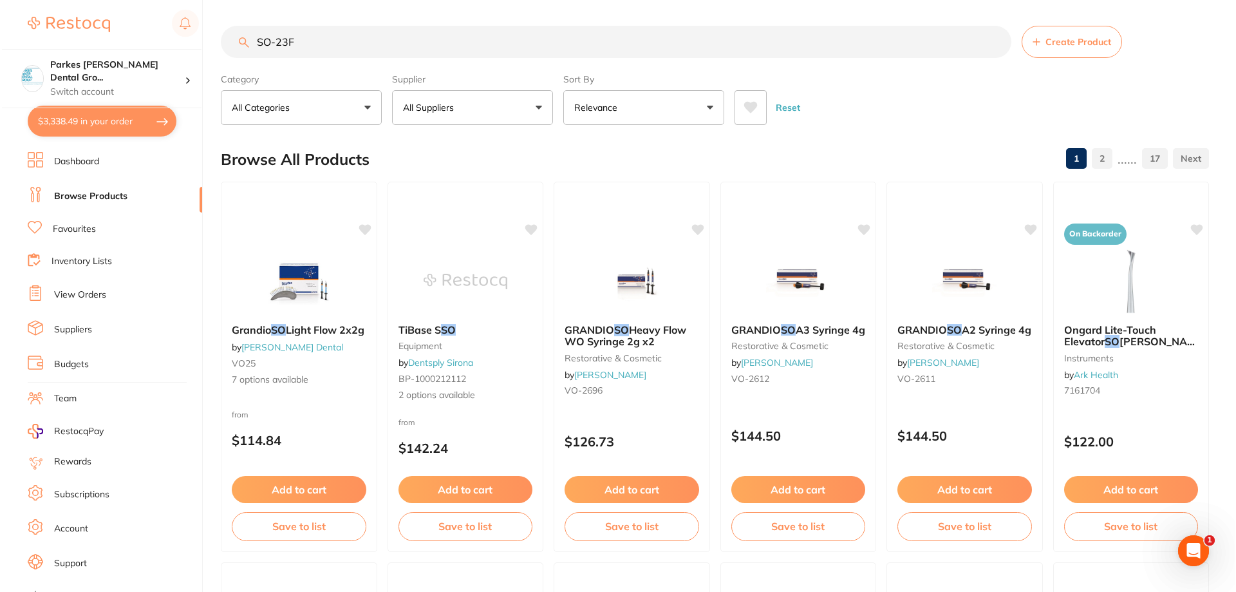
scroll to position [0, 0]
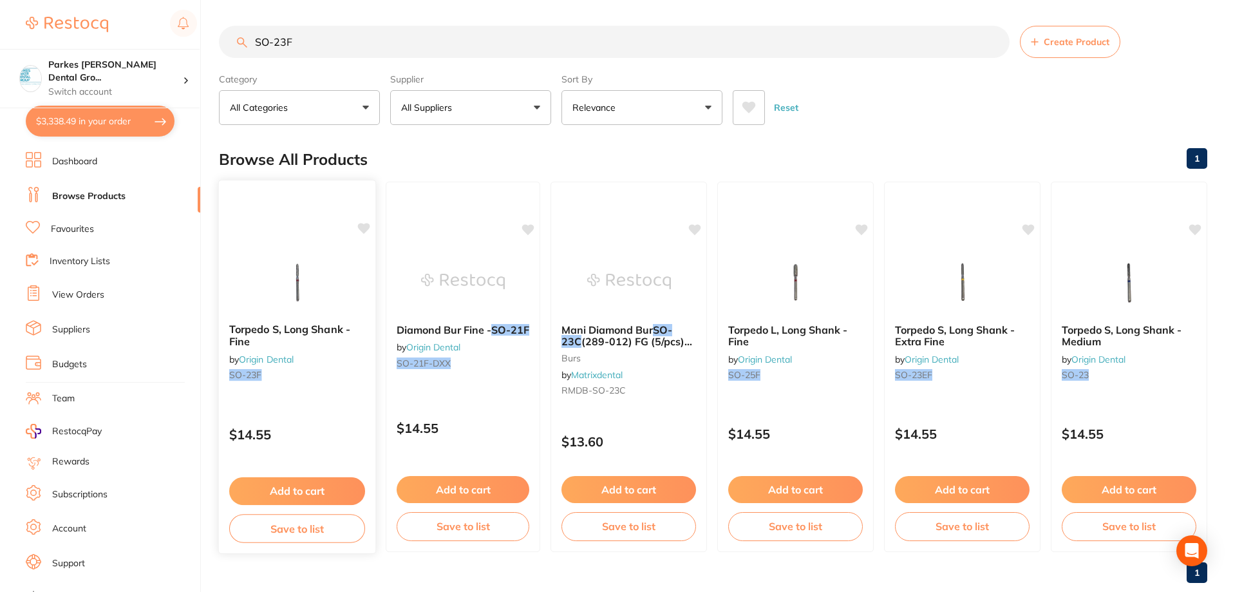
type input "SO-23F"
click at [299, 379] on small "SO-23F" at bounding box center [297, 375] width 136 height 10
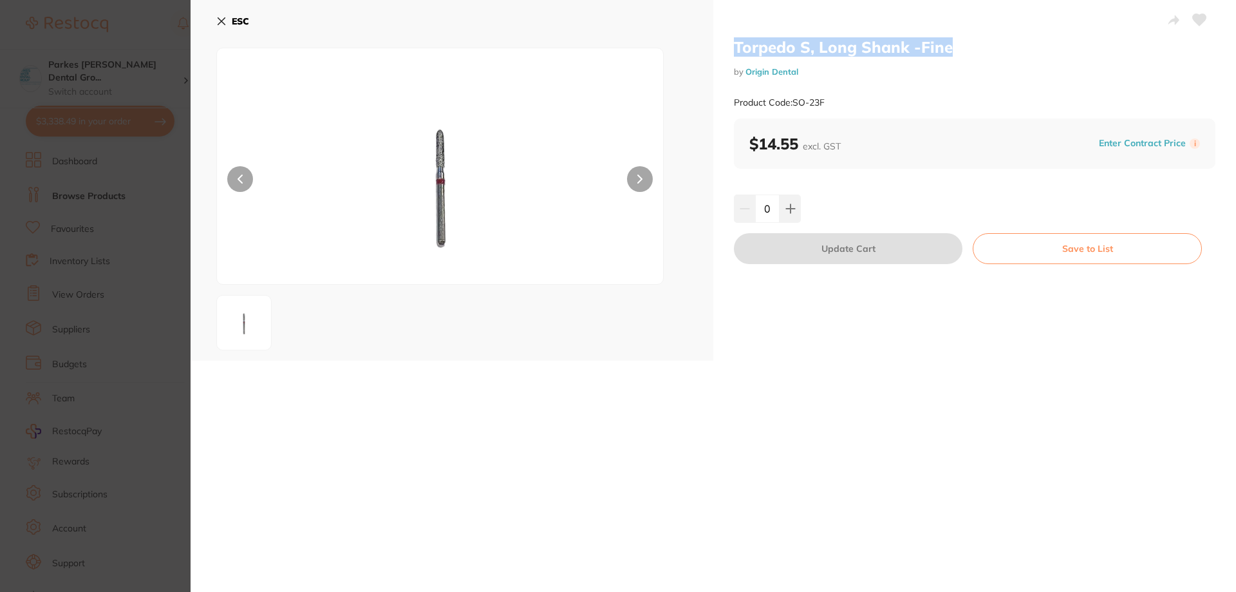
click at [979, 48] on div "Torpedo S, Long Shank -Fine by Origin Dental Product Code: SO-23F $14.55 excl. …" at bounding box center [974, 180] width 523 height 361
drag, startPoint x: 228, startPoint y: 26, endPoint x: 254, endPoint y: 17, distance: 27.5
click at [228, 26] on button "ESC" at bounding box center [232, 21] width 33 height 22
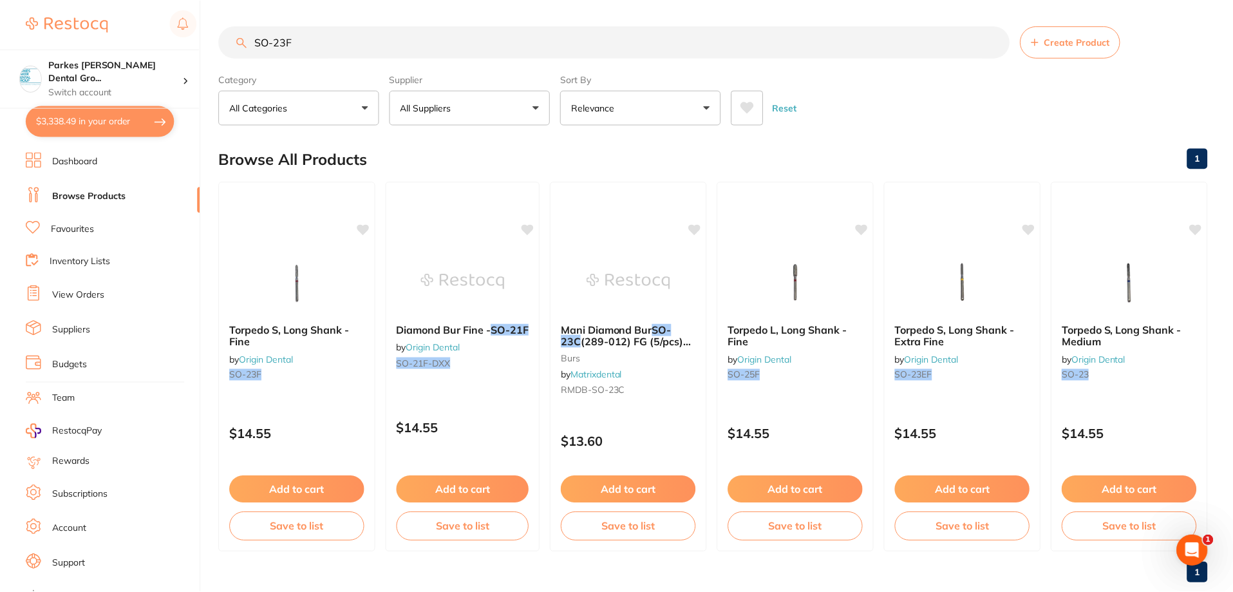
scroll to position [4, 0]
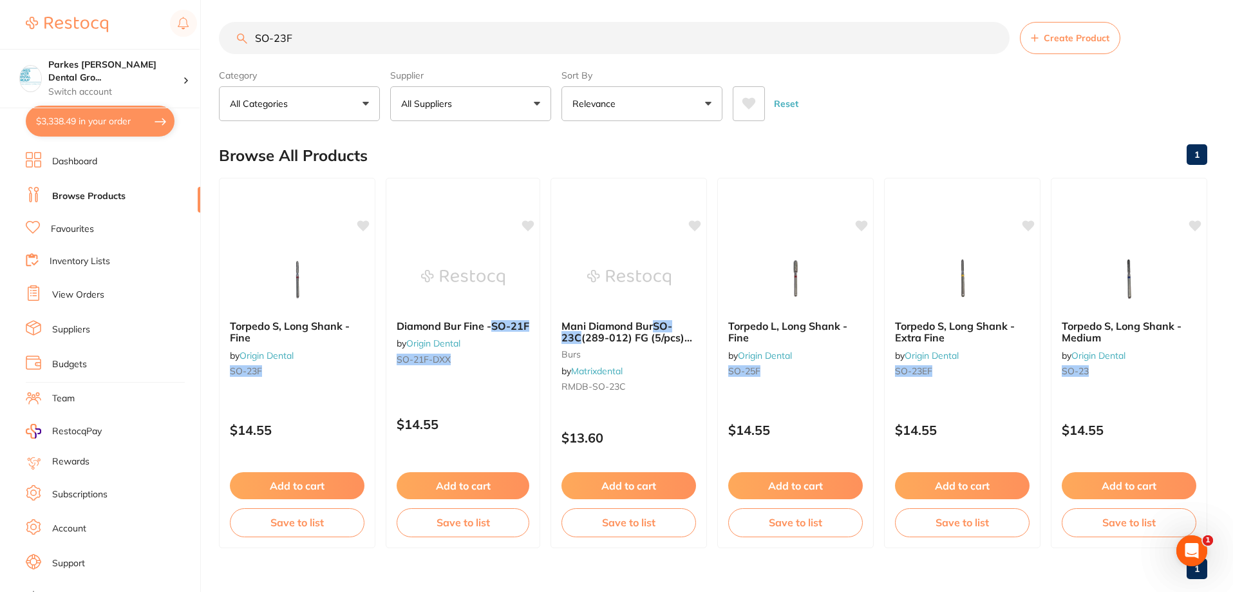
drag, startPoint x: 328, startPoint y: 29, endPoint x: 215, endPoint y: 32, distance: 113.4
click at [215, 32] on div "$3,338.49 Parkes [PERSON_NAME] Dental Gro... Switch account Parkes [PERSON_NAME…" at bounding box center [616, 292] width 1233 height 592
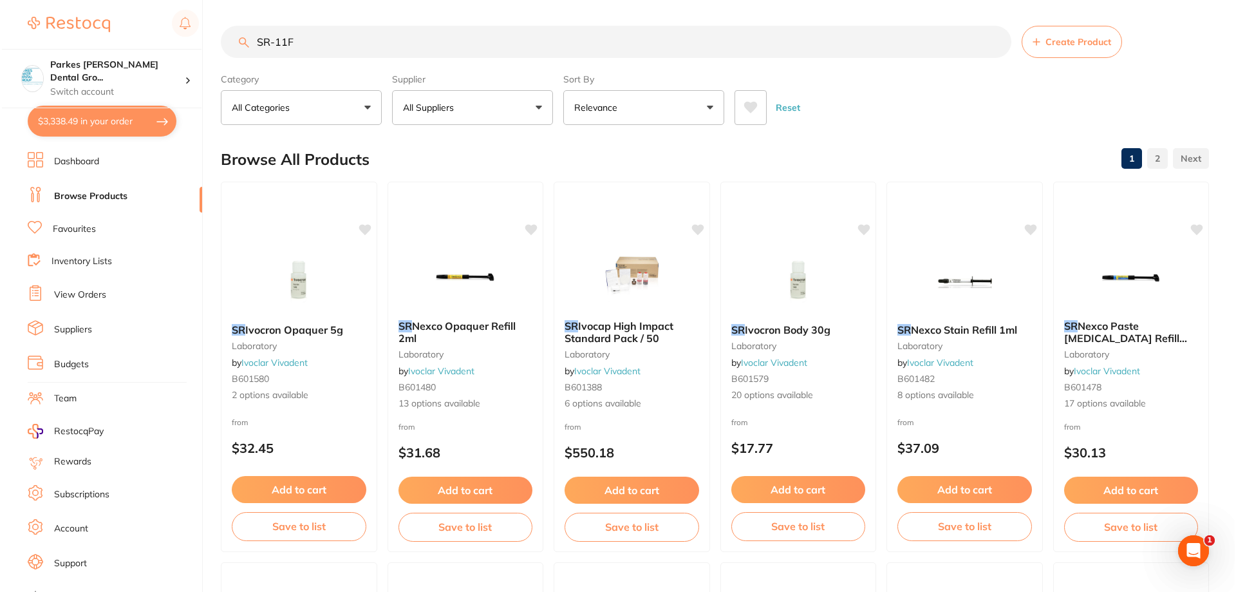
scroll to position [0, 0]
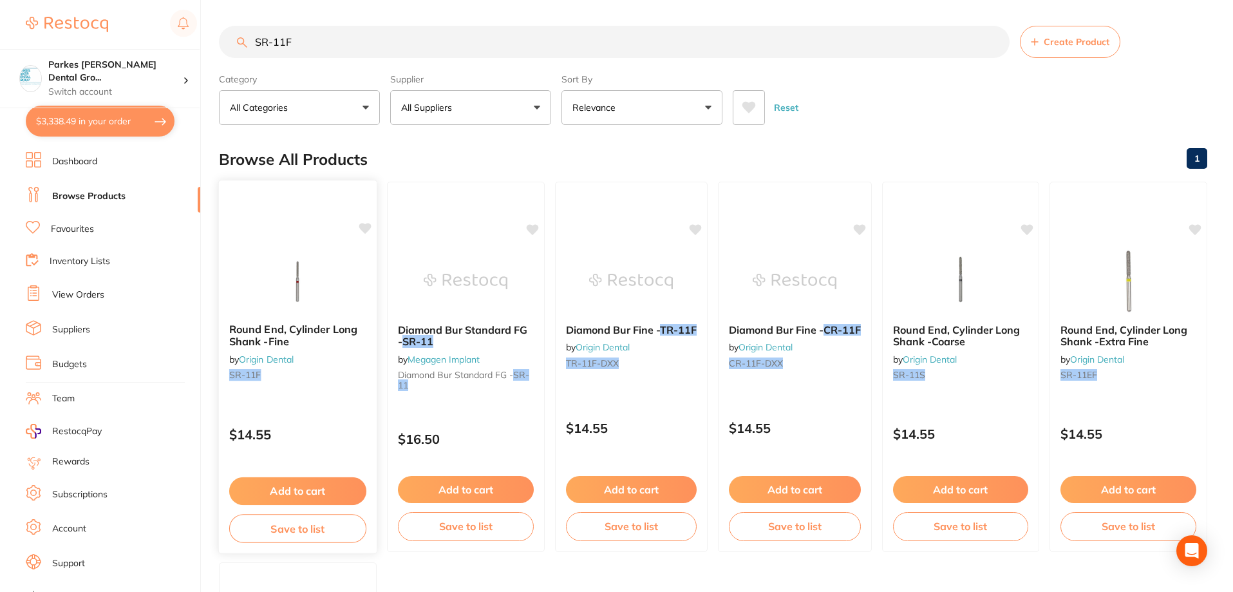
type input "SR-11F"
click at [310, 406] on div "Round End, Cylinder Long Shank -Fine by Origin Dental SR-11F $14.55 Add to cart…" at bounding box center [297, 367] width 159 height 374
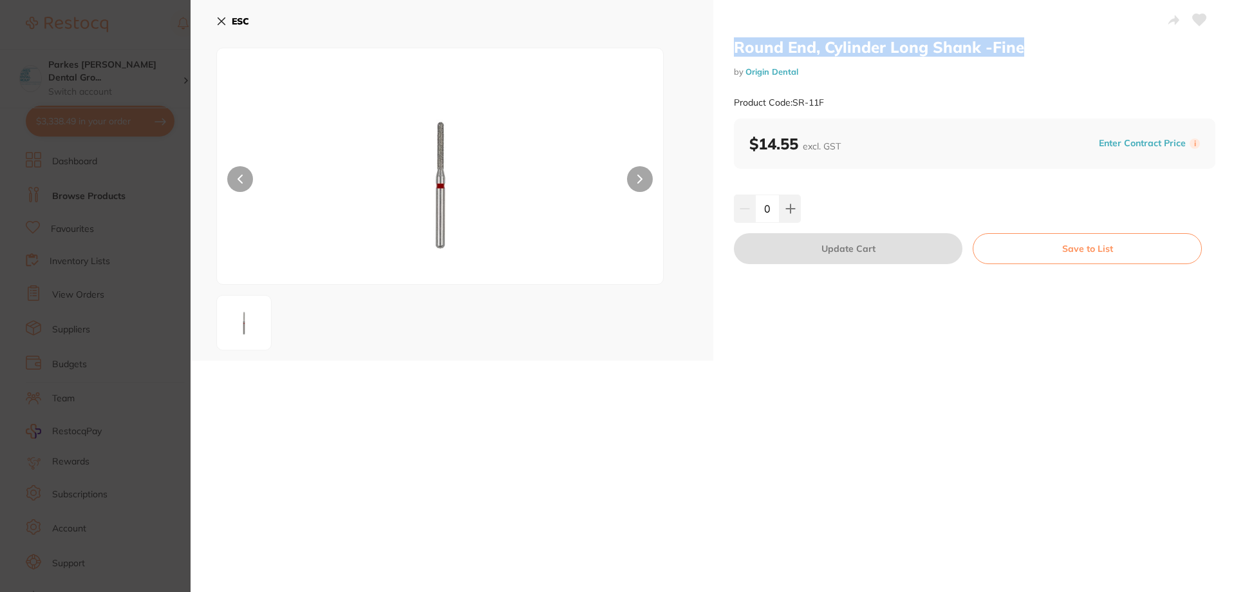
drag, startPoint x: 721, startPoint y: 48, endPoint x: 1101, endPoint y: 49, distance: 379.9
click at [1101, 49] on div "Round End, Cylinder Long Shank -Fine by Origin Dental Product Code: SR-11F $14.…" at bounding box center [974, 180] width 523 height 361
copy h2 "Round End, Cylinder Long Shank -Fine"
click at [233, 24] on b "ESC" at bounding box center [240, 21] width 17 height 12
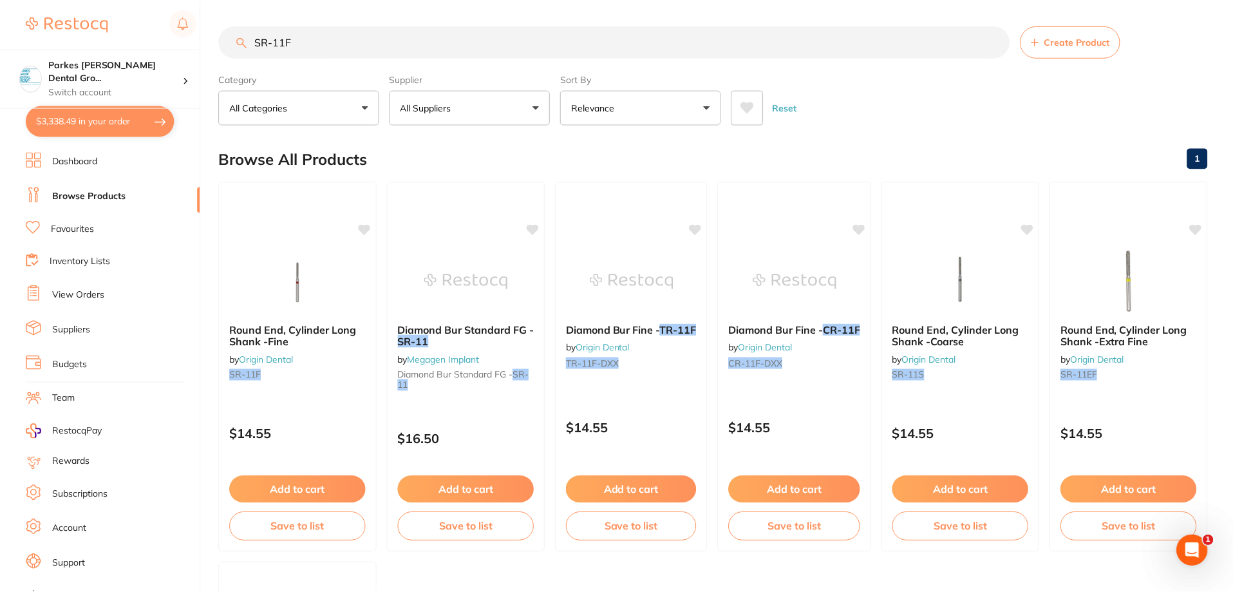
scroll to position [4, 0]
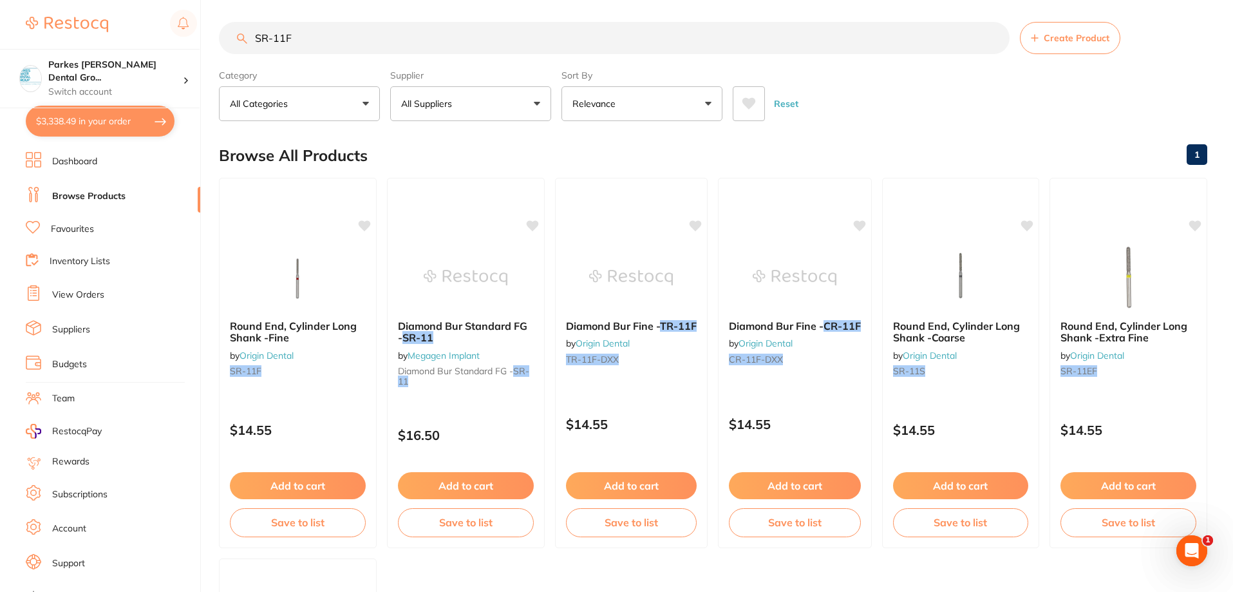
drag, startPoint x: 428, startPoint y: 44, endPoint x: 134, endPoint y: 31, distance: 293.9
click at [219, 31] on div "SR-11F Create Product" at bounding box center [713, 38] width 988 height 32
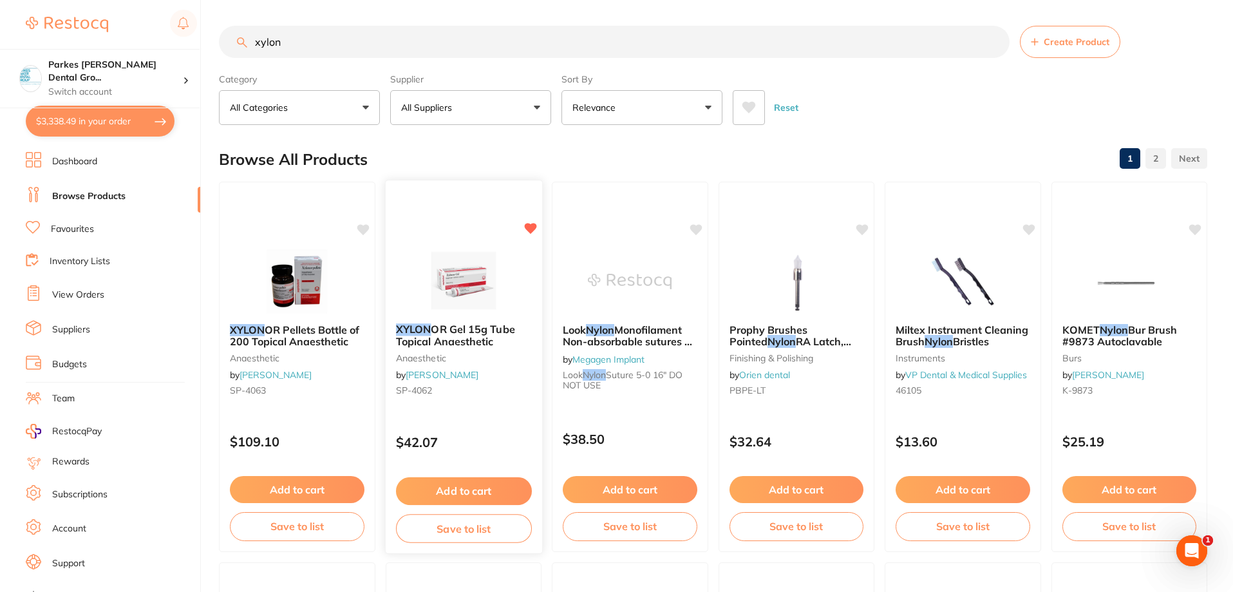
scroll to position [0, 0]
type input "xylon"
click at [482, 486] on button "Add to cart" at bounding box center [463, 491] width 136 height 28
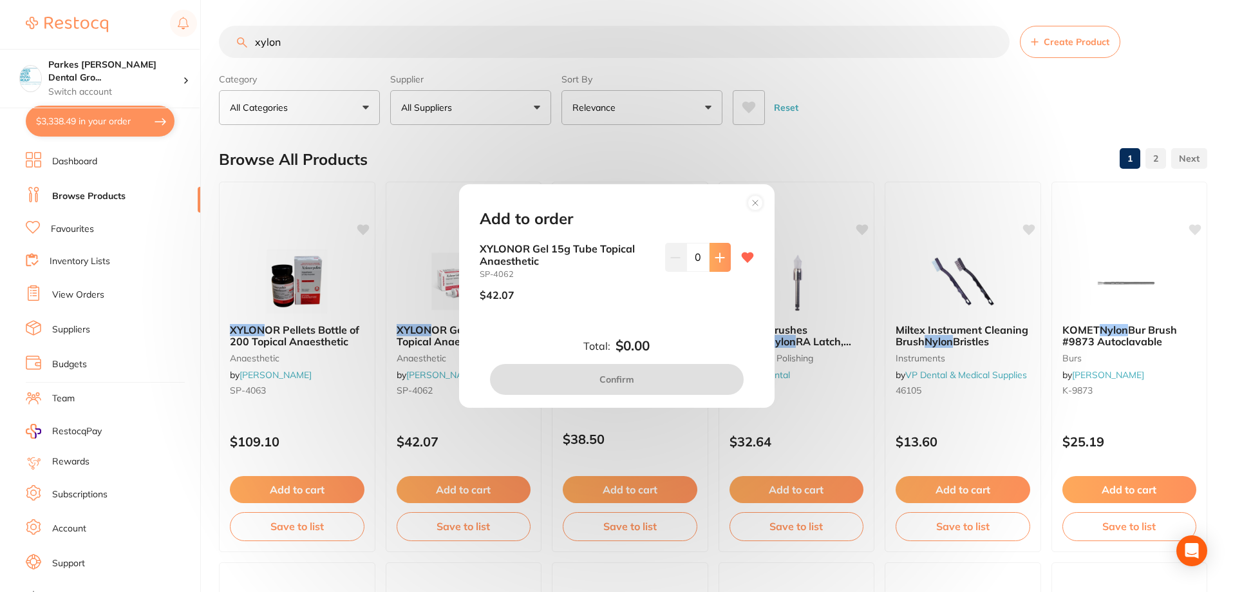
click at [717, 253] on icon at bounding box center [719, 257] width 8 height 8
type input "2"
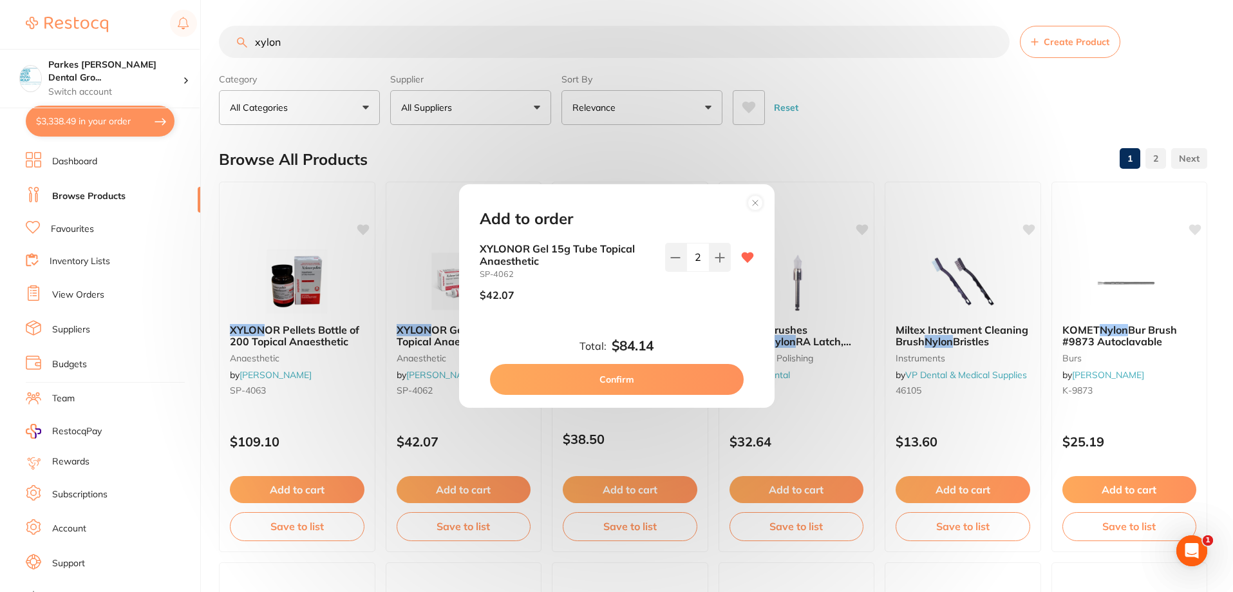
click at [641, 382] on button "Confirm" at bounding box center [617, 379] width 254 height 31
checkbox input "false"
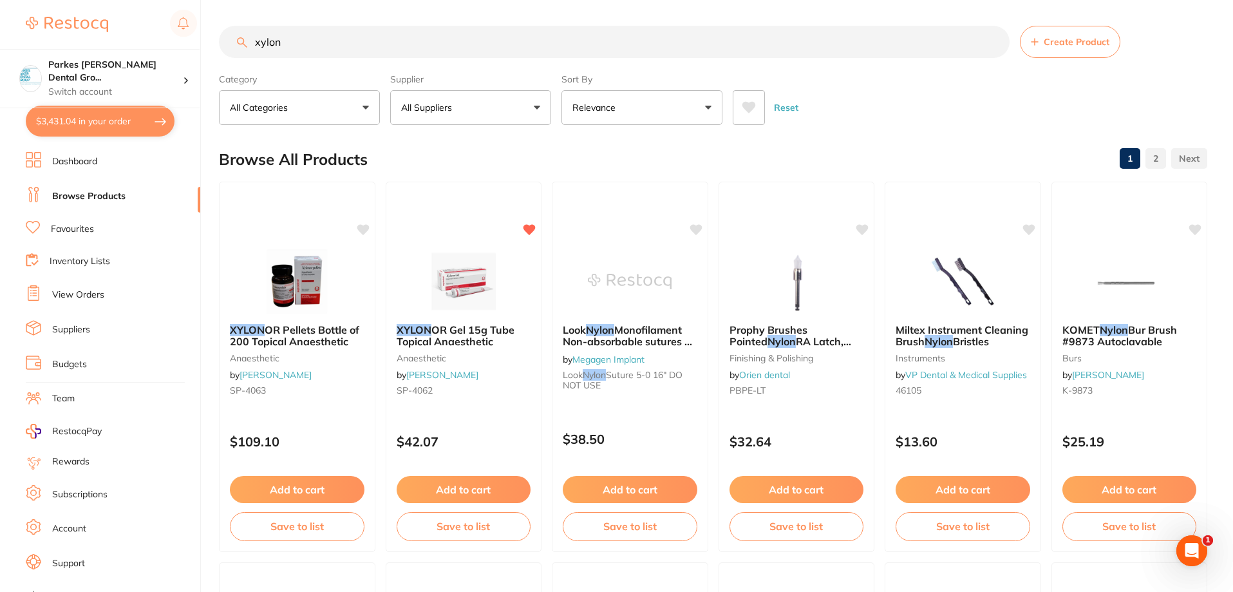
drag, startPoint x: 272, startPoint y: 49, endPoint x: 182, endPoint y: 47, distance: 90.2
click at [182, 47] on div "$3,431.04 Parkes [PERSON_NAME] Dental Gro... Switch account Parkes [PERSON_NAME…" at bounding box center [616, 296] width 1233 height 592
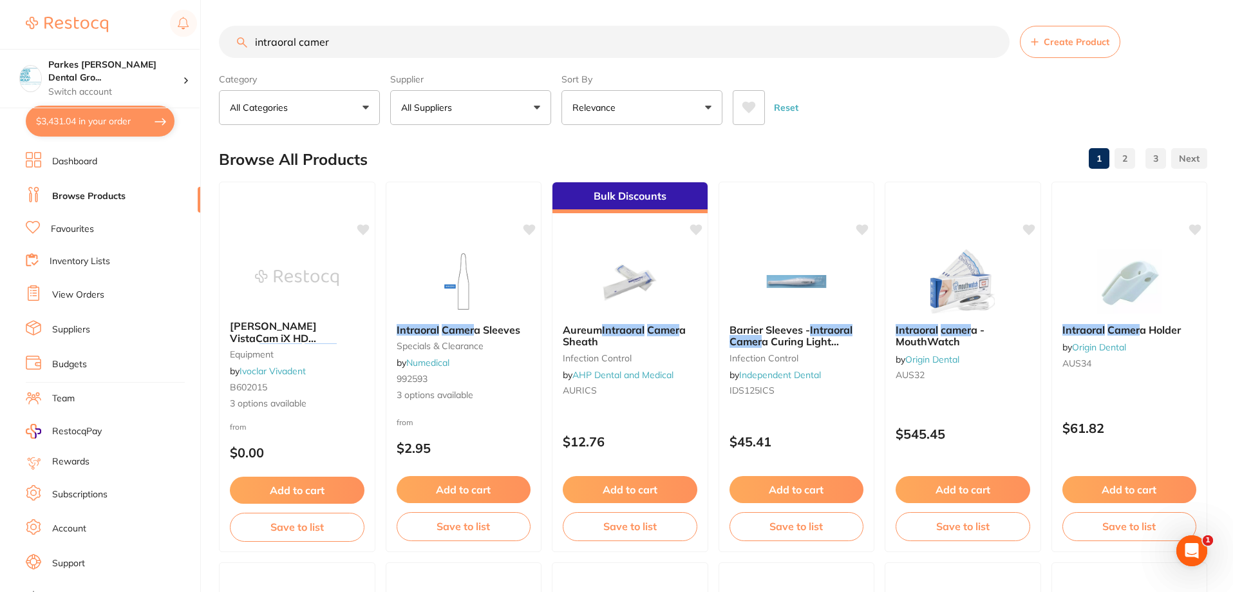
type input "intraoral camer"
click at [486, 108] on button "All Suppliers" at bounding box center [470, 107] width 161 height 35
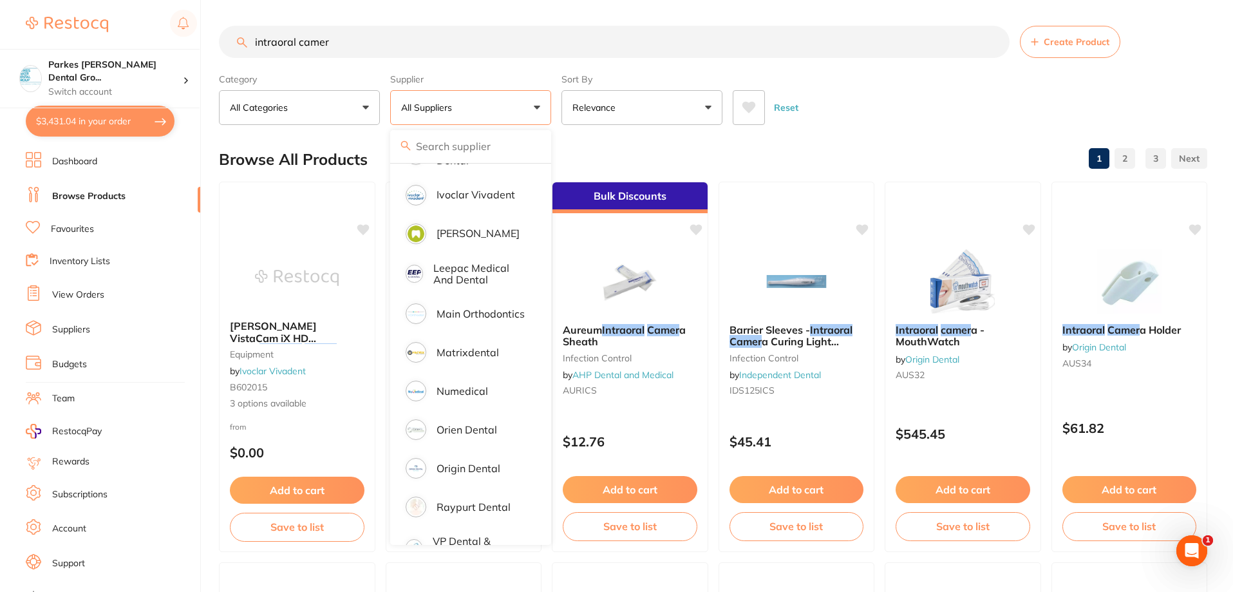
scroll to position [533, 0]
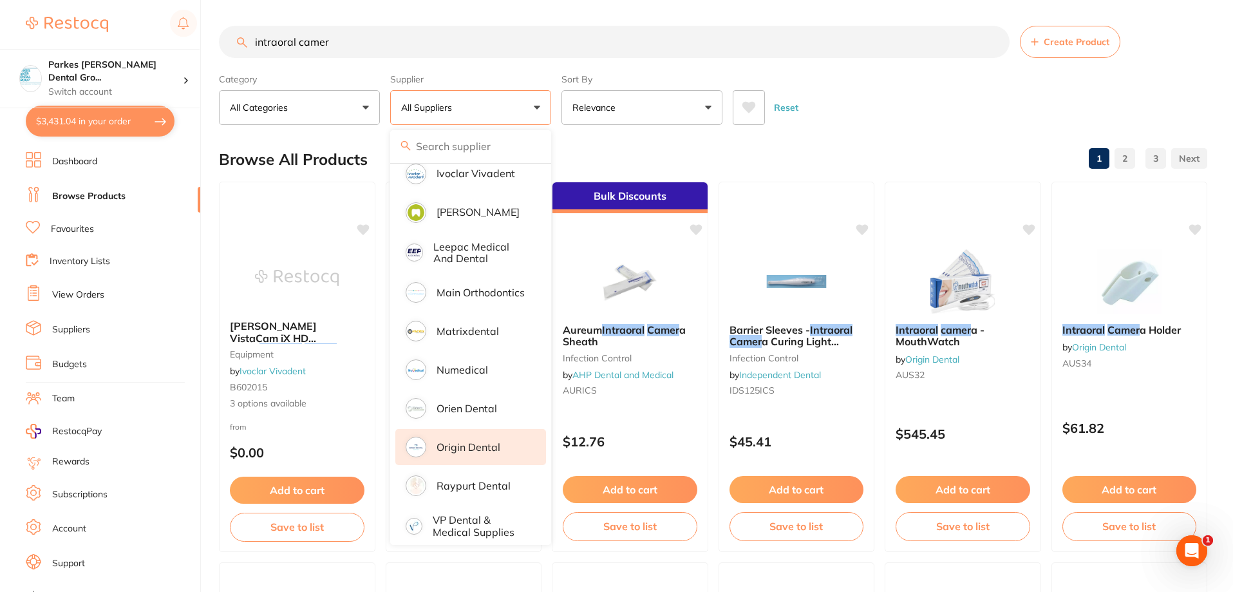
click at [478, 429] on li "Origin Dental" at bounding box center [470, 447] width 151 height 36
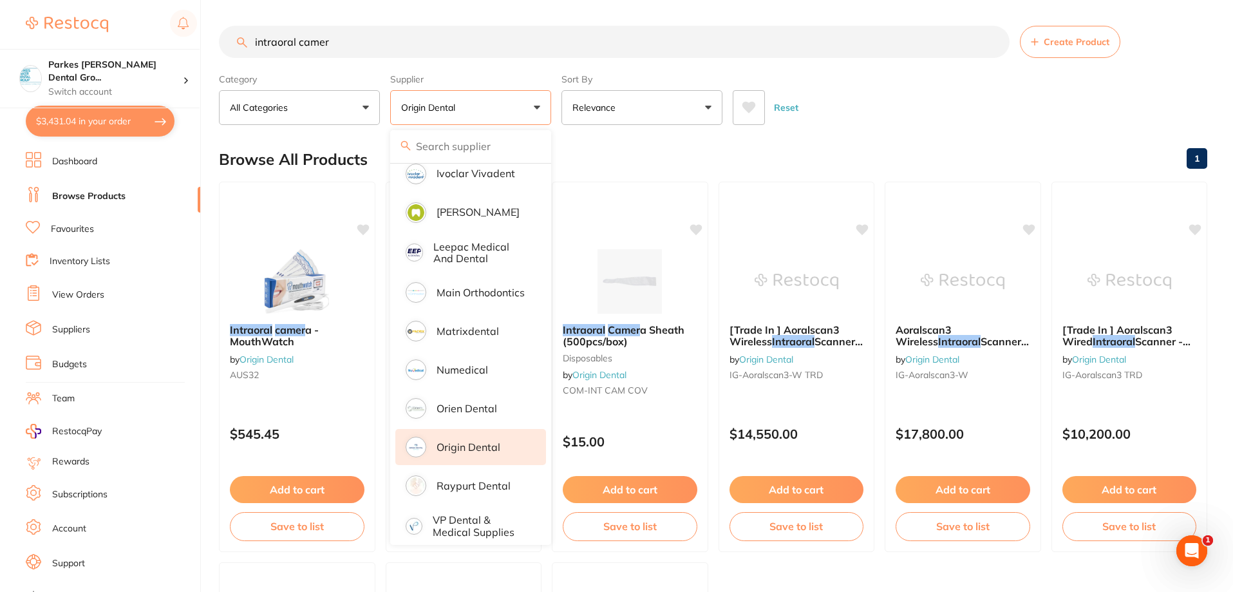
scroll to position [0, 0]
click at [874, 85] on div "Reset" at bounding box center [965, 102] width 464 height 45
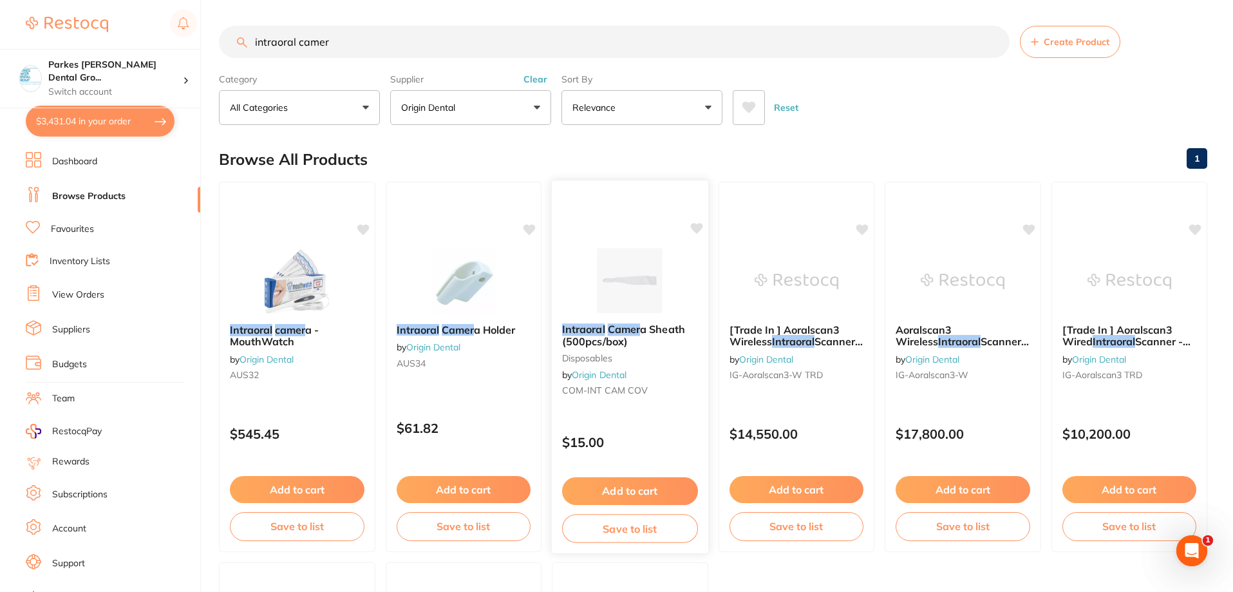
click at [641, 484] on button "Add to cart" at bounding box center [630, 491] width 136 height 28
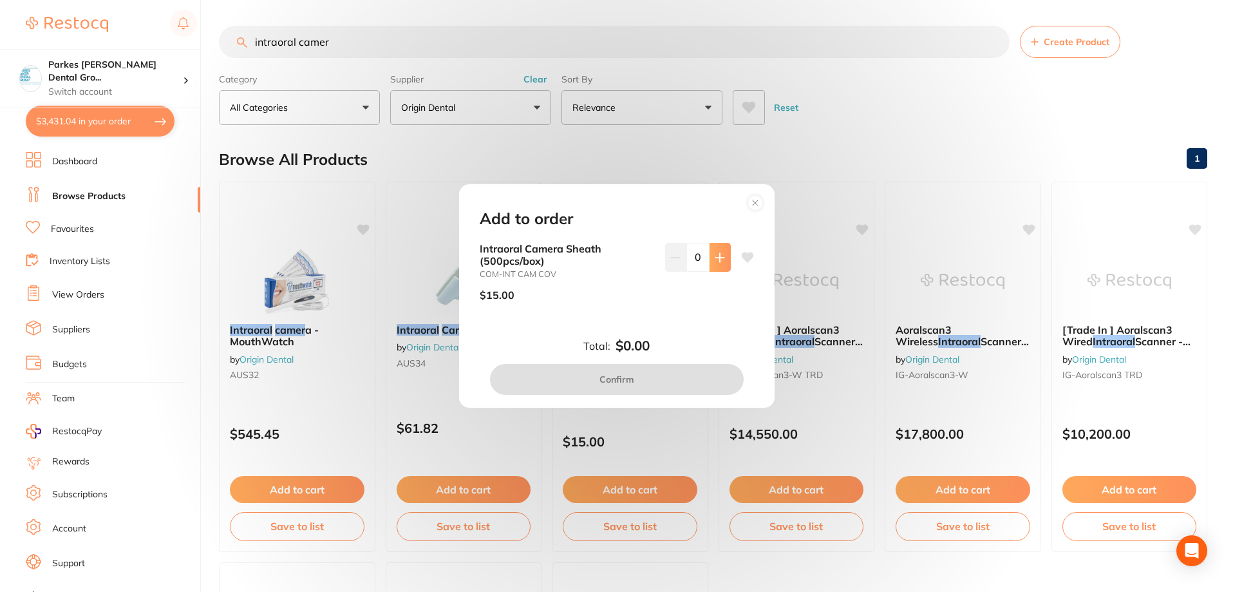
click at [724, 253] on button at bounding box center [720, 257] width 21 height 28
type input "2"
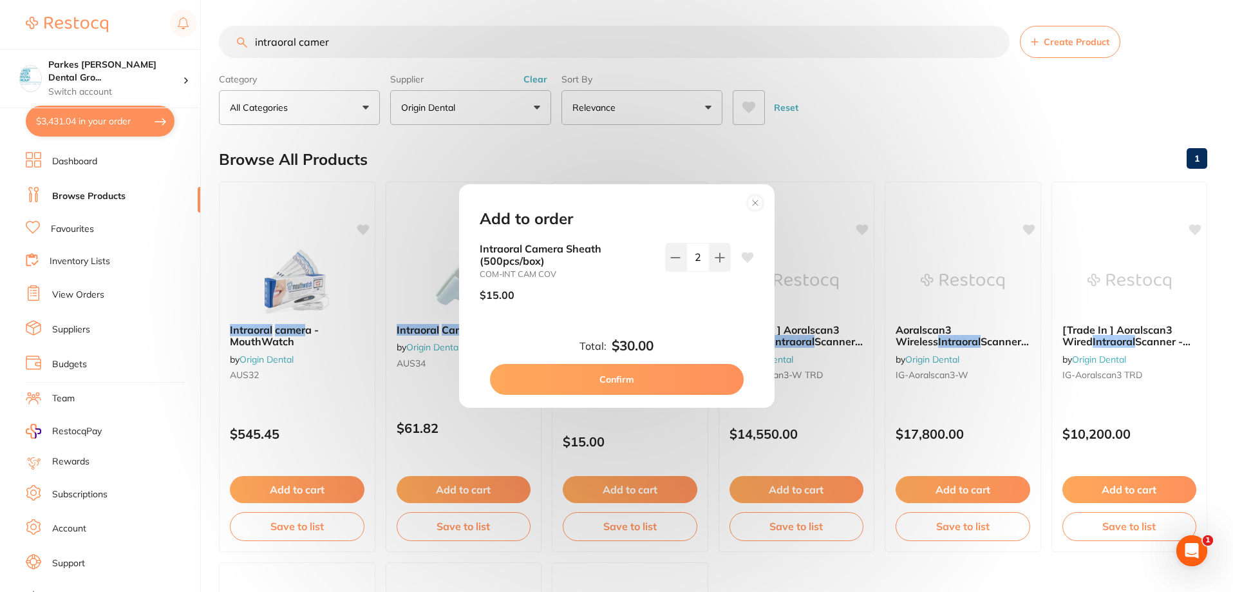
click at [659, 379] on button "Confirm" at bounding box center [617, 379] width 254 height 31
checkbox input "false"
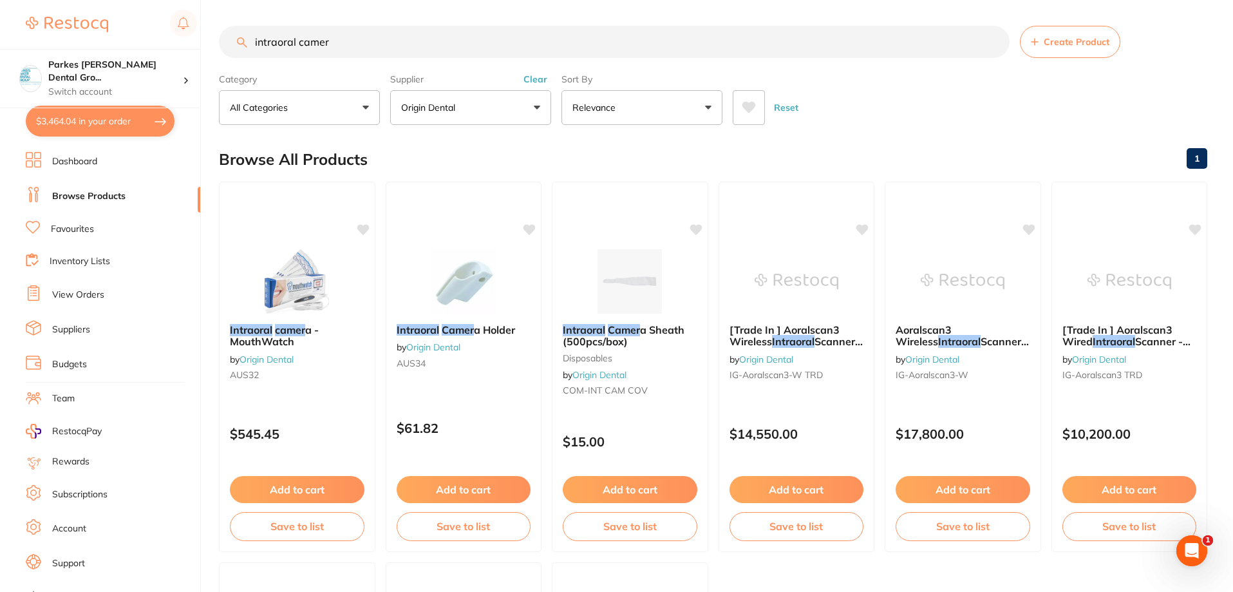
scroll to position [1608, 0]
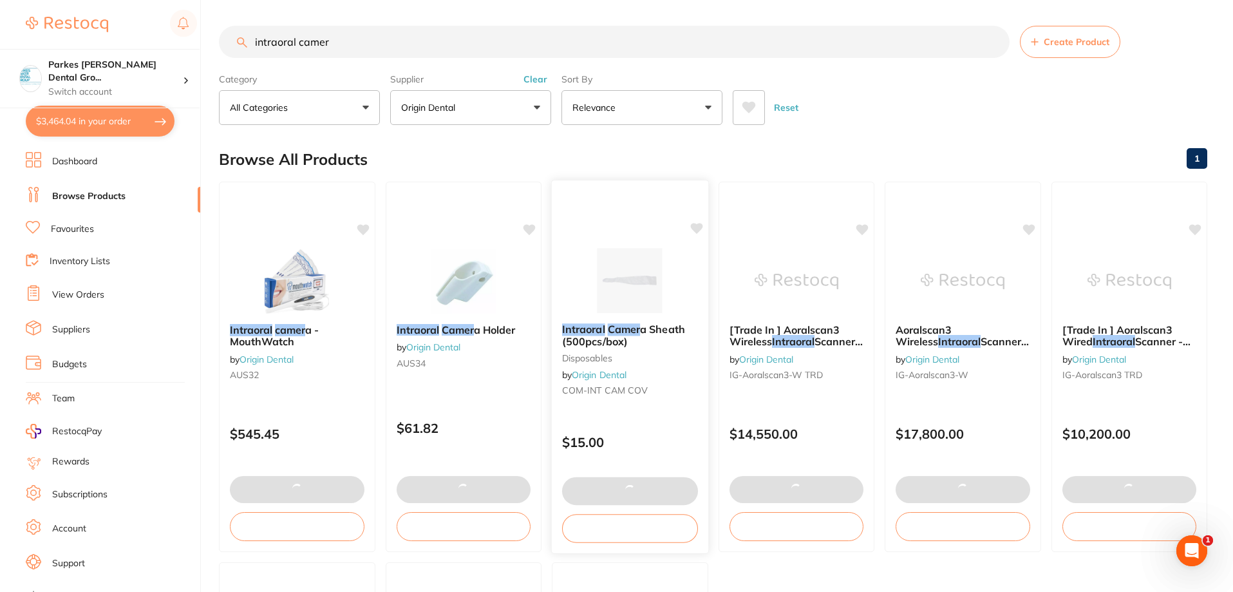
click at [593, 284] on img at bounding box center [630, 280] width 84 height 65
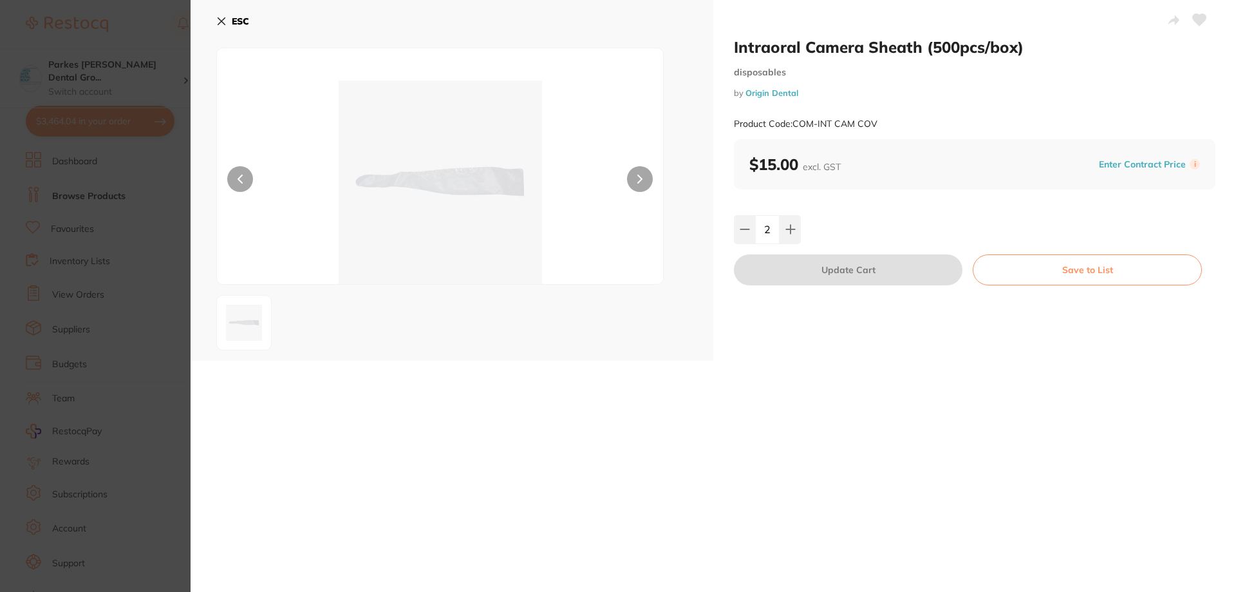
click at [726, 45] on div "Intraoral Camera Sheath (500pcs/box) disposables by Origin Dental Product Code:…" at bounding box center [974, 180] width 523 height 361
drag, startPoint x: 889, startPoint y: 126, endPoint x: 793, endPoint y: 128, distance: 95.3
click at [793, 128] on div "Product Code: COM-INT CAM COV" at bounding box center [975, 124] width 482 height 32
copy small "COM-INT CAM COV"
